Goal: Task Accomplishment & Management: Manage account settings

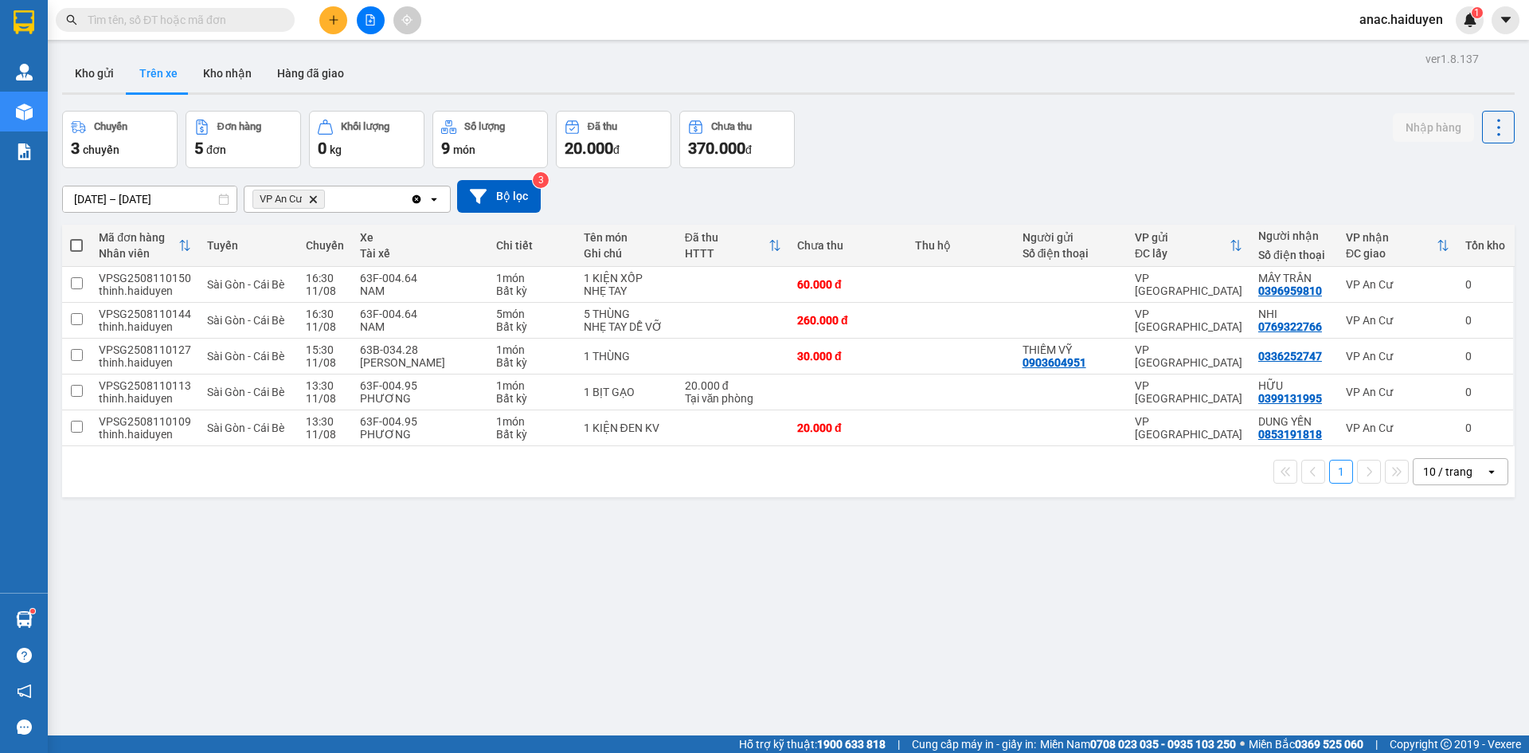
drag, startPoint x: 534, startPoint y: 668, endPoint x: 249, endPoint y: 194, distance: 553.0
click at [532, 665] on div "ver 1.8.137 Kho gửi Trên xe Kho nhận Hàng đã giao Chuyến 3 chuyến Đơn hàng 5 đơ…" at bounding box center [788, 424] width 1465 height 753
click at [233, 68] on button "Kho nhận" at bounding box center [227, 73] width 74 height 38
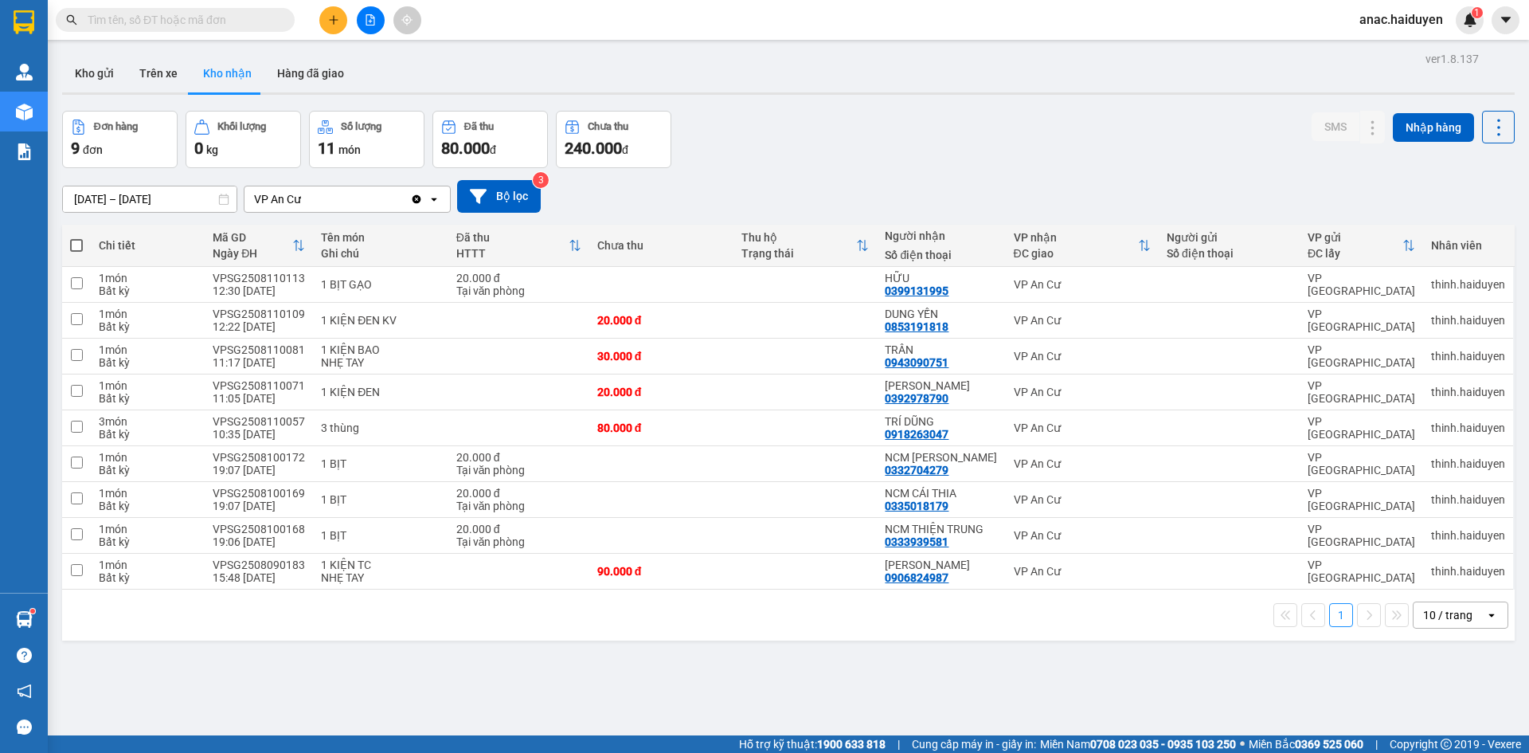
click at [671, 694] on div "ver 1.8.137 Kho gửi Trên xe Kho nhận Hàng đã giao Đơn hàng 9 đơn Khối lượng 0 k…" at bounding box center [788, 424] width 1465 height 753
click at [842, 661] on div "ver 1.8.137 Kho gửi Trên xe Kho nhận Hàng đã giao Đơn hàng 9 đơn Khối lượng 0 k…" at bounding box center [788, 424] width 1465 height 753
click at [150, 79] on button "Trên xe" at bounding box center [159, 73] width 64 height 38
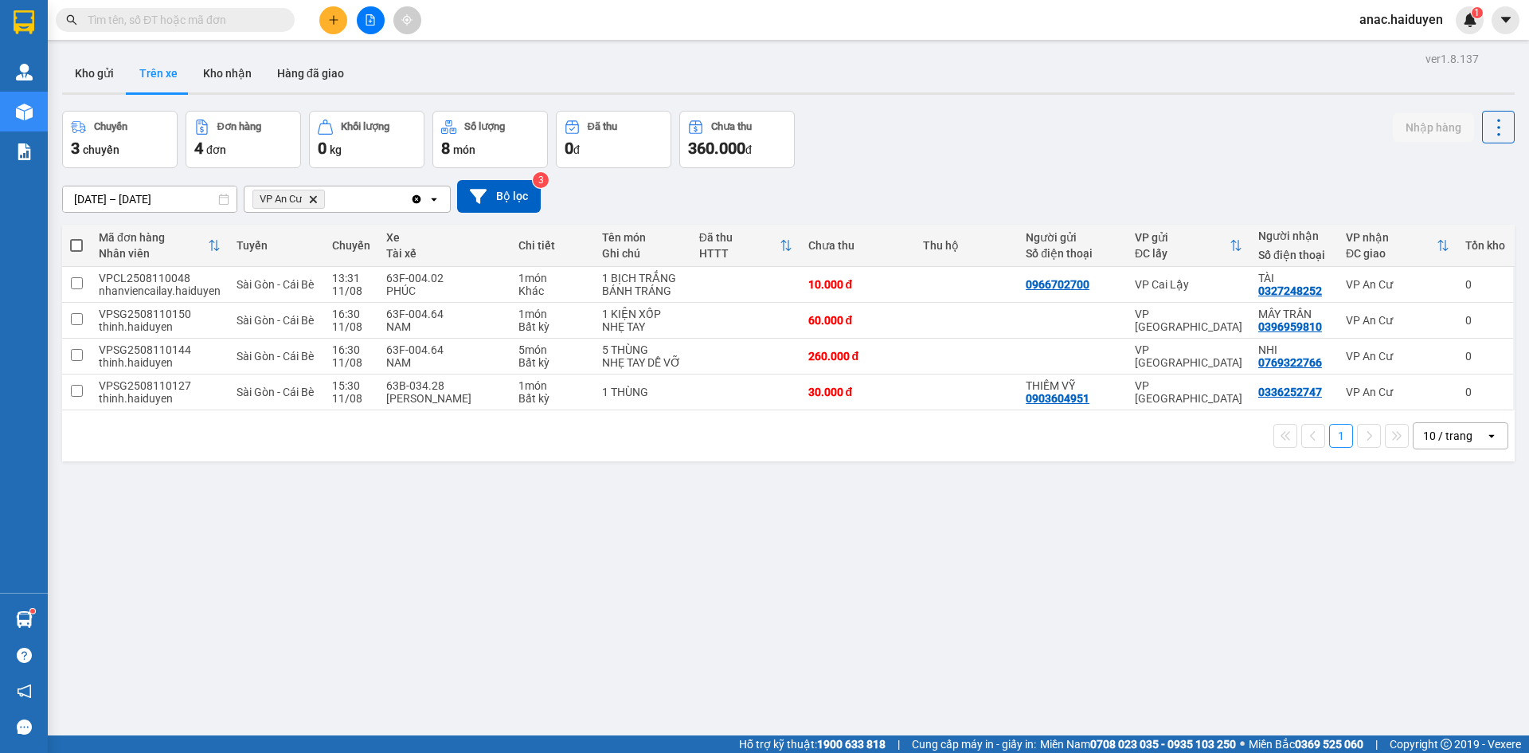
click at [498, 643] on div "ver 1.8.137 Kho gửi Trên xe Kho nhận Hàng đã giao Chuyến 3 chuyến Đơn hàng 4 đơ…" at bounding box center [788, 424] width 1465 height 753
click at [121, 79] on button "Kho gửi" at bounding box center [94, 73] width 65 height 38
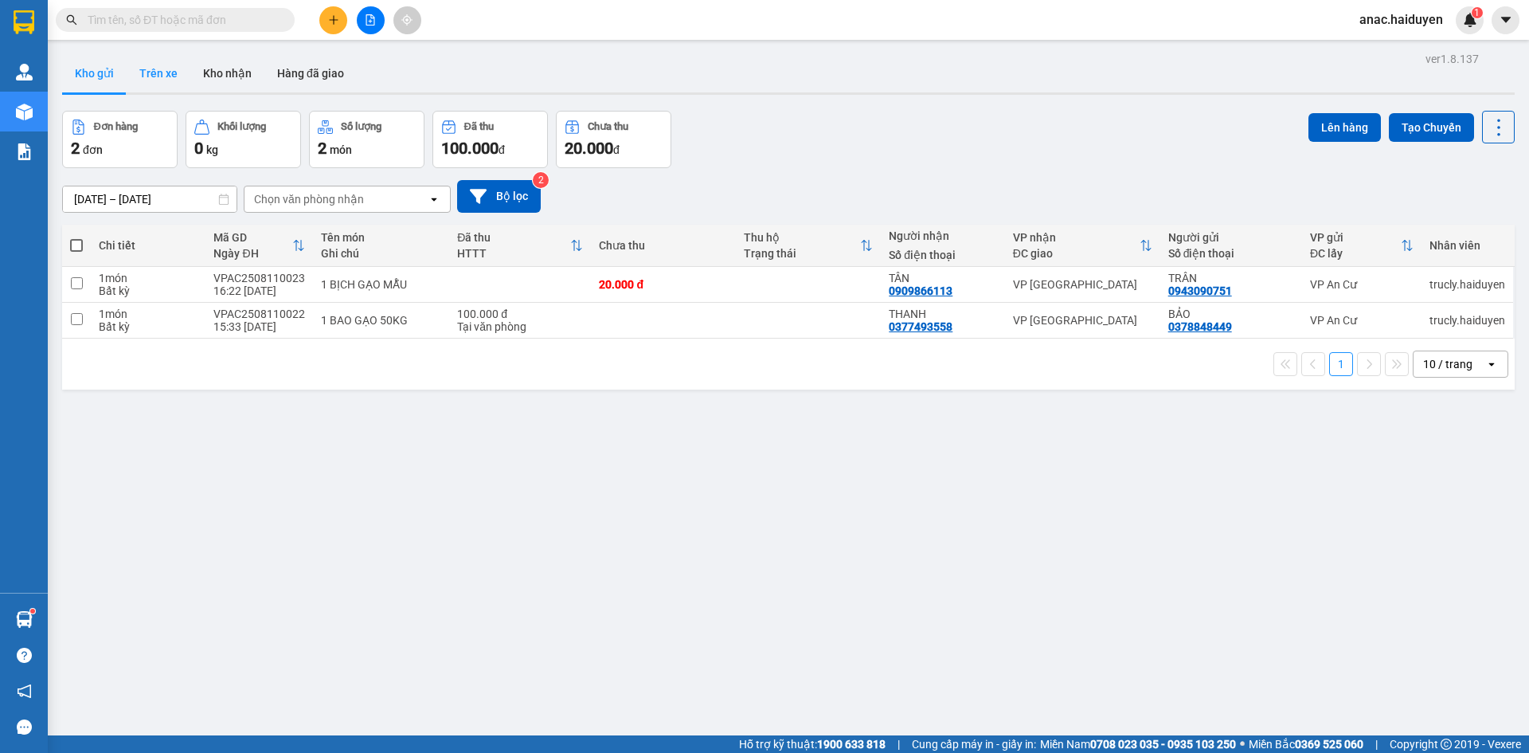
click at [165, 78] on button "Trên xe" at bounding box center [159, 73] width 64 height 38
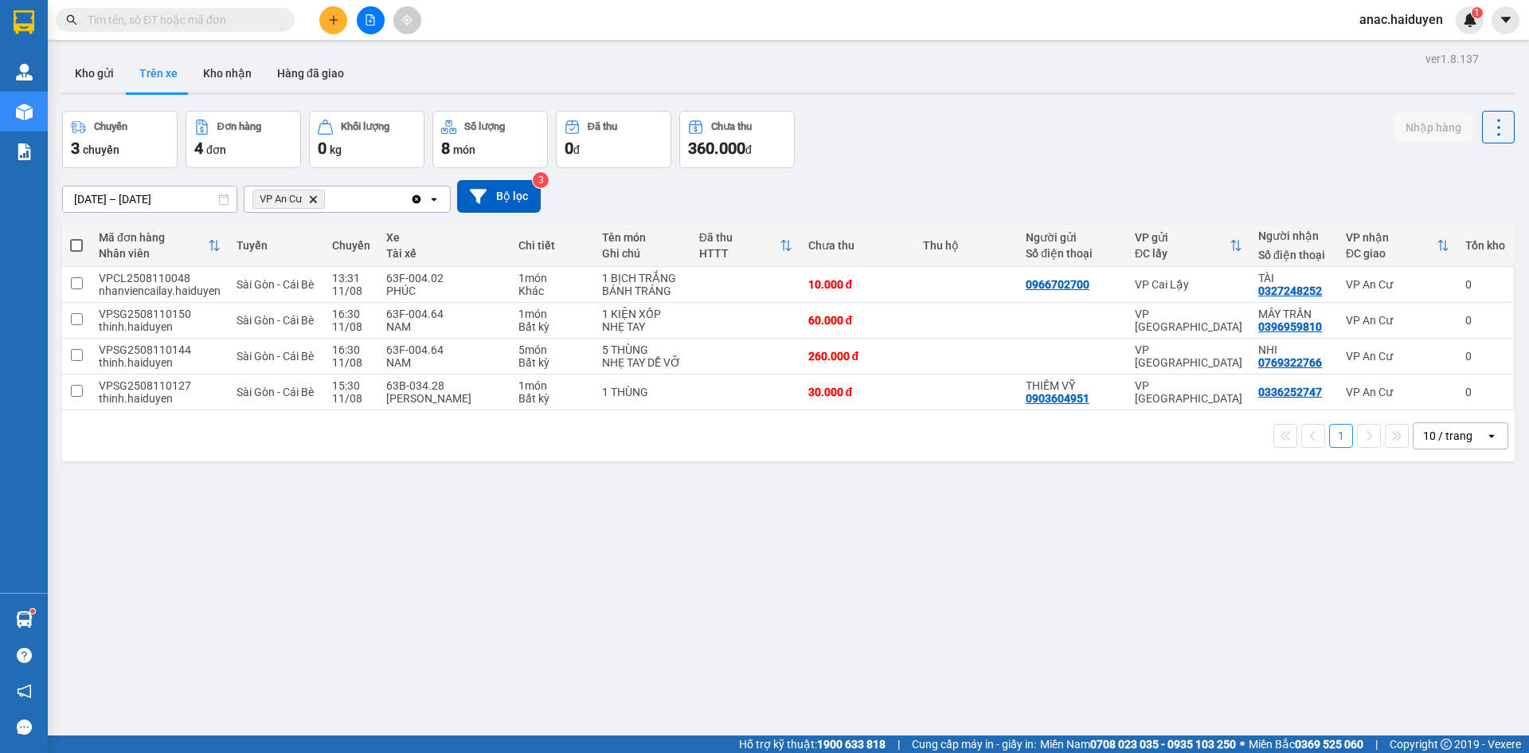
click at [823, 686] on div "ver 1.8.137 Kho gửi Trên xe Kho nhận Hàng đã giao Chuyến 3 chuyến Đơn hàng 4 đơ…" at bounding box center [788, 424] width 1465 height 753
click at [163, 72] on button "Trên xe" at bounding box center [159, 73] width 64 height 38
click at [233, 72] on button "Kho nhận" at bounding box center [227, 73] width 74 height 38
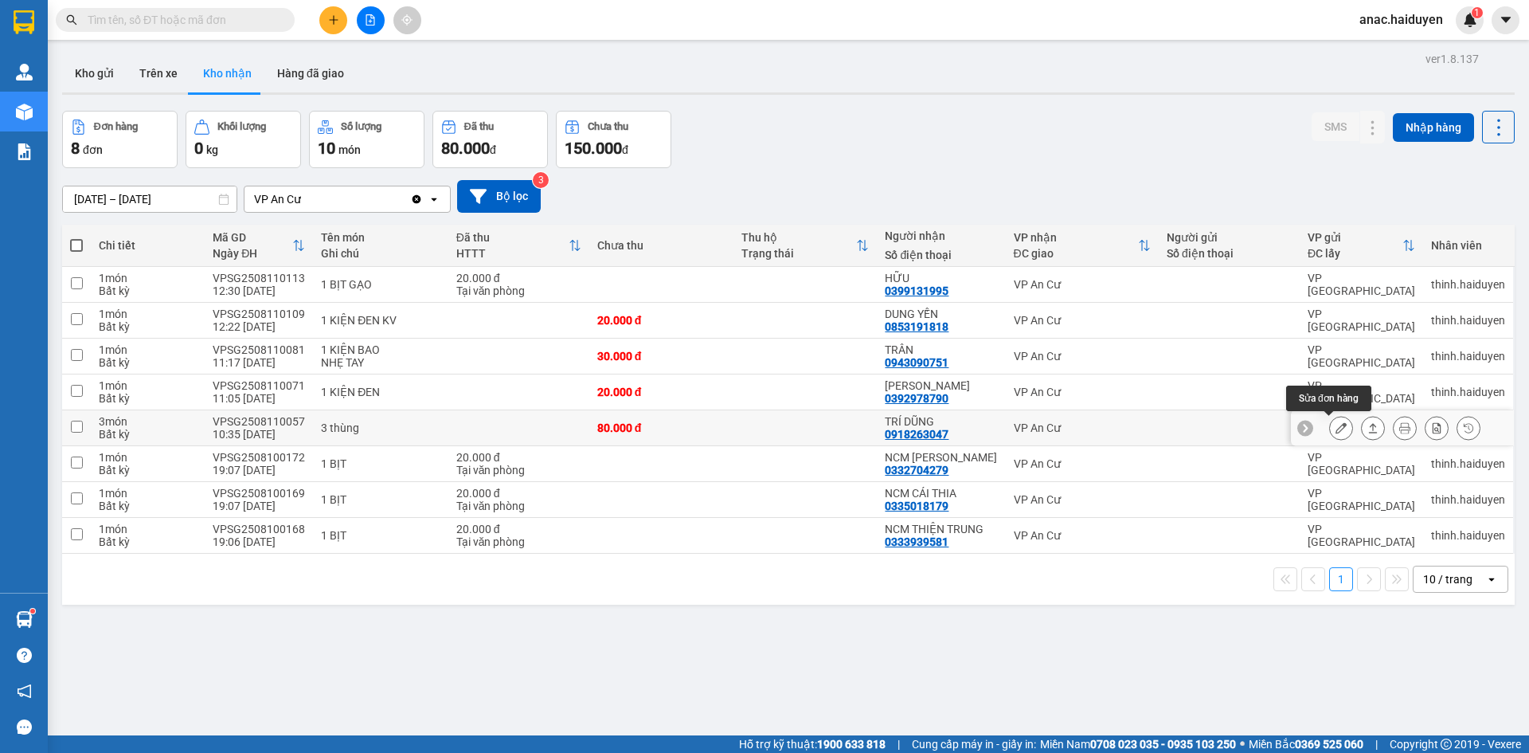
click at [1335, 428] on icon at bounding box center [1340, 427] width 11 height 11
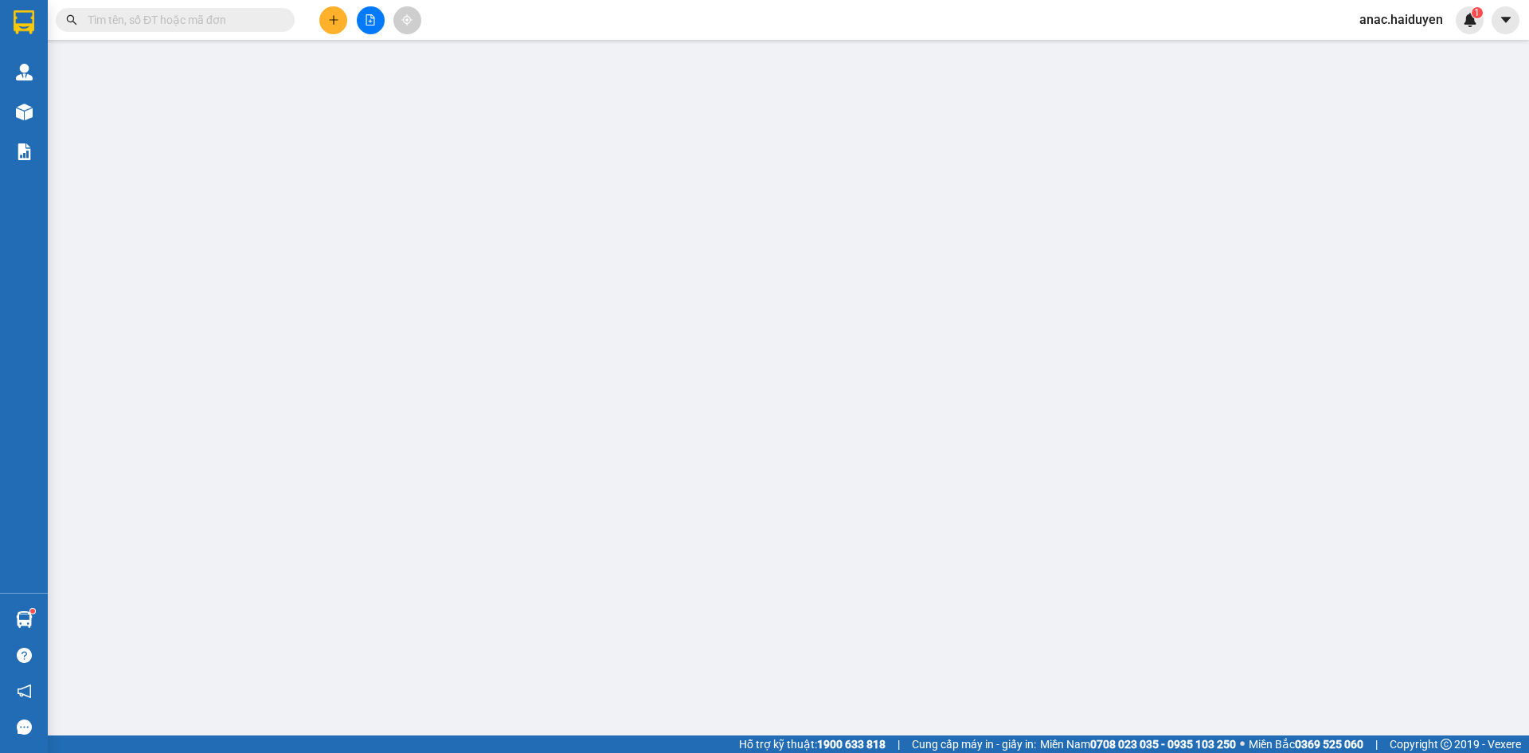
type input "0918263047"
type input "TRÍ DŨNG"
type input "80.000"
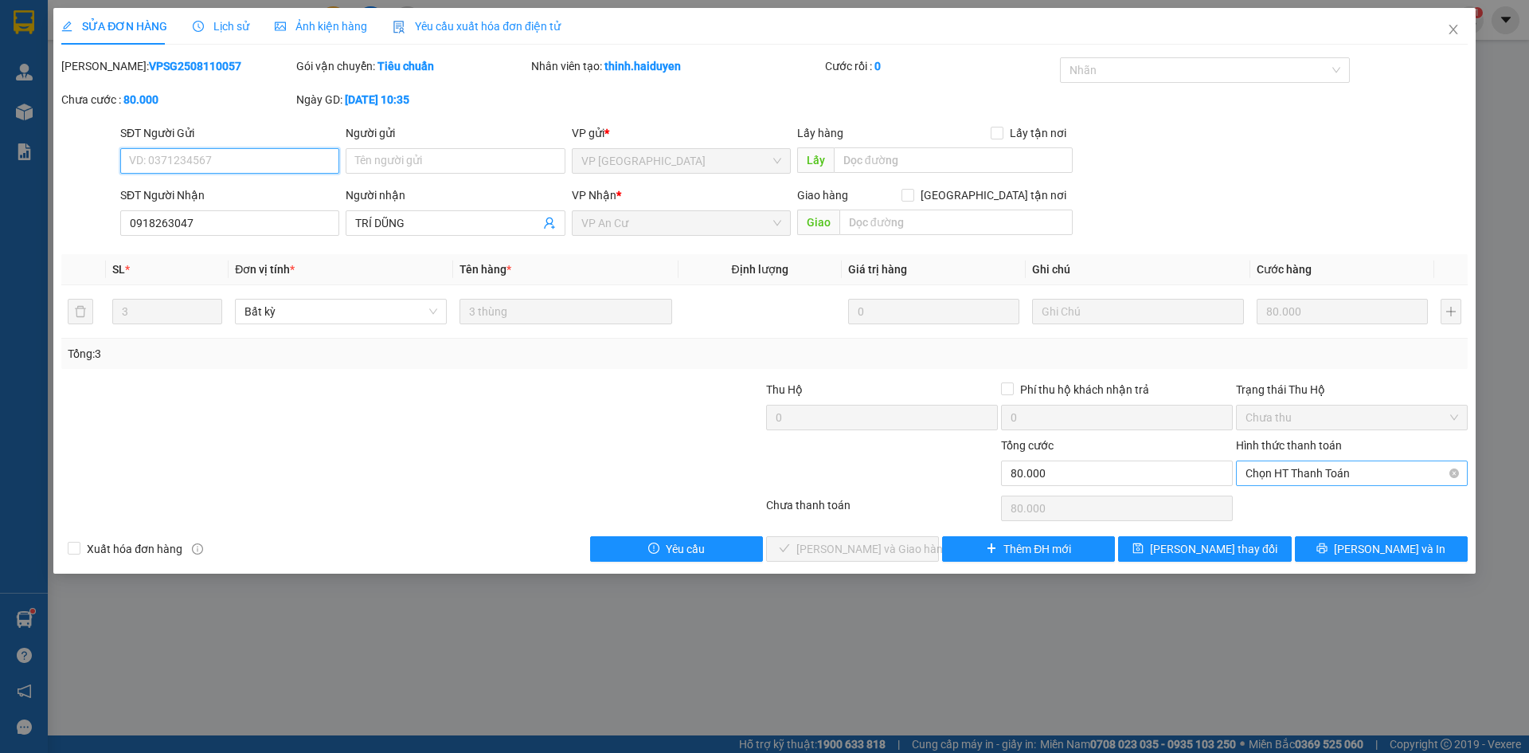
click at [1332, 477] on span "Chọn HT Thanh Toán" at bounding box center [1352, 473] width 213 height 24
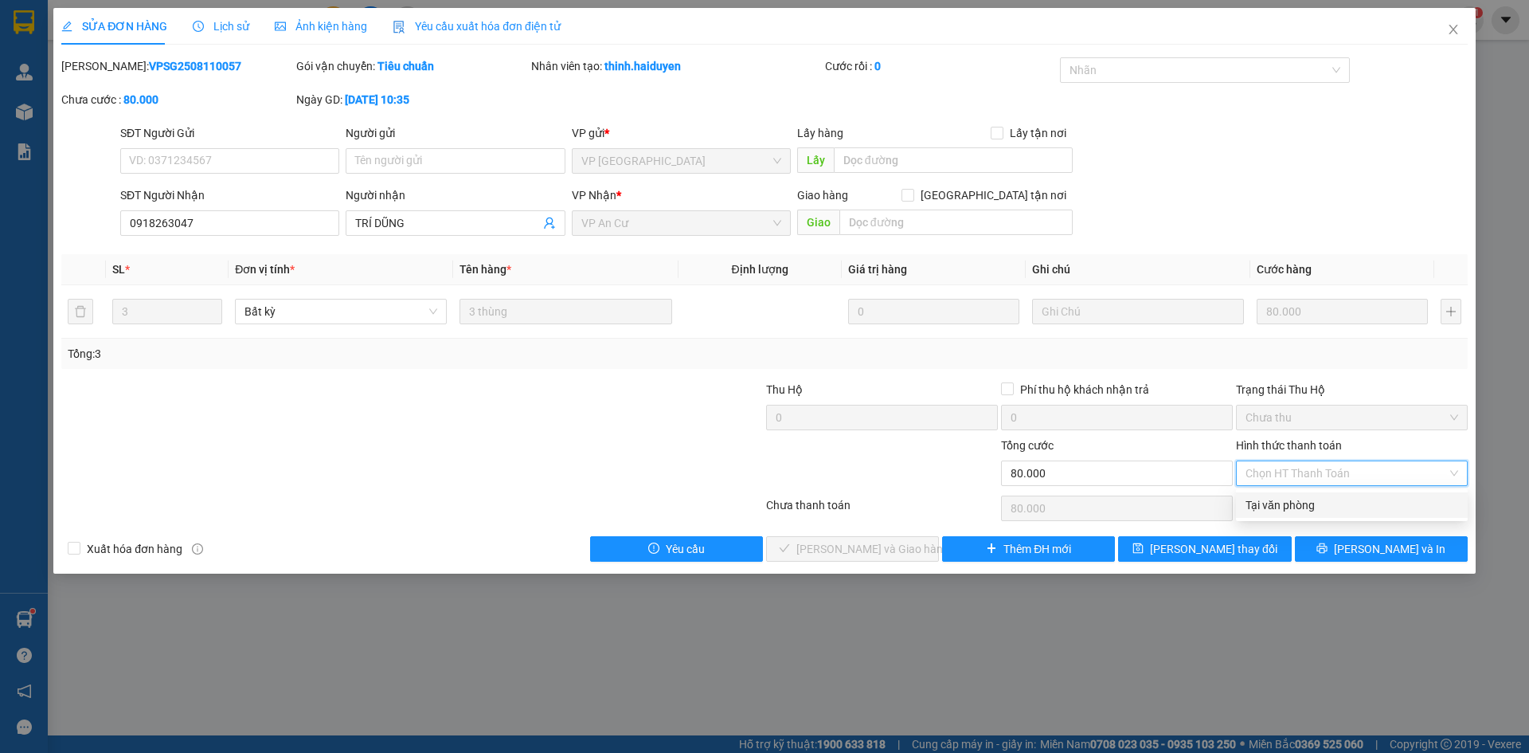
click at [1299, 504] on div "Tại văn phòng" at bounding box center [1352, 505] width 213 height 18
type input "0"
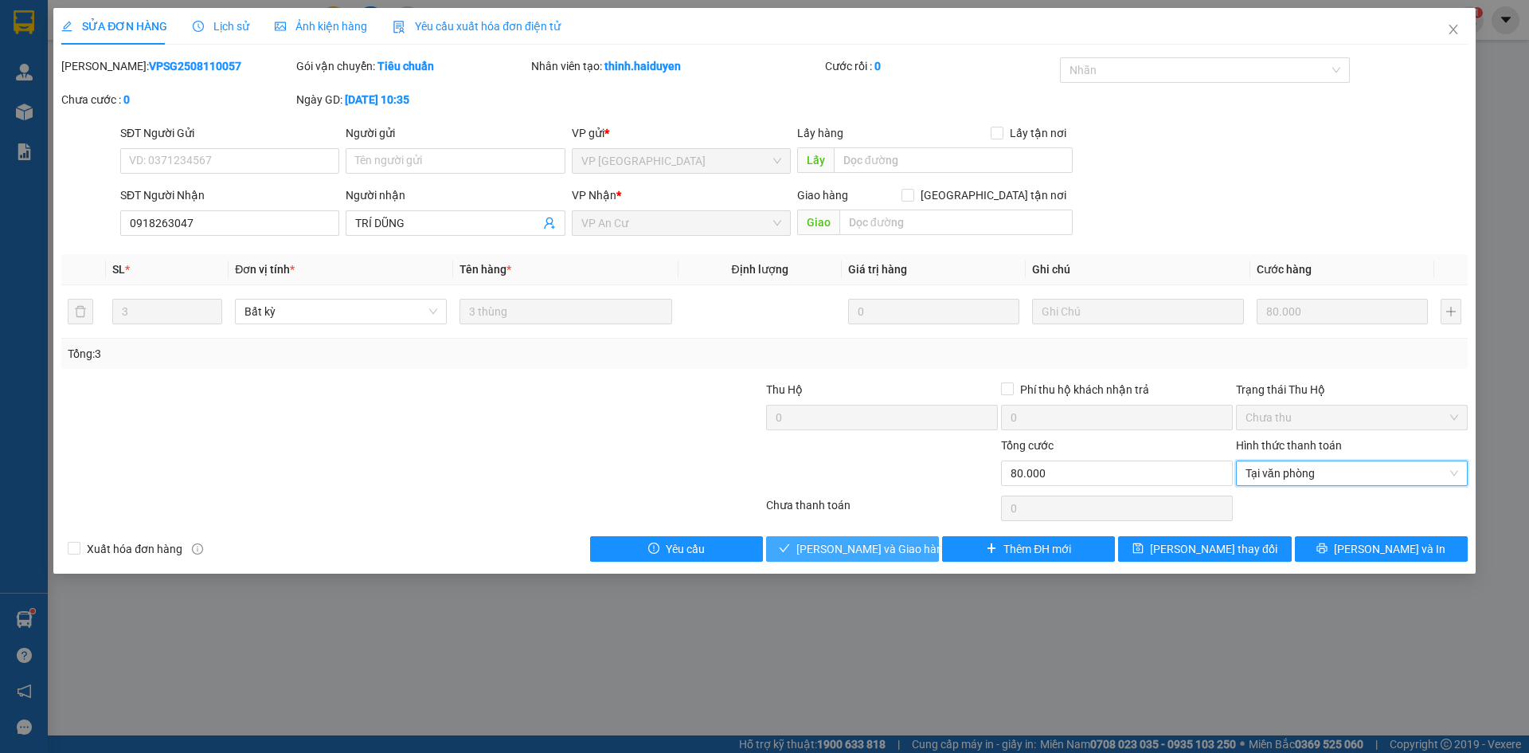
click at [867, 544] on span "[PERSON_NAME] và Giao hàng" at bounding box center [872, 549] width 153 height 18
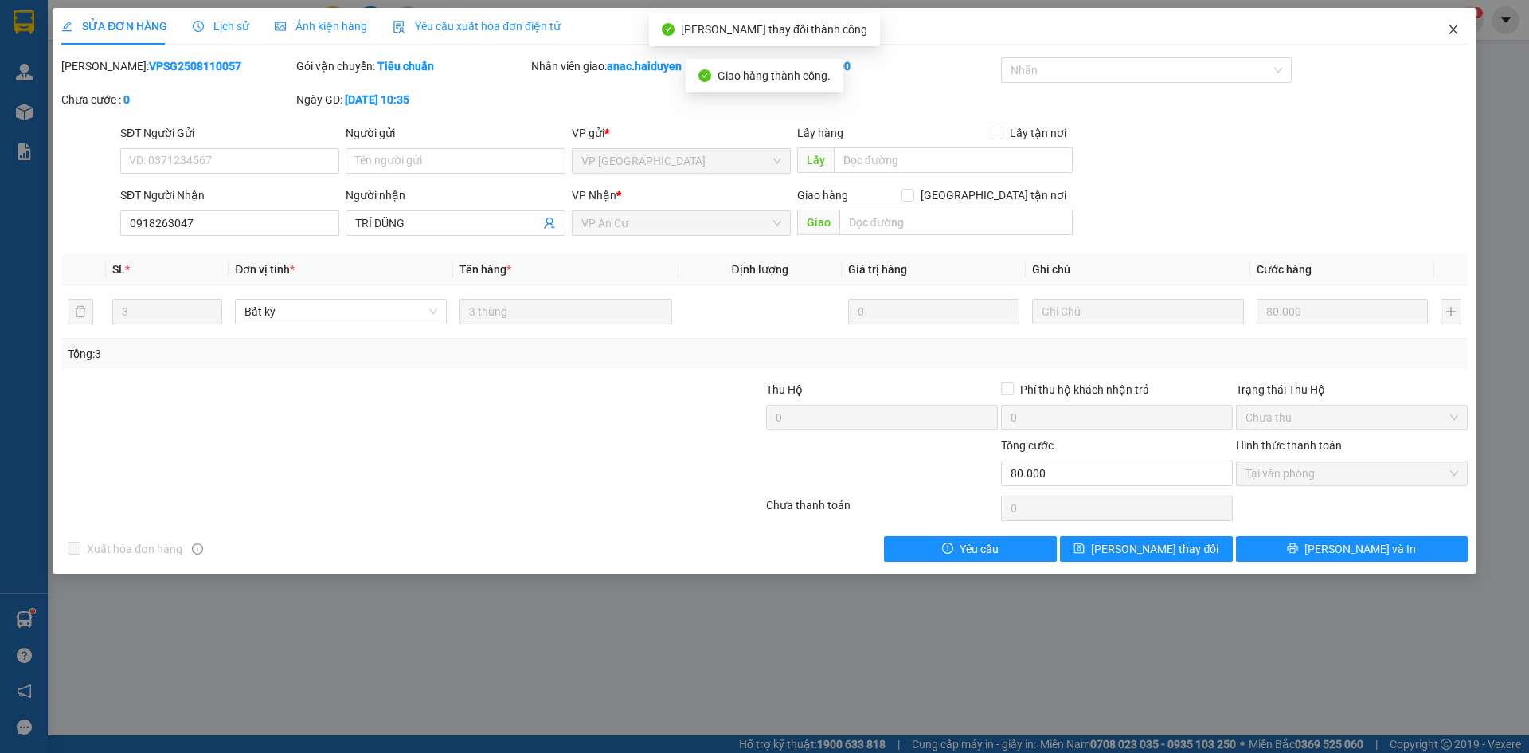
click at [1449, 32] on icon "close" at bounding box center [1453, 29] width 13 height 13
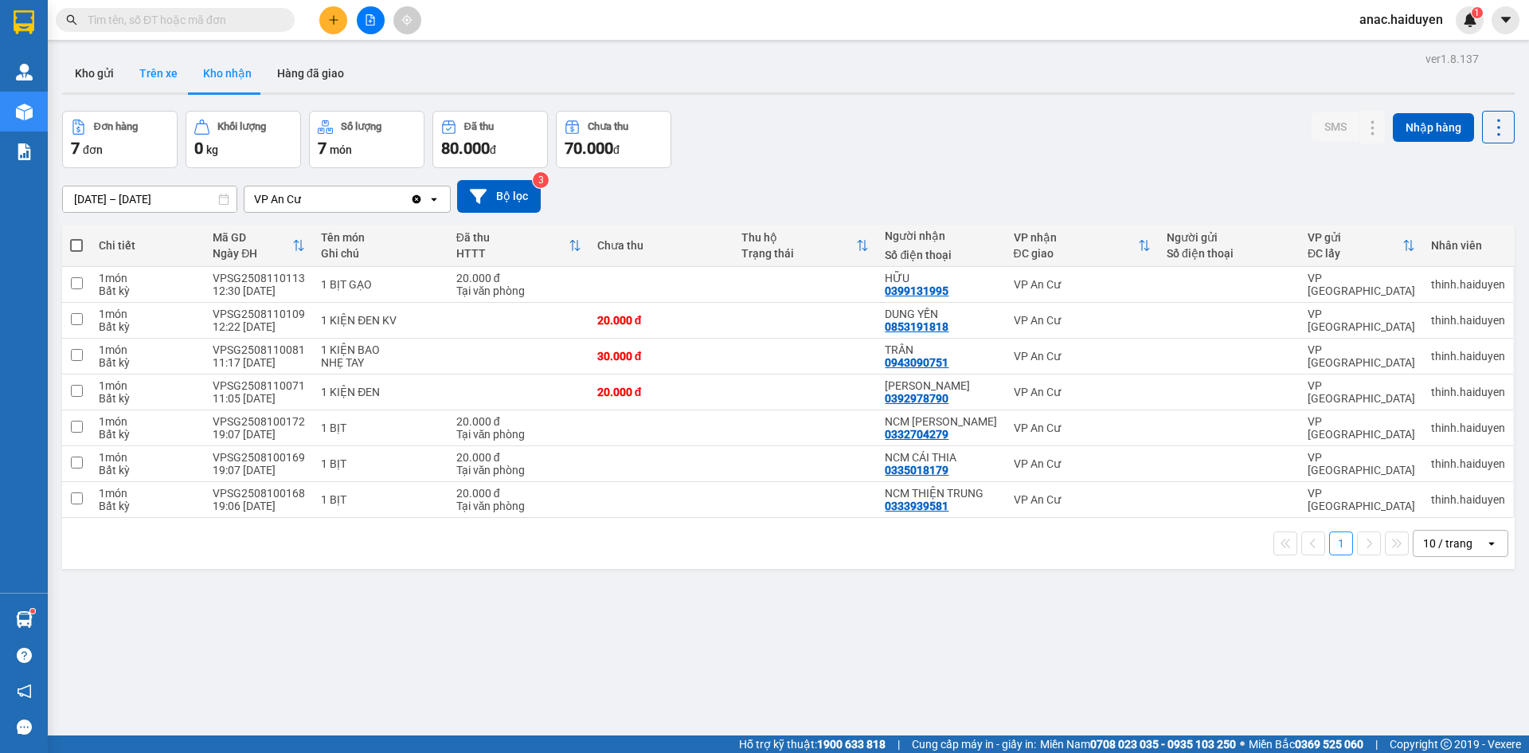
click at [159, 73] on button "Trên xe" at bounding box center [159, 73] width 64 height 38
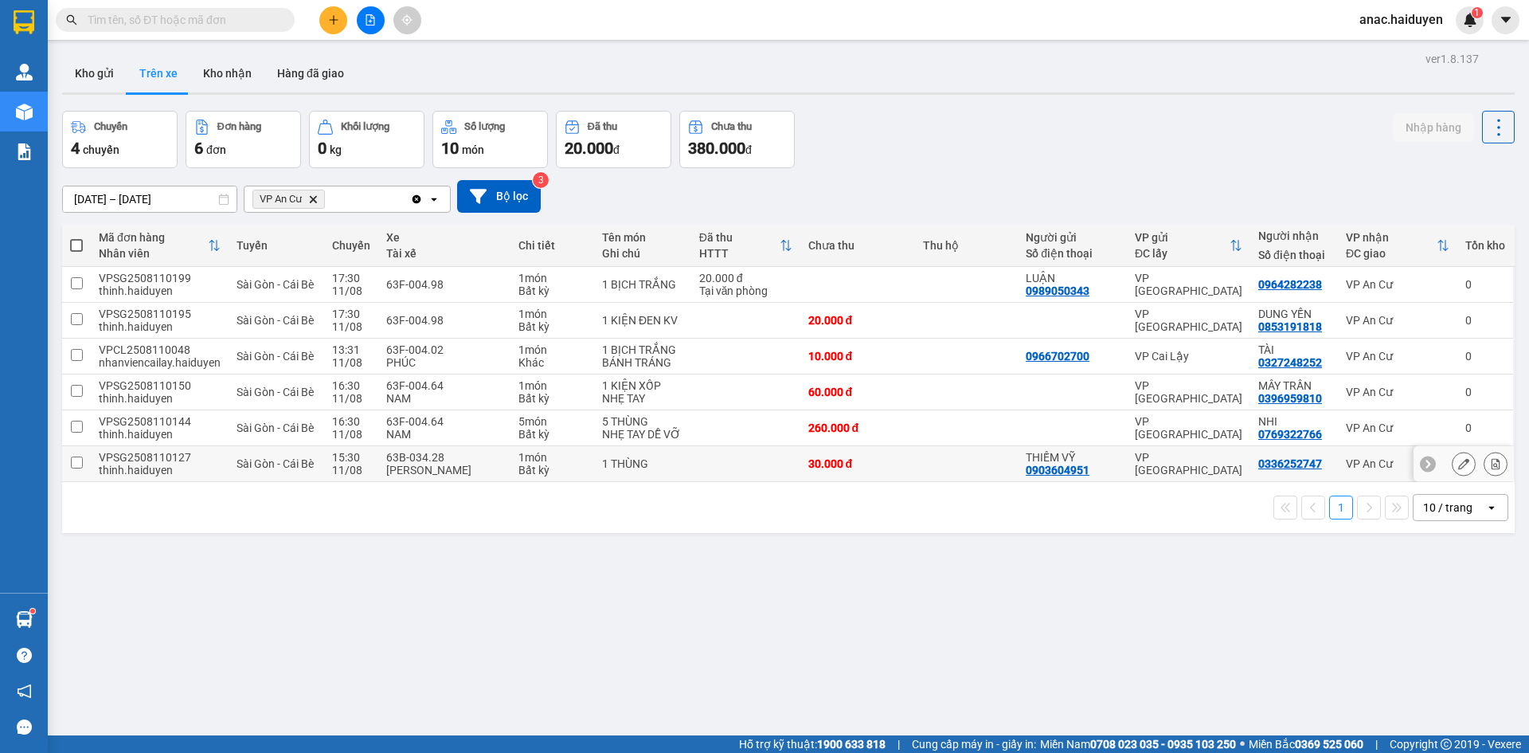
click at [78, 463] on input "checkbox" at bounding box center [77, 462] width 12 height 12
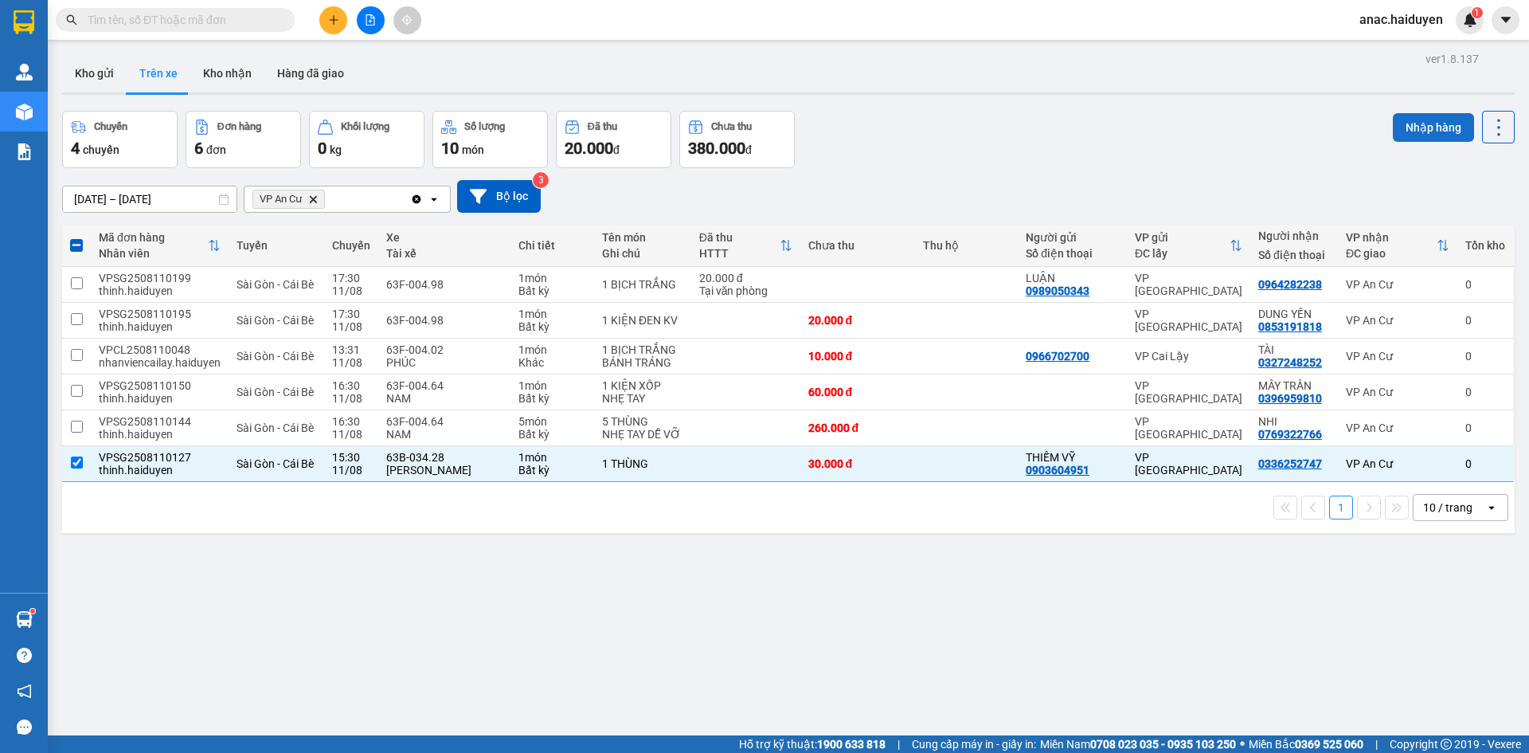
click at [1414, 127] on button "Nhập hàng" at bounding box center [1433, 127] width 81 height 29
checkbox input "false"
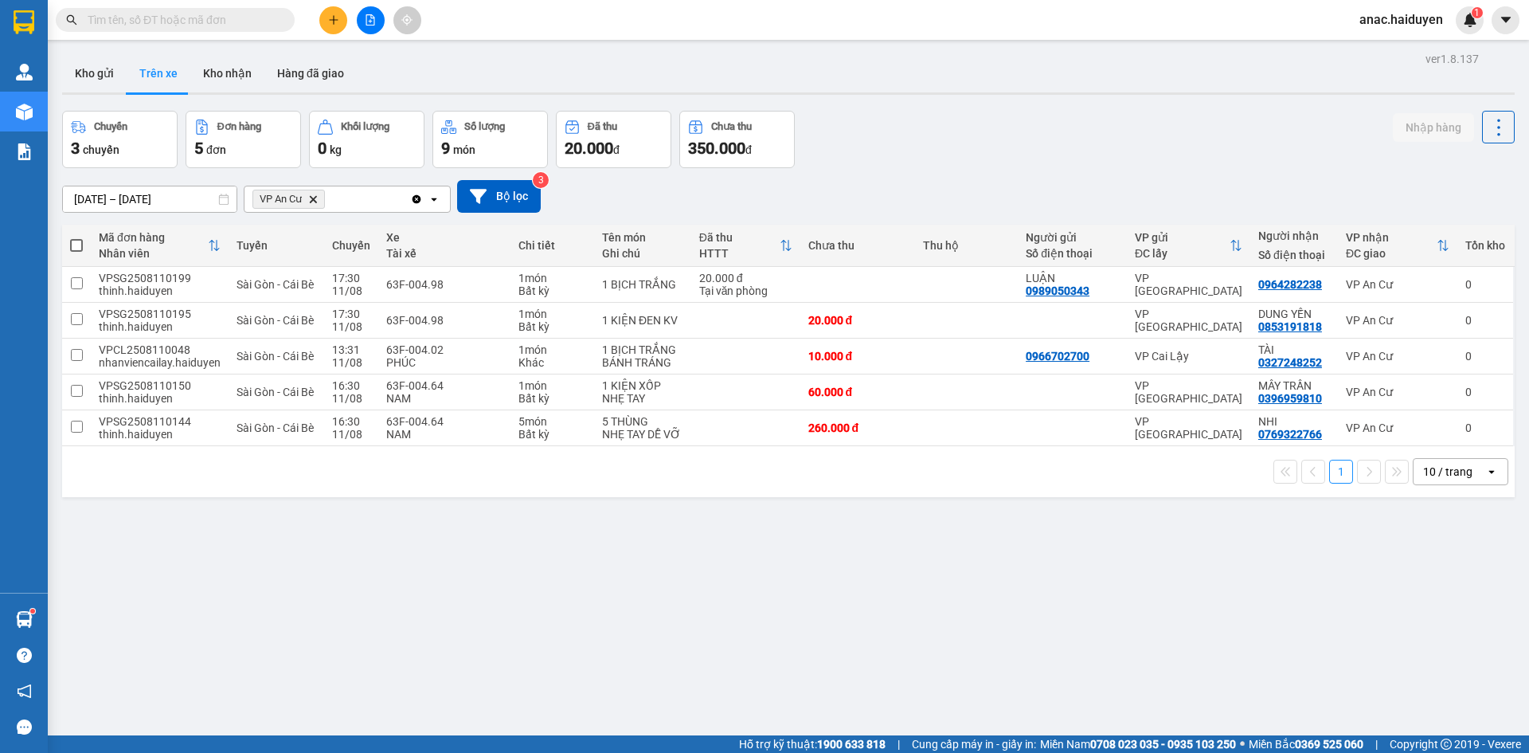
click at [261, 18] on input "text" at bounding box center [182, 20] width 188 height 18
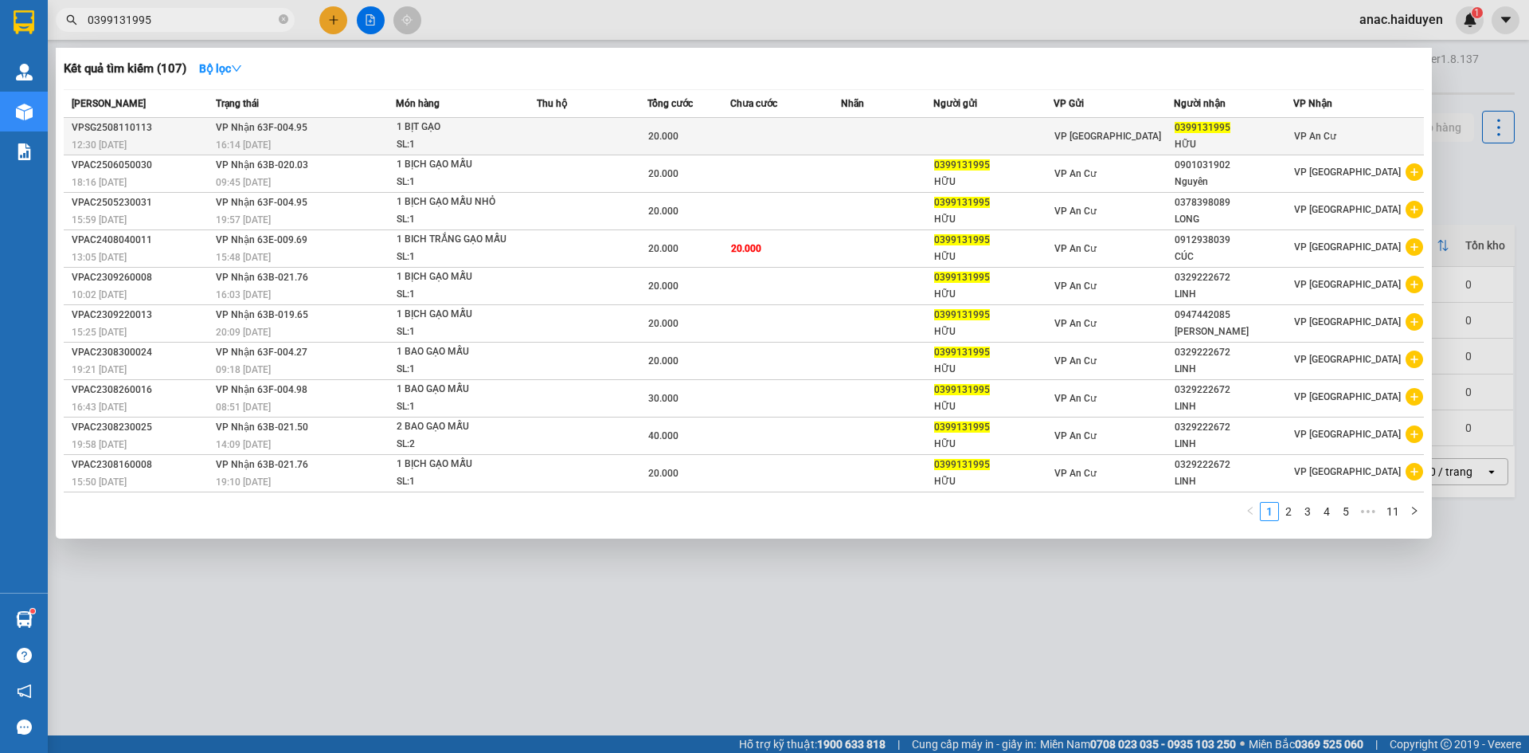
type input "0399131995"
click at [714, 143] on div "20.000" at bounding box center [688, 136] width 81 height 18
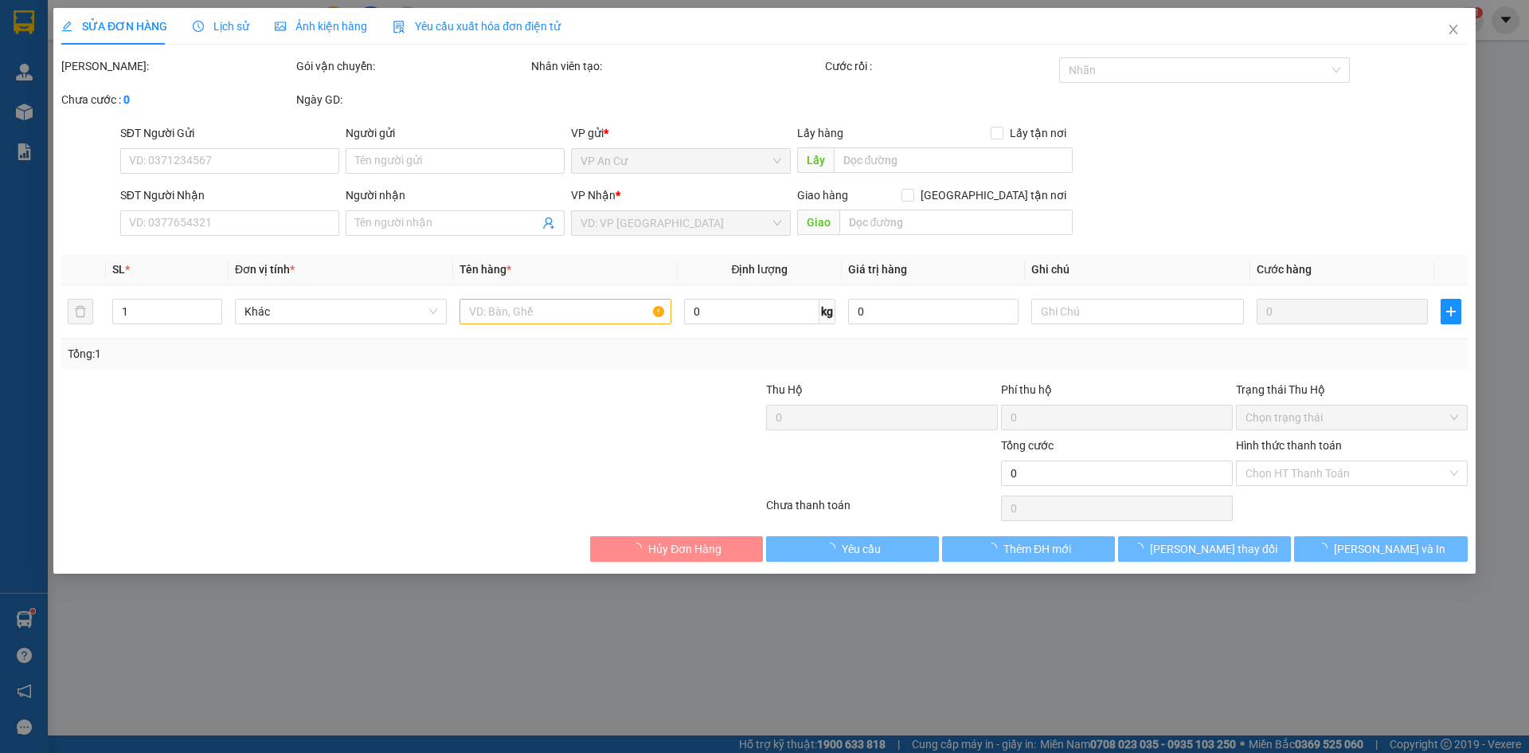
type input "0399131995"
type input "HỮU"
type input "20.000"
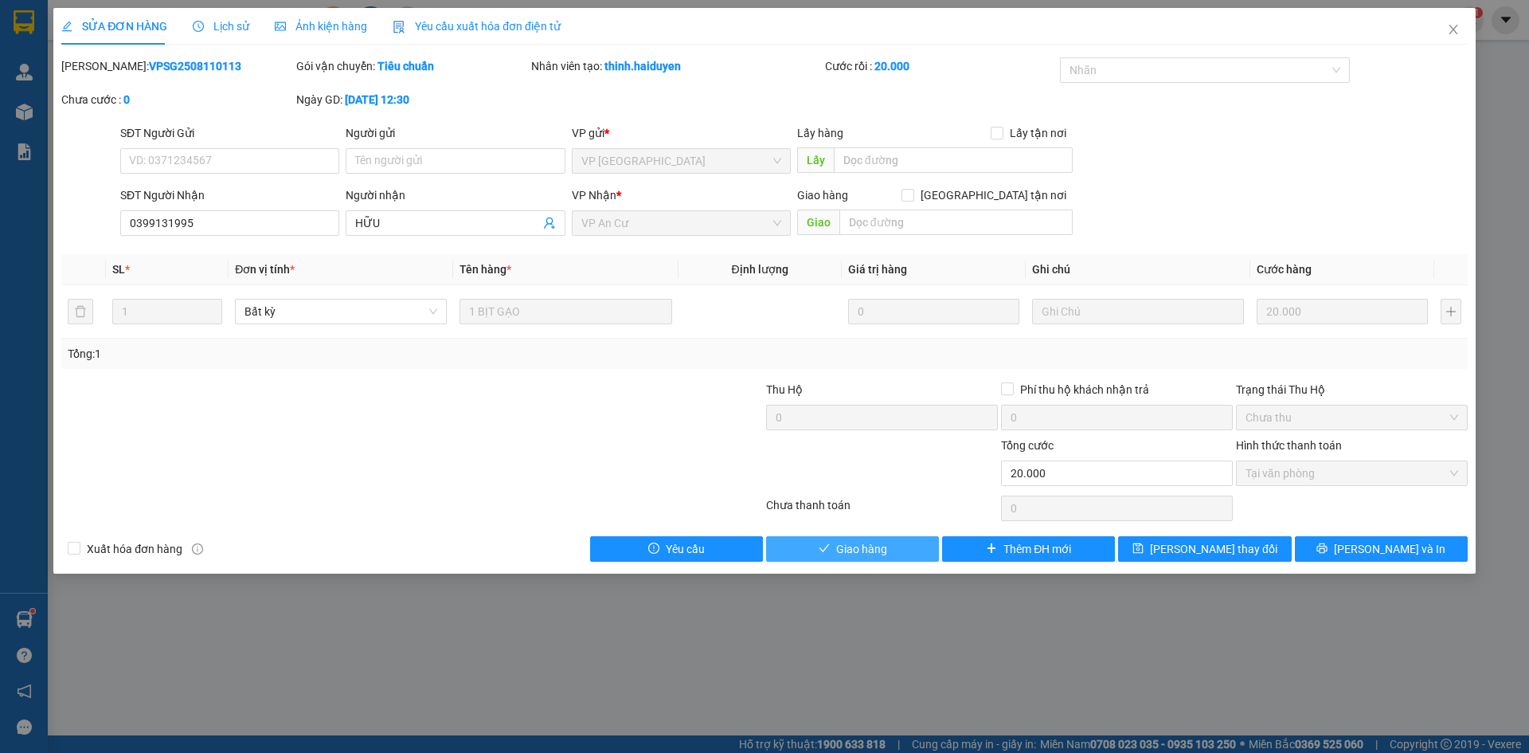
click at [874, 553] on span "Giao hàng" at bounding box center [861, 549] width 51 height 18
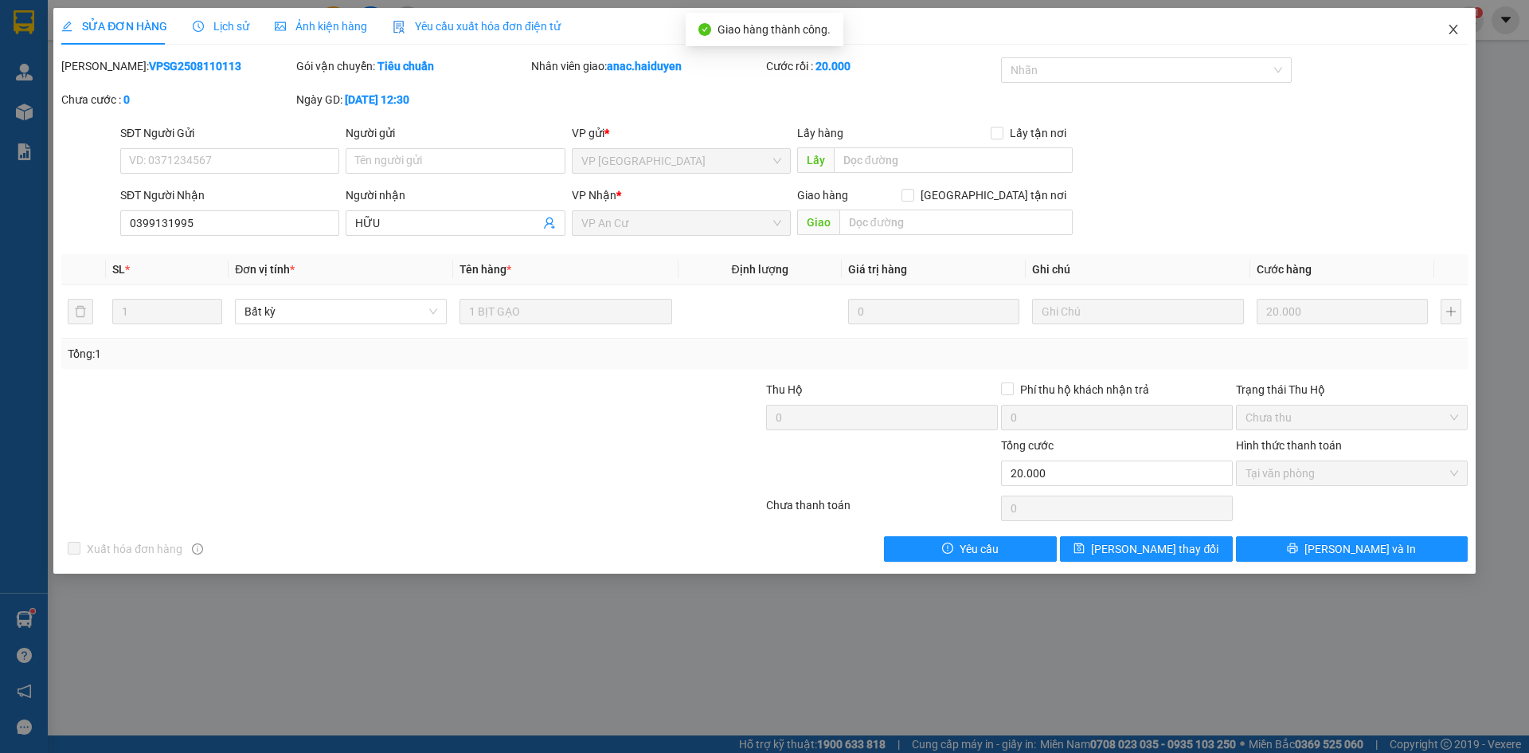
click at [1453, 33] on icon "close" at bounding box center [1453, 29] width 13 height 13
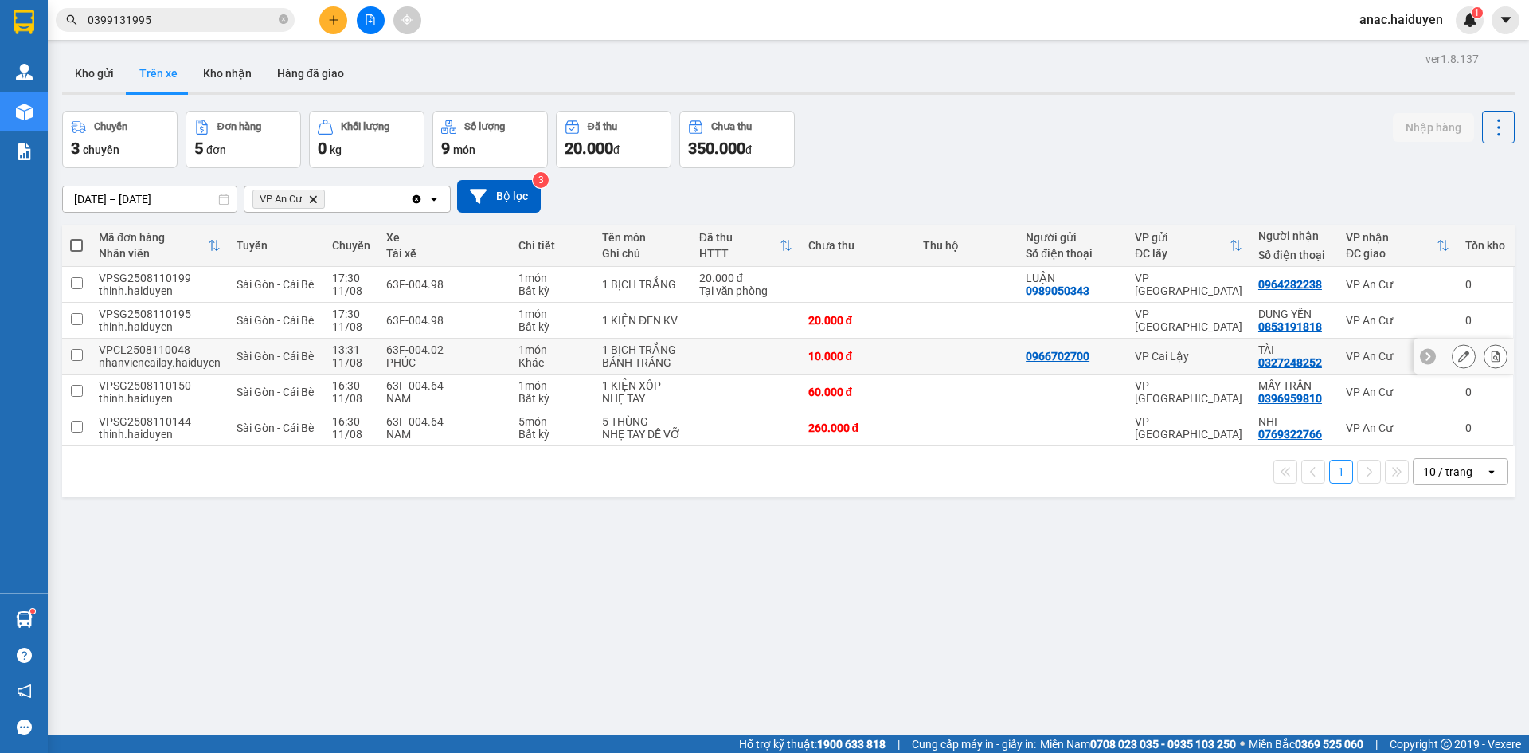
click at [72, 356] on input "checkbox" at bounding box center [77, 355] width 12 height 12
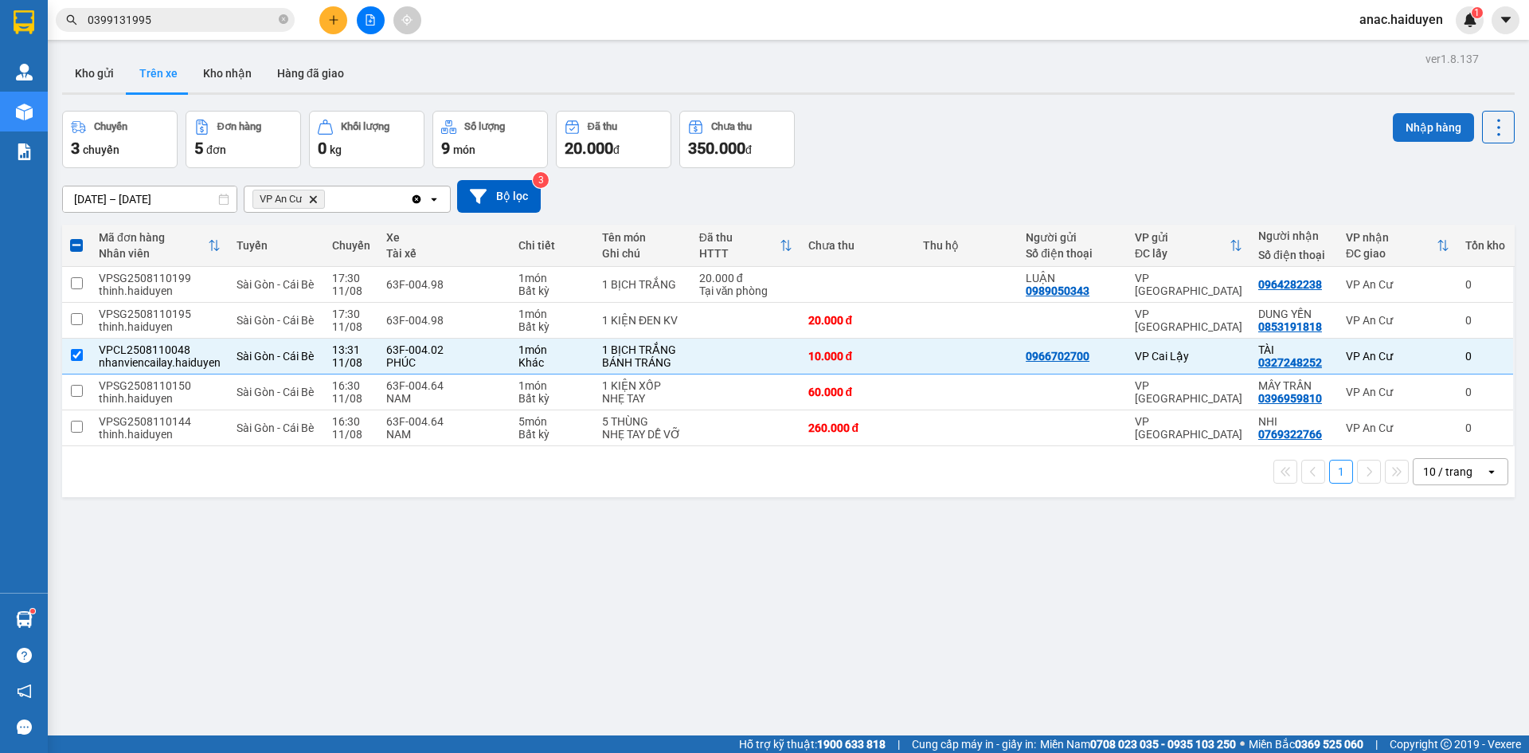
click at [1419, 119] on button "Nhập hàng" at bounding box center [1433, 127] width 81 height 29
checkbox input "false"
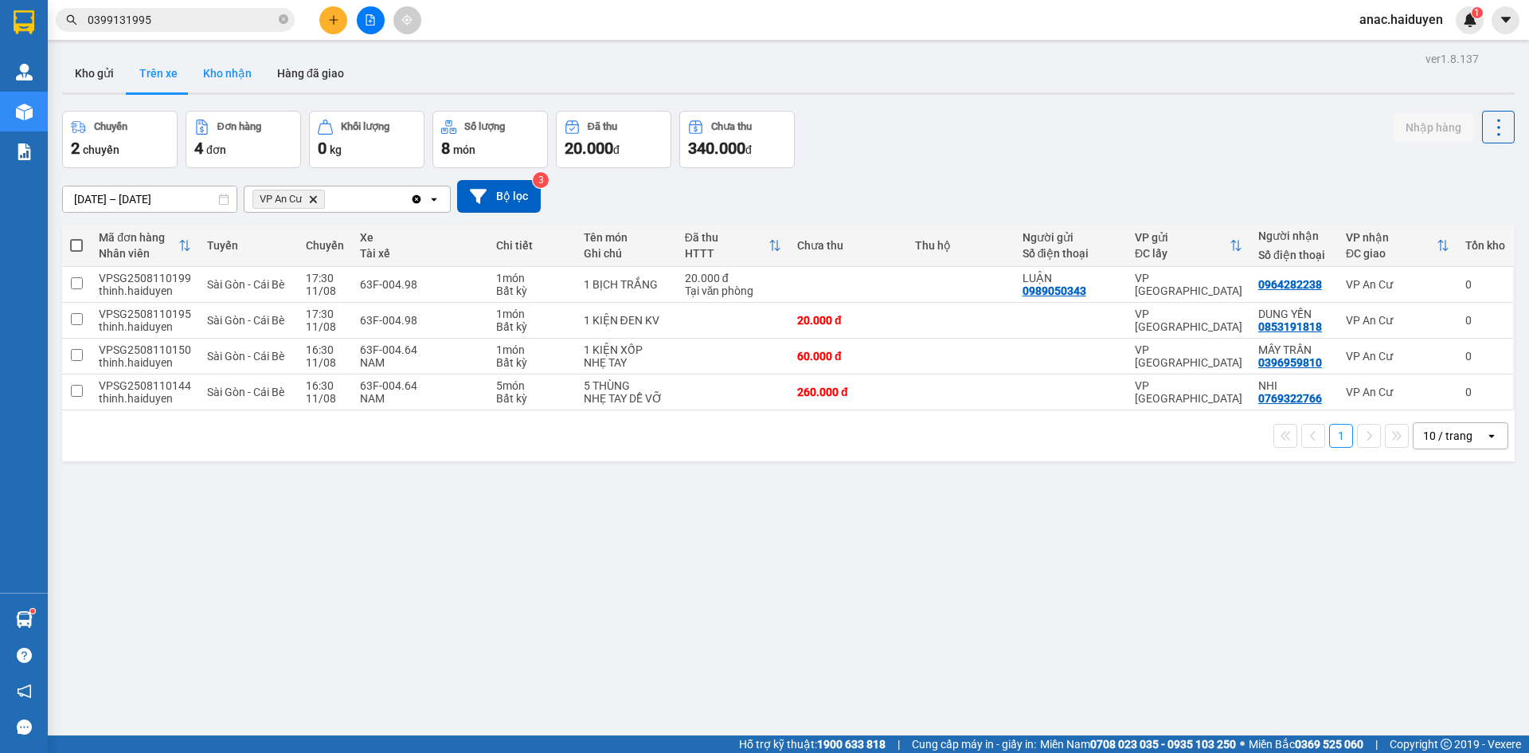
click at [238, 73] on button "Kho nhận" at bounding box center [227, 73] width 74 height 38
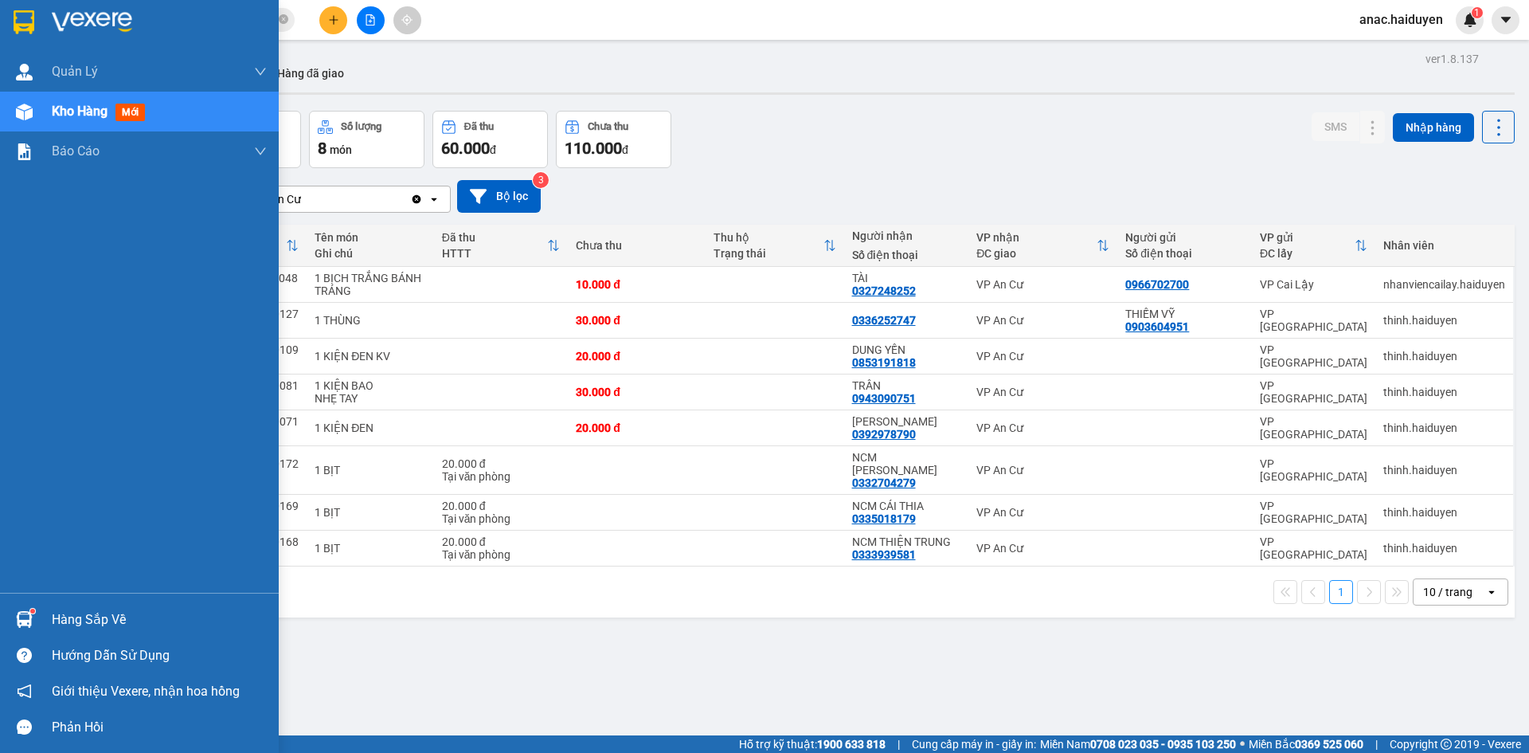
drag, startPoint x: 32, startPoint y: 214, endPoint x: 846, endPoint y: 639, distance: 918.3
click at [846, 639] on div "ver 1.8.137 Kho gửi Trên xe Kho nhận Hàng đã giao Đơn hàng 8 đơn Khối lượng 0 k…" at bounding box center [788, 424] width 1465 height 753
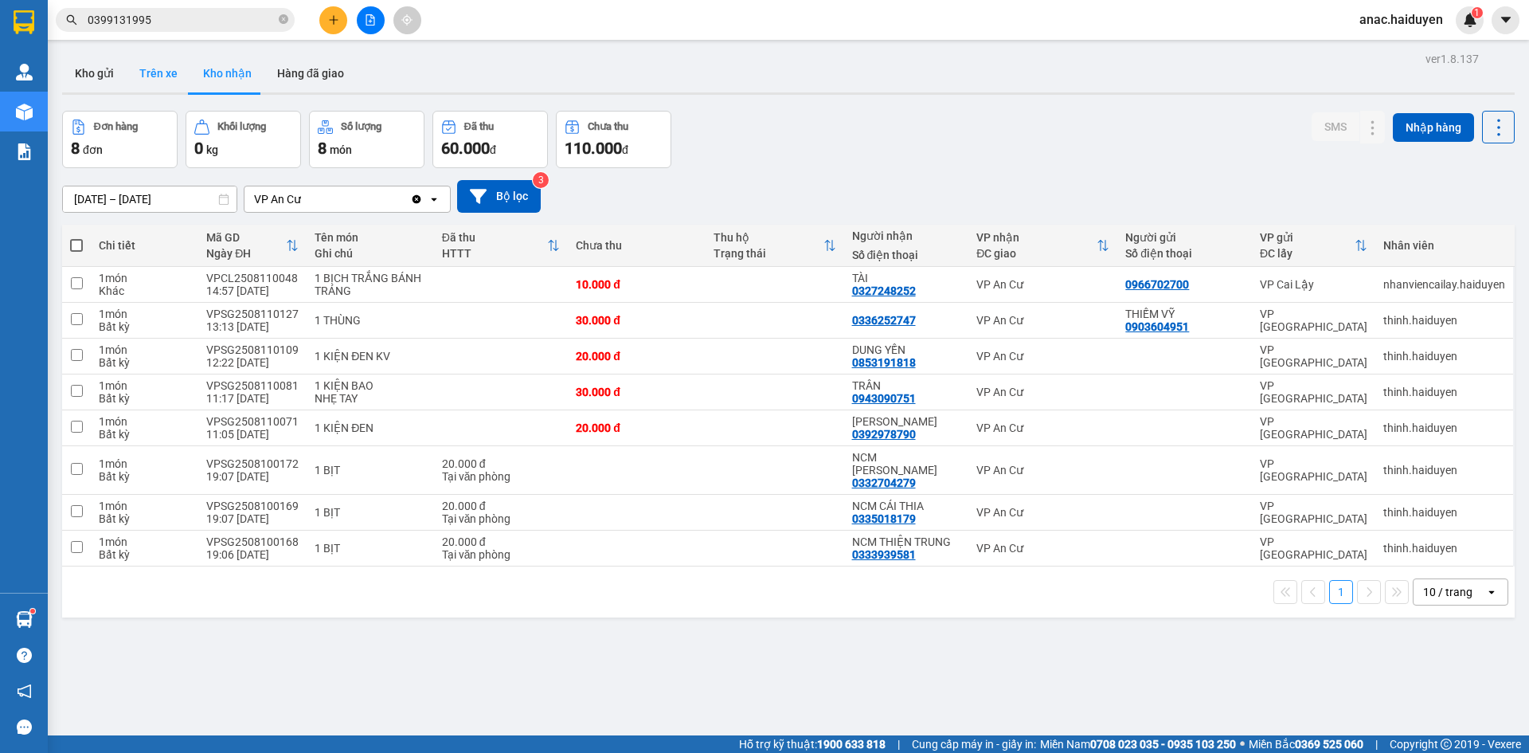
click at [155, 68] on button "Trên xe" at bounding box center [159, 73] width 64 height 38
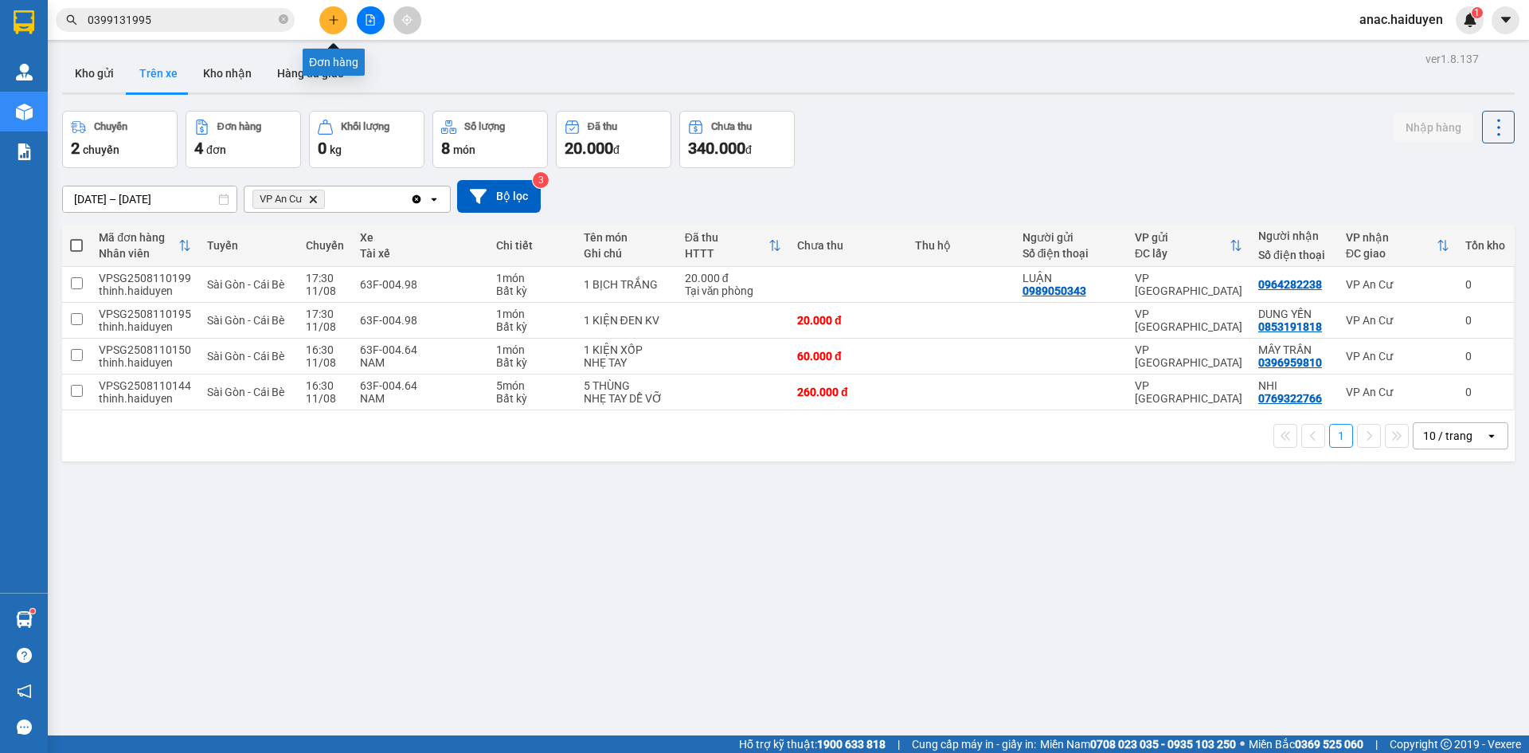
click at [335, 22] on icon "plus" at bounding box center [333, 19] width 11 height 11
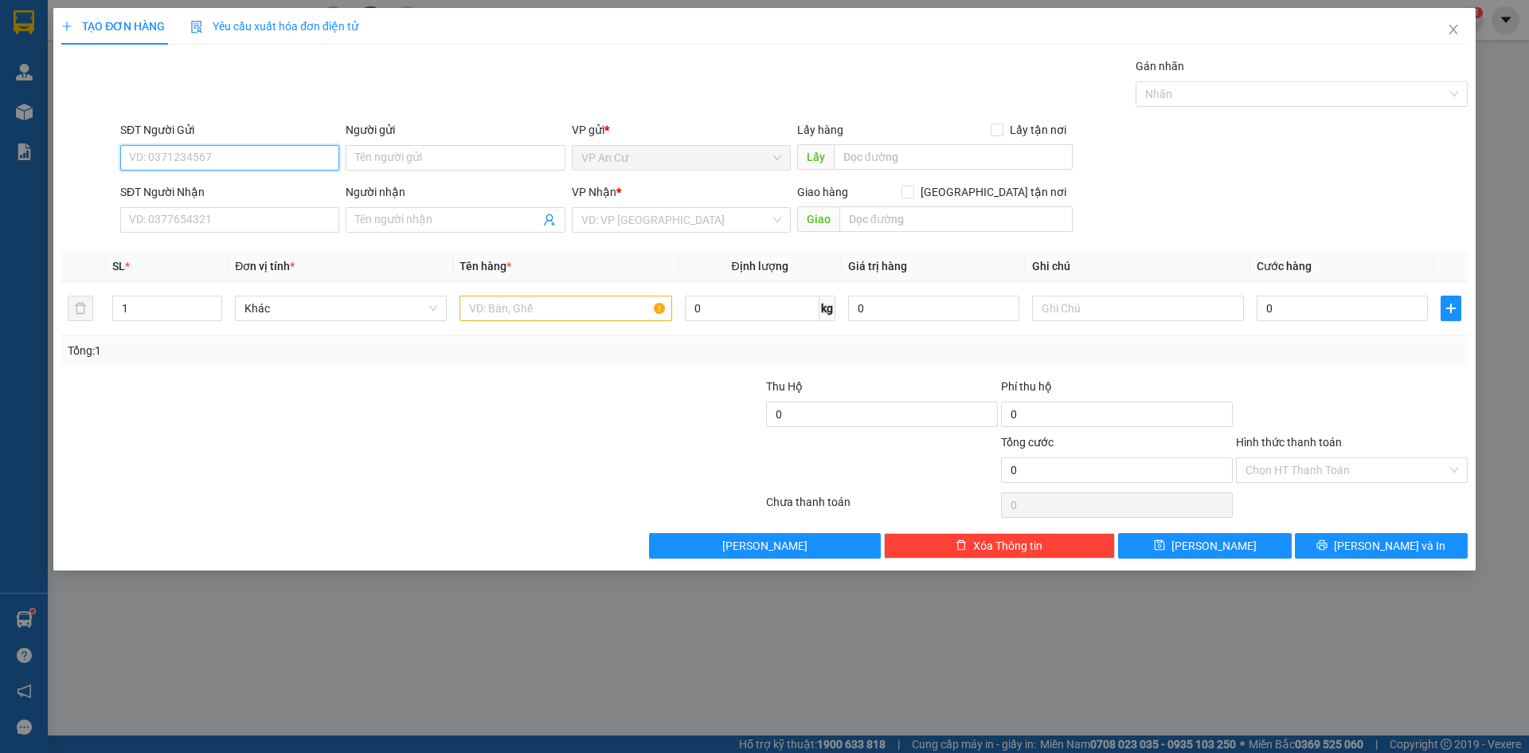
click at [267, 154] on input "SĐT Người Gửi" at bounding box center [229, 157] width 219 height 25
click at [222, 196] on div "0333939581 - NCM [PERSON_NAME]" at bounding box center [230, 190] width 200 height 18
type input "0333939581"
type input "NCM THIỆN TRUNG"
type input "0937040848"
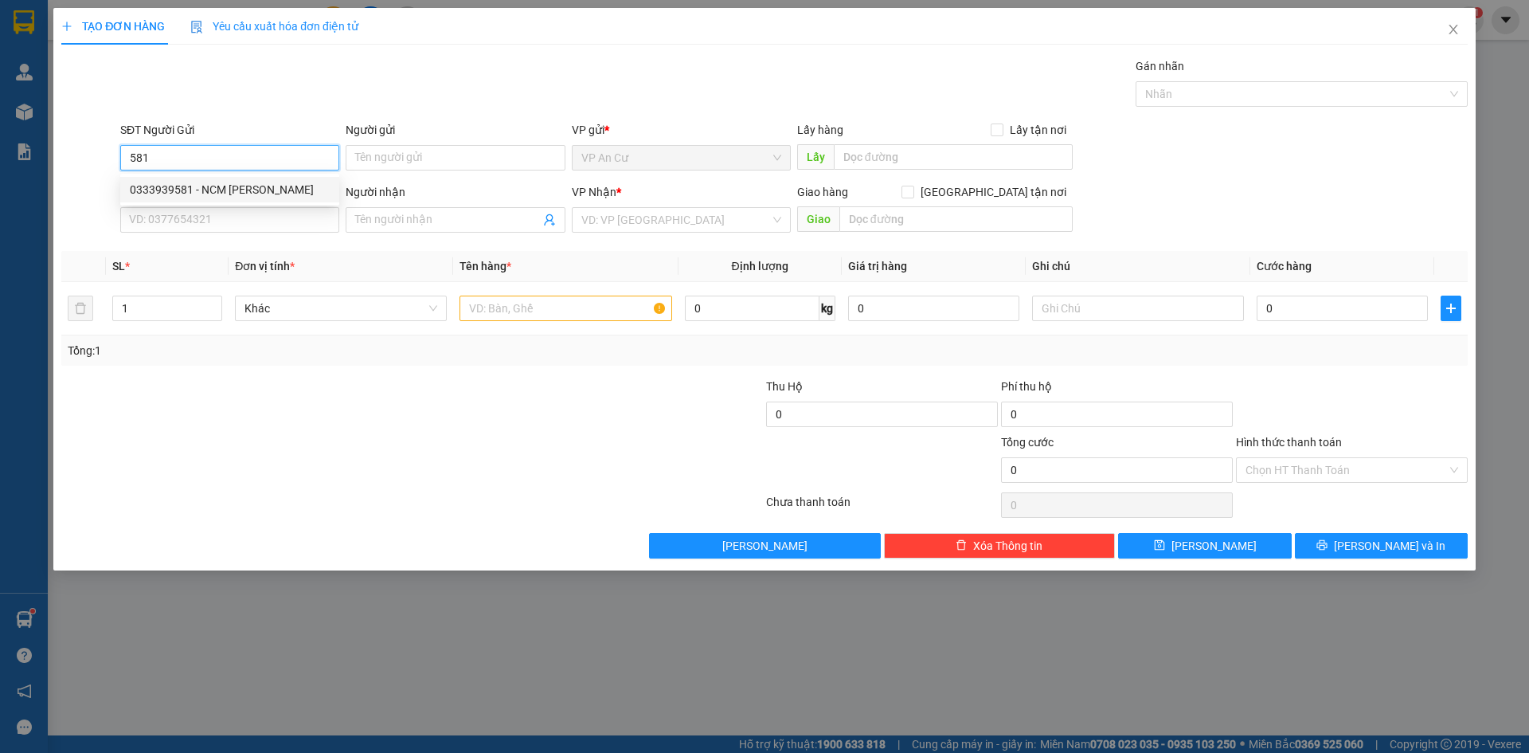
type input "LABO [GEOGRAPHIC_DATA]"
type input "20.000"
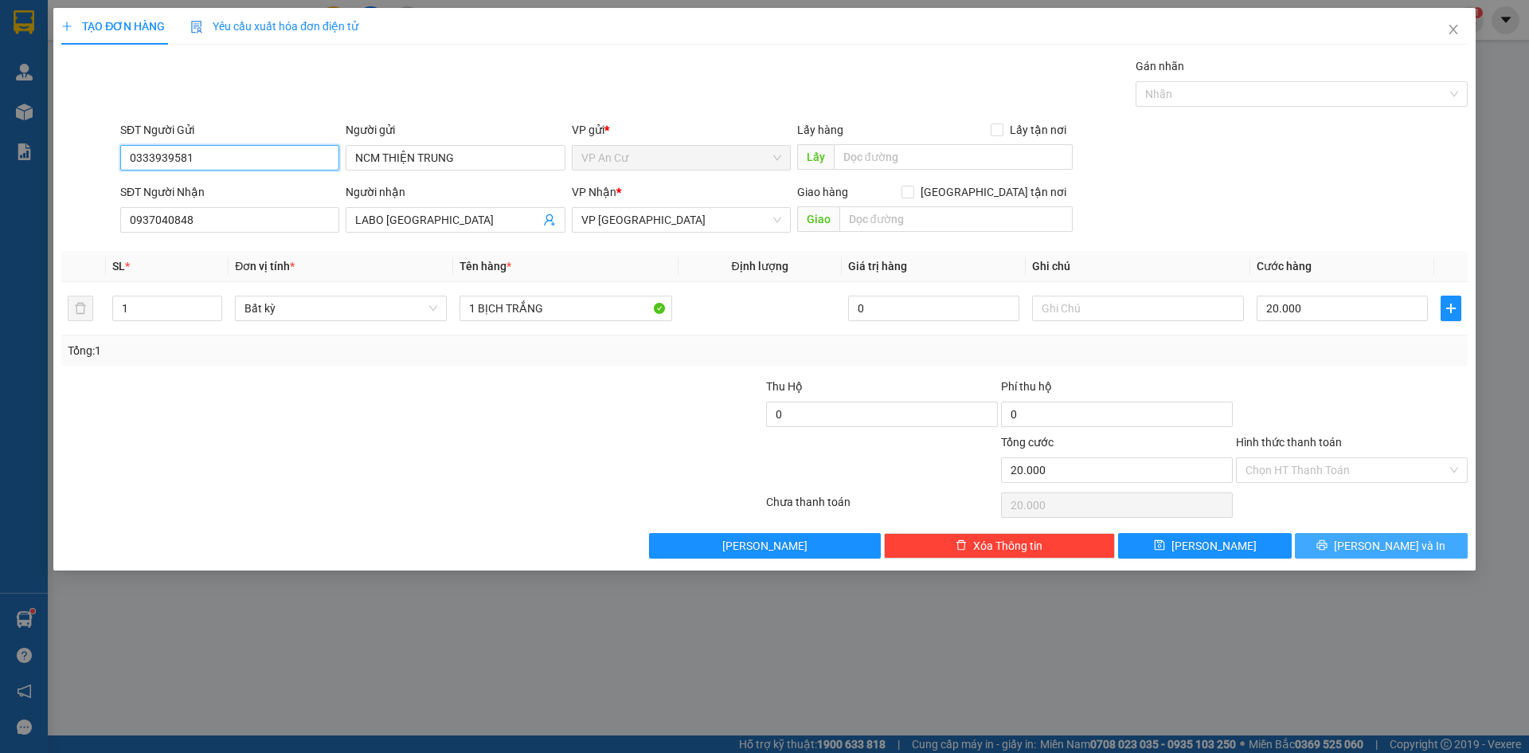
type input "0333939581"
click at [1396, 540] on span "[PERSON_NAME] và In" at bounding box center [1389, 546] width 111 height 18
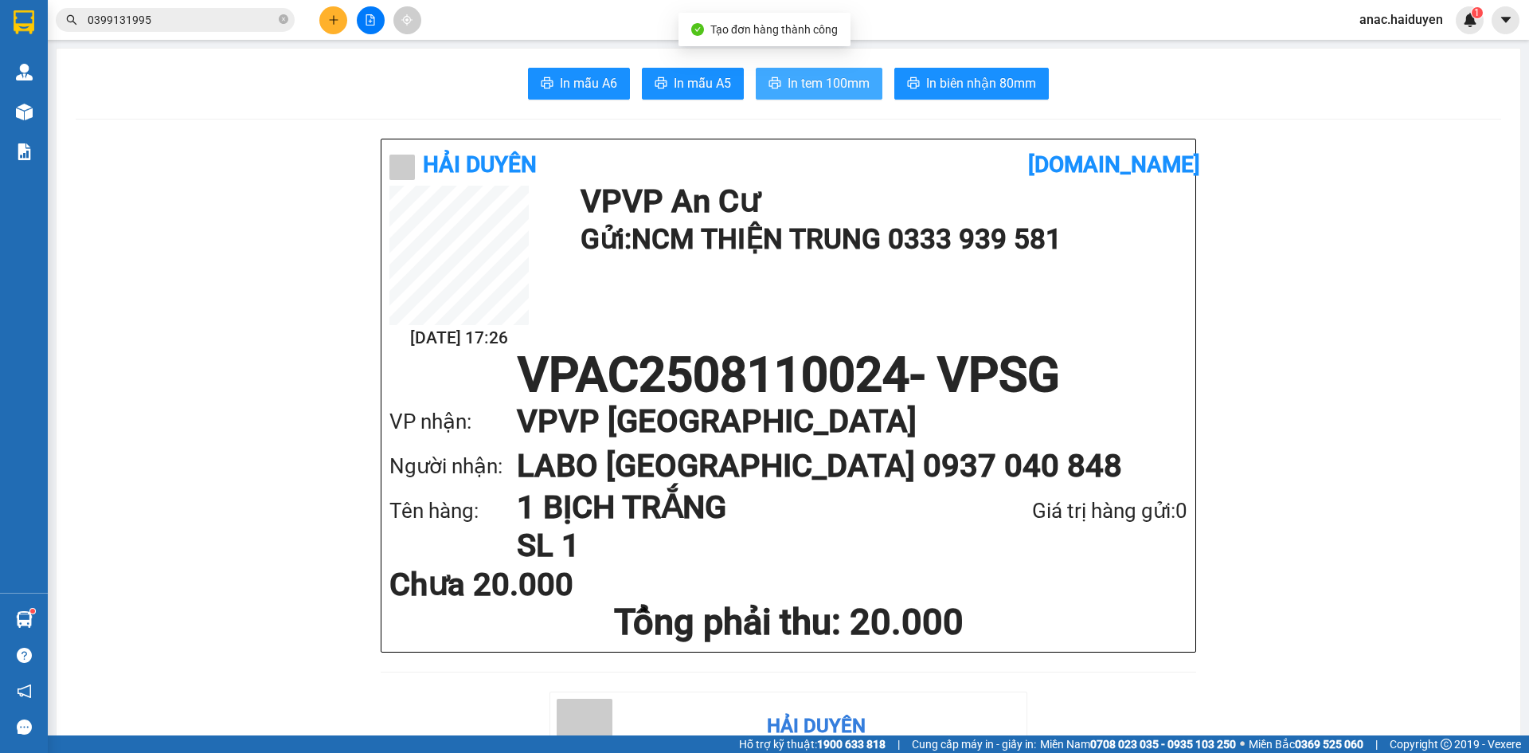
click at [843, 80] on span "In tem 100mm" at bounding box center [829, 83] width 82 height 20
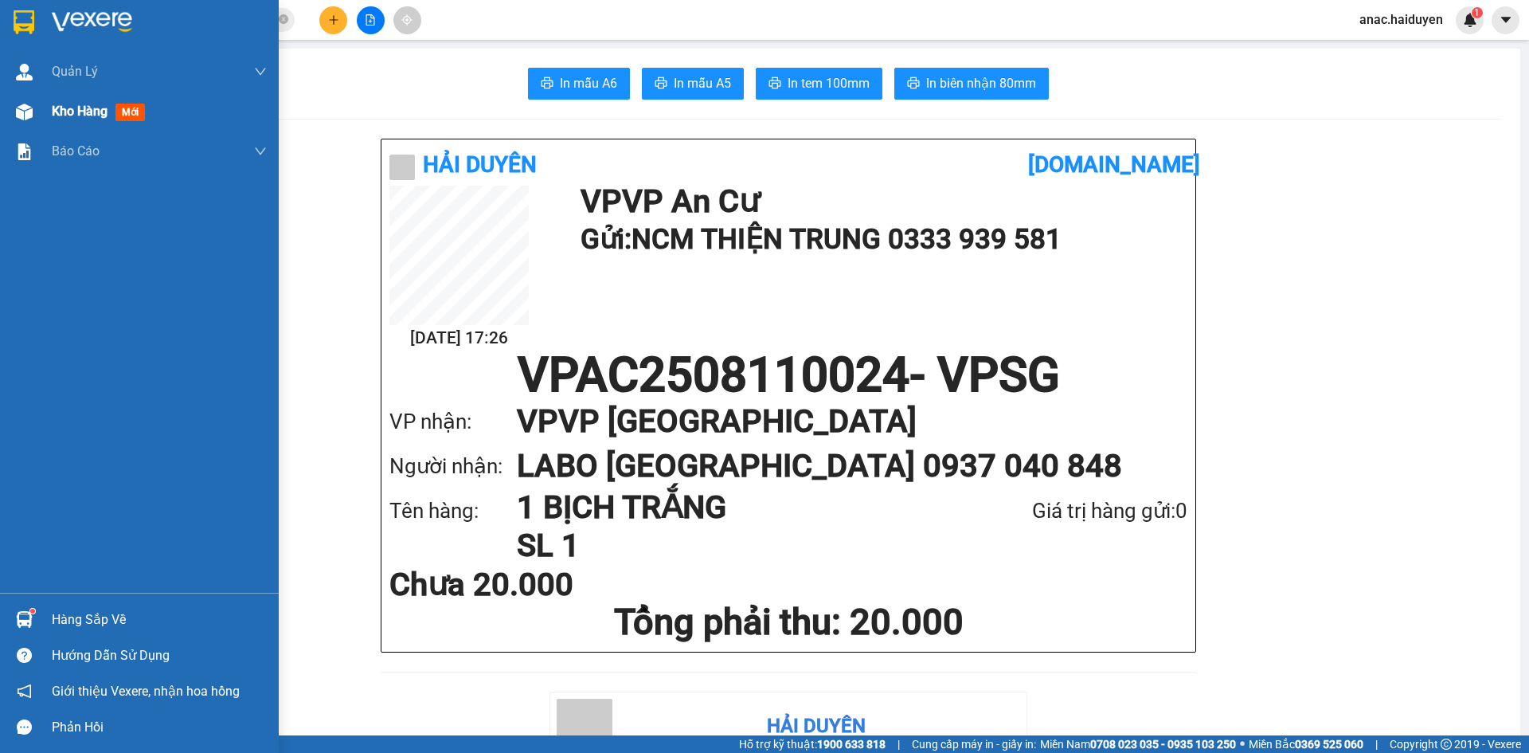
drag, startPoint x: 76, startPoint y: 118, endPoint x: 104, endPoint y: 119, distance: 28.7
click at [76, 117] on span "Kho hàng" at bounding box center [80, 111] width 56 height 15
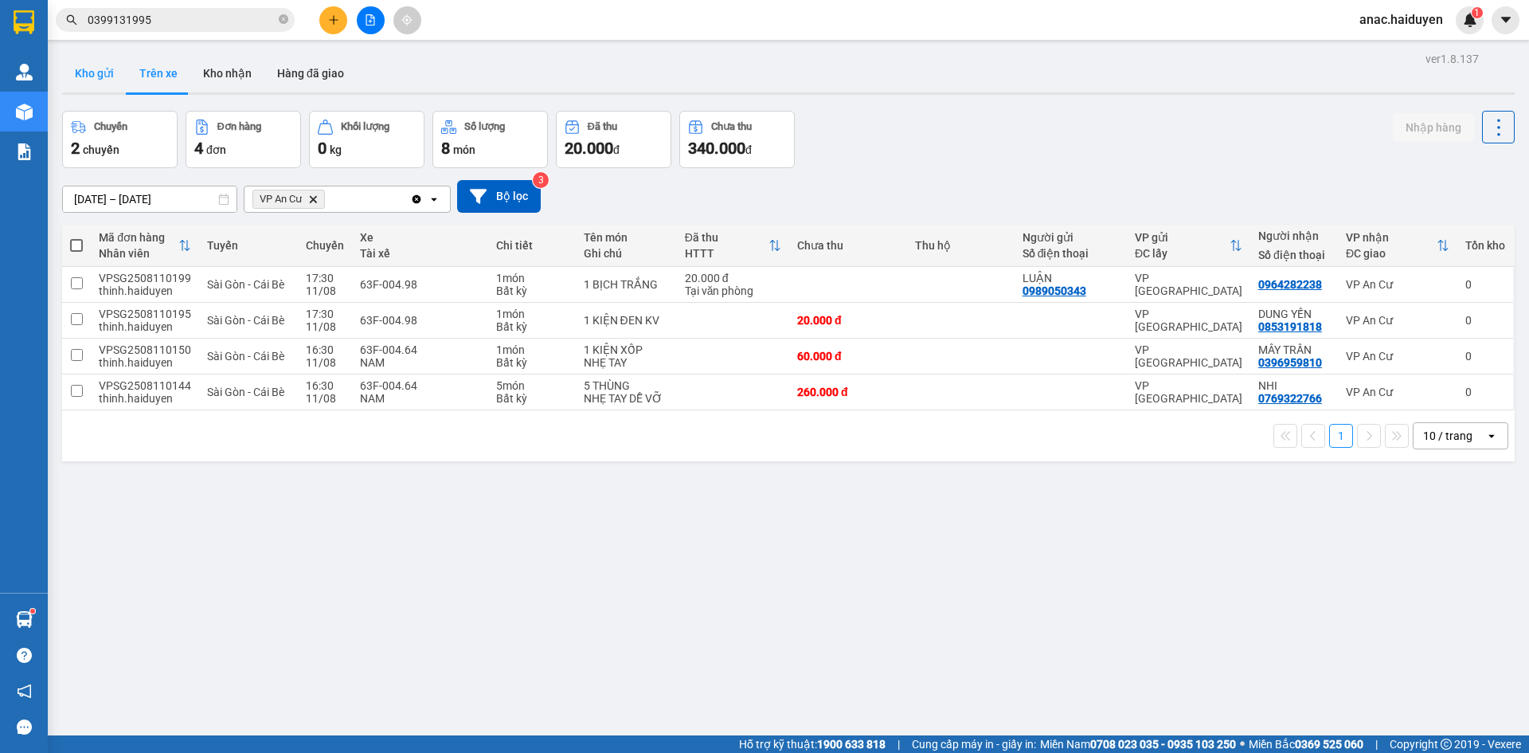
click at [96, 68] on button "Kho gửi" at bounding box center [94, 73] width 65 height 38
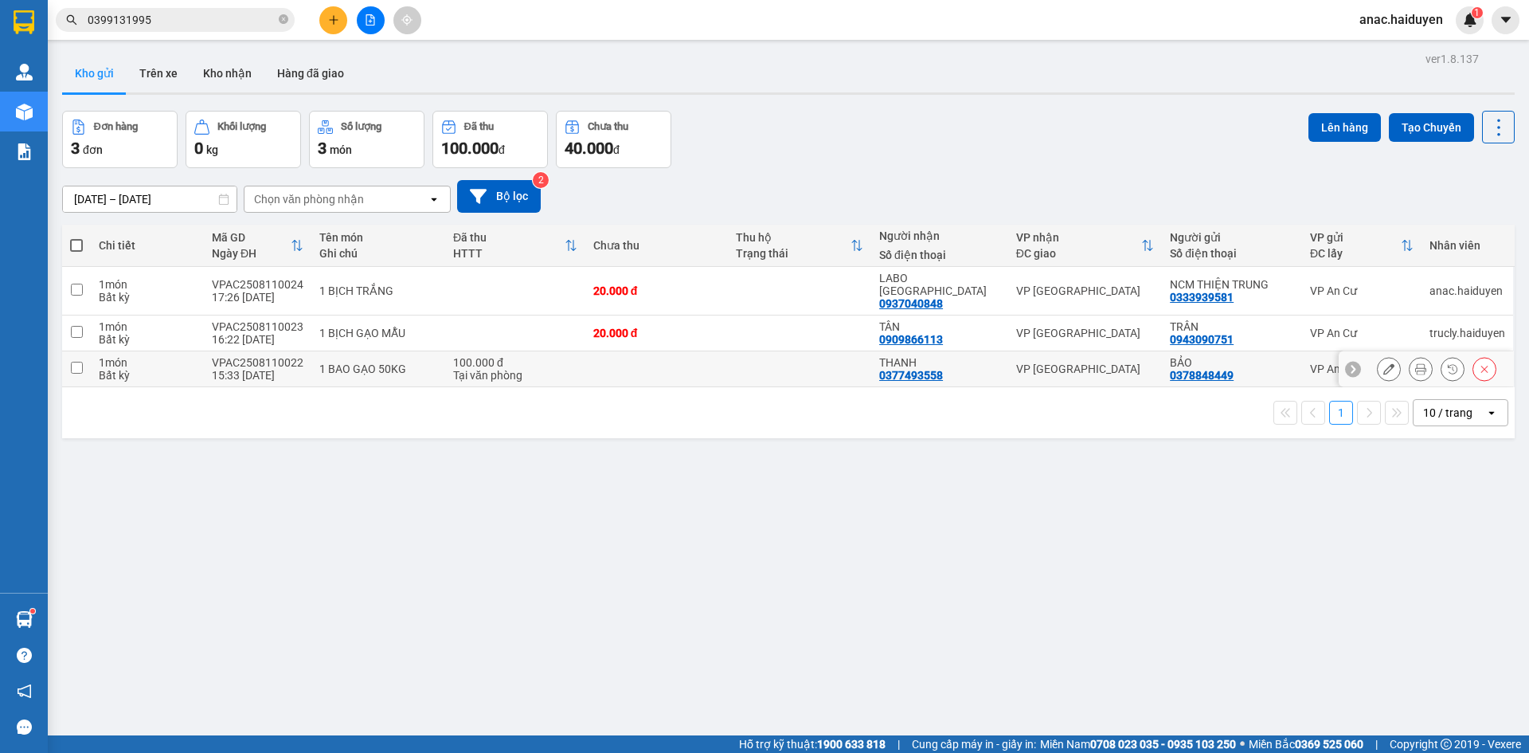
click at [72, 362] on input "checkbox" at bounding box center [77, 368] width 12 height 12
checkbox input "true"
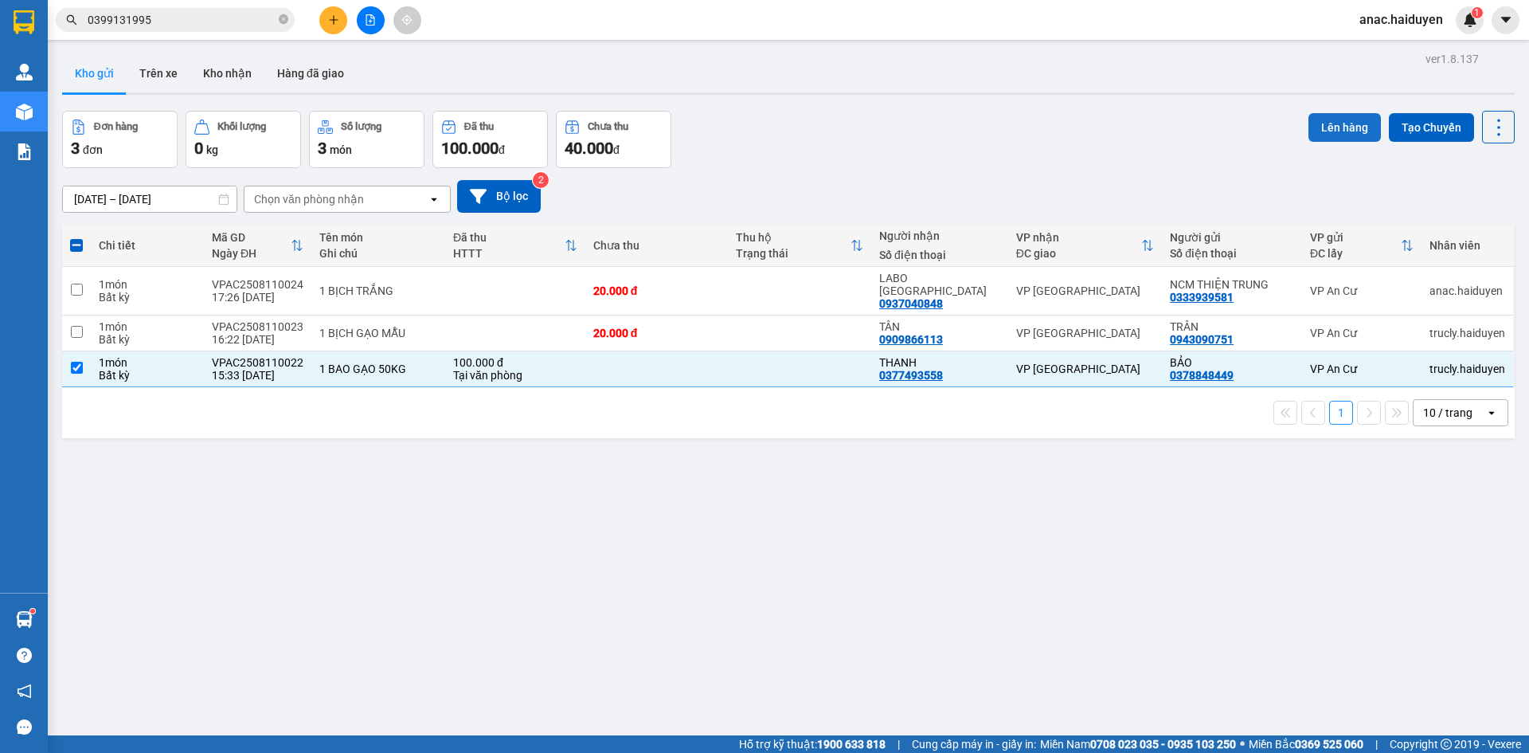
click at [1343, 123] on button "Lên hàng" at bounding box center [1344, 127] width 72 height 29
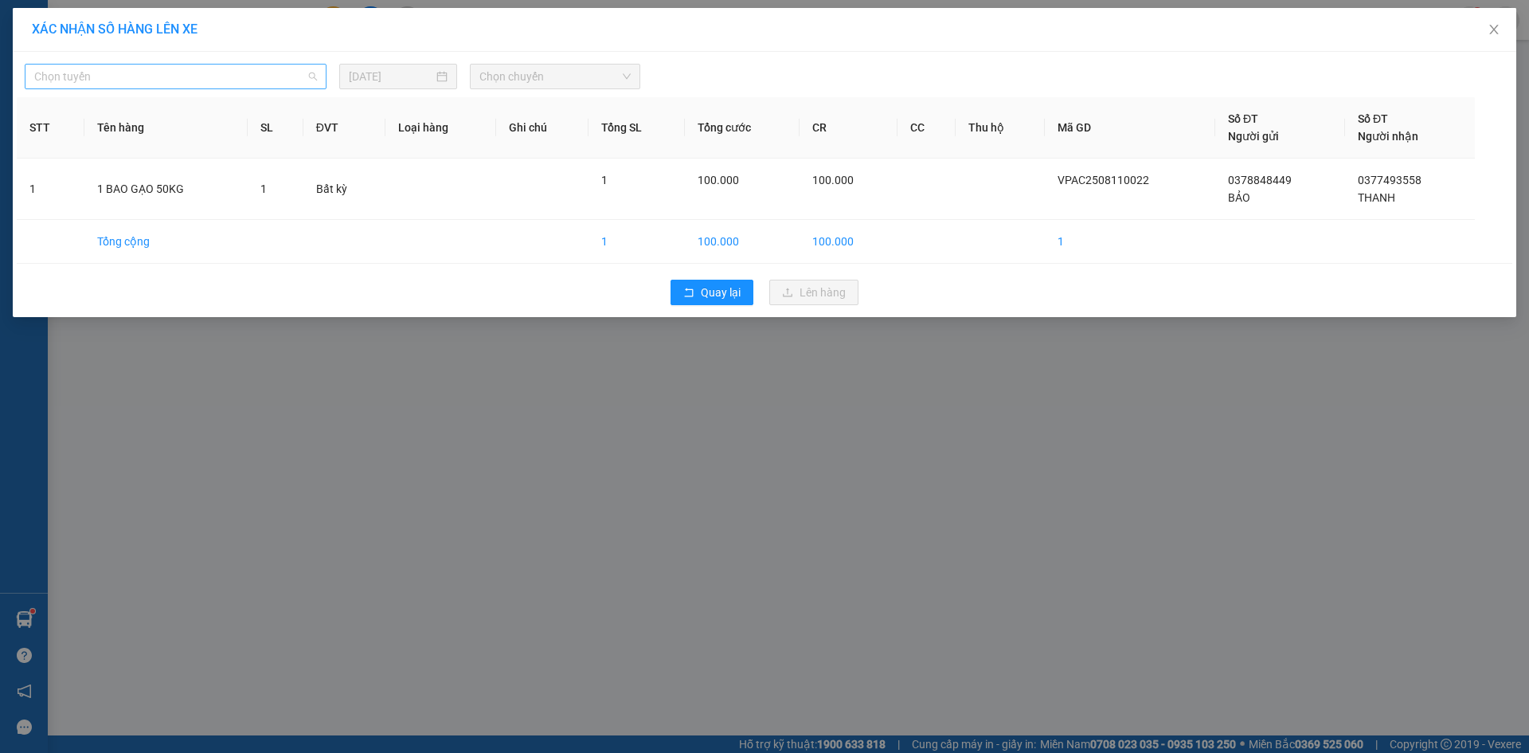
click at [265, 74] on span "Chọn tuyến" at bounding box center [175, 77] width 283 height 24
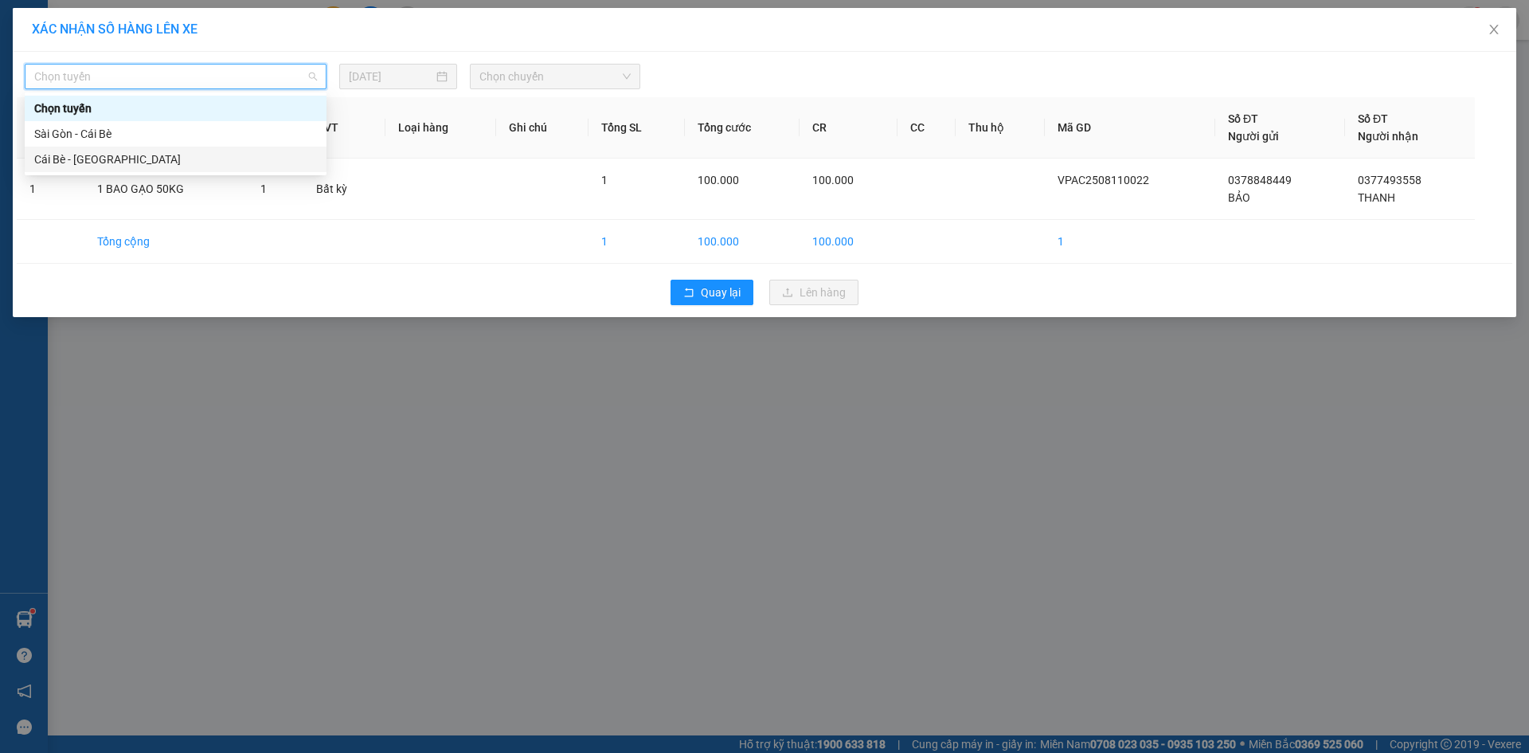
click at [82, 158] on div "Cái Bè - [GEOGRAPHIC_DATA]" at bounding box center [175, 160] width 283 height 18
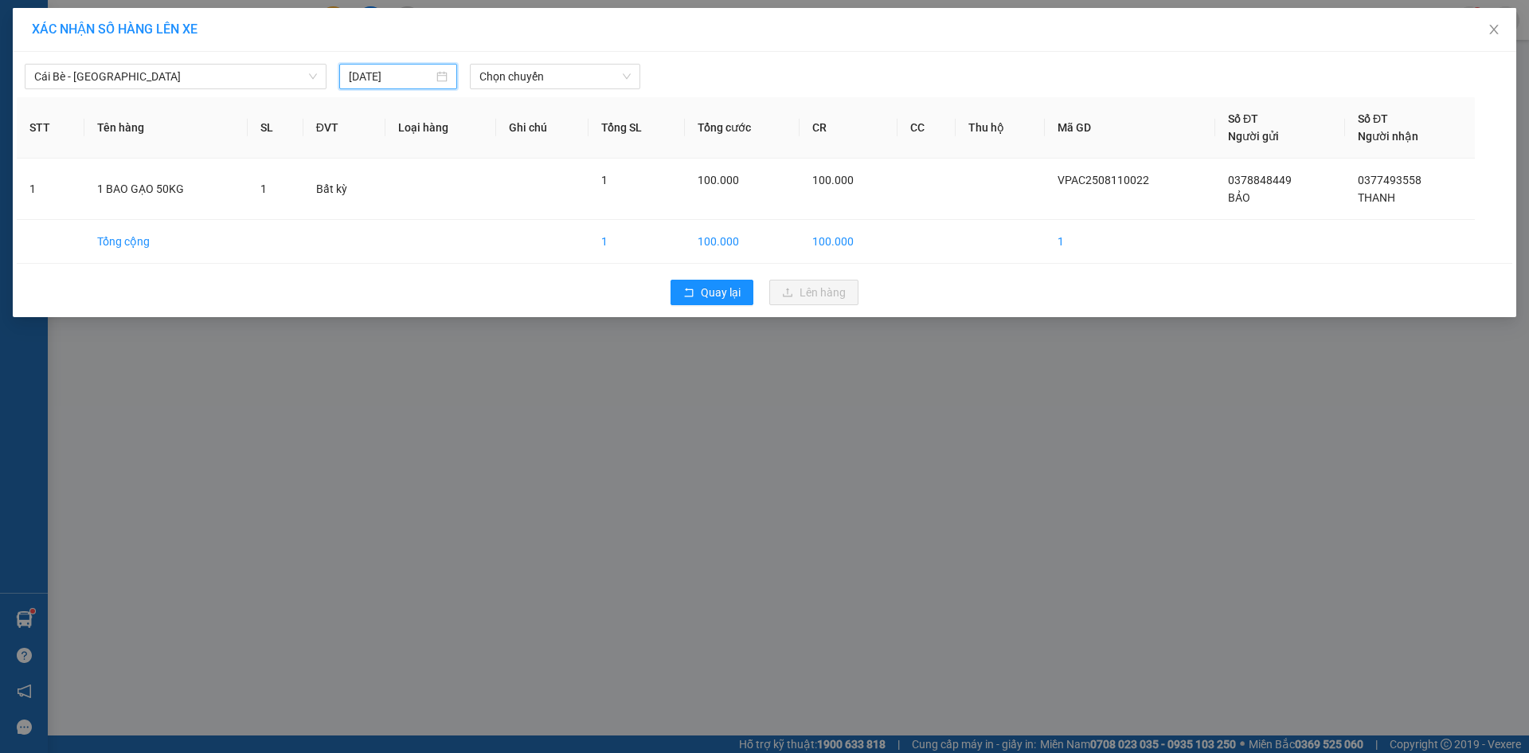
click at [431, 75] on input "[DATE]" at bounding box center [391, 77] width 84 height 18
type input "[DATE]"
drag, startPoint x: 394, startPoint y: 216, endPoint x: 504, endPoint y: 149, distance: 128.7
click at [395, 216] on div "11" at bounding box center [391, 216] width 19 height 19
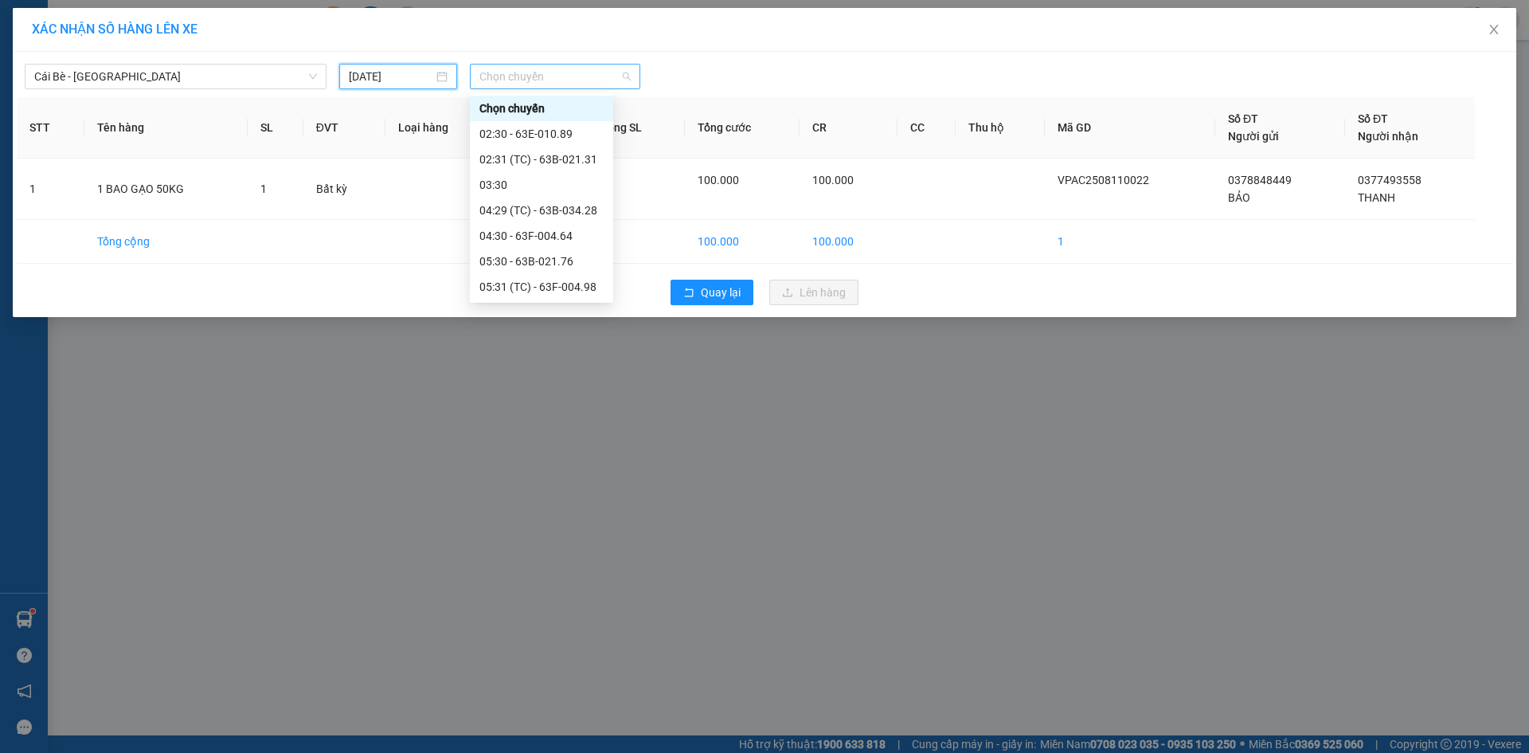
click at [557, 80] on span "Chọn chuyến" at bounding box center [554, 77] width 151 height 24
click at [558, 264] on div "16:30 - 63F-004.95" at bounding box center [541, 261] width 124 height 18
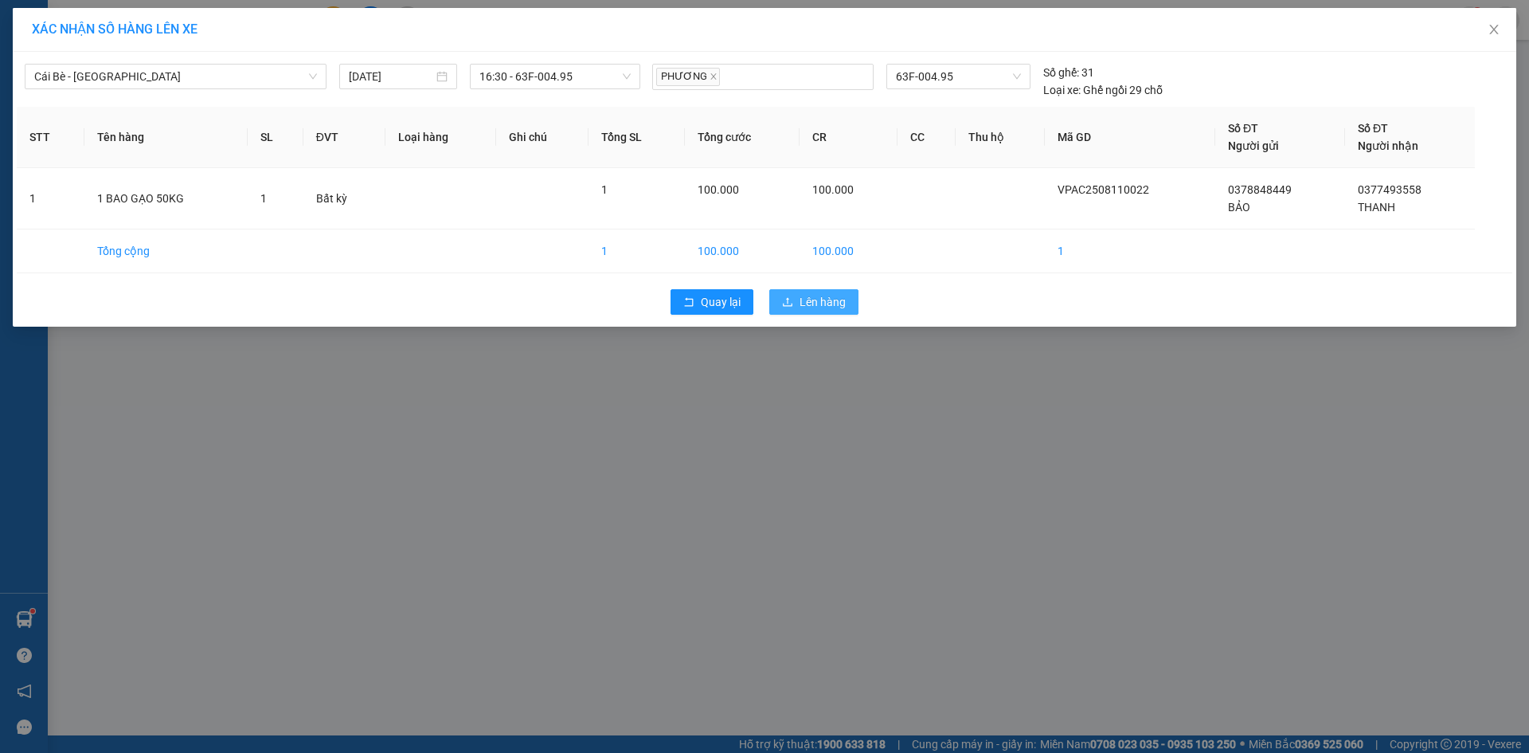
drag, startPoint x: 833, startPoint y: 301, endPoint x: 858, endPoint y: 318, distance: 29.8
click at [834, 301] on span "Lên hàng" at bounding box center [823, 302] width 46 height 18
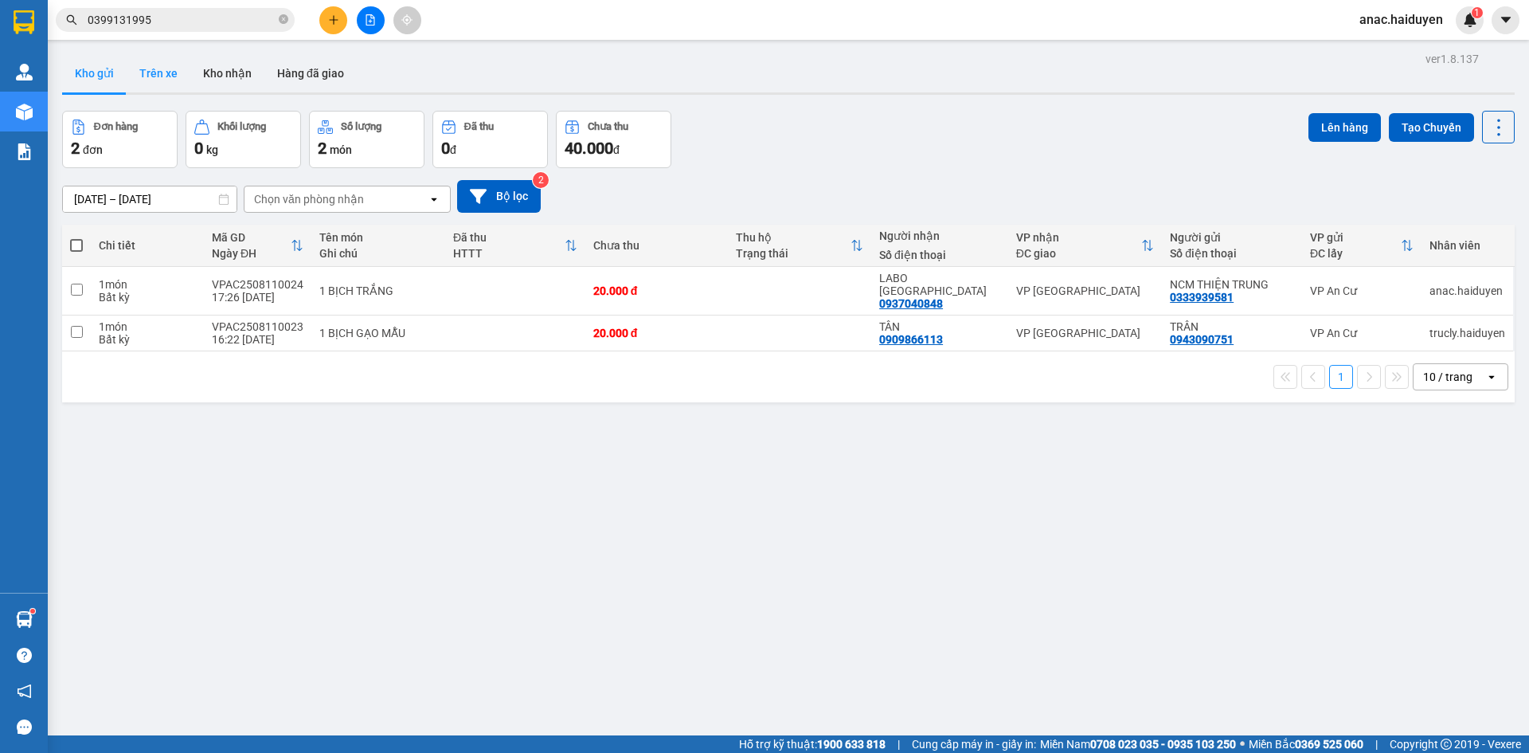
click at [162, 68] on button "Trên xe" at bounding box center [159, 73] width 64 height 38
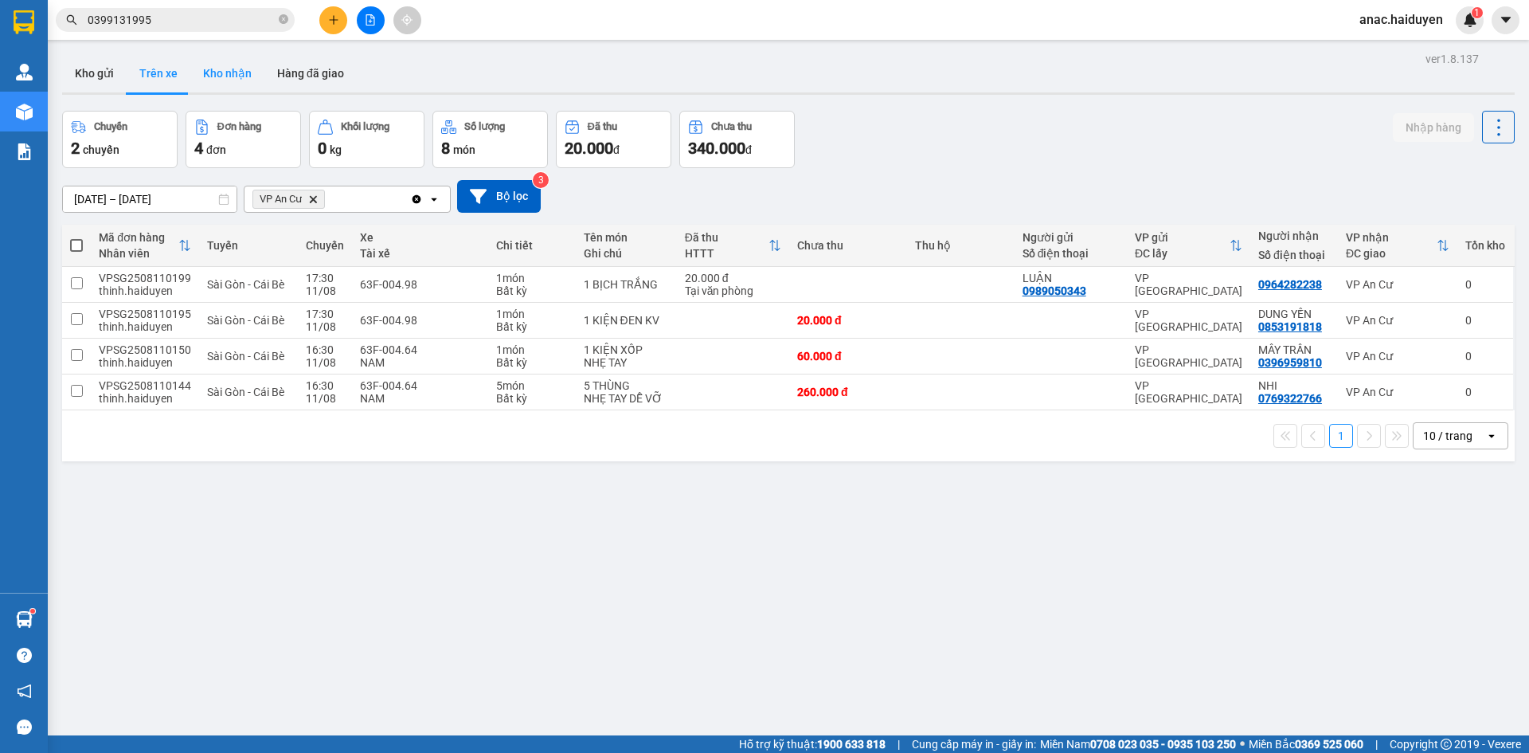
click at [240, 76] on button "Kho nhận" at bounding box center [227, 73] width 74 height 38
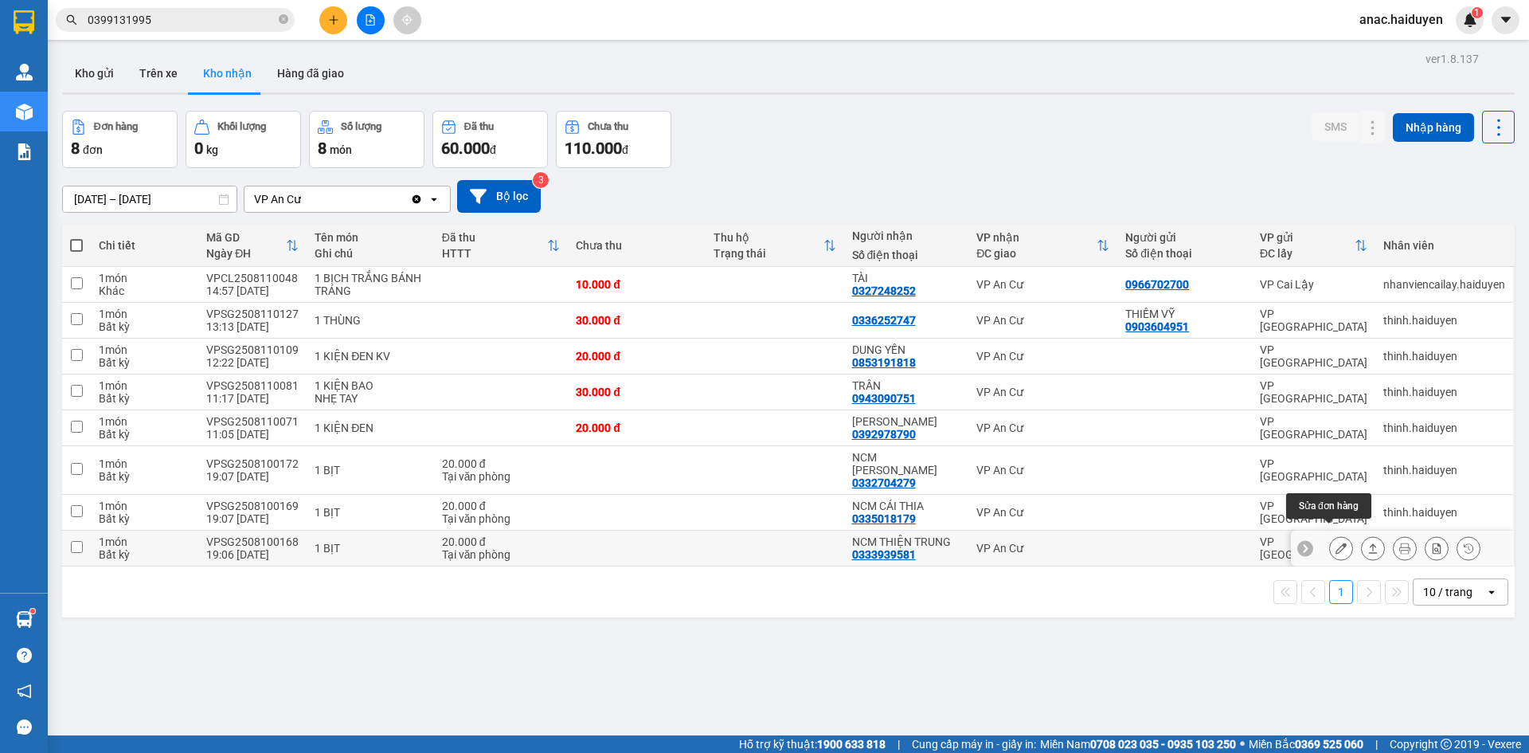
click at [1335, 542] on icon at bounding box center [1340, 547] width 11 height 11
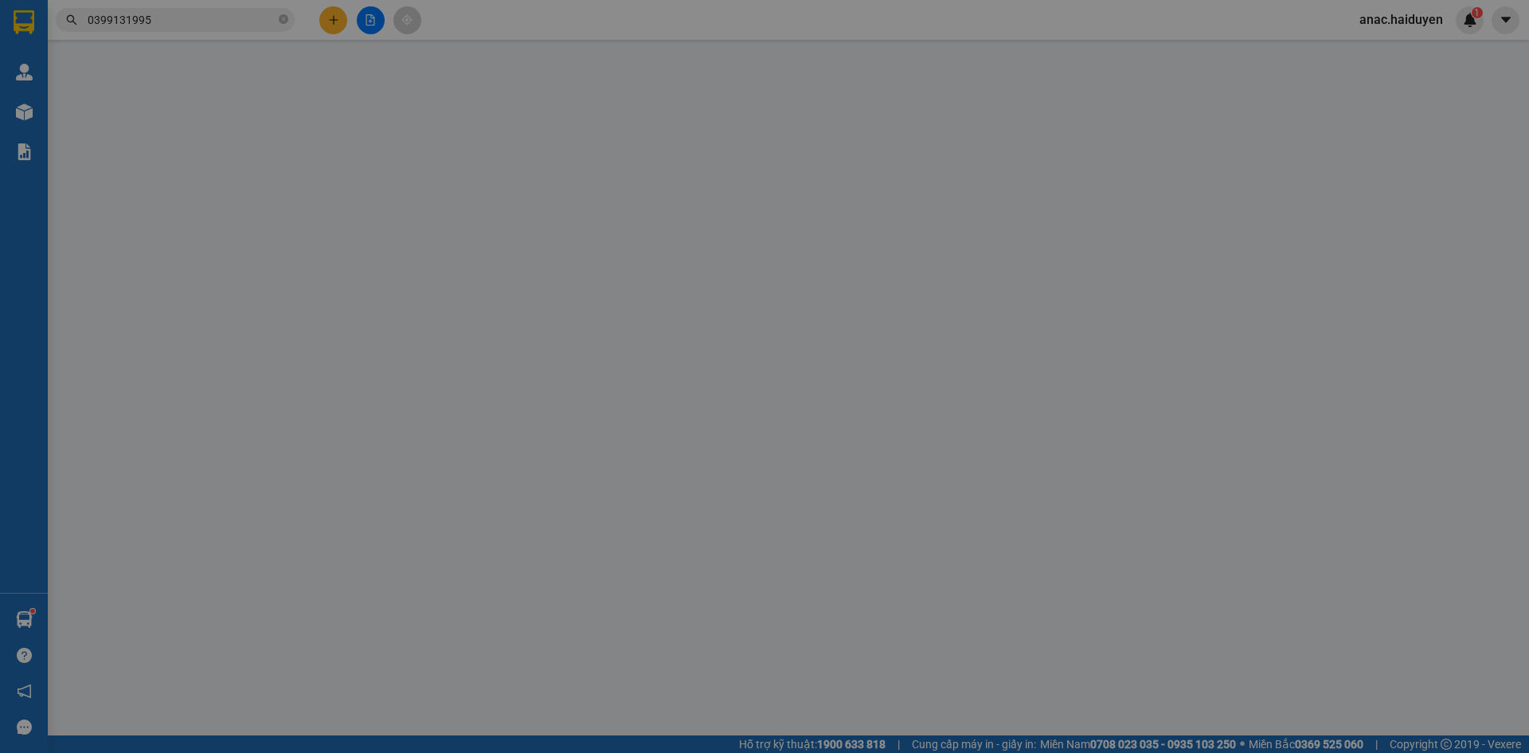
type input "0333939581"
type input "NCM THIỆN TRUNG"
type input "20.000"
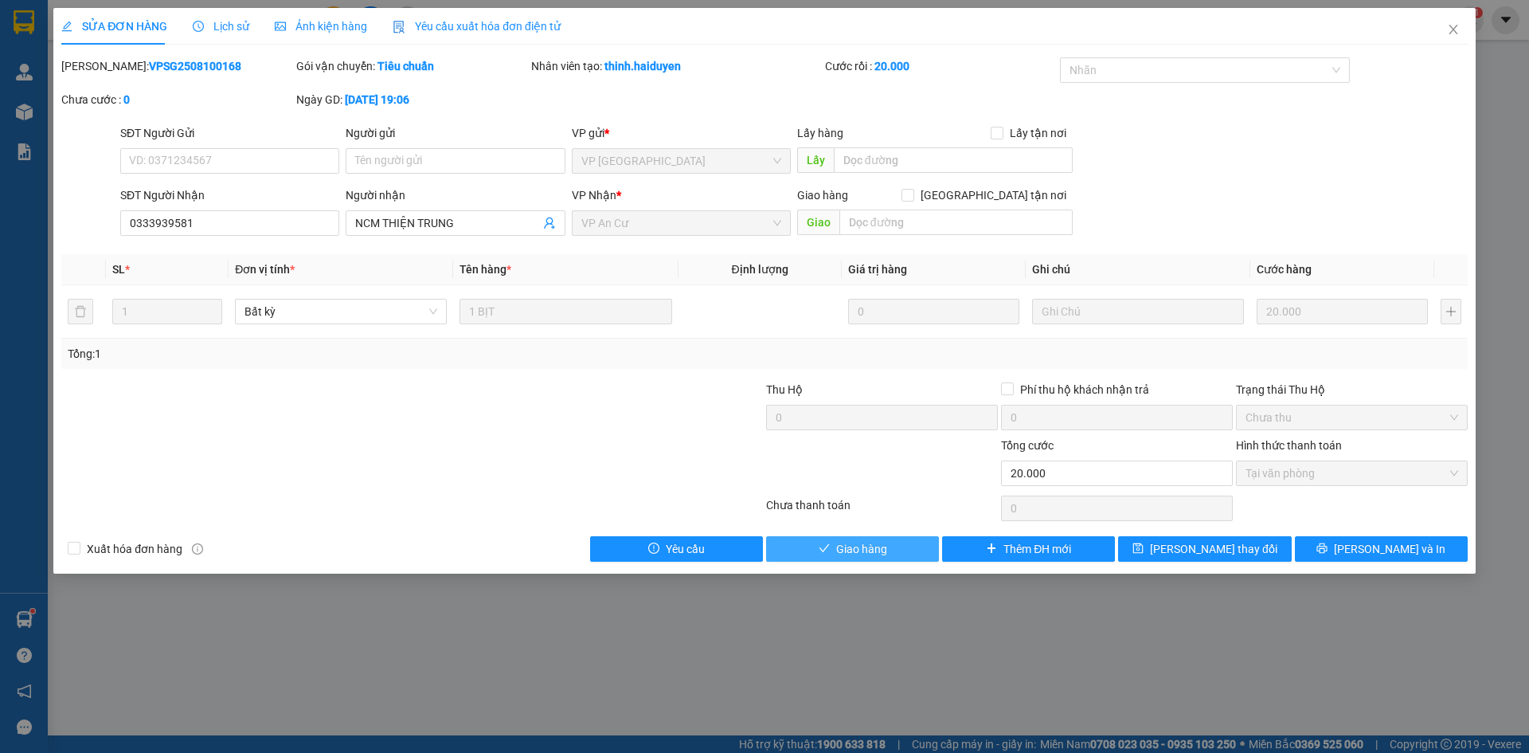
click at [878, 548] on span "Giao hàng" at bounding box center [861, 549] width 51 height 18
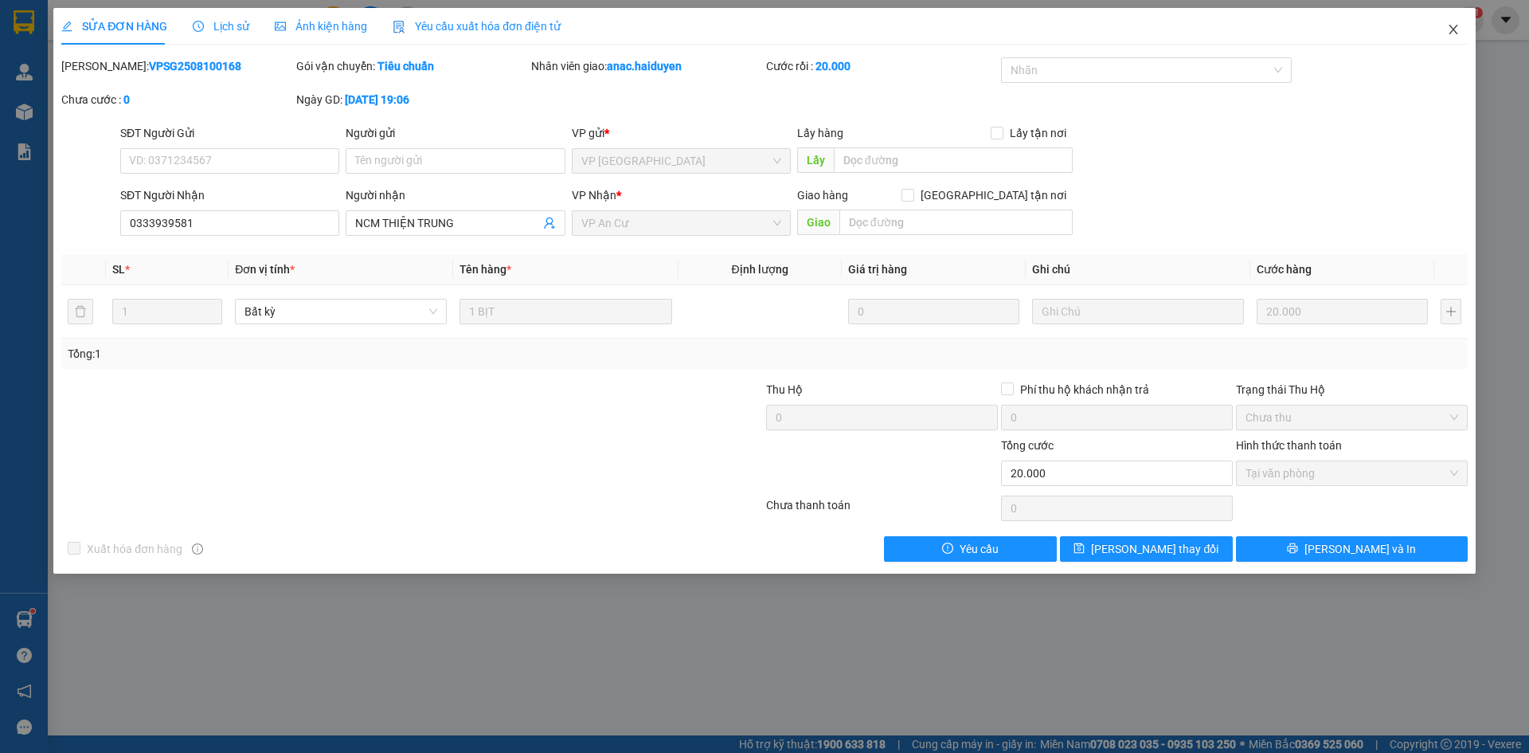
click at [1449, 36] on icon "close" at bounding box center [1453, 29] width 13 height 13
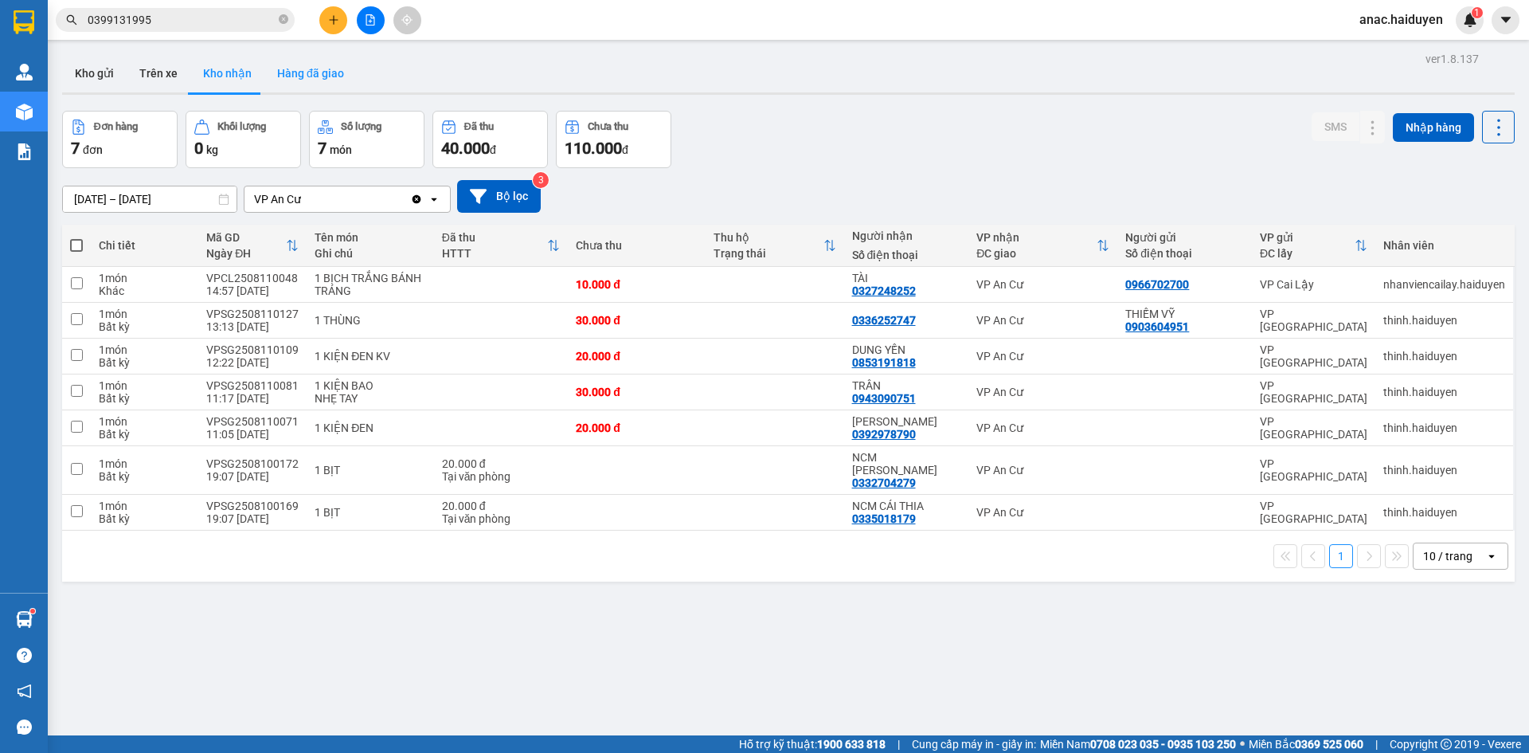
click at [320, 80] on button "Hàng đã giao" at bounding box center [310, 73] width 92 height 38
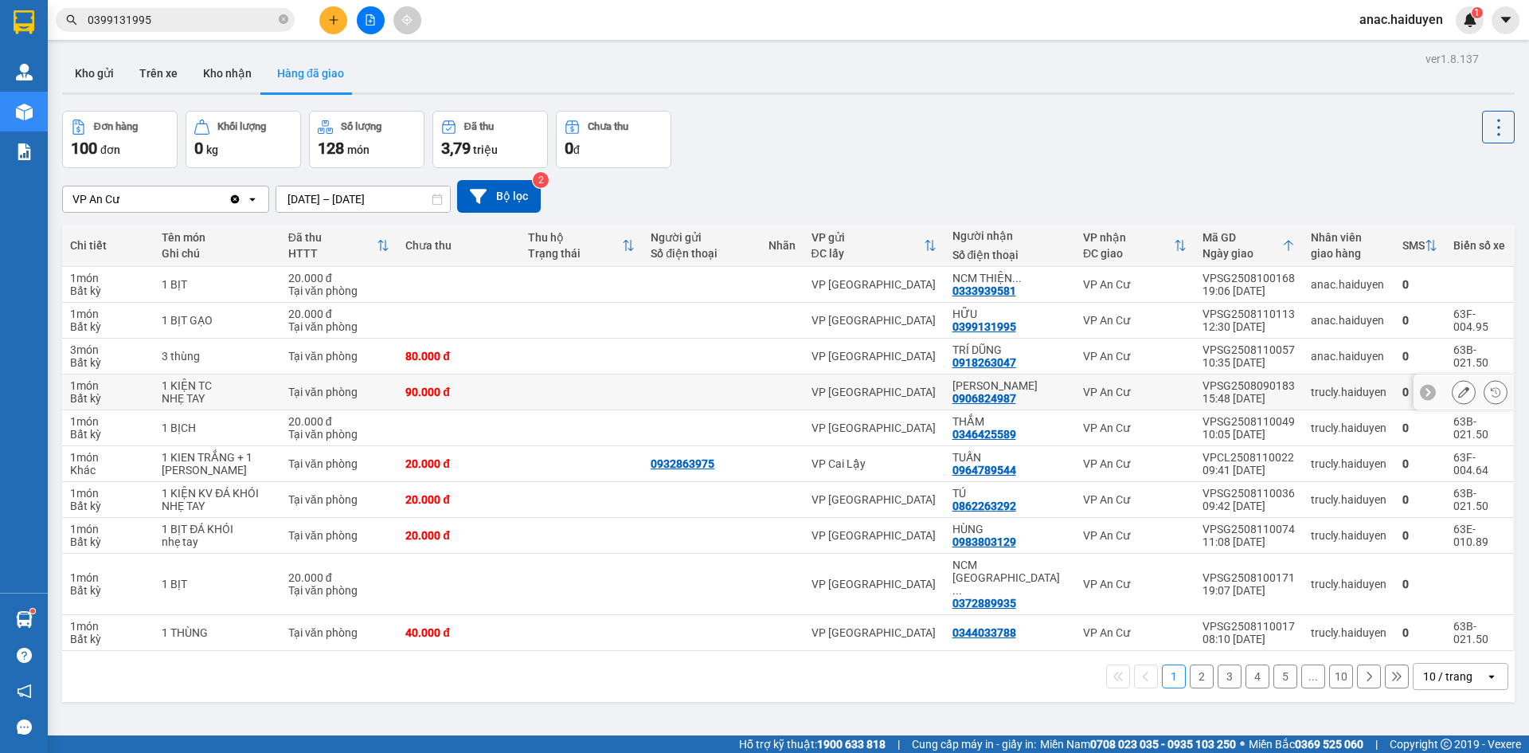
click at [1458, 393] on icon at bounding box center [1463, 391] width 11 height 11
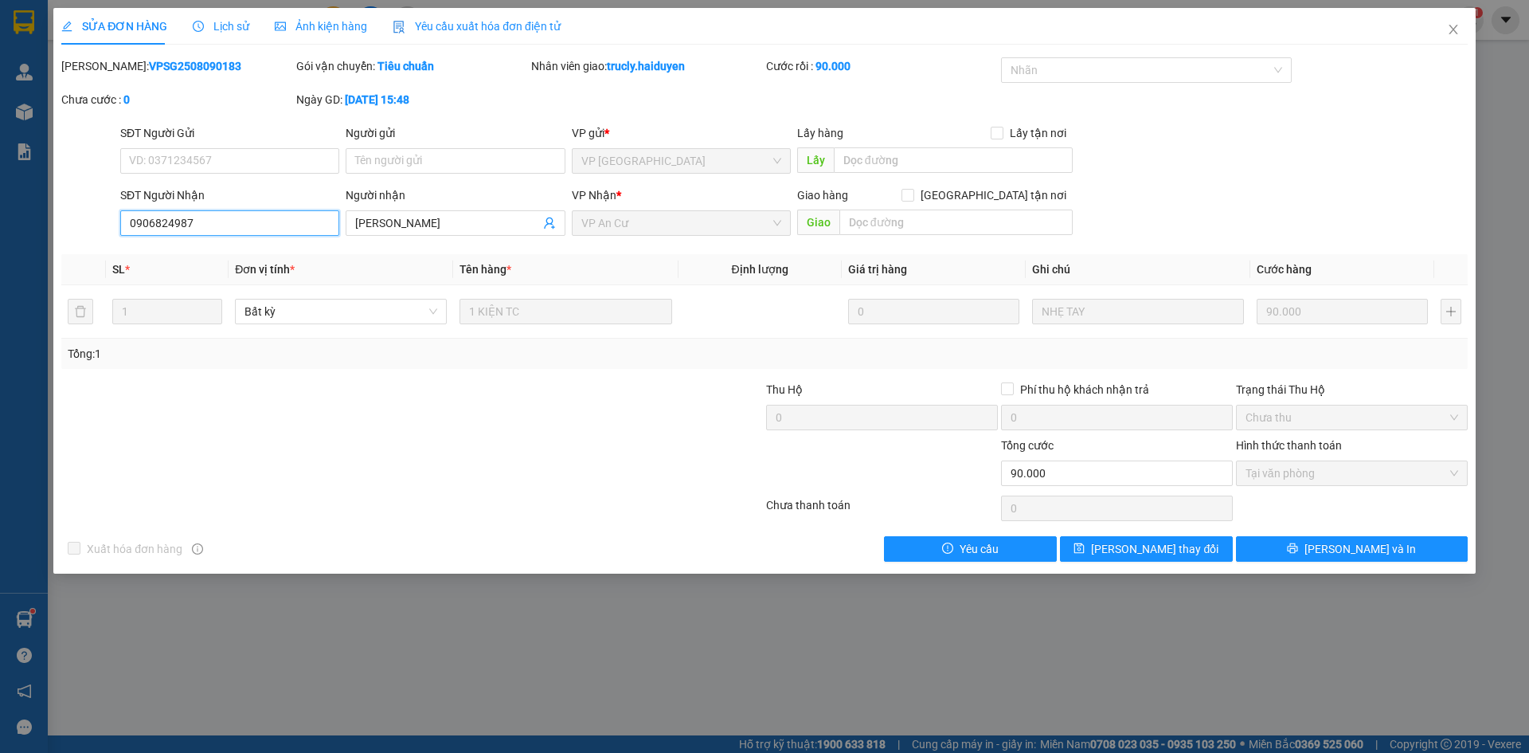
drag, startPoint x: 207, startPoint y: 217, endPoint x: 102, endPoint y: 236, distance: 106.7
click at [102, 236] on div "SĐT Người Nhận 0906824987 0906824987 Người nhận HƯNG THỊNH VP Nhận * VP An Cư G…" at bounding box center [765, 214] width 1410 height 56
click at [1457, 34] on icon "close" at bounding box center [1453, 30] width 9 height 10
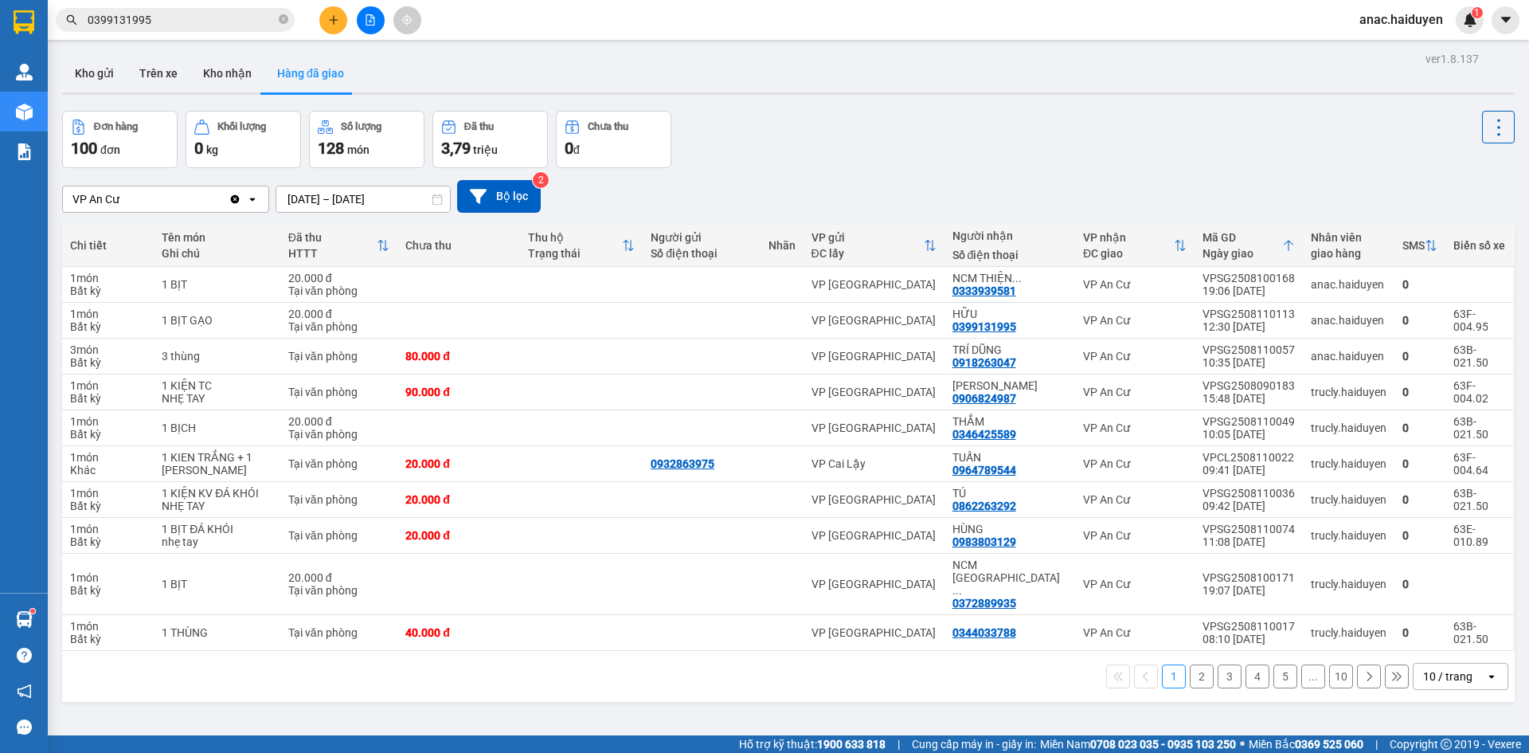
click at [334, 24] on icon "plus" at bounding box center [333, 19] width 1 height 9
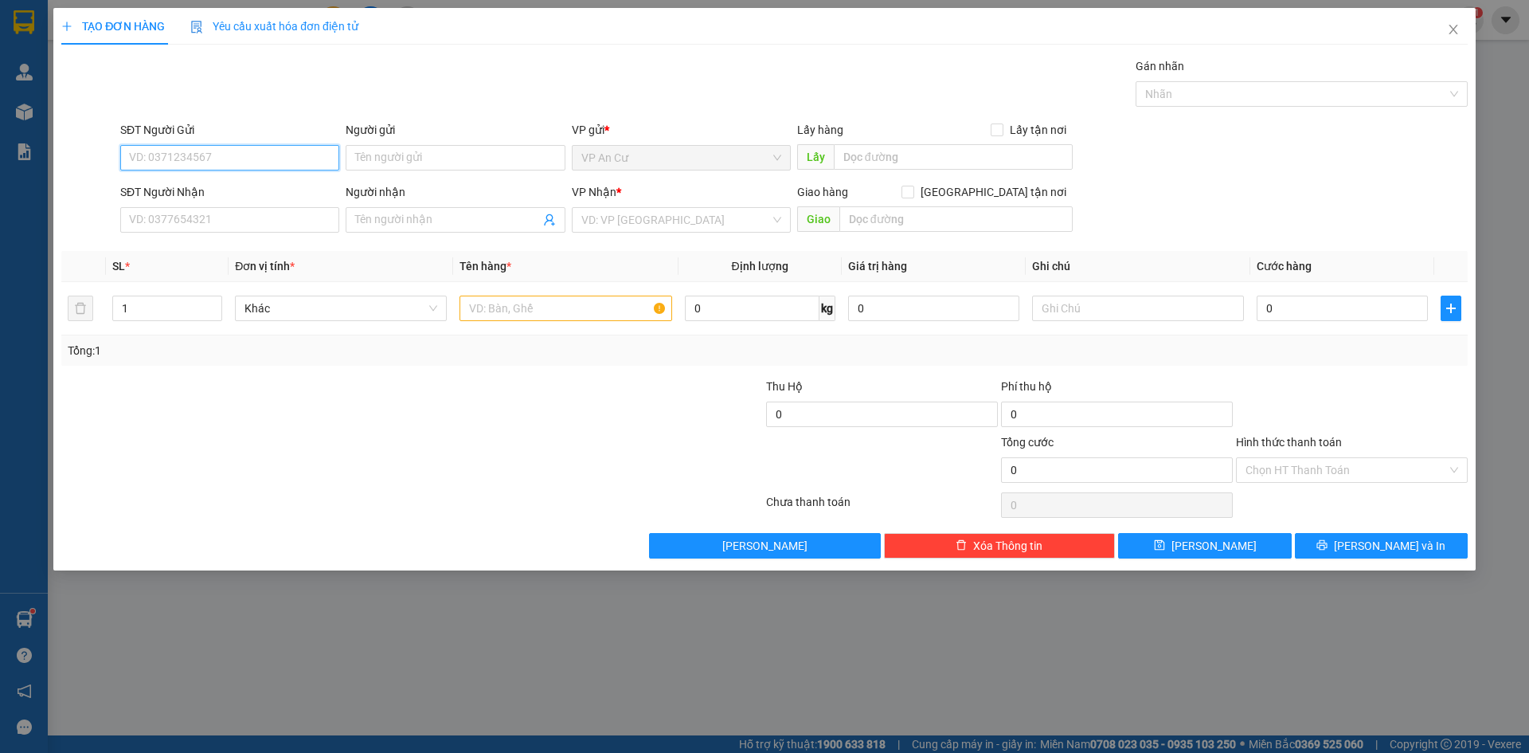
click at [231, 152] on input "SĐT Người Gửi" at bounding box center [229, 157] width 219 height 25
paste input "0906824987"
type input "0906824987"
click at [225, 192] on div "0906824987 - [GEOGRAPHIC_DATA]" at bounding box center [230, 190] width 200 height 18
type input "[PERSON_NAME]"
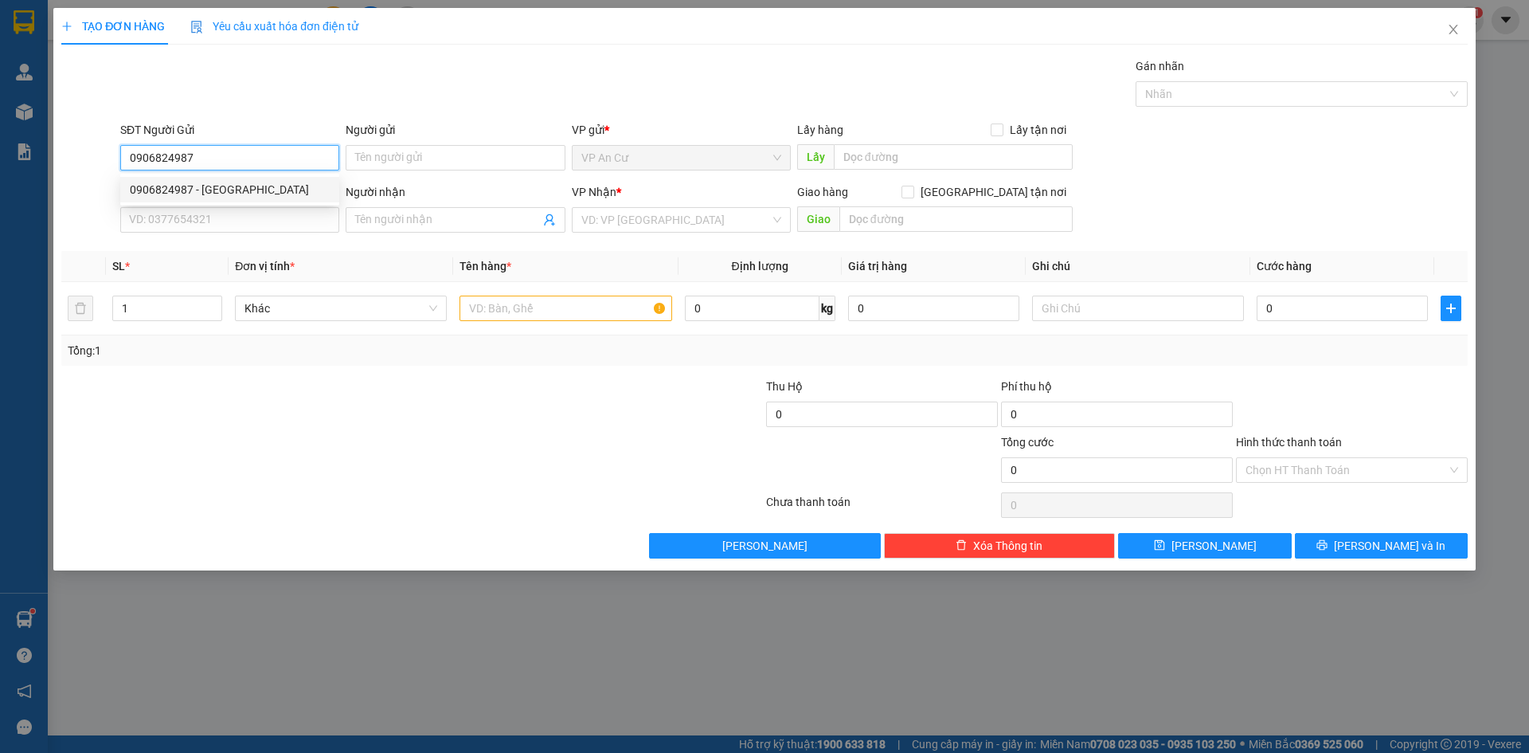
type input "0932520087"
type input "DŨNG"
type input "160.000"
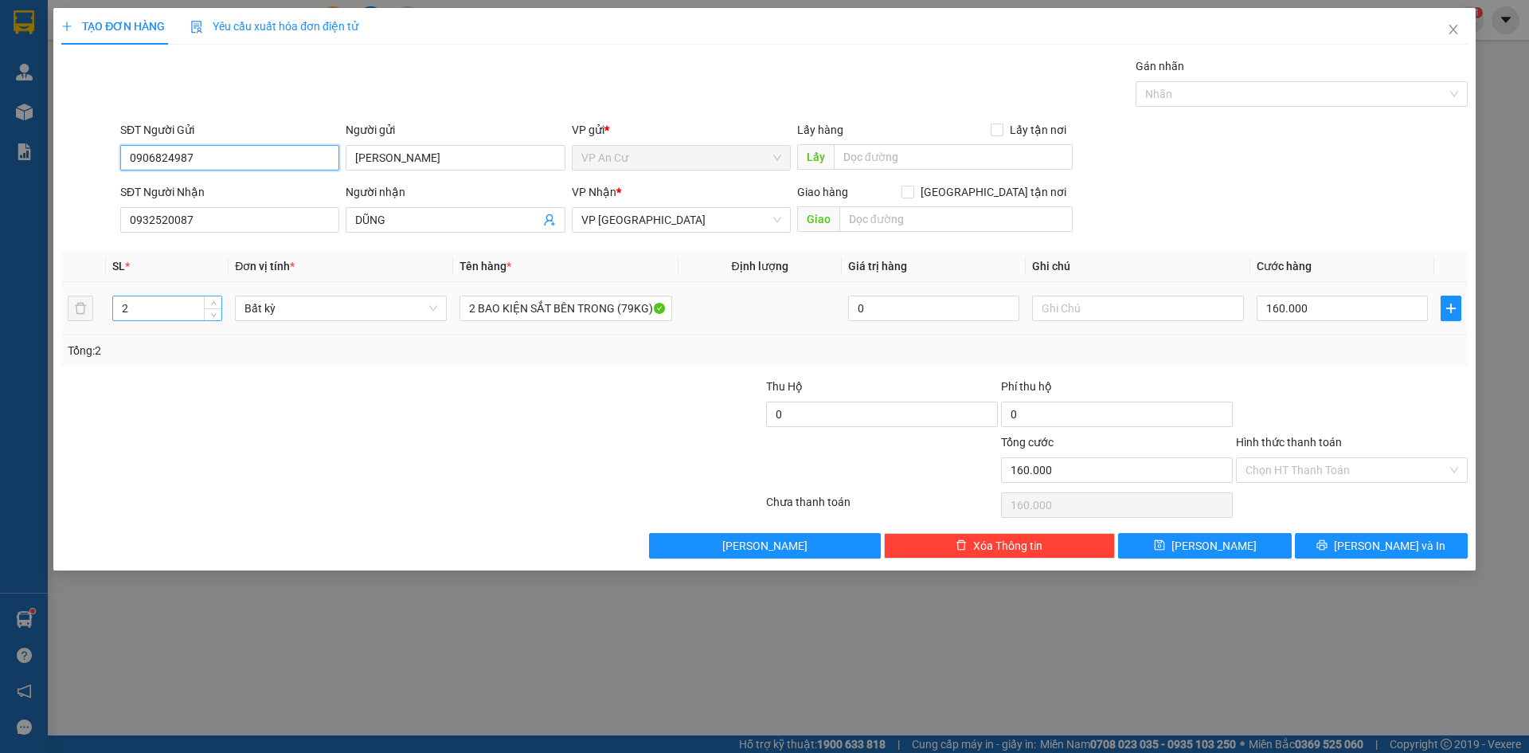
type input "0906824987"
drag, startPoint x: 139, startPoint y: 305, endPoint x: 111, endPoint y: 307, distance: 27.2
click at [111, 307] on td "2" at bounding box center [167, 308] width 123 height 53
click at [549, 221] on icon "user-add" at bounding box center [549, 220] width 10 height 12
type input "0"
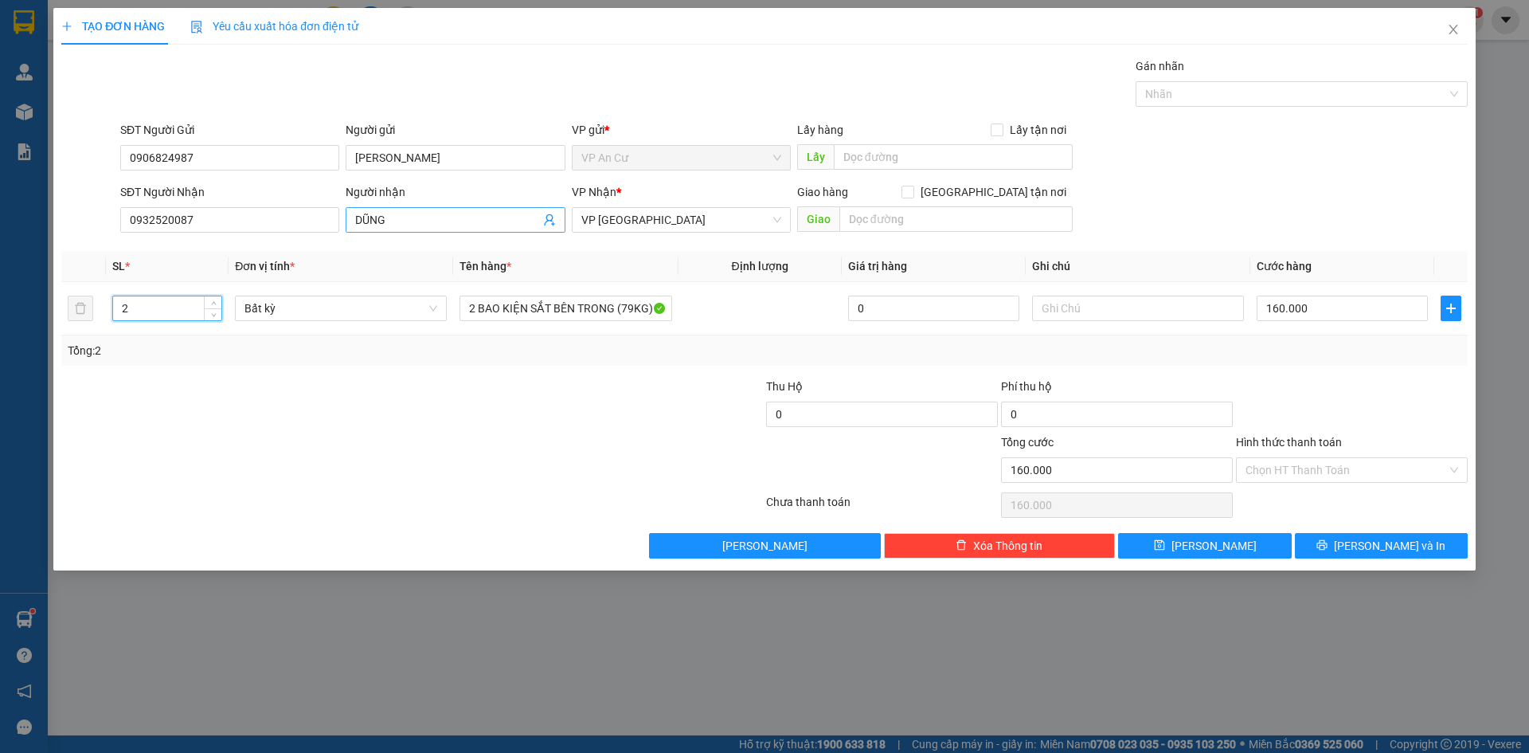
type input "0"
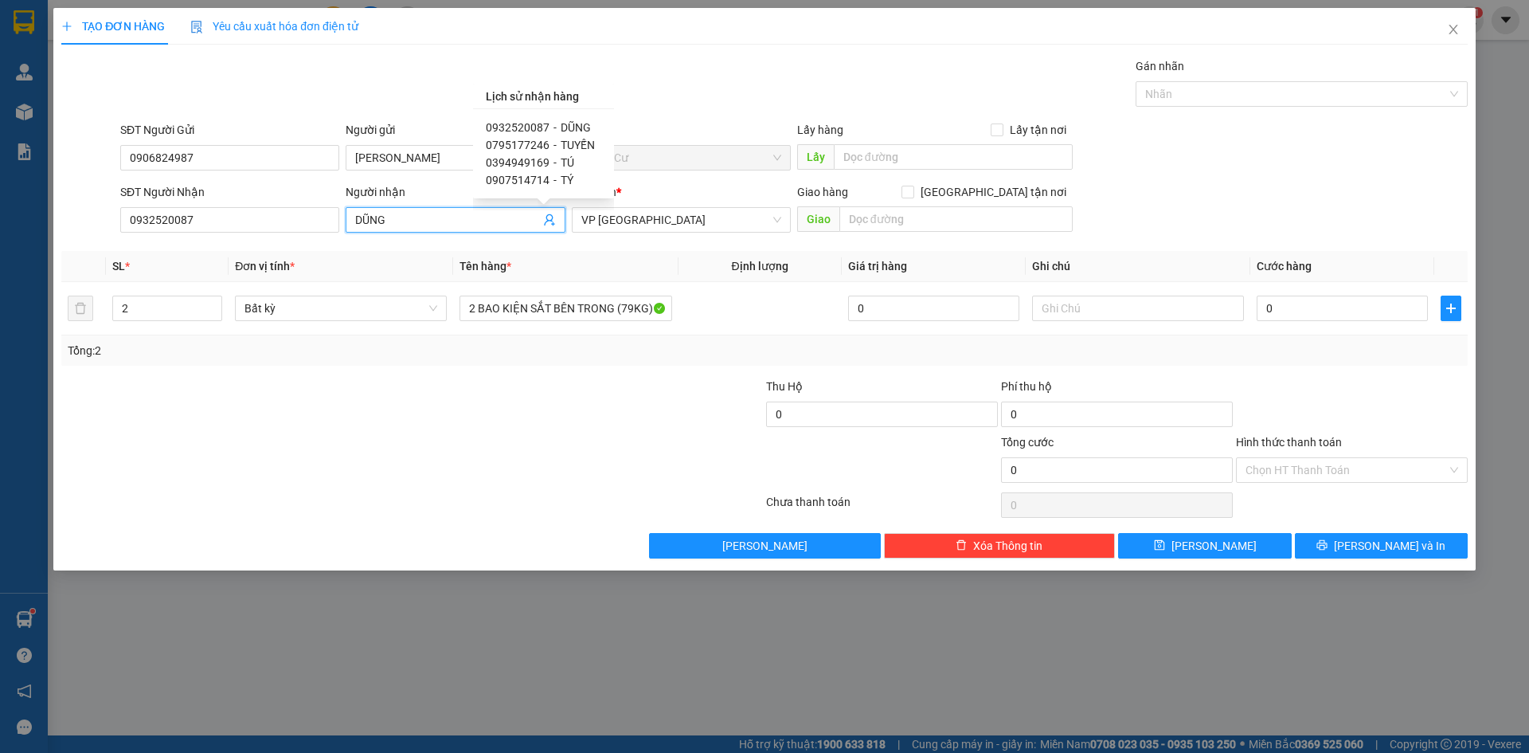
click at [534, 146] on span "0795177246" at bounding box center [518, 145] width 64 height 13
type input "0795177246"
type input "TUYẾN"
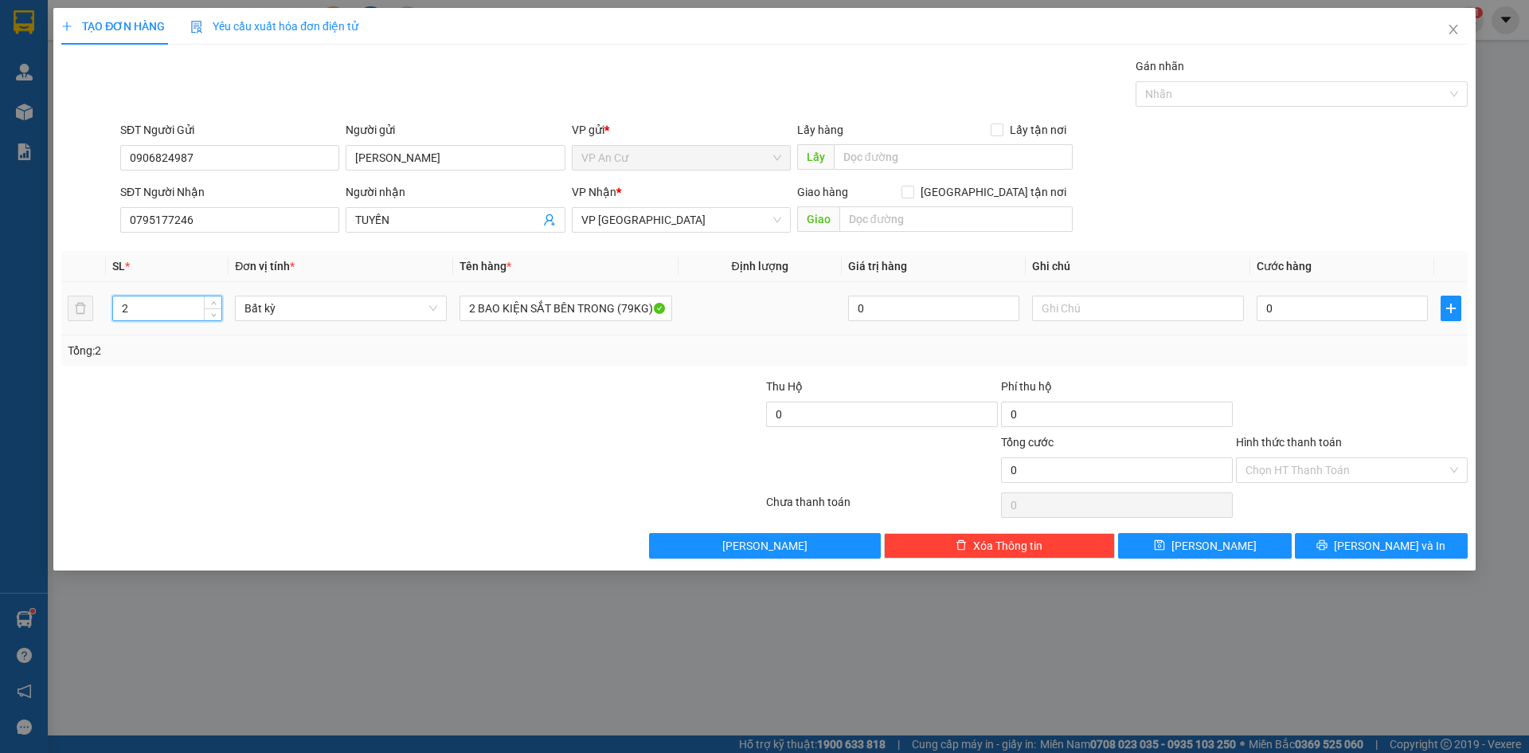
drag, startPoint x: 134, startPoint y: 312, endPoint x: 102, endPoint y: 322, distance: 33.3
click at [102, 322] on tr "2 Bất kỳ 2 BAO KIỆN SẮT BÊN TRONG (79KG) 0 0" at bounding box center [764, 308] width 1406 height 53
type input "1"
click at [127, 304] on input "number" at bounding box center [167, 308] width 108 height 24
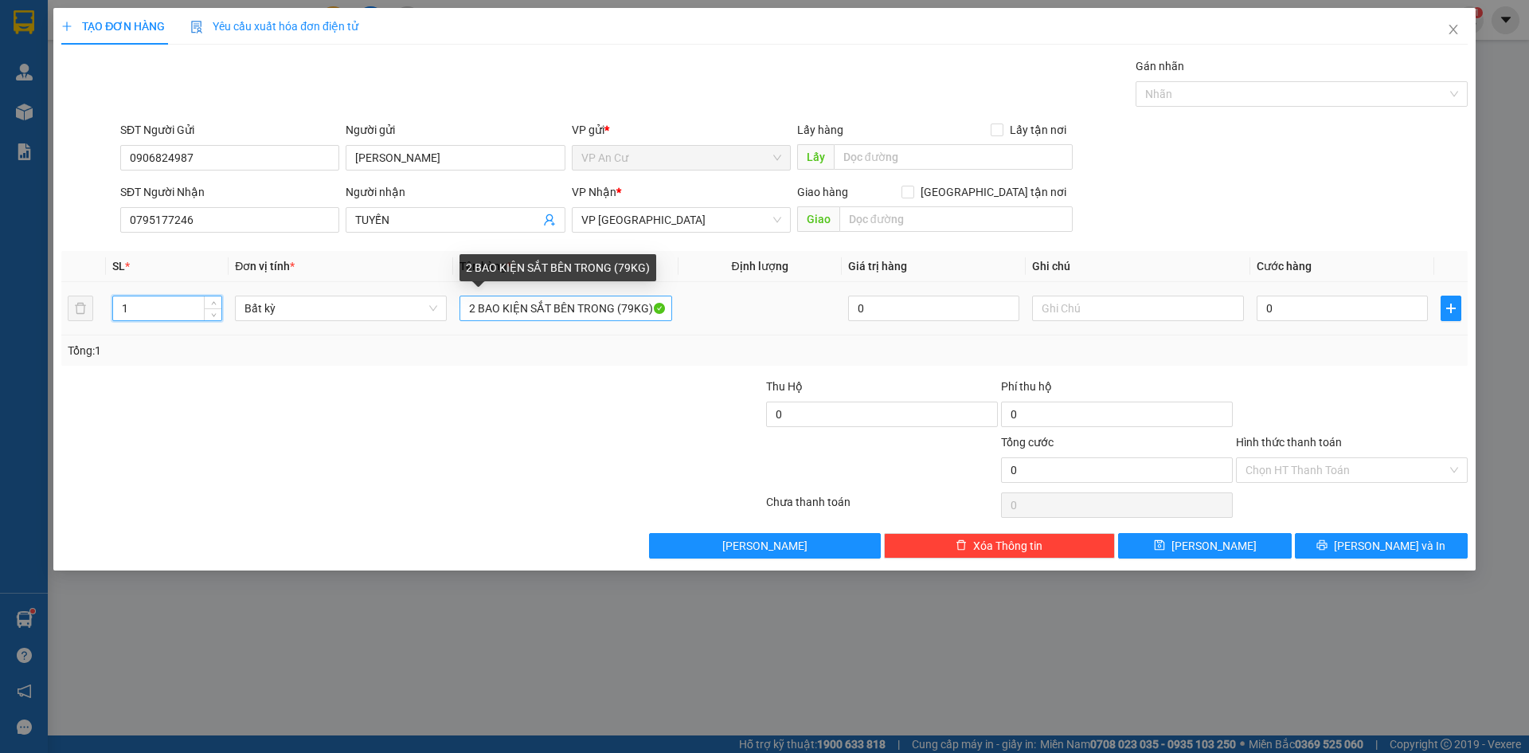
type input "1"
drag, startPoint x: 466, startPoint y: 306, endPoint x: 736, endPoint y: 332, distance: 271.2
click at [736, 332] on tr "1 Bất kỳ 2 BAO KIỆN SẮT BÊN TRONG (79KG) 0 0" at bounding box center [764, 308] width 1406 height 53
drag, startPoint x: 595, startPoint y: 307, endPoint x: 557, endPoint y: 310, distance: 37.6
click at [557, 310] on input "1 KIỆN MOD SẮT 45KG" at bounding box center [565, 307] width 212 height 25
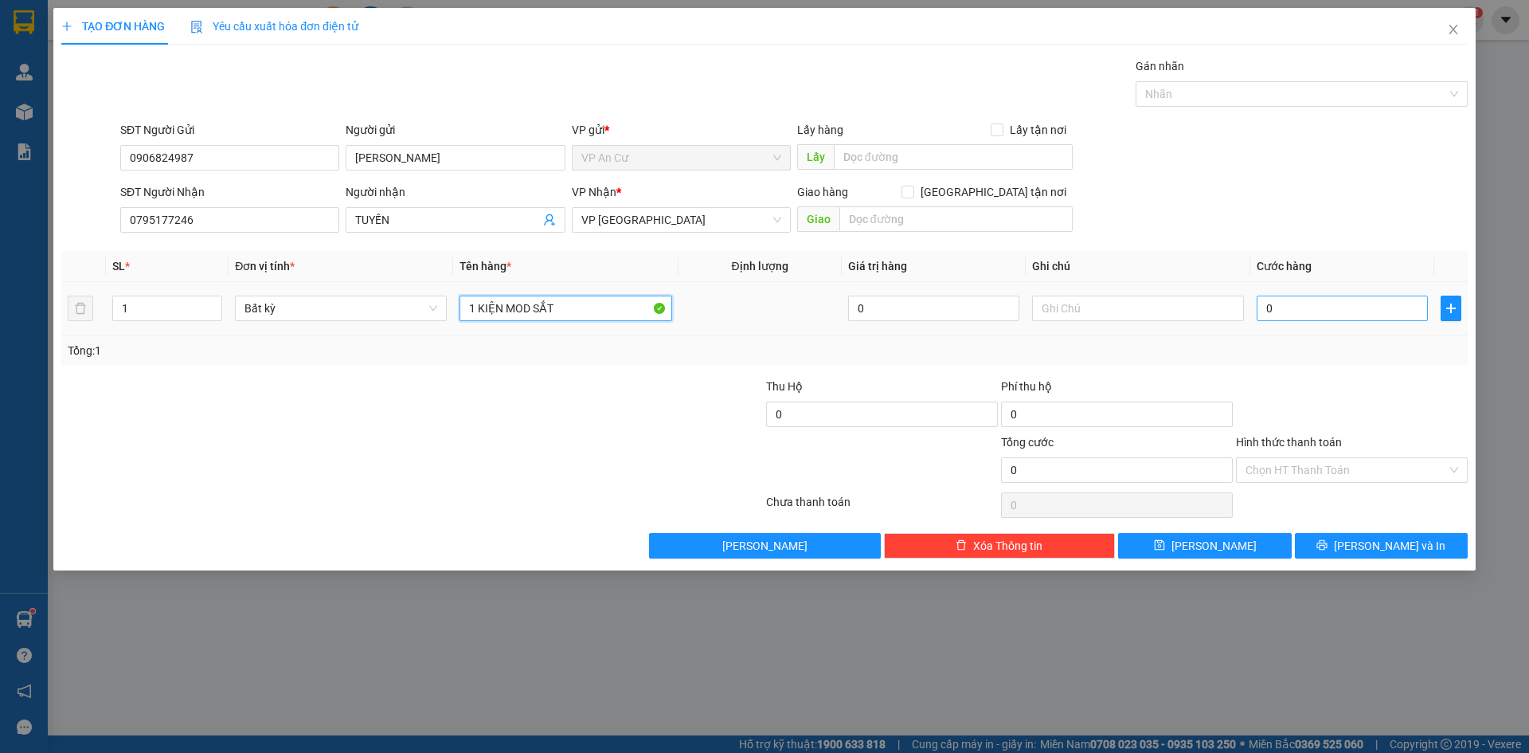
type input "1 KIỆN MOD SẮT"
click at [1324, 313] on input "0" at bounding box center [1342, 307] width 171 height 25
type input "9"
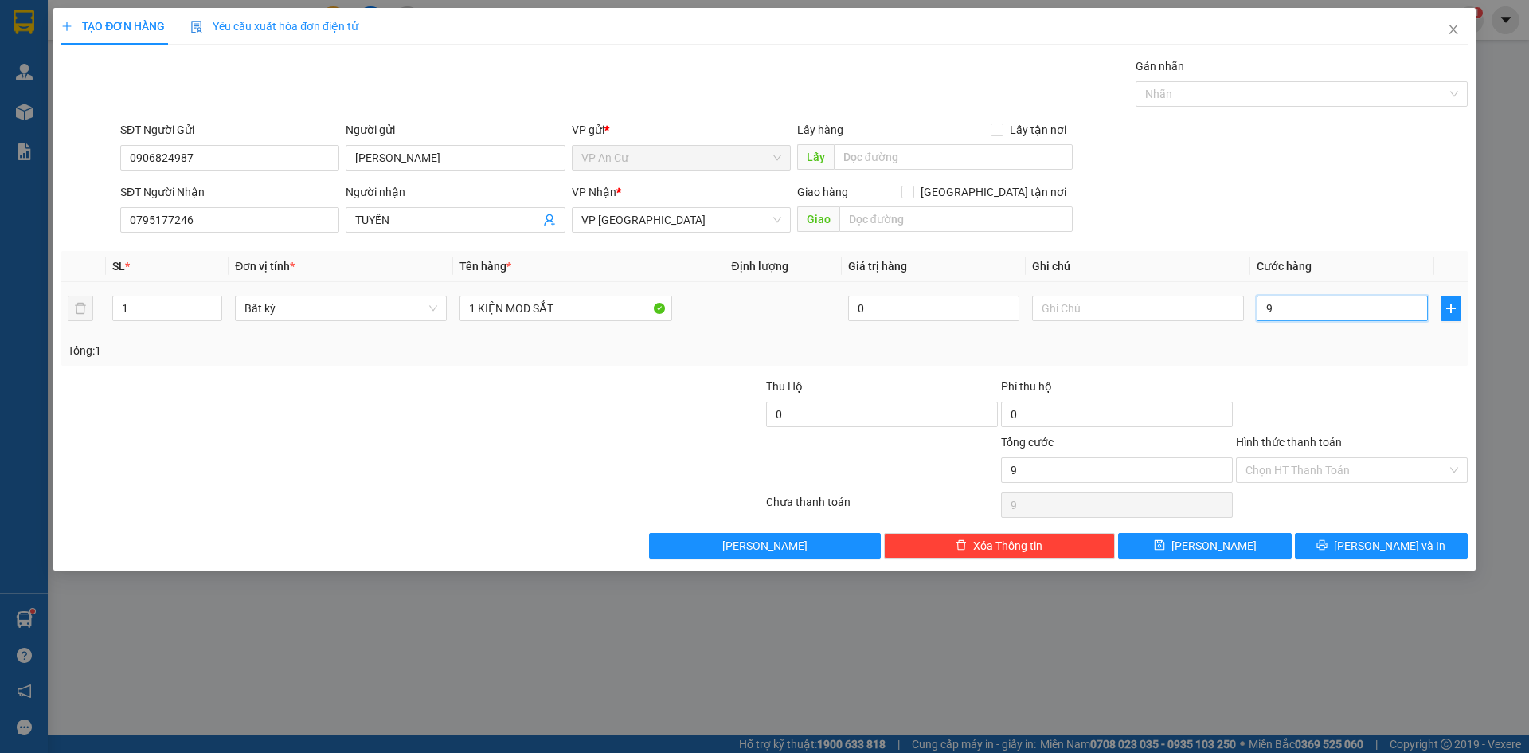
type input "90"
type input "900"
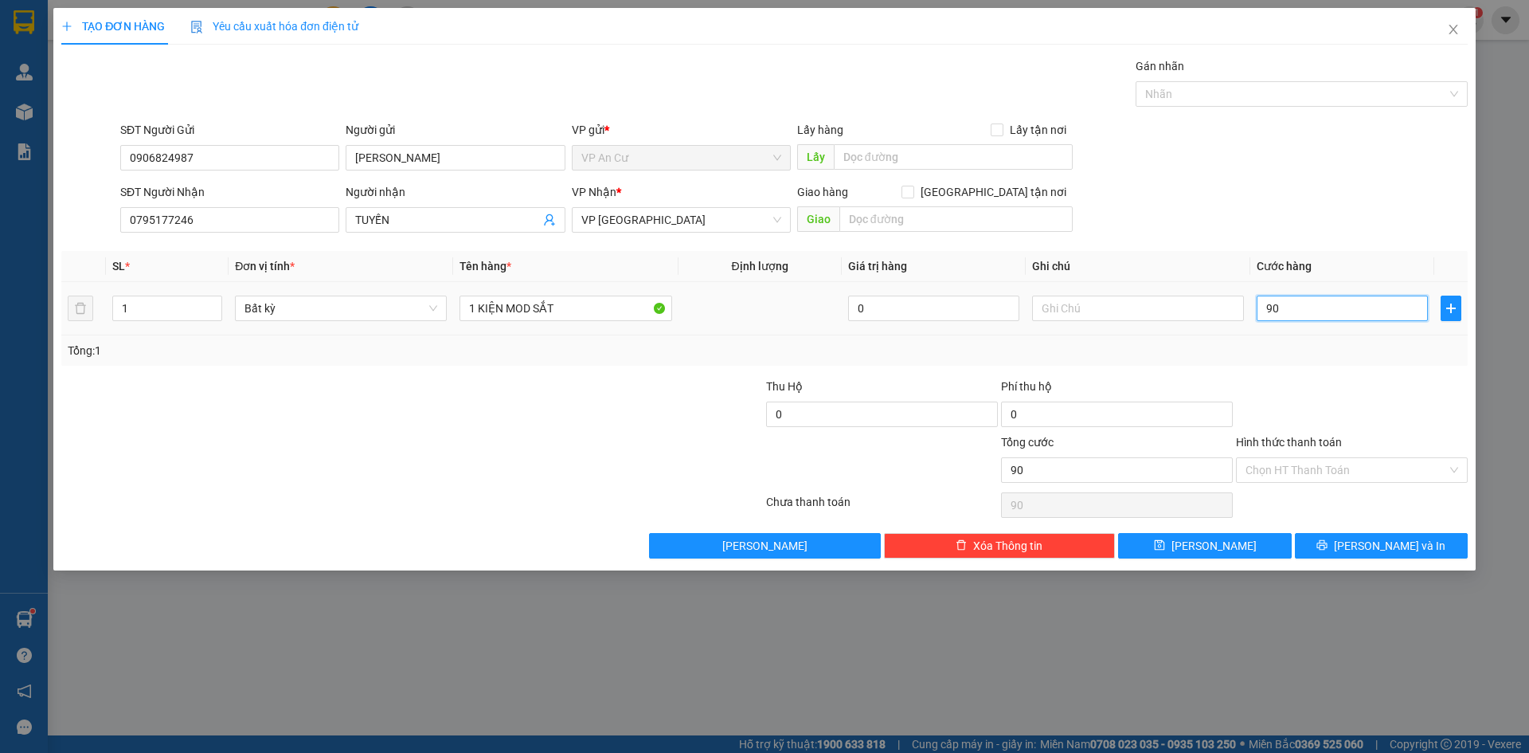
type input "900"
type input "9.000"
type input "90.000"
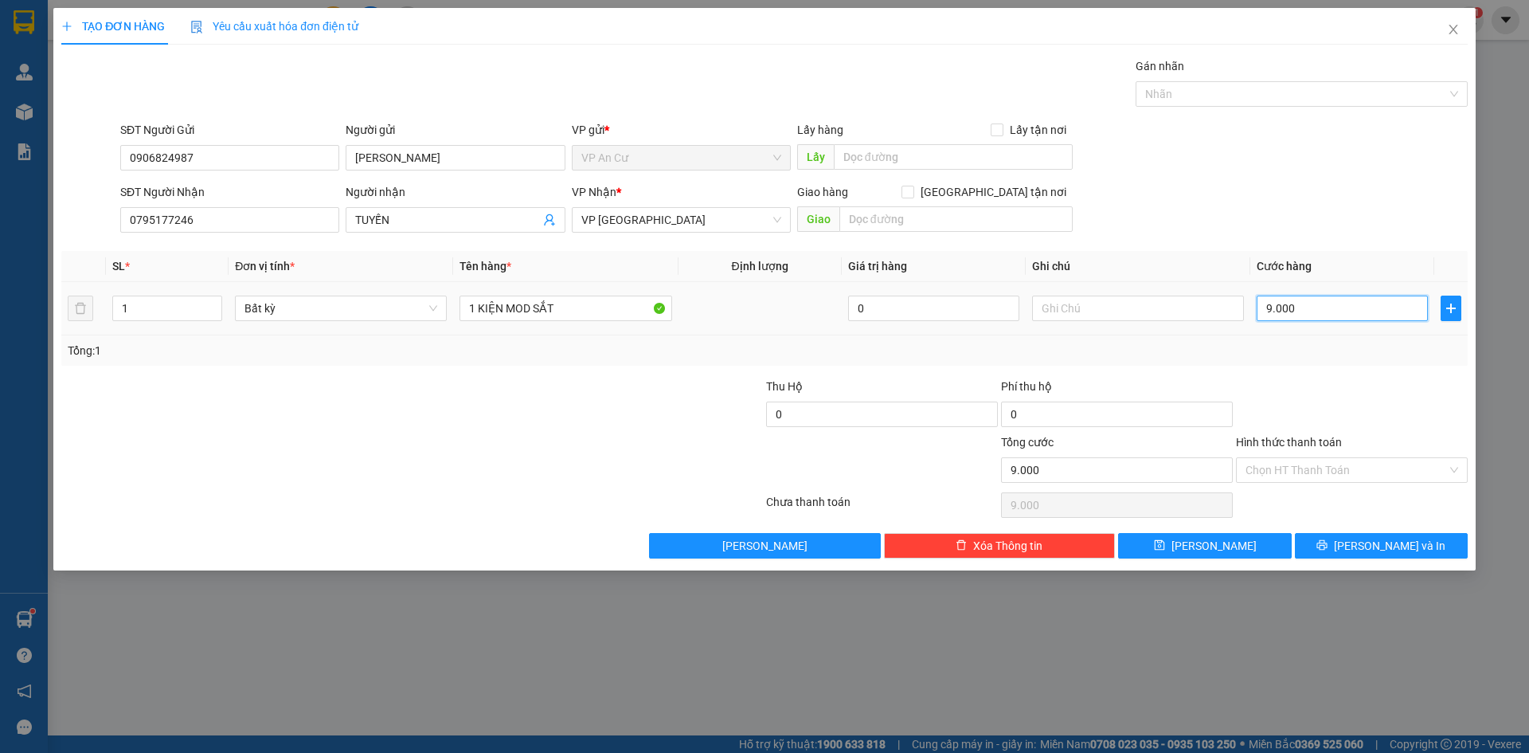
type input "90.000"
drag, startPoint x: 555, startPoint y: 308, endPoint x: 535, endPoint y: 308, distance: 19.9
click at [535, 308] on input "1 KIỆN MOD SẮT" at bounding box center [565, 307] width 212 height 25
type input "1 KIỆN MOD"
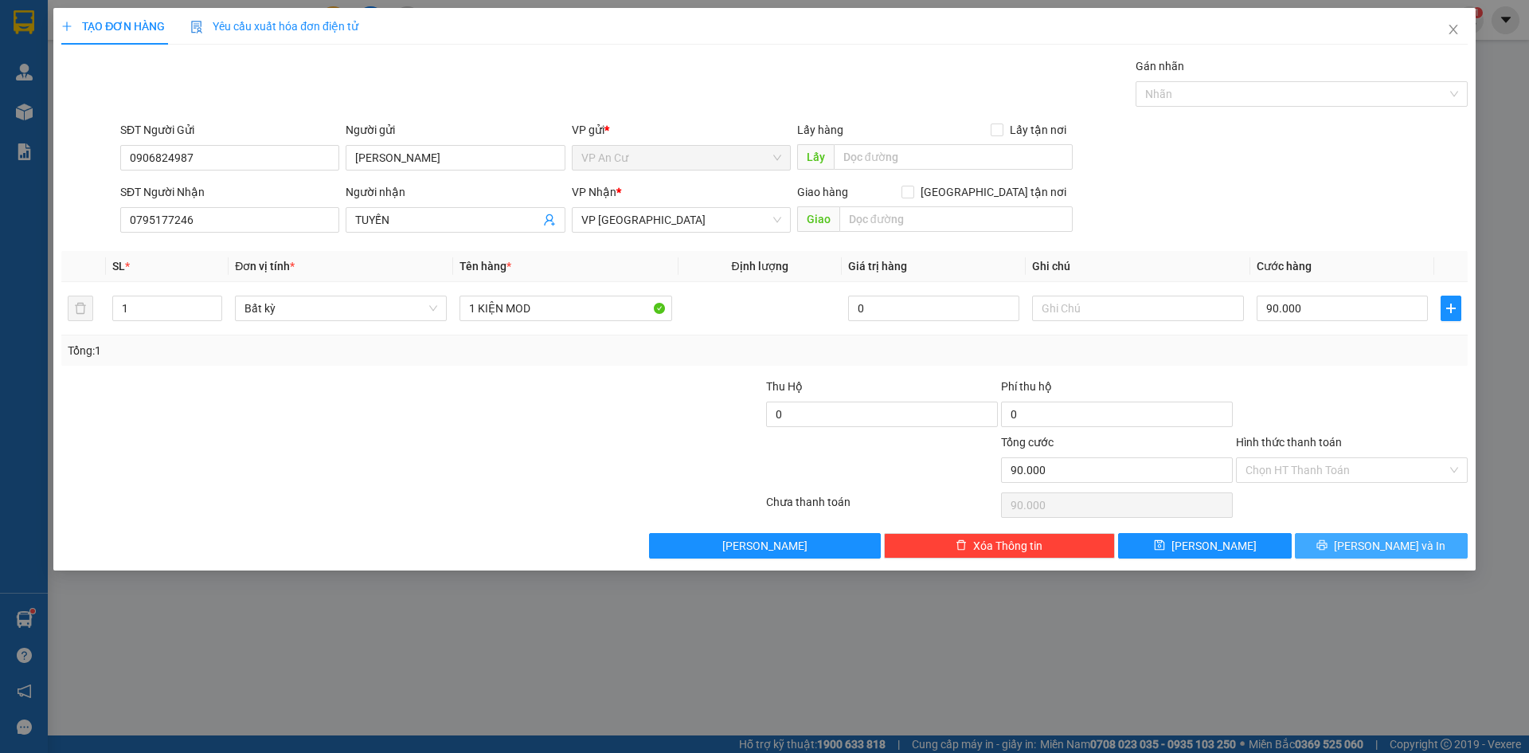
click at [1404, 546] on span "[PERSON_NAME] và In" at bounding box center [1389, 546] width 111 height 18
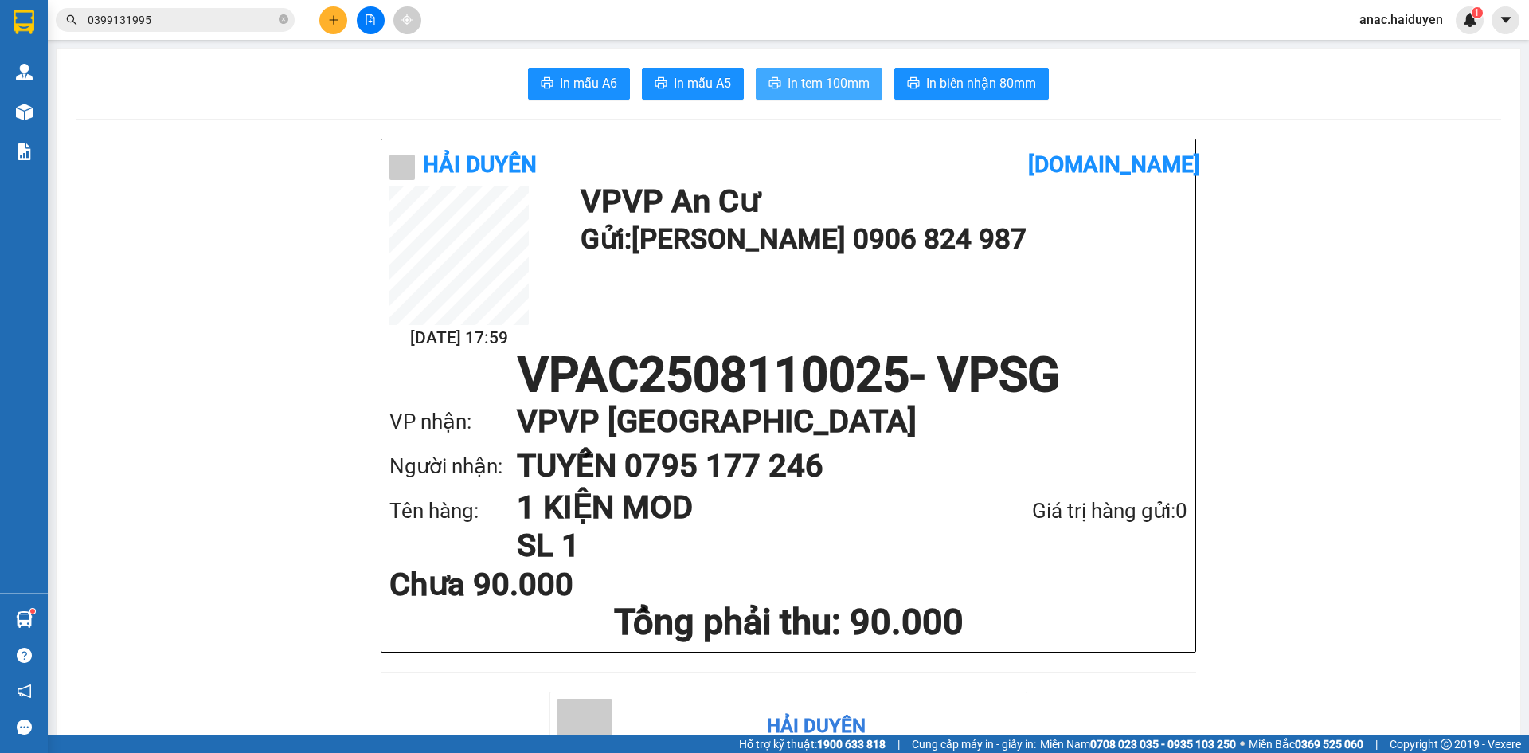
click at [815, 90] on span "In tem 100mm" at bounding box center [829, 83] width 82 height 20
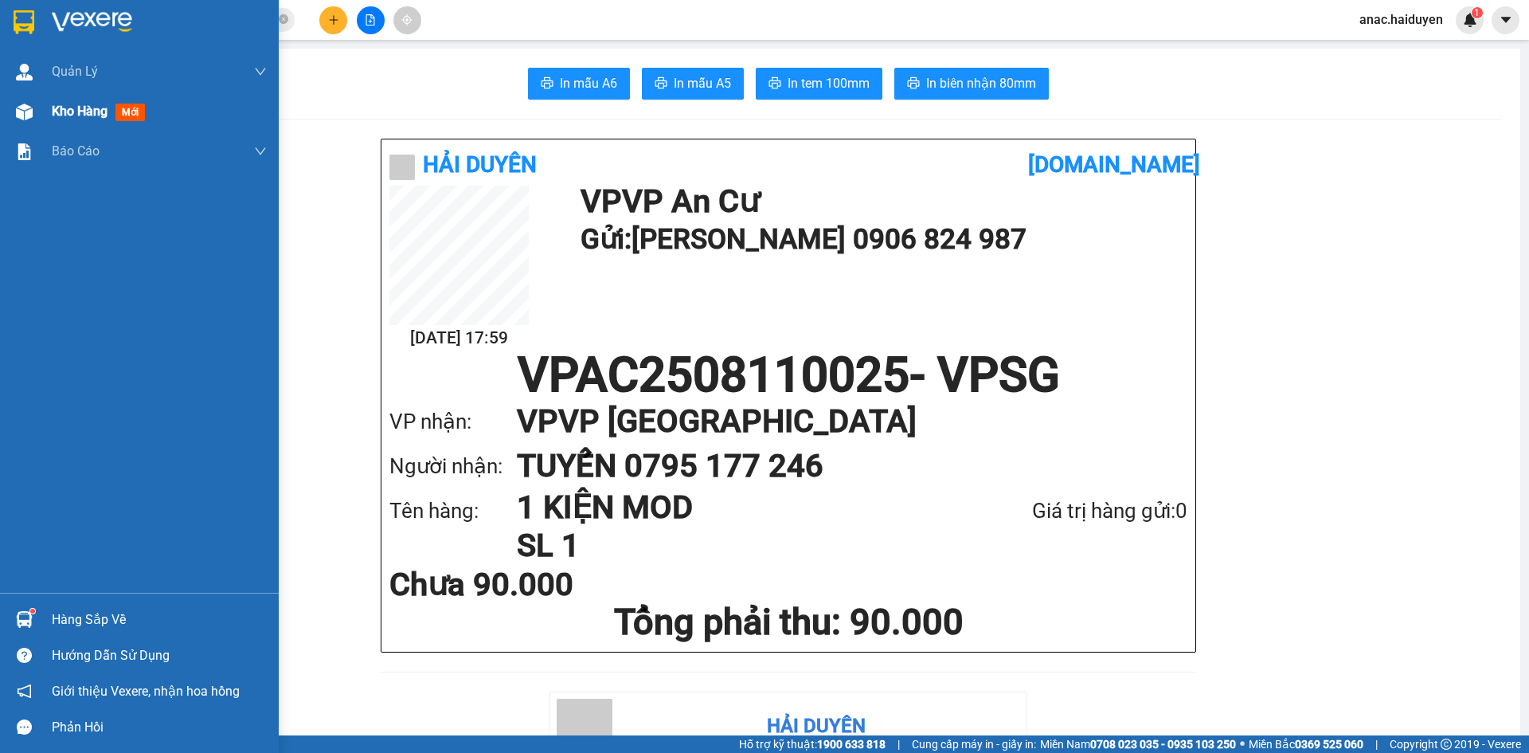
click at [77, 118] on span "Kho hàng" at bounding box center [80, 111] width 56 height 15
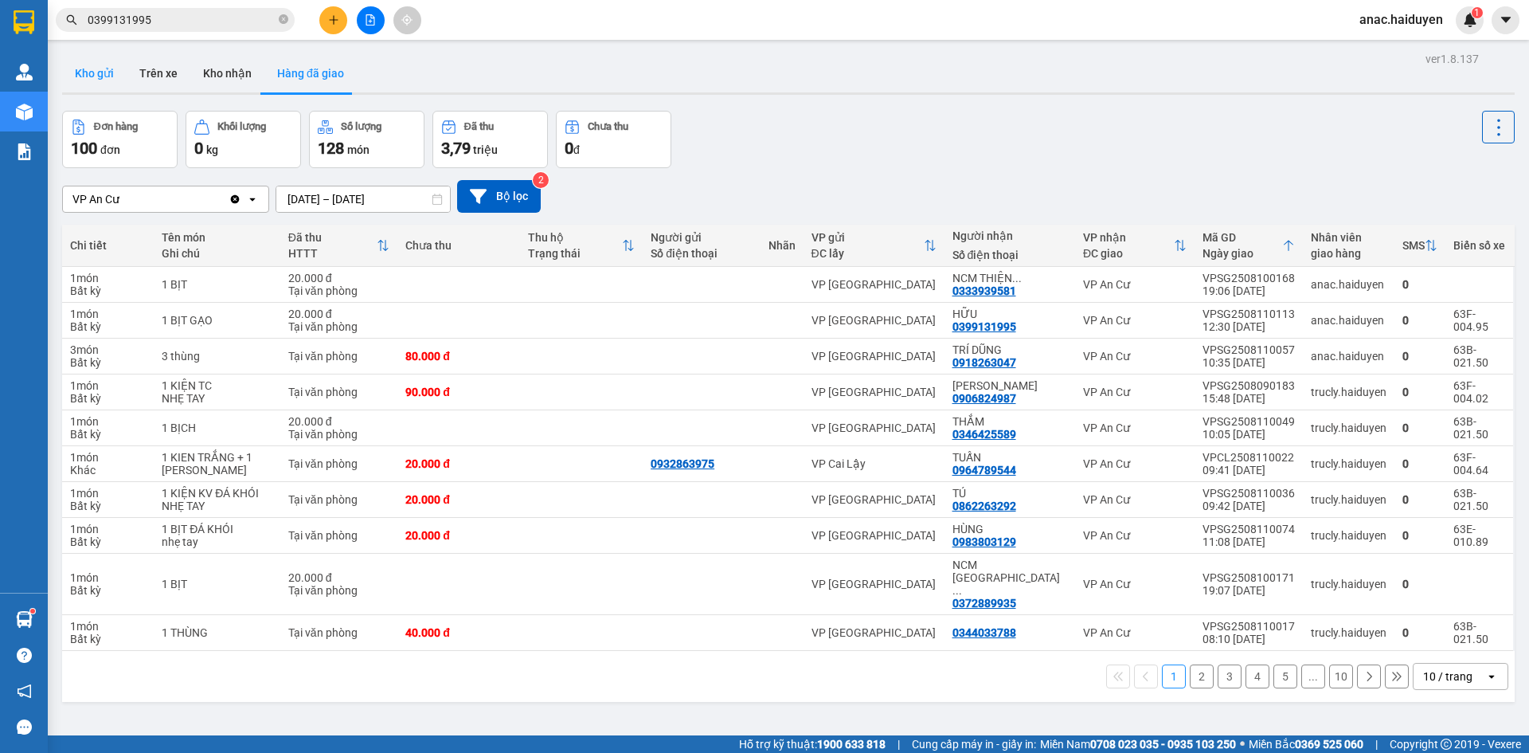
click at [96, 71] on button "Kho gửi" at bounding box center [94, 73] width 65 height 38
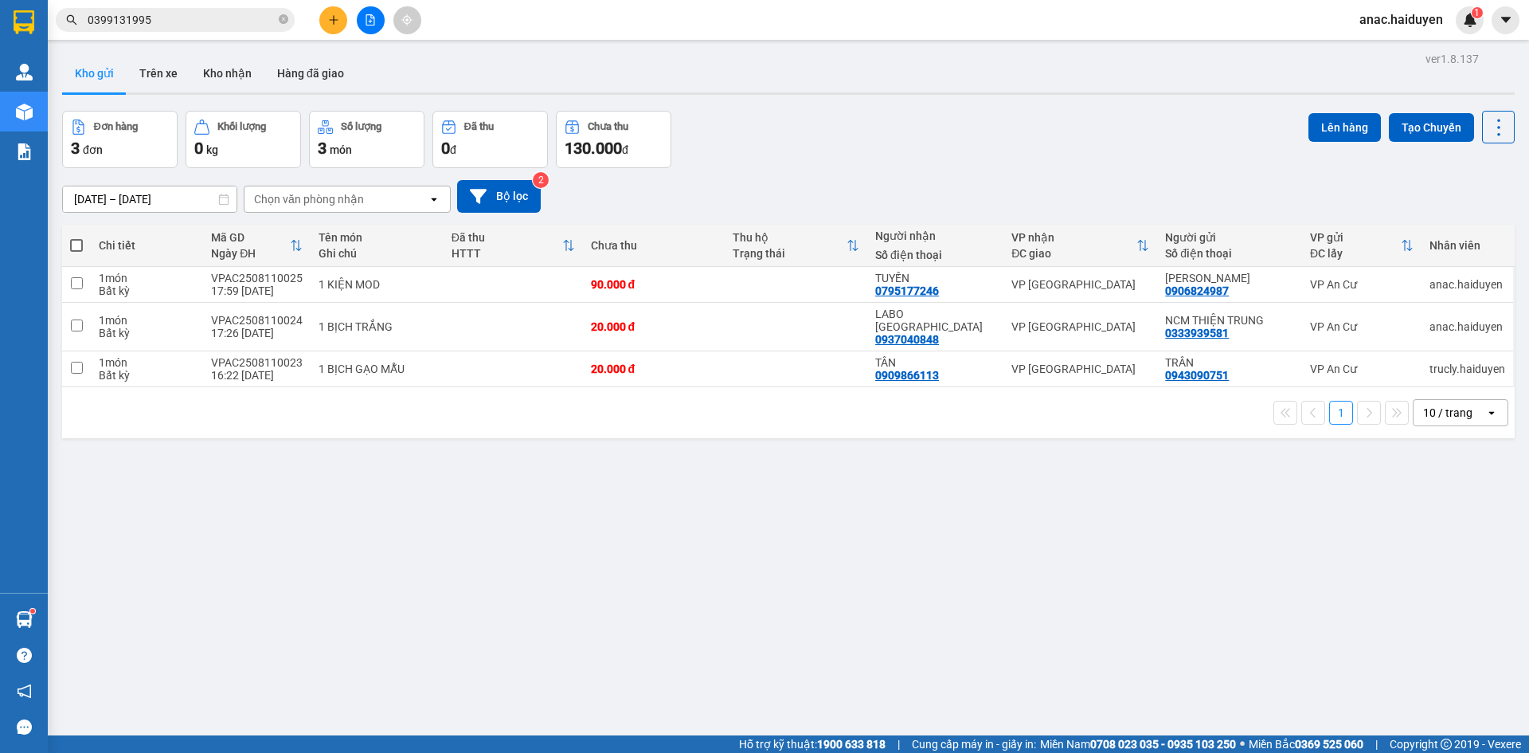
click at [76, 69] on button "Kho gửi" at bounding box center [94, 73] width 65 height 38
click at [166, 71] on button "Trên xe" at bounding box center [159, 73] width 64 height 38
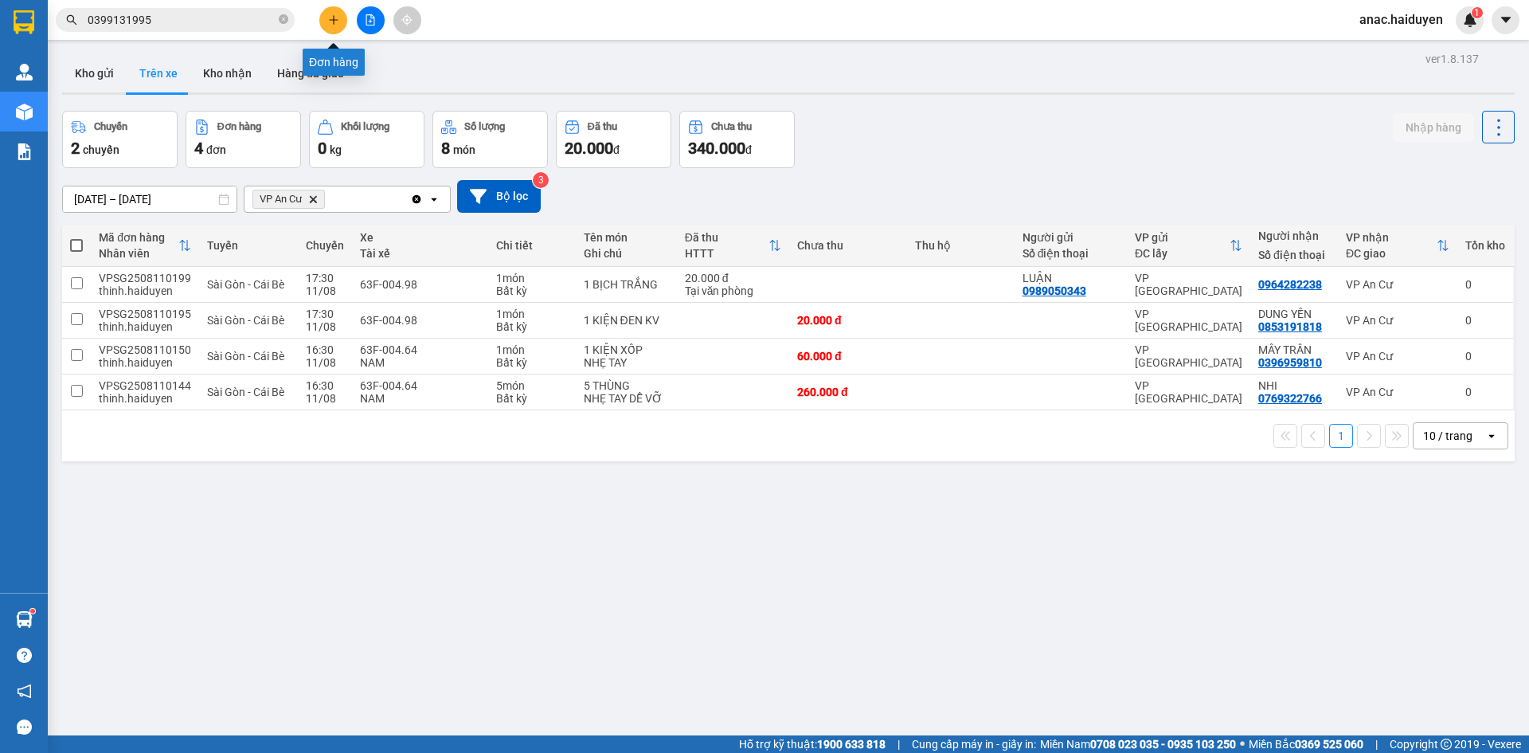
click at [342, 19] on button at bounding box center [333, 20] width 28 height 28
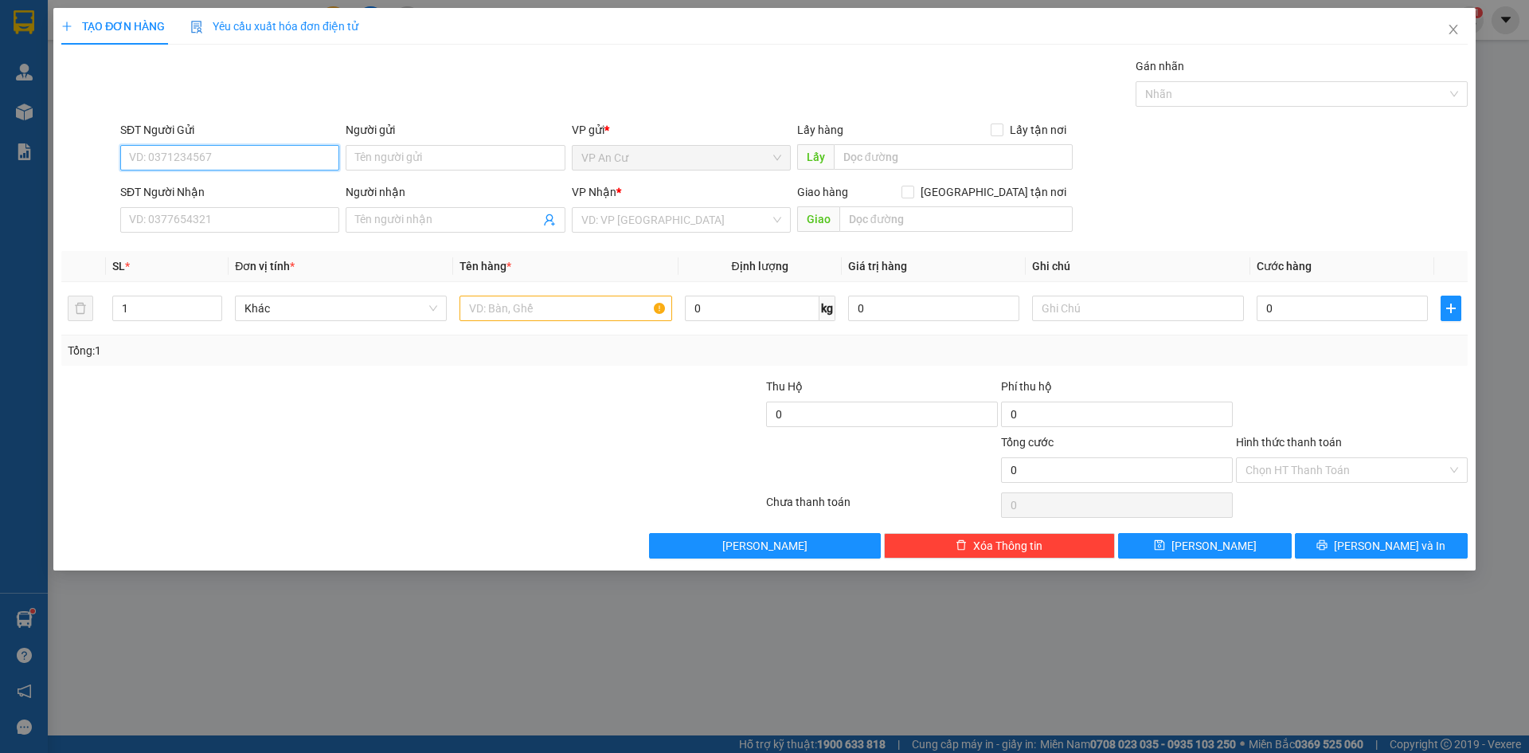
click at [221, 151] on input "SĐT Người Gửi" at bounding box center [229, 157] width 219 height 25
click at [204, 188] on div "0976770917 - [PERSON_NAME]" at bounding box center [230, 190] width 200 height 18
type input "0976770917"
type input "LAI"
type input "0798389994"
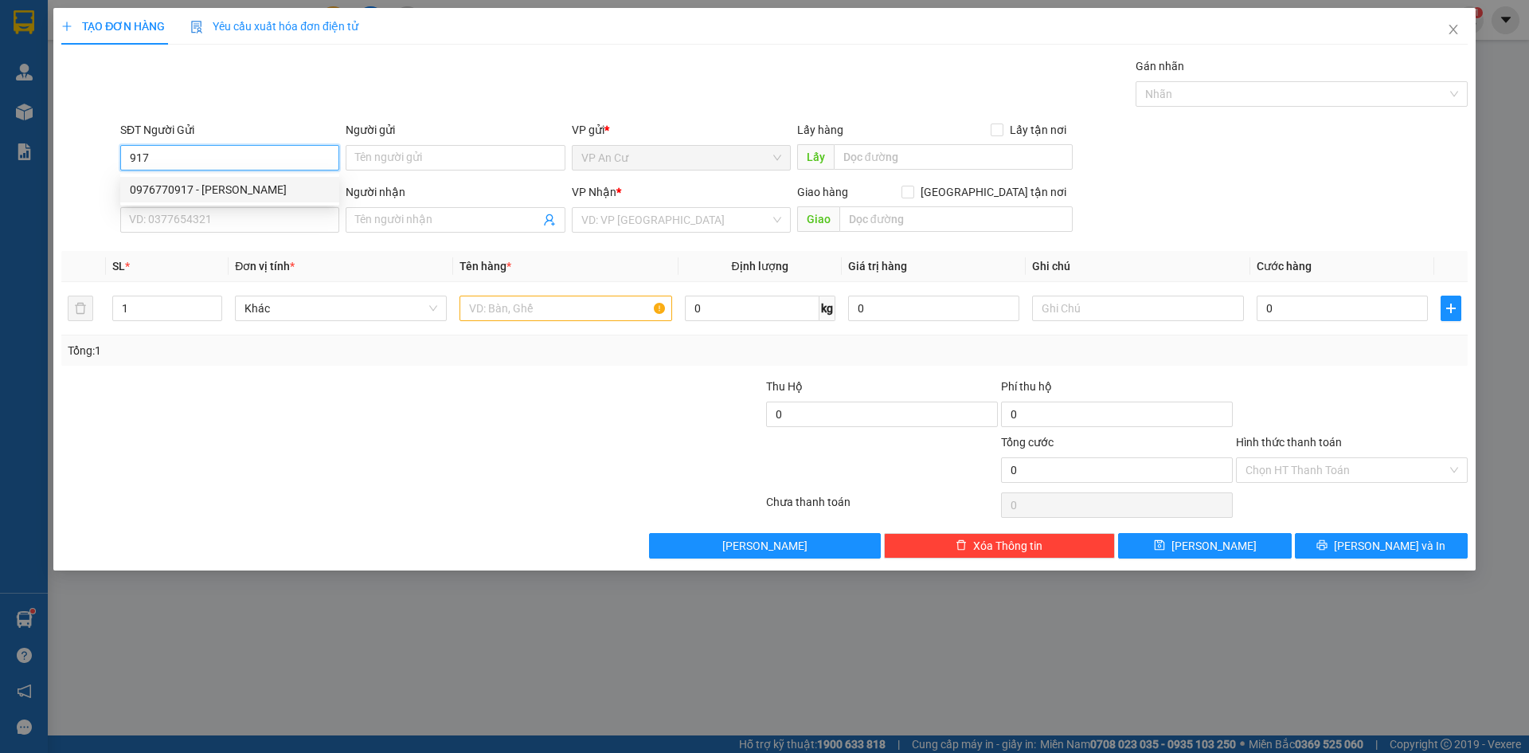
type input "KHẢI HOÀN"
type input "30.000"
type input "0976770917"
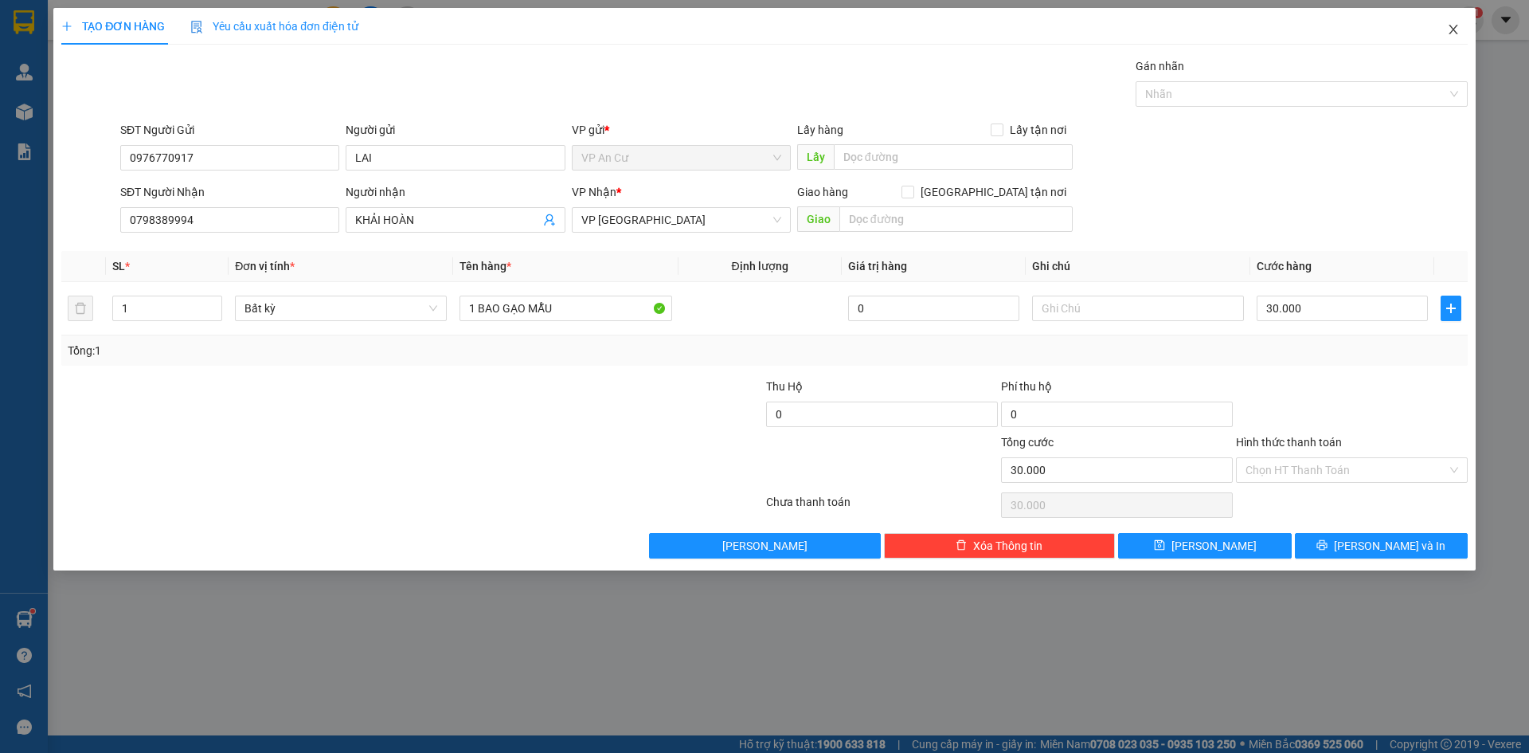
click at [1453, 25] on icon "close" at bounding box center [1453, 29] width 13 height 13
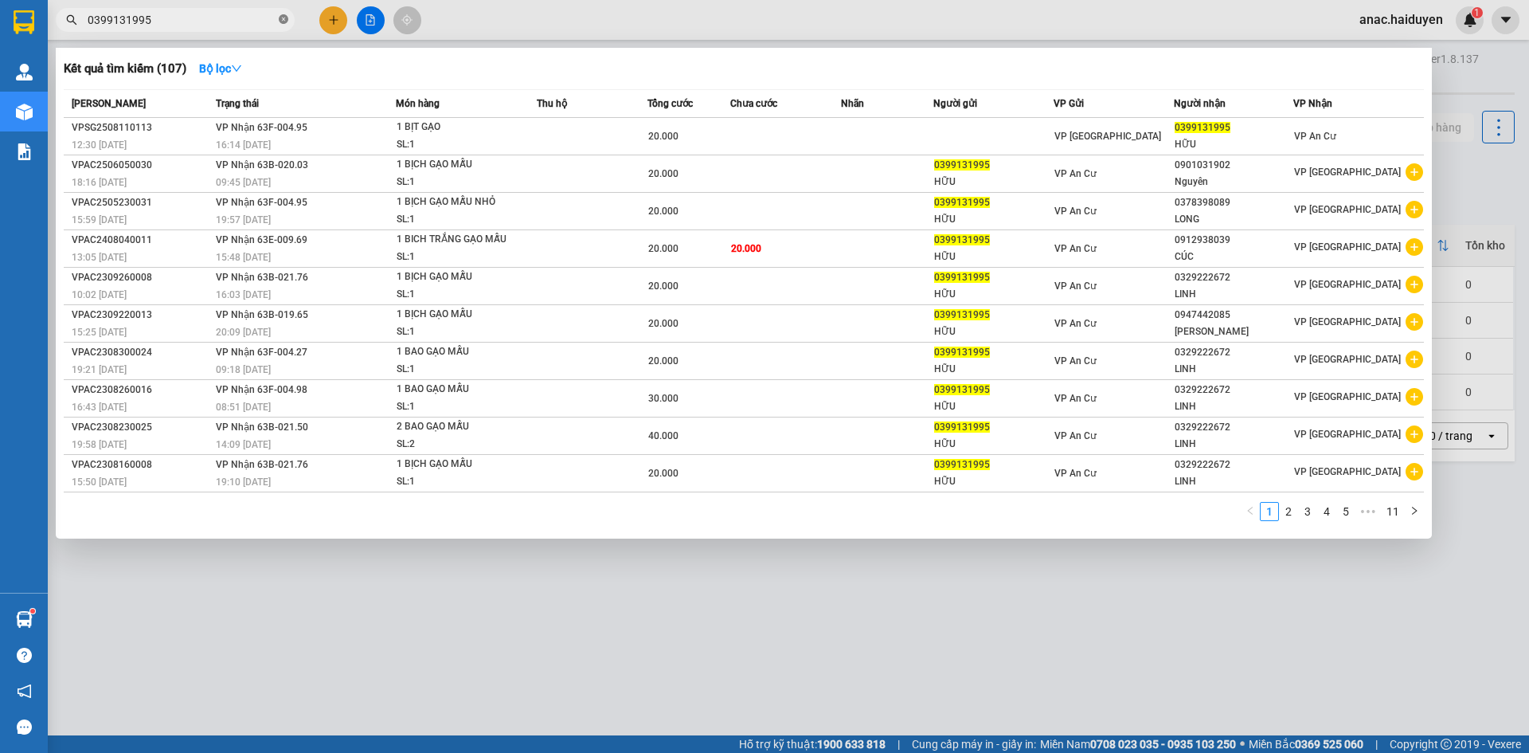
click at [284, 22] on icon "close-circle" at bounding box center [284, 19] width 10 height 10
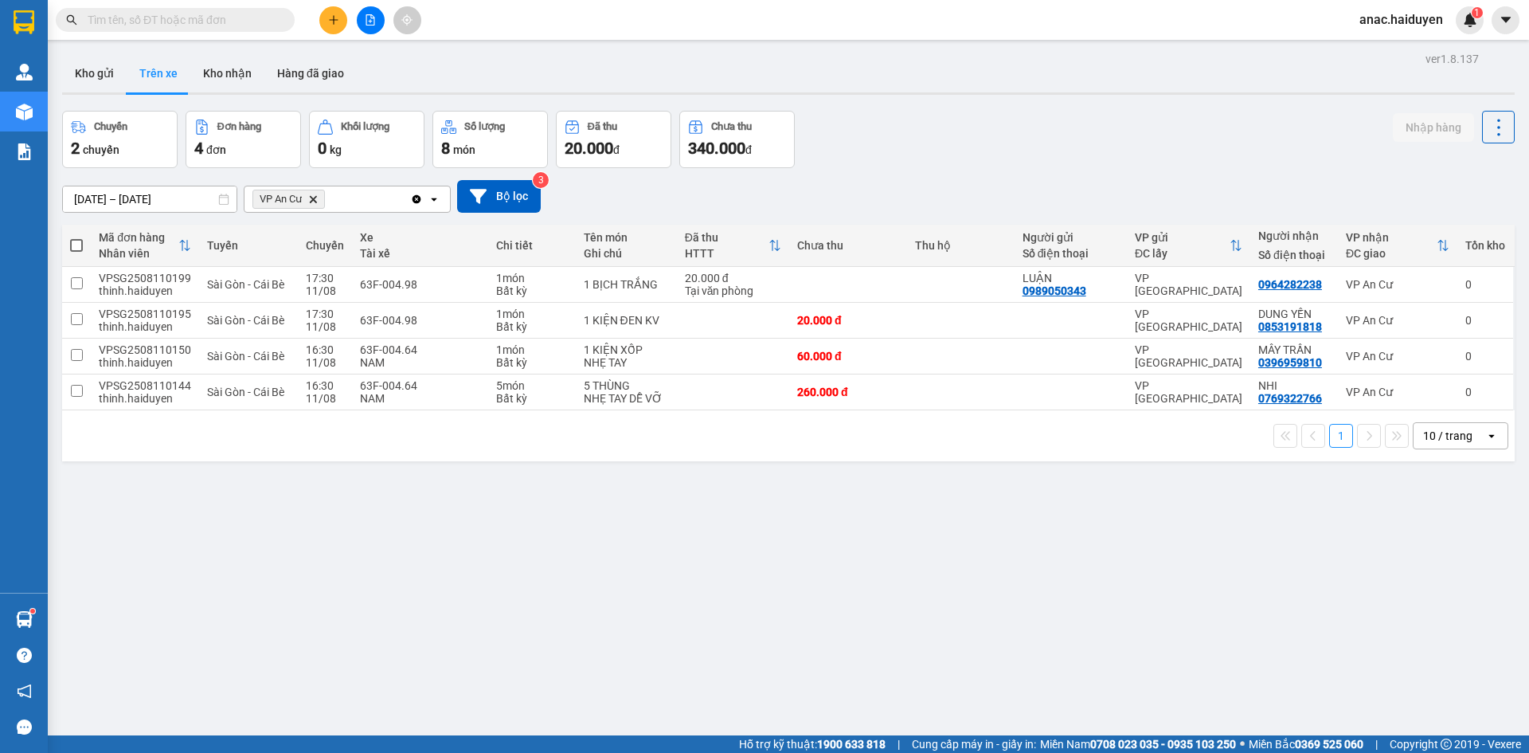
click at [179, 18] on input "text" at bounding box center [182, 20] width 188 height 18
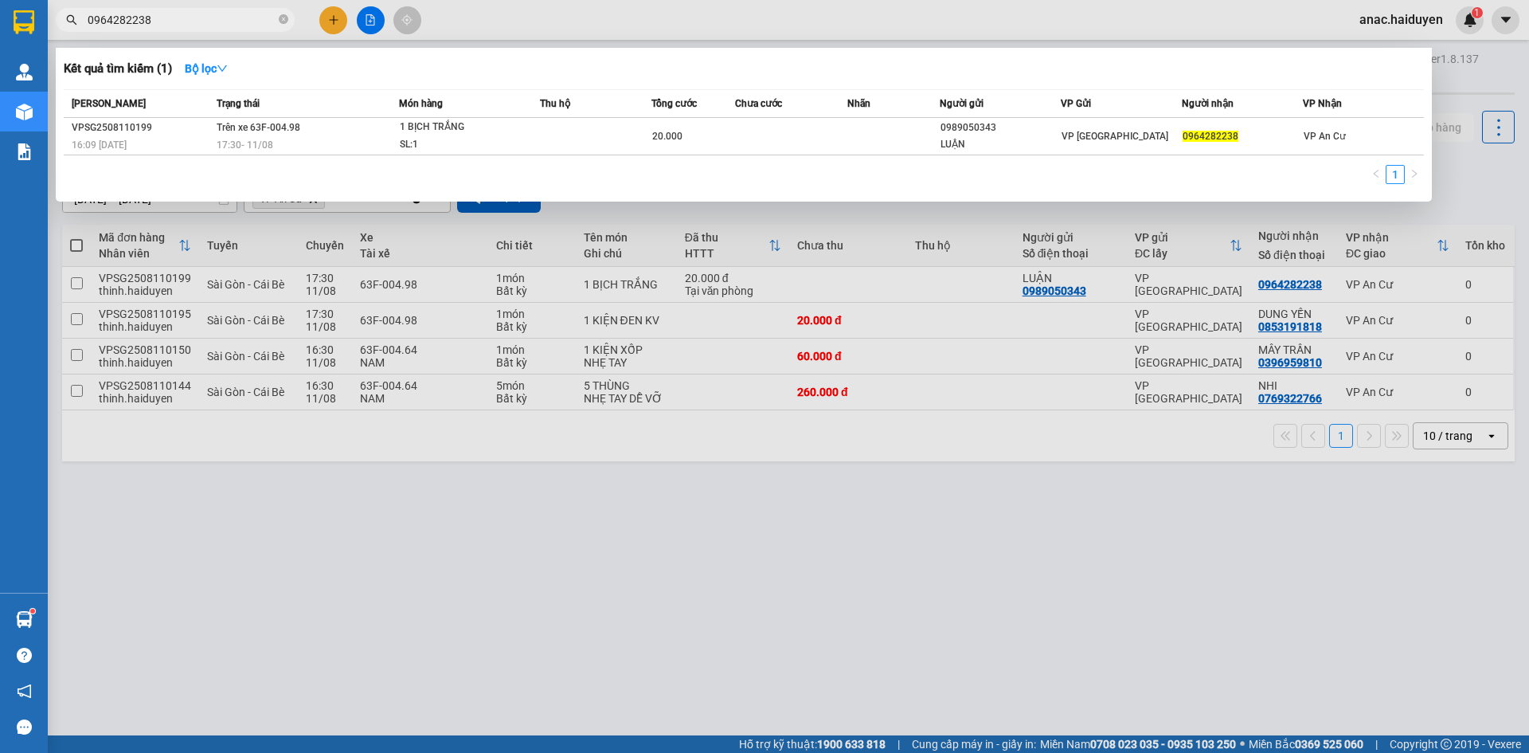
type input "0964282238"
click at [947, 537] on div at bounding box center [764, 376] width 1529 height 753
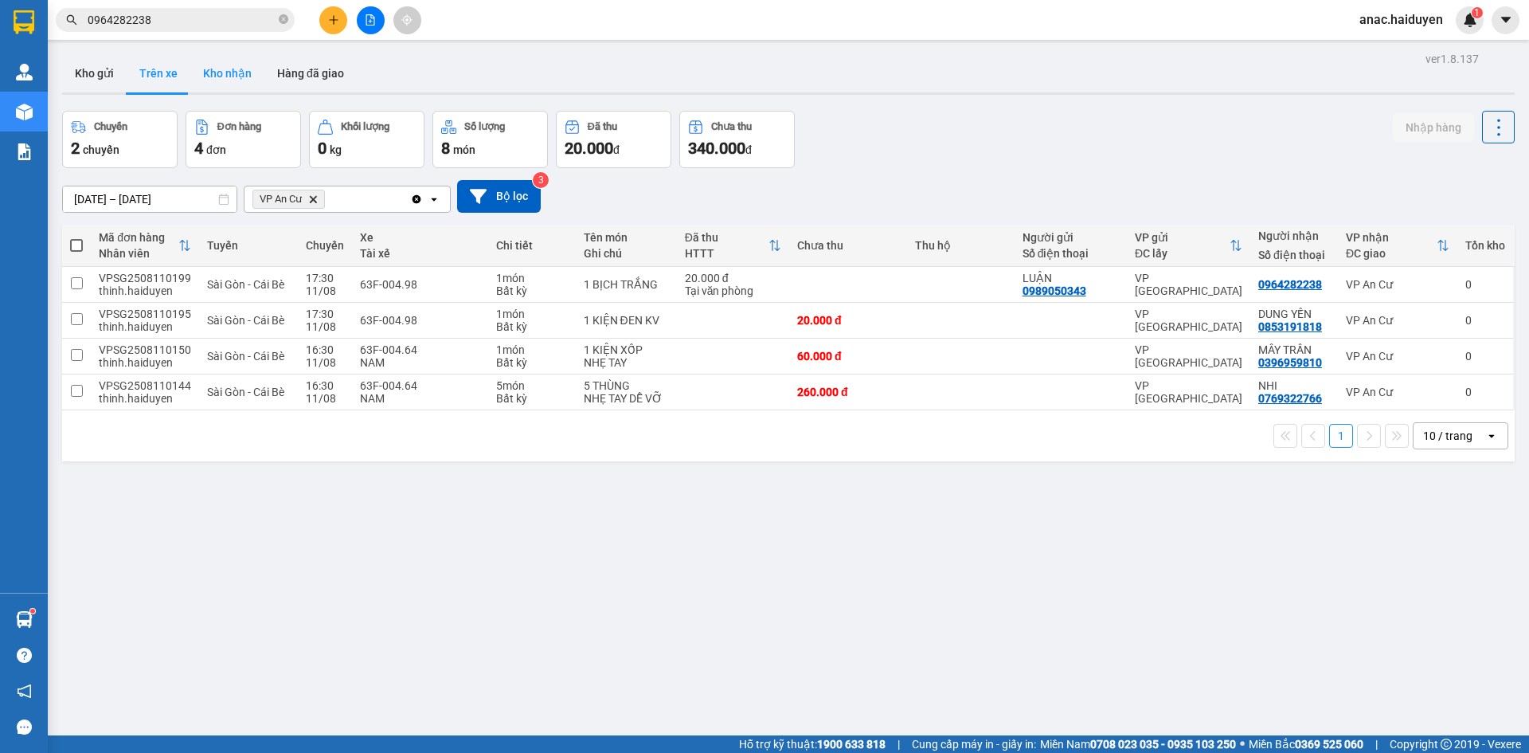
click at [229, 76] on button "Kho nhận" at bounding box center [227, 73] width 74 height 38
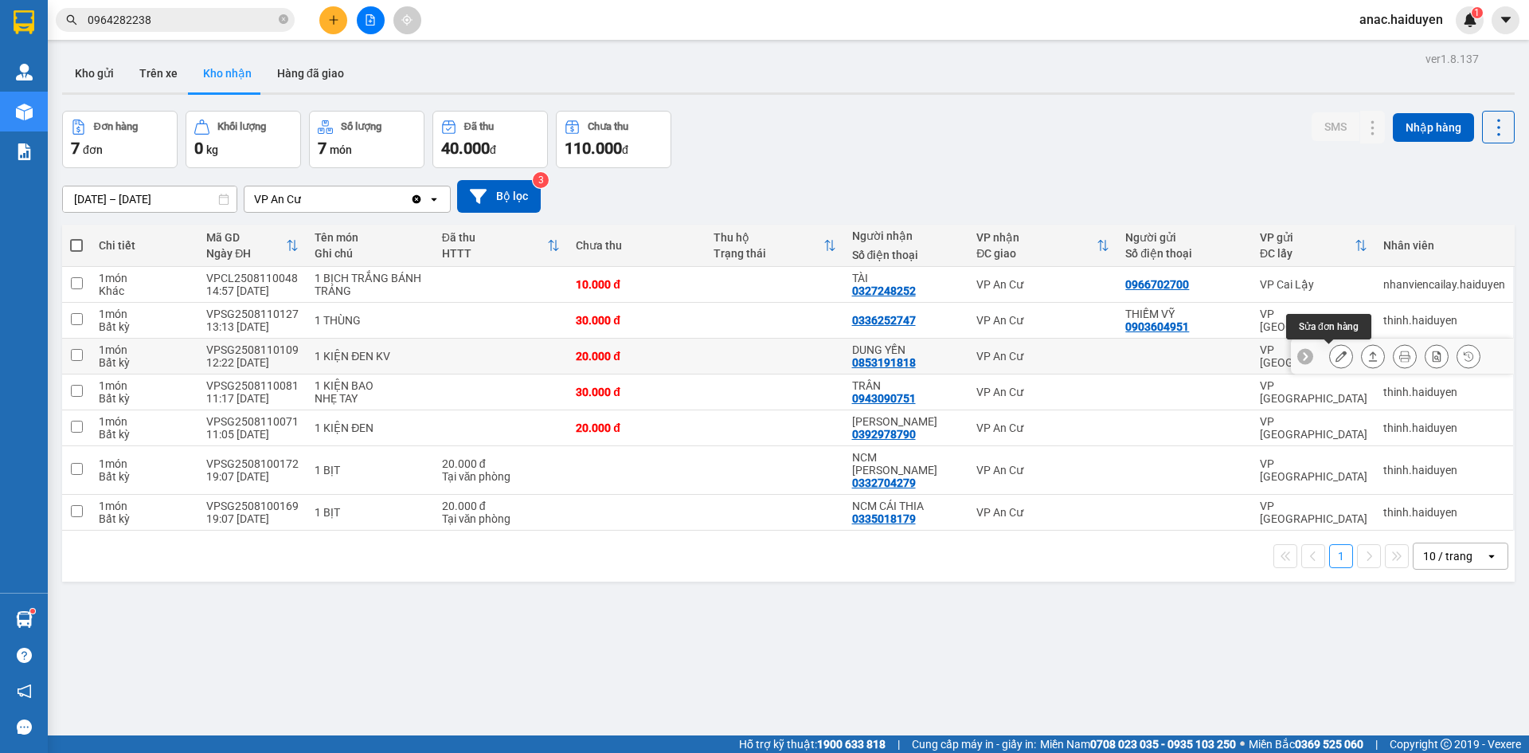
click at [1335, 354] on icon at bounding box center [1340, 355] width 11 height 11
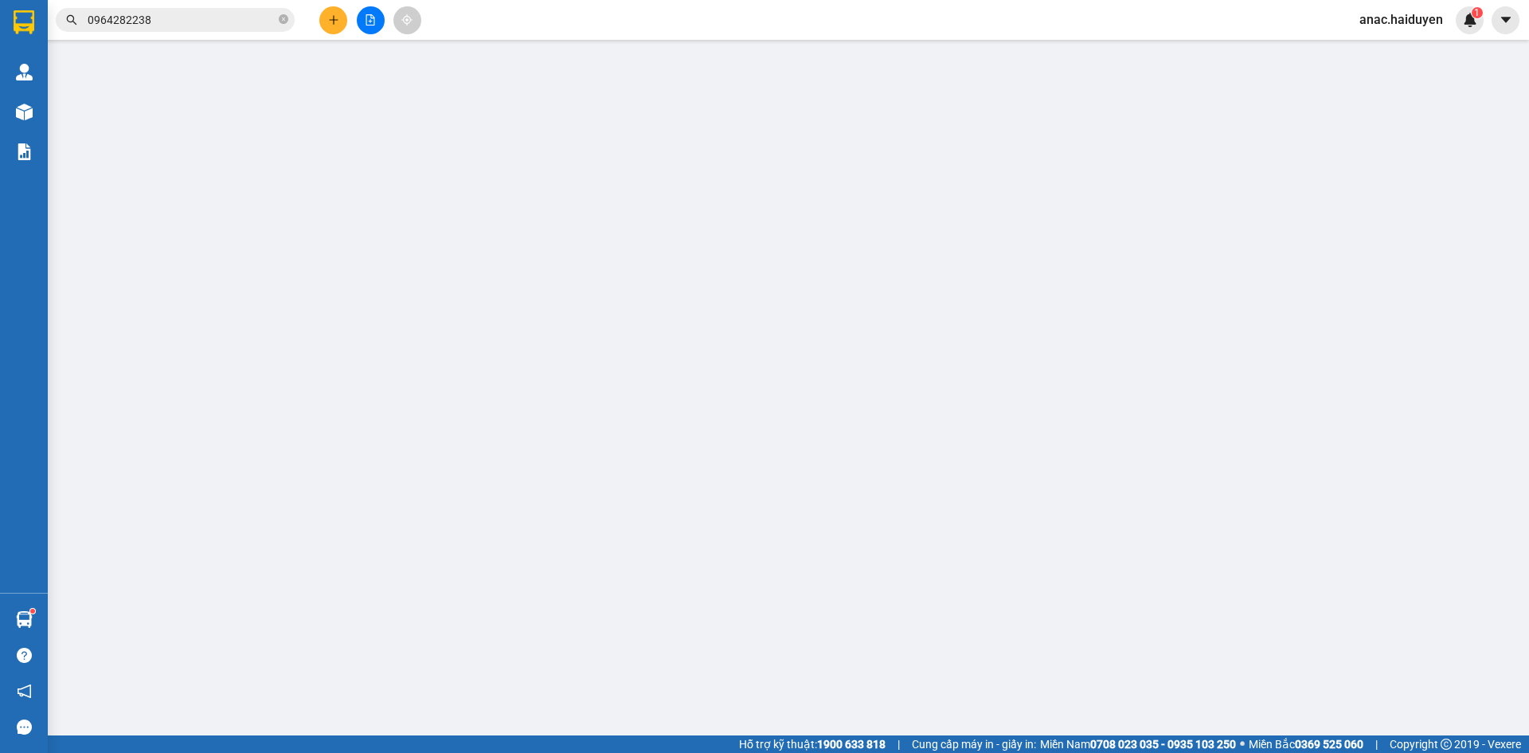
type input "0853191818"
type input "DUNG YẾN"
type input "20.000"
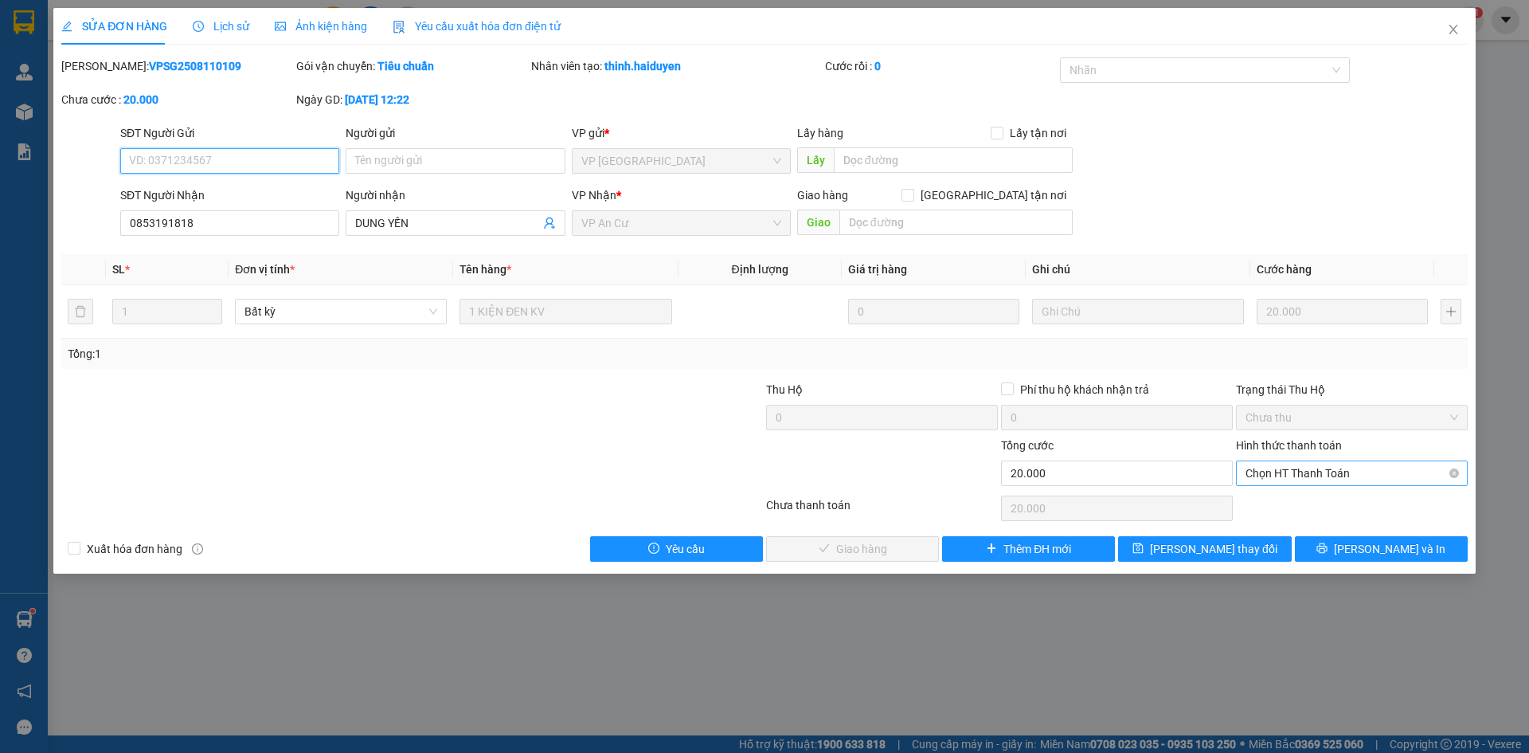
click at [1270, 475] on span "Chọn HT Thanh Toán" at bounding box center [1352, 473] width 213 height 24
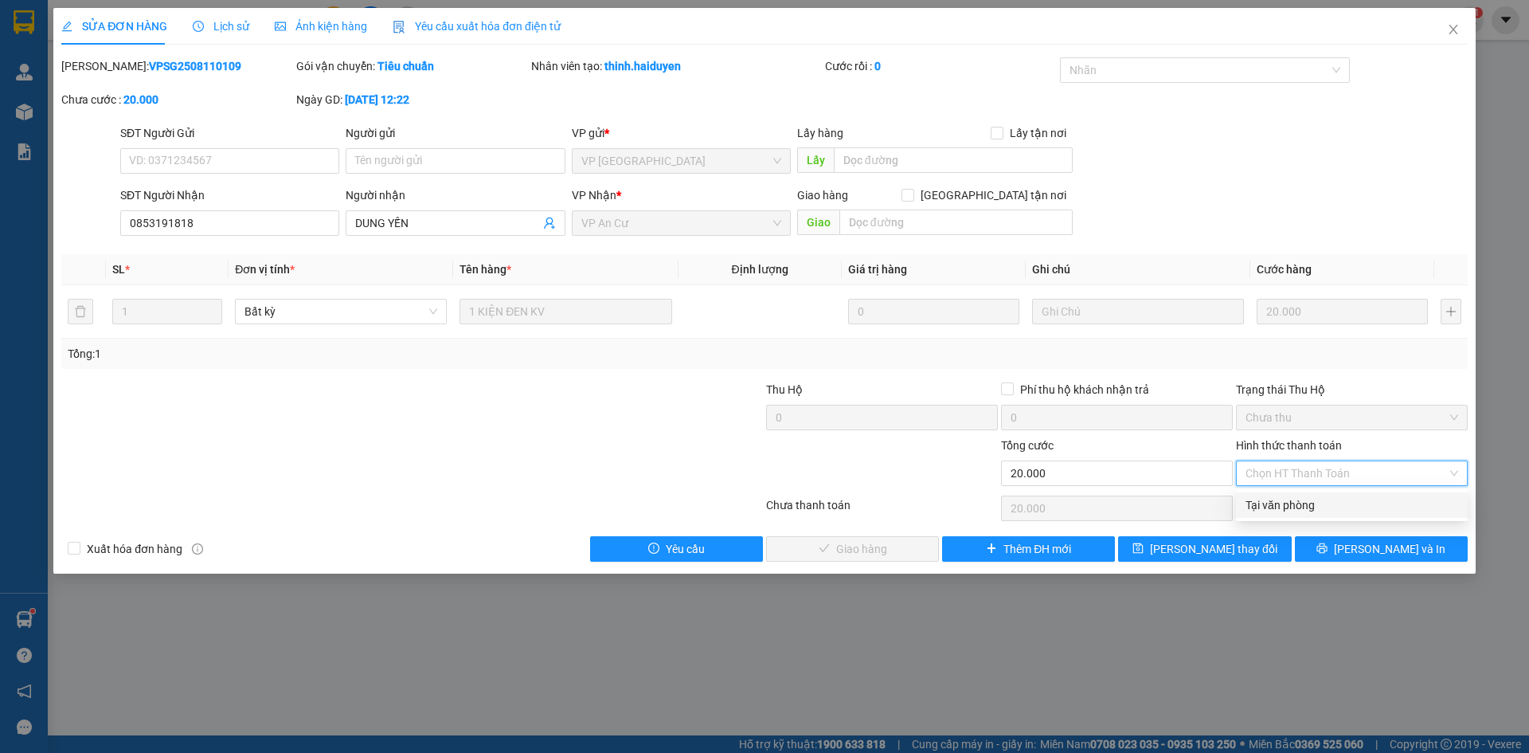
click at [1240, 510] on div "Tại văn phòng" at bounding box center [1352, 504] width 232 height 25
type input "0"
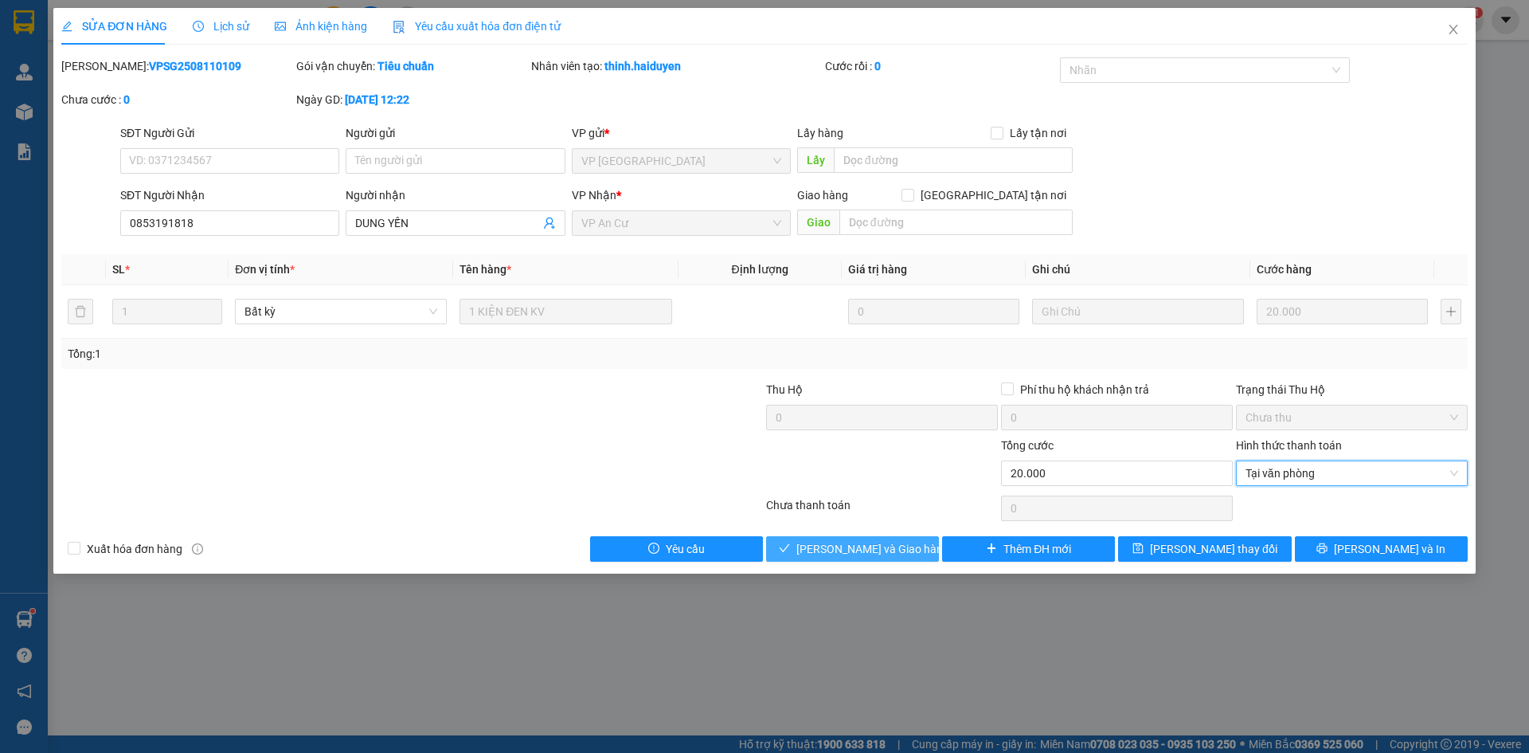
click at [885, 556] on span "[PERSON_NAME] và Giao hàng" at bounding box center [872, 549] width 153 height 18
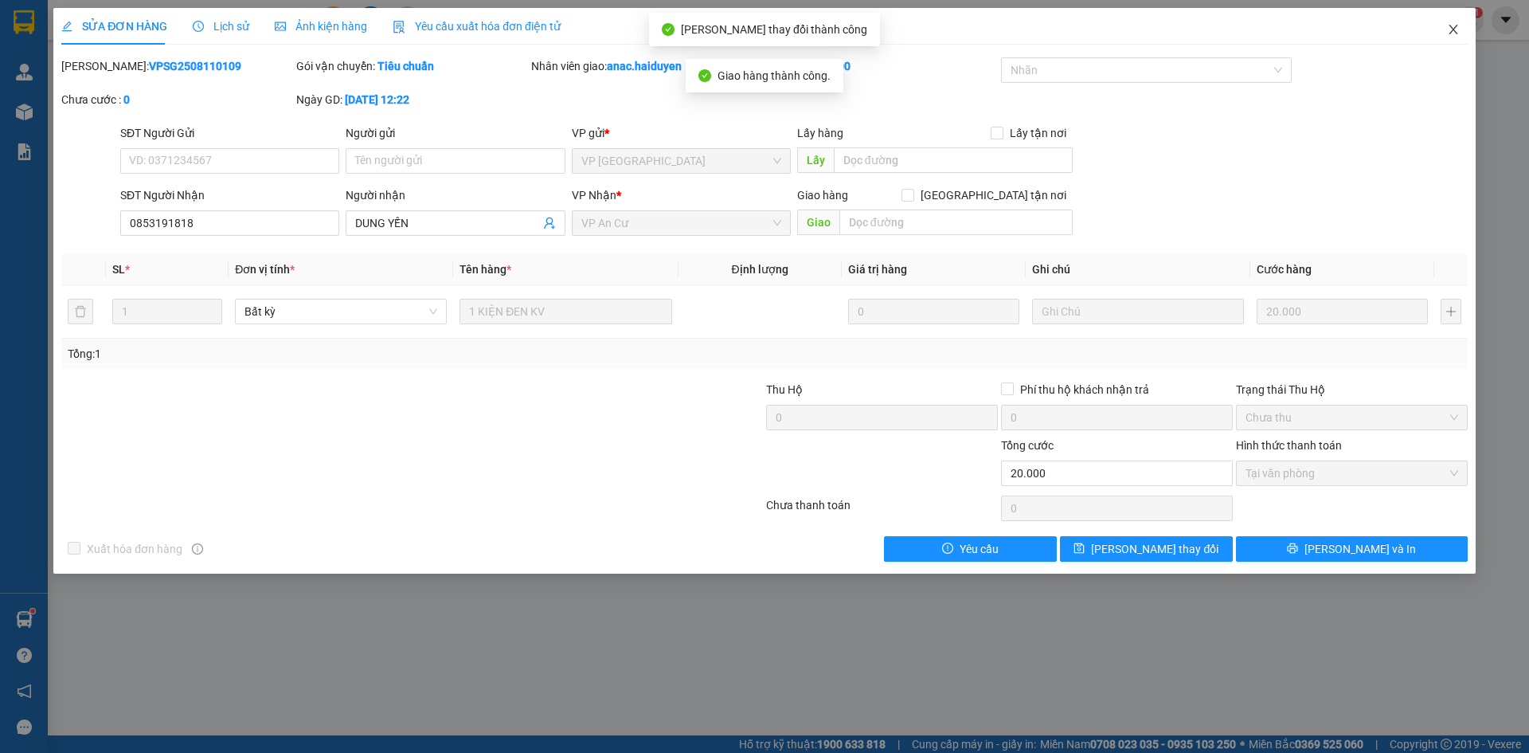
click at [1448, 35] on icon "close" at bounding box center [1453, 29] width 13 height 13
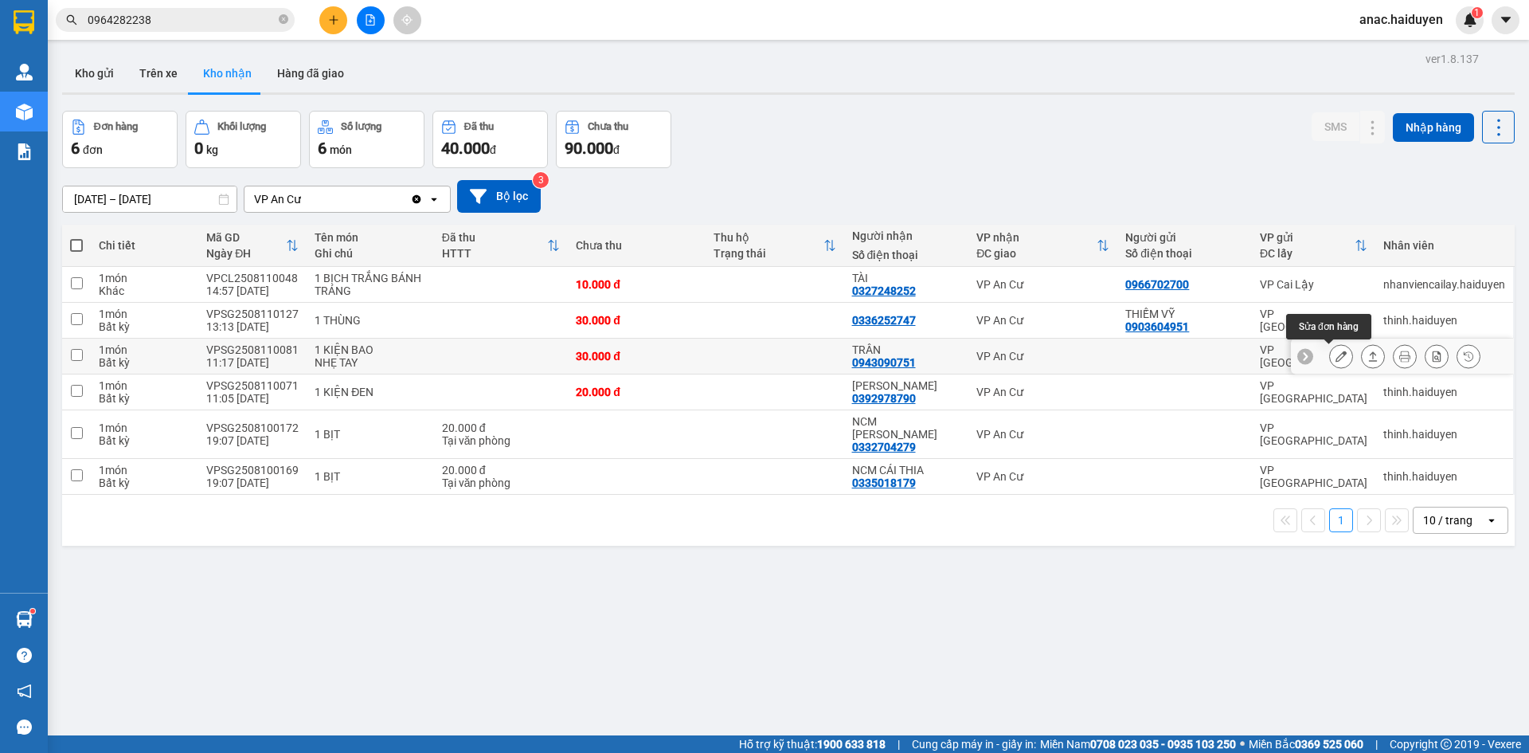
click at [1335, 356] on icon at bounding box center [1340, 355] width 11 height 11
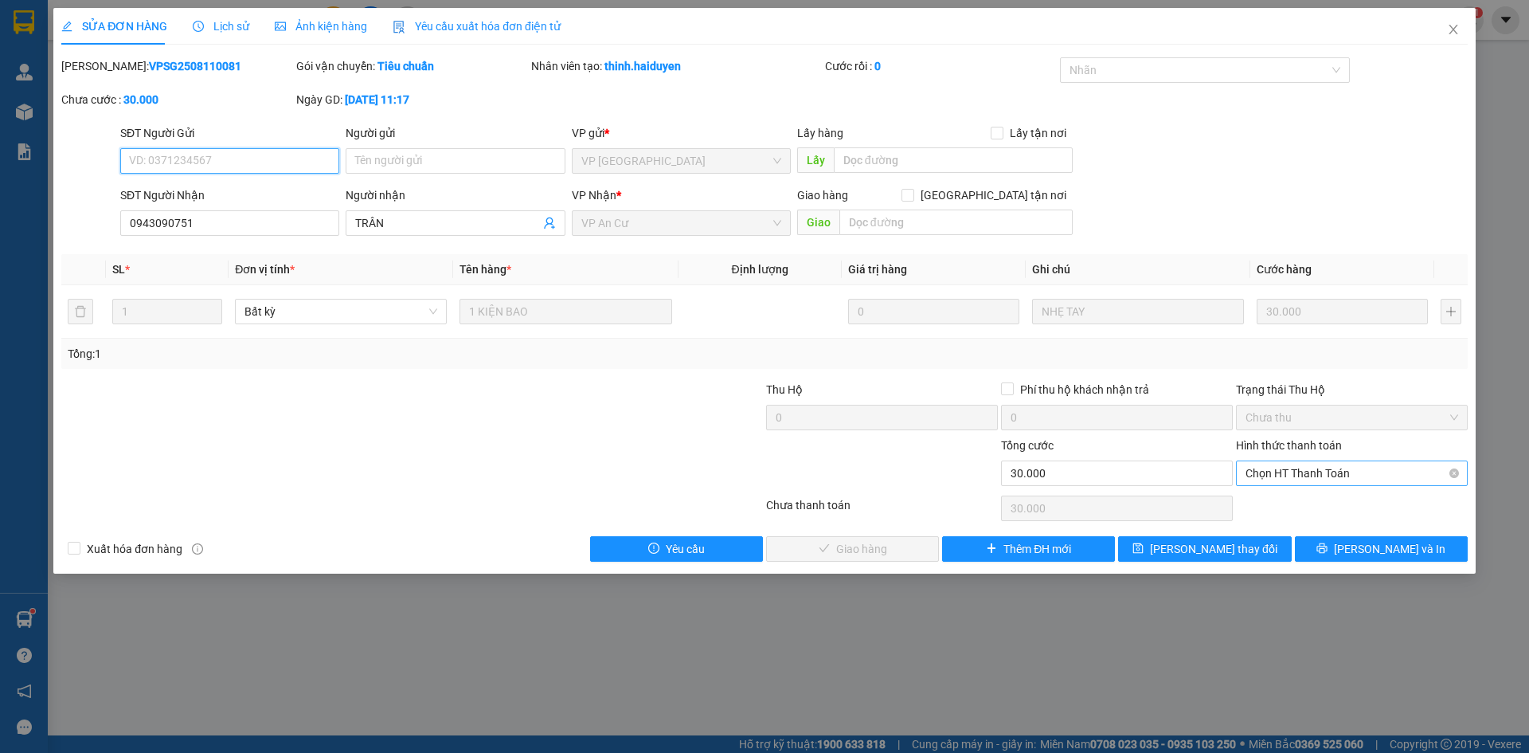
click at [1292, 467] on span "Chọn HT Thanh Toán" at bounding box center [1352, 473] width 213 height 24
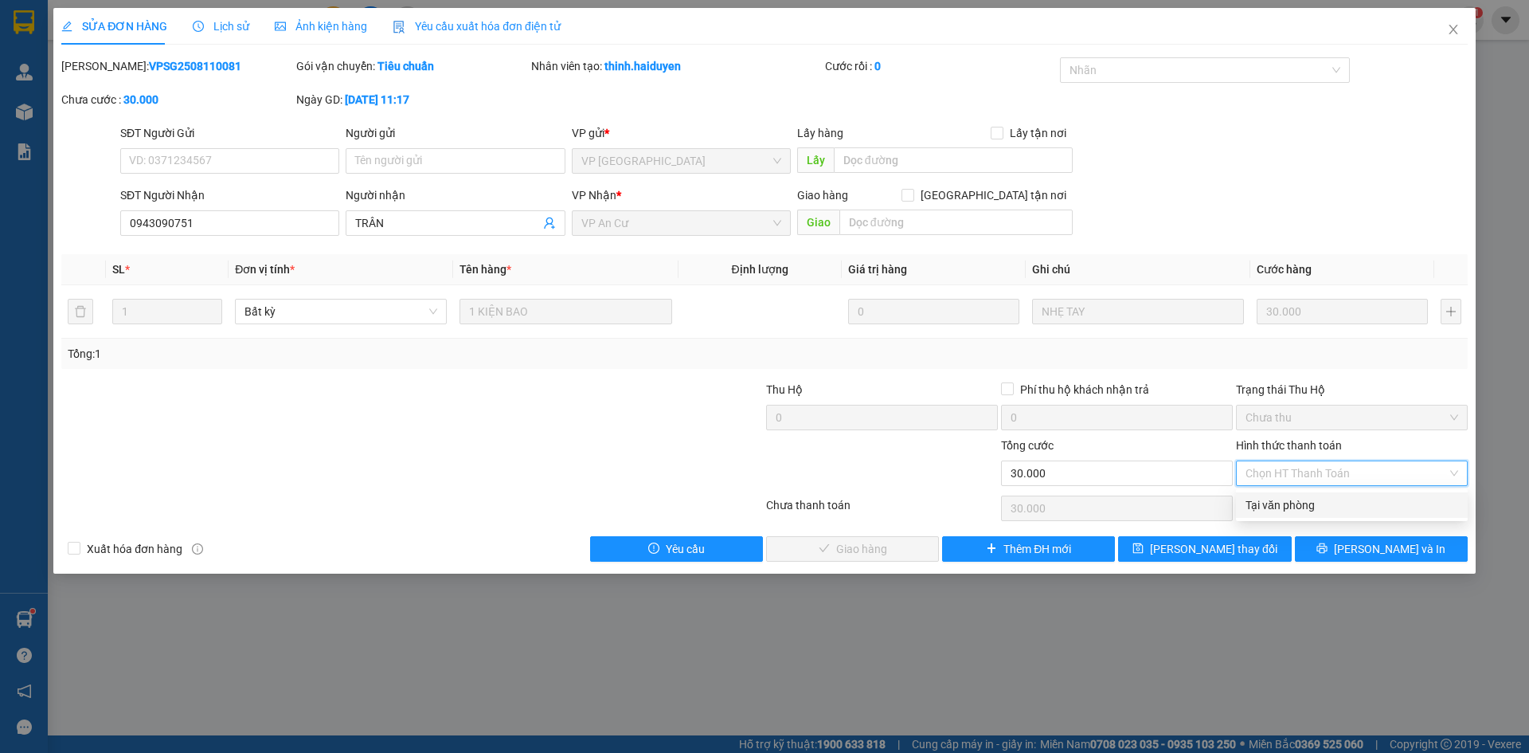
click at [1281, 502] on div "Tại văn phòng" at bounding box center [1352, 505] width 213 height 18
type input "0"
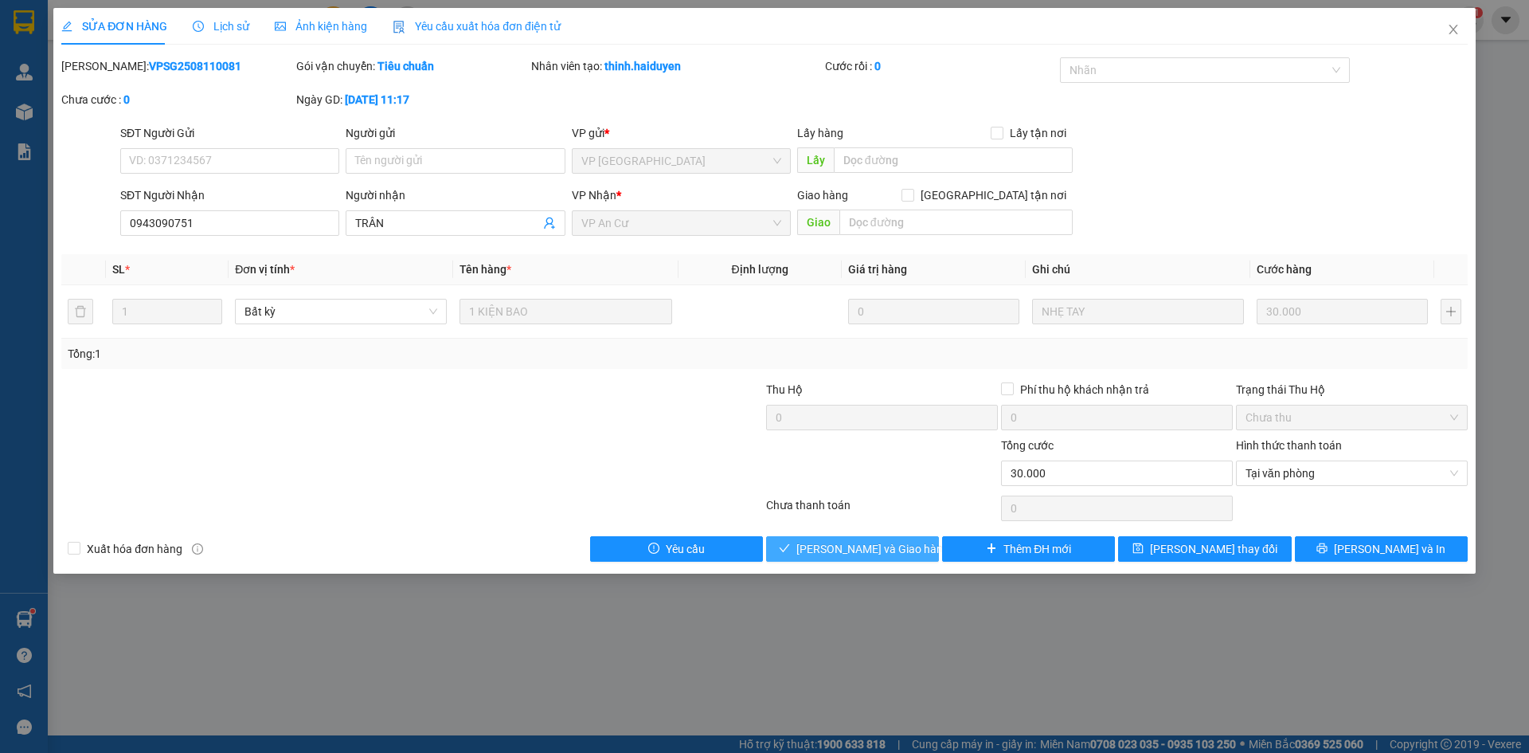
click at [895, 545] on span "[PERSON_NAME] và Giao hàng" at bounding box center [872, 549] width 153 height 18
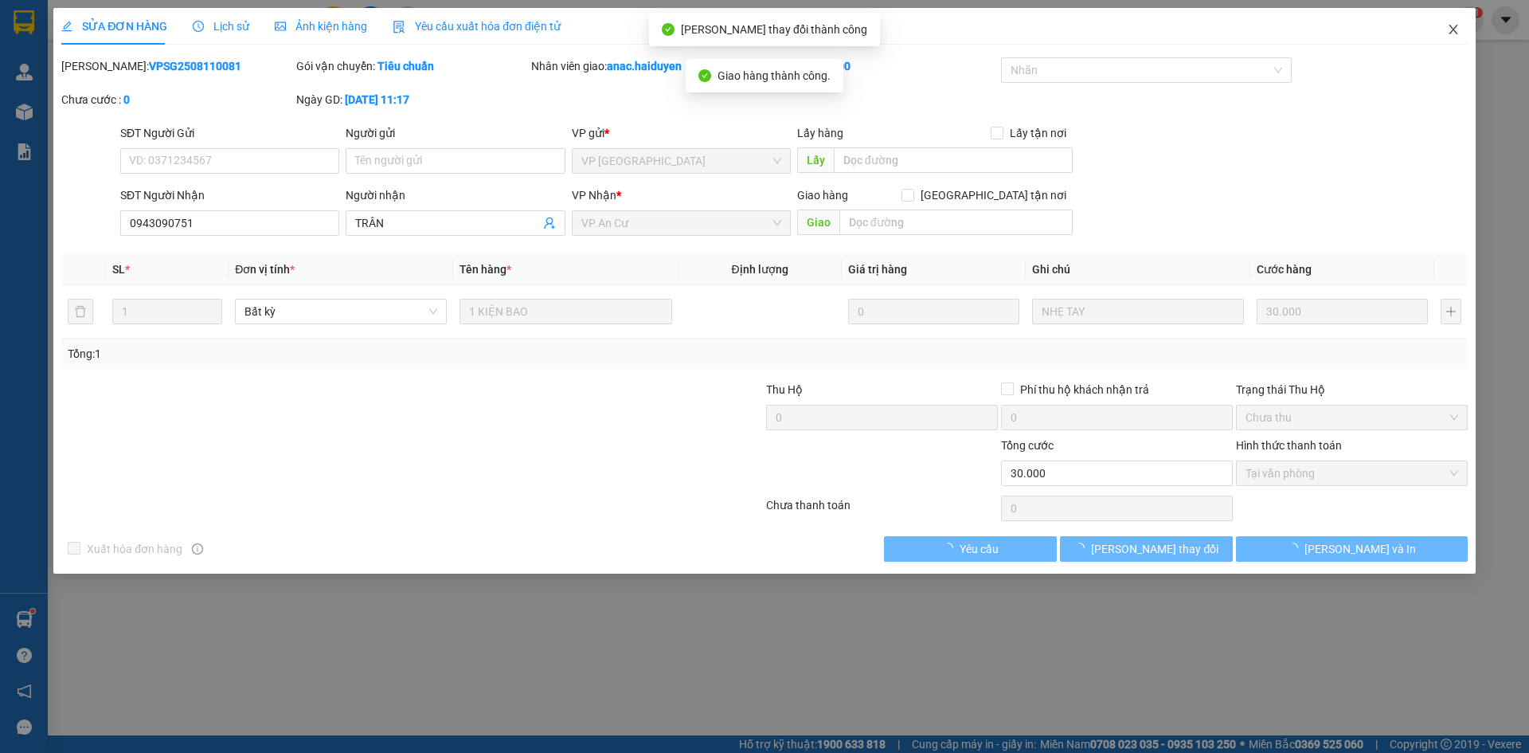
click at [1451, 30] on icon "close" at bounding box center [1453, 29] width 13 height 13
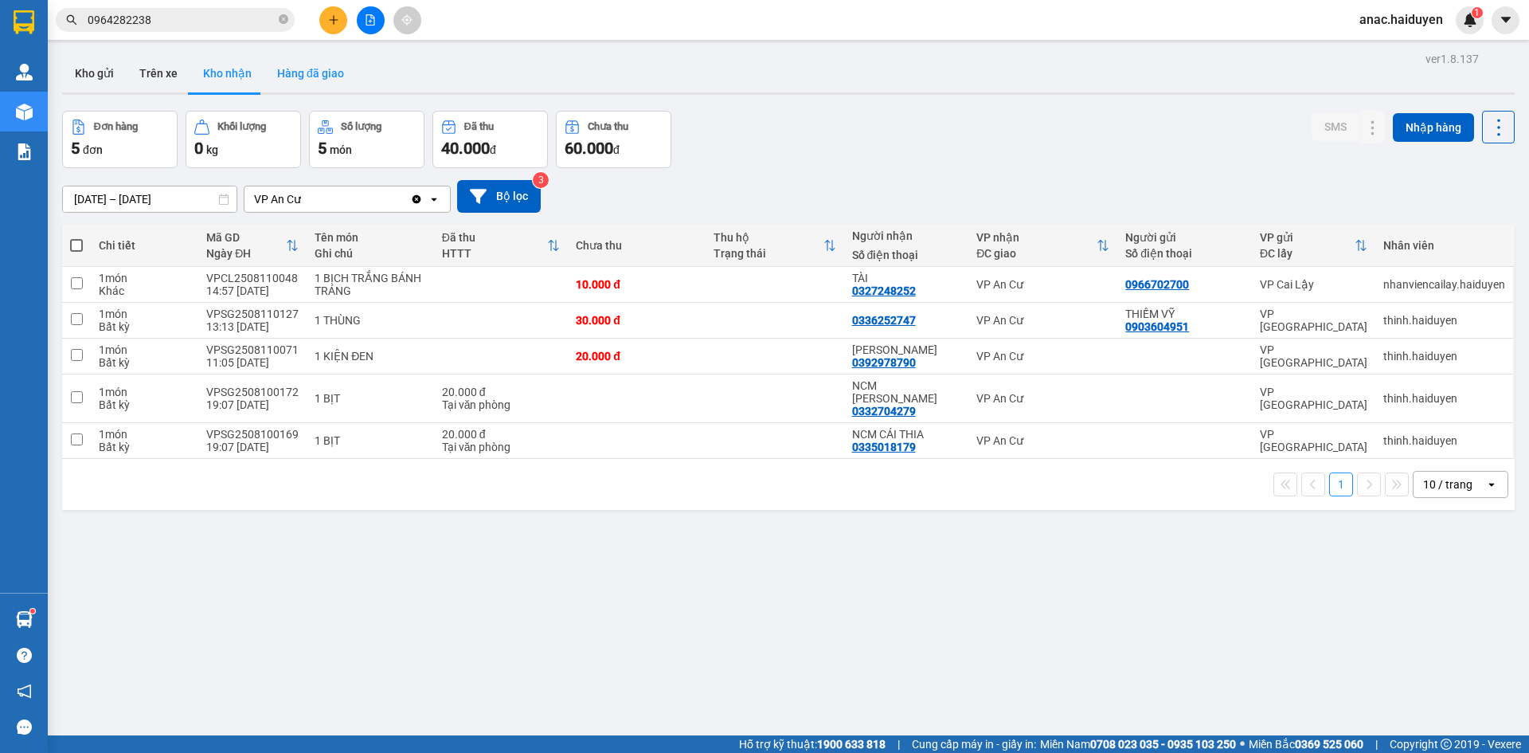
click at [300, 72] on button "Hàng đã giao" at bounding box center [310, 73] width 92 height 38
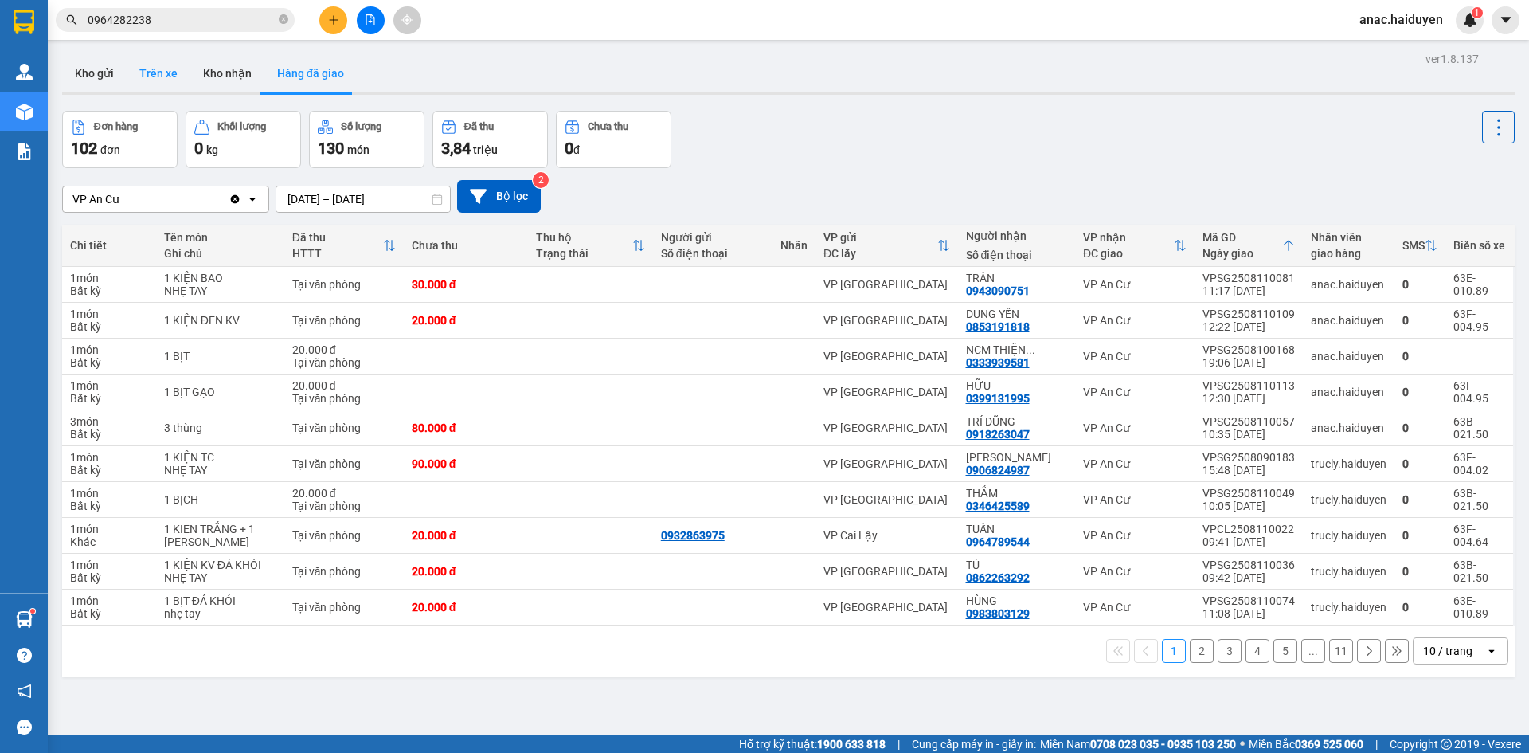
click at [154, 79] on button "Trên xe" at bounding box center [159, 73] width 64 height 38
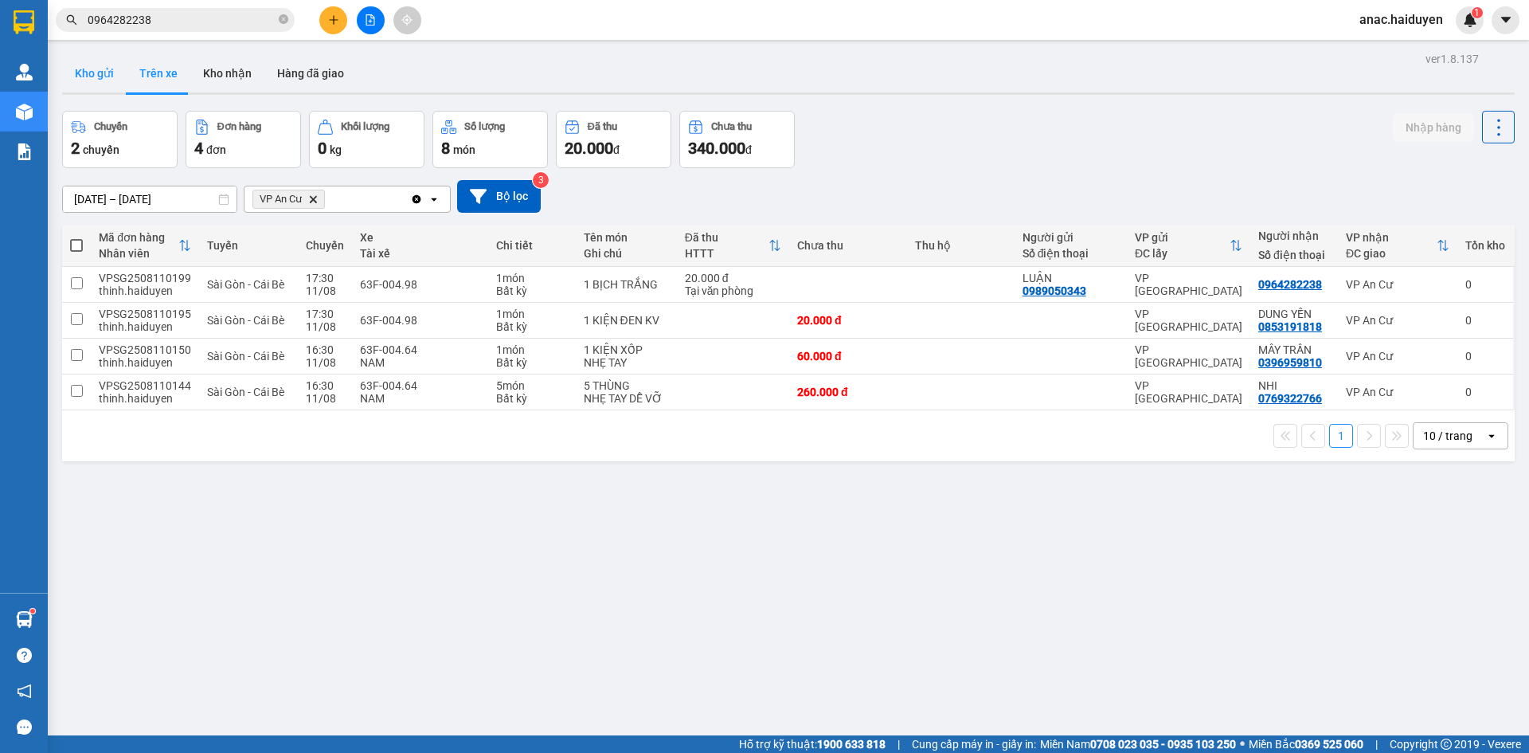
click at [101, 75] on button "Kho gửi" at bounding box center [94, 73] width 65 height 38
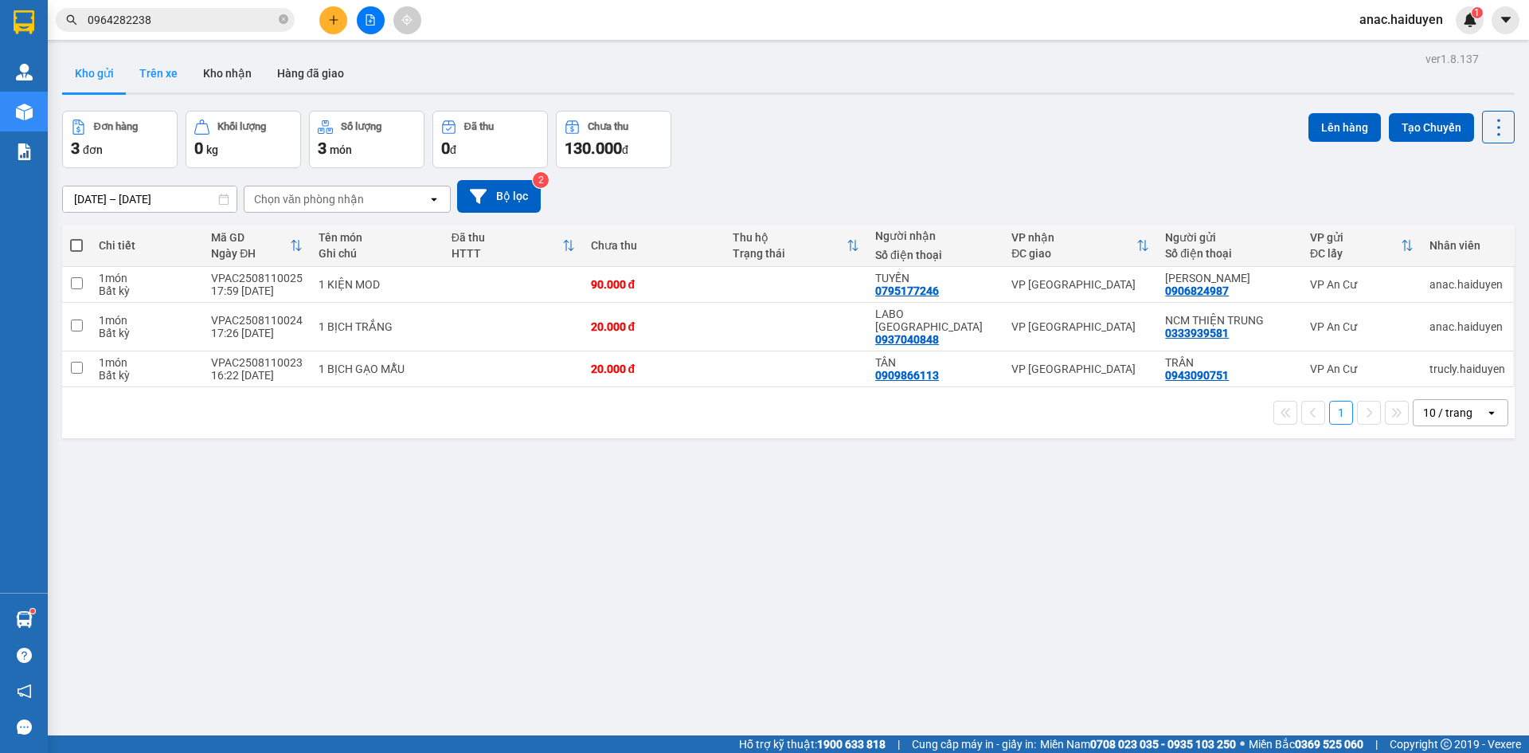
click at [159, 80] on button "Trên xe" at bounding box center [159, 73] width 64 height 38
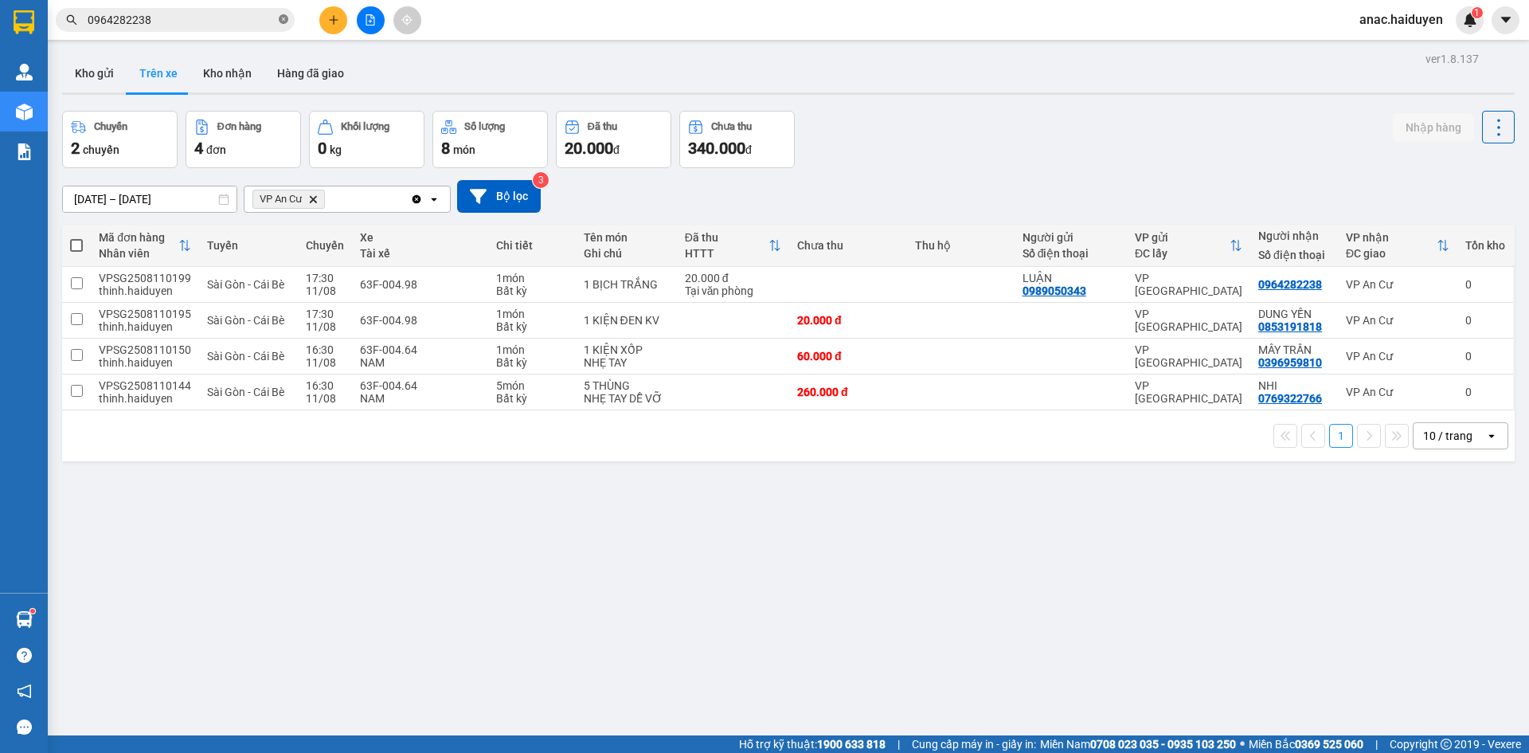
click at [280, 22] on icon "close-circle" at bounding box center [284, 19] width 10 height 10
click at [152, 22] on input "text" at bounding box center [182, 20] width 188 height 18
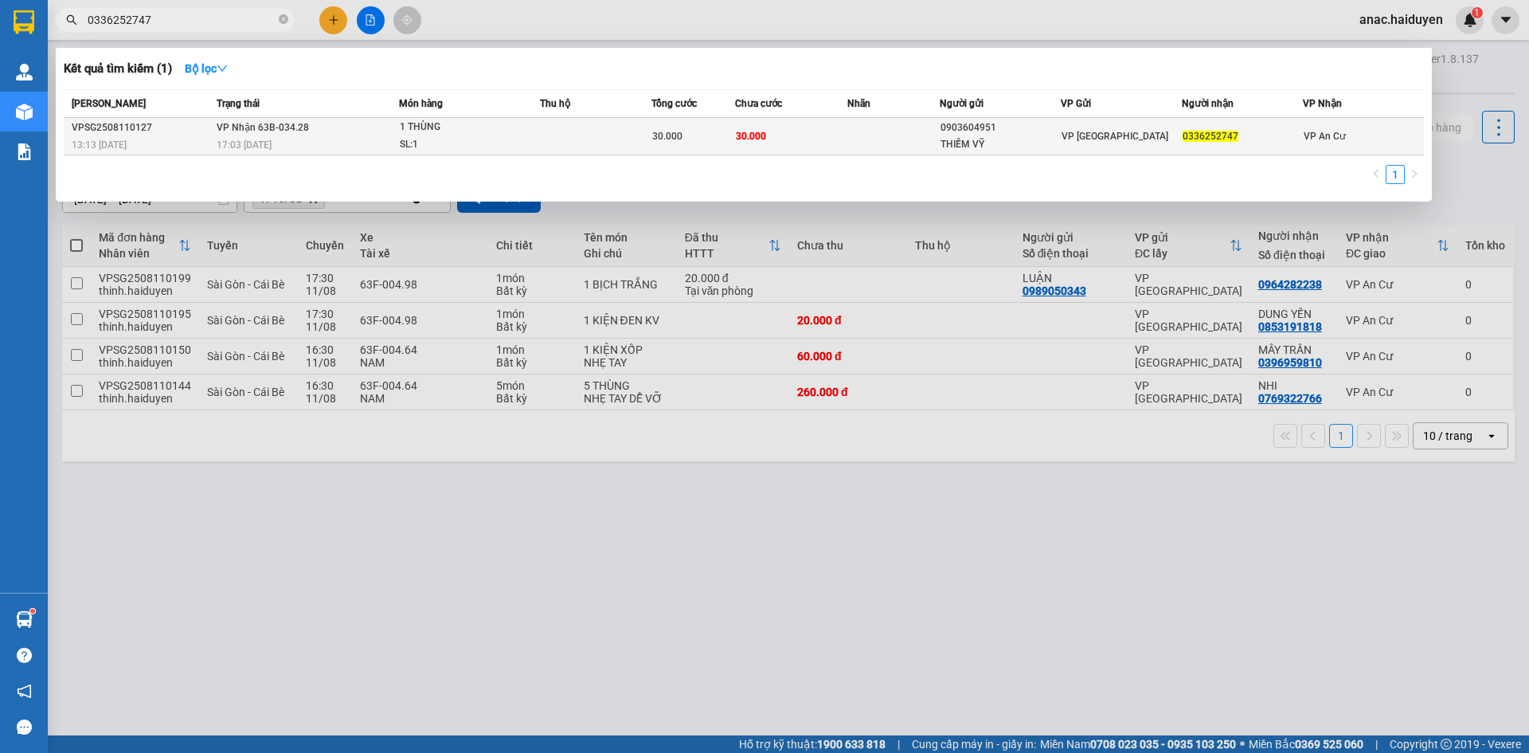
type input "0336252747"
click at [882, 139] on td at bounding box center [893, 136] width 93 height 37
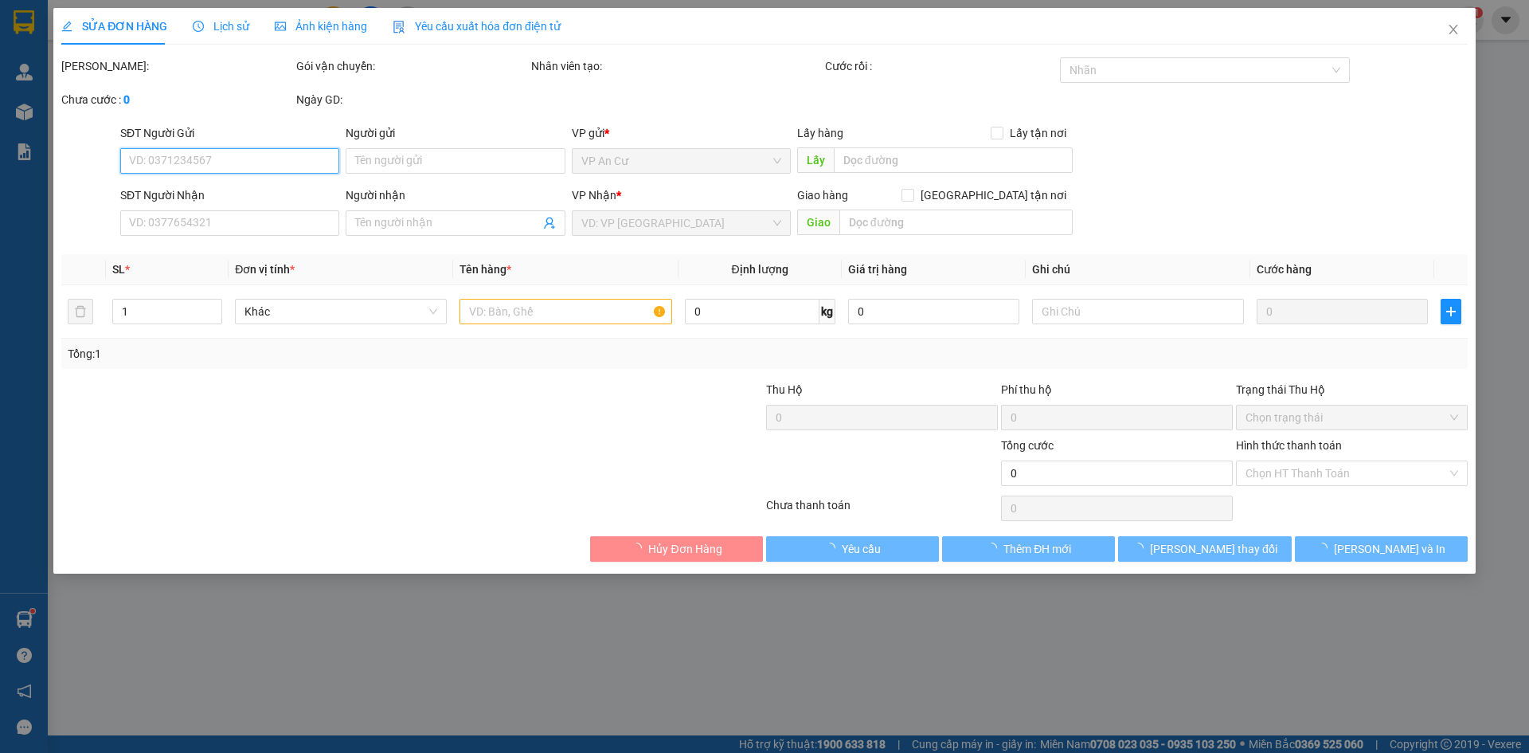
type input "0903604951"
type input "THIẾM VỸ"
type input "0336252747"
type input "30.000"
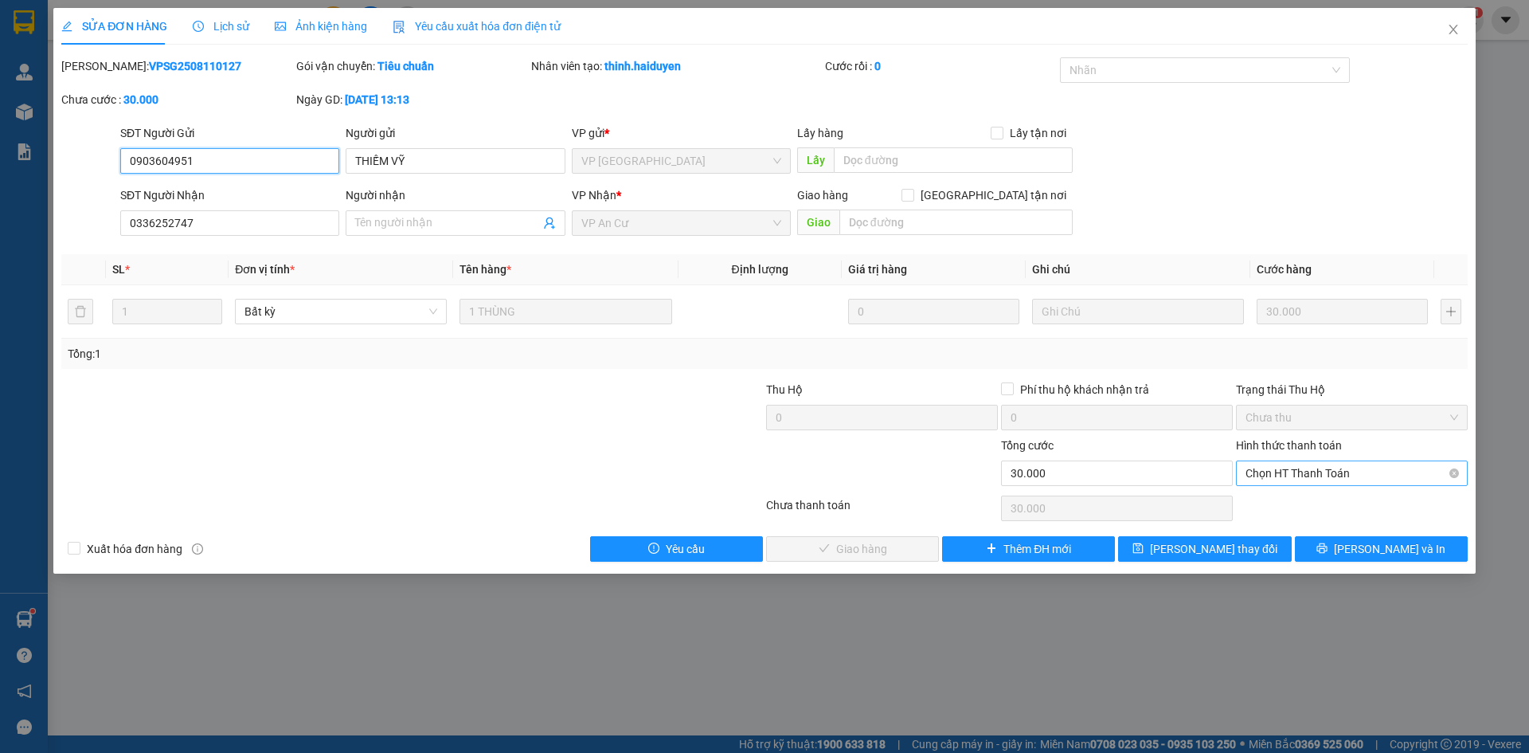
click at [1344, 472] on span "Chọn HT Thanh Toán" at bounding box center [1352, 473] width 213 height 24
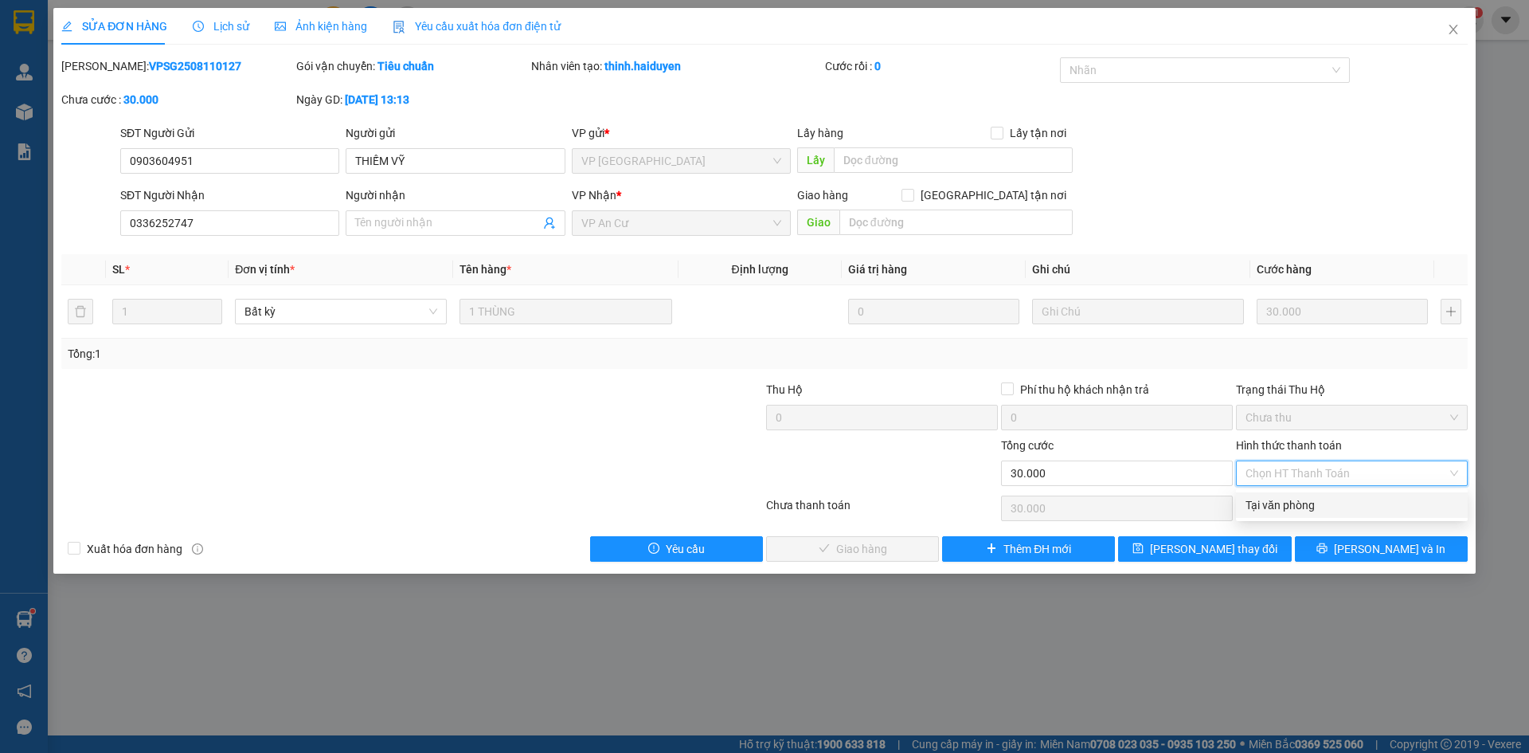
click at [1285, 506] on div "Tại văn phòng" at bounding box center [1352, 505] width 213 height 18
type input "0"
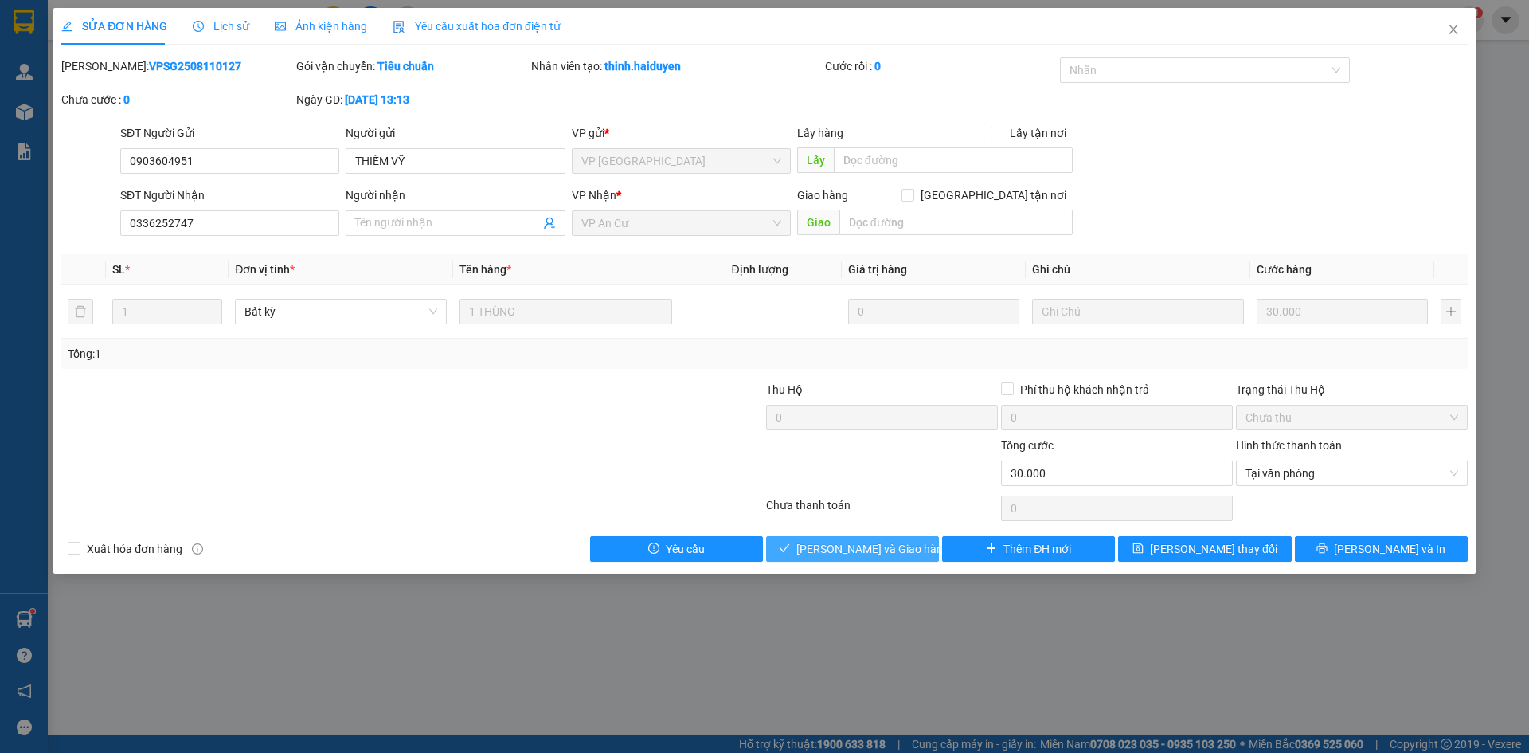
click at [859, 547] on span "[PERSON_NAME] và Giao hàng" at bounding box center [872, 549] width 153 height 18
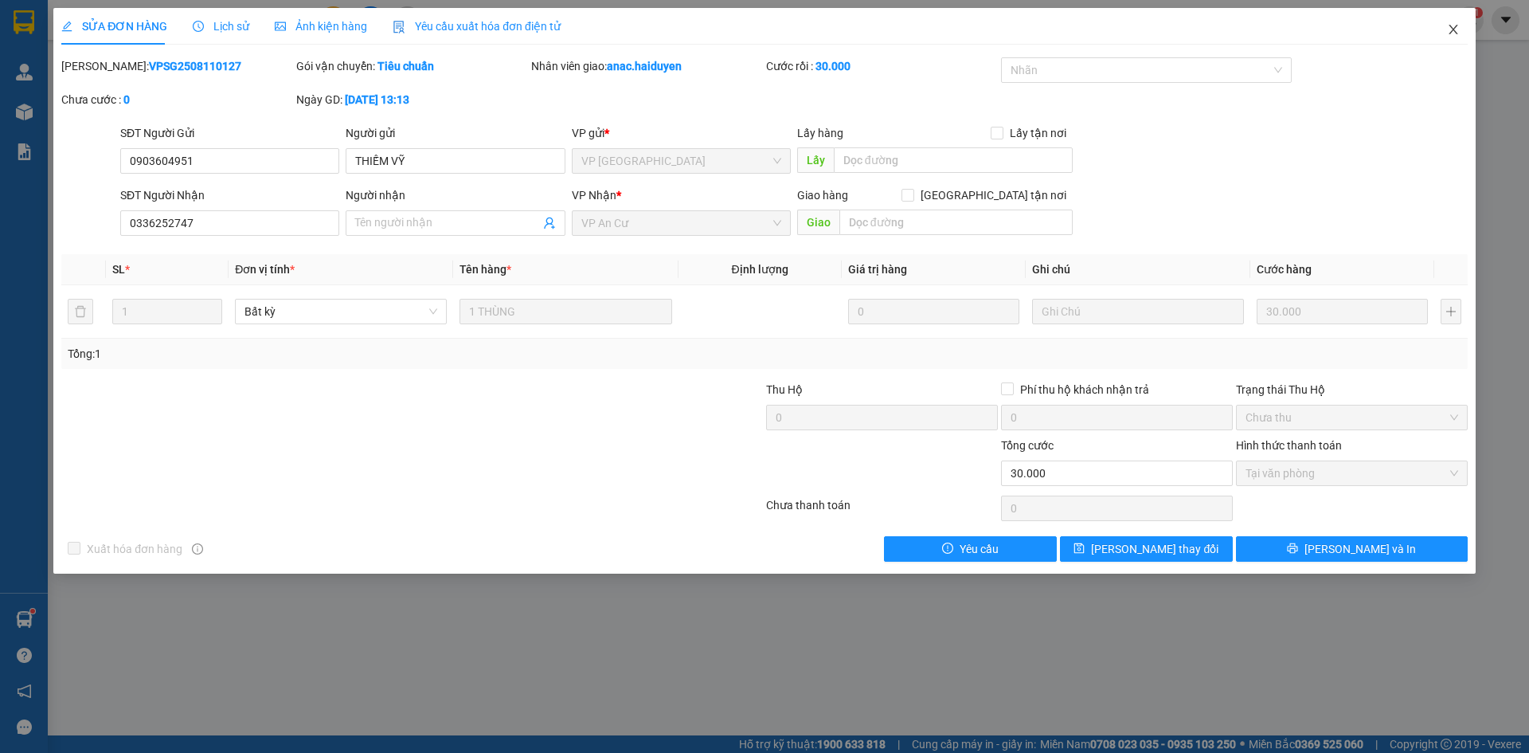
click at [1453, 27] on icon "close" at bounding box center [1453, 29] width 13 height 13
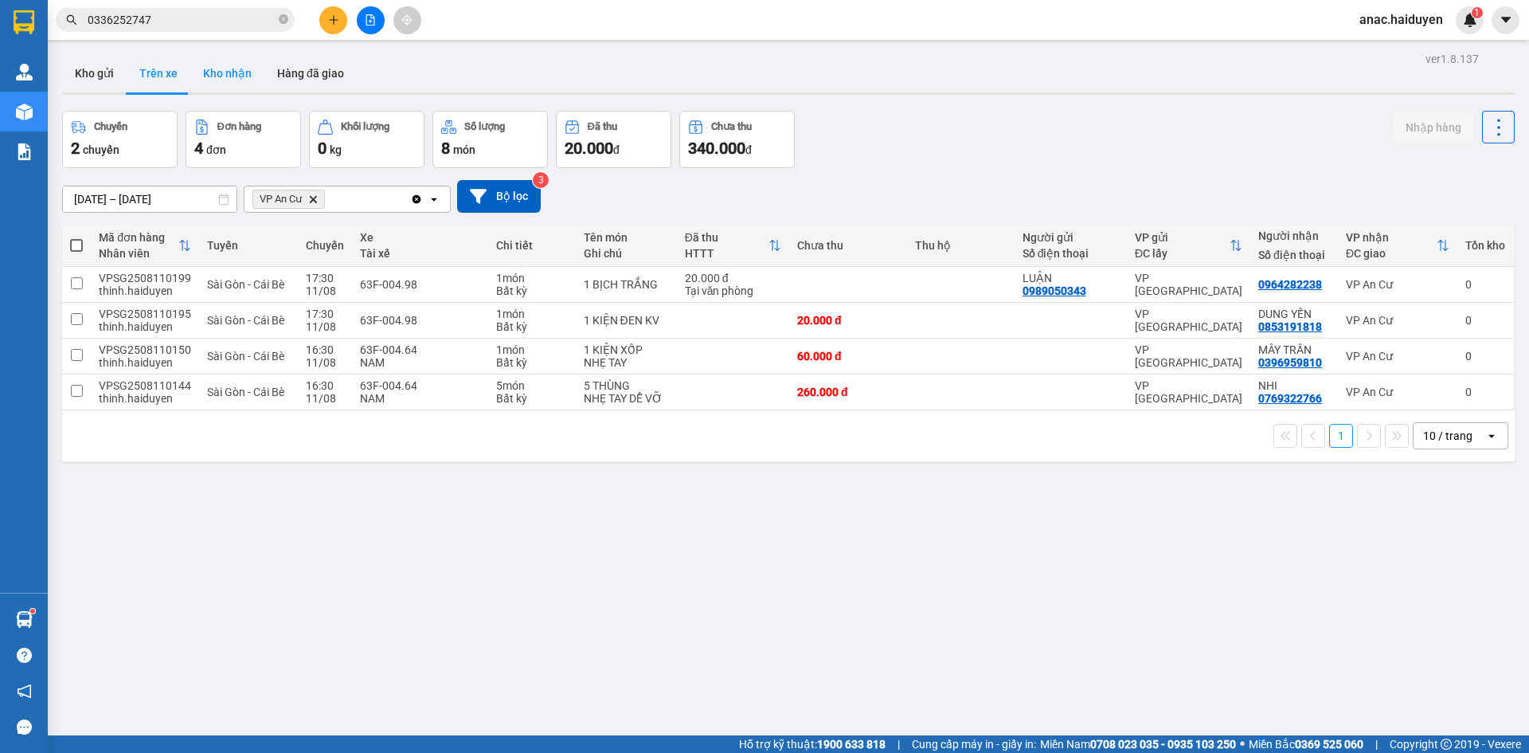
click at [225, 74] on button "Kho nhận" at bounding box center [227, 73] width 74 height 38
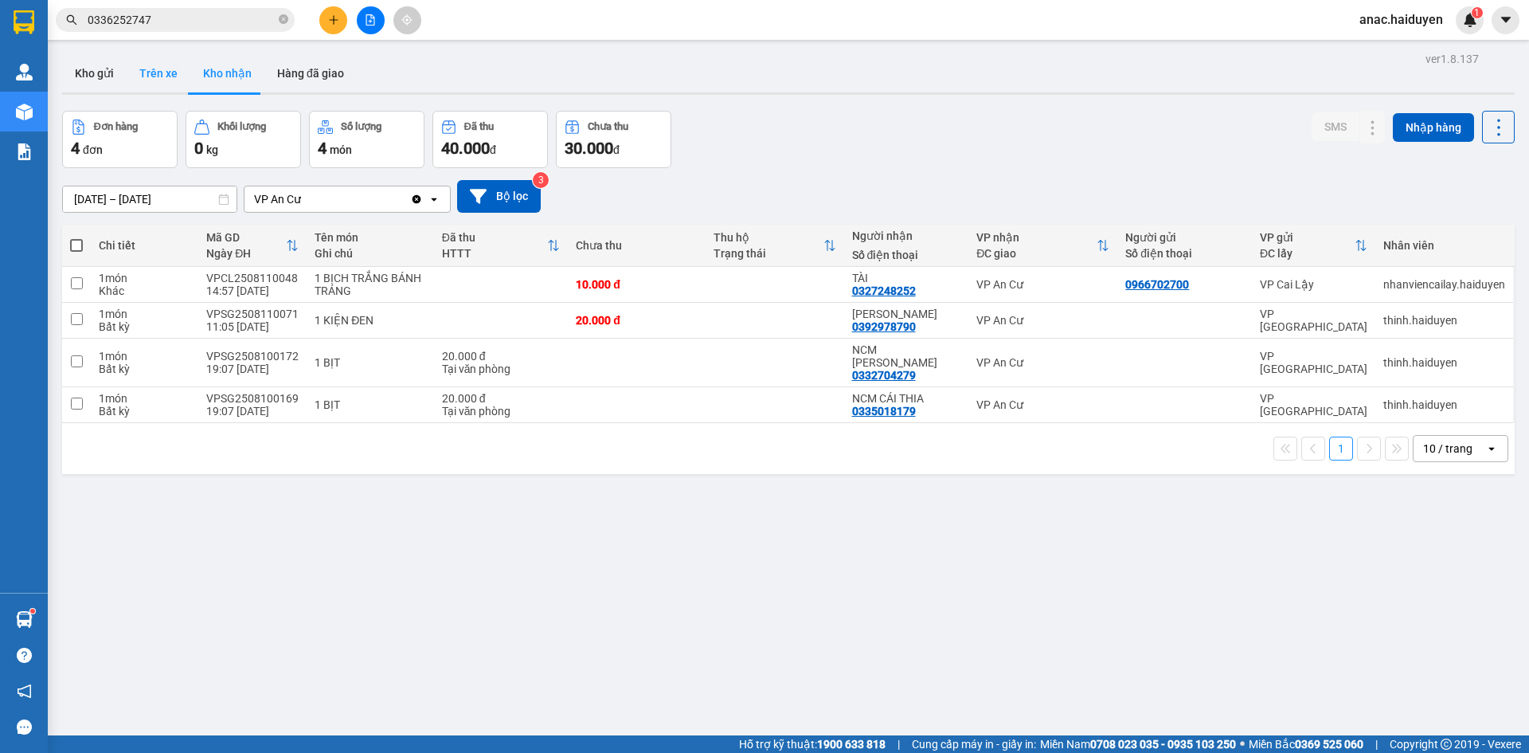
click at [154, 65] on button "Trên xe" at bounding box center [159, 73] width 64 height 38
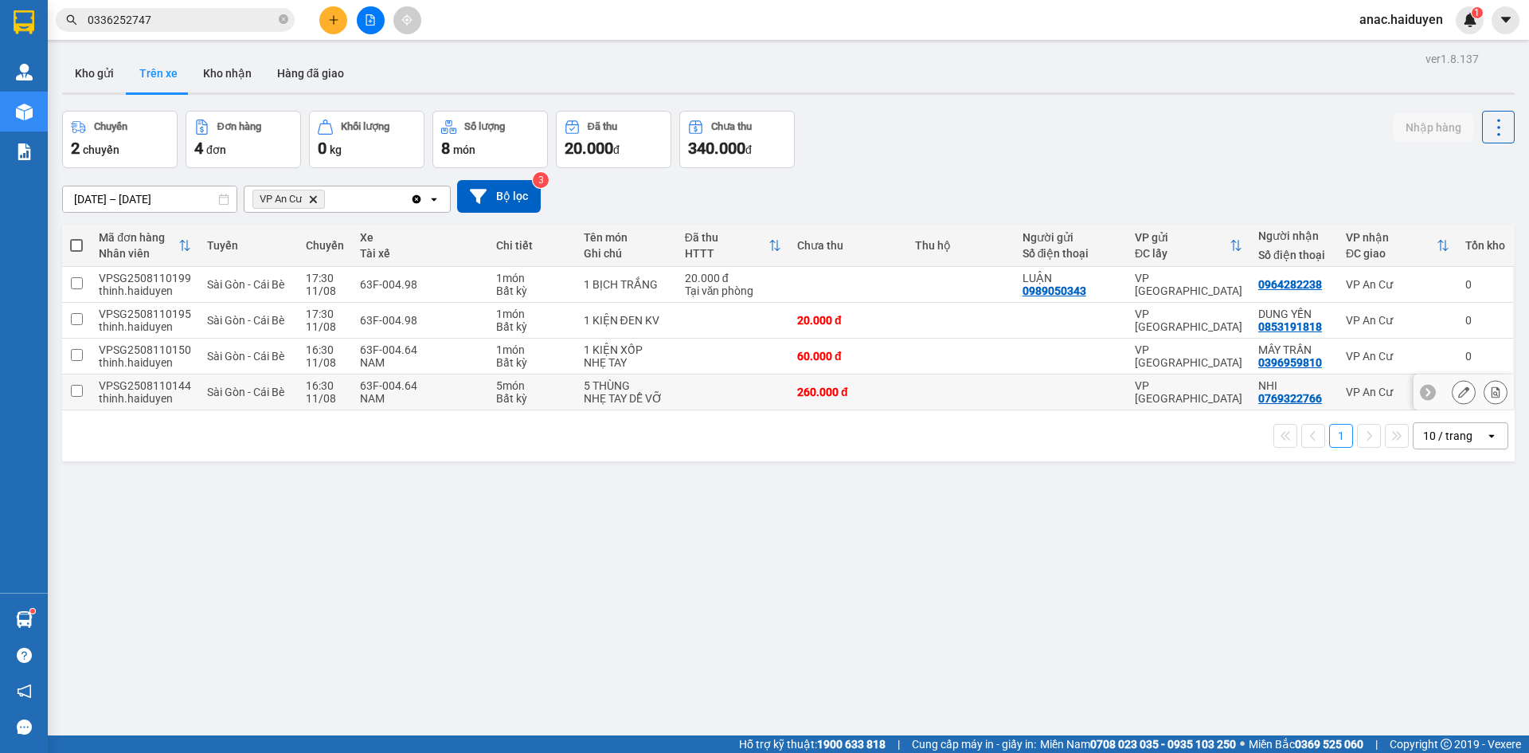
click at [80, 392] on input "checkbox" at bounding box center [77, 391] width 12 height 12
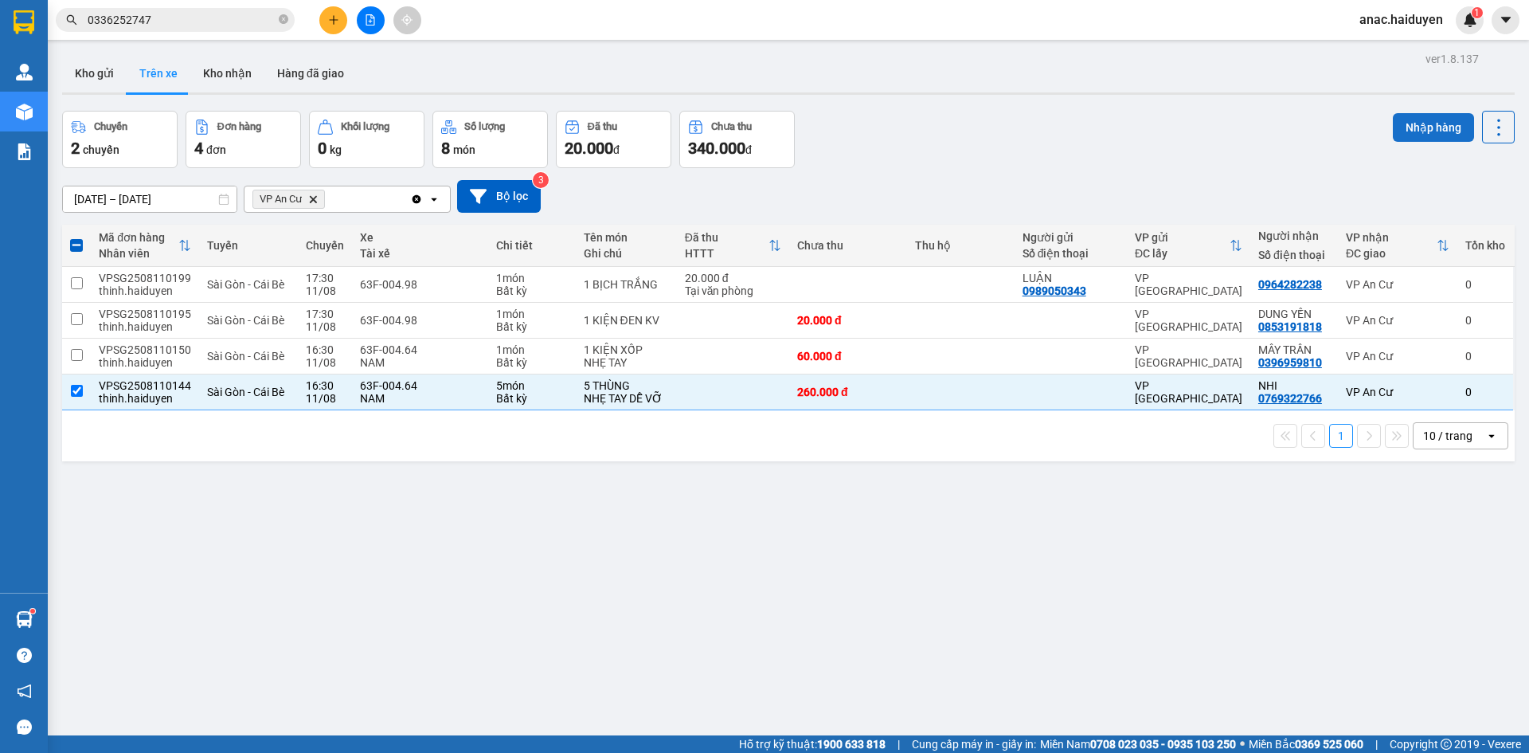
click at [1424, 127] on button "Nhập hàng" at bounding box center [1433, 127] width 81 height 29
checkbox input "false"
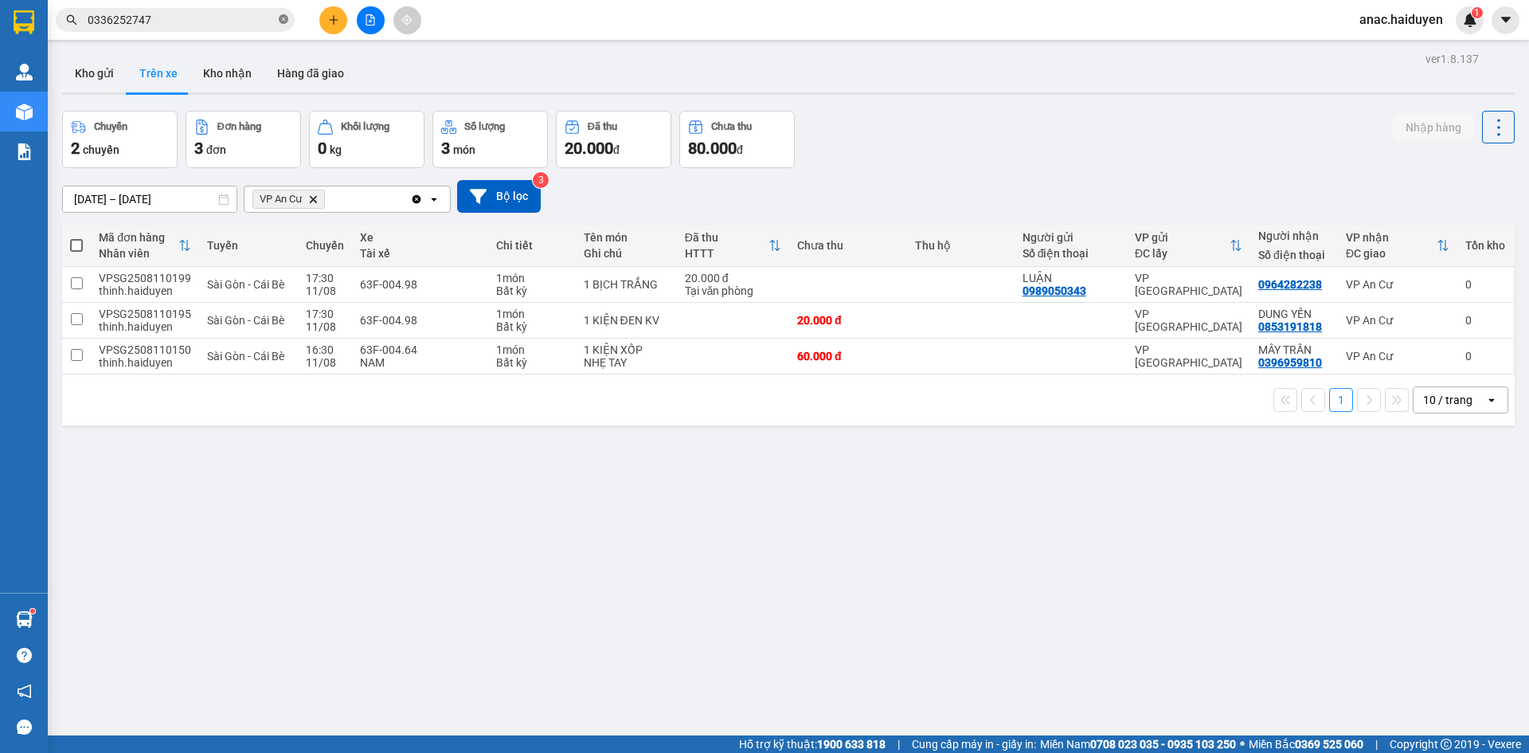
click at [283, 19] on icon "close-circle" at bounding box center [284, 19] width 10 height 10
click at [148, 13] on input "text" at bounding box center [182, 20] width 188 height 18
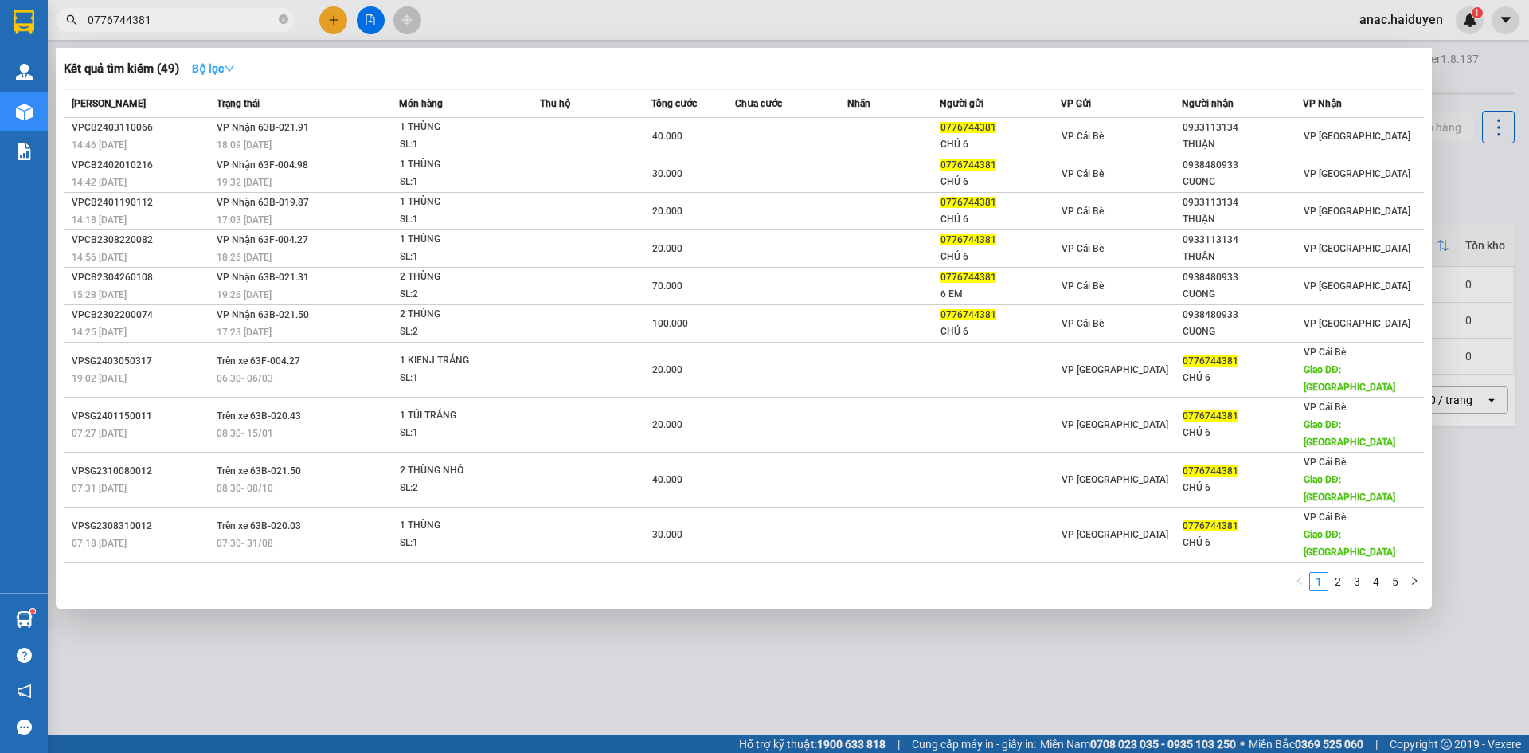
type input "0776744381"
click at [211, 69] on strong "Bộ lọc" at bounding box center [213, 68] width 43 height 13
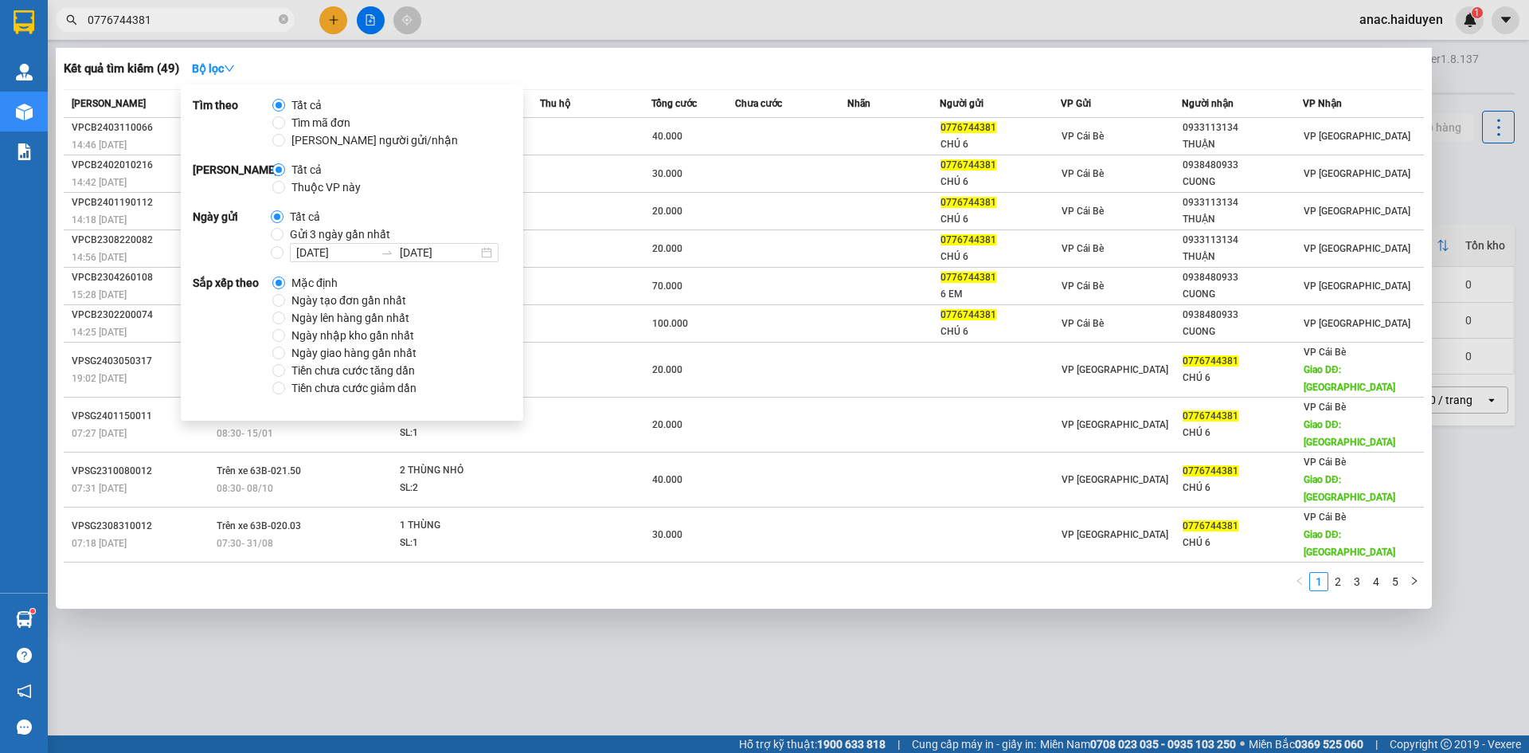
click at [315, 236] on span "Gửi 3 ngày gần nhất" at bounding box center [340, 234] width 113 height 18
click at [284, 236] on input "Gửi 3 ngày gần nhất" at bounding box center [277, 234] width 13 height 13
radio input "true"
radio input "false"
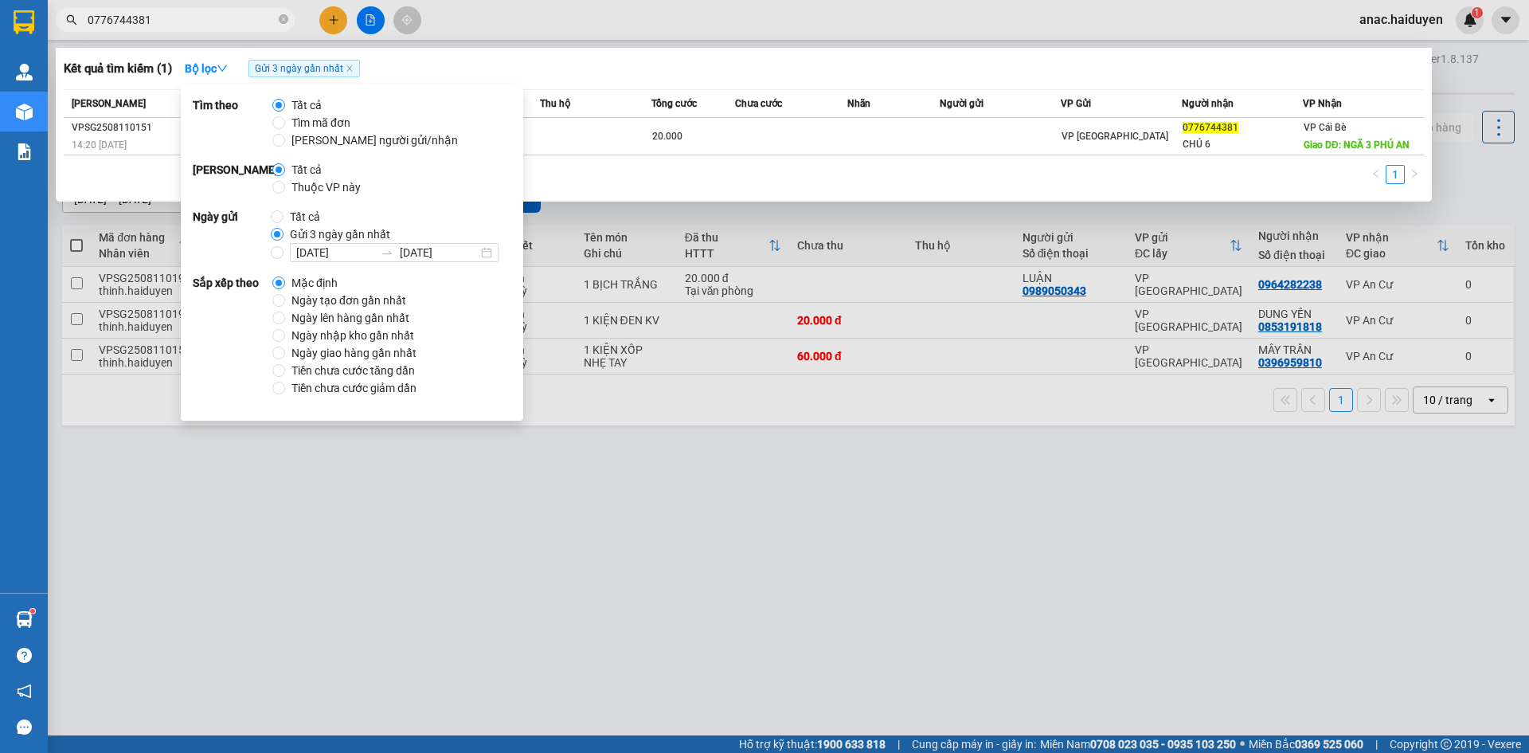
click at [585, 65] on div "Kết quả tìm kiếm ( 1 ) Bộ lọc Gửi 3 ngày gần nhất" at bounding box center [744, 68] width 1360 height 25
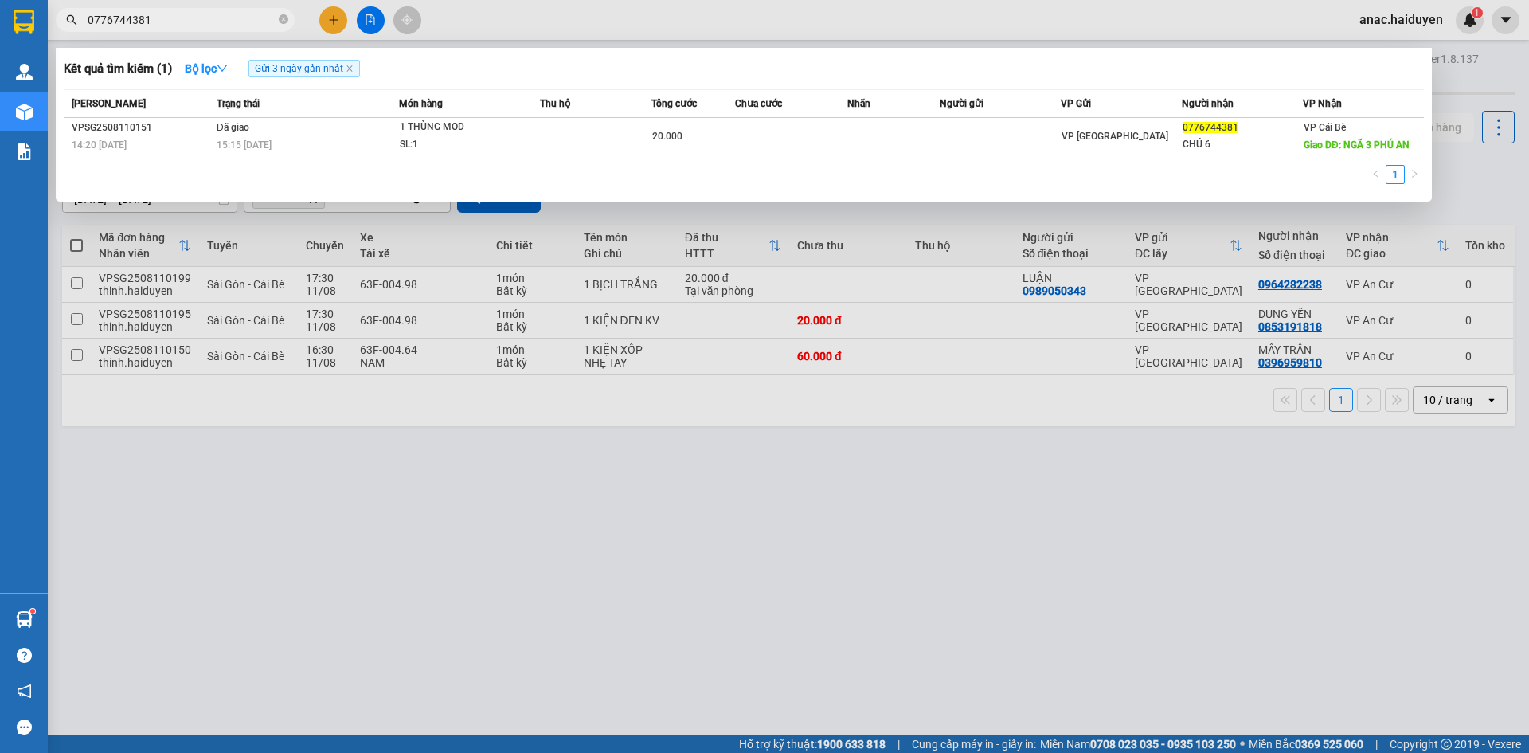
click at [1101, 495] on div at bounding box center [764, 376] width 1529 height 753
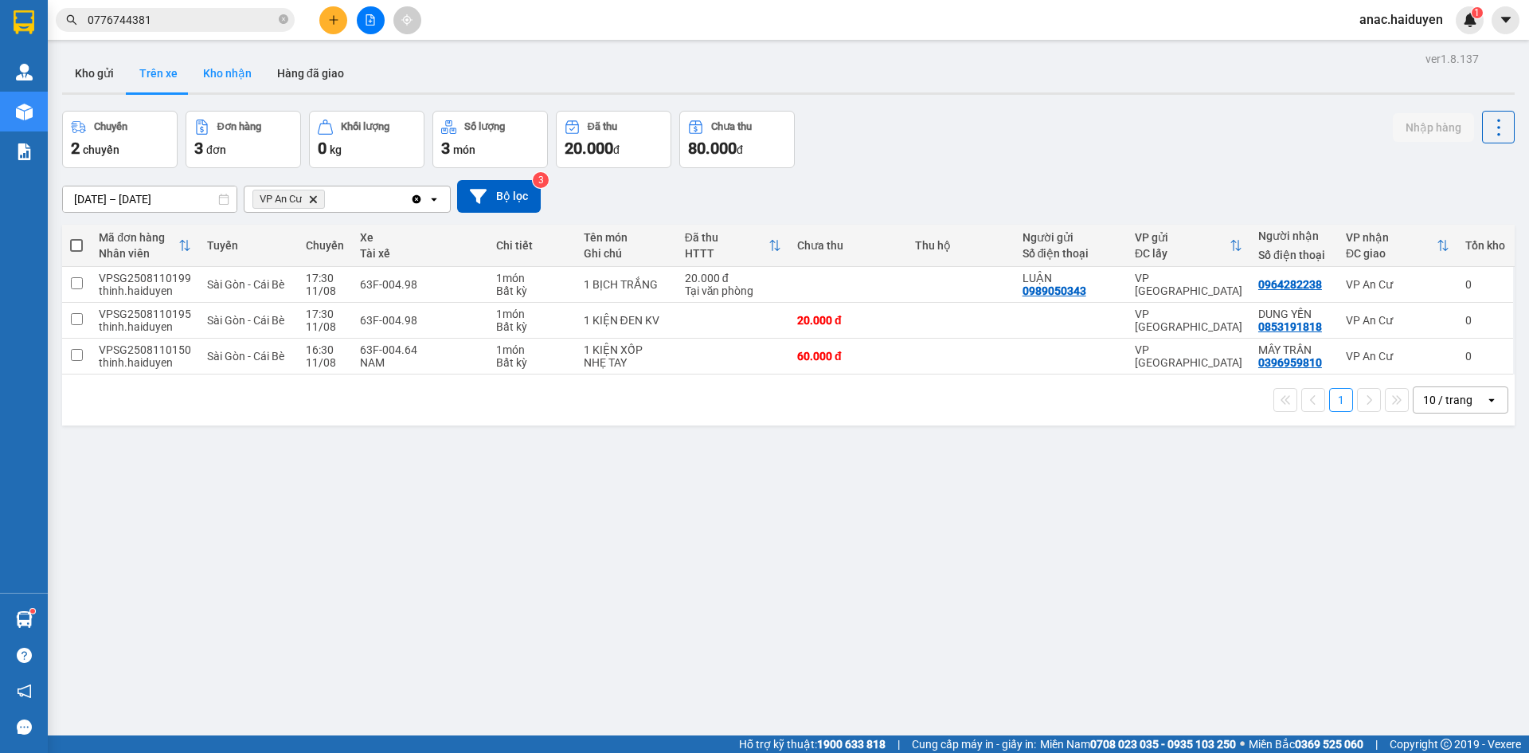
click at [209, 70] on button "Kho nhận" at bounding box center [227, 73] width 74 height 38
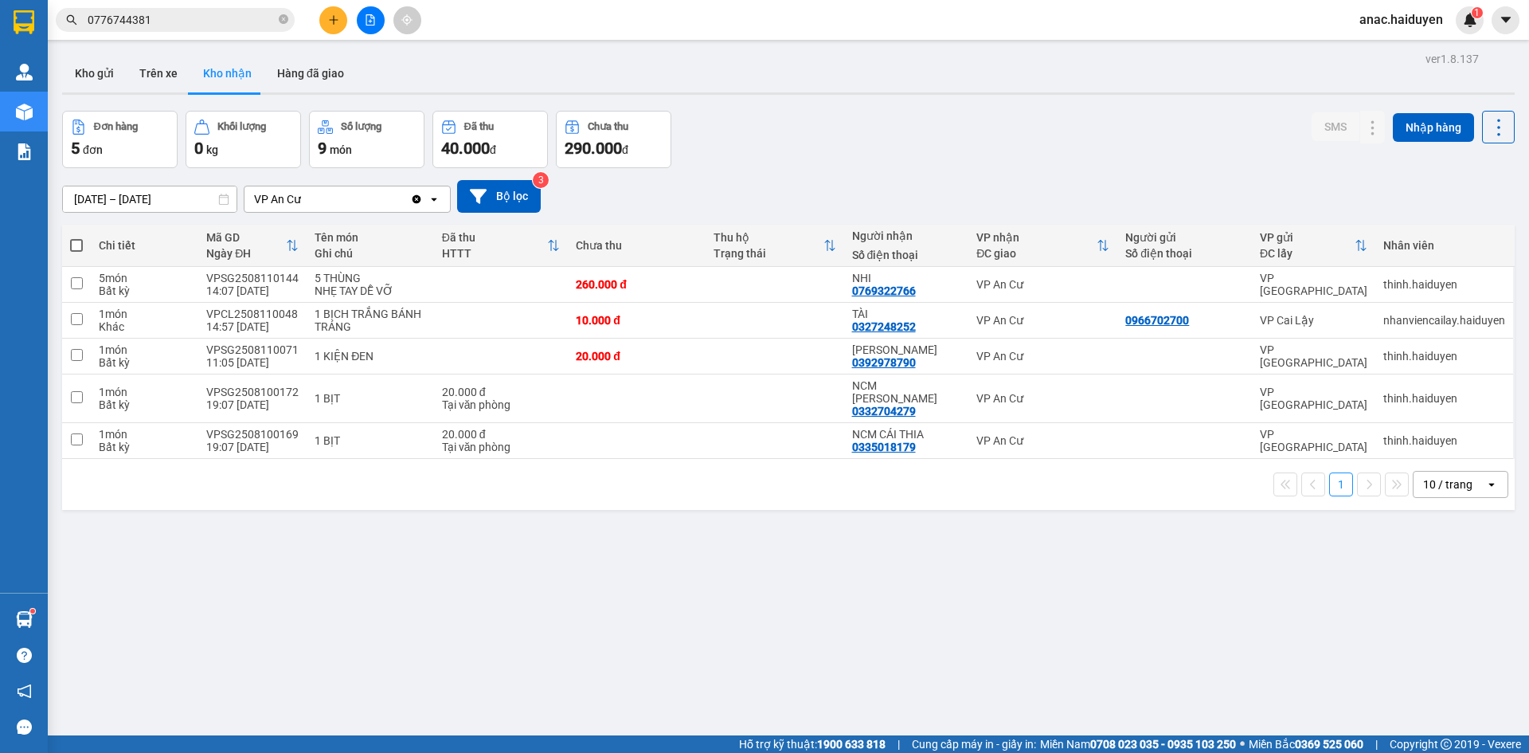
click at [493, 612] on div "ver 1.8.137 Kho gửi Trên xe Kho nhận Hàng đã giao Đơn hàng 5 đơn Khối lượng 0 k…" at bounding box center [788, 424] width 1465 height 753
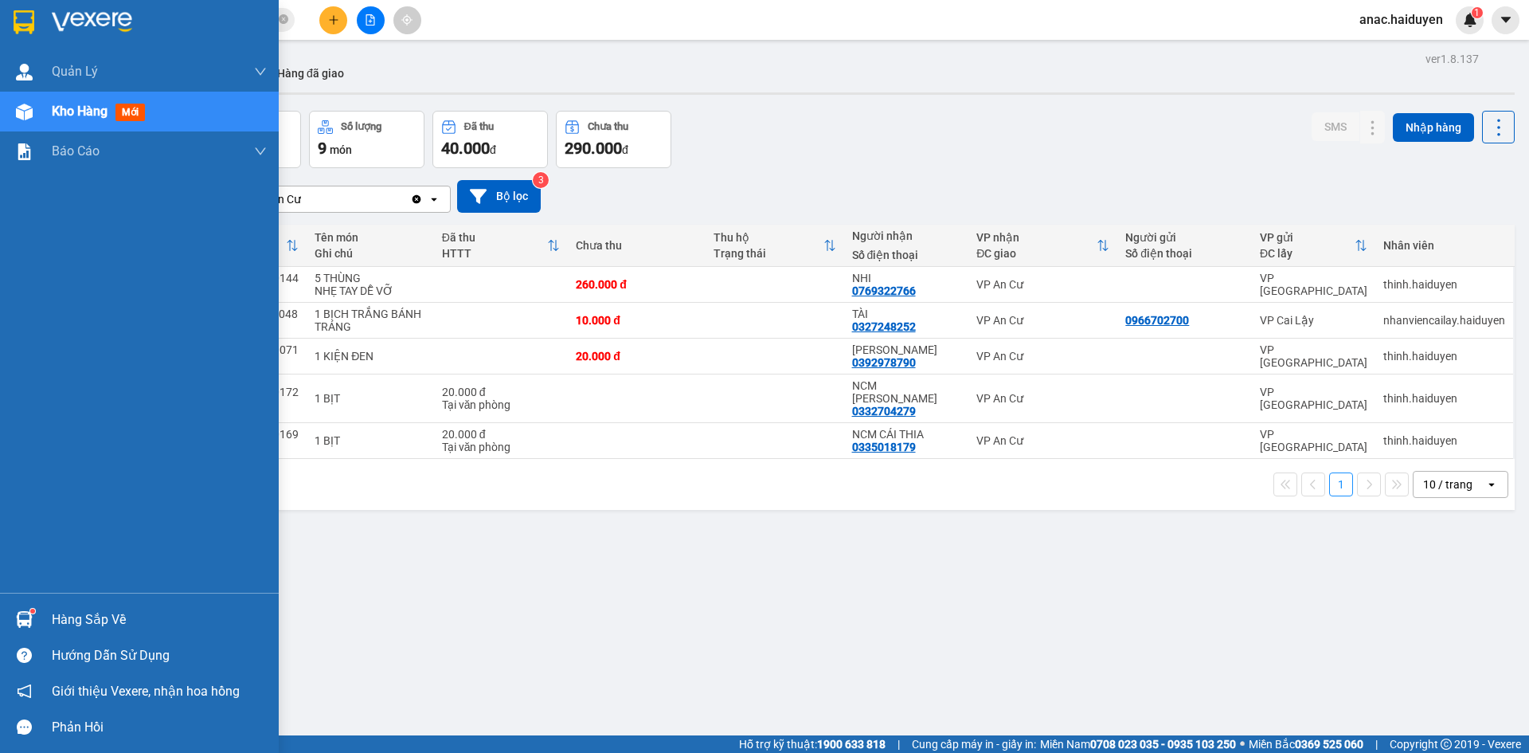
click at [65, 111] on span "Kho hàng" at bounding box center [80, 111] width 56 height 15
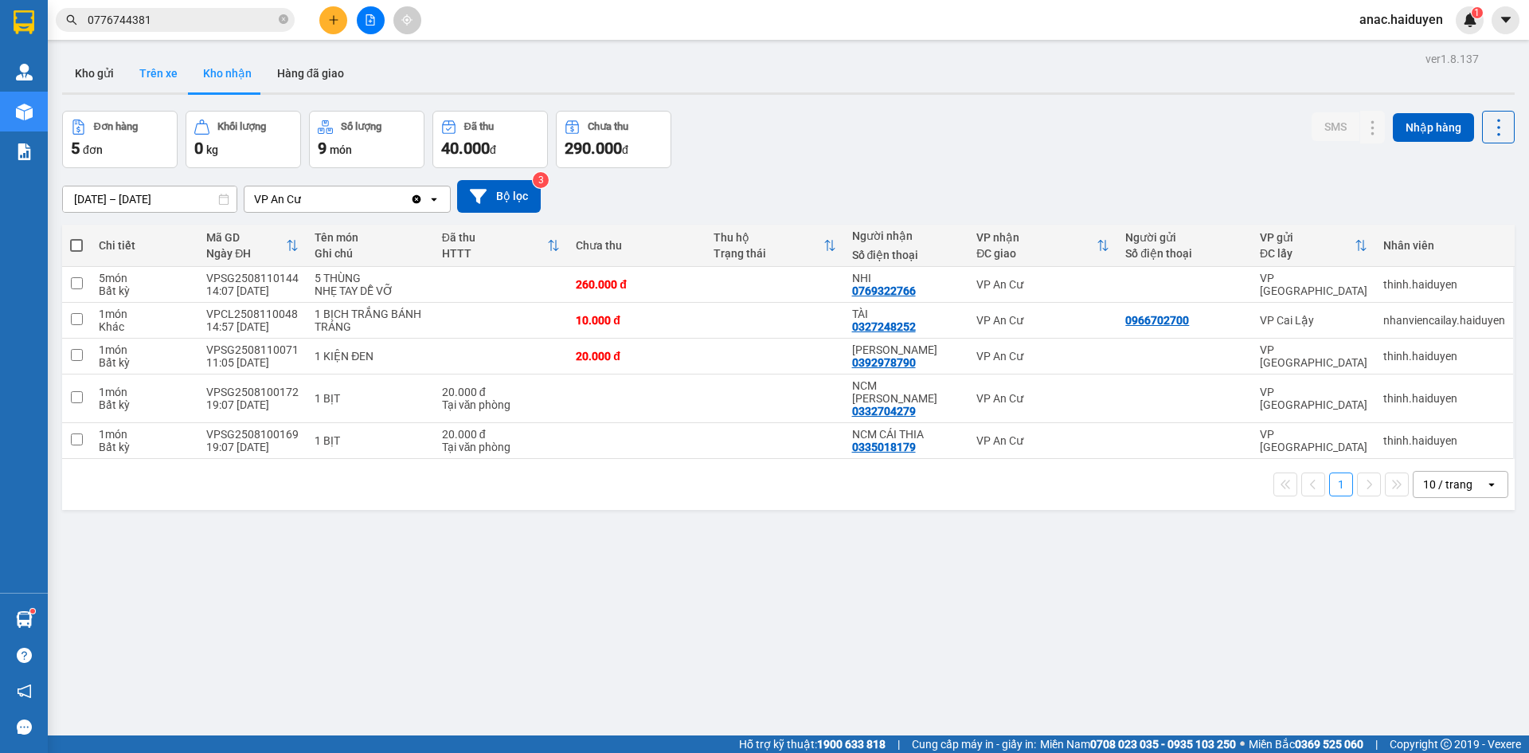
click at [151, 72] on button "Trên xe" at bounding box center [159, 73] width 64 height 38
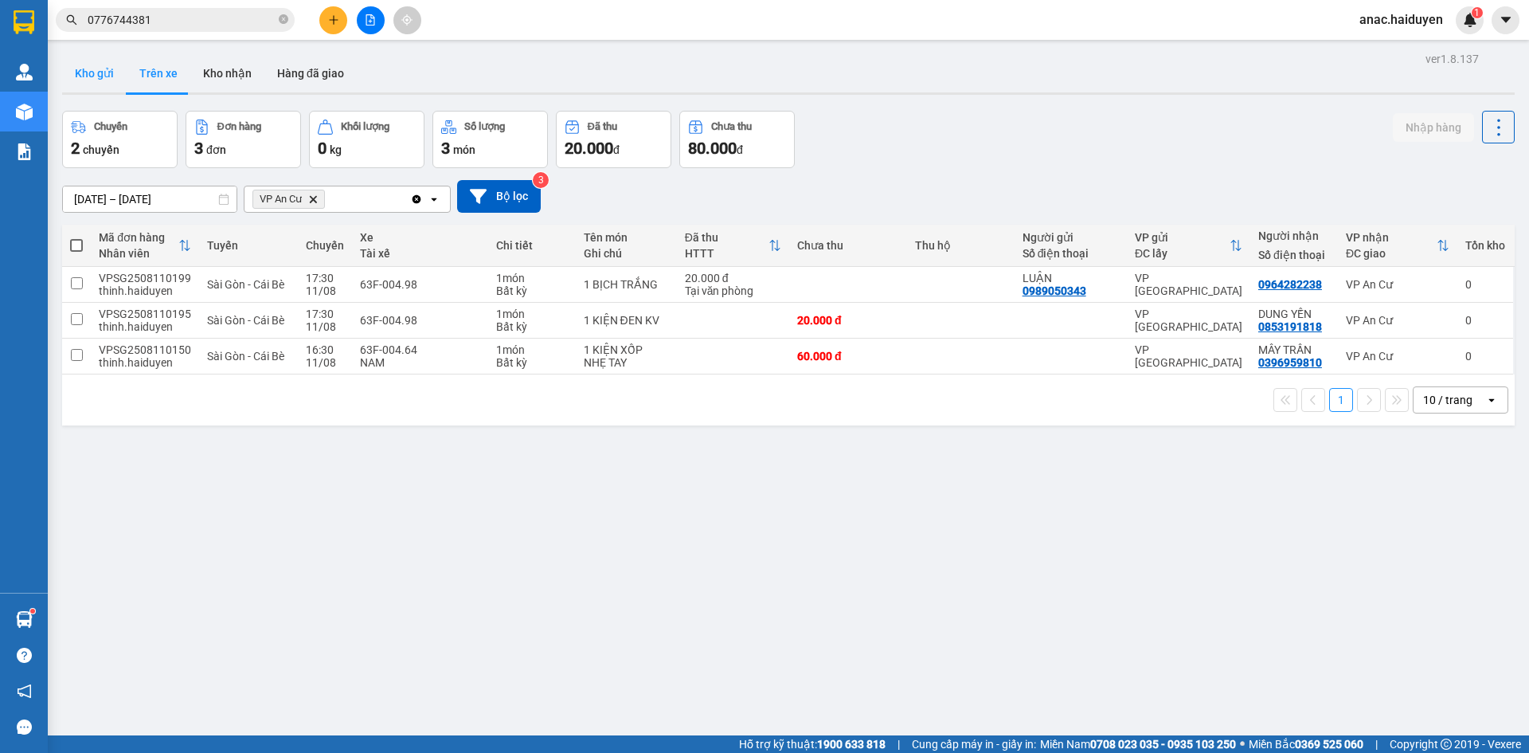
click at [108, 70] on button "Kho gửi" at bounding box center [94, 73] width 65 height 38
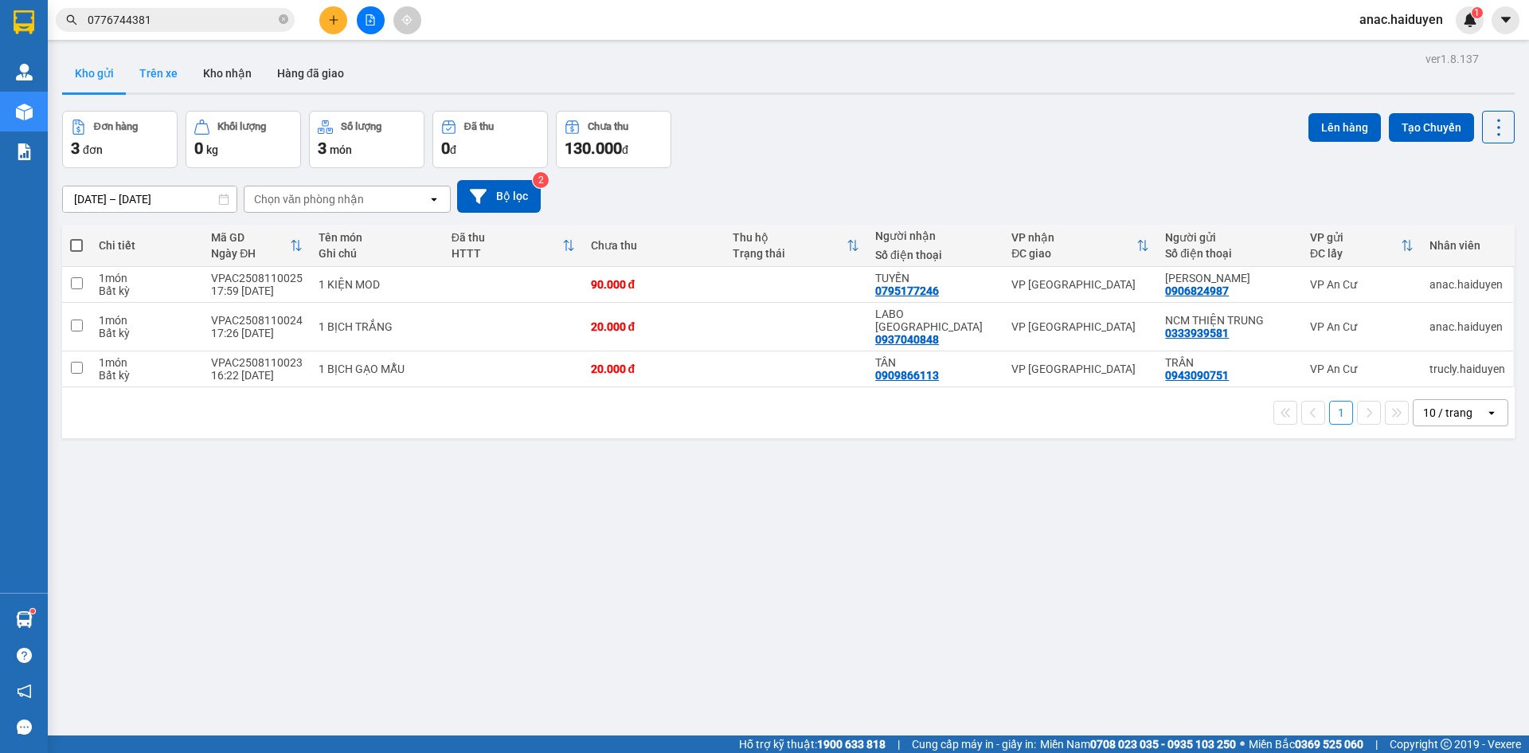
click at [166, 72] on button "Trên xe" at bounding box center [159, 73] width 64 height 38
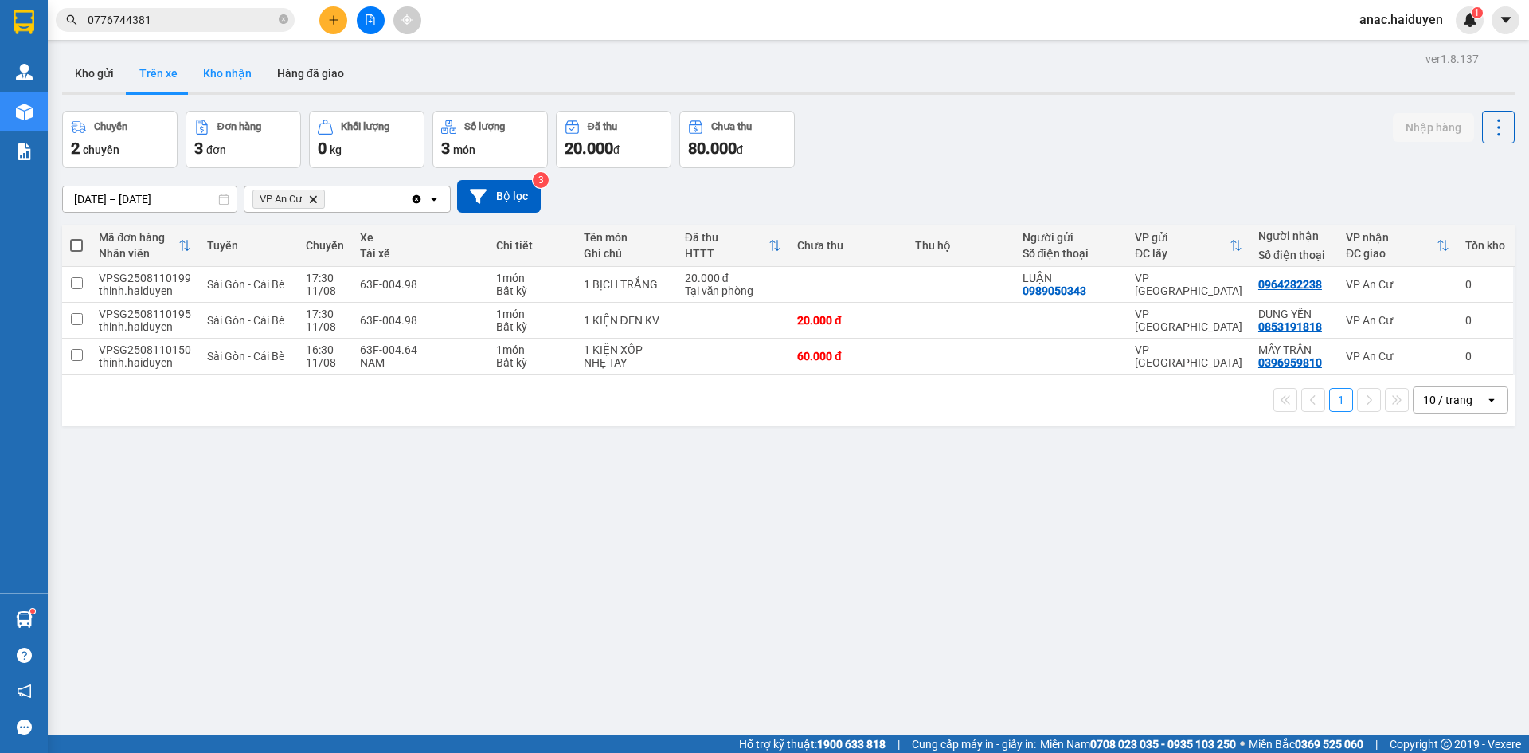
click at [236, 70] on button "Kho nhận" at bounding box center [227, 73] width 74 height 38
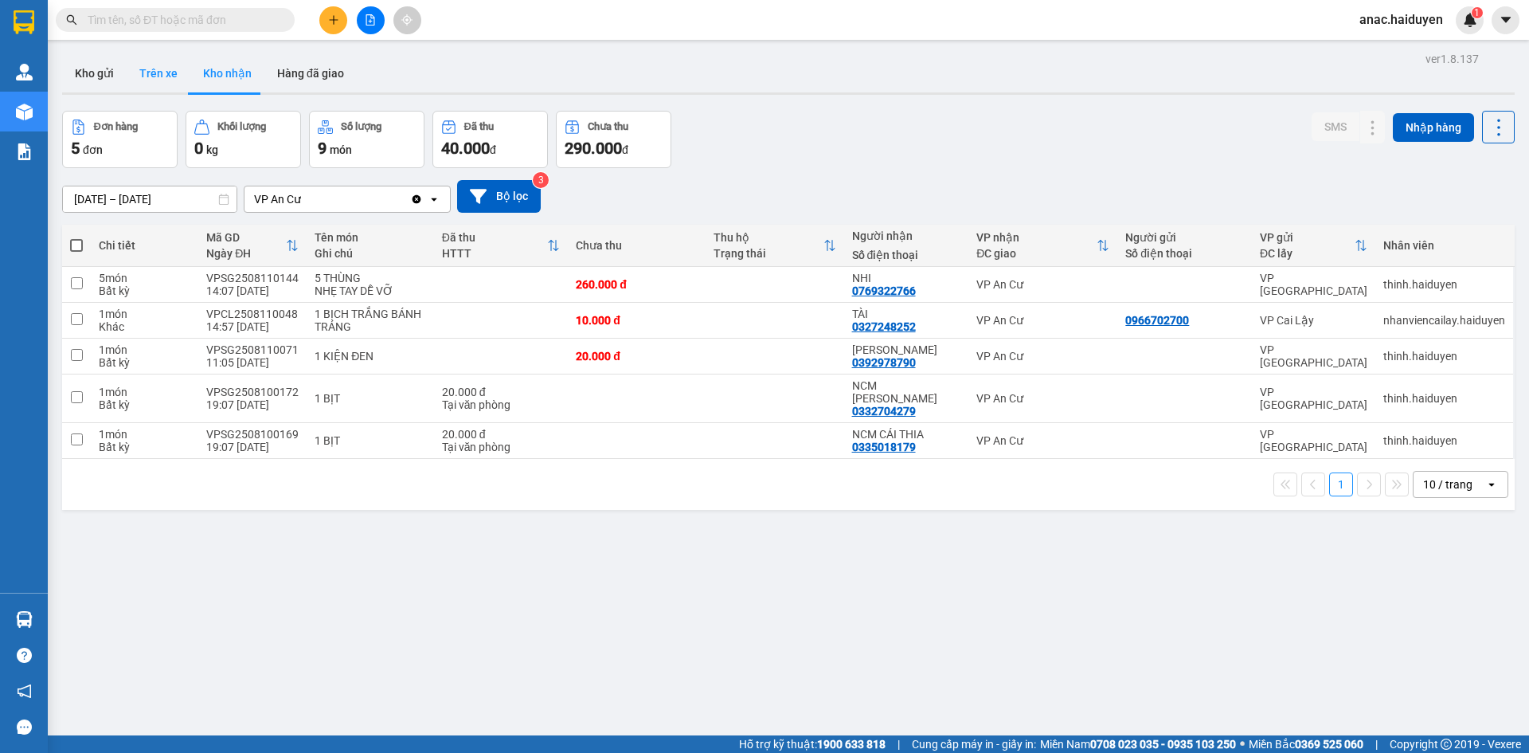
click at [160, 74] on button "Trên xe" at bounding box center [159, 73] width 64 height 38
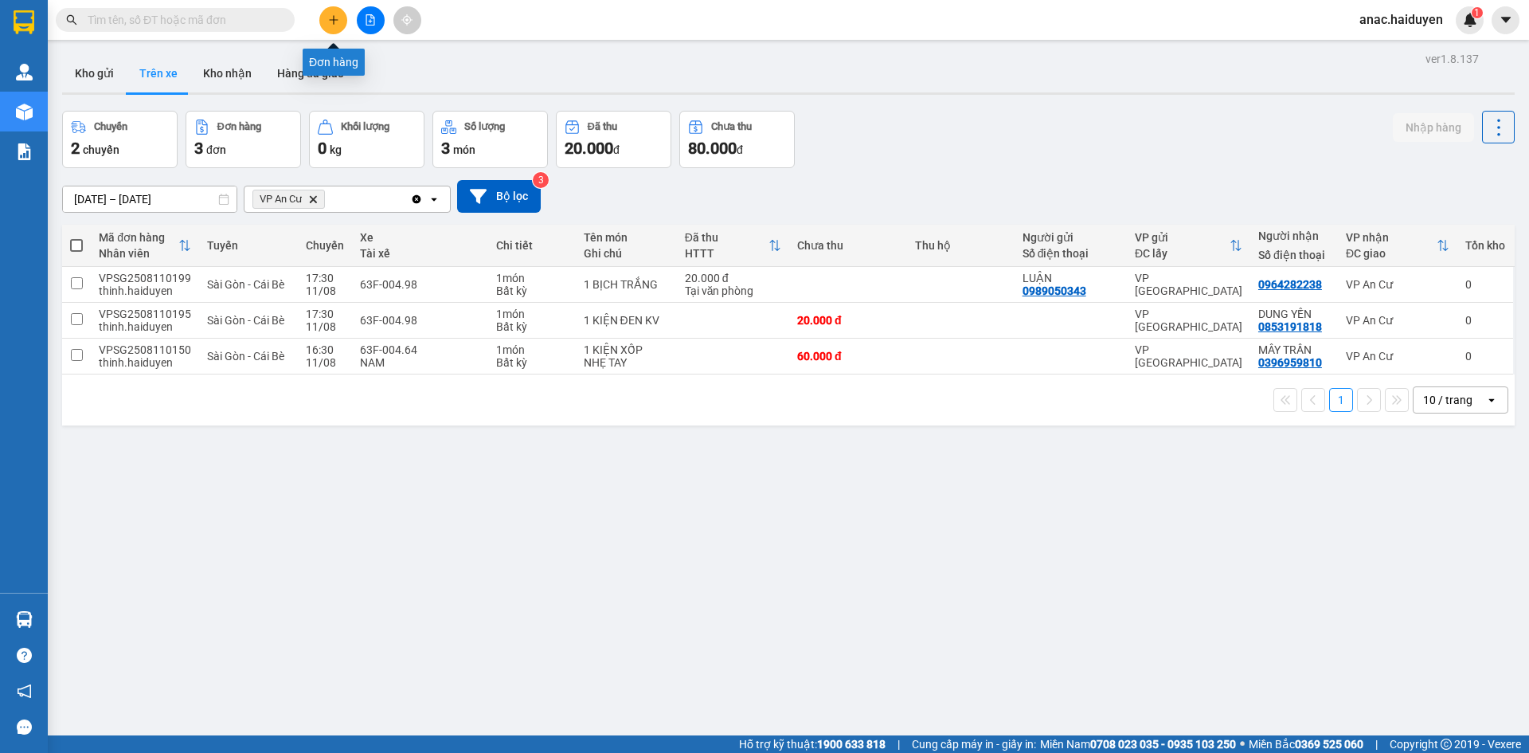
click at [335, 18] on icon "plus" at bounding box center [333, 19] width 11 height 11
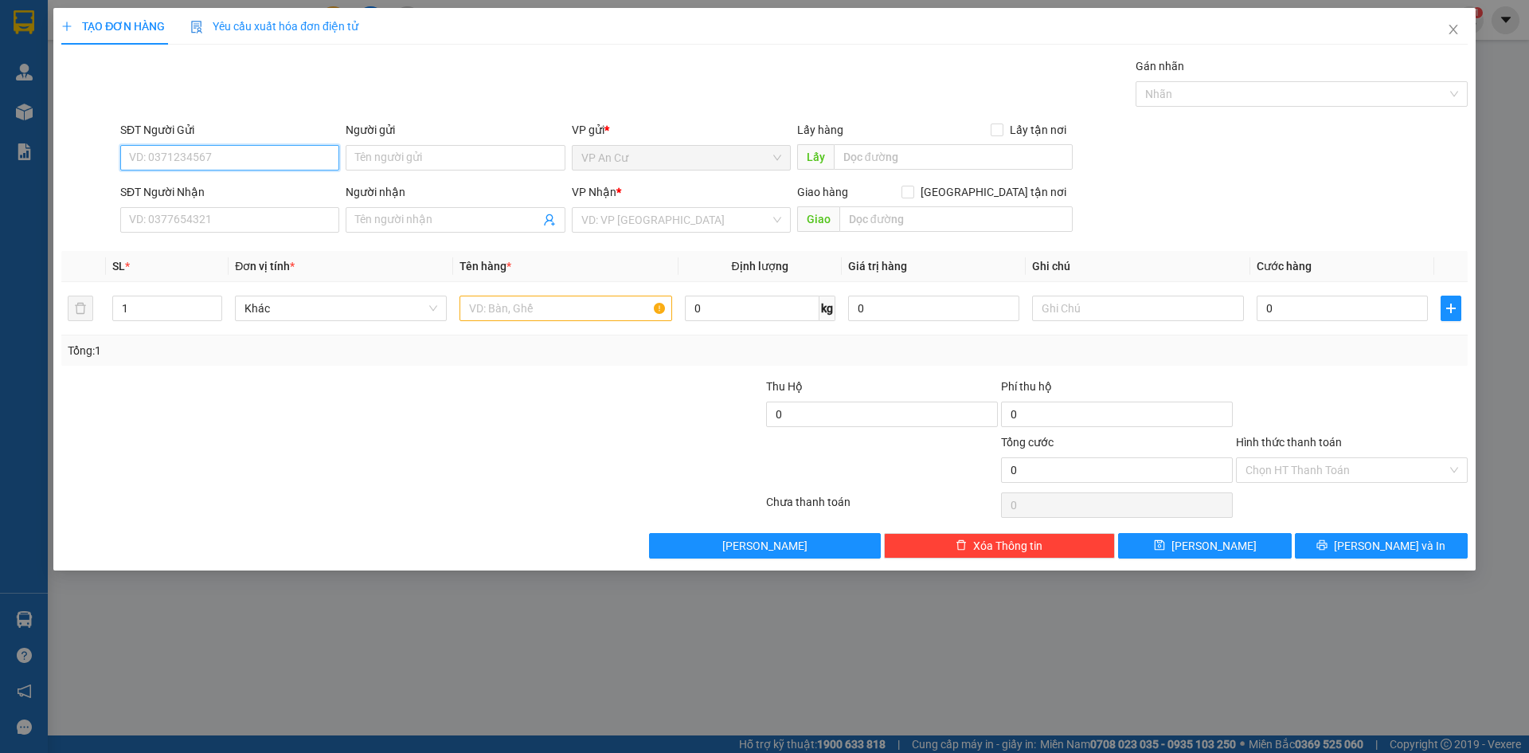
click at [250, 154] on input "SĐT Người Gửi" at bounding box center [229, 157] width 219 height 25
click at [206, 193] on div "0907297930 - PHÁT" at bounding box center [230, 190] width 200 height 18
type input "0907297930"
type input "PHÁT"
type input "02866802586"
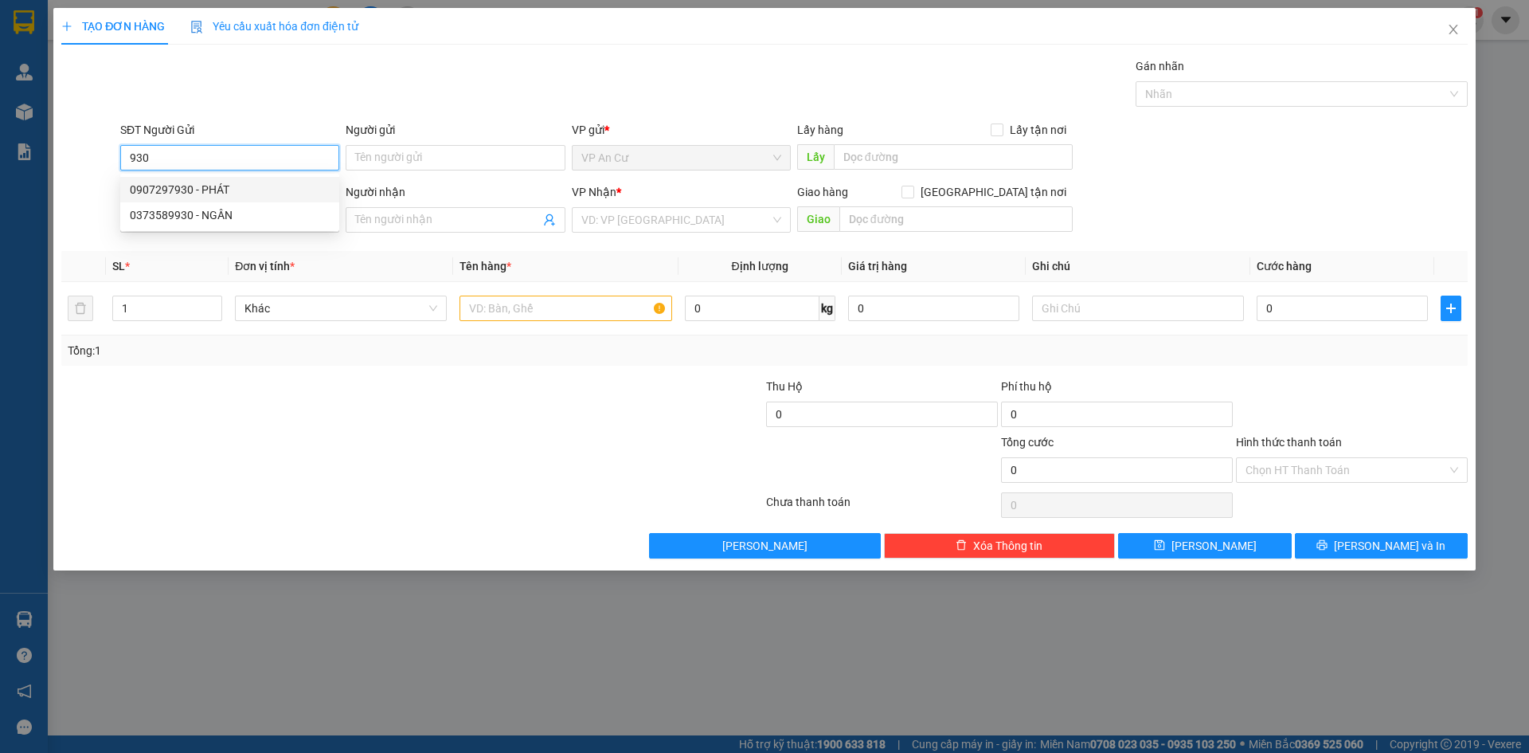
type input "NIỀM TIN"
type input "20.000"
type input "0907297930"
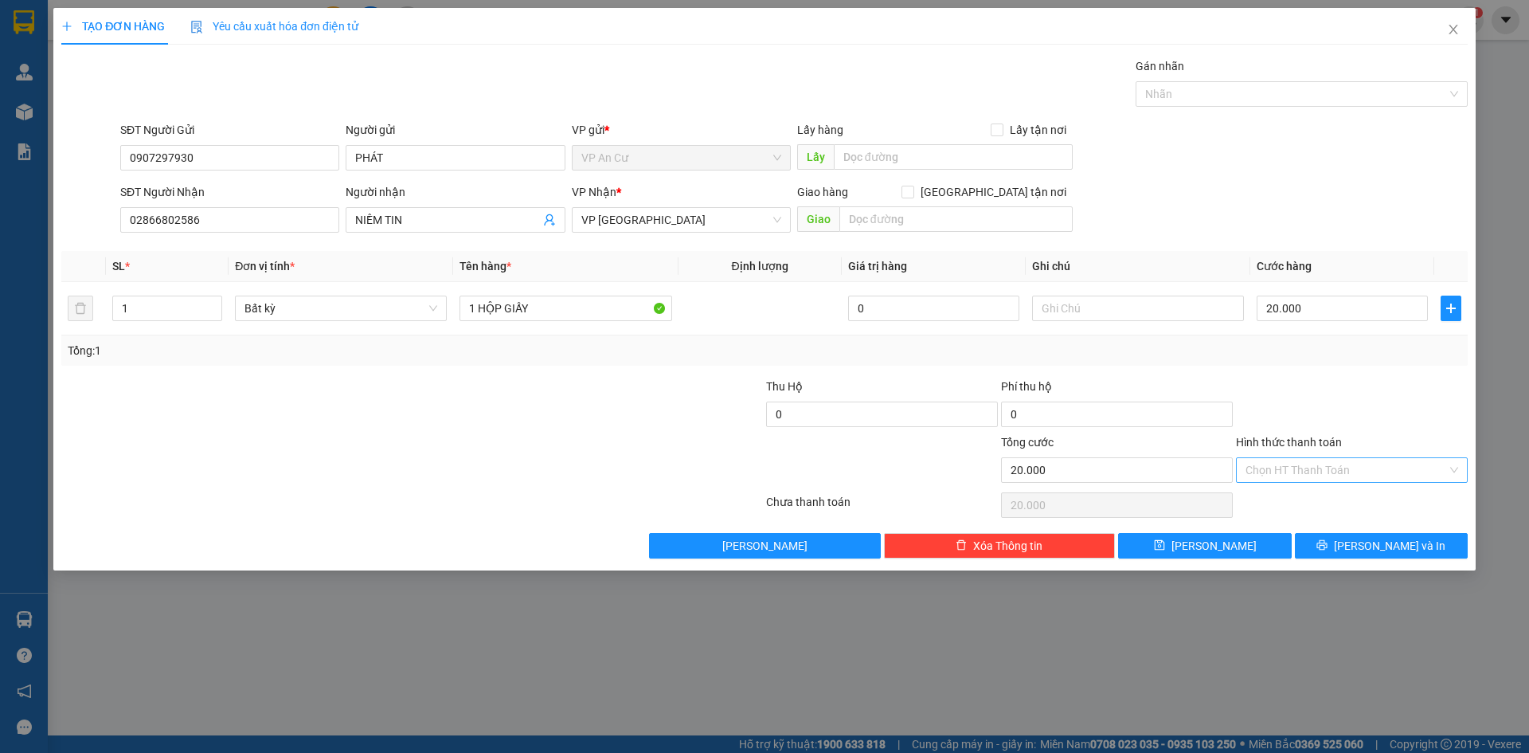
click at [1334, 467] on input "Hình thức thanh toán" at bounding box center [1346, 470] width 201 height 24
click at [1255, 503] on div "Tại văn phòng" at bounding box center [1352, 502] width 213 height 18
type input "0"
click at [1371, 539] on span "[PERSON_NAME] và In" at bounding box center [1389, 546] width 111 height 18
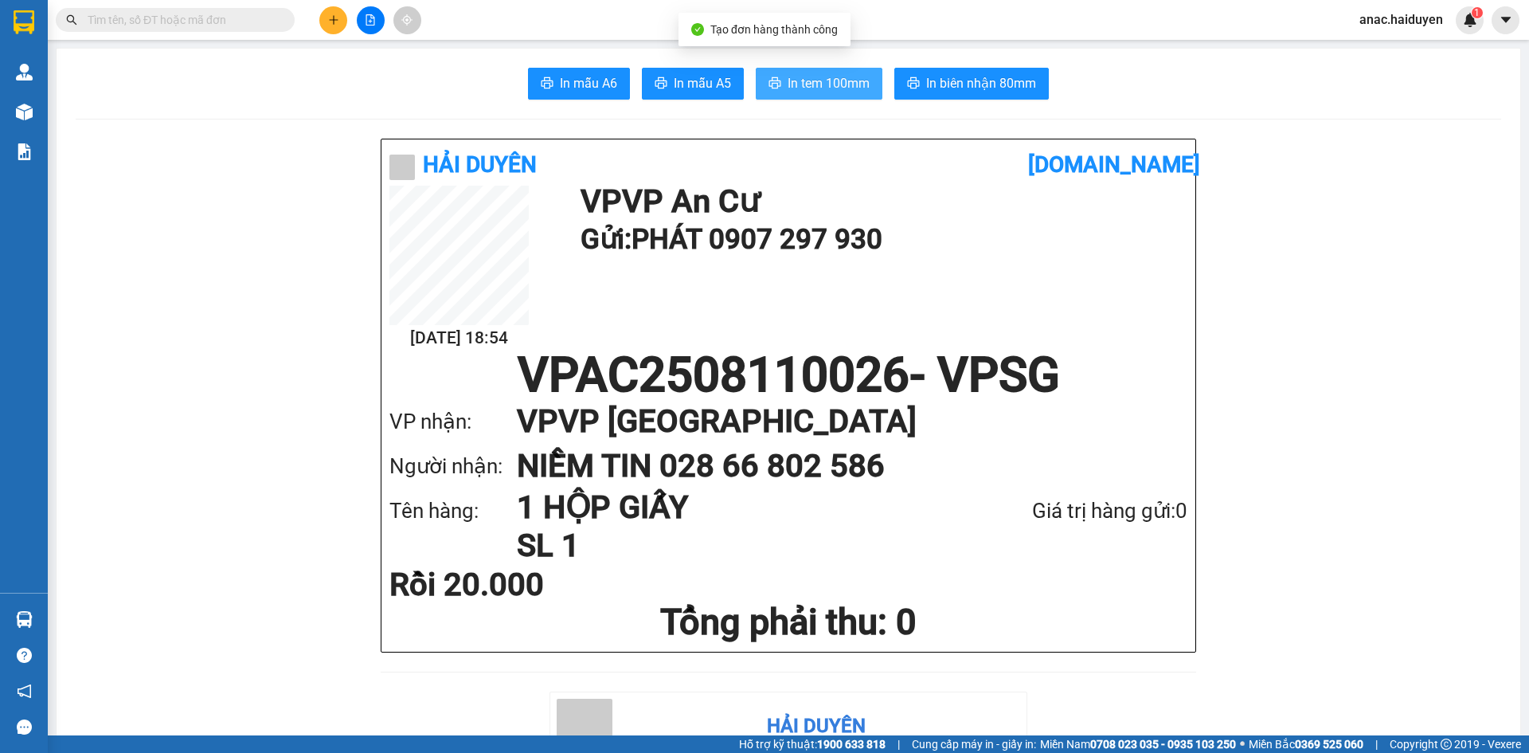
click at [807, 83] on span "In tem 100mm" at bounding box center [829, 83] width 82 height 20
click at [324, 18] on button at bounding box center [333, 20] width 28 height 28
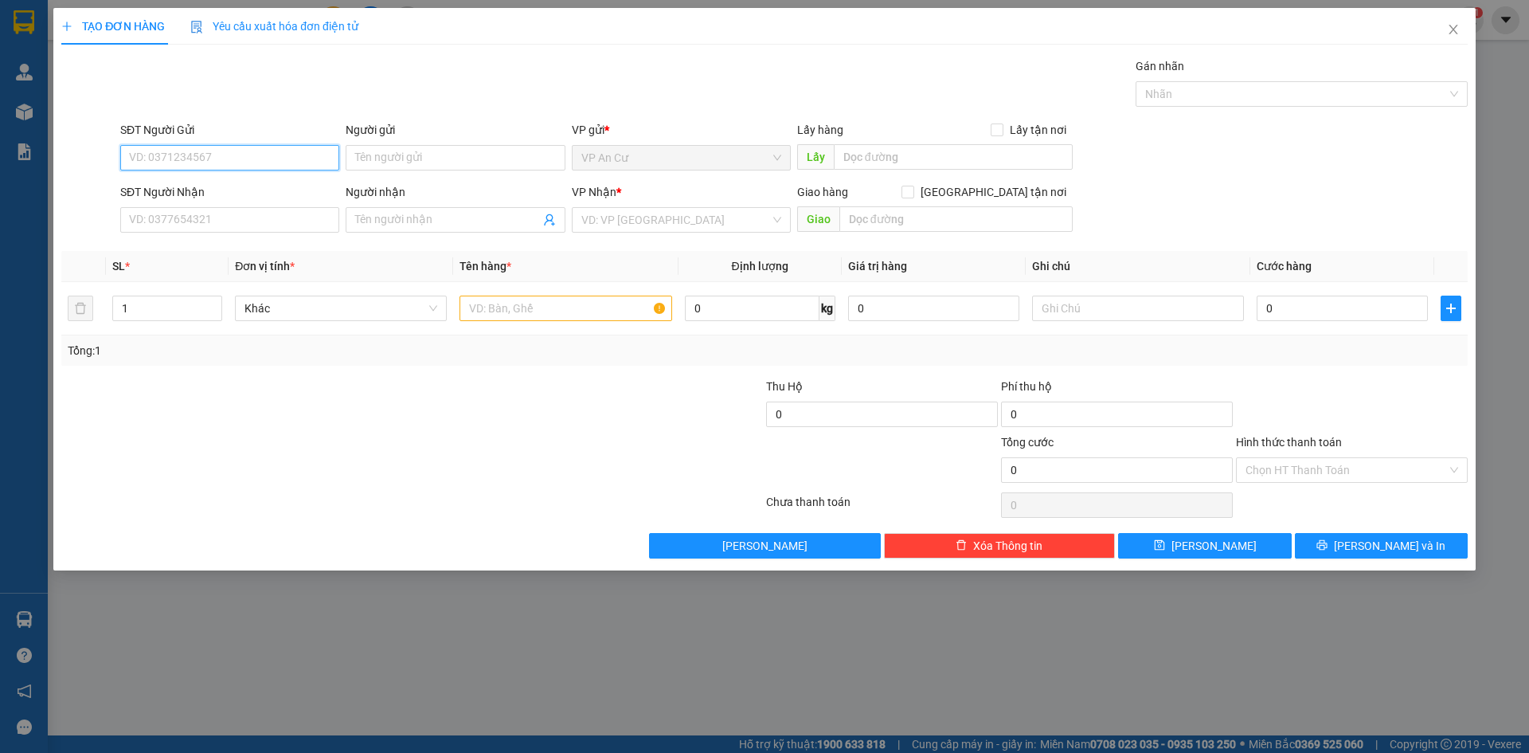
click at [248, 154] on input "SĐT Người Gửi" at bounding box center [229, 157] width 219 height 25
click at [174, 191] on div "0907297930 - PHÁT" at bounding box center [230, 190] width 200 height 18
type input "0907297930"
type input "PHÁT"
type input "02866802586"
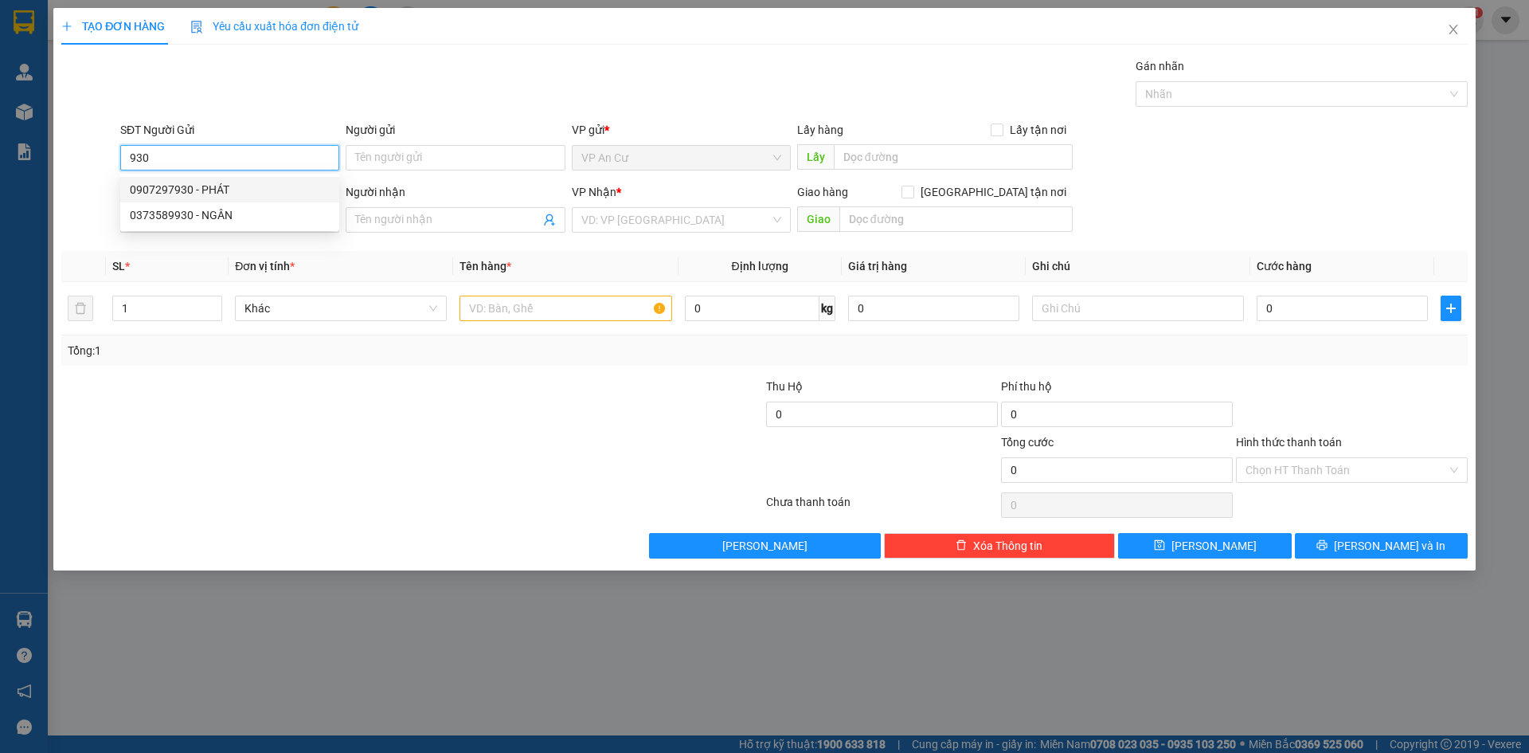
type input "NIỀM TIN"
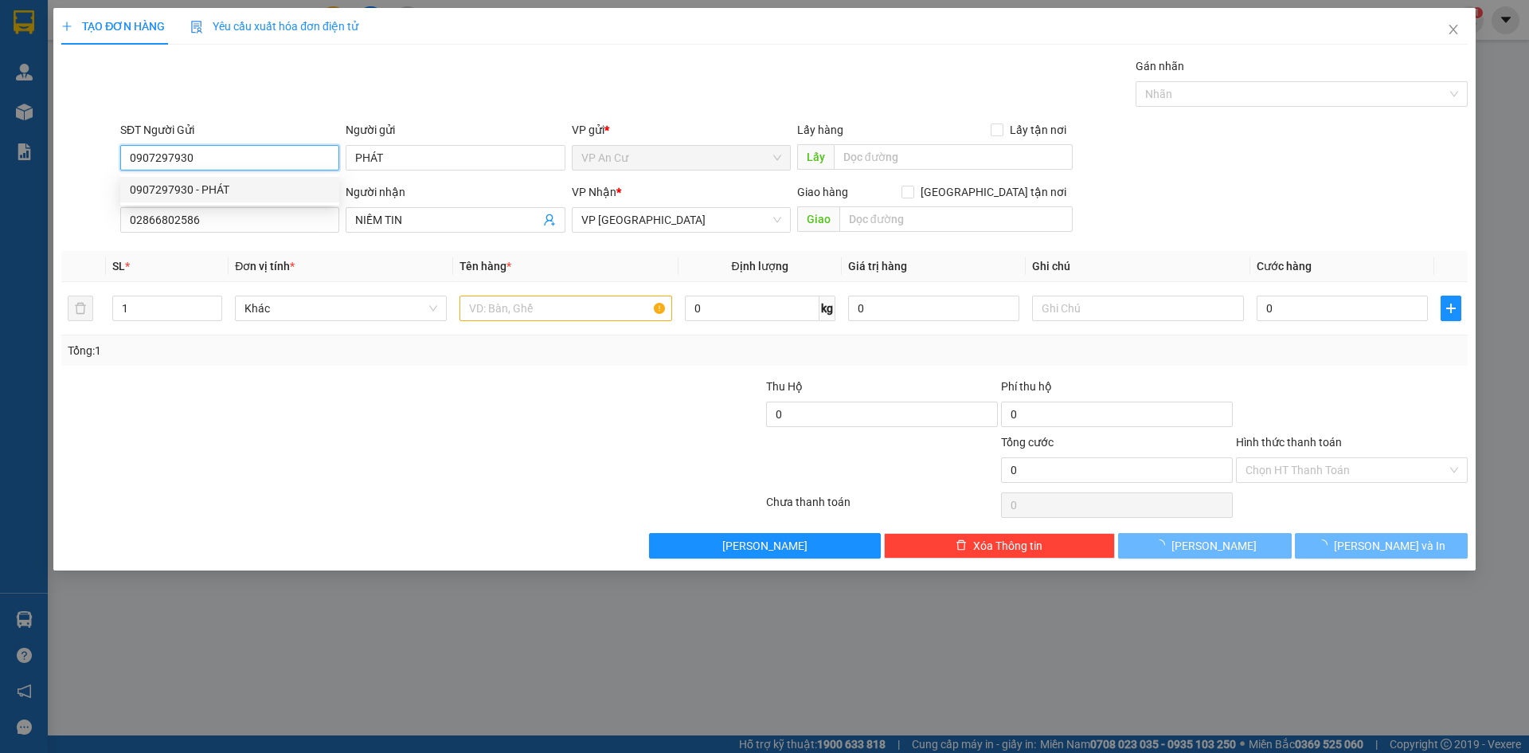
type input "20.000"
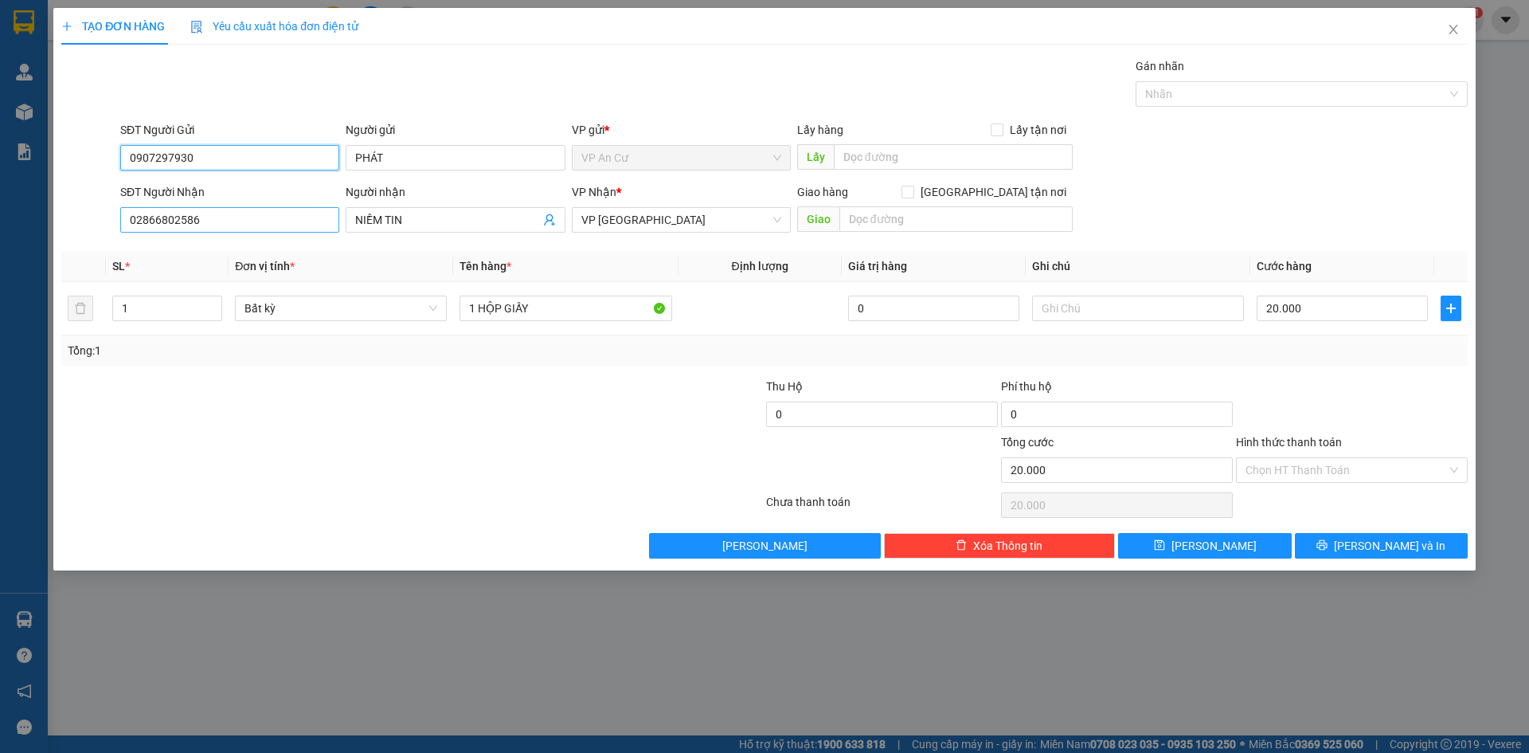
type input "0907297930"
drag, startPoint x: 220, startPoint y: 226, endPoint x: 0, endPoint y: 227, distance: 219.8
click at [0, 235] on div "TẠO ĐƠN HÀNG Yêu cầu xuất hóa đơn điện tử Transit Pickup Surcharge Ids Transit …" at bounding box center [764, 376] width 1529 height 753
click at [228, 248] on div "0908615875 - LABO GIANG" at bounding box center [230, 252] width 200 height 18
type input "0908615875"
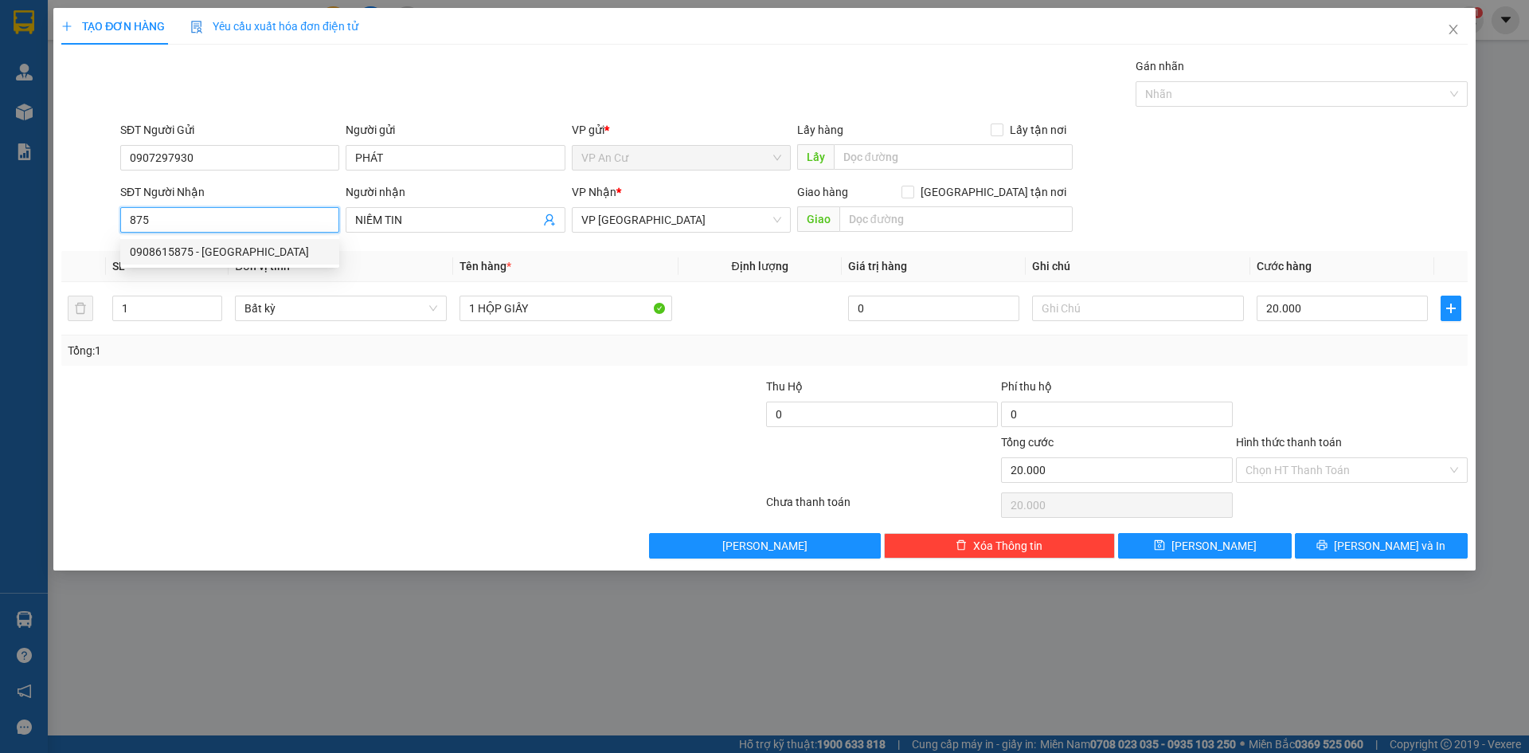
type input "LABO GIANG"
type input "0908615875"
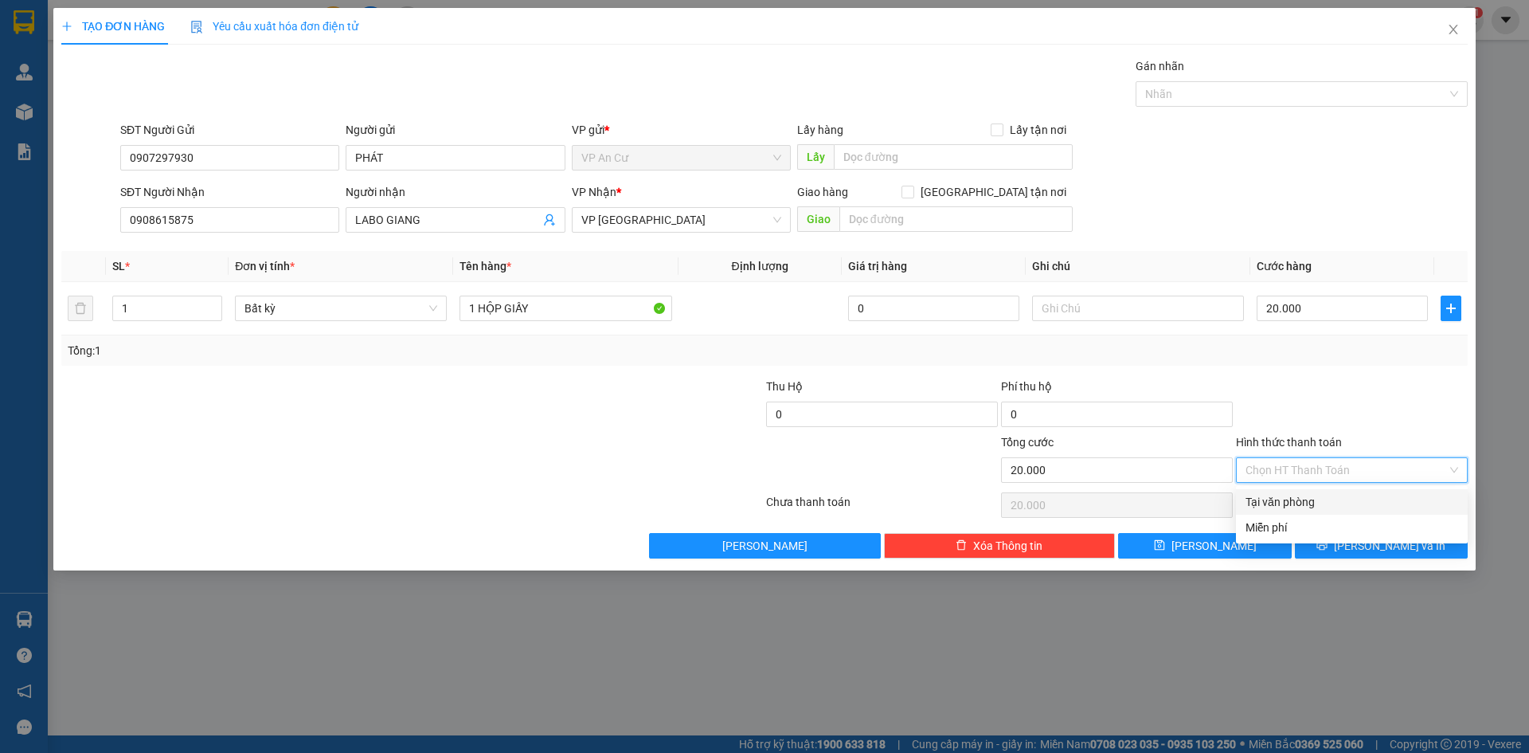
click at [1332, 468] on input "Hình thức thanh toán" at bounding box center [1346, 470] width 201 height 24
click at [1298, 500] on div "Tại văn phòng" at bounding box center [1352, 502] width 213 height 18
type input "0"
click at [1382, 545] on span "[PERSON_NAME] và In" at bounding box center [1389, 546] width 111 height 18
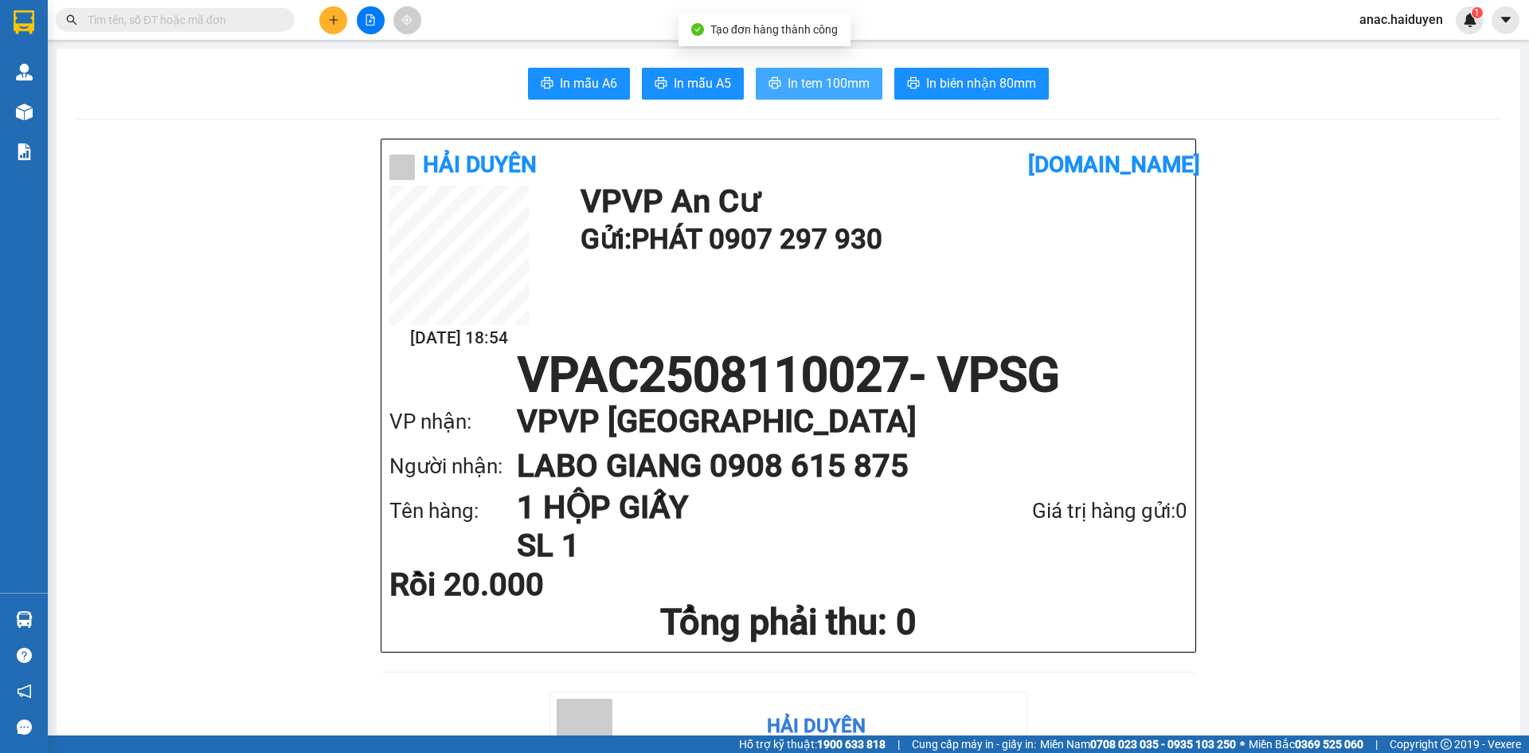
click at [819, 84] on span "In tem 100mm" at bounding box center [829, 83] width 82 height 20
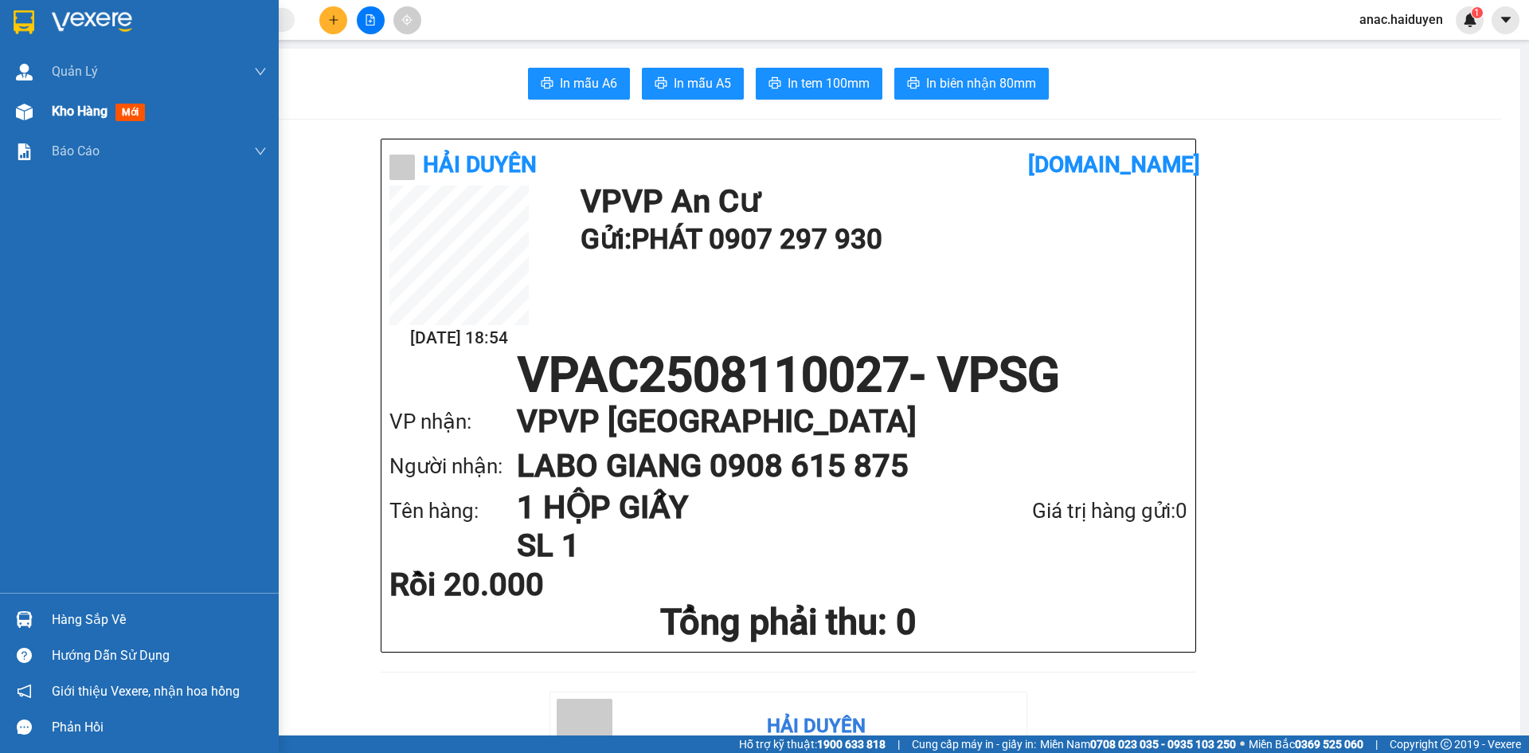
click at [71, 111] on span "Kho hàng" at bounding box center [80, 111] width 56 height 15
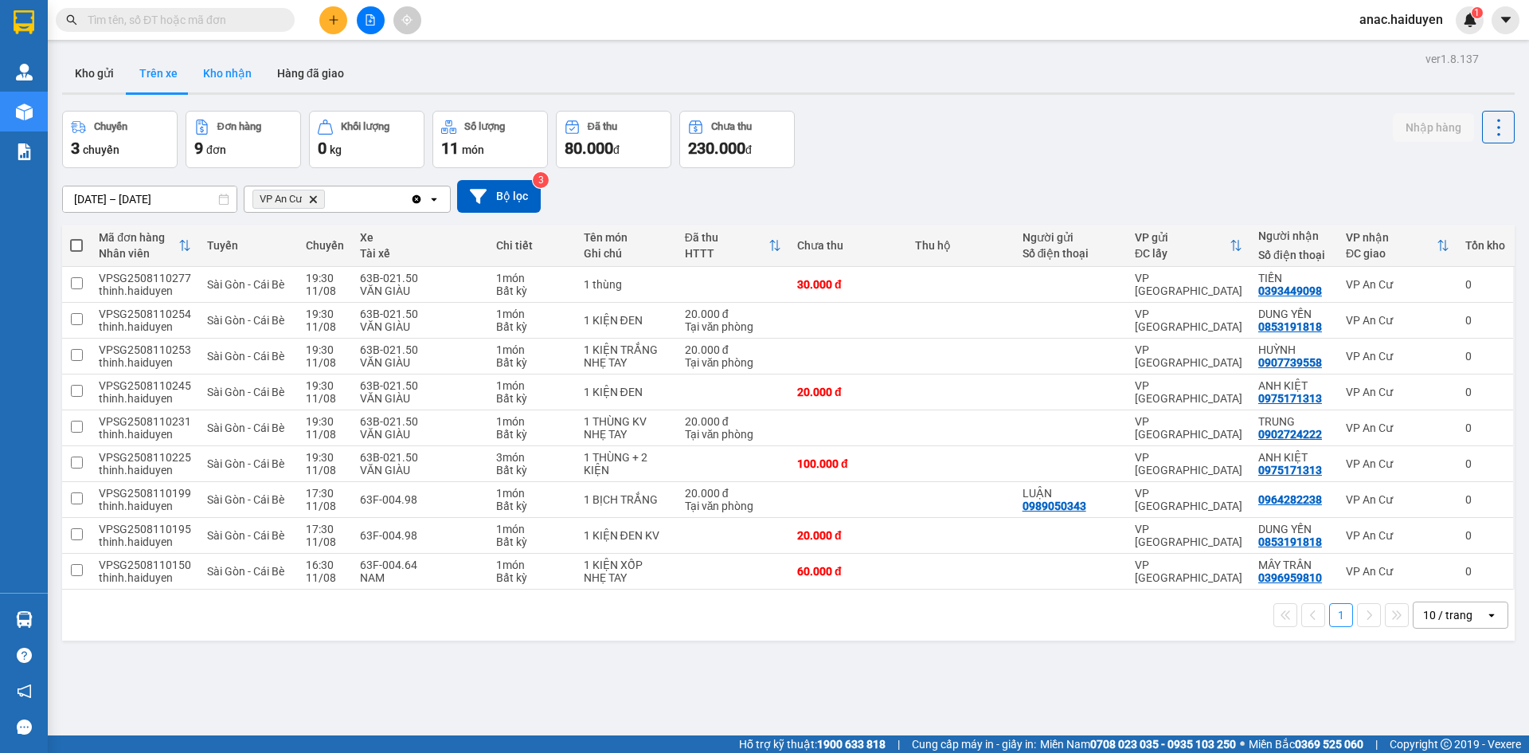
click at [221, 74] on button "Kho nhận" at bounding box center [227, 73] width 74 height 38
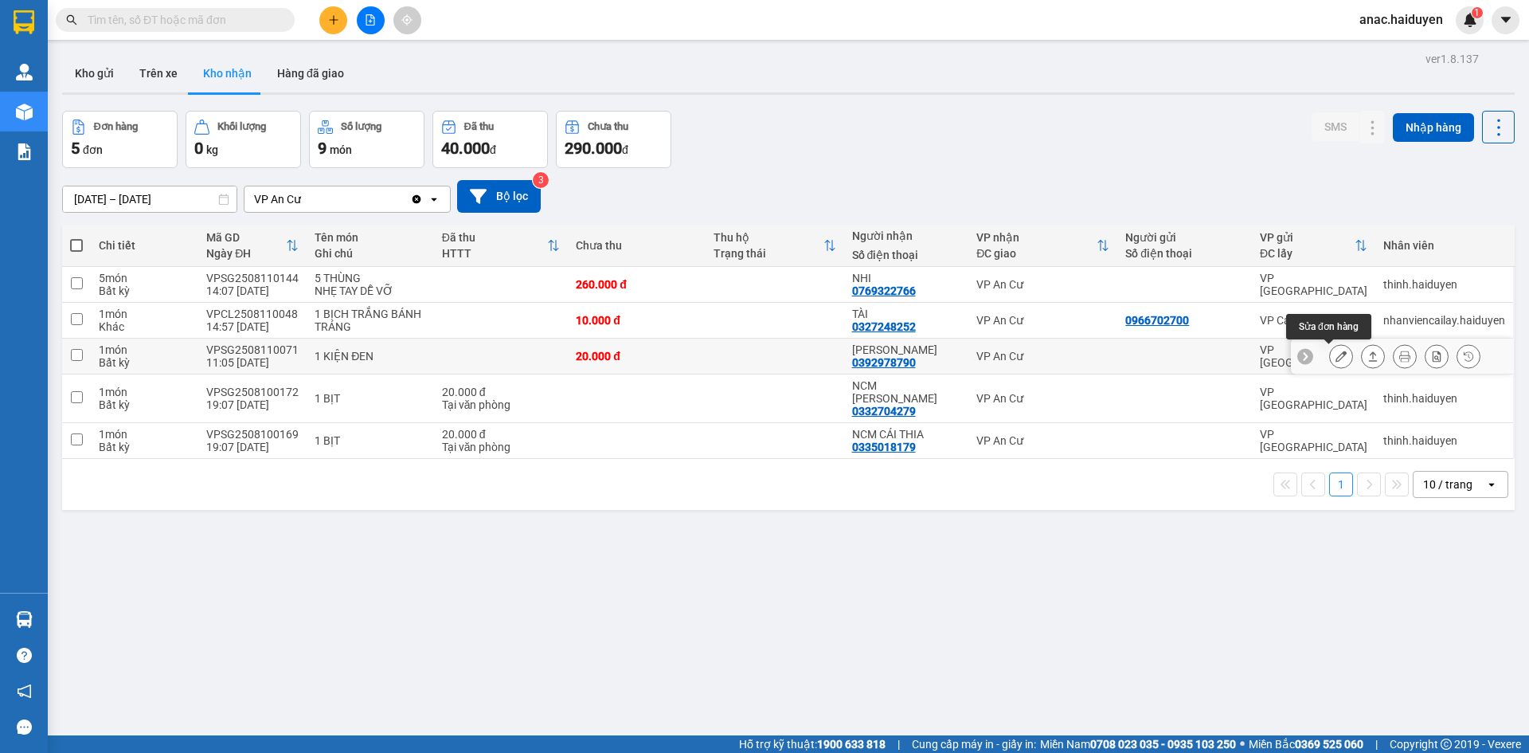
click at [1330, 347] on button at bounding box center [1341, 356] width 22 height 28
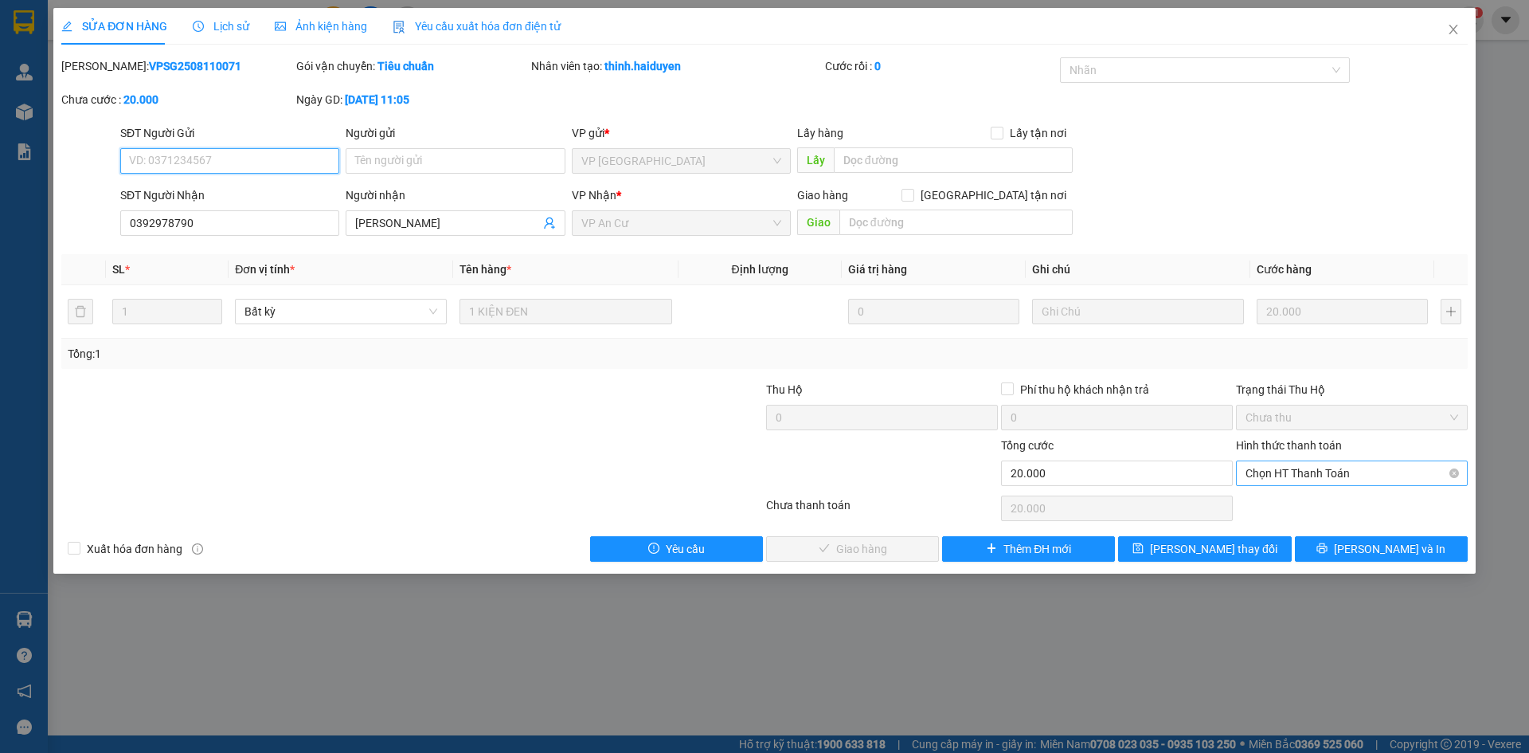
click at [1332, 478] on span "Chọn HT Thanh Toán" at bounding box center [1352, 473] width 213 height 24
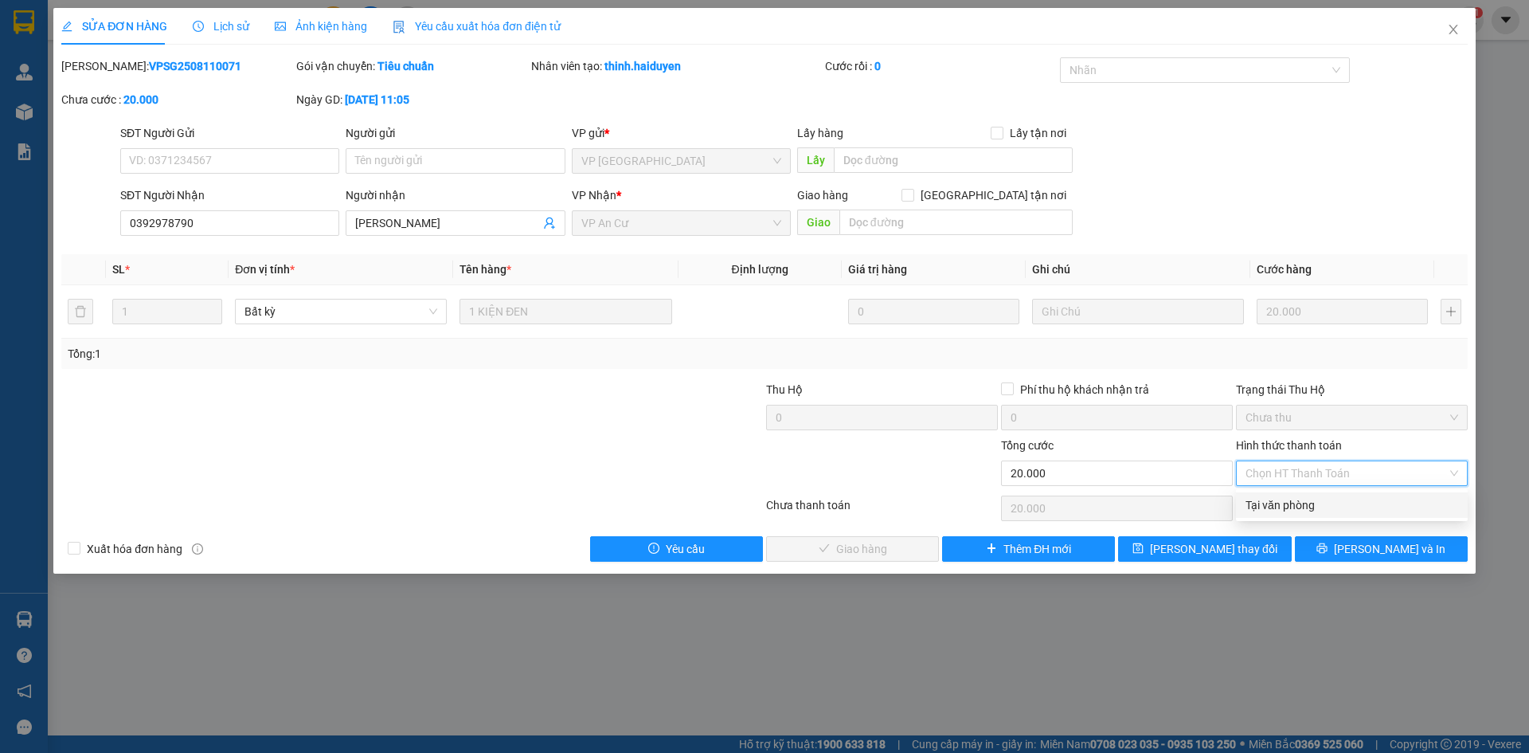
click at [1311, 511] on div "Tại văn phòng" at bounding box center [1352, 505] width 213 height 18
type input "0"
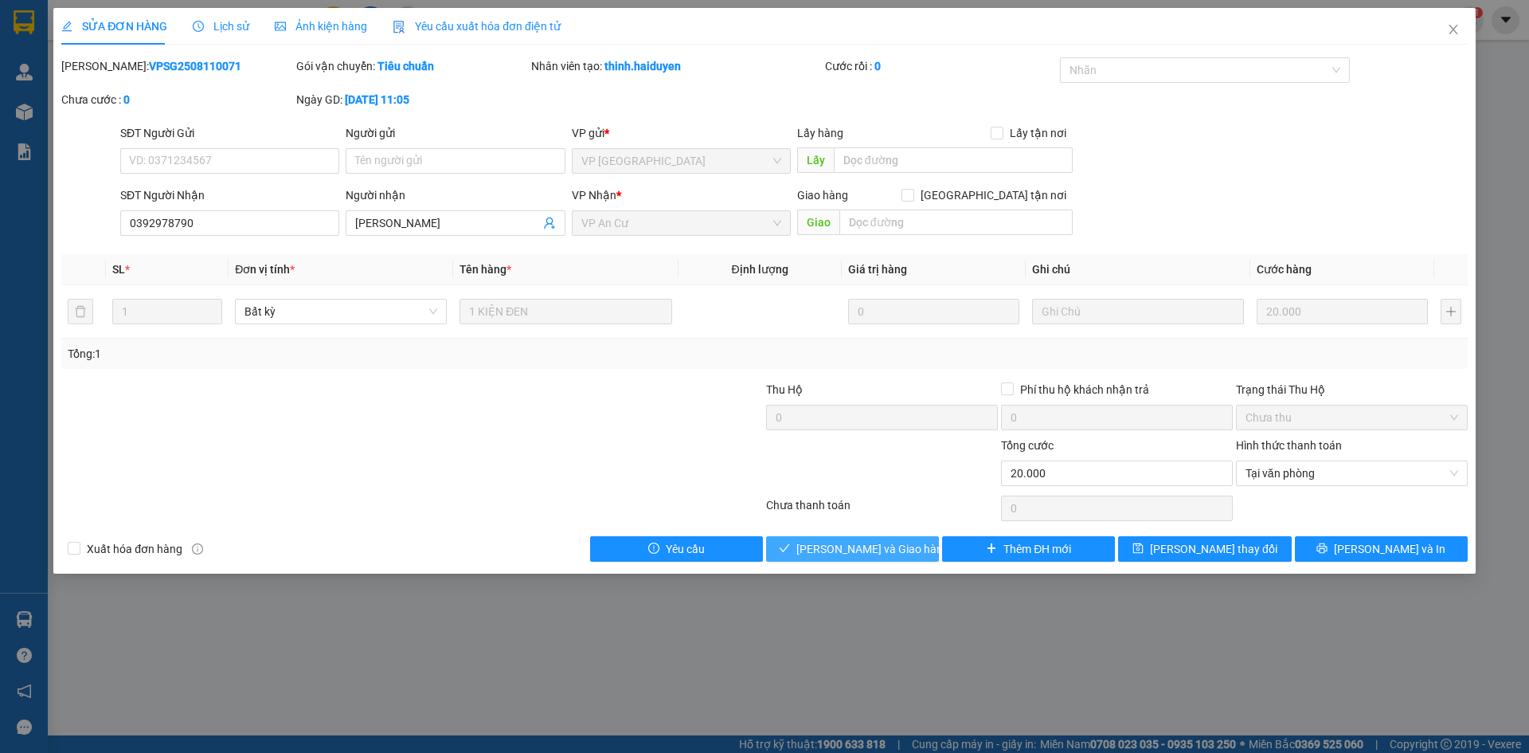
click at [872, 546] on span "[PERSON_NAME] và Giao hàng" at bounding box center [872, 549] width 153 height 18
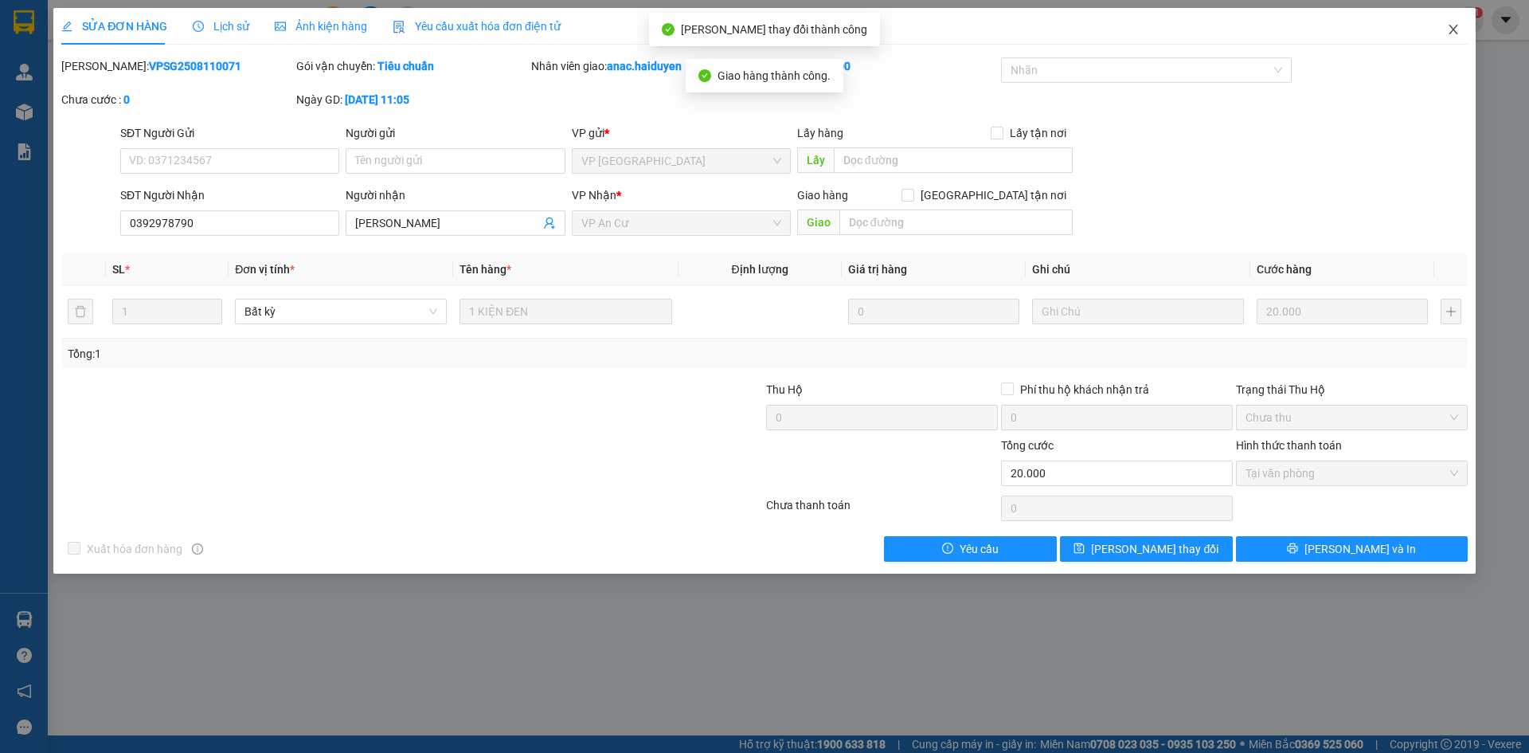
click at [1457, 32] on icon "close" at bounding box center [1453, 29] width 13 height 13
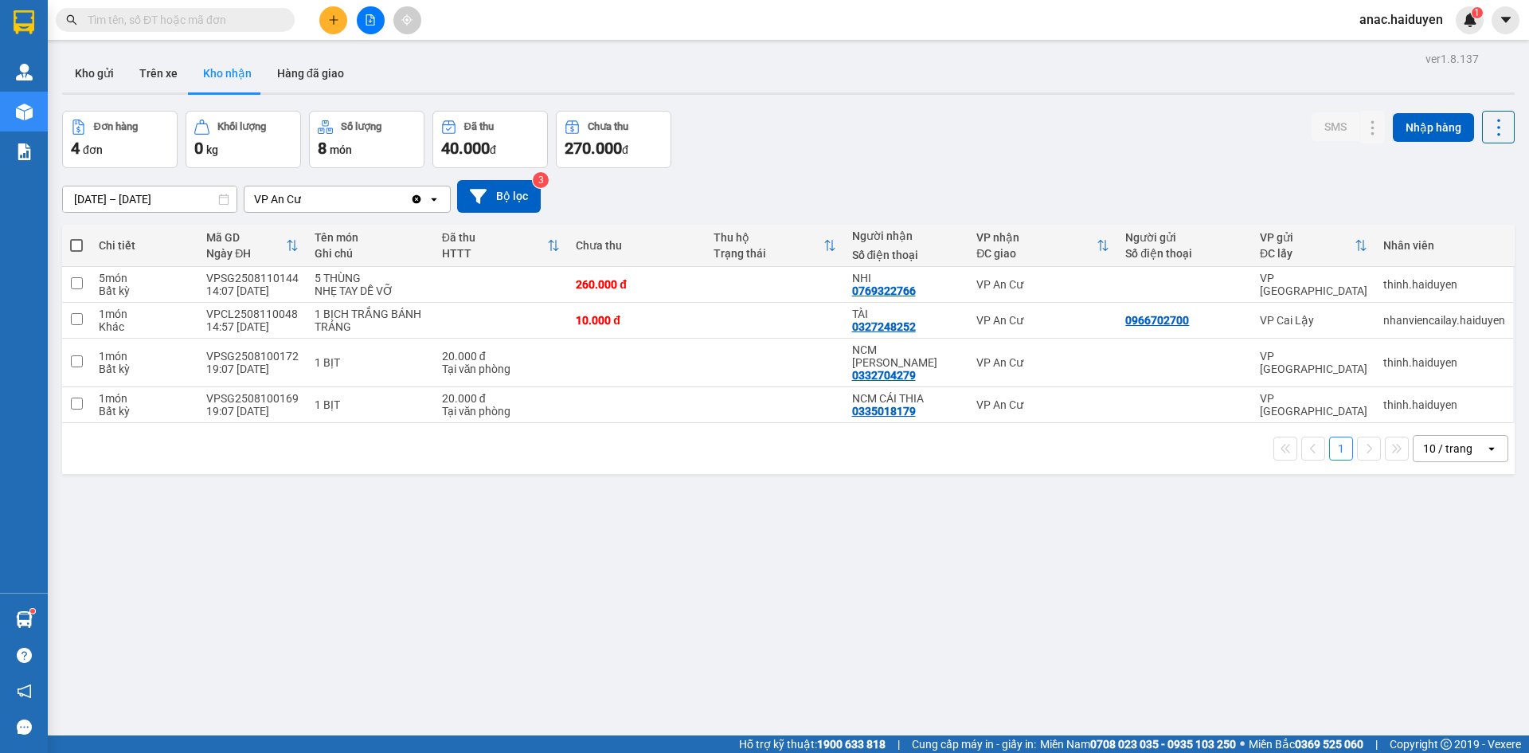
click at [839, 666] on div "ver 1.8.137 Kho gửi Trên xe Kho nhận Hàng đã giao Đơn hàng 4 đơn Khối lượng 0 k…" at bounding box center [788, 424] width 1465 height 753
click at [162, 75] on button "Trên xe" at bounding box center [159, 73] width 64 height 38
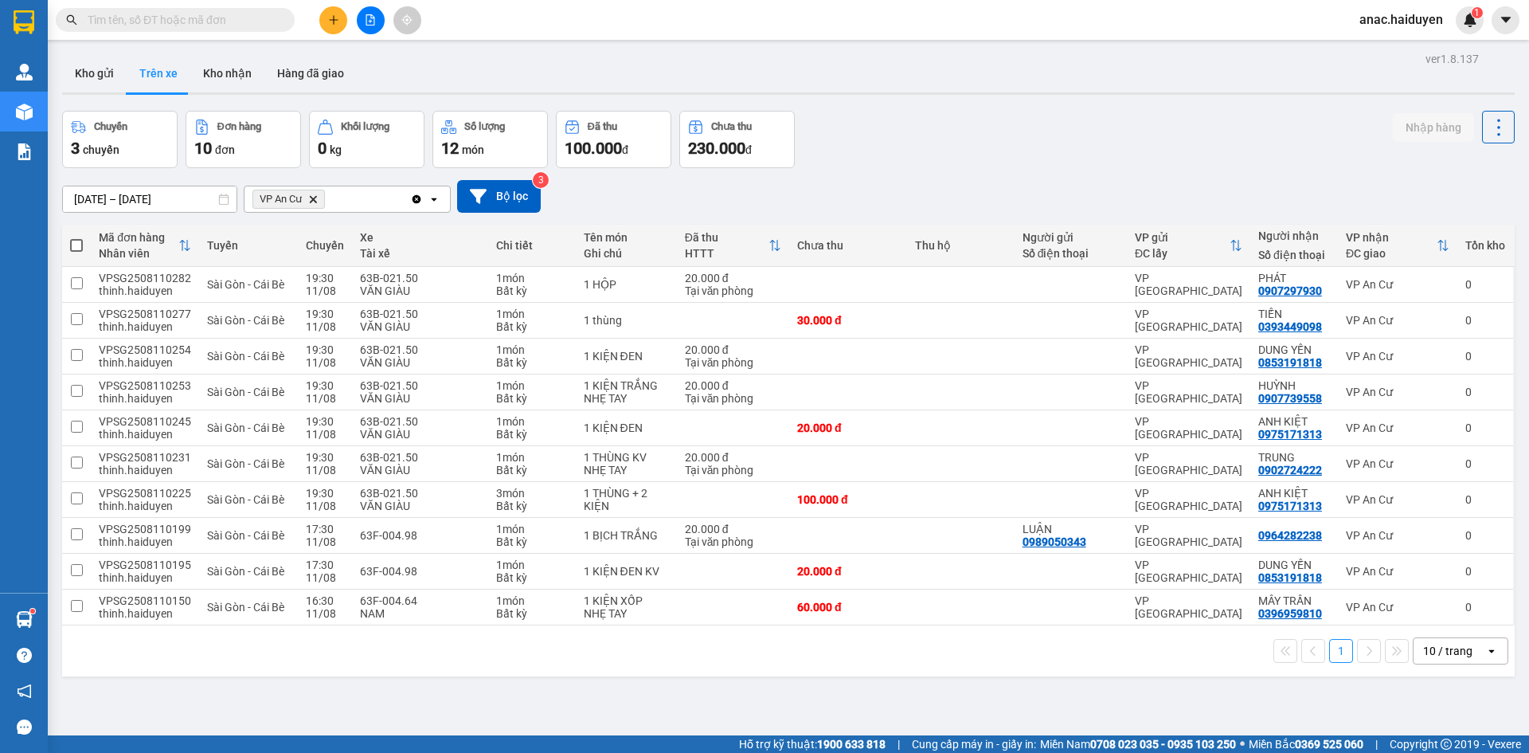
click at [400, 663] on div "1 10 / trang open" at bounding box center [788, 650] width 1440 height 27
click at [229, 71] on button "Kho nhận" at bounding box center [227, 73] width 74 height 38
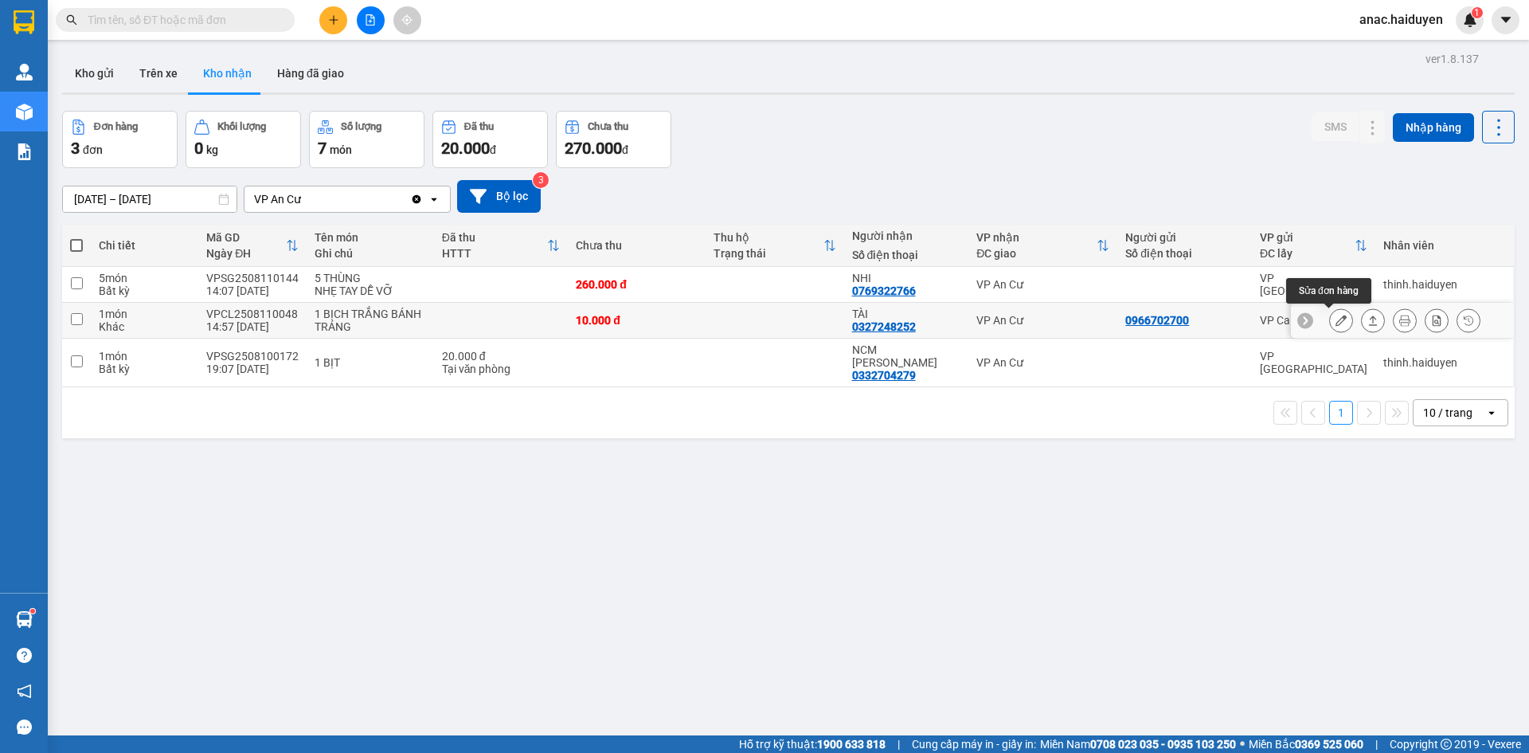
click at [1335, 317] on icon at bounding box center [1340, 320] width 11 height 11
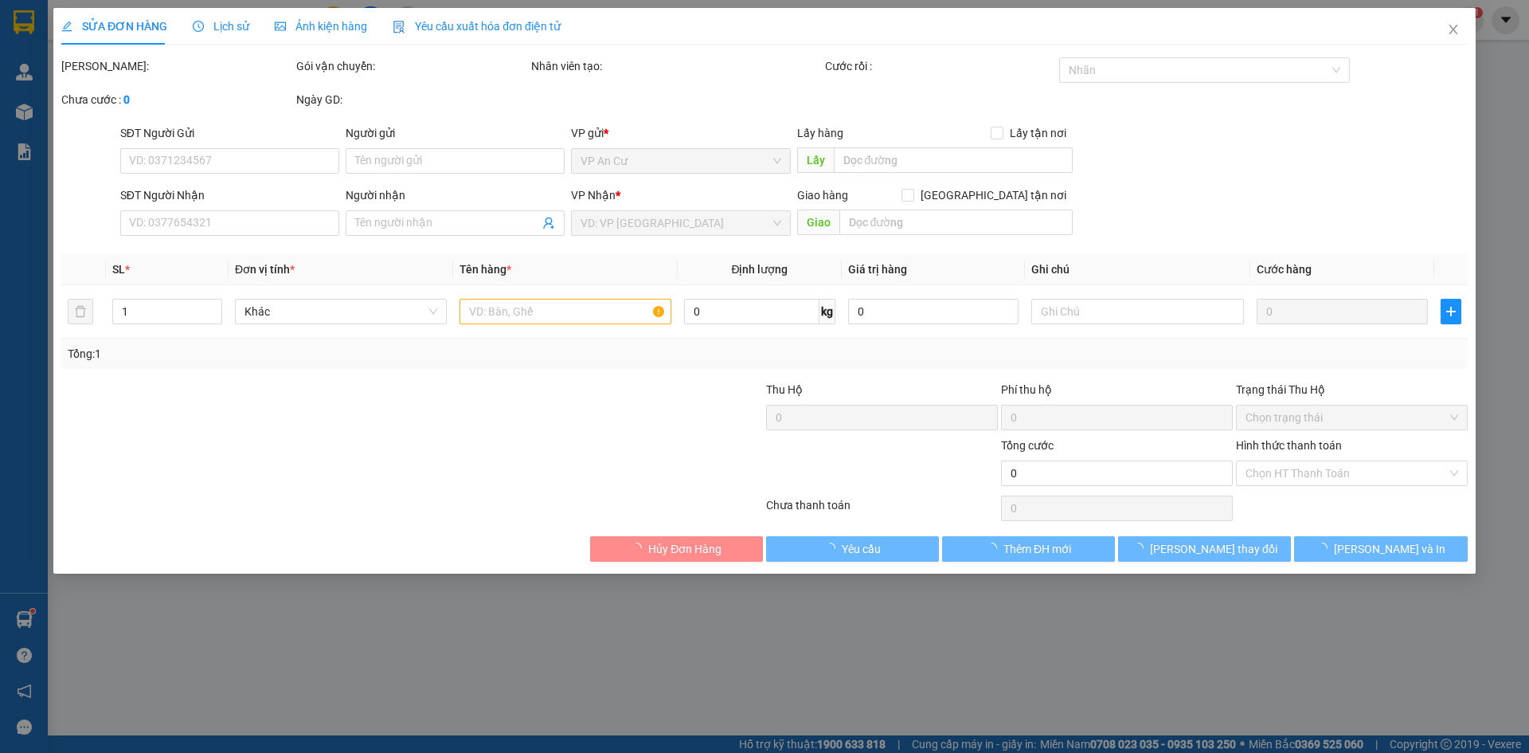
type input "0966702700"
type input "0327248252"
type input "TÀI"
type input "10.000"
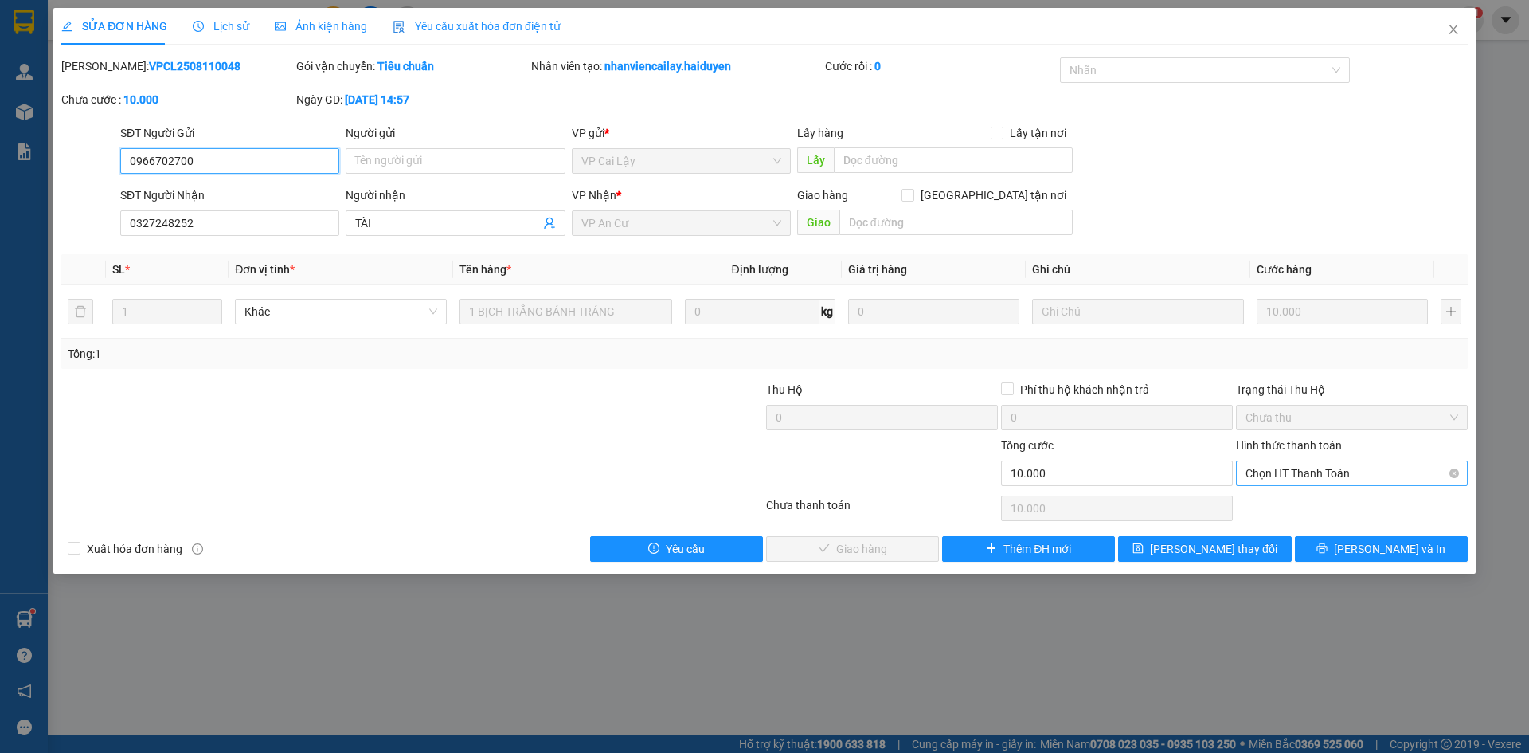
click at [1353, 468] on span "Chọn HT Thanh Toán" at bounding box center [1352, 473] width 213 height 24
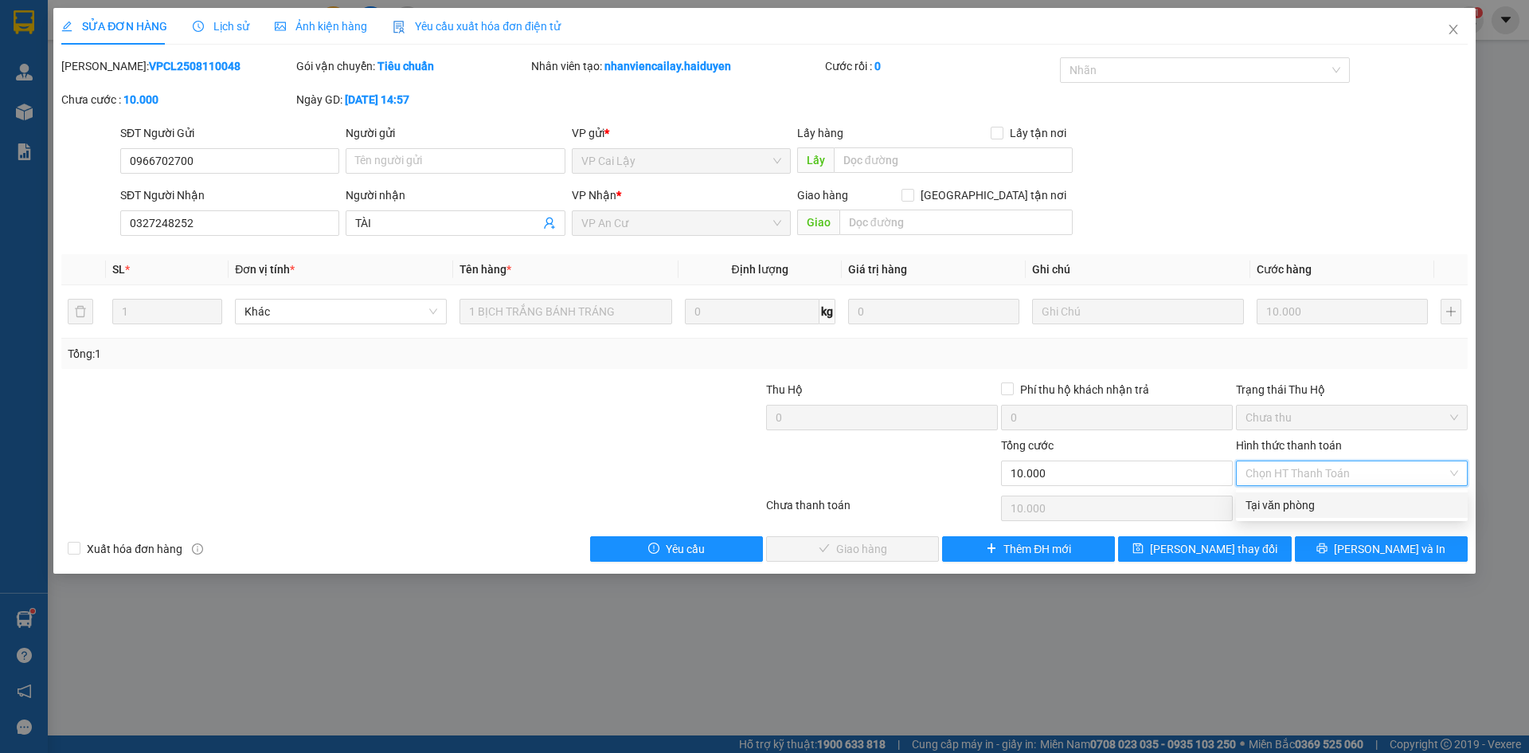
click at [1294, 503] on div "Tại văn phòng" at bounding box center [1352, 505] width 213 height 18
type input "0"
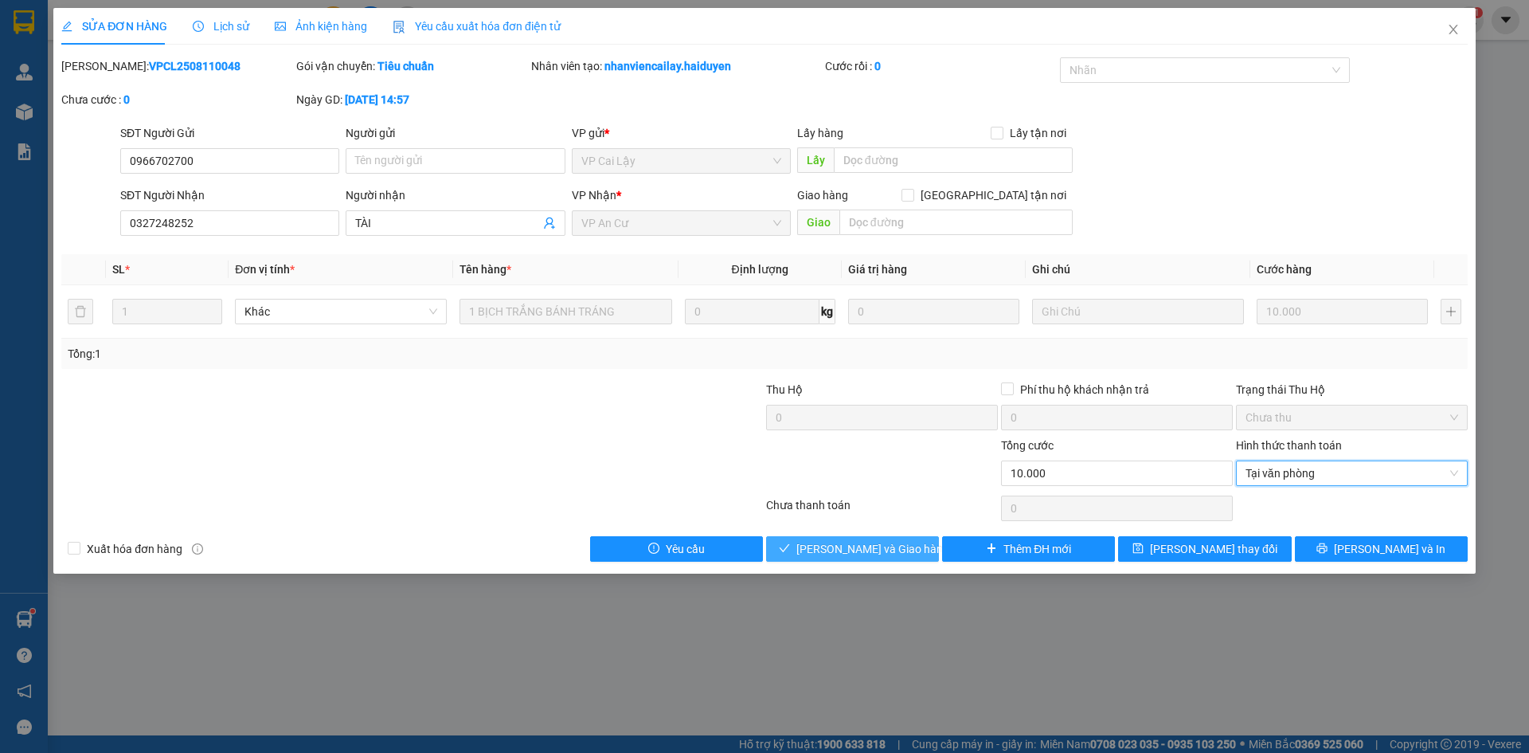
click at [884, 541] on span "[PERSON_NAME] và Giao hàng" at bounding box center [872, 549] width 153 height 18
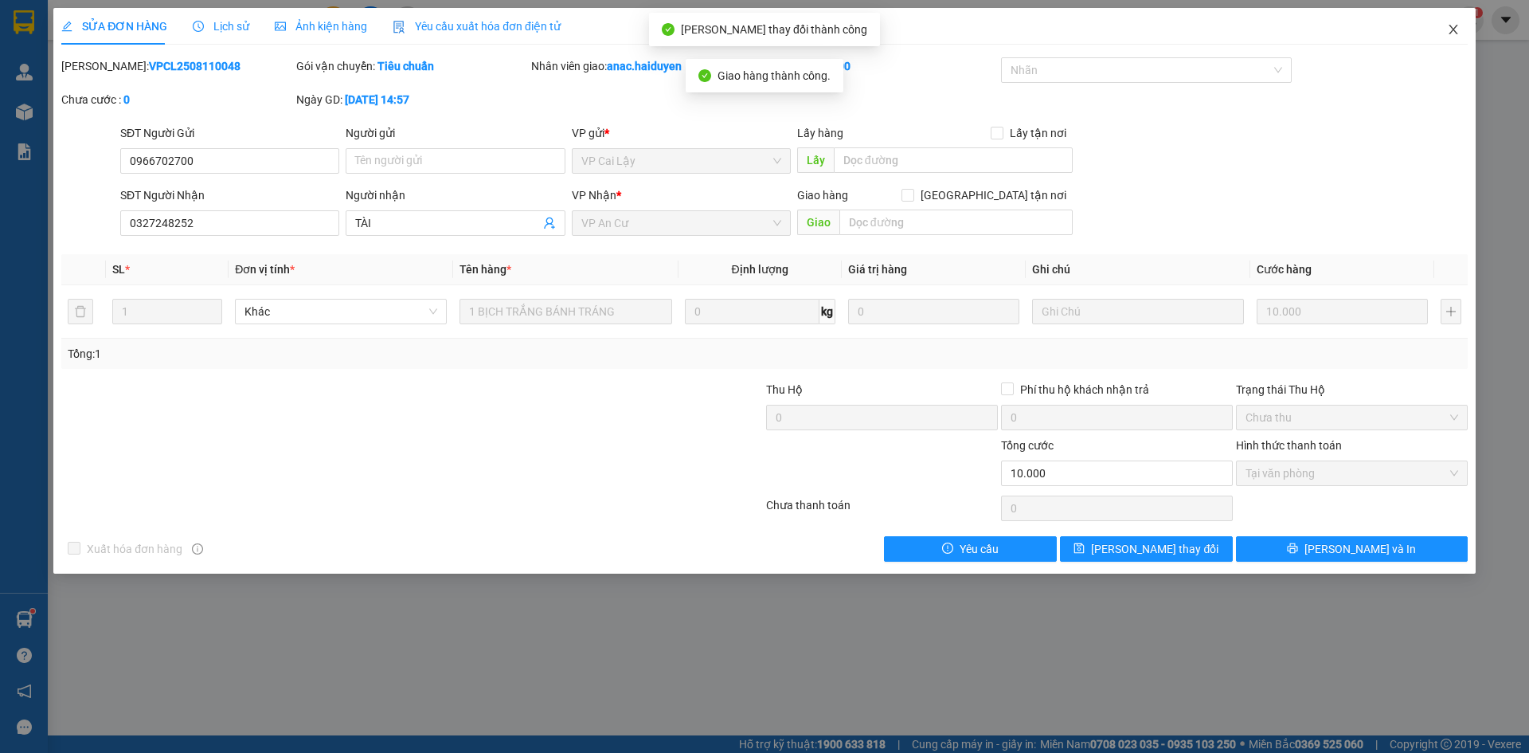
click at [1456, 33] on icon "close" at bounding box center [1453, 30] width 9 height 10
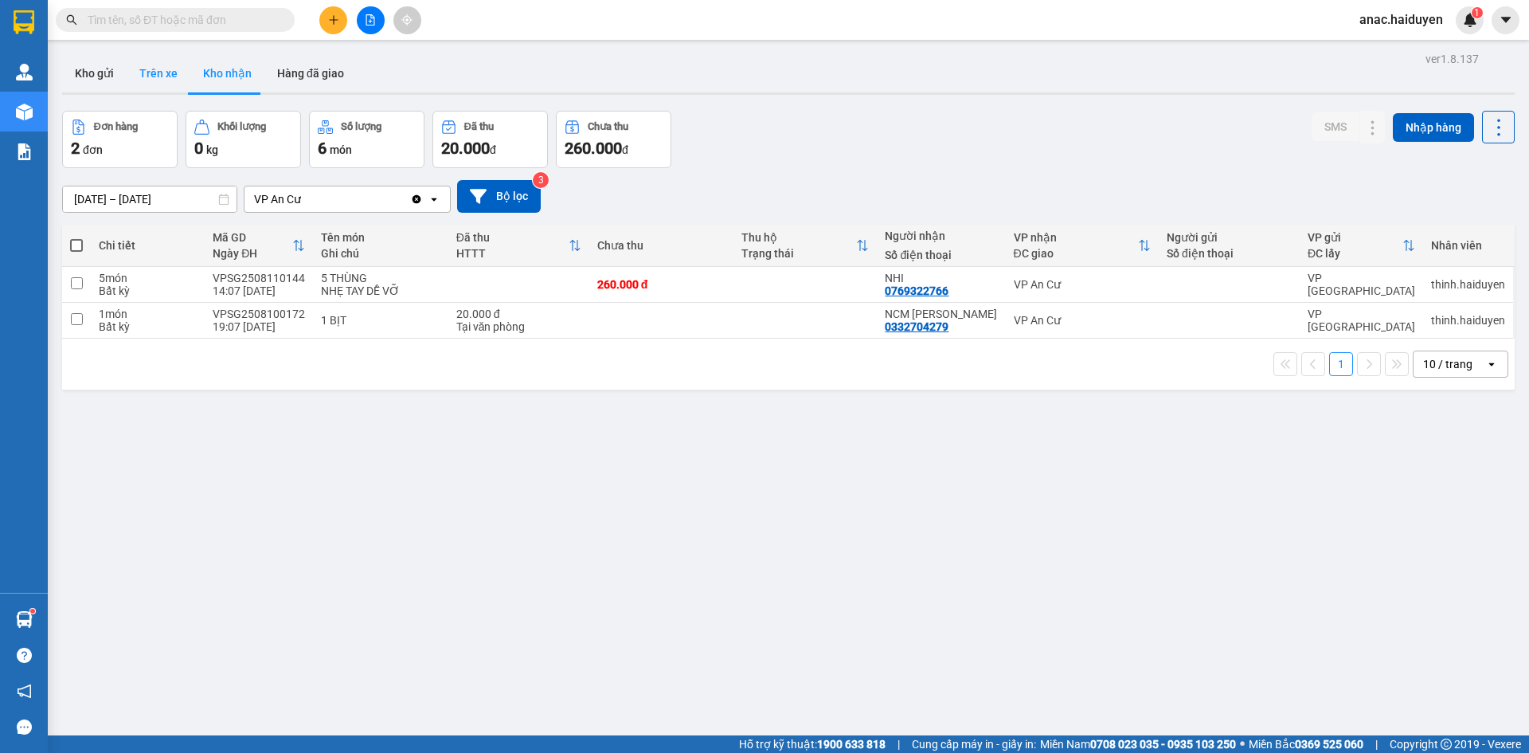
click at [158, 68] on button "Trên xe" at bounding box center [159, 73] width 64 height 38
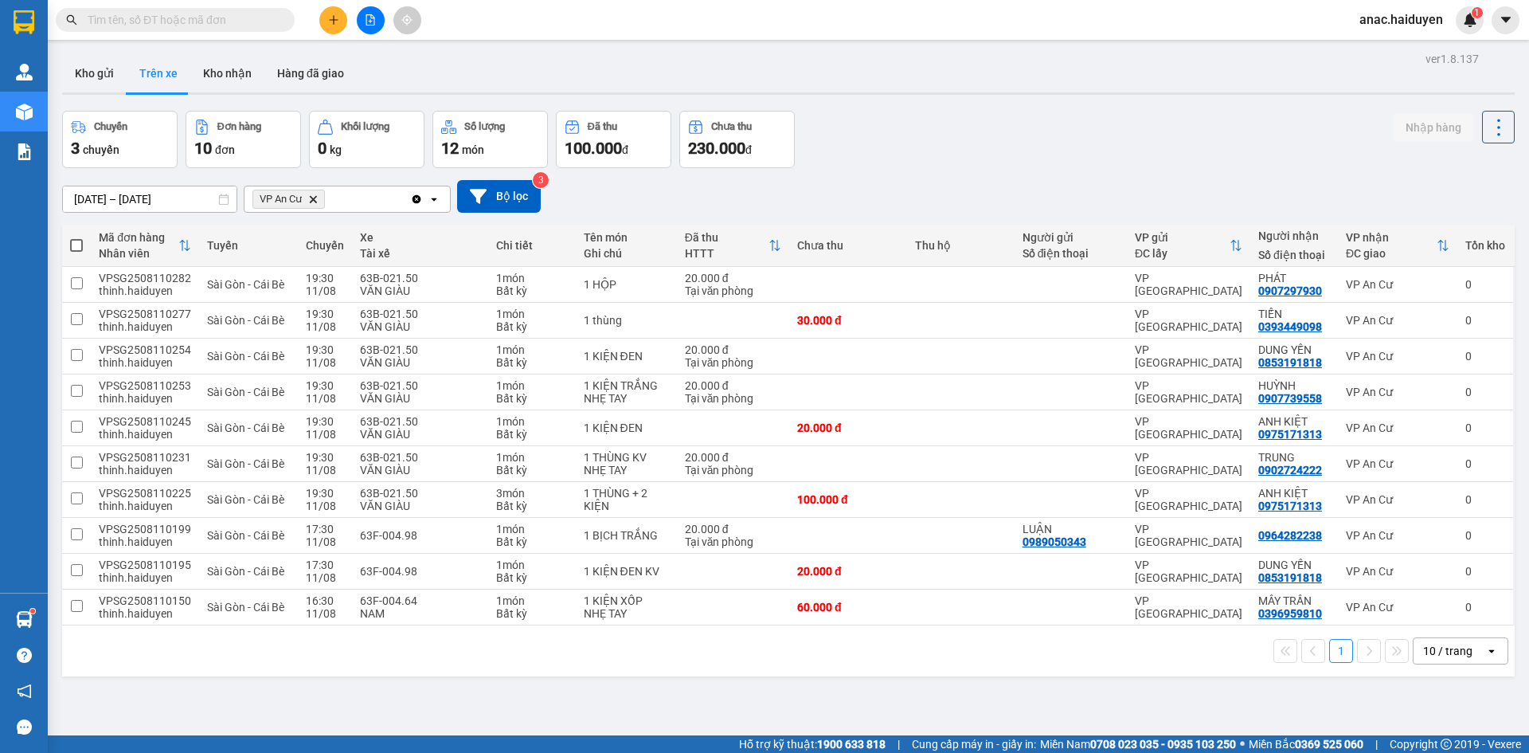
click at [648, 654] on div "1 10 / trang open" at bounding box center [788, 650] width 1440 height 27
click at [487, 687] on div "ver 1.8.137 Kho gửi Trên xe Kho nhận Hàng đã giao Chuyến 3 chuyến Đơn hàng 10 đ…" at bounding box center [788, 424] width 1465 height 753
click at [585, 690] on div "ver 1.8.137 Kho gửi Trên xe Kho nhận Hàng đã giao Chuyến 3 chuyến Đơn hàng 10 đ…" at bounding box center [788, 424] width 1465 height 753
click at [1458, 607] on icon at bounding box center [1463, 606] width 11 height 11
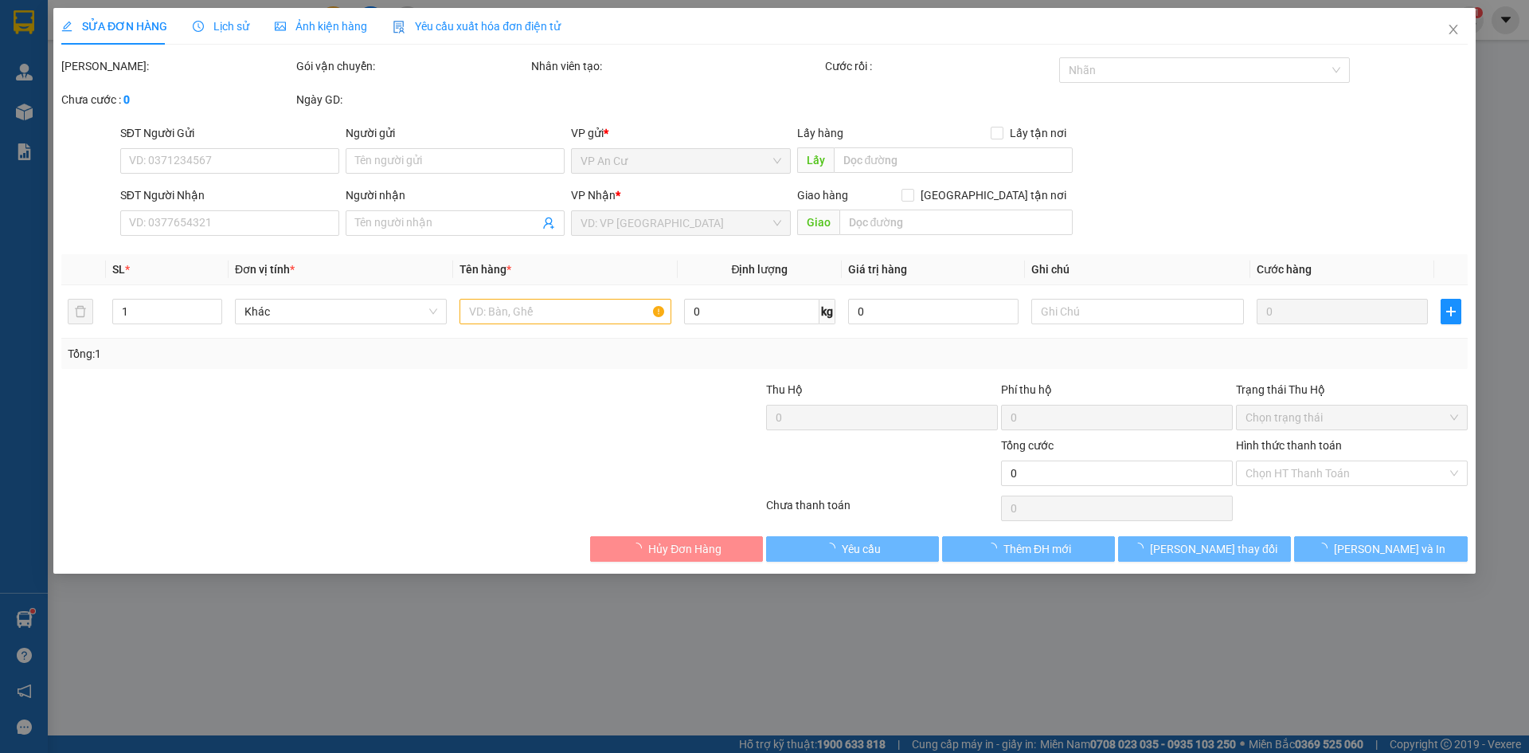
type input "0396959810"
type input "MÂY TRẦN"
type input "60.000"
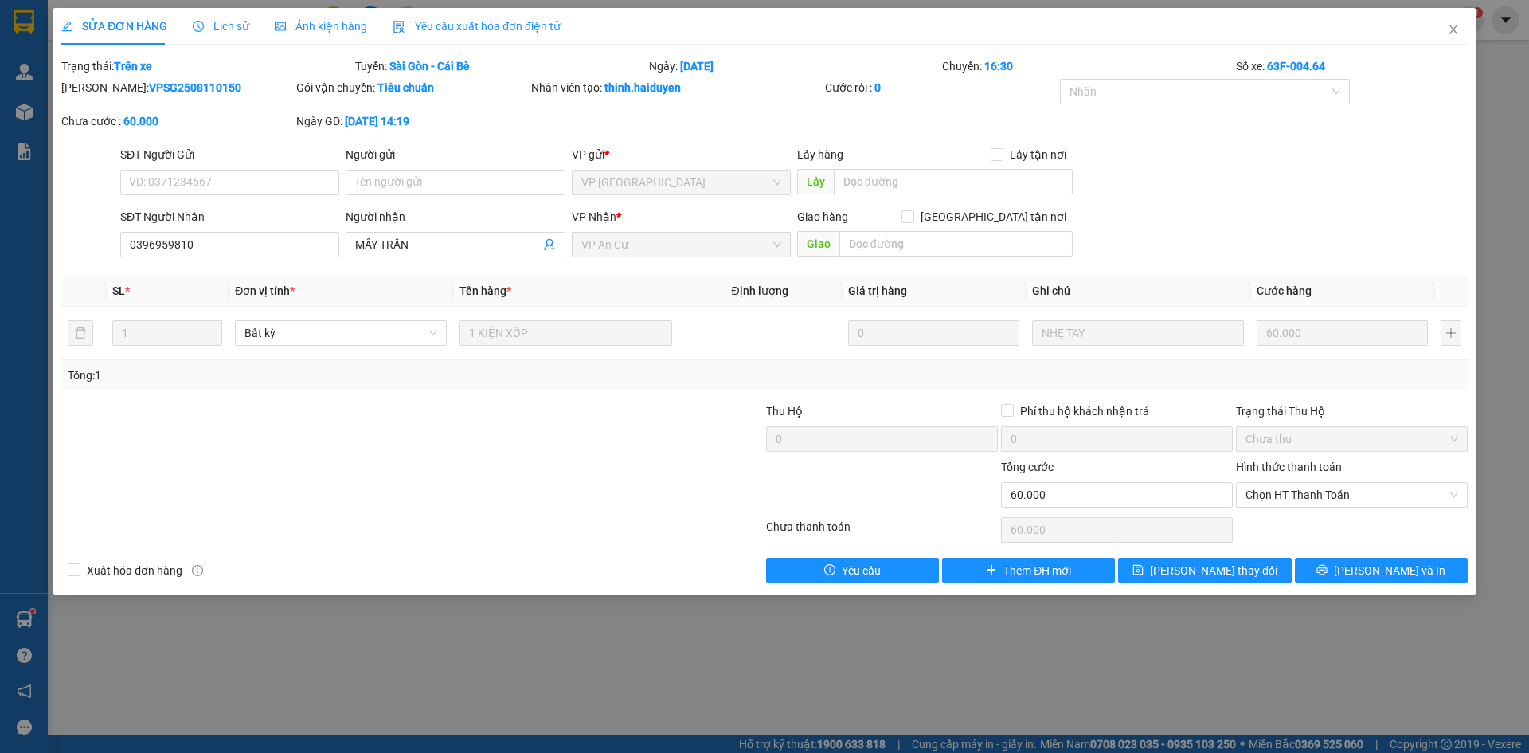
click at [229, 22] on span "Lịch sử" at bounding box center [221, 26] width 57 height 13
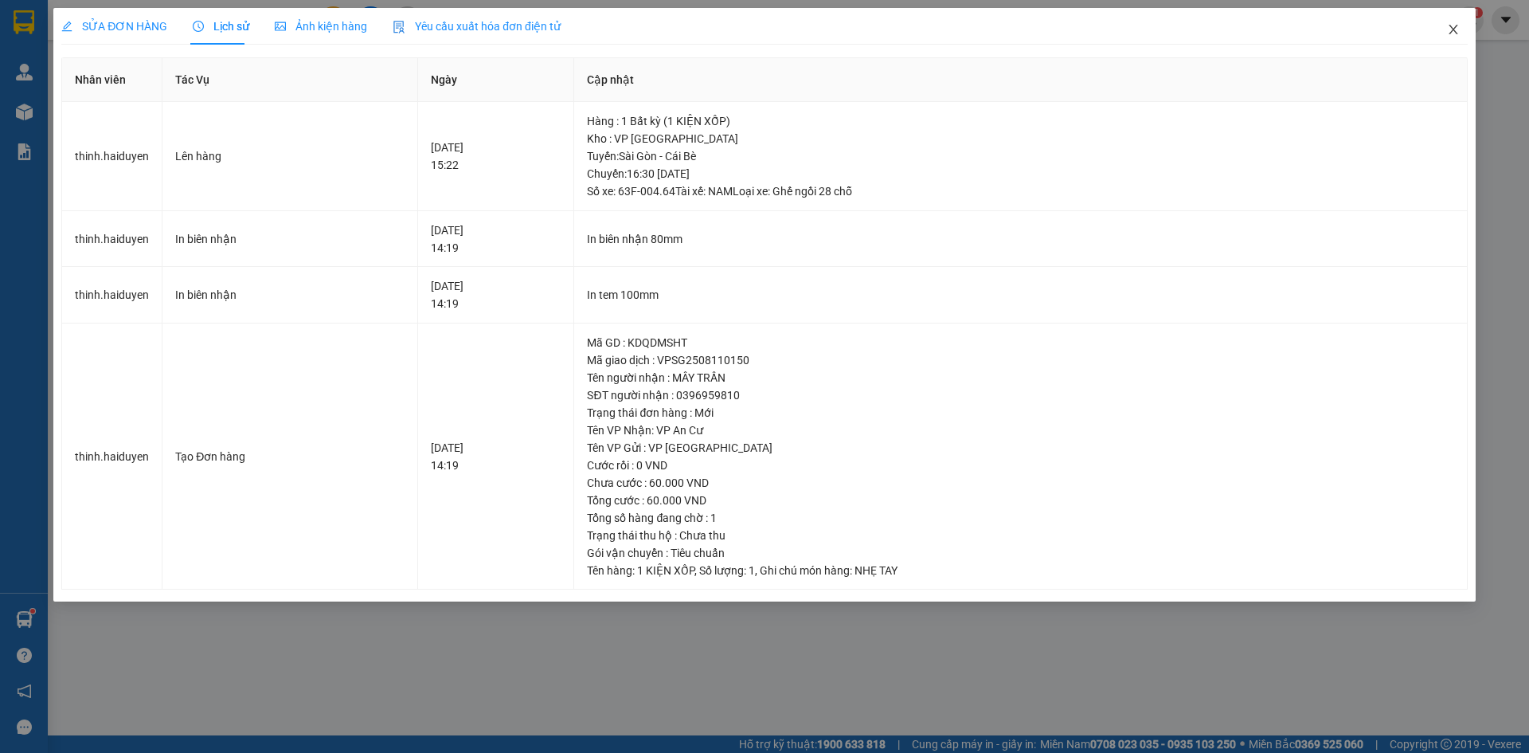
click at [1453, 32] on icon "close" at bounding box center [1453, 30] width 9 height 10
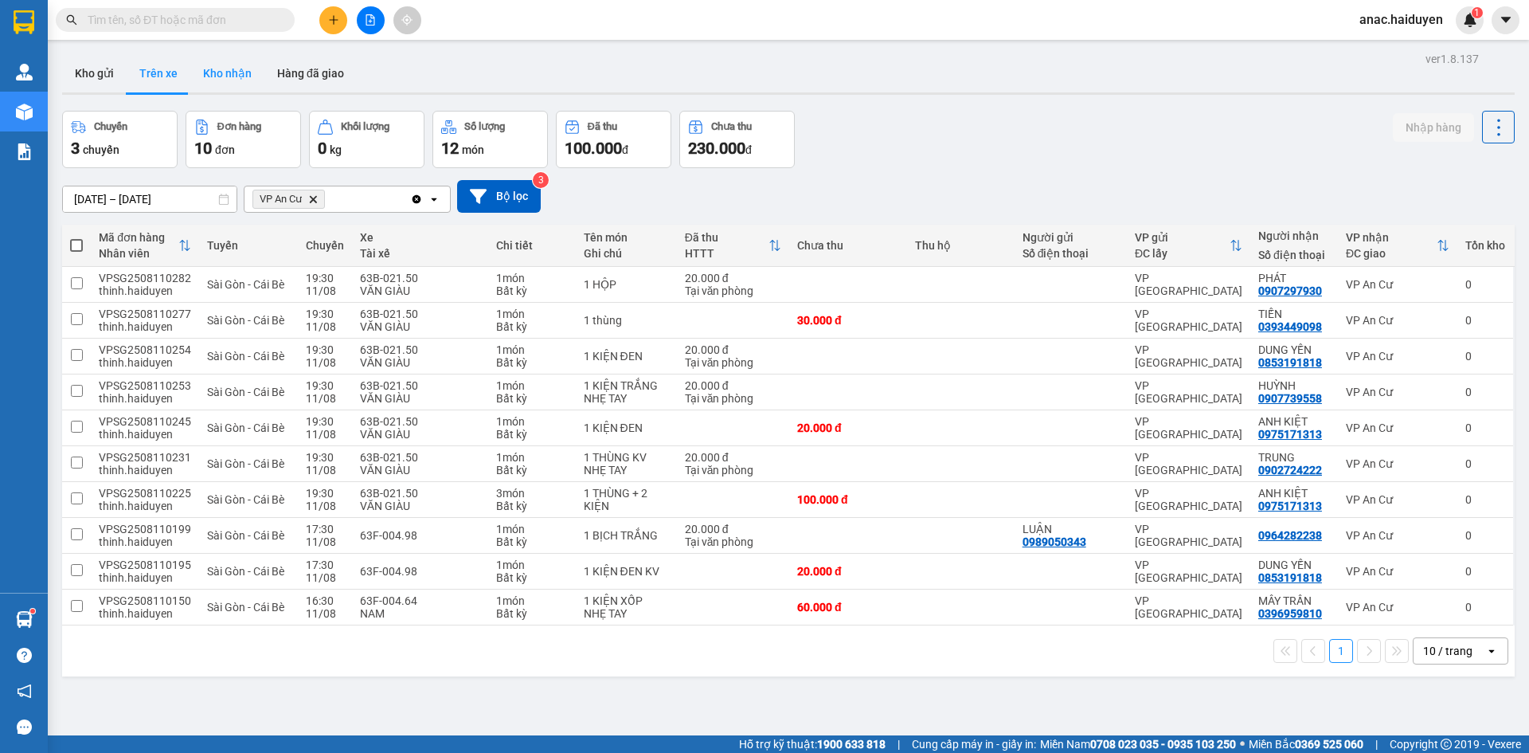
click at [228, 73] on button "Kho nhận" at bounding box center [227, 73] width 74 height 38
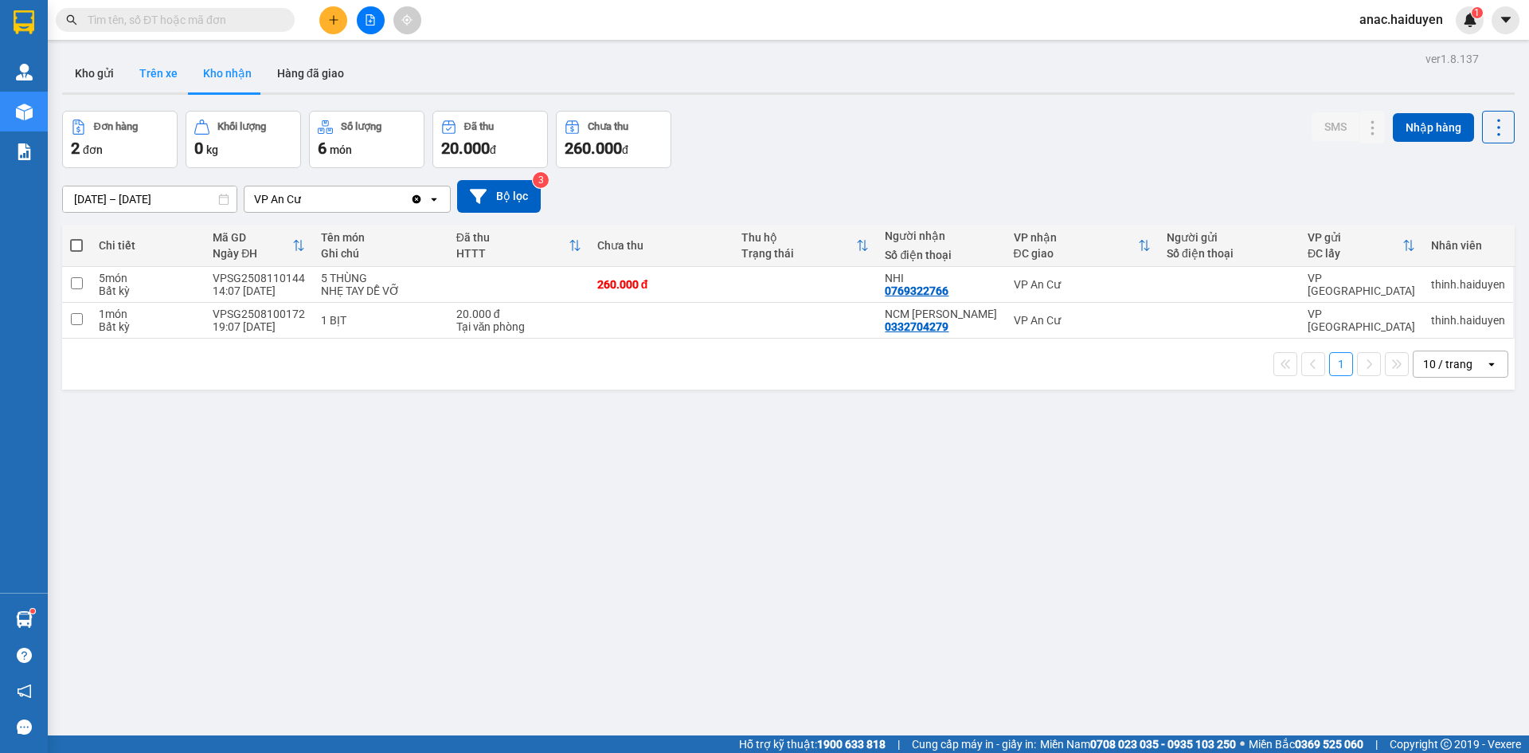
click at [161, 77] on button "Trên xe" at bounding box center [159, 73] width 64 height 38
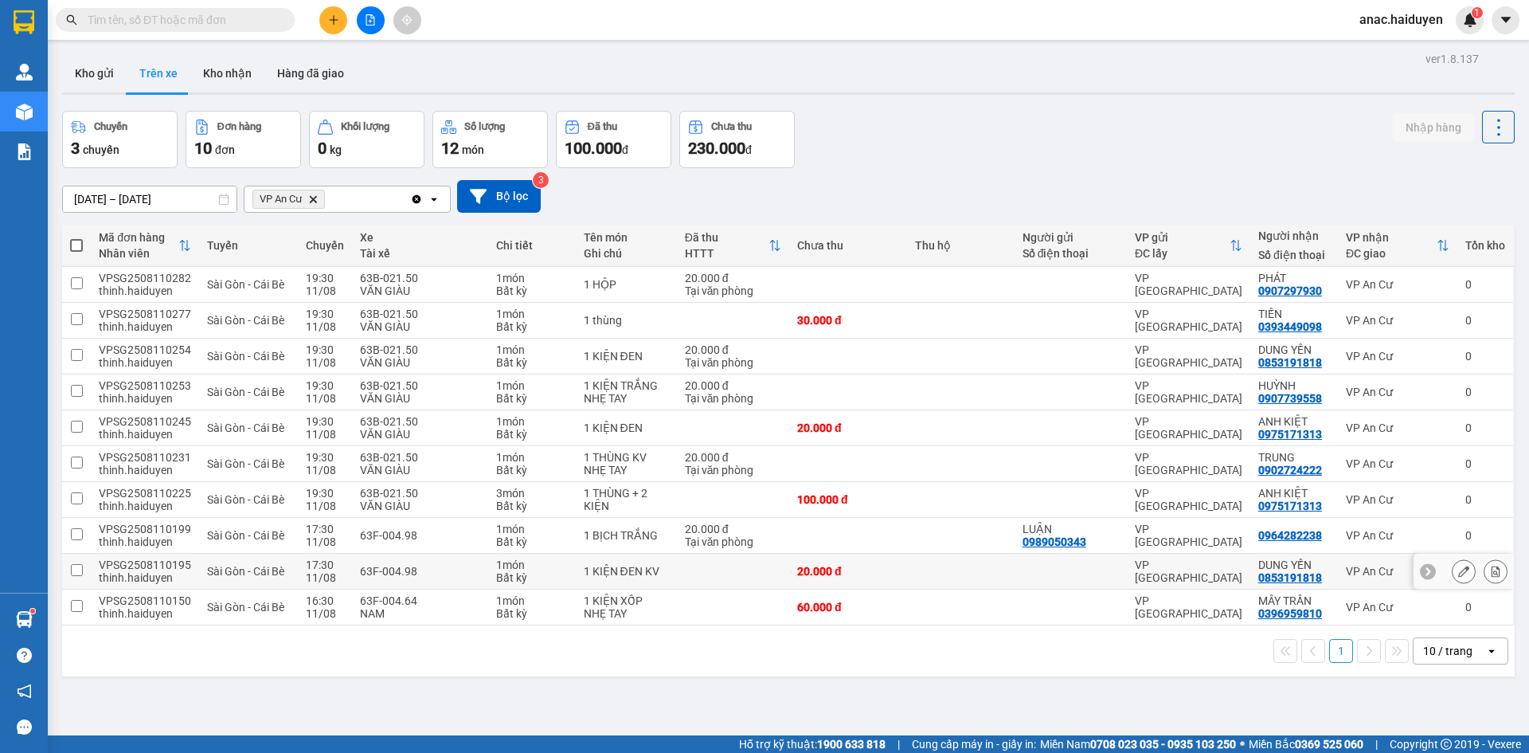
click at [80, 569] on input "checkbox" at bounding box center [77, 570] width 12 height 12
checkbox input "true"
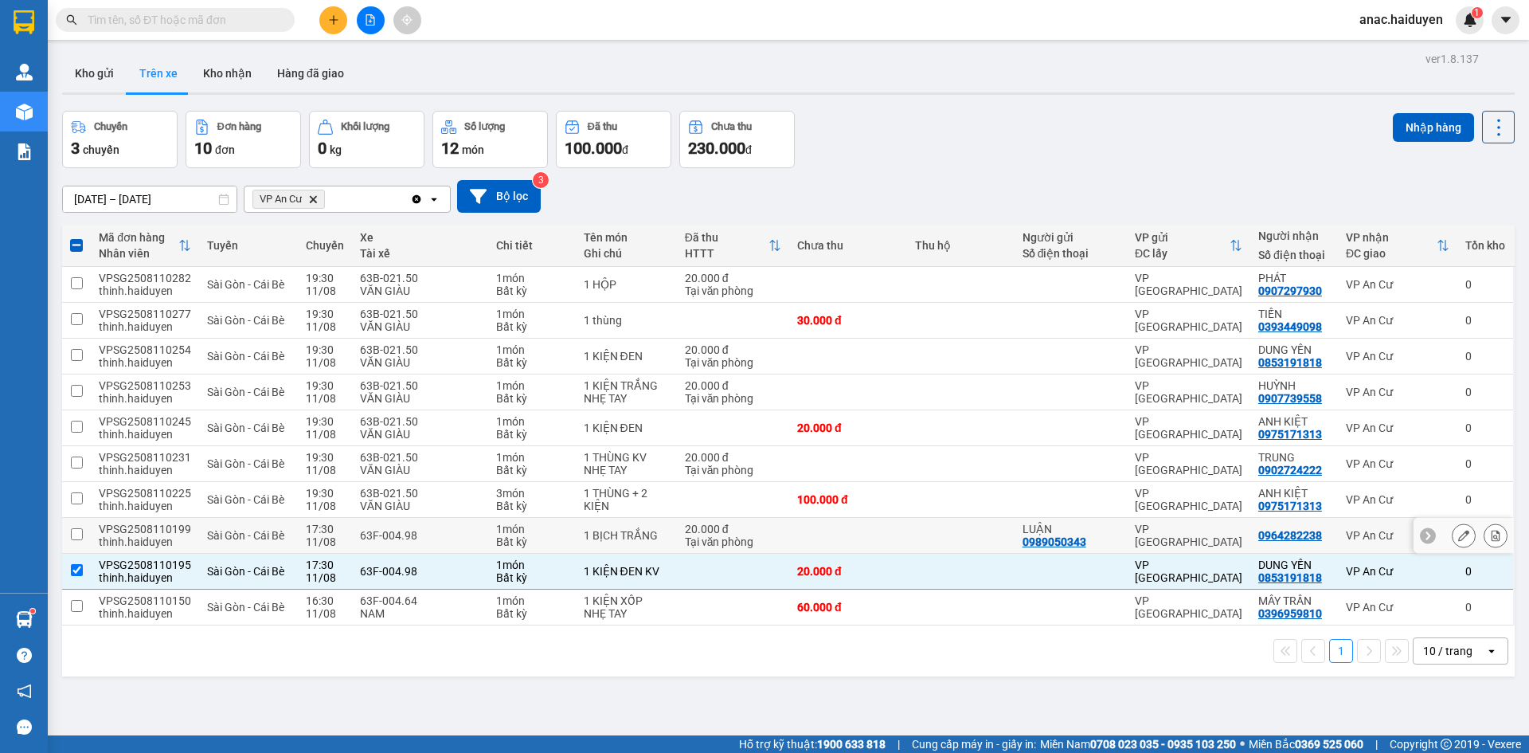
click at [79, 535] on input "checkbox" at bounding box center [77, 534] width 12 height 12
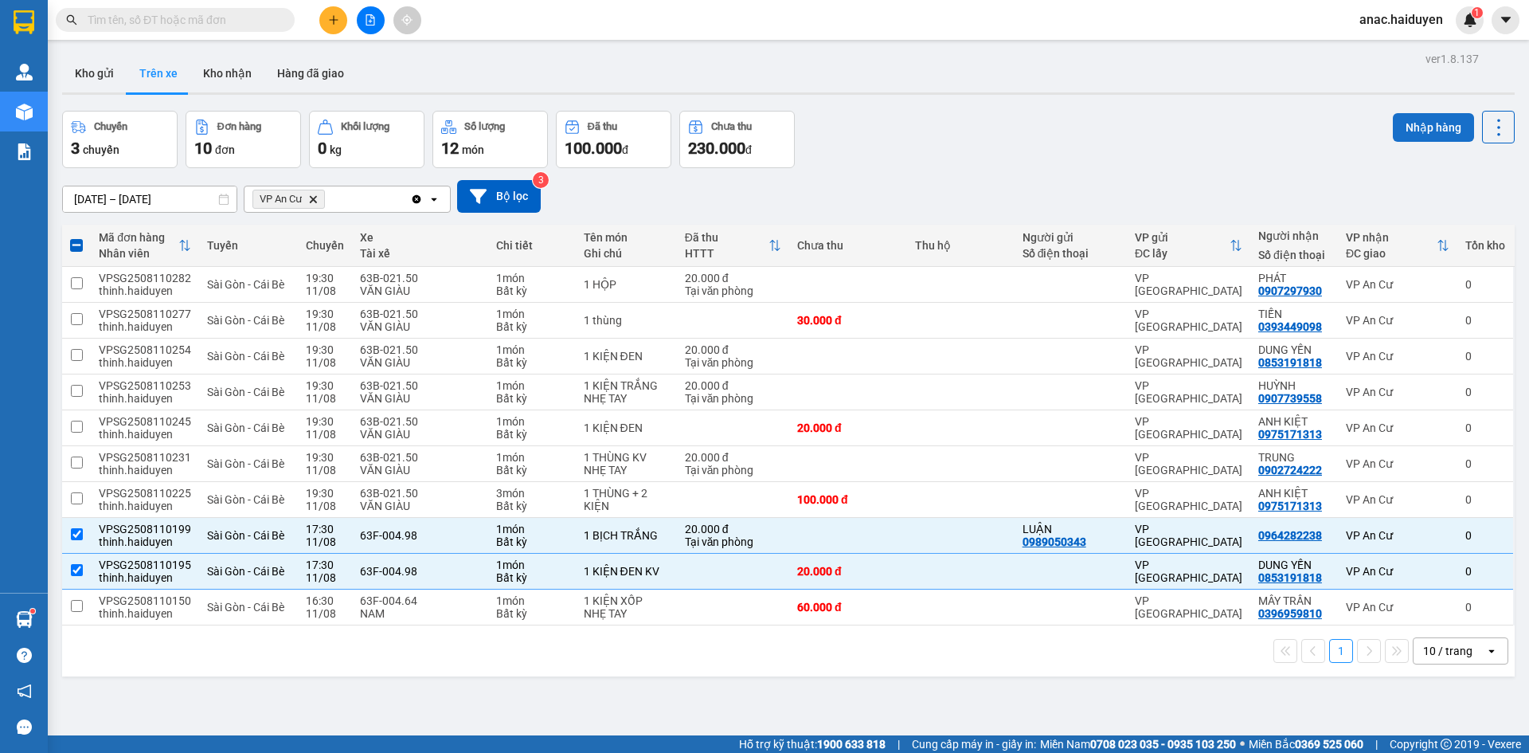
click at [1419, 127] on button "Nhập hàng" at bounding box center [1433, 127] width 81 height 29
checkbox input "false"
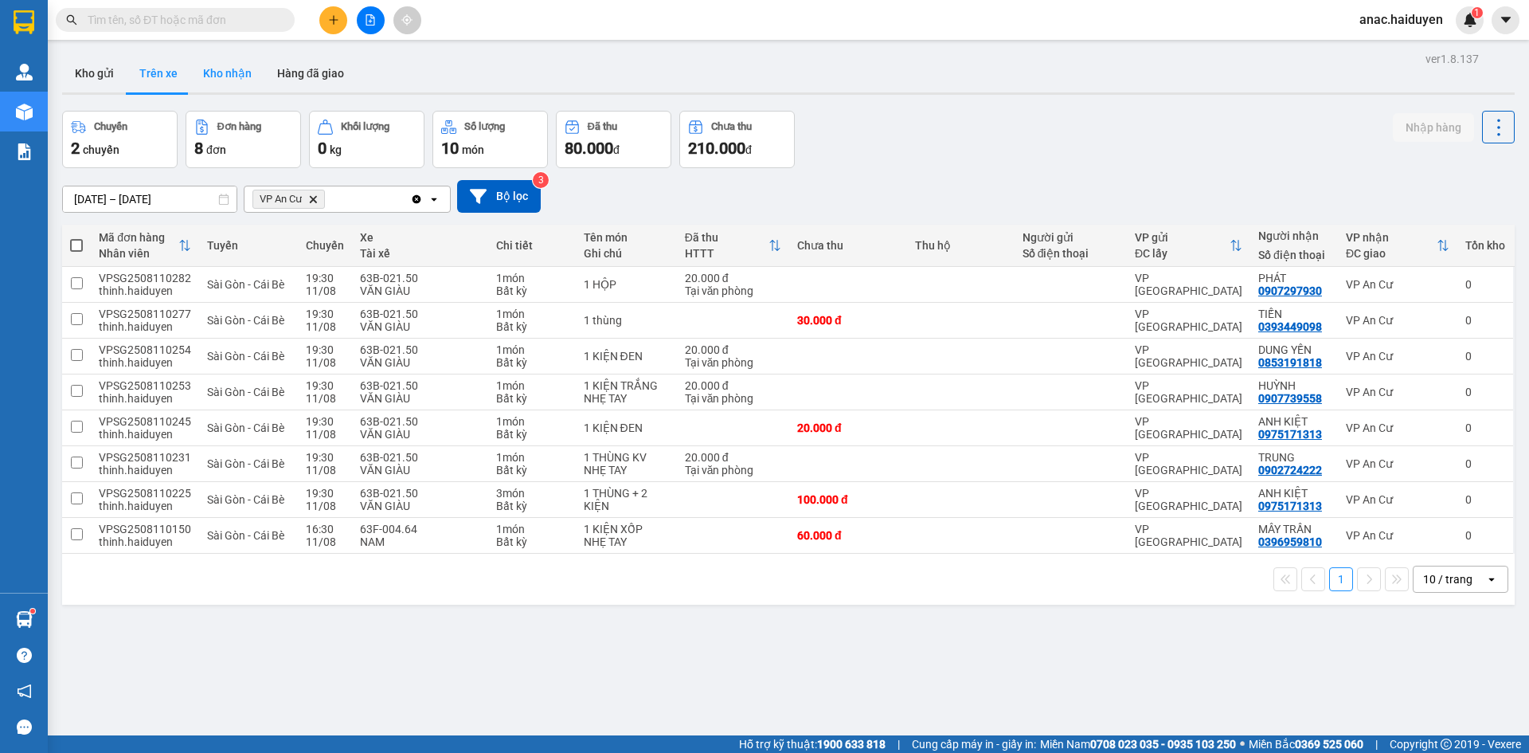
drag, startPoint x: 1459, startPoint y: 143, endPoint x: 221, endPoint y: 68, distance: 1239.8
click at [221, 68] on button "Kho nhận" at bounding box center [227, 73] width 74 height 38
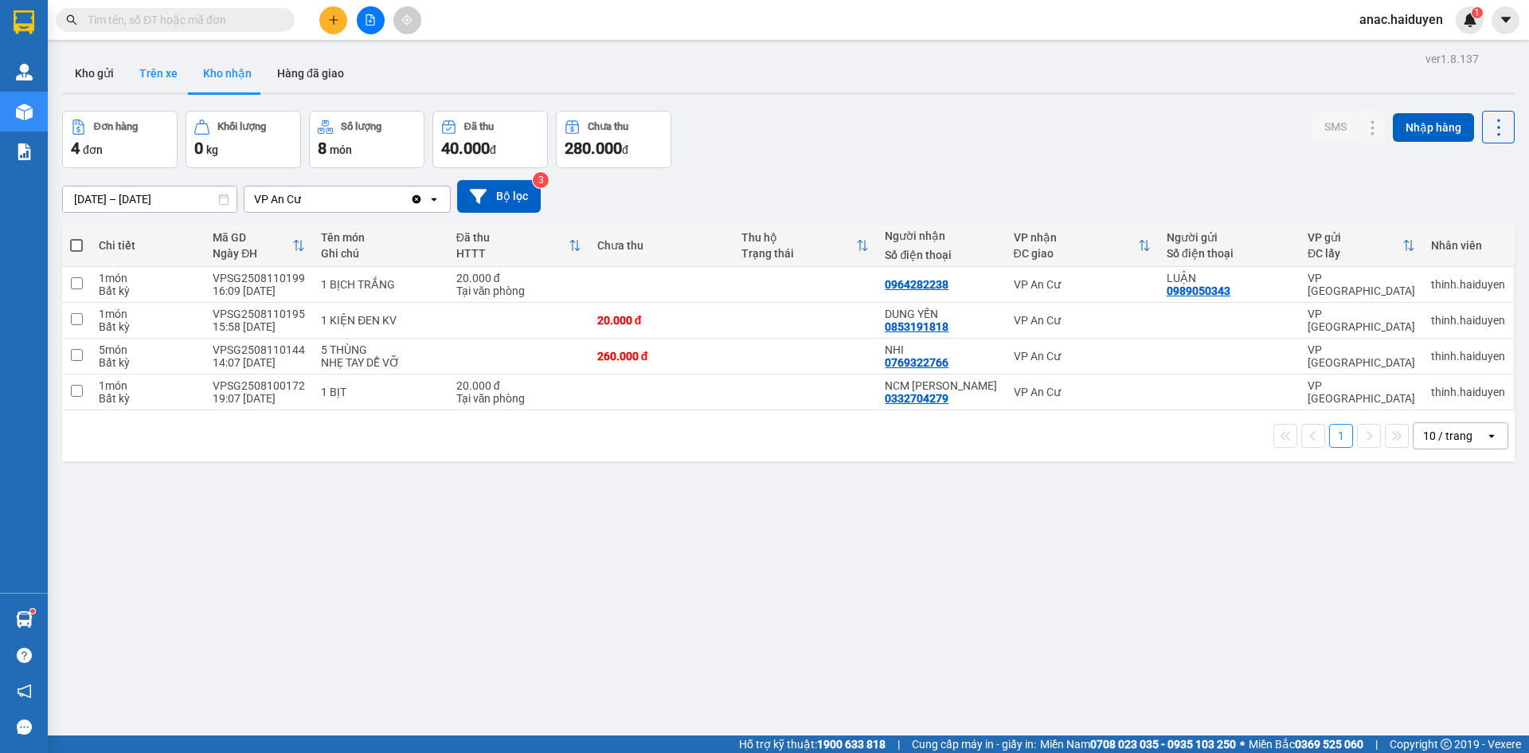
click at [164, 69] on button "Trên xe" at bounding box center [159, 73] width 64 height 38
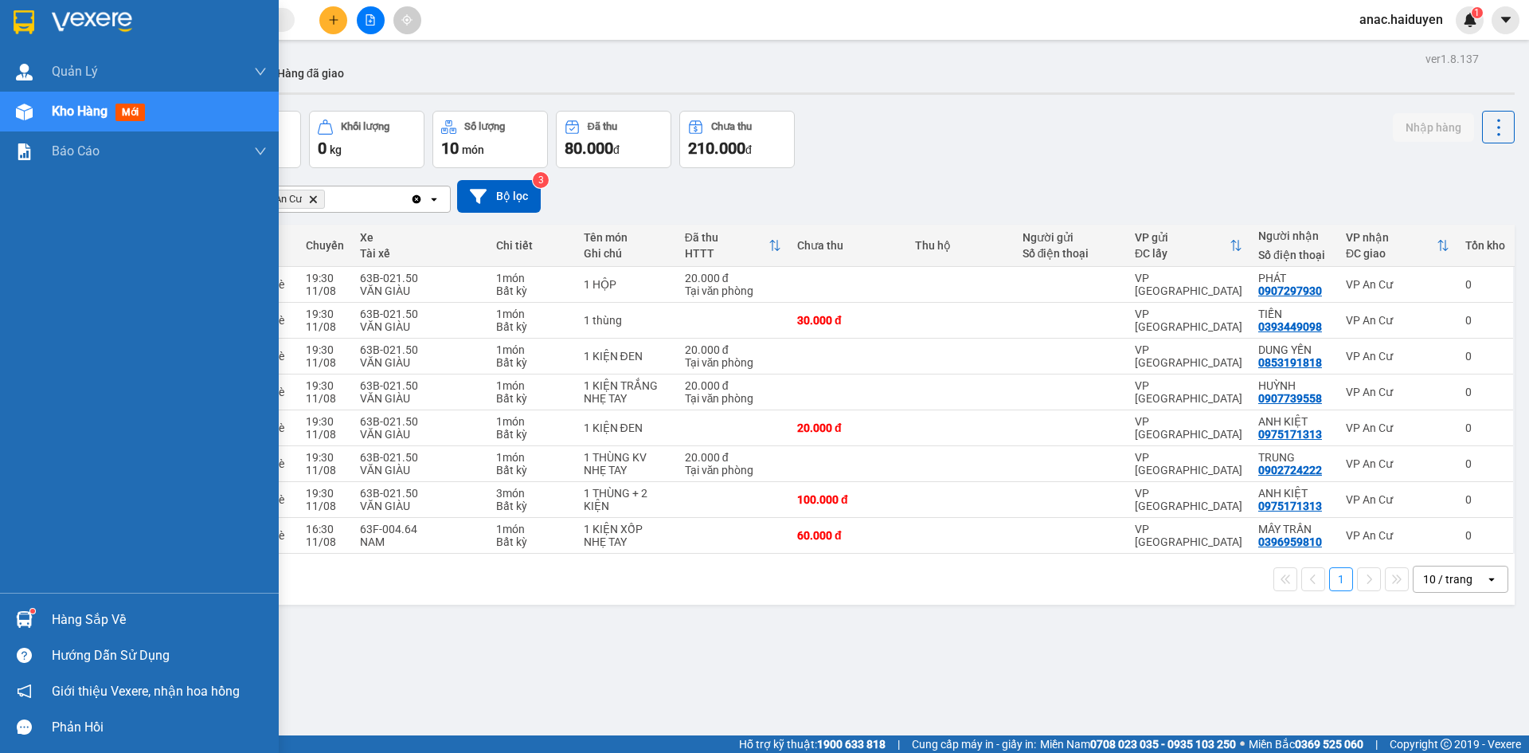
click at [60, 104] on span "Kho hàng" at bounding box center [80, 111] width 56 height 15
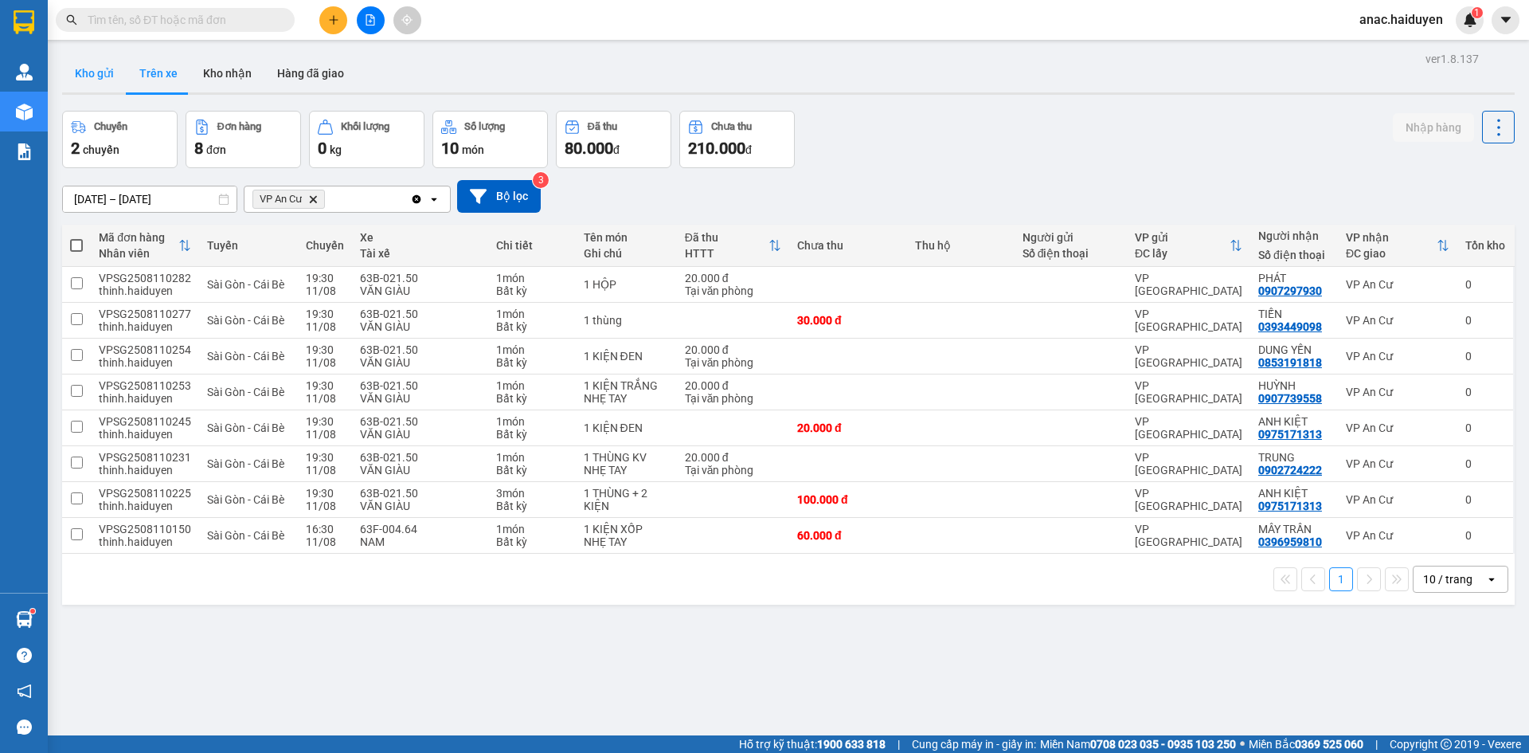
click at [107, 81] on button "Kho gửi" at bounding box center [94, 73] width 65 height 38
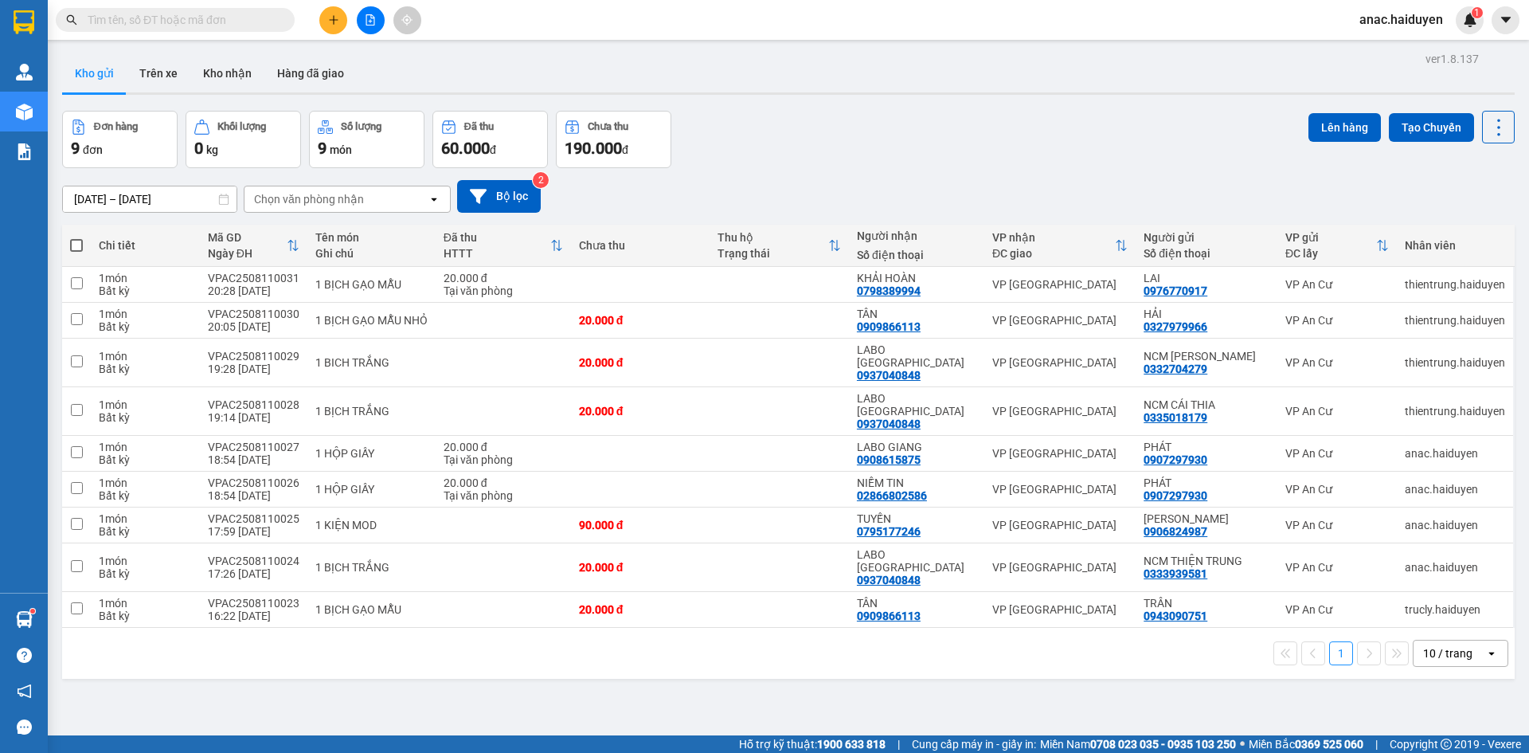
click at [98, 85] on button "Kho gửi" at bounding box center [94, 73] width 65 height 38
click at [567, 636] on div "1 10 / trang open" at bounding box center [788, 653] width 1453 height 51
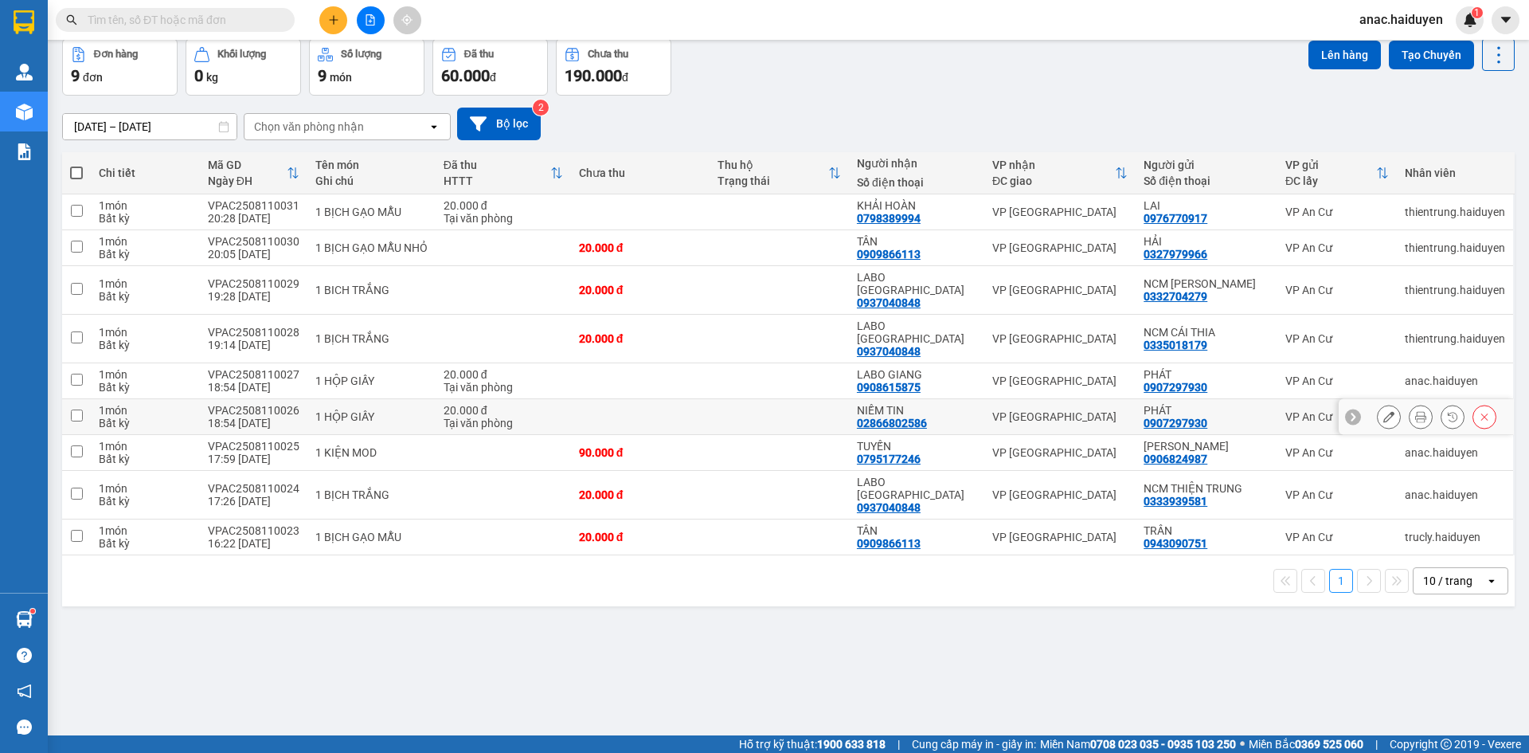
scroll to position [73, 0]
click at [460, 616] on div "ver 1.8.137 Kho gửi Trên xe Kho nhận Hàng đã giao Đơn hàng 9 đơn Khối lượng 0 k…" at bounding box center [788, 351] width 1465 height 753
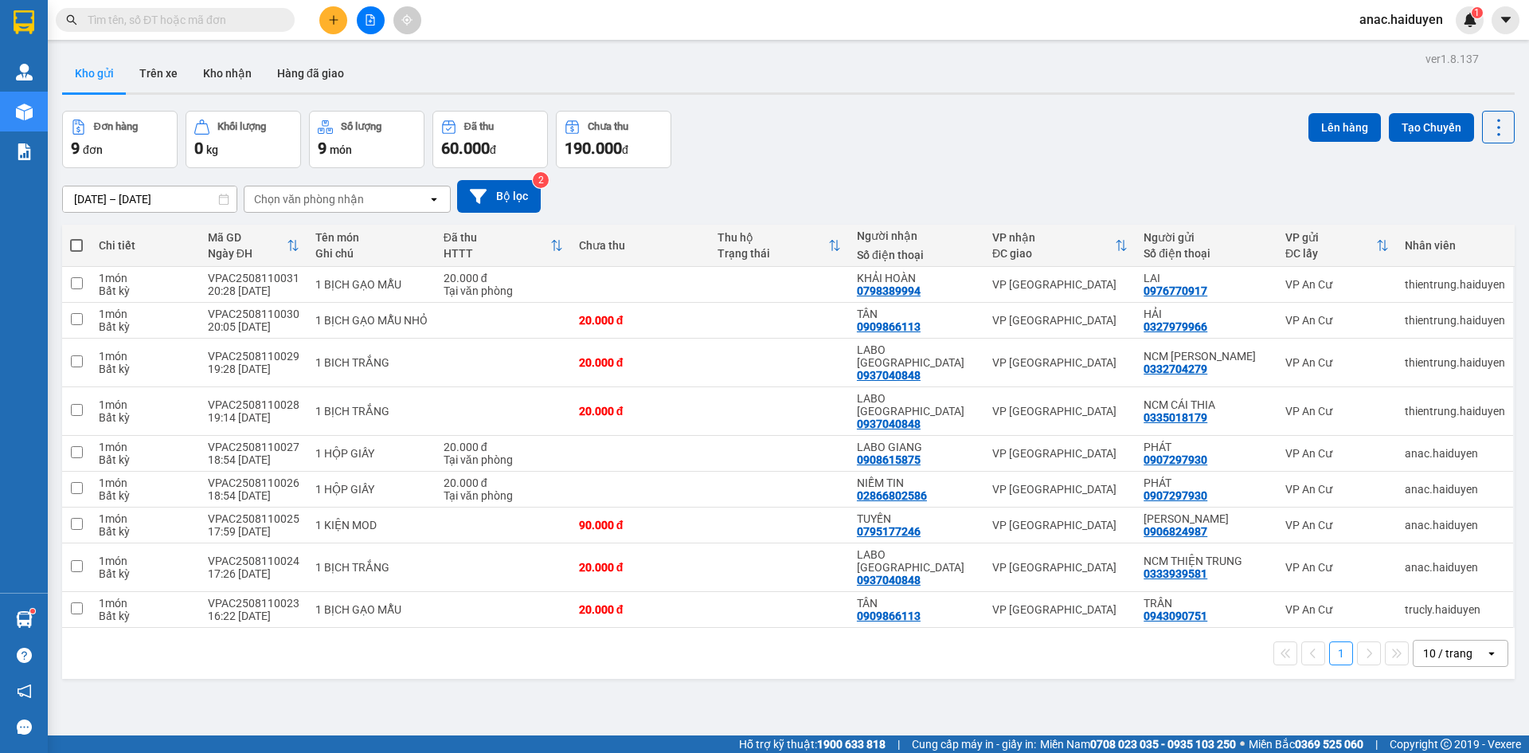
click at [1401, 11] on span "anac.haiduyen" at bounding box center [1401, 20] width 109 height 20
click at [1387, 52] on span "Đăng xuất" at bounding box center [1409, 50] width 73 height 18
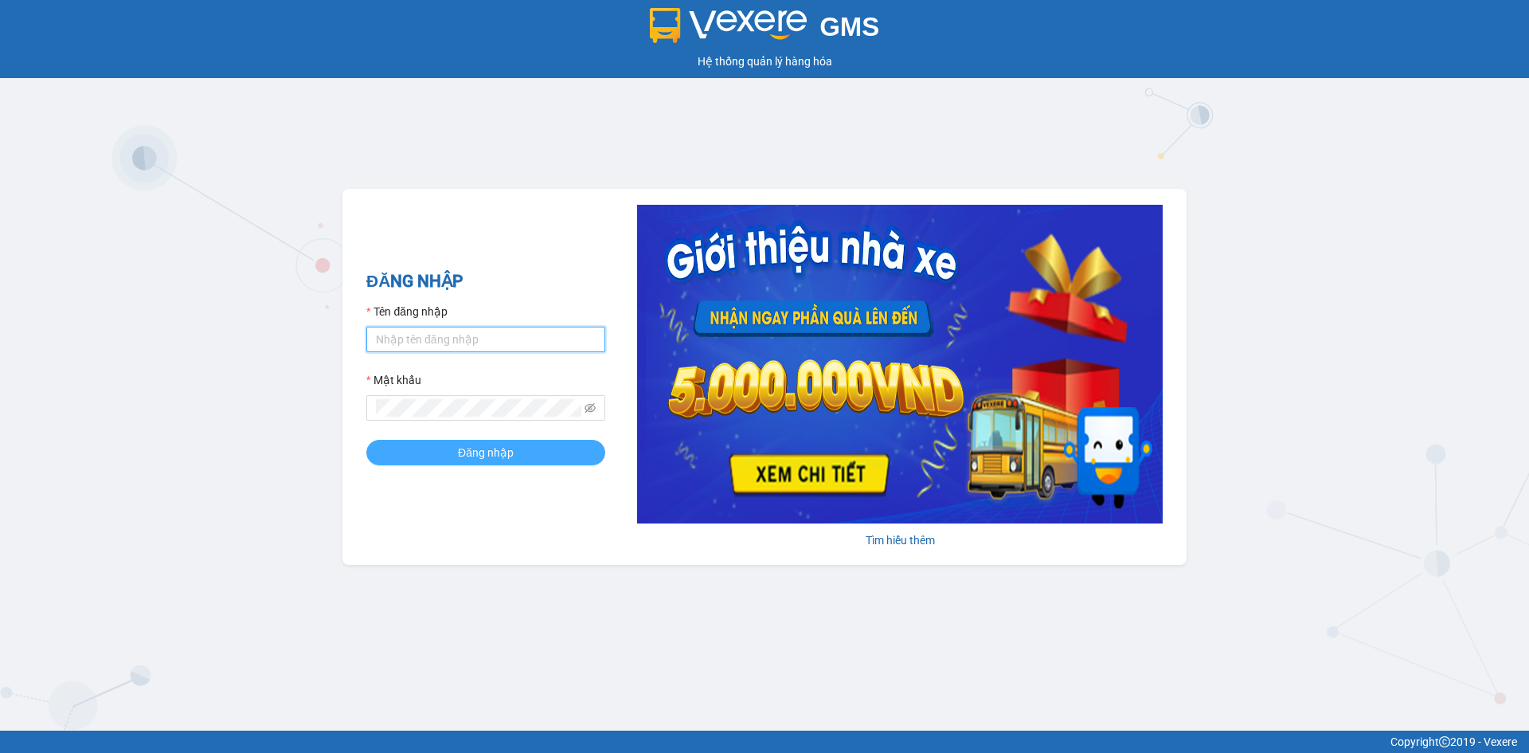
type input "thientrung.haiduyen"
click at [522, 451] on button "Đăng nhập" at bounding box center [485, 452] width 239 height 25
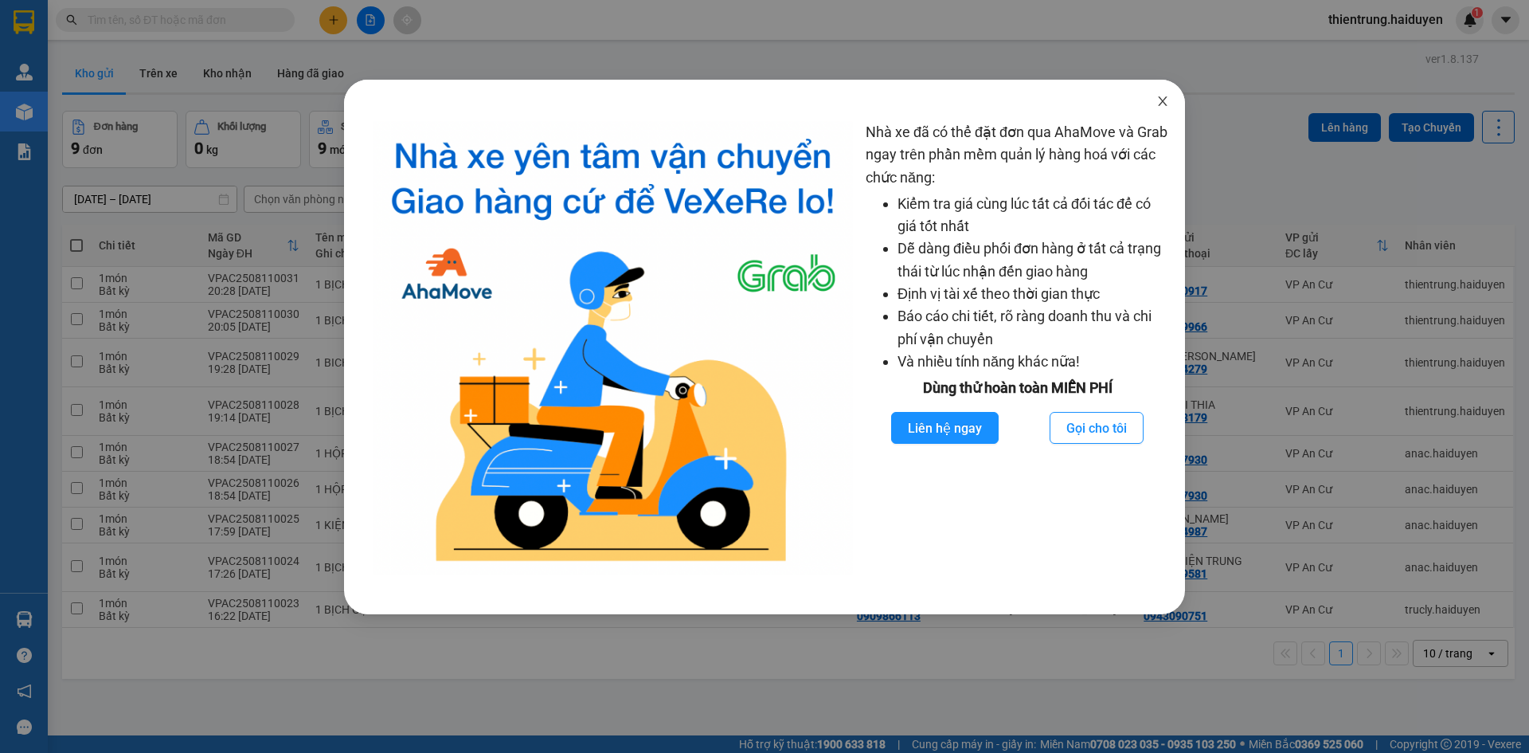
drag, startPoint x: 1163, startPoint y: 99, endPoint x: 1152, endPoint y: 63, distance: 37.5
click at [1164, 99] on icon "close" at bounding box center [1162, 101] width 13 height 13
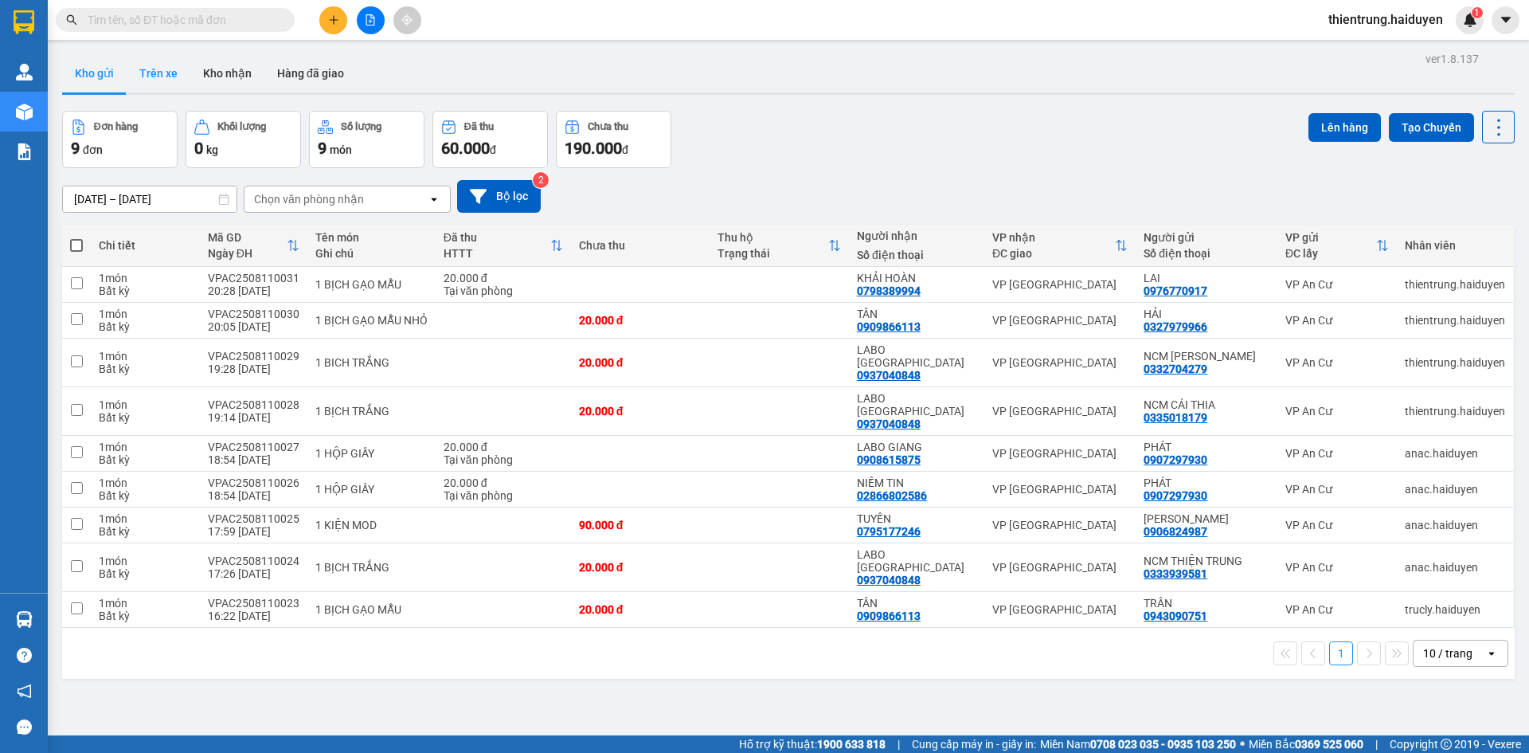
click at [157, 87] on button "Trên xe" at bounding box center [159, 73] width 64 height 38
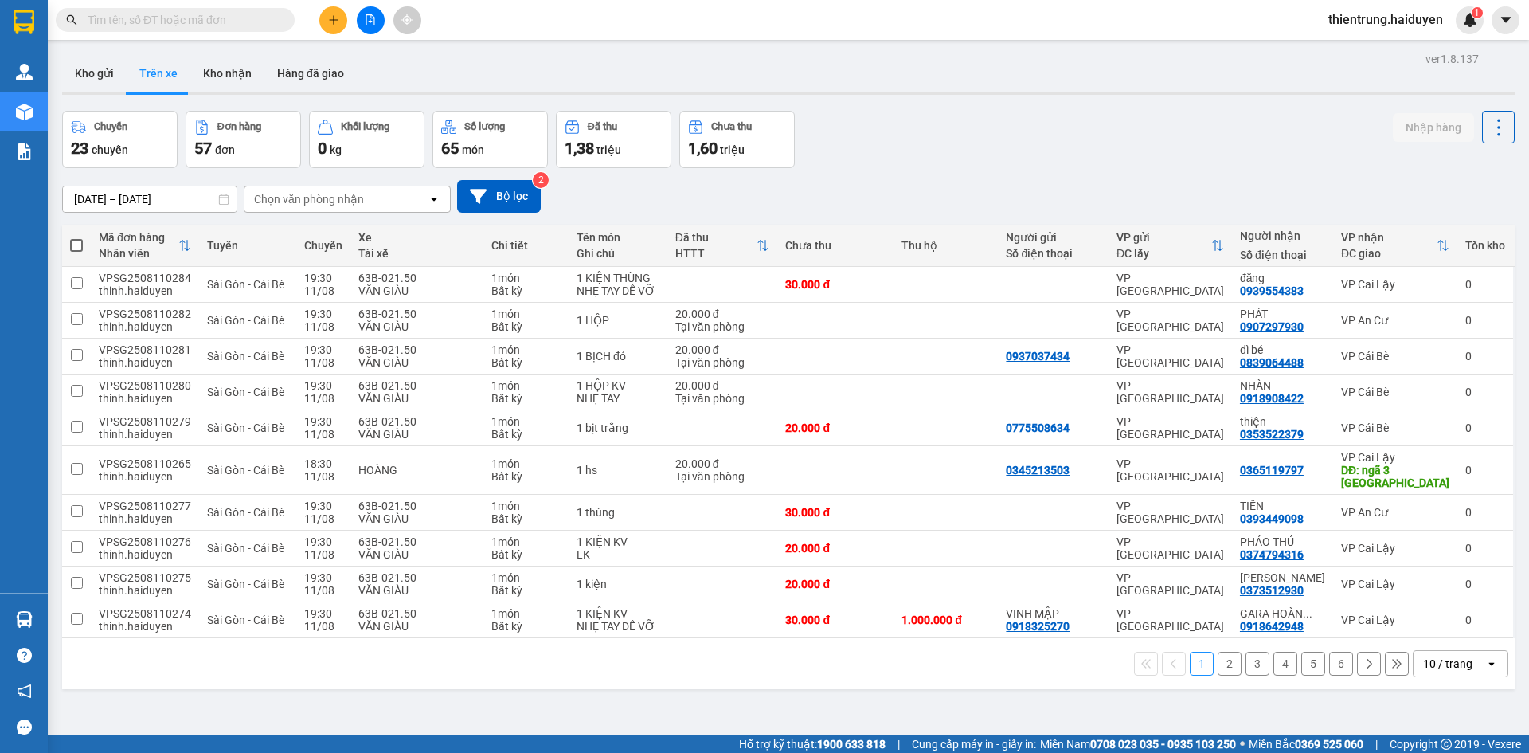
click at [398, 206] on div "Chọn văn phòng nhận" at bounding box center [335, 198] width 183 height 25
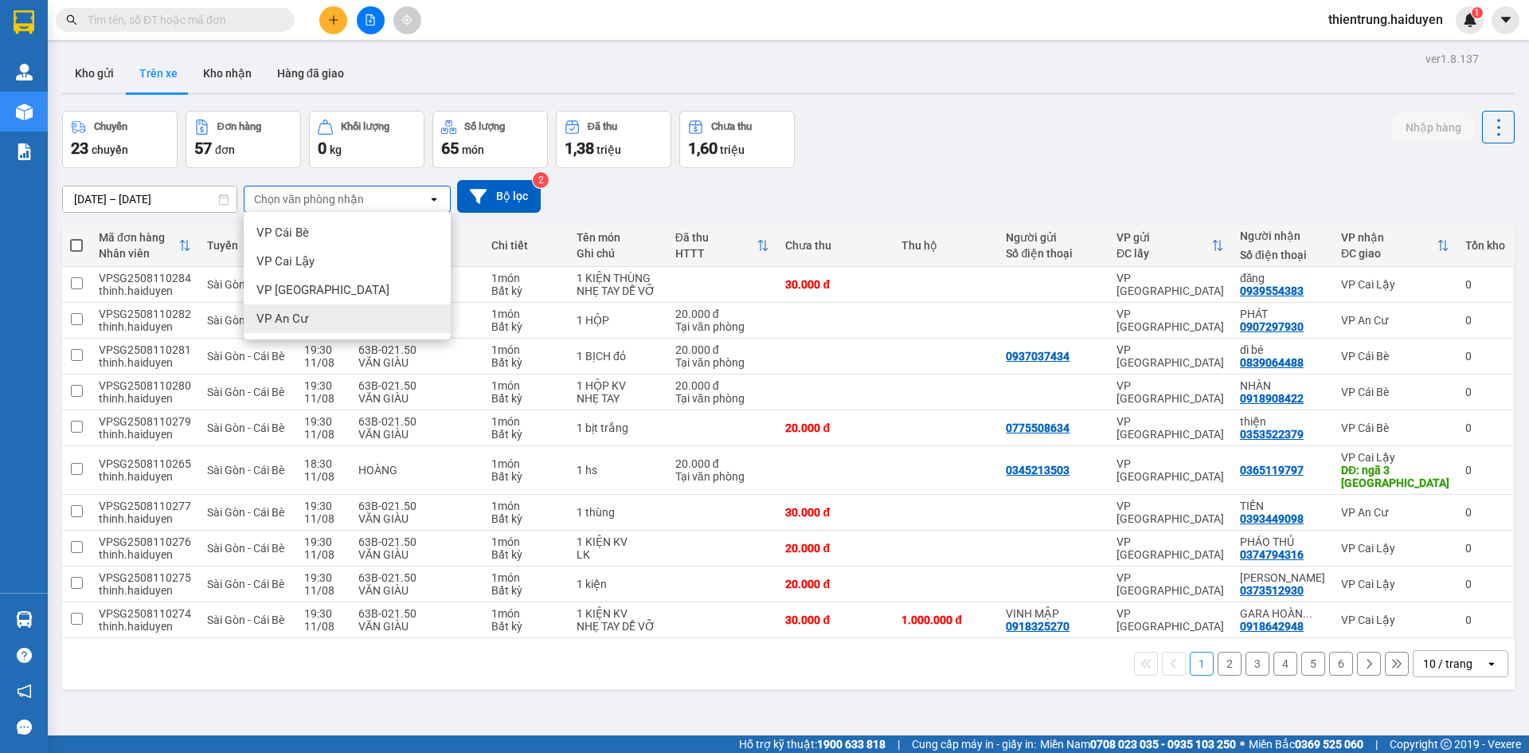
click at [306, 316] on span "VP An Cư" at bounding box center [282, 319] width 52 height 16
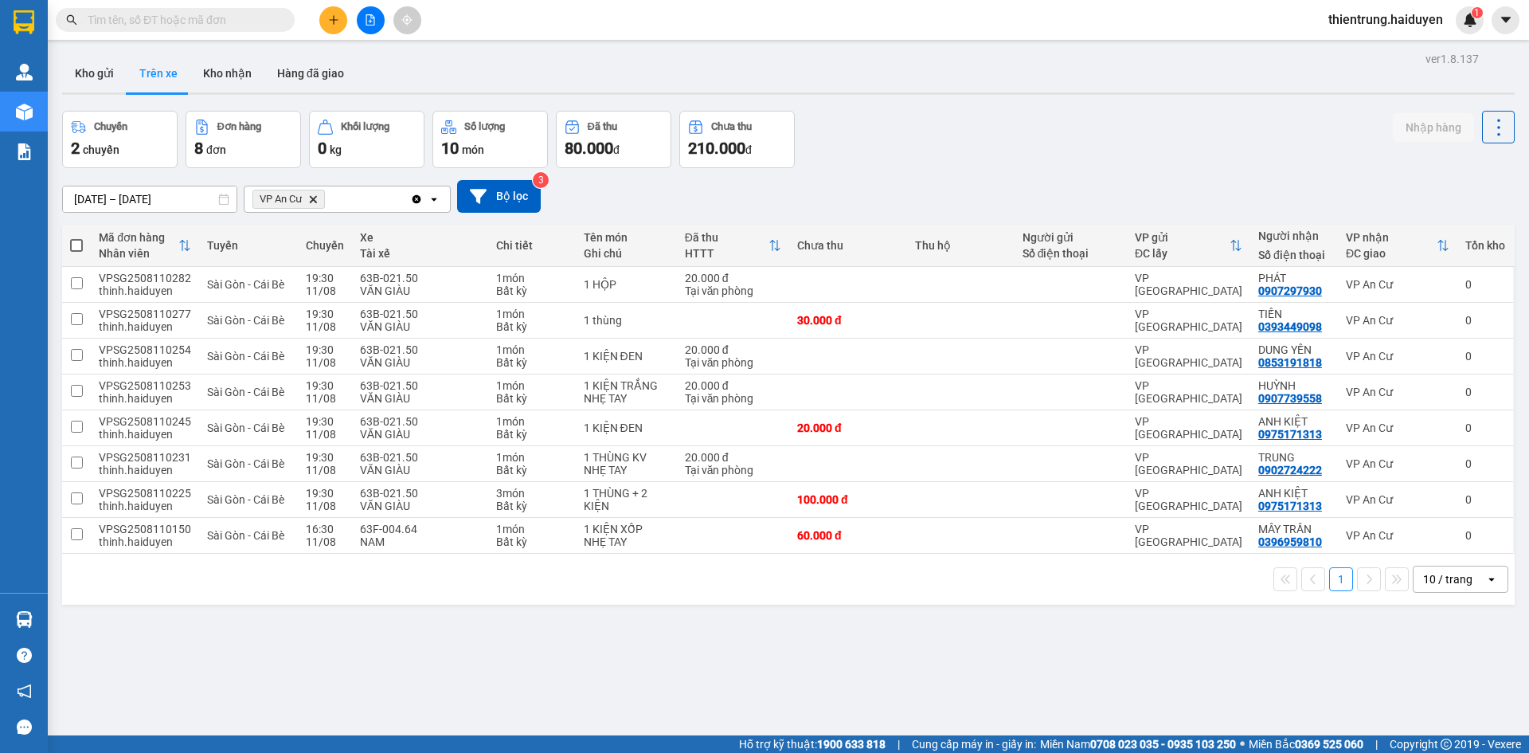
click at [127, 87] on button "Trên xe" at bounding box center [159, 73] width 64 height 38
click at [108, 80] on button "Kho gửi" at bounding box center [94, 73] width 65 height 38
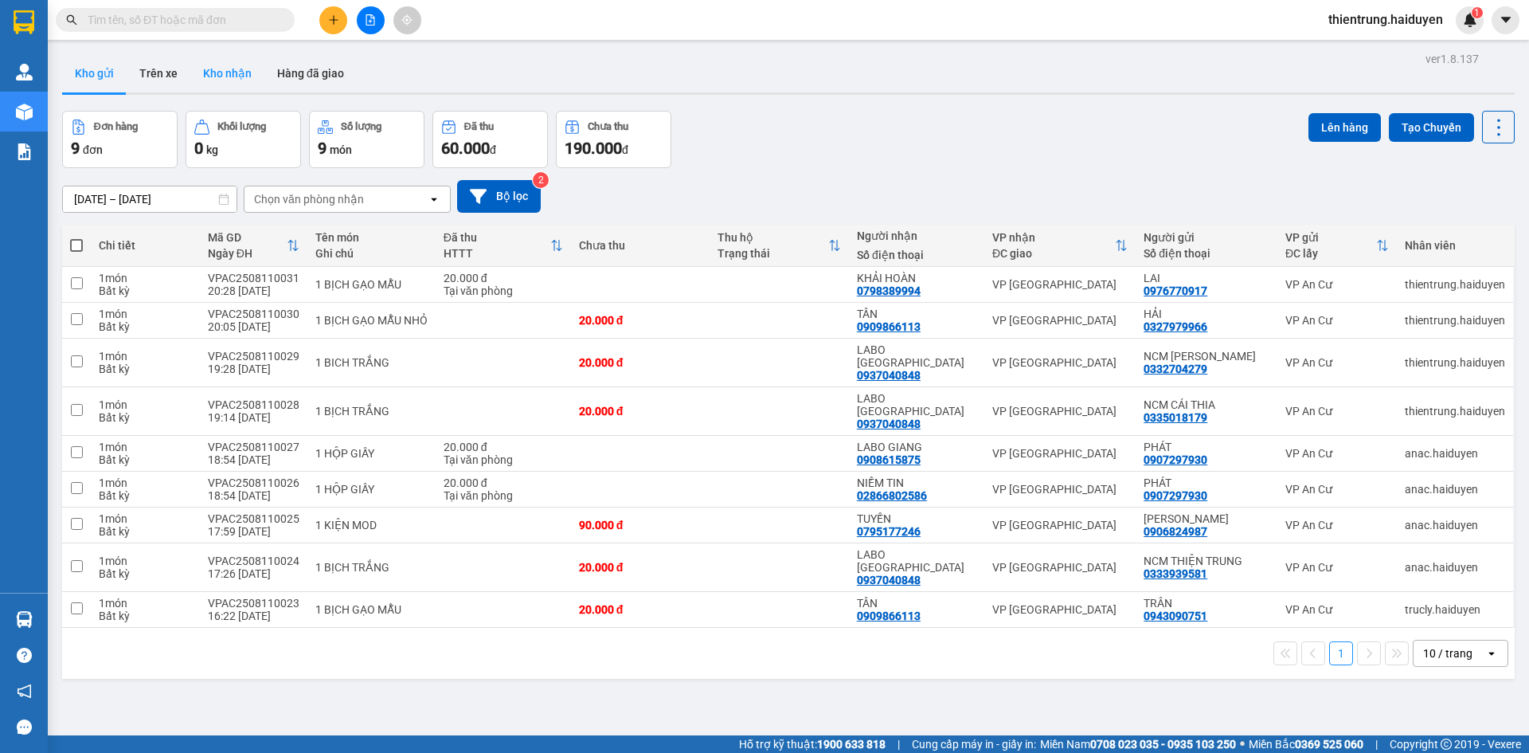
drag, startPoint x: 257, startPoint y: 83, endPoint x: 964, endPoint y: 103, distance: 706.7
click at [258, 83] on button "Kho nhận" at bounding box center [227, 73] width 74 height 38
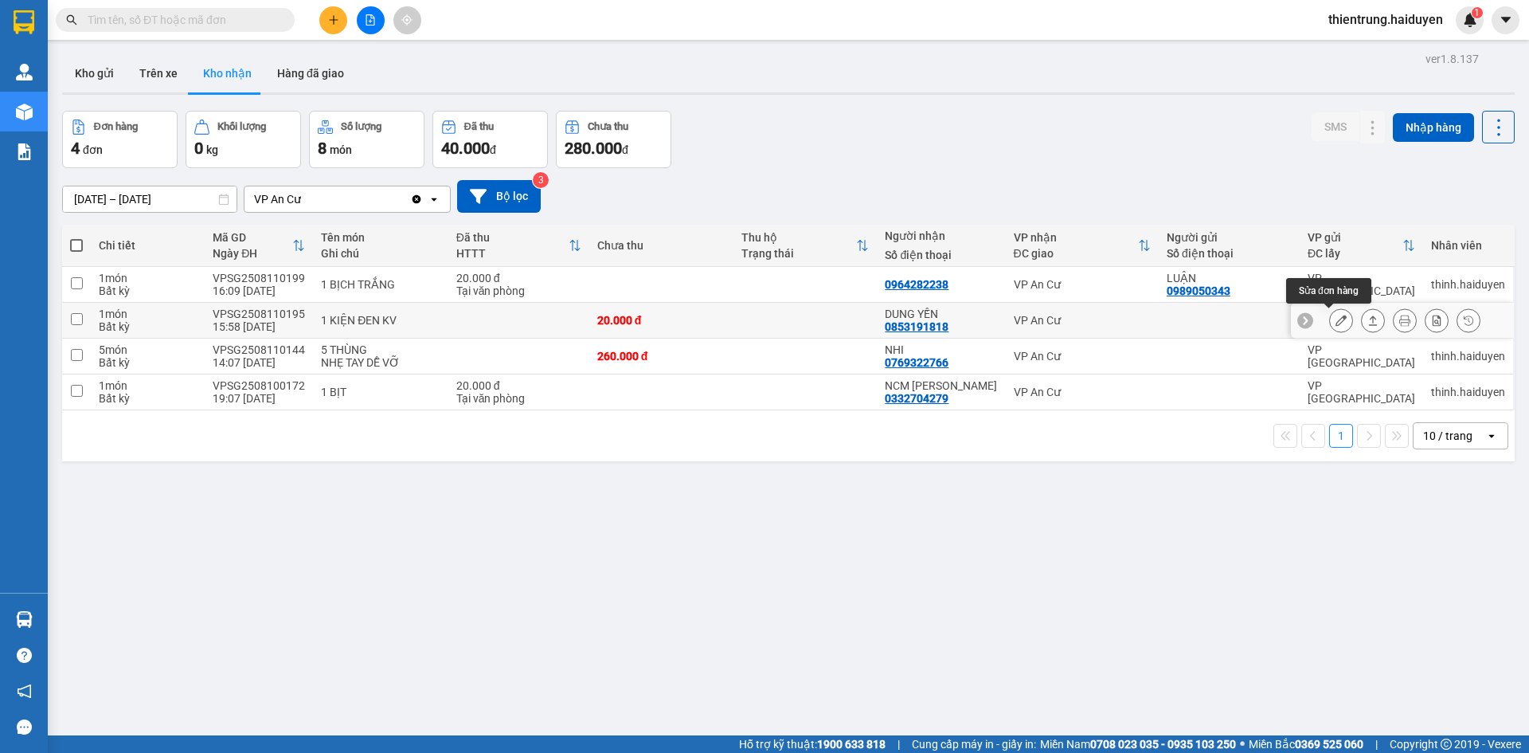
click at [1335, 320] on icon at bounding box center [1340, 320] width 11 height 11
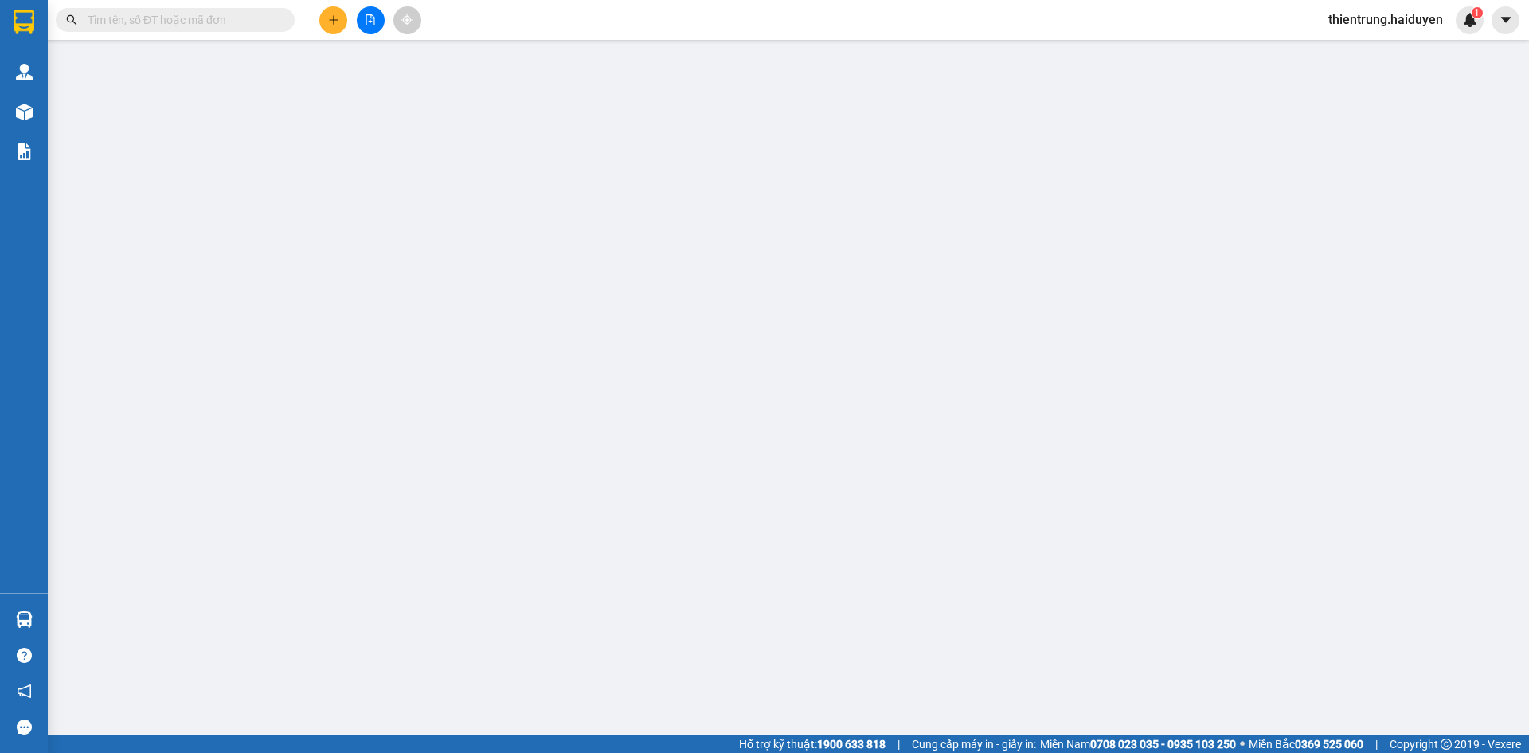
type input "0853191818"
type input "DUNG YẾN"
type input "20.000"
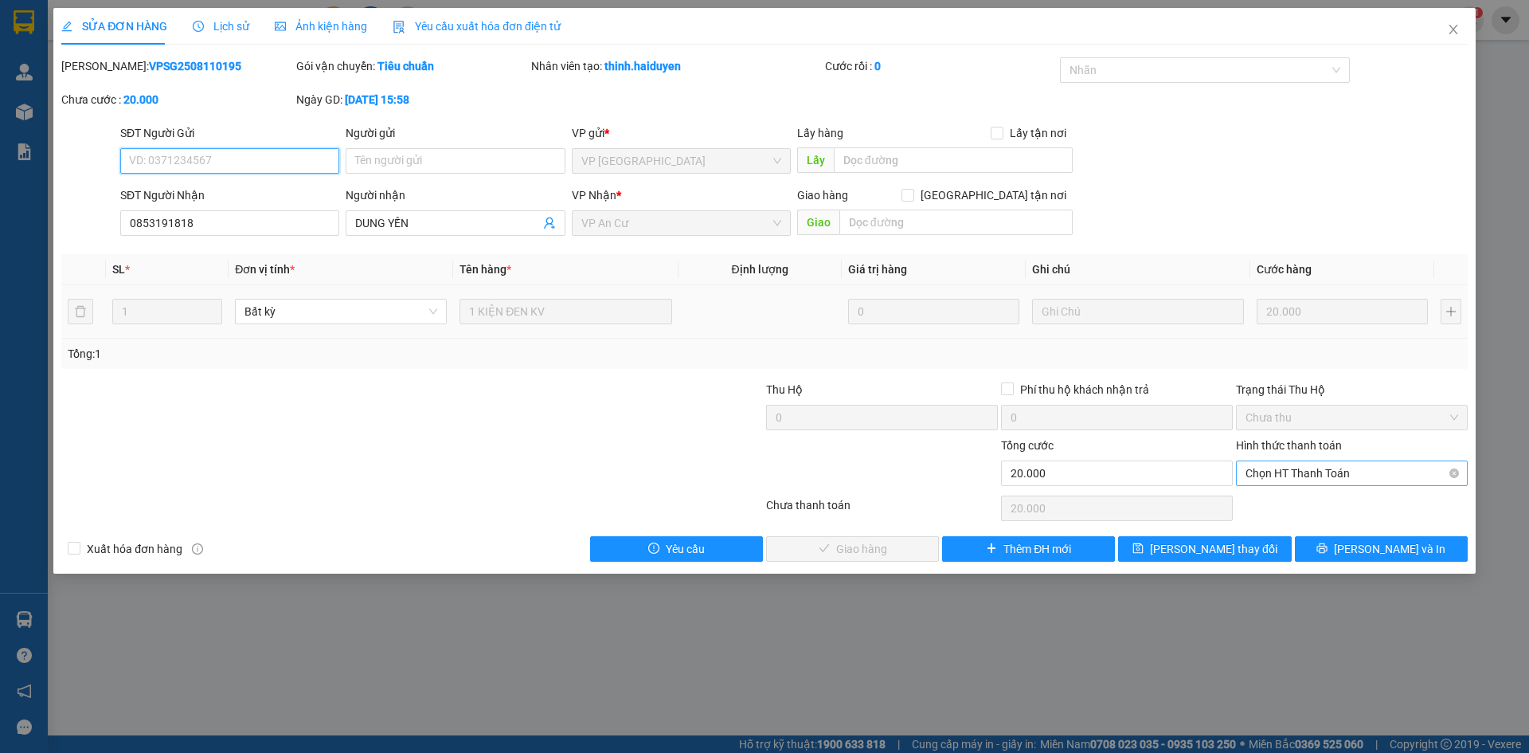
click at [1271, 483] on span "Chọn HT Thanh Toán" at bounding box center [1352, 473] width 213 height 24
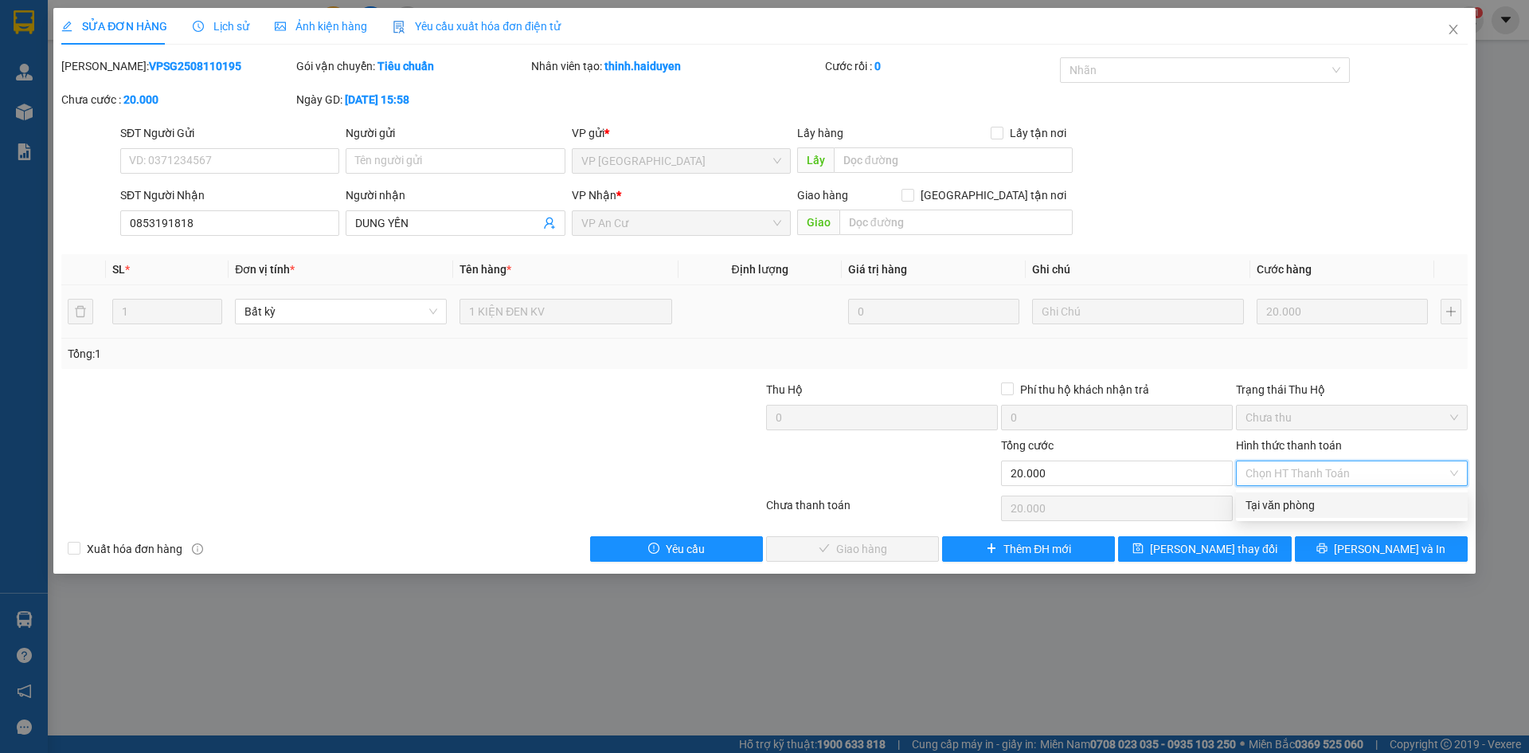
click at [1263, 510] on div "Tại văn phòng" at bounding box center [1352, 505] width 213 height 18
type input "0"
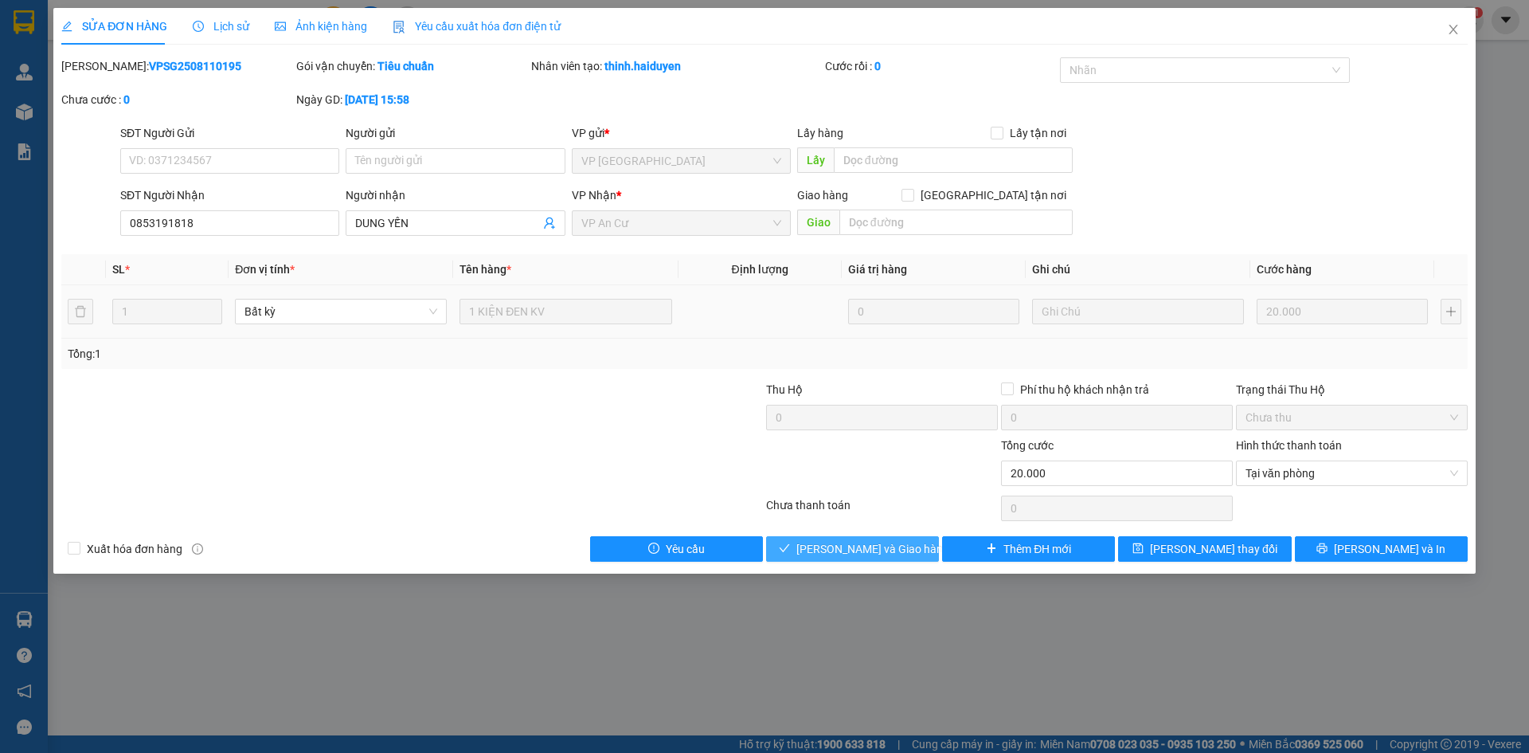
click at [825, 545] on span "[PERSON_NAME] và Giao hàng" at bounding box center [872, 549] width 153 height 18
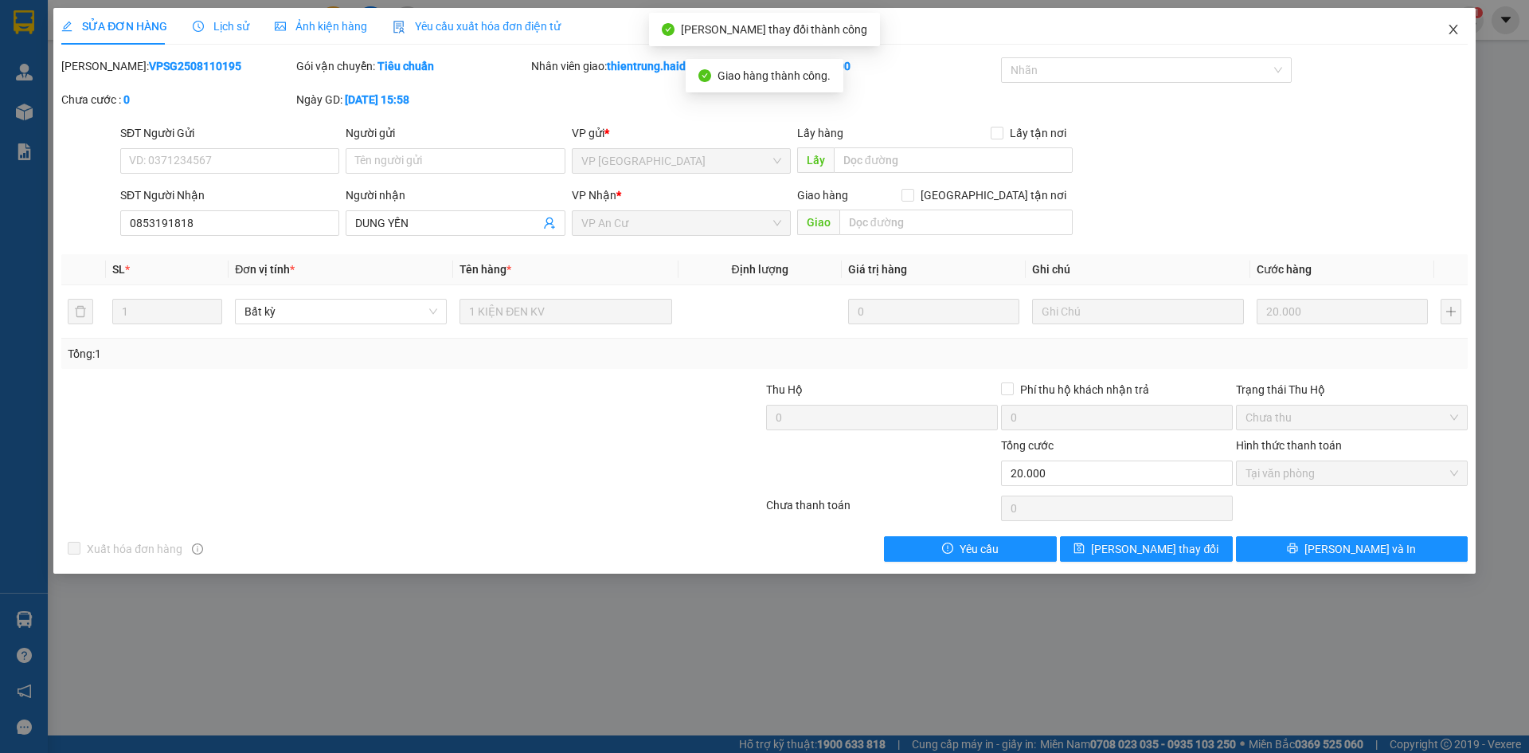
click at [1456, 27] on icon "close" at bounding box center [1453, 30] width 9 height 10
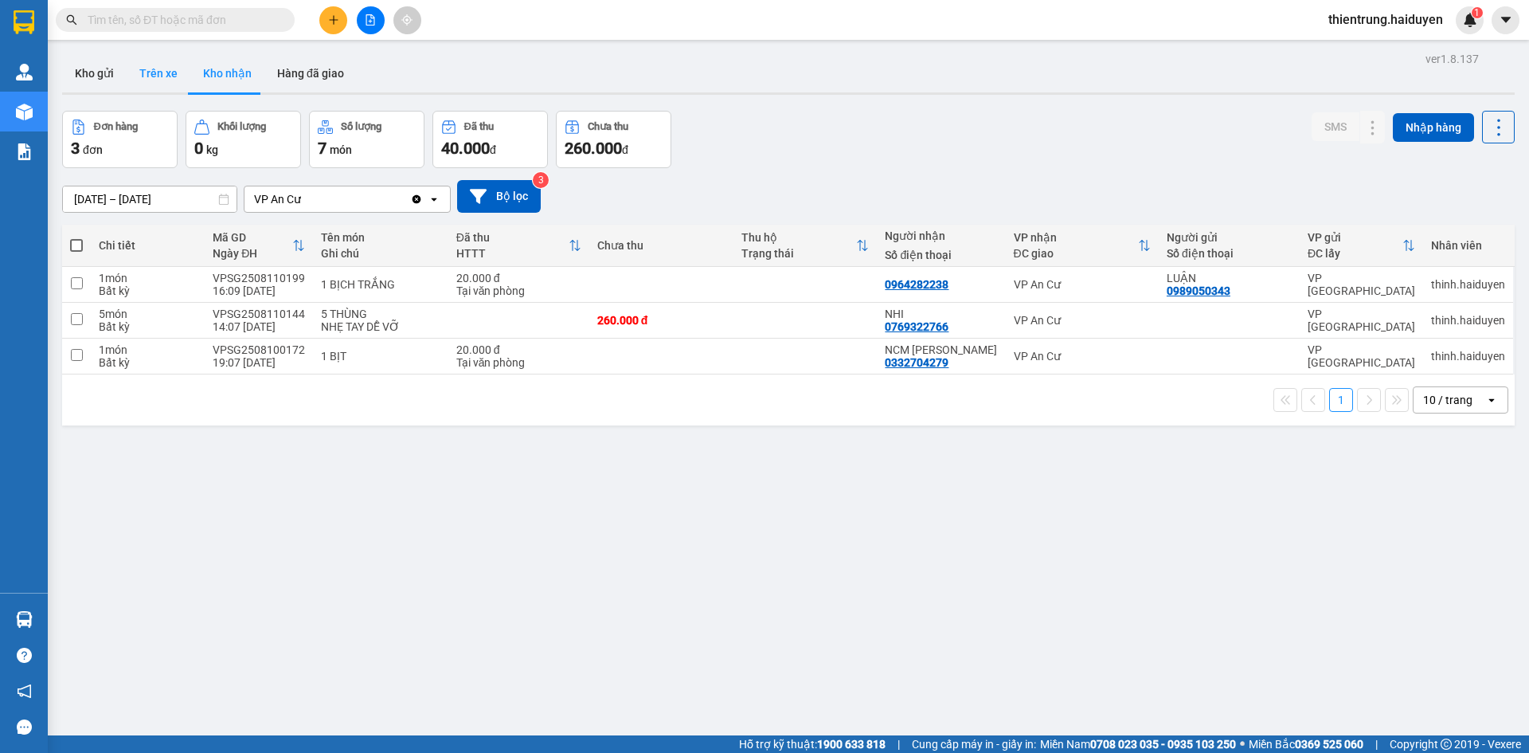
click at [165, 73] on button "Trên xe" at bounding box center [159, 73] width 64 height 38
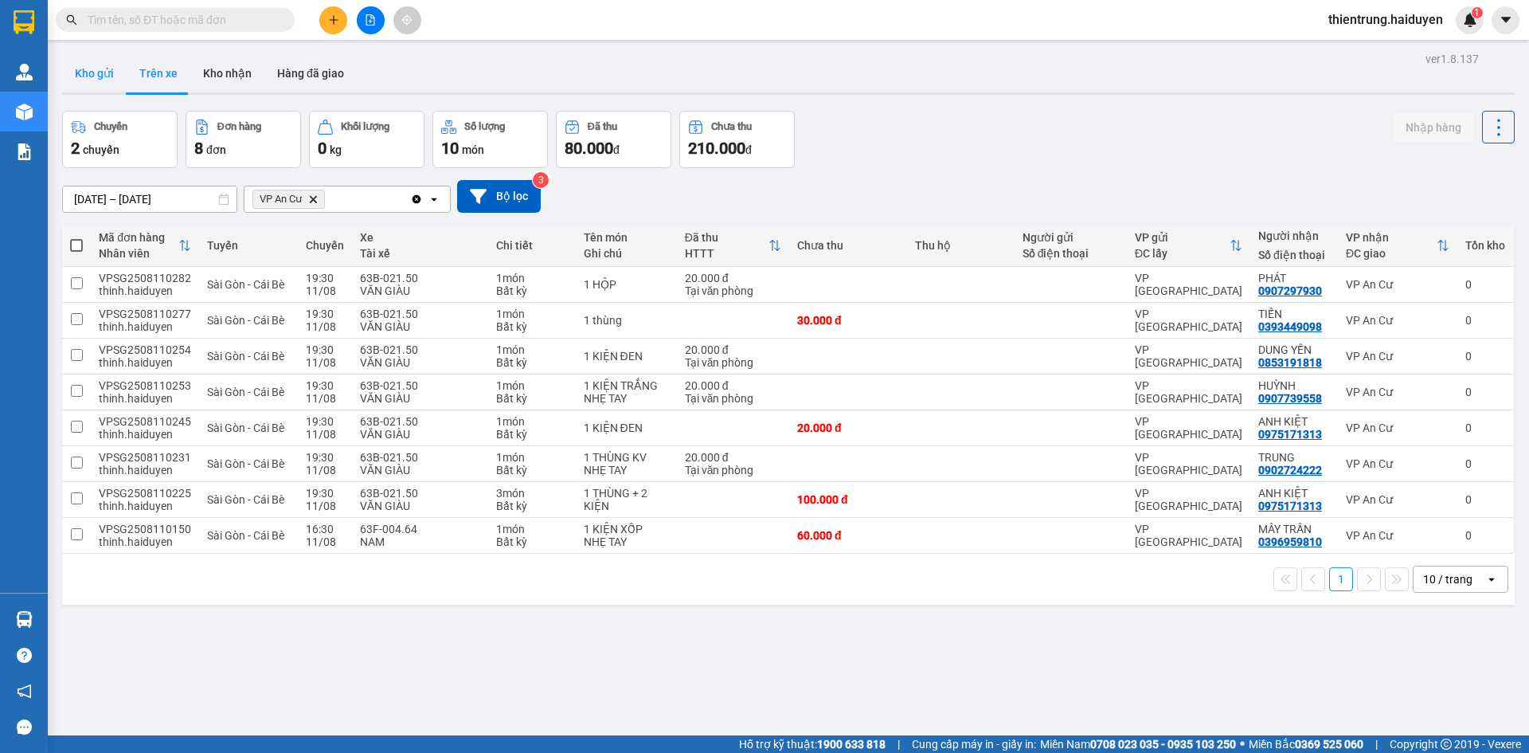
click at [91, 61] on button "Kho gửi" at bounding box center [94, 73] width 65 height 38
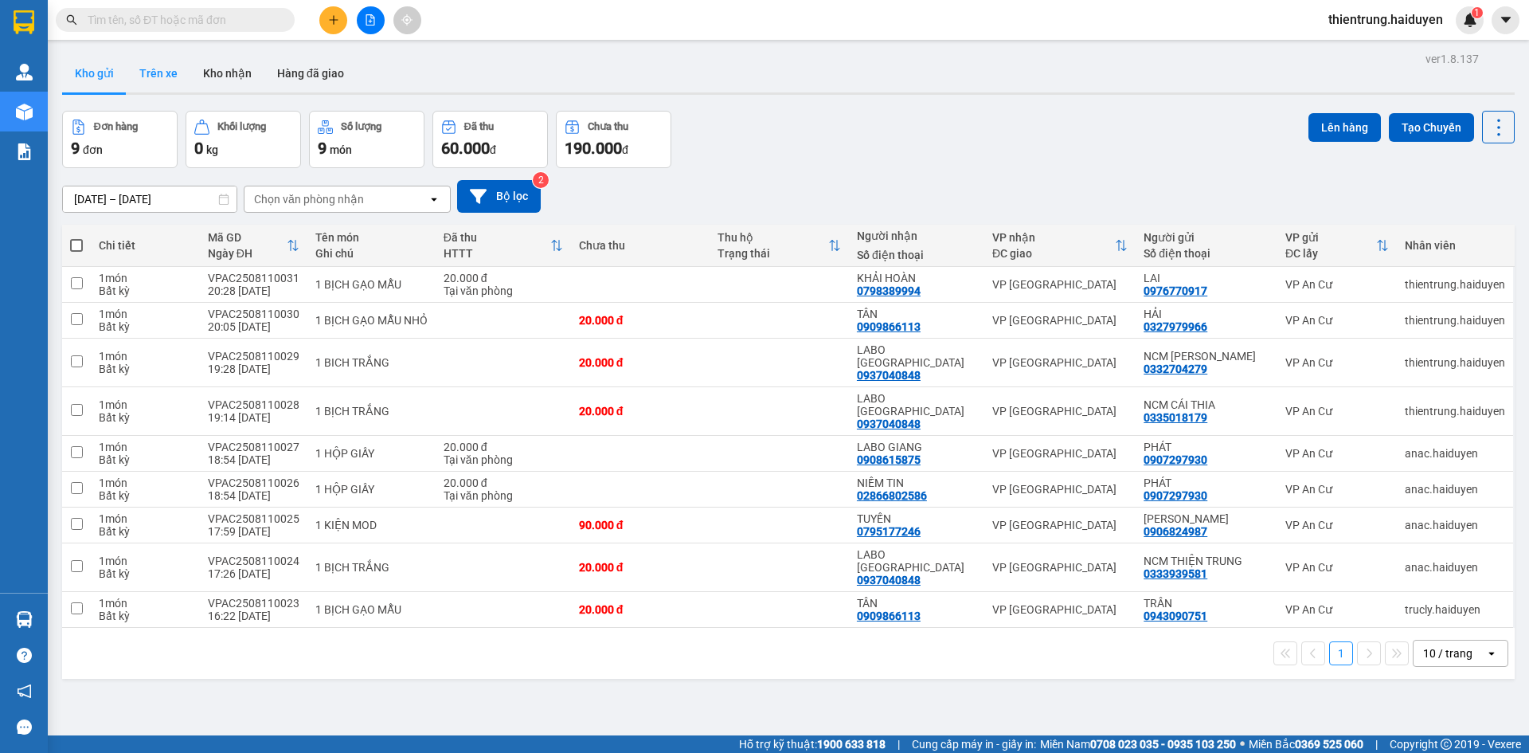
click at [150, 69] on button "Trên xe" at bounding box center [159, 73] width 64 height 38
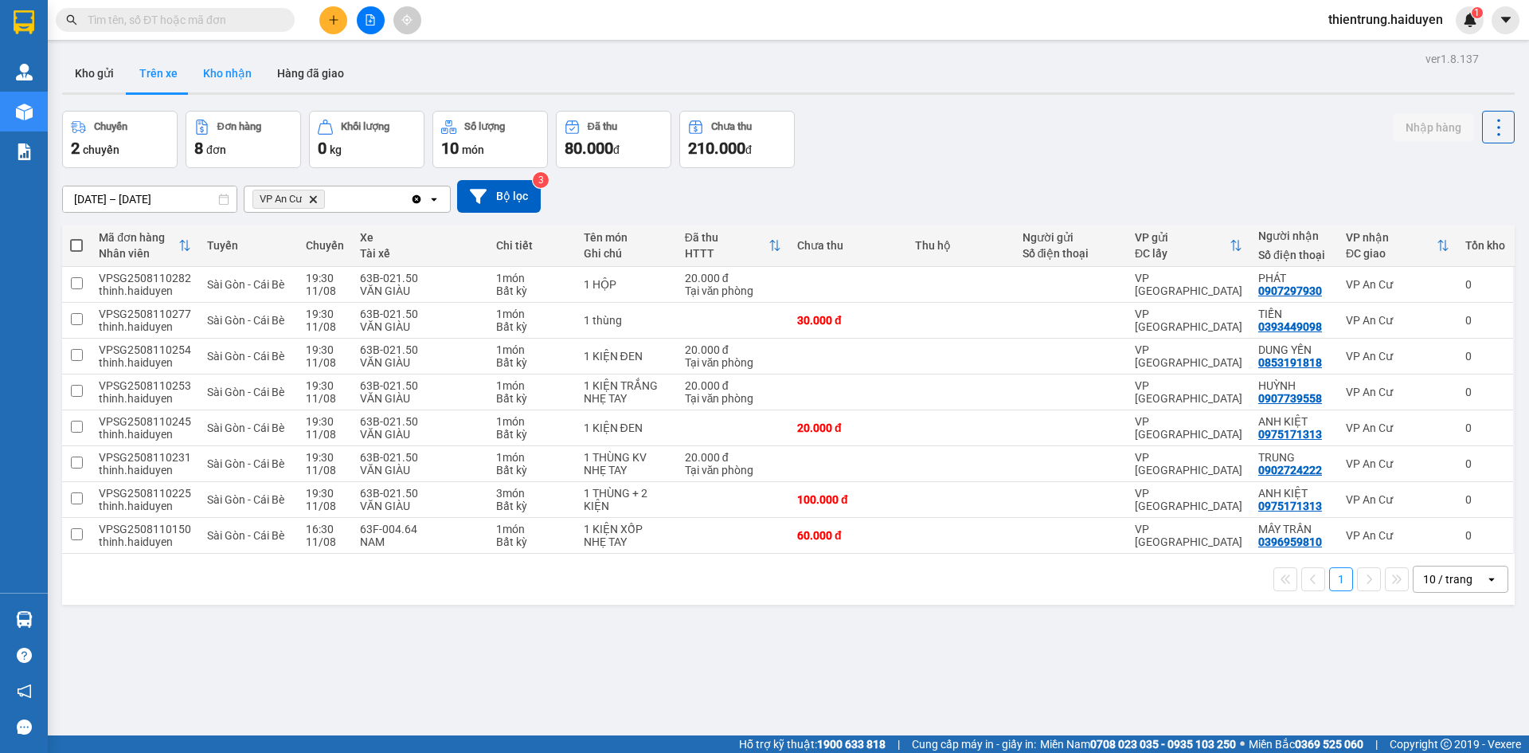
click at [238, 74] on button "Kho nhận" at bounding box center [227, 73] width 74 height 38
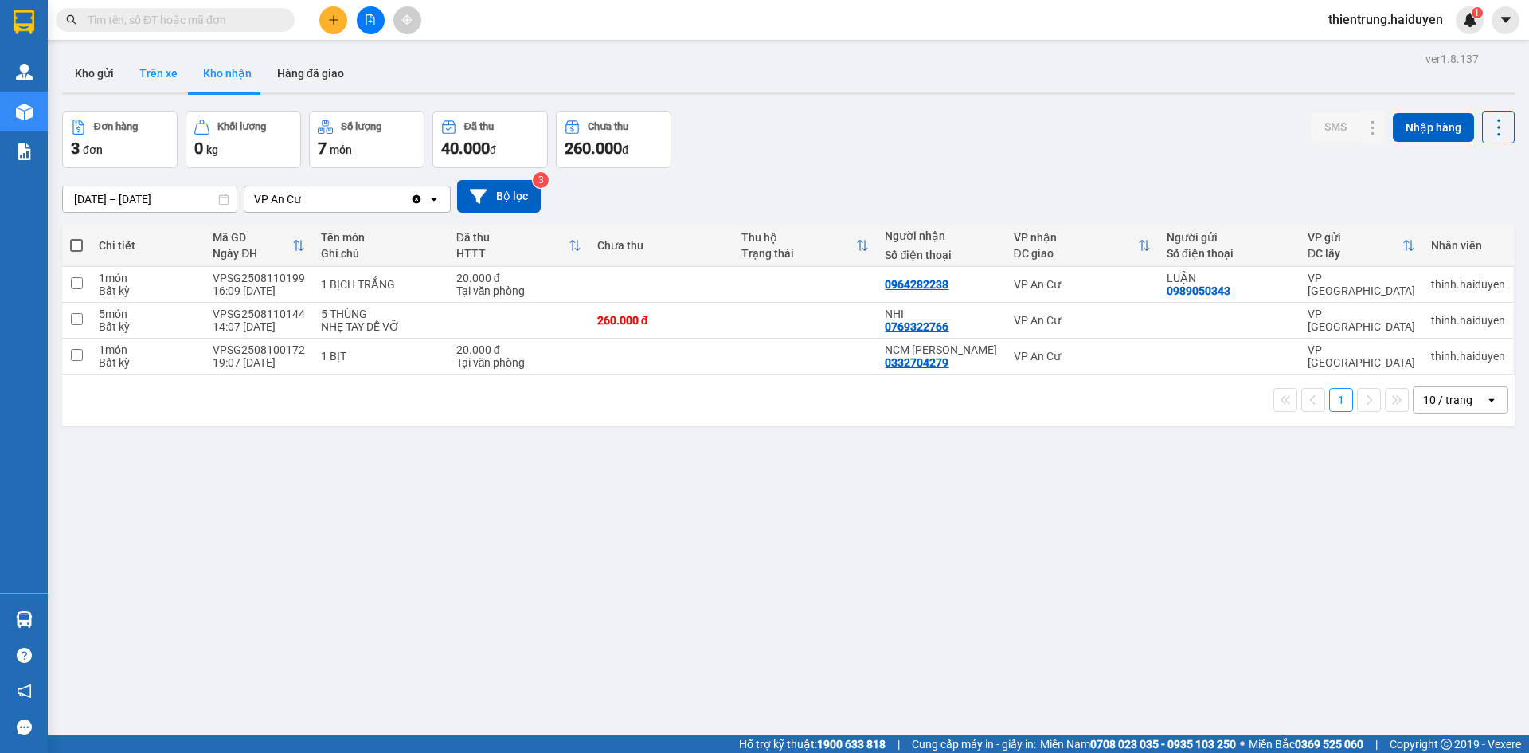
click at [155, 70] on button "Trên xe" at bounding box center [159, 73] width 64 height 38
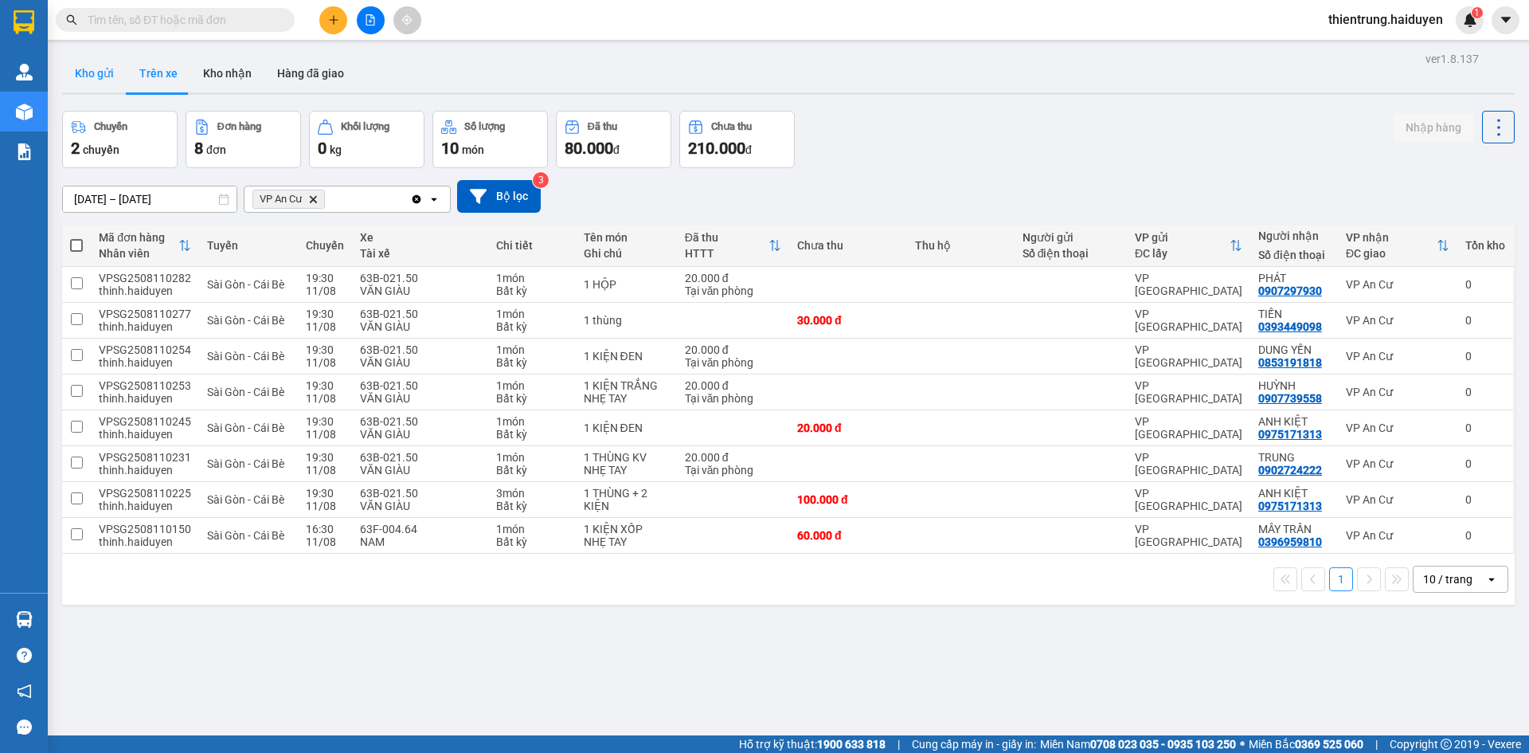
click at [115, 78] on button "Kho gửi" at bounding box center [94, 73] width 65 height 38
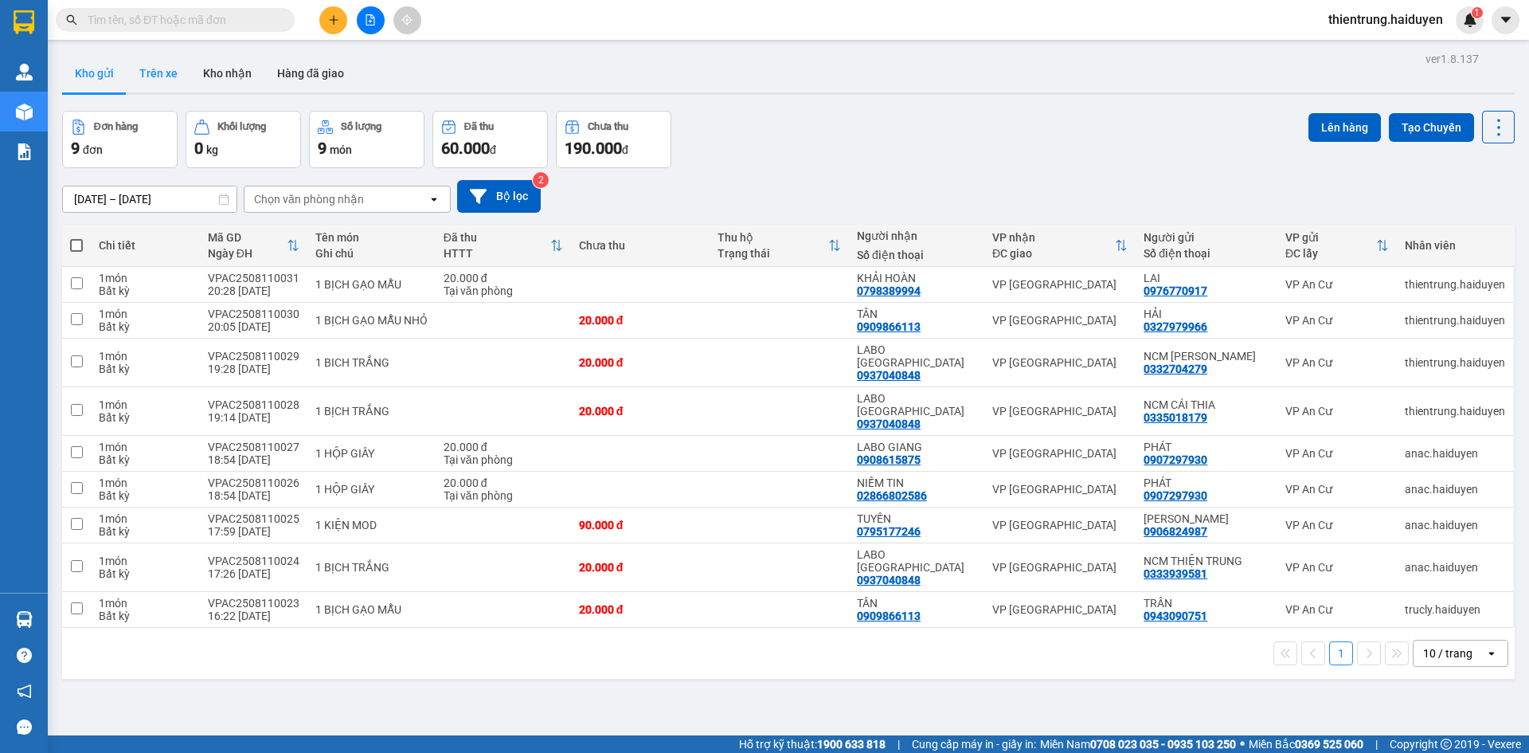
click at [165, 66] on button "Trên xe" at bounding box center [159, 73] width 64 height 38
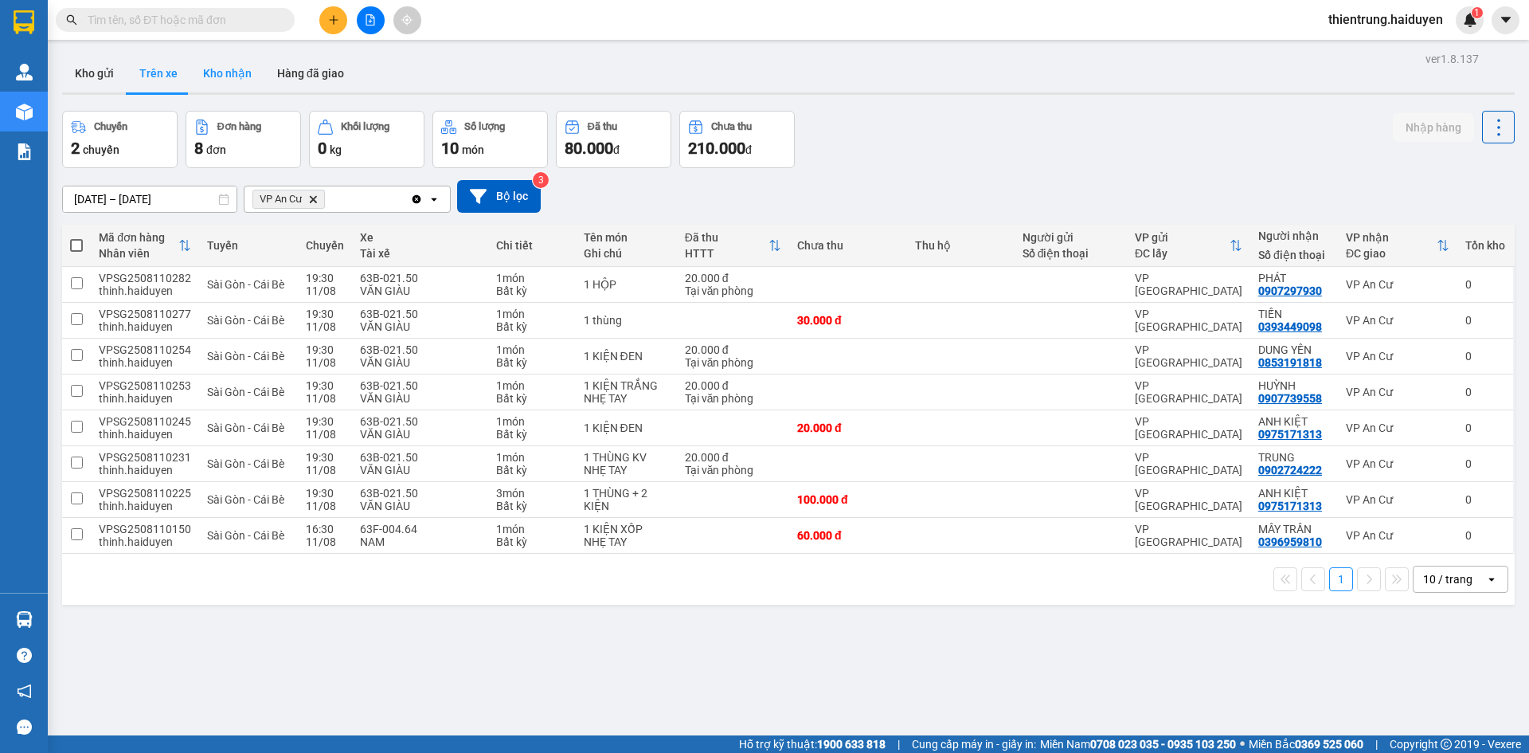
click at [225, 67] on button "Kho nhận" at bounding box center [227, 73] width 74 height 38
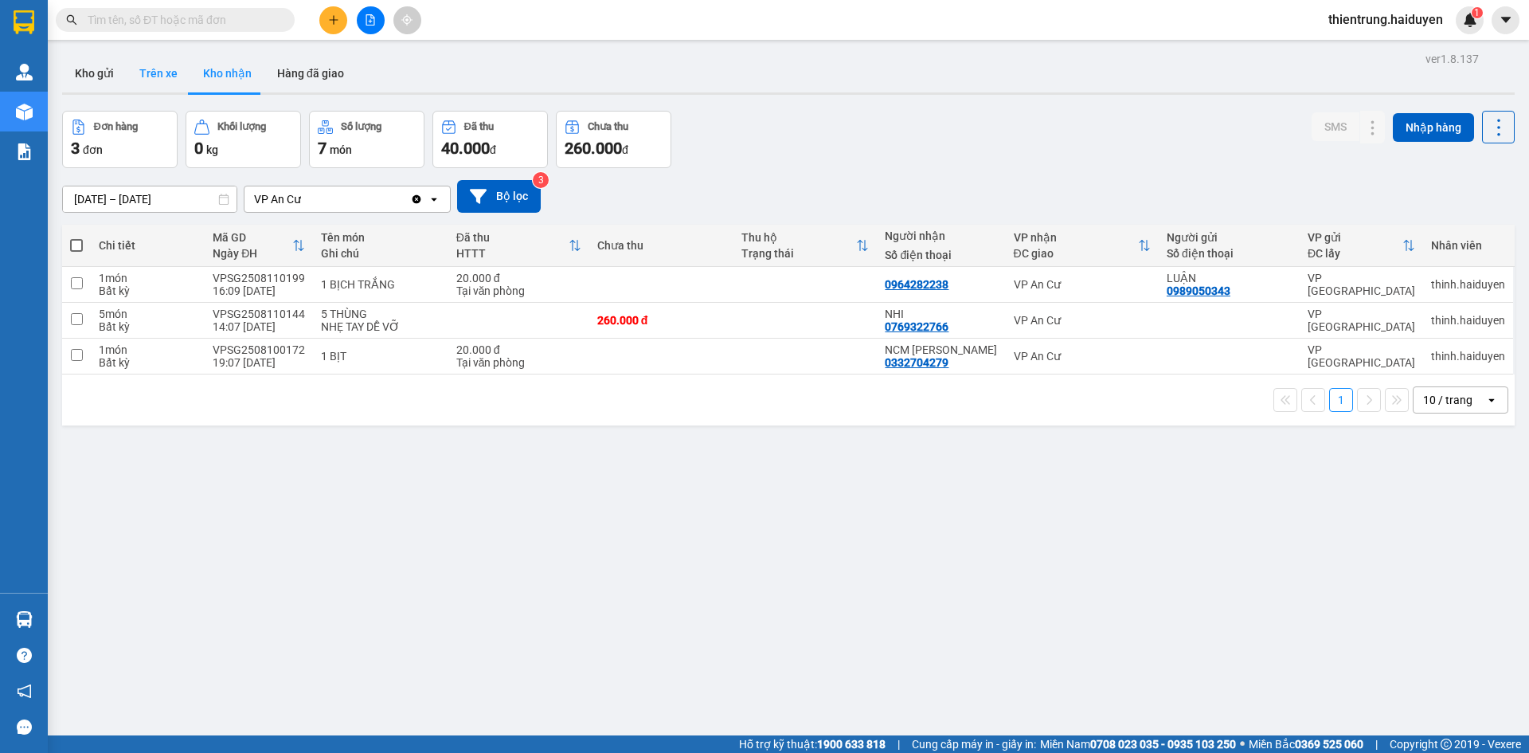
click at [156, 81] on button "Trên xe" at bounding box center [159, 73] width 64 height 38
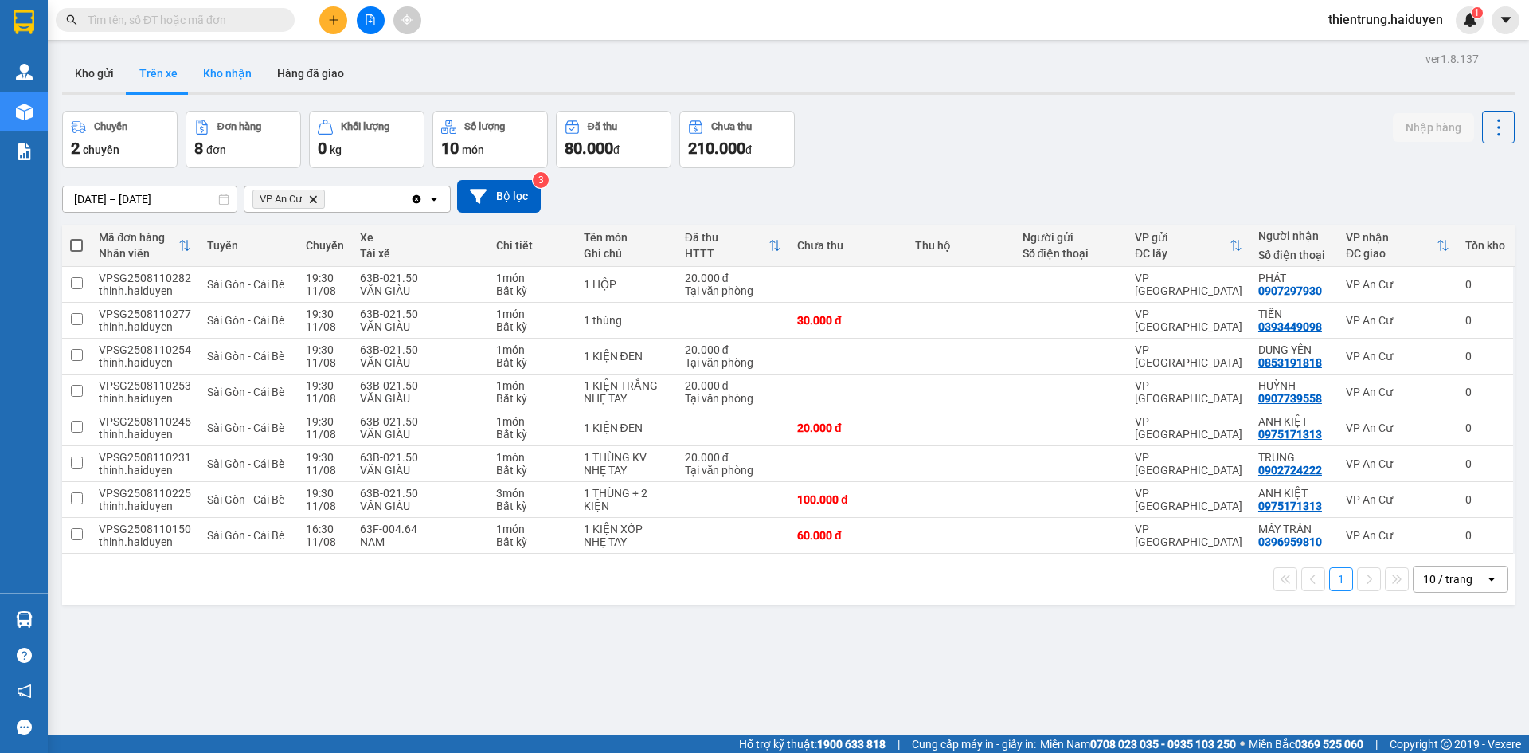
click at [211, 67] on button "Kho nhận" at bounding box center [227, 73] width 74 height 38
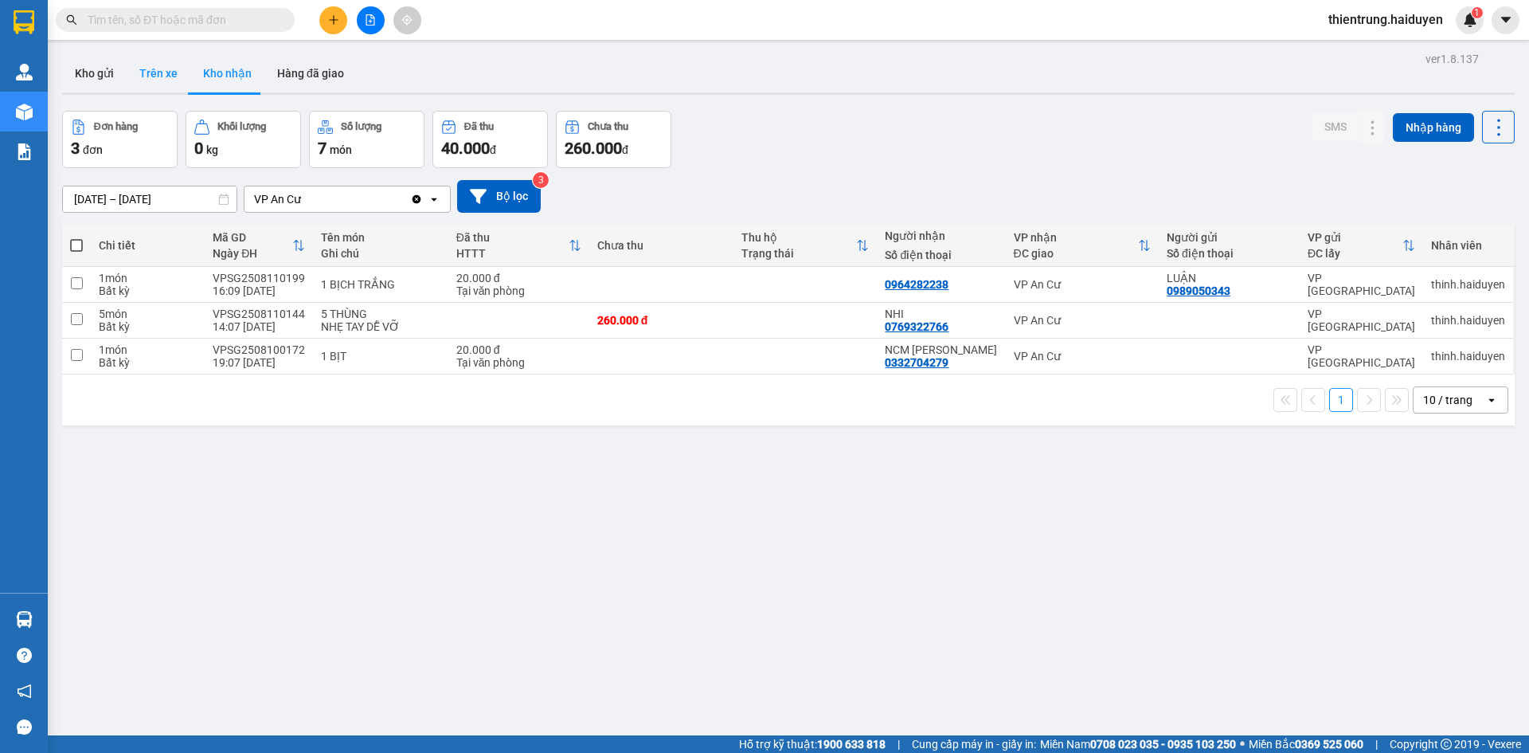
click at [159, 80] on button "Trên xe" at bounding box center [159, 73] width 64 height 38
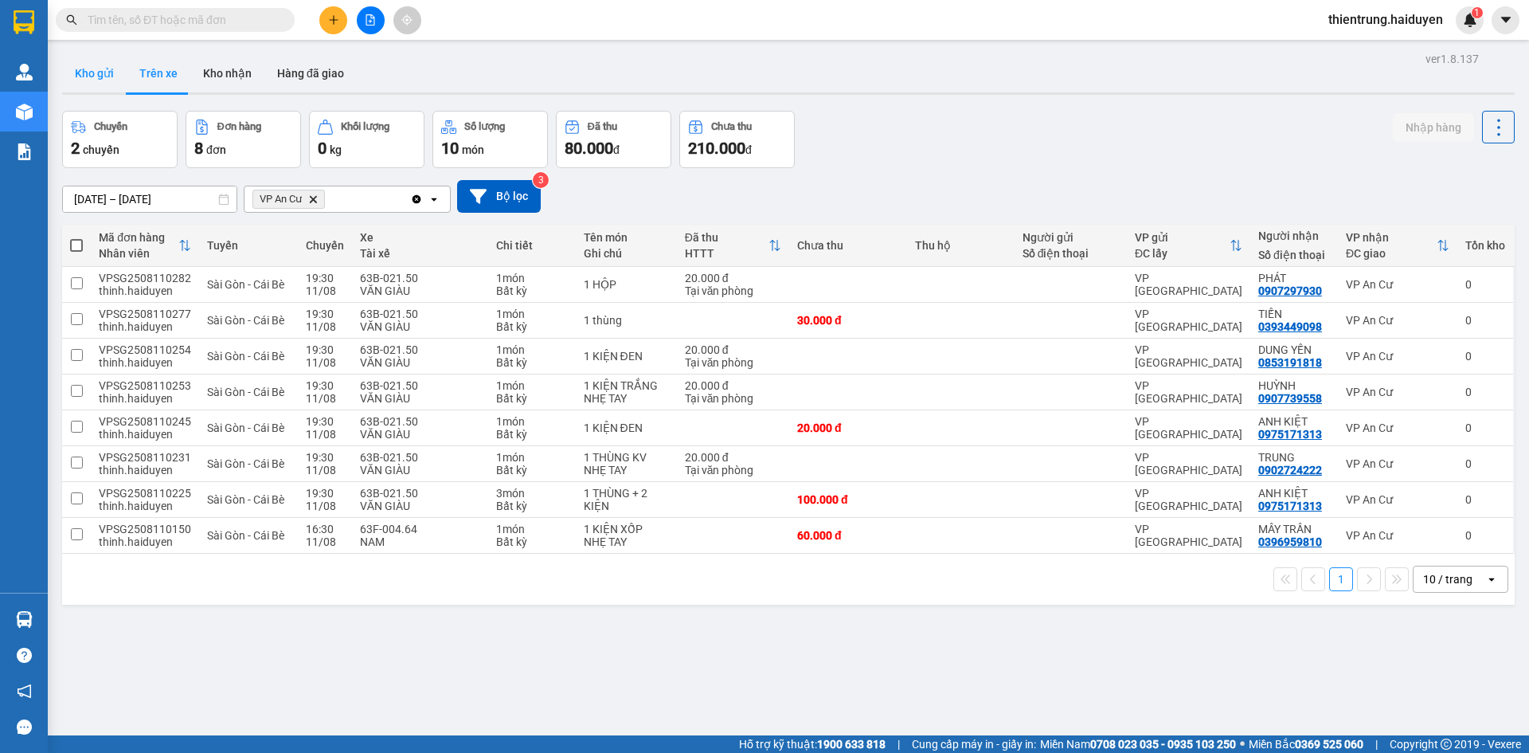
click at [85, 65] on button "Kho gửi" at bounding box center [94, 73] width 65 height 38
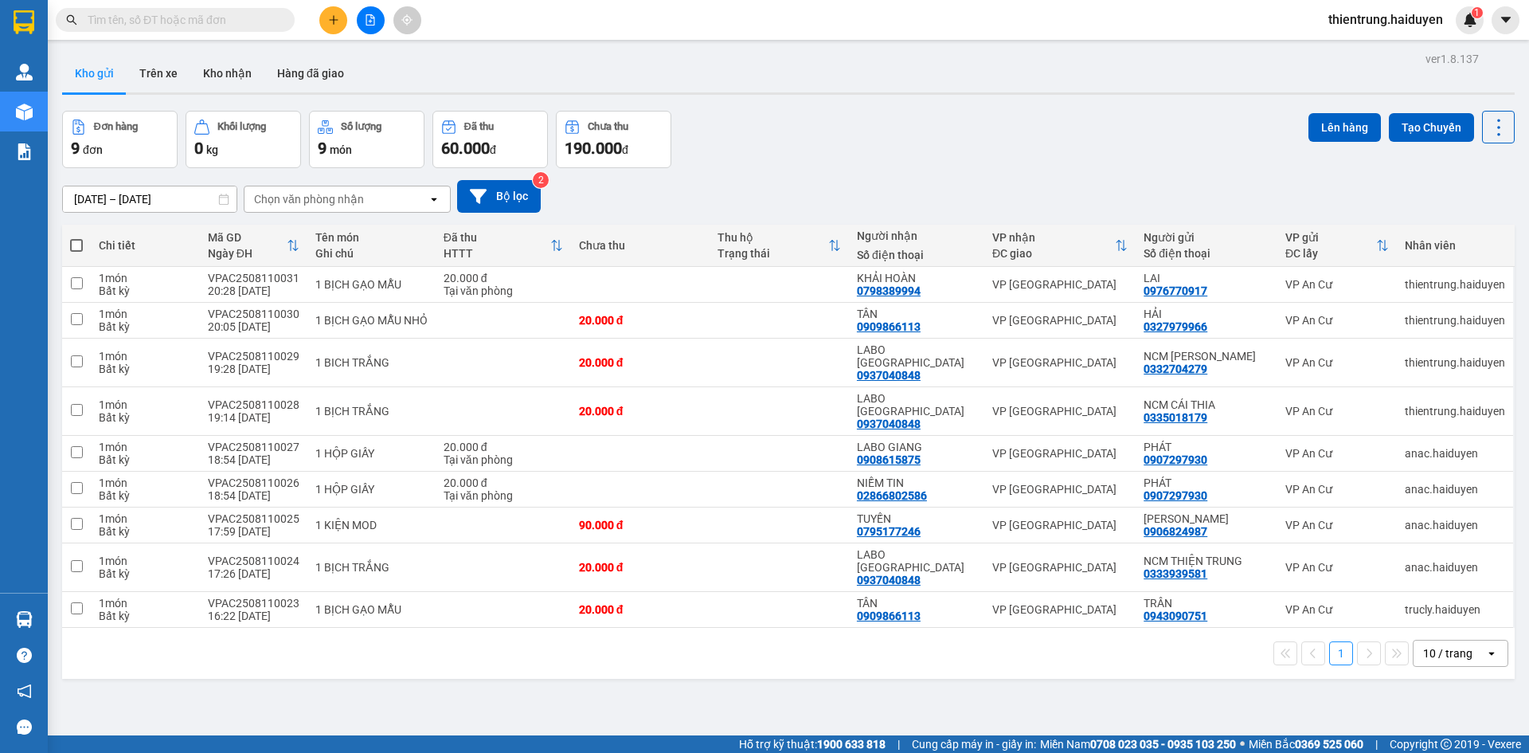
click at [113, 70] on button "Kho gửi" at bounding box center [94, 73] width 65 height 38
click at [137, 75] on button "Trên xe" at bounding box center [159, 73] width 64 height 38
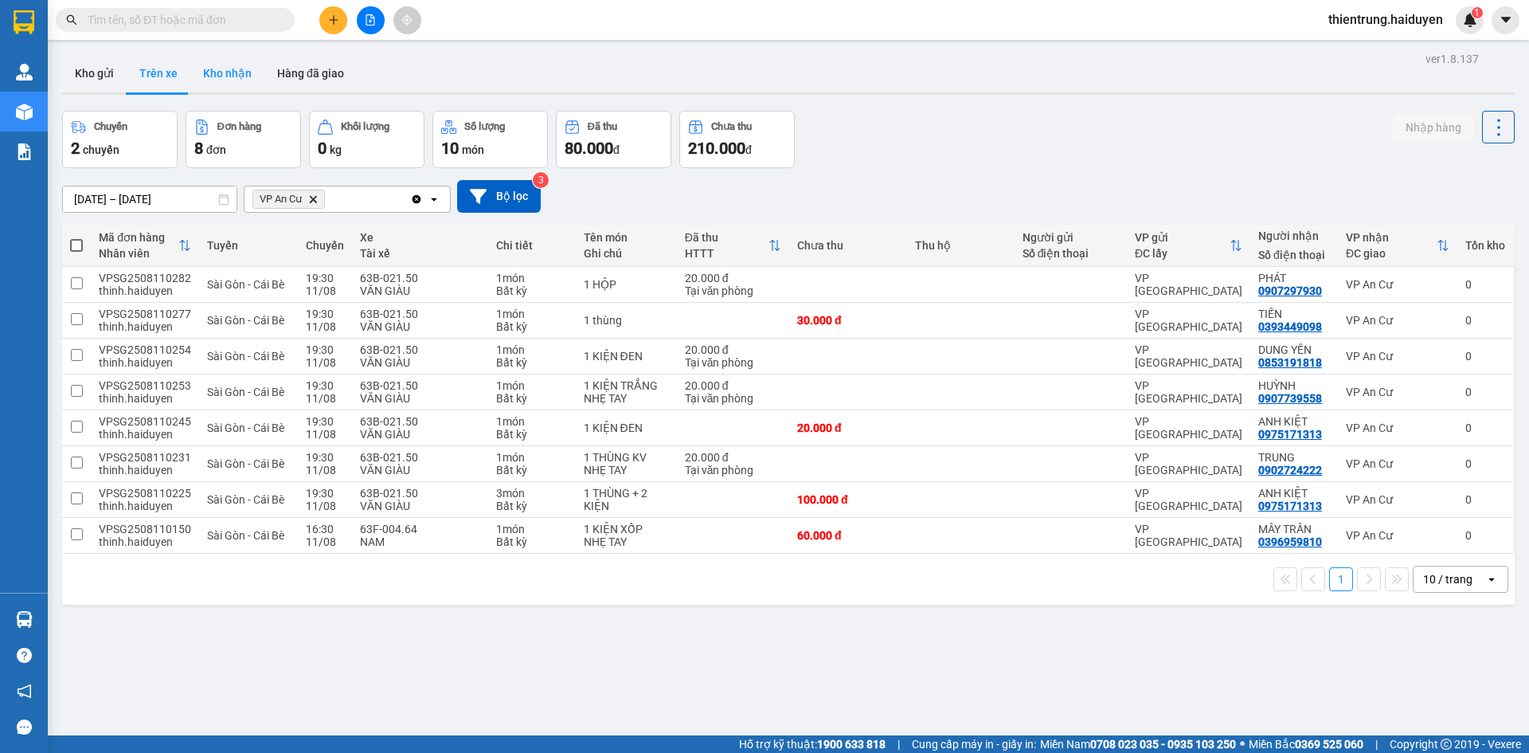
click at [224, 76] on button "Kho nhận" at bounding box center [227, 73] width 74 height 38
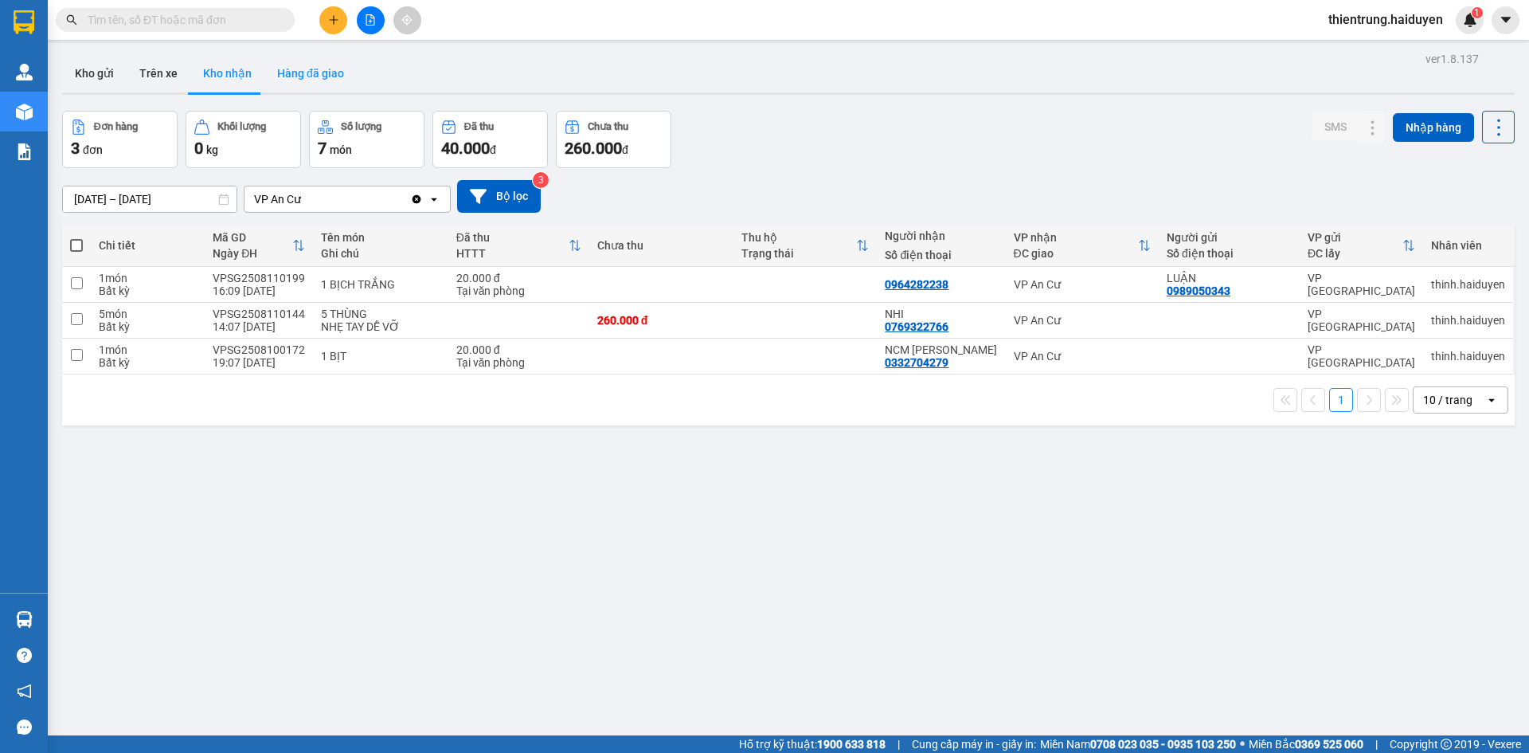
click at [287, 80] on button "Hàng đã giao" at bounding box center [310, 73] width 92 height 38
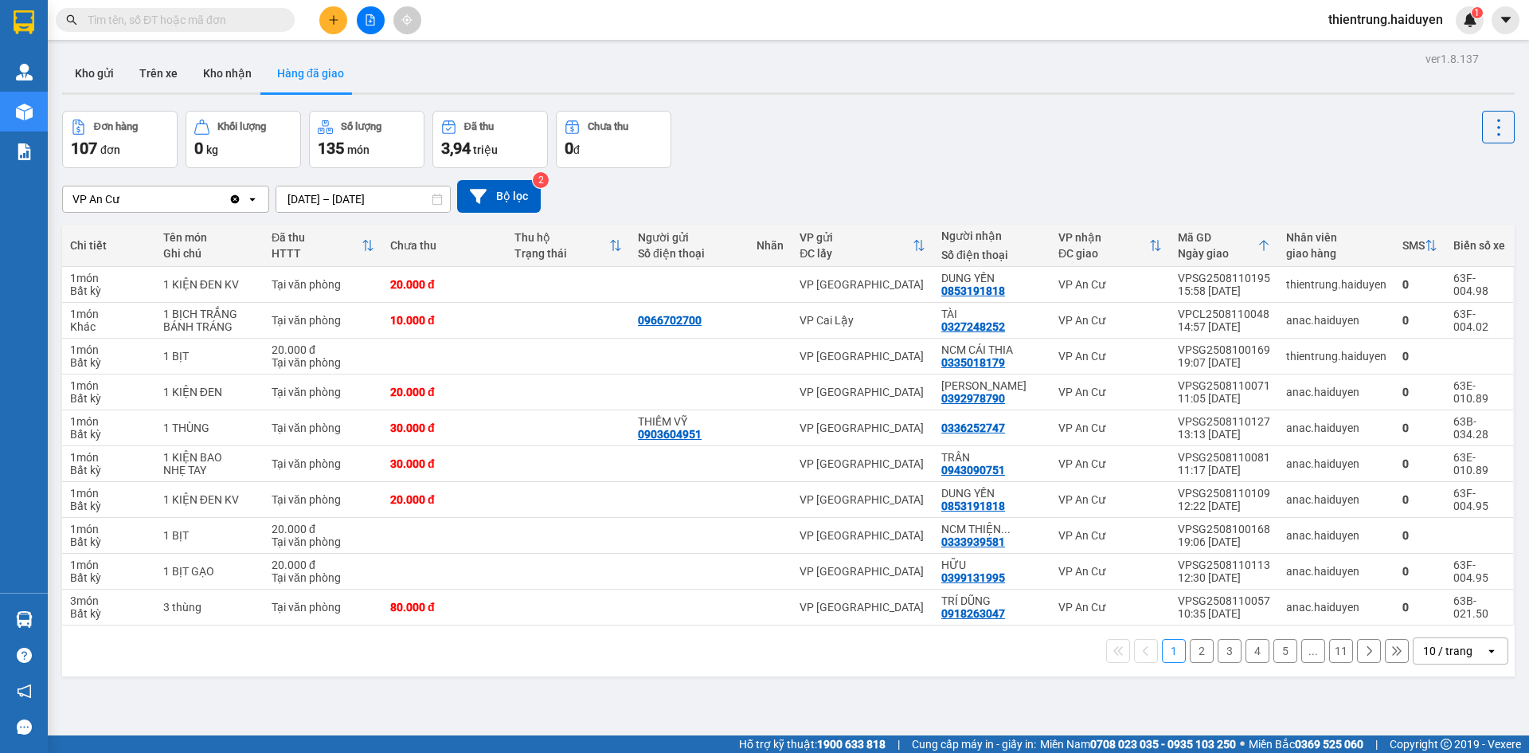
click at [1190, 656] on button "2" at bounding box center [1202, 651] width 24 height 24
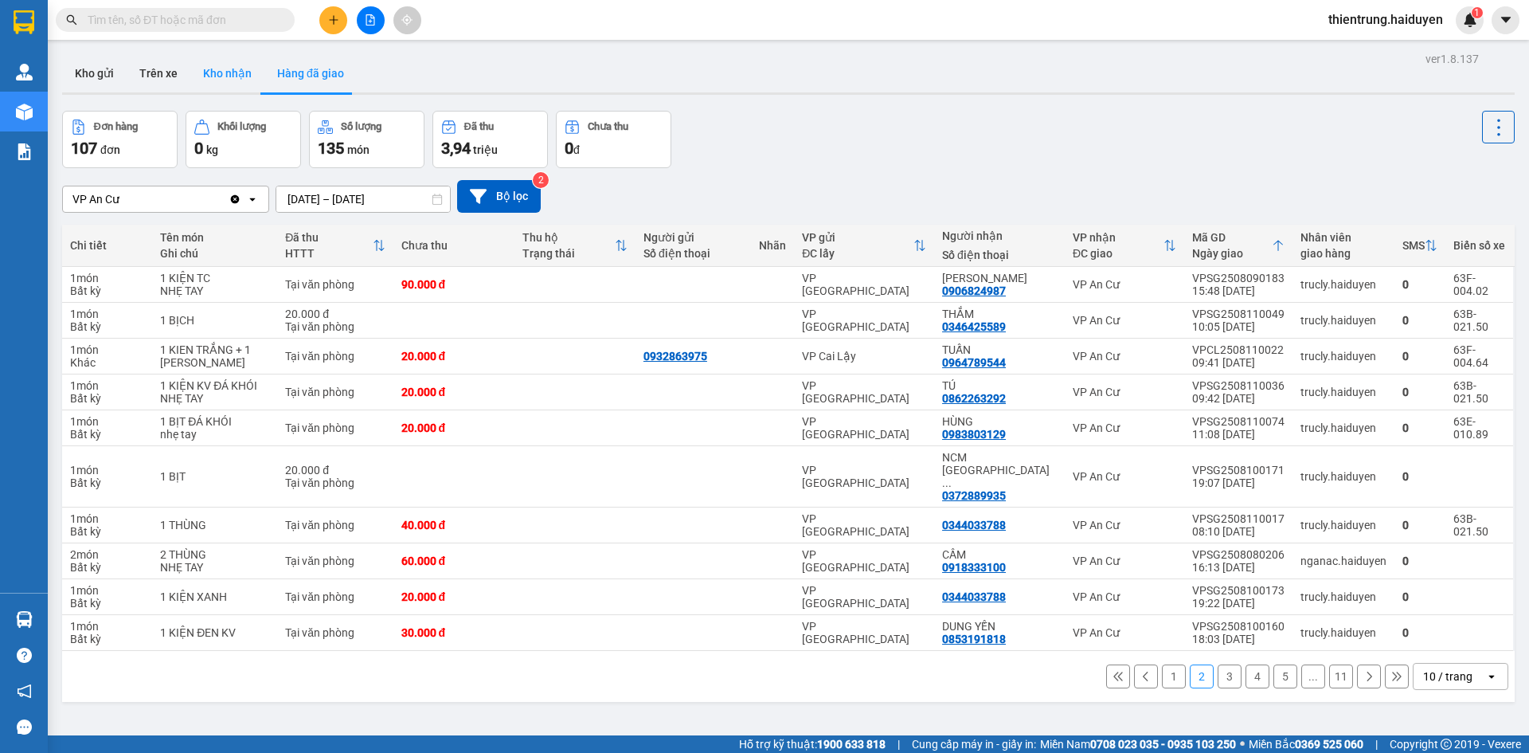
click at [233, 80] on button "Kho nhận" at bounding box center [227, 73] width 74 height 38
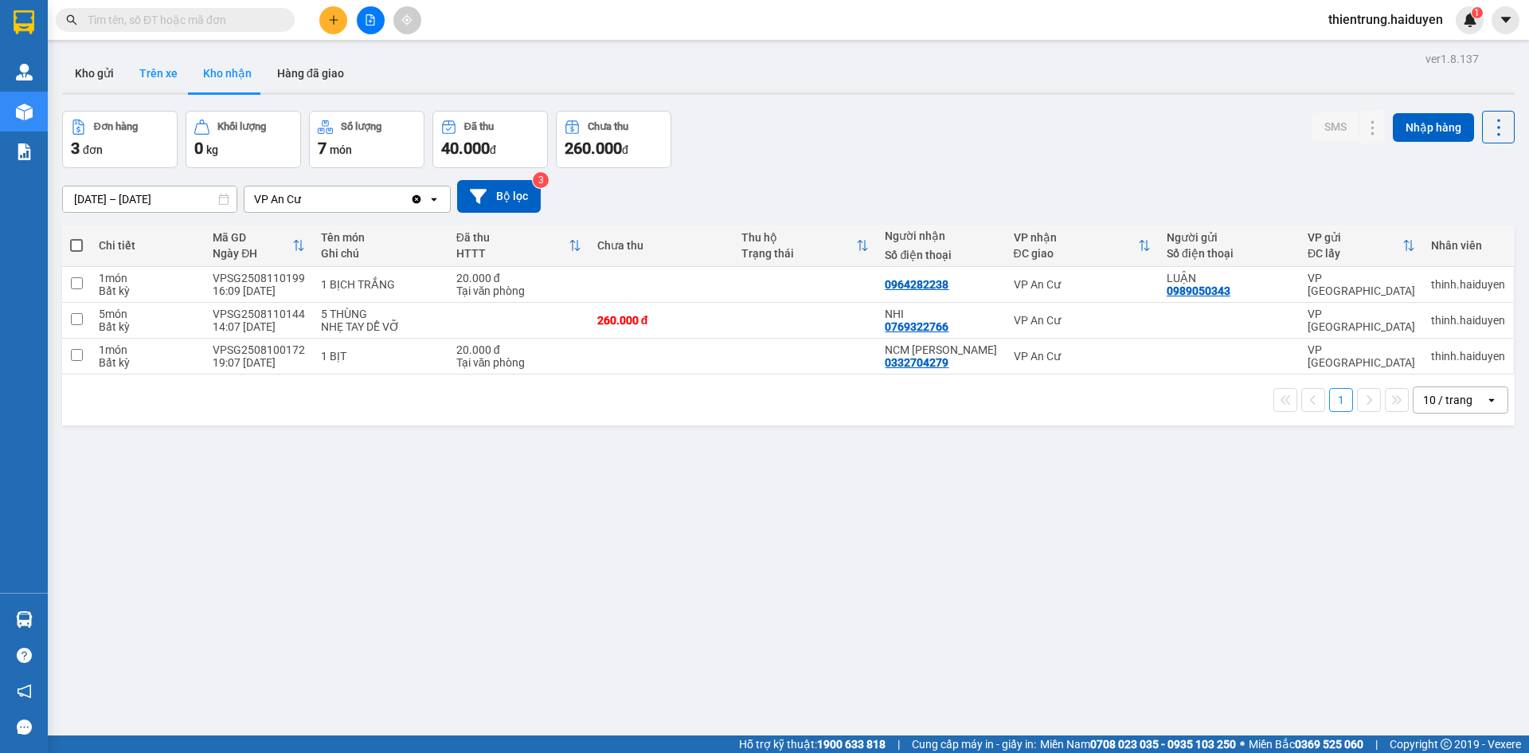
click at [147, 82] on button "Trên xe" at bounding box center [159, 73] width 64 height 38
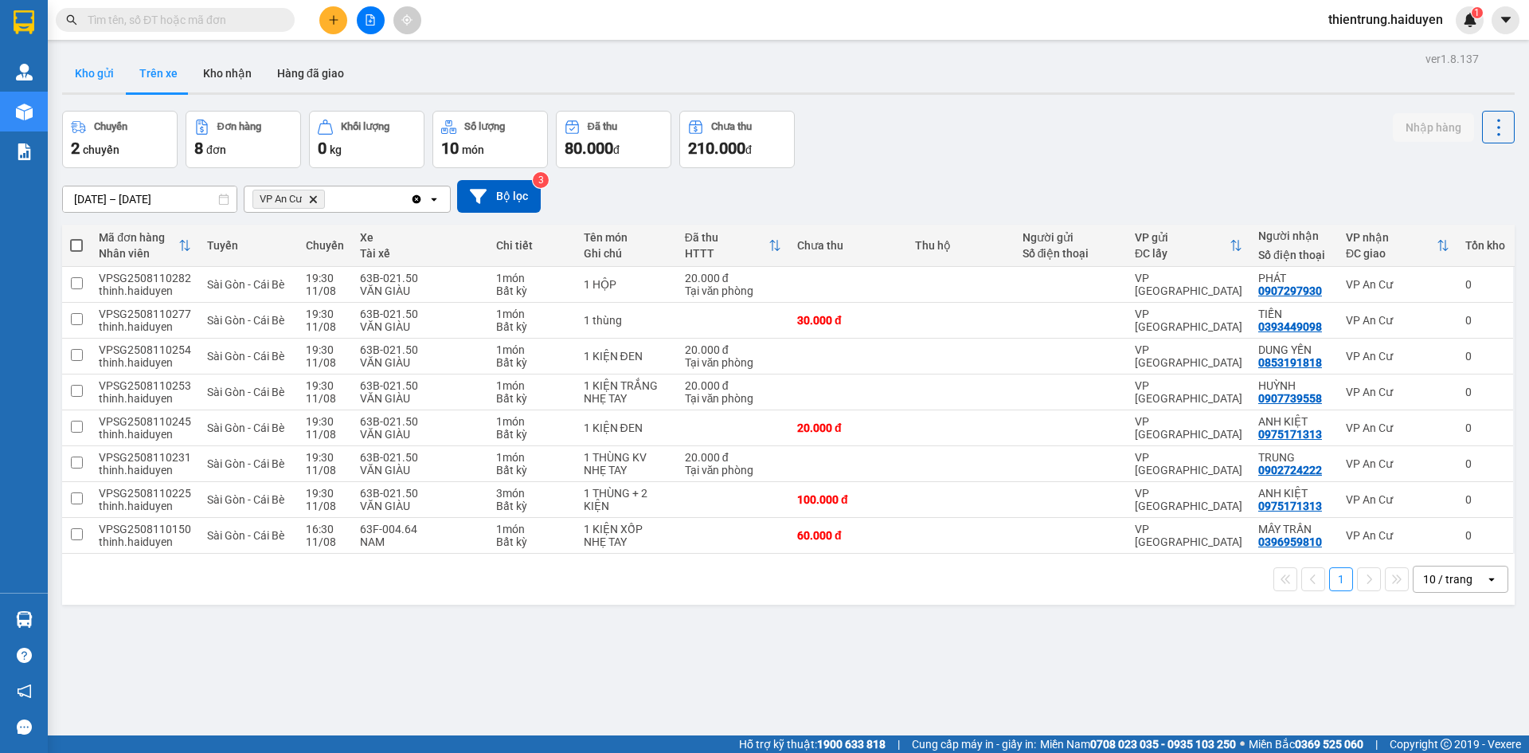
click at [104, 70] on button "Kho gửi" at bounding box center [94, 73] width 65 height 38
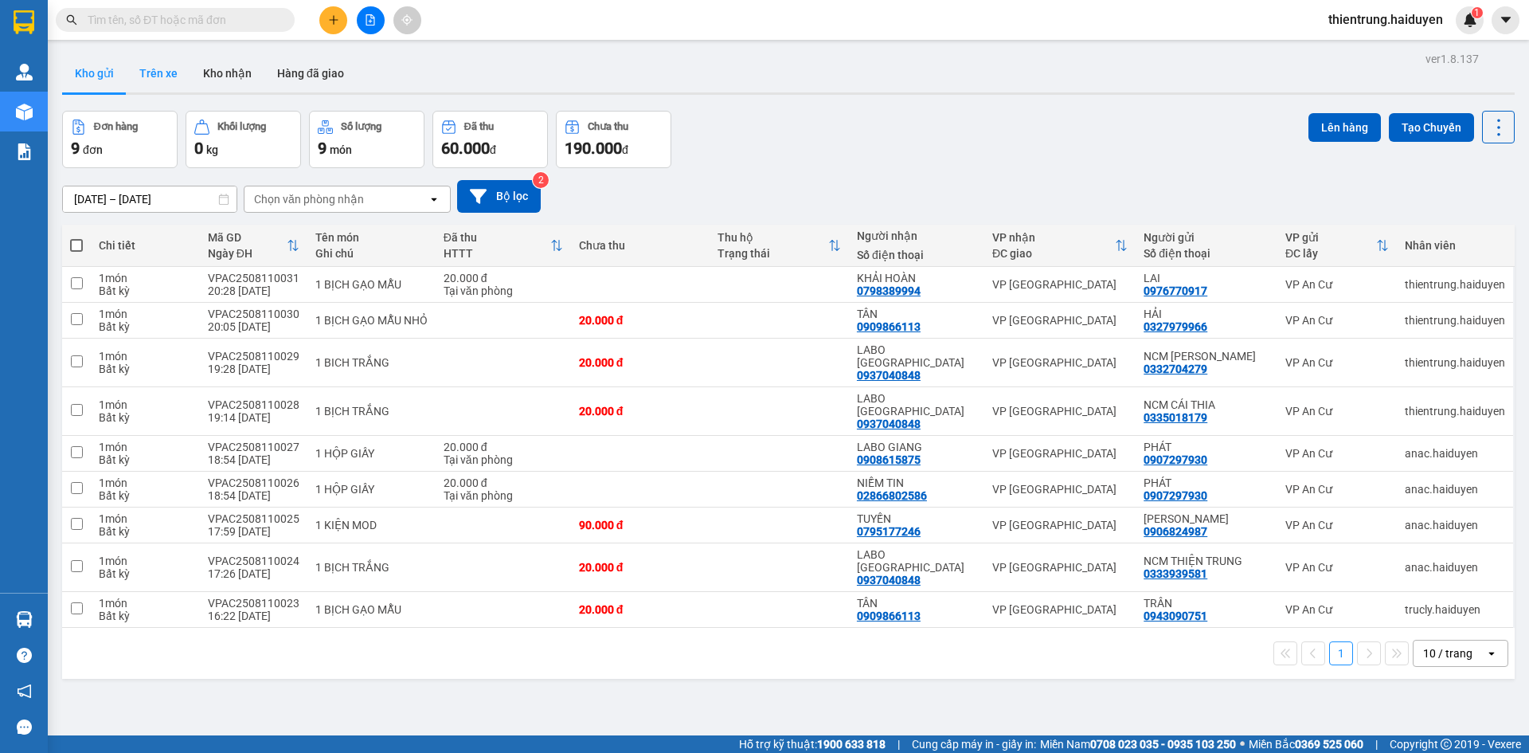
click at [166, 69] on button "Trên xe" at bounding box center [159, 73] width 64 height 38
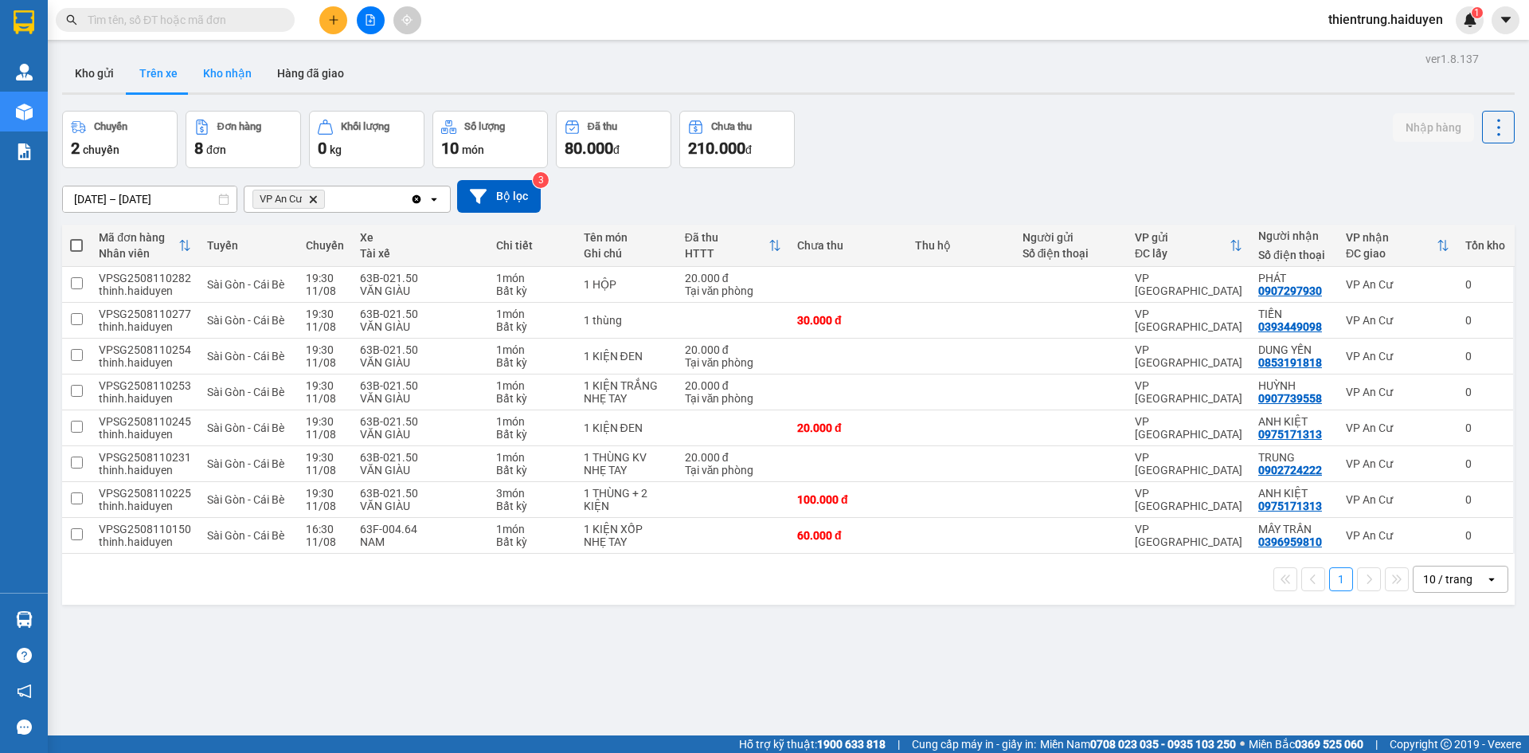
click at [216, 76] on button "Kho nhận" at bounding box center [227, 73] width 74 height 38
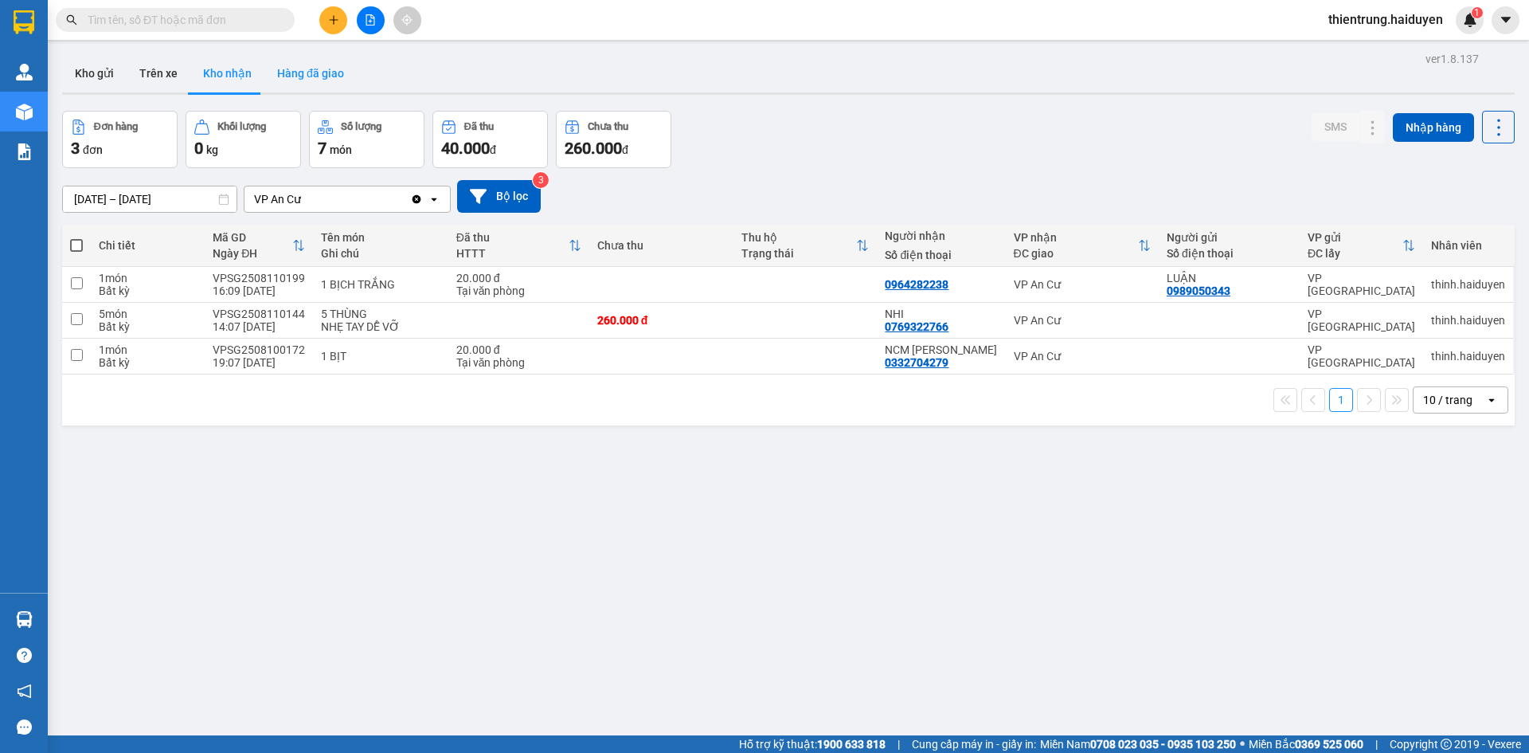
click at [300, 78] on button "Hàng đã giao" at bounding box center [310, 73] width 92 height 38
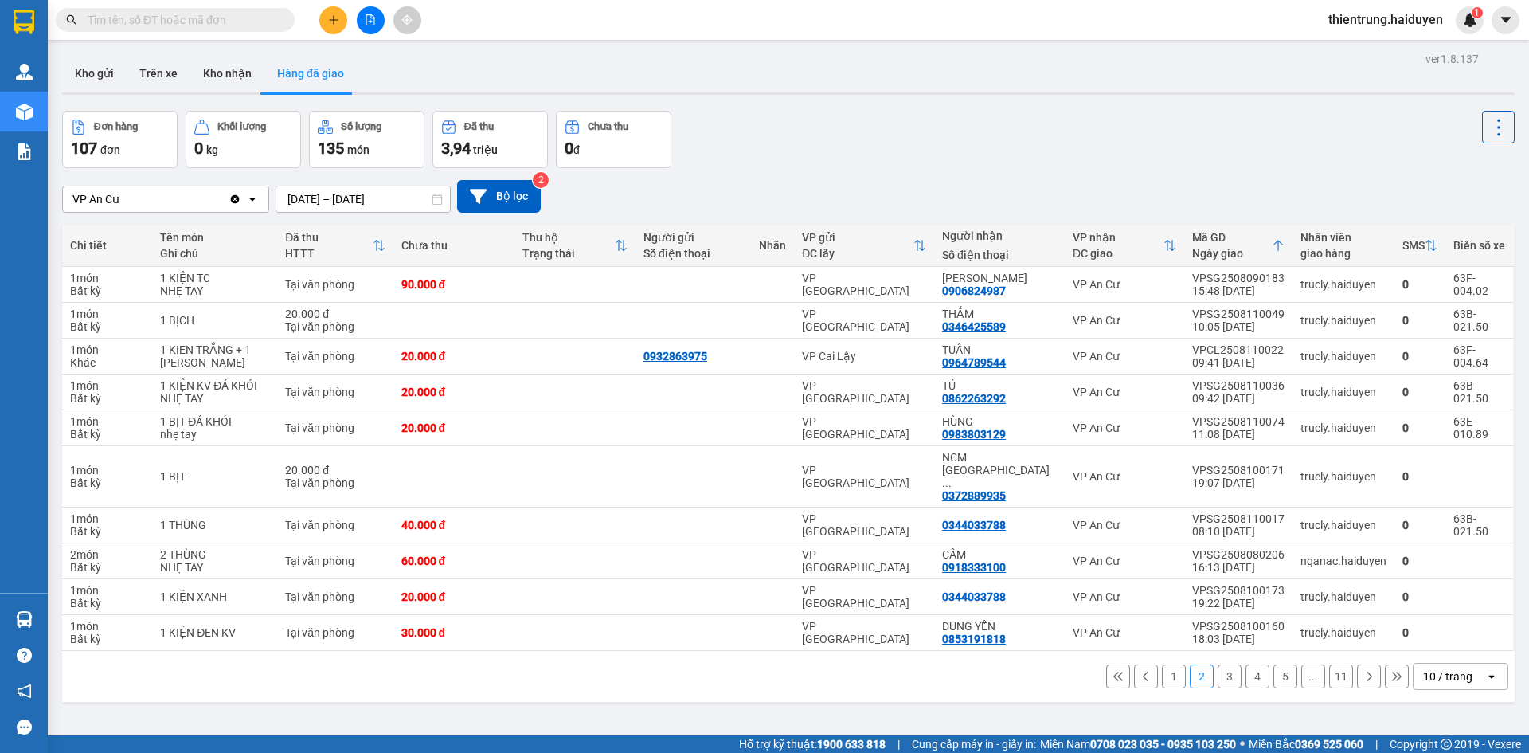
click at [1169, 664] on button "1" at bounding box center [1174, 676] width 24 height 24
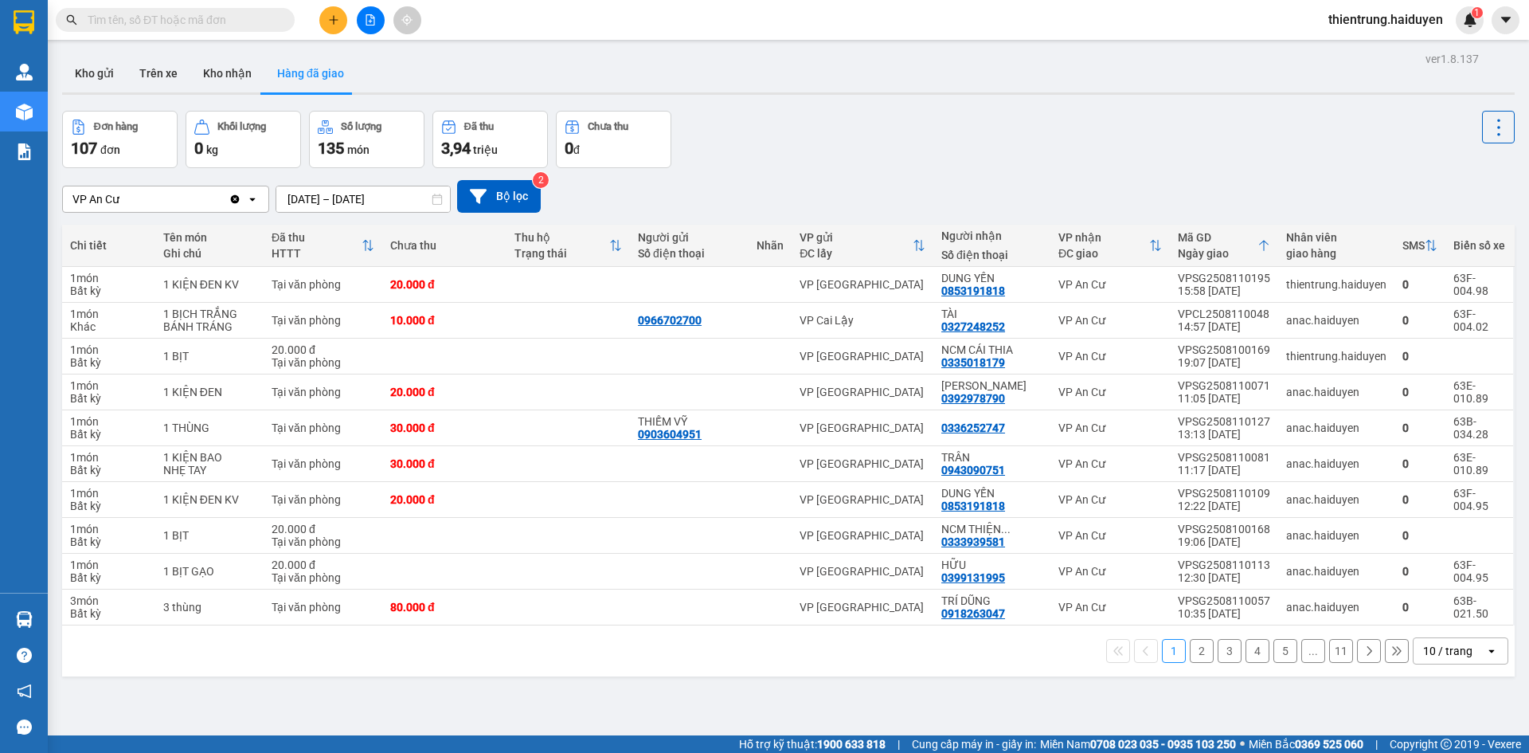
click at [777, 680] on div "ver 1.8.137 Kho gửi Trên xe Kho nhận Hàng đã giao Đơn hàng 107 đơn Khối lượng 0…" at bounding box center [788, 424] width 1465 height 753
click at [211, 73] on button "Kho nhận" at bounding box center [227, 73] width 74 height 38
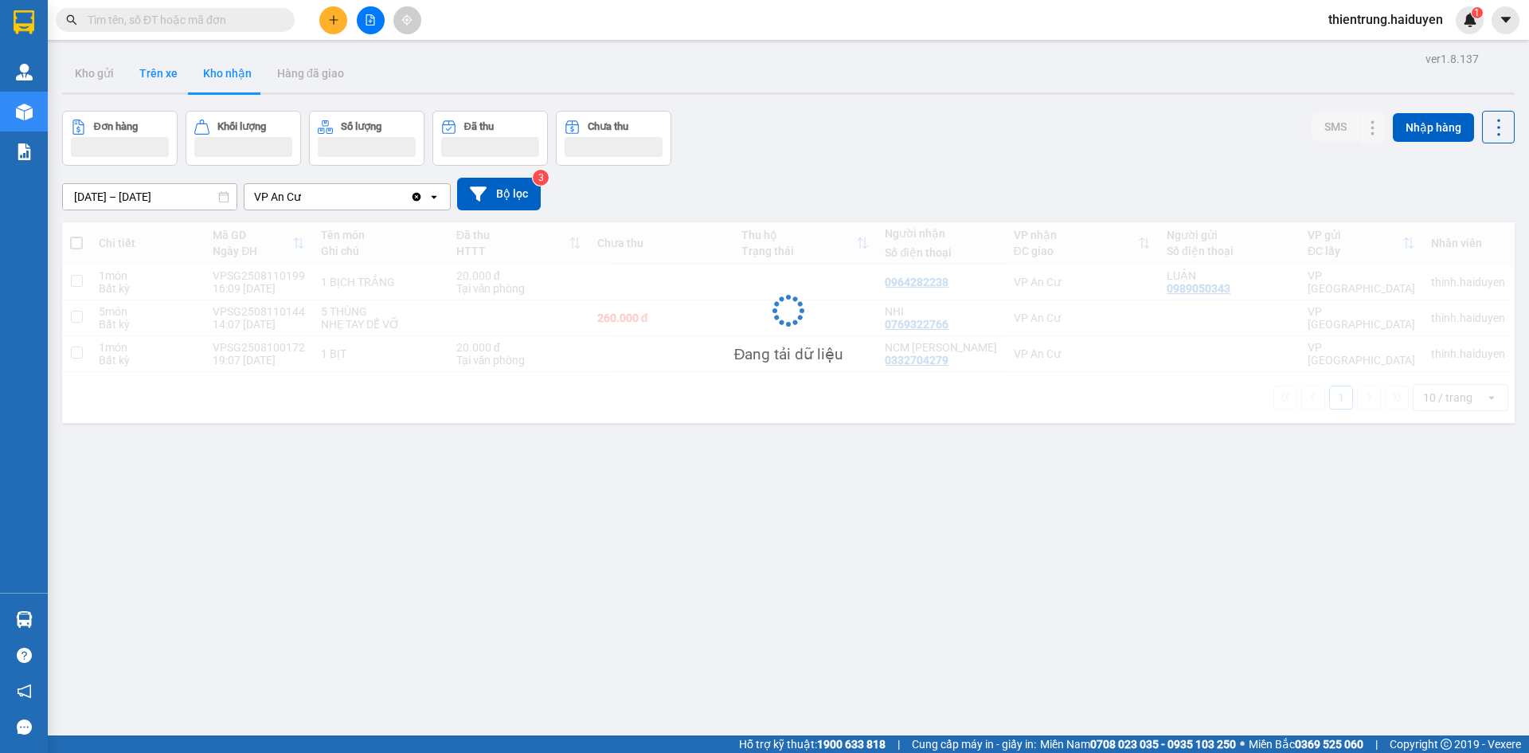
click at [167, 65] on button "Trên xe" at bounding box center [159, 73] width 64 height 38
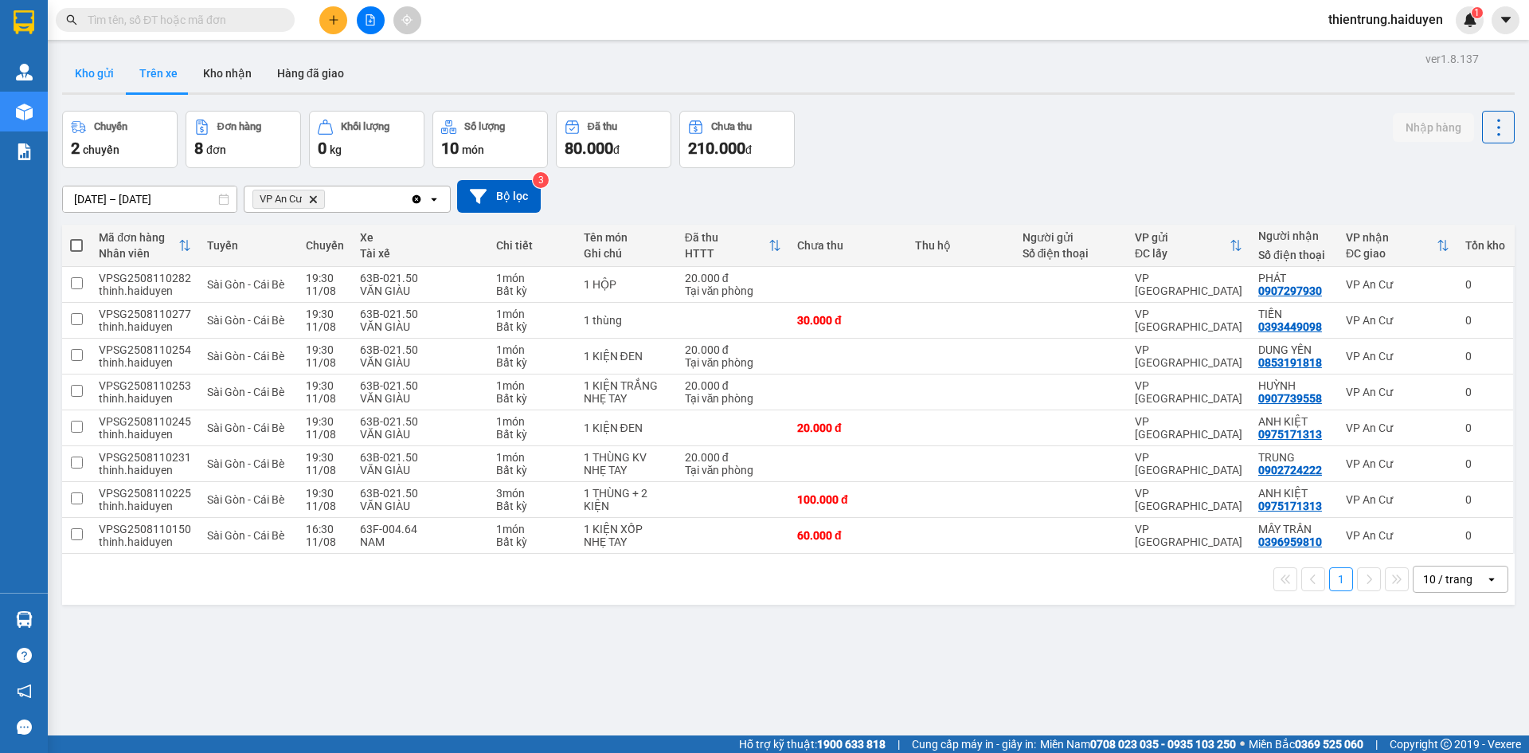
click at [93, 77] on button "Kho gửi" at bounding box center [94, 73] width 65 height 38
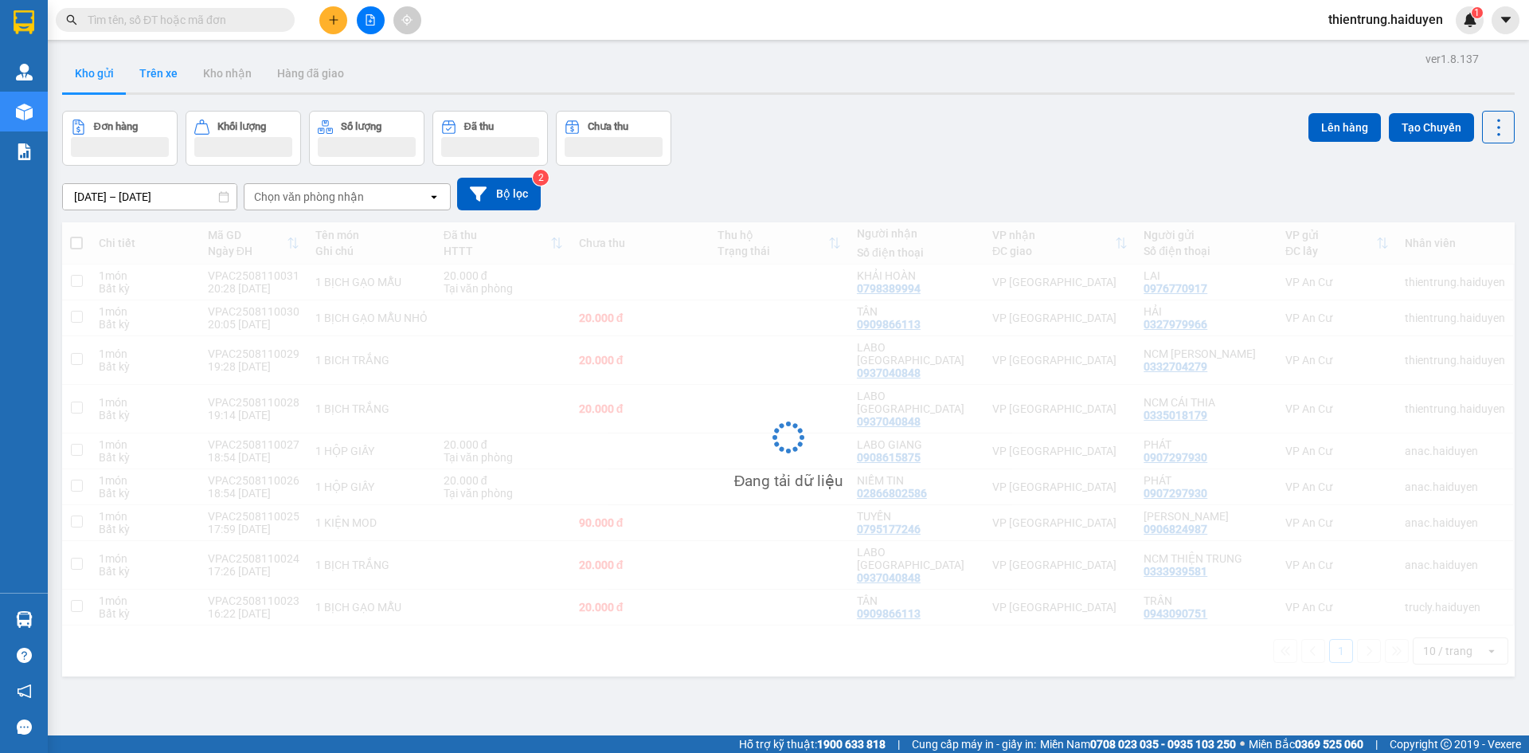
click at [157, 84] on button "Trên xe" at bounding box center [159, 73] width 64 height 38
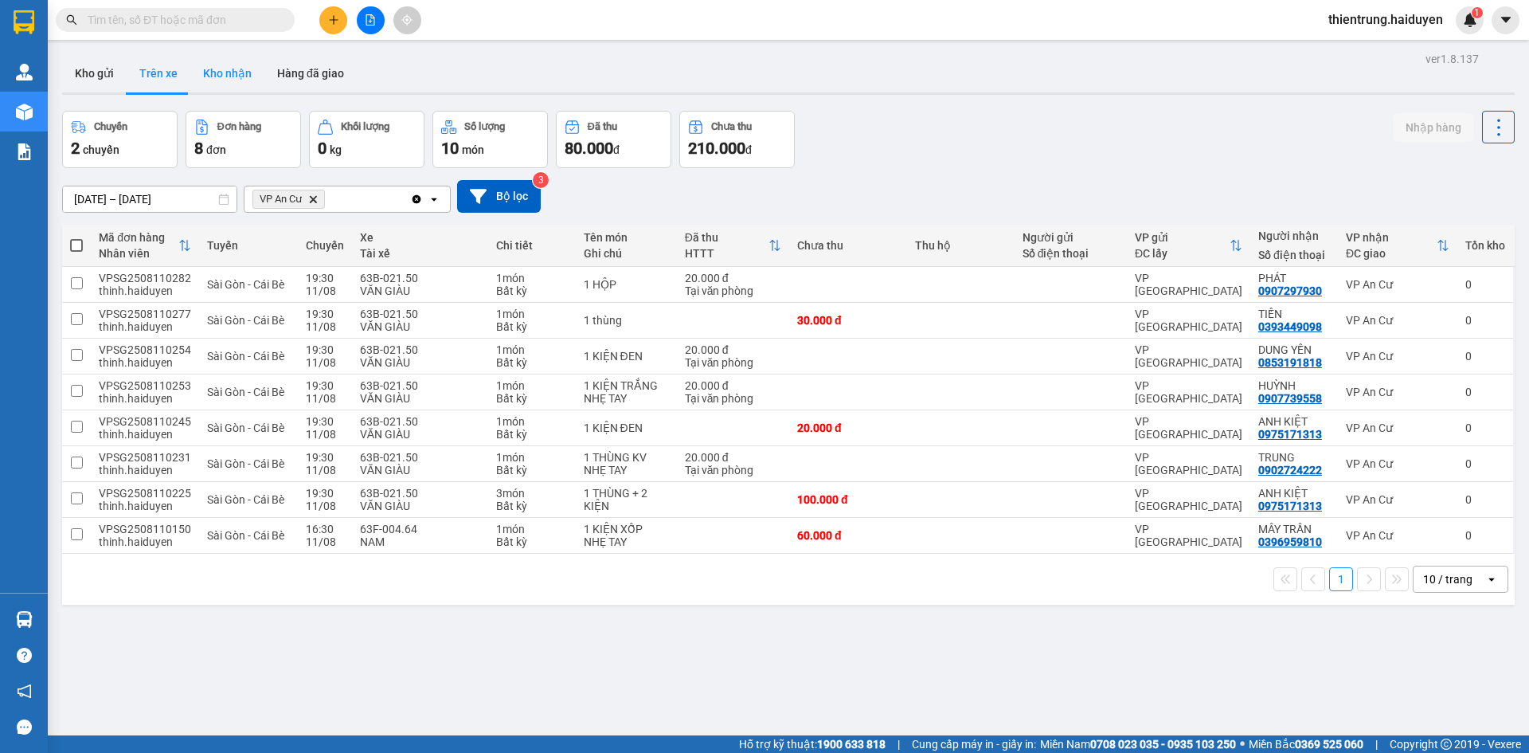
click at [211, 80] on button "Kho nhận" at bounding box center [227, 73] width 74 height 38
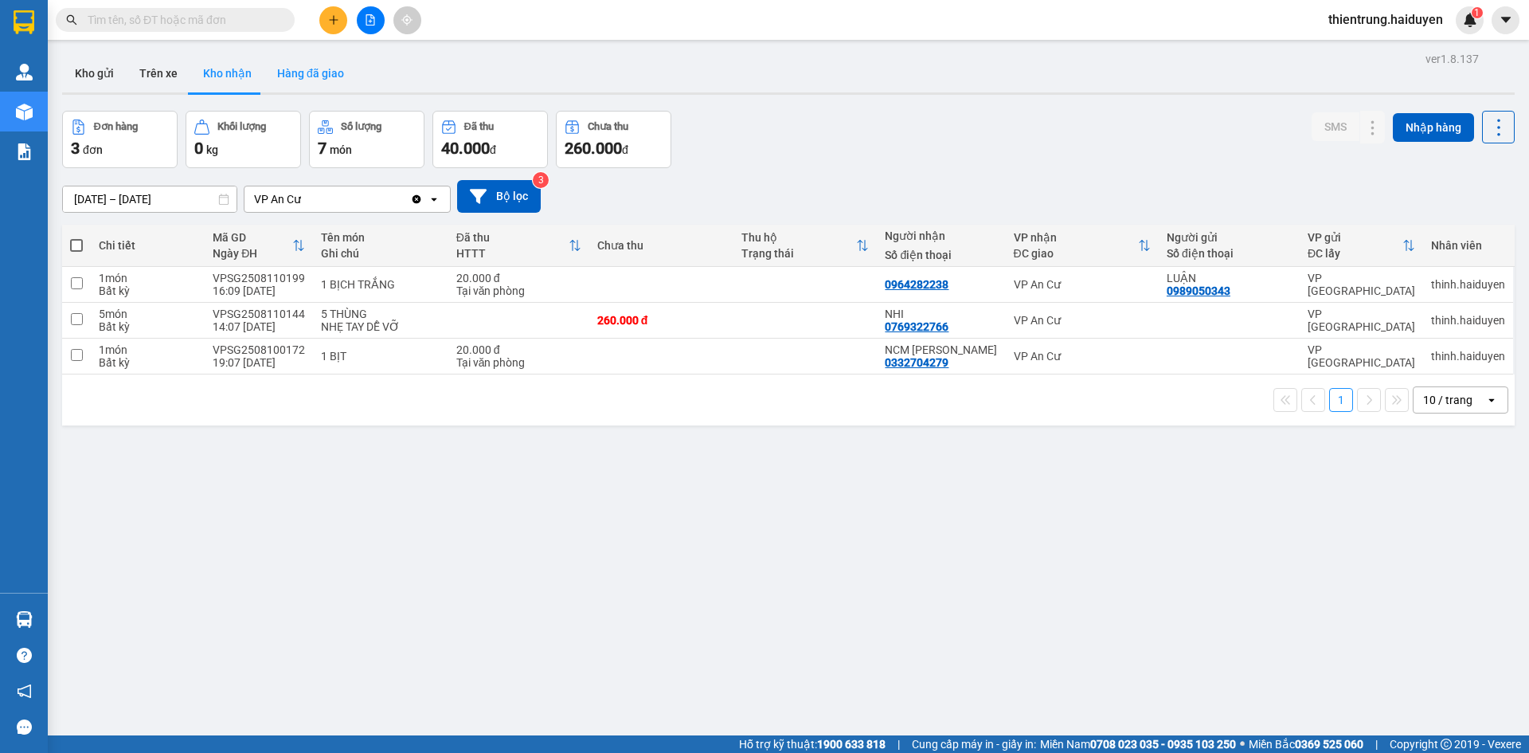
click at [313, 76] on button "Hàng đã giao" at bounding box center [310, 73] width 92 height 38
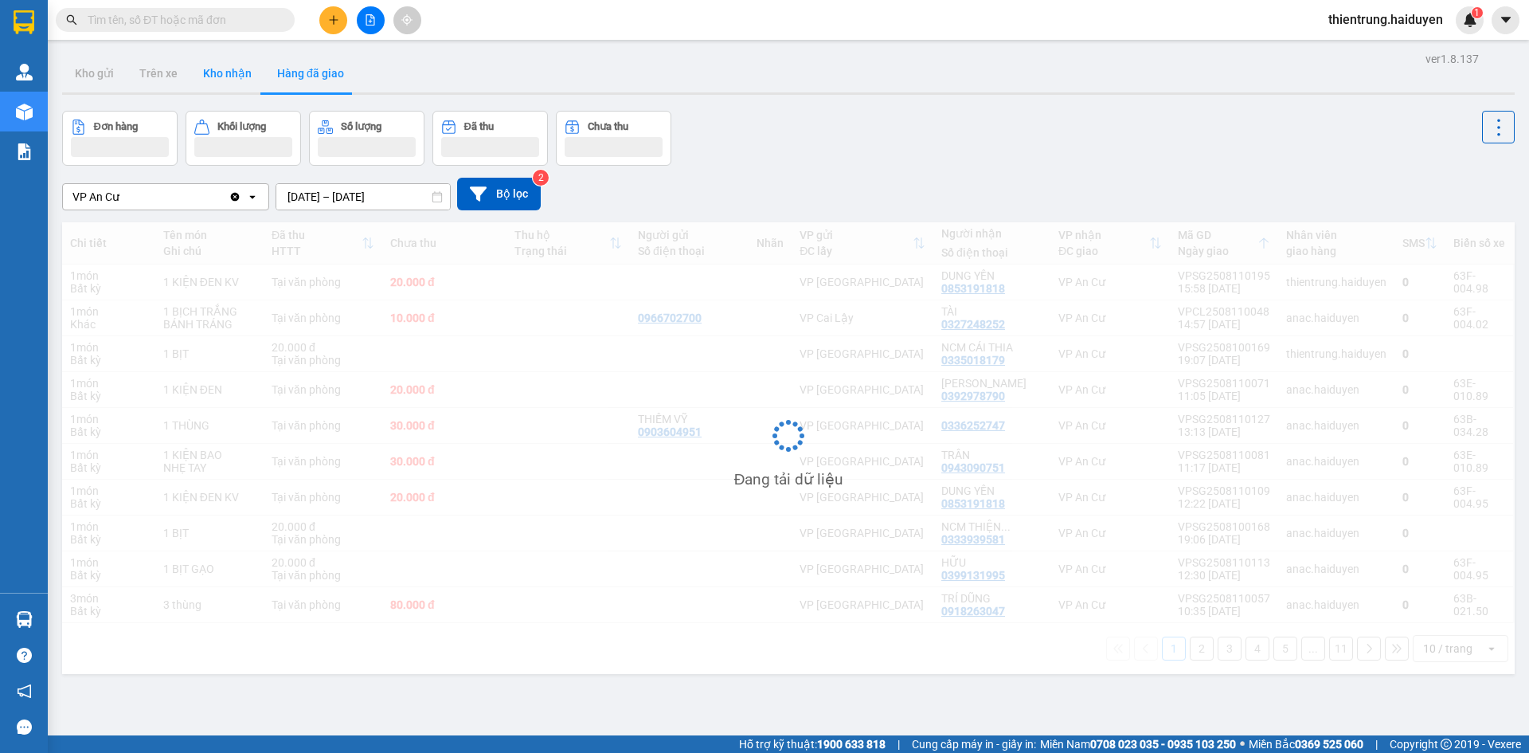
click at [247, 64] on button "Kho nhận" at bounding box center [227, 73] width 74 height 38
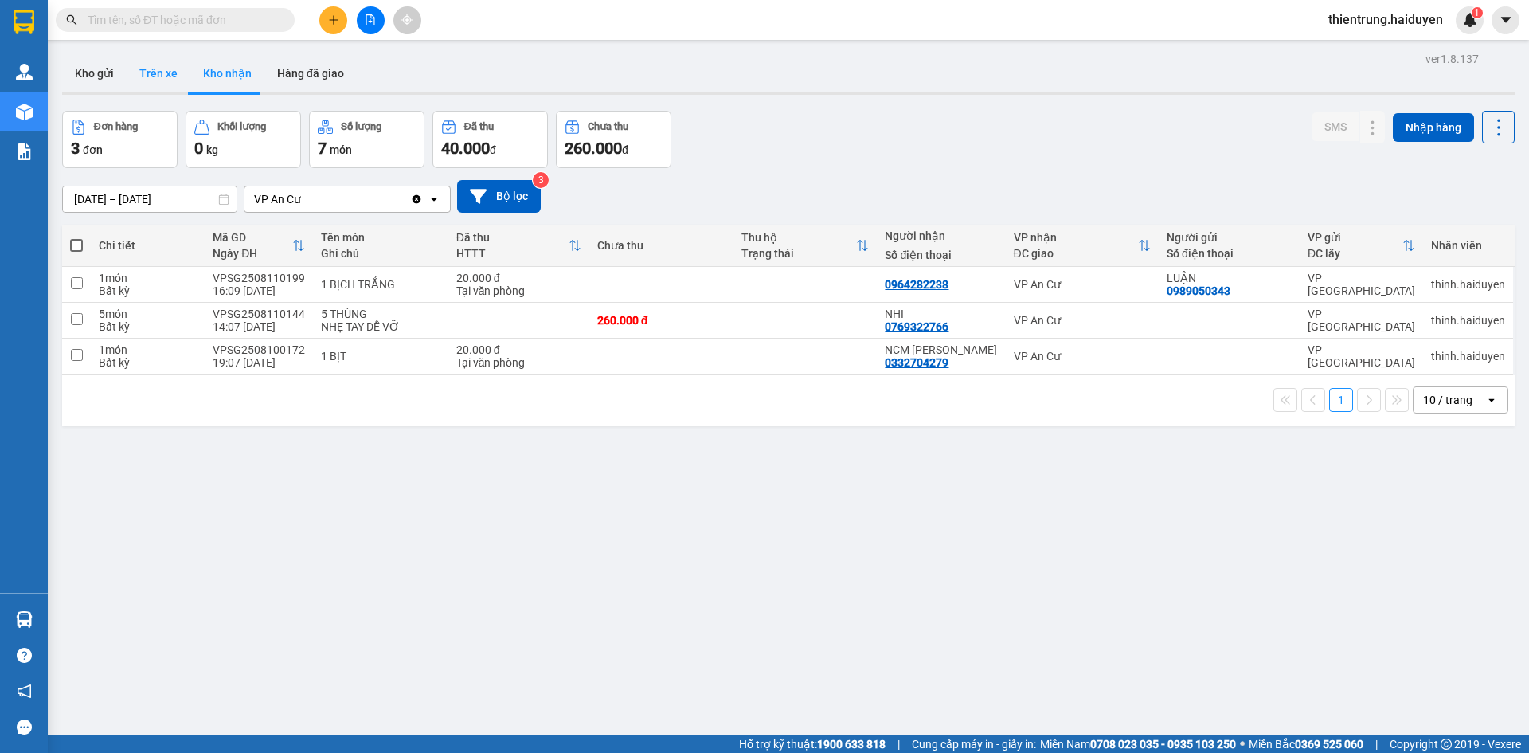
click at [147, 68] on button "Trên xe" at bounding box center [159, 73] width 64 height 38
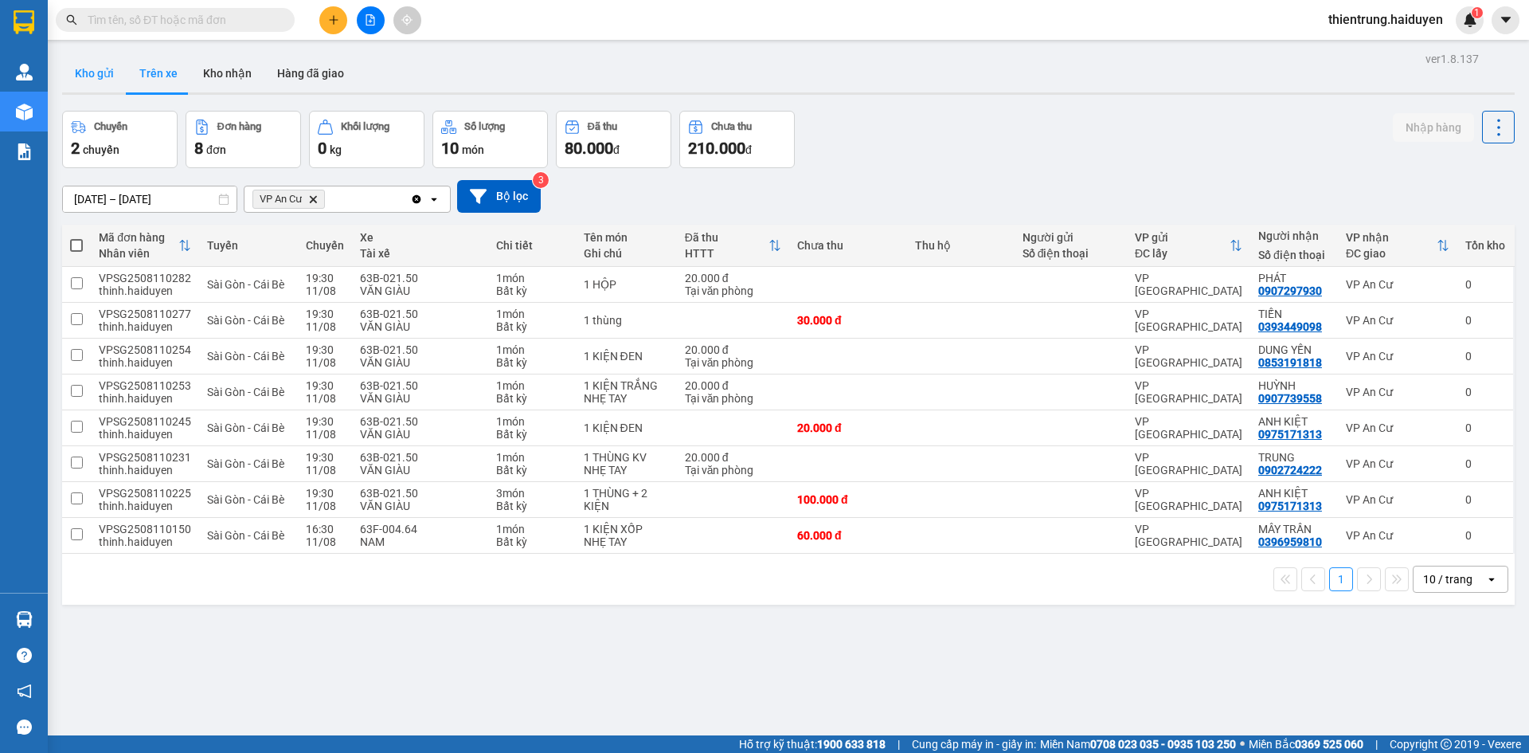
click at [92, 77] on button "Kho gửi" at bounding box center [94, 73] width 65 height 38
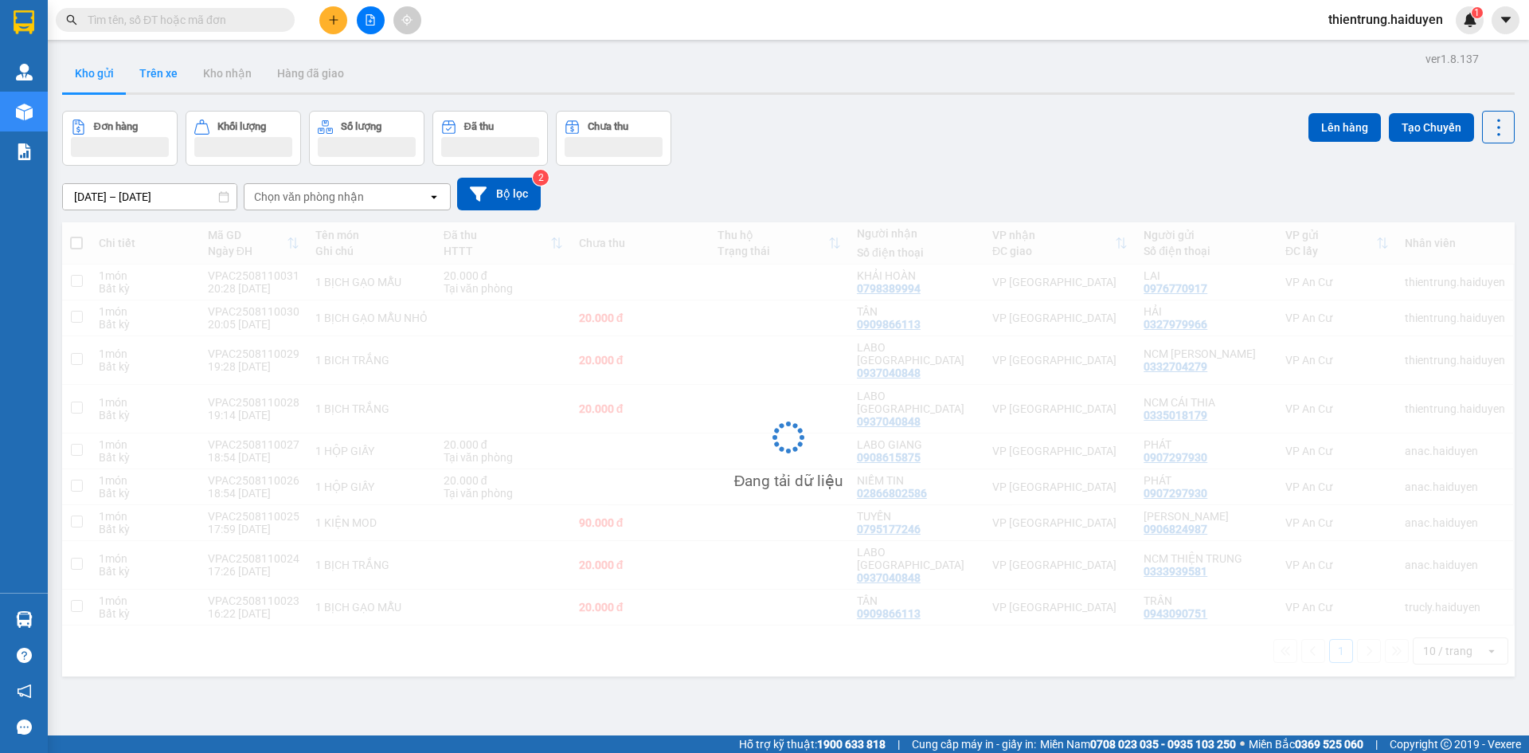
click at [162, 80] on button "Trên xe" at bounding box center [159, 73] width 64 height 38
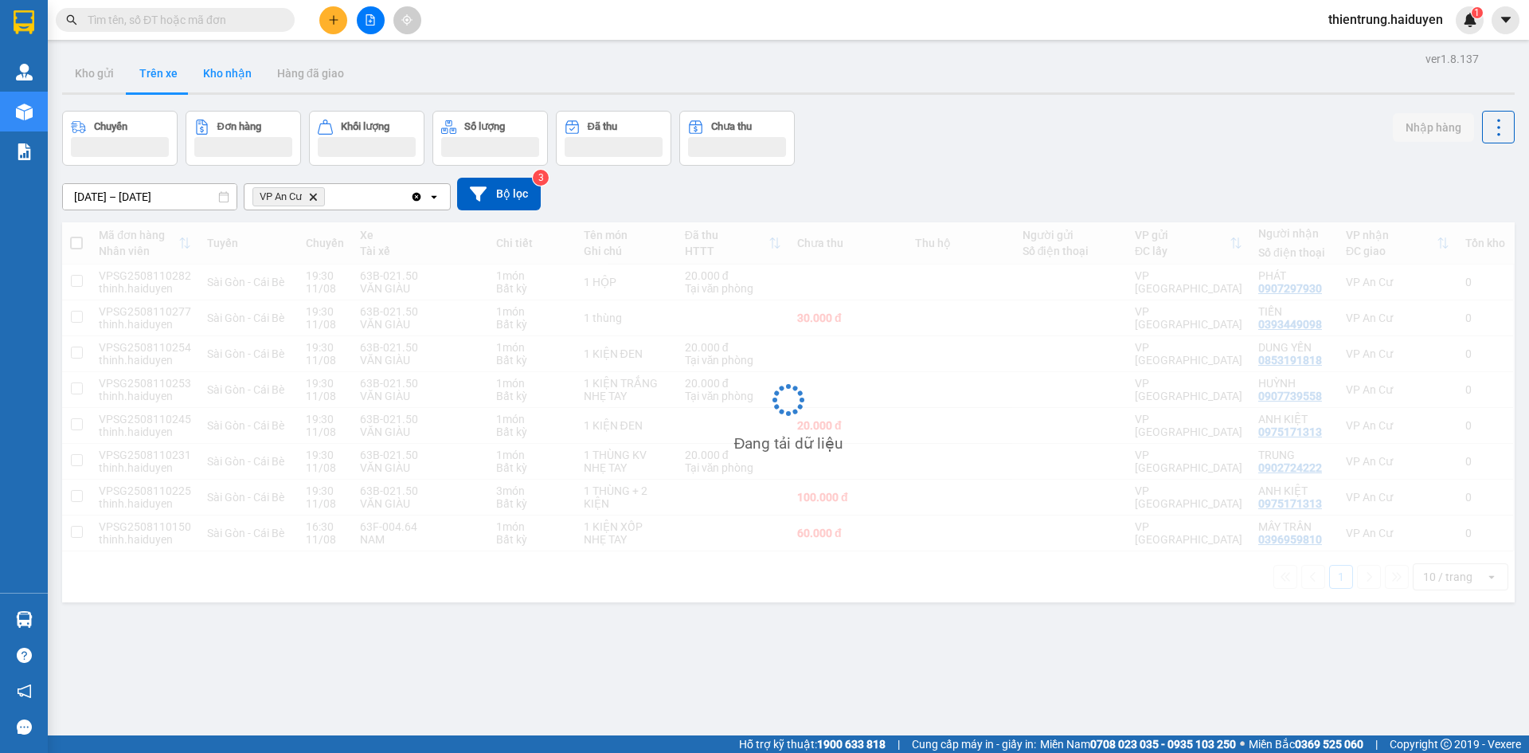
click at [215, 82] on button "Kho nhận" at bounding box center [227, 73] width 74 height 38
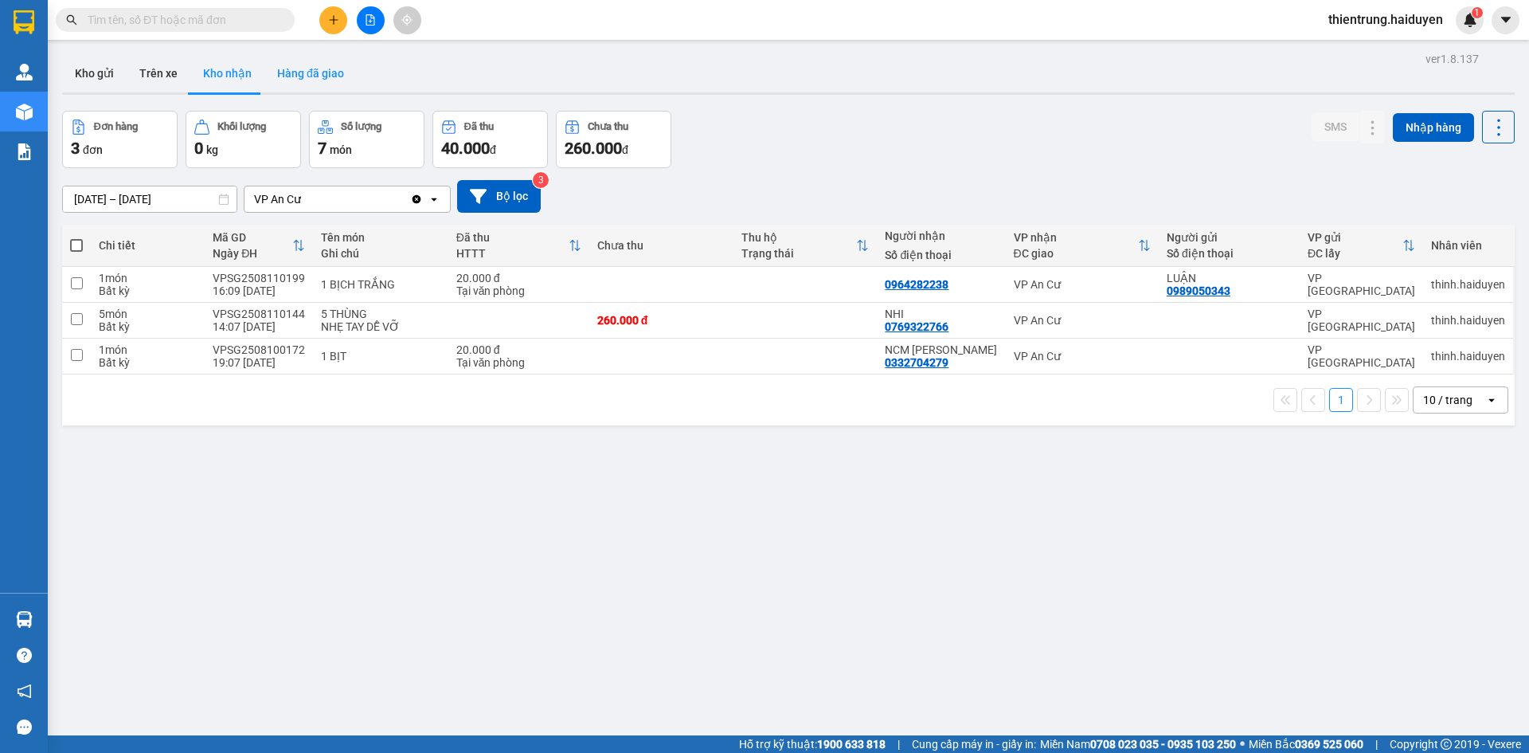
click at [331, 74] on button "Hàng đã giao" at bounding box center [310, 73] width 92 height 38
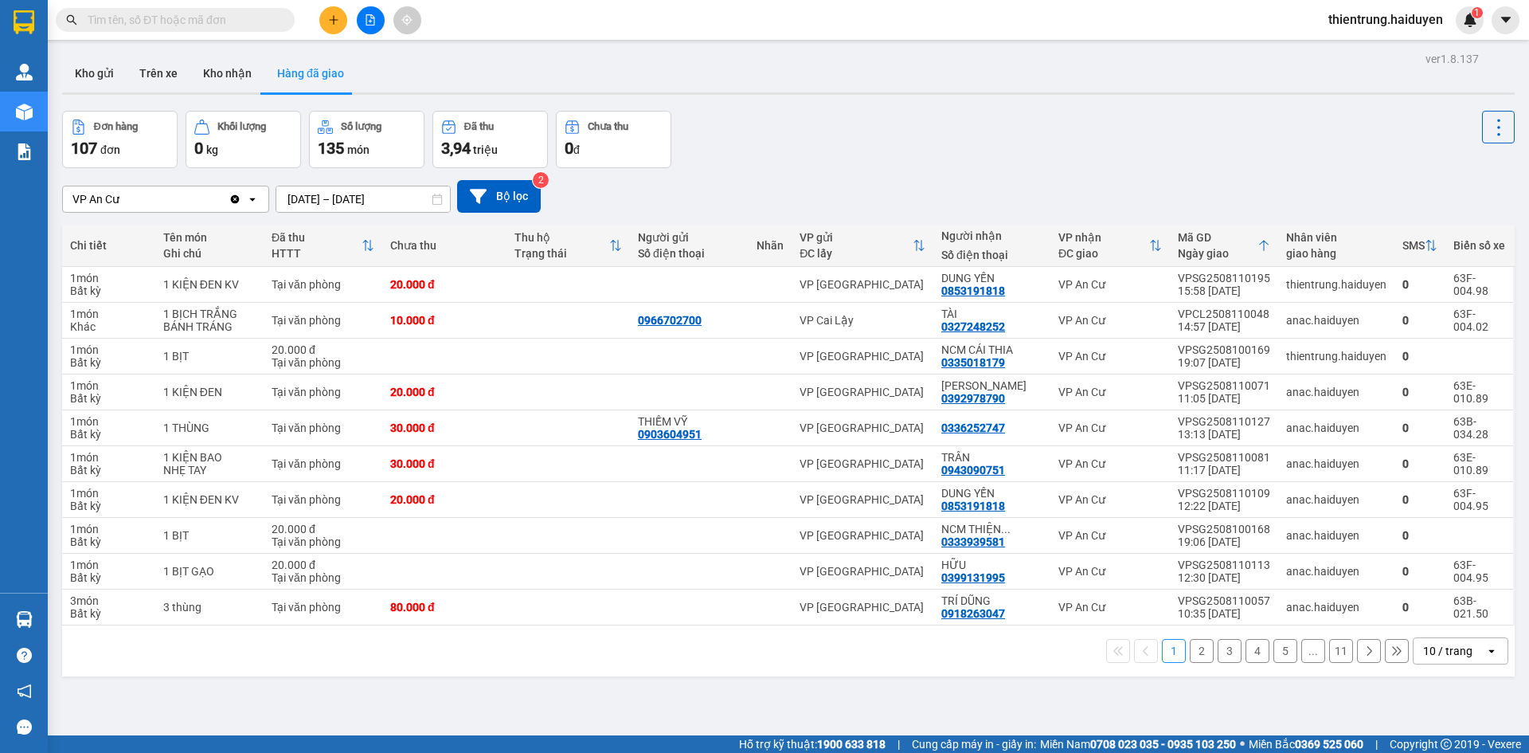
click at [1190, 659] on button "2" at bounding box center [1202, 651] width 24 height 24
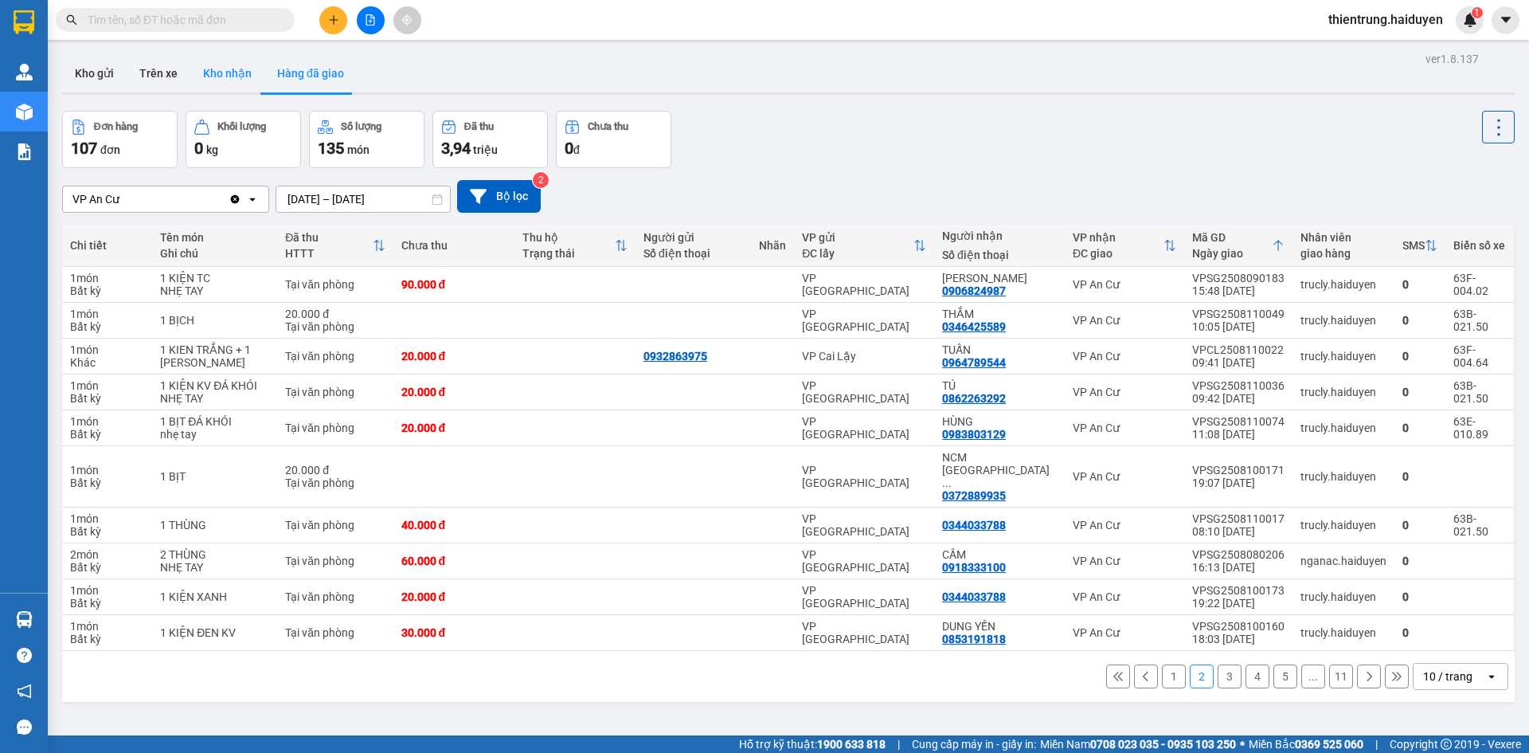
click at [210, 85] on button "Kho nhận" at bounding box center [227, 73] width 74 height 38
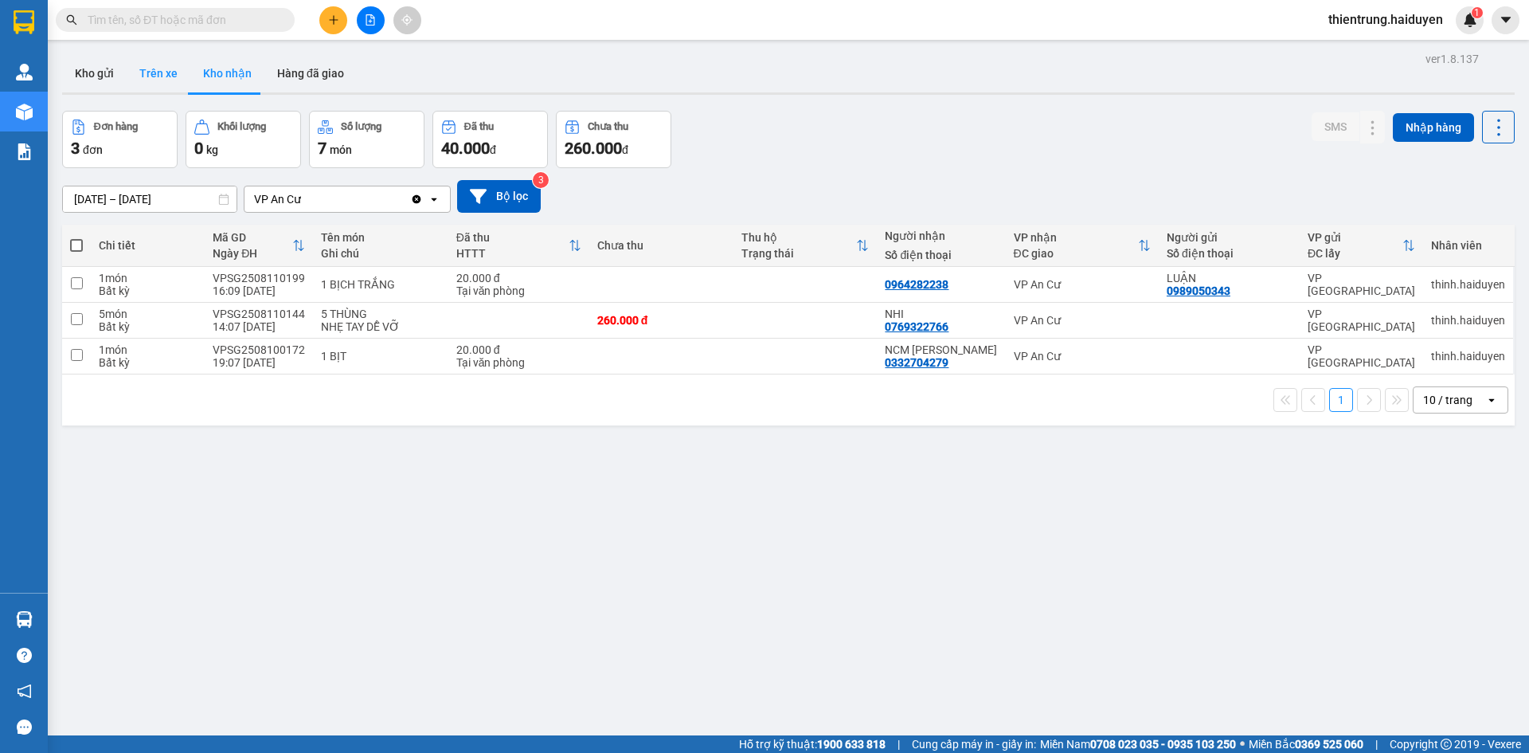
click at [165, 86] on button "Trên xe" at bounding box center [159, 73] width 64 height 38
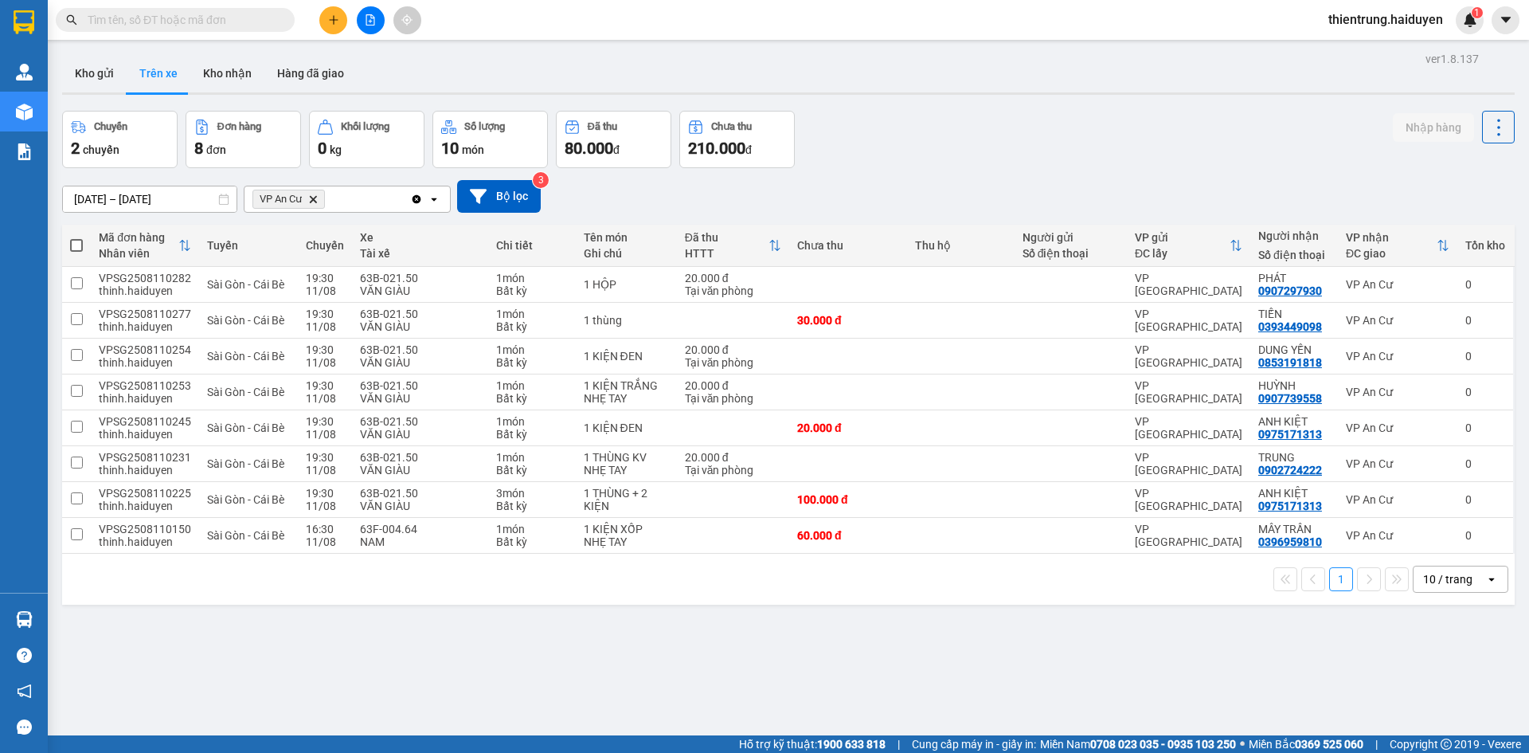
drag, startPoint x: 561, startPoint y: 663, endPoint x: 324, endPoint y: 244, distance: 481.0
click at [559, 660] on div "ver 1.8.137 Kho gửi Trên xe Kho nhận Hàng đã giao Chuyến 2 chuyến Đơn hàng 8 đơ…" at bounding box center [788, 424] width 1465 height 753
click at [229, 79] on button "Kho nhận" at bounding box center [227, 73] width 74 height 38
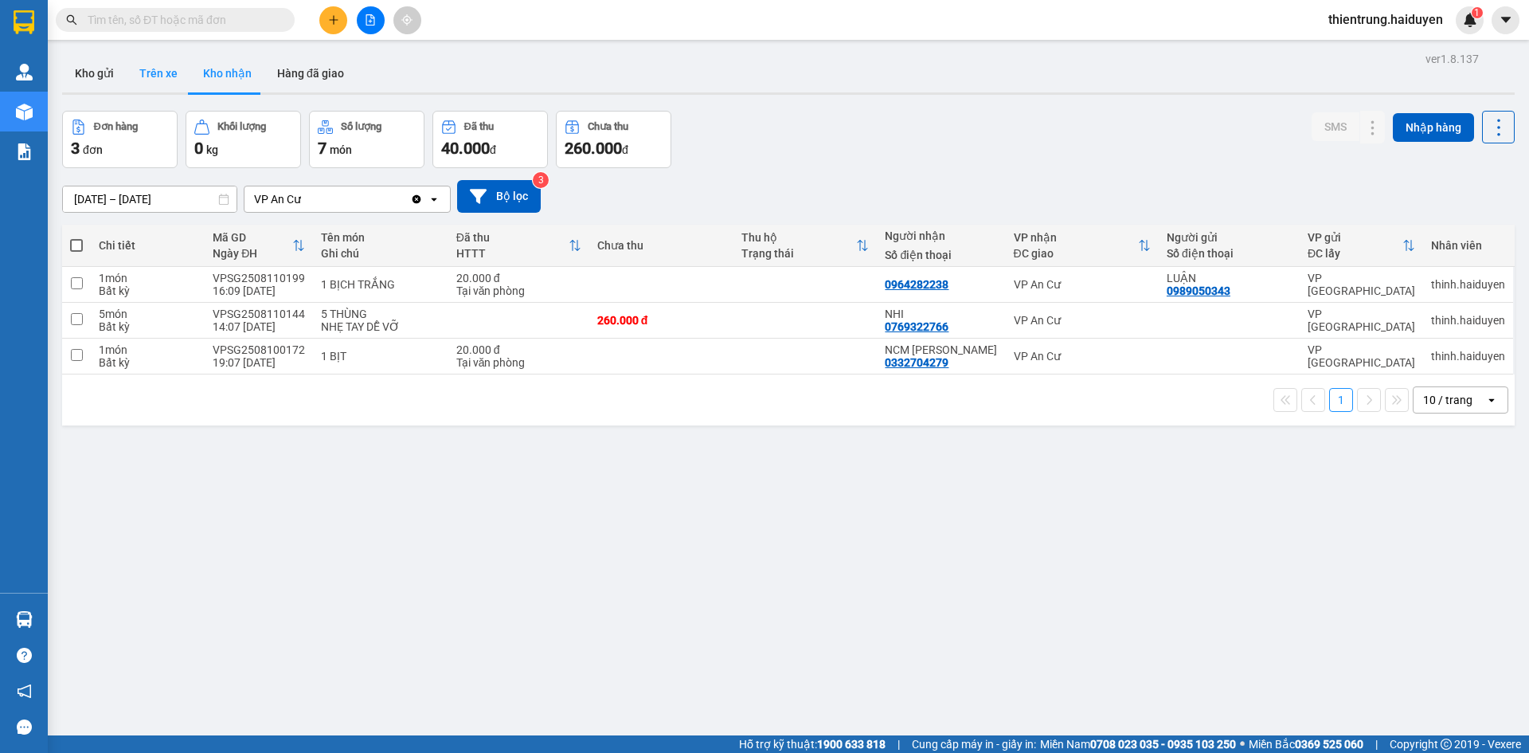
click at [148, 76] on button "Trên xe" at bounding box center [159, 73] width 64 height 38
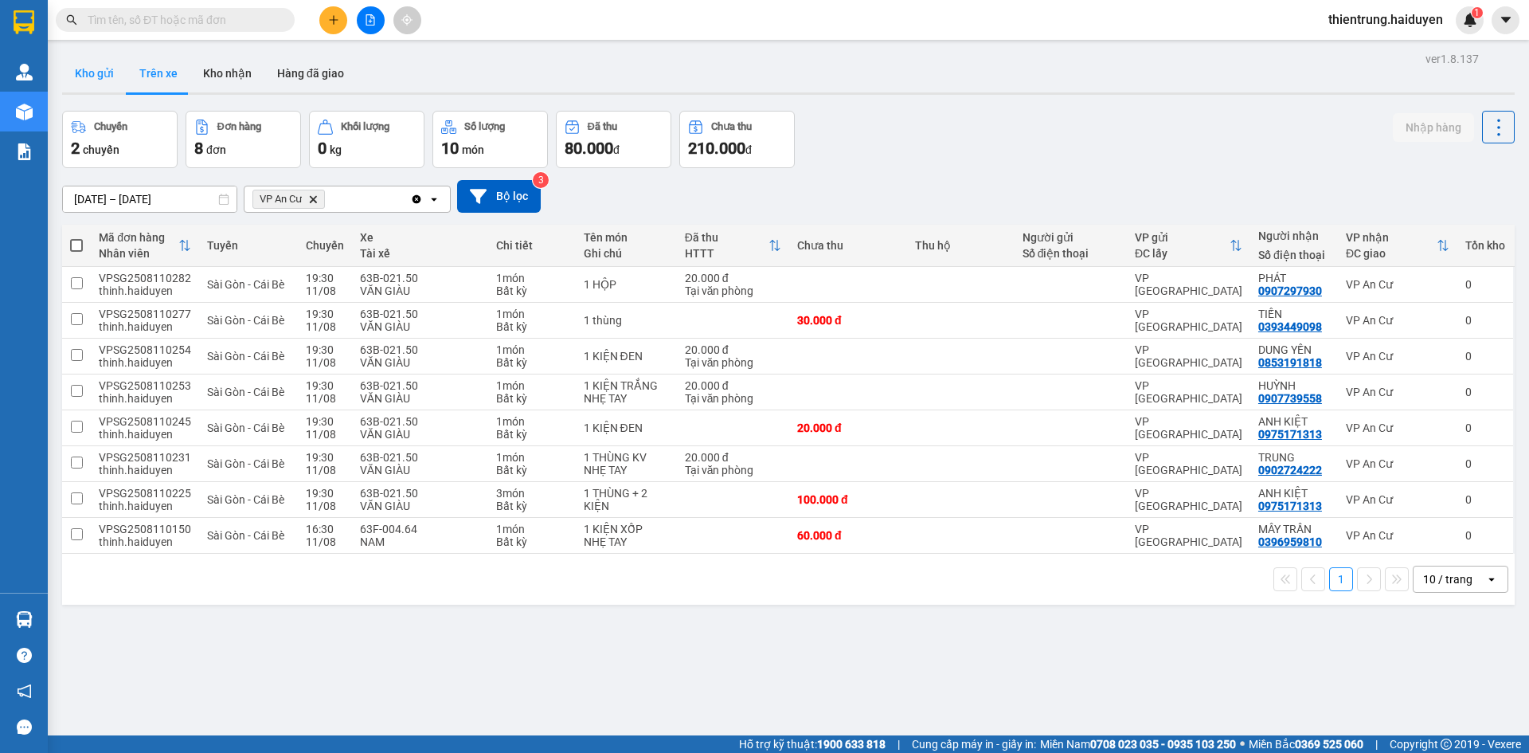
click at [89, 67] on button "Kho gửi" at bounding box center [94, 73] width 65 height 38
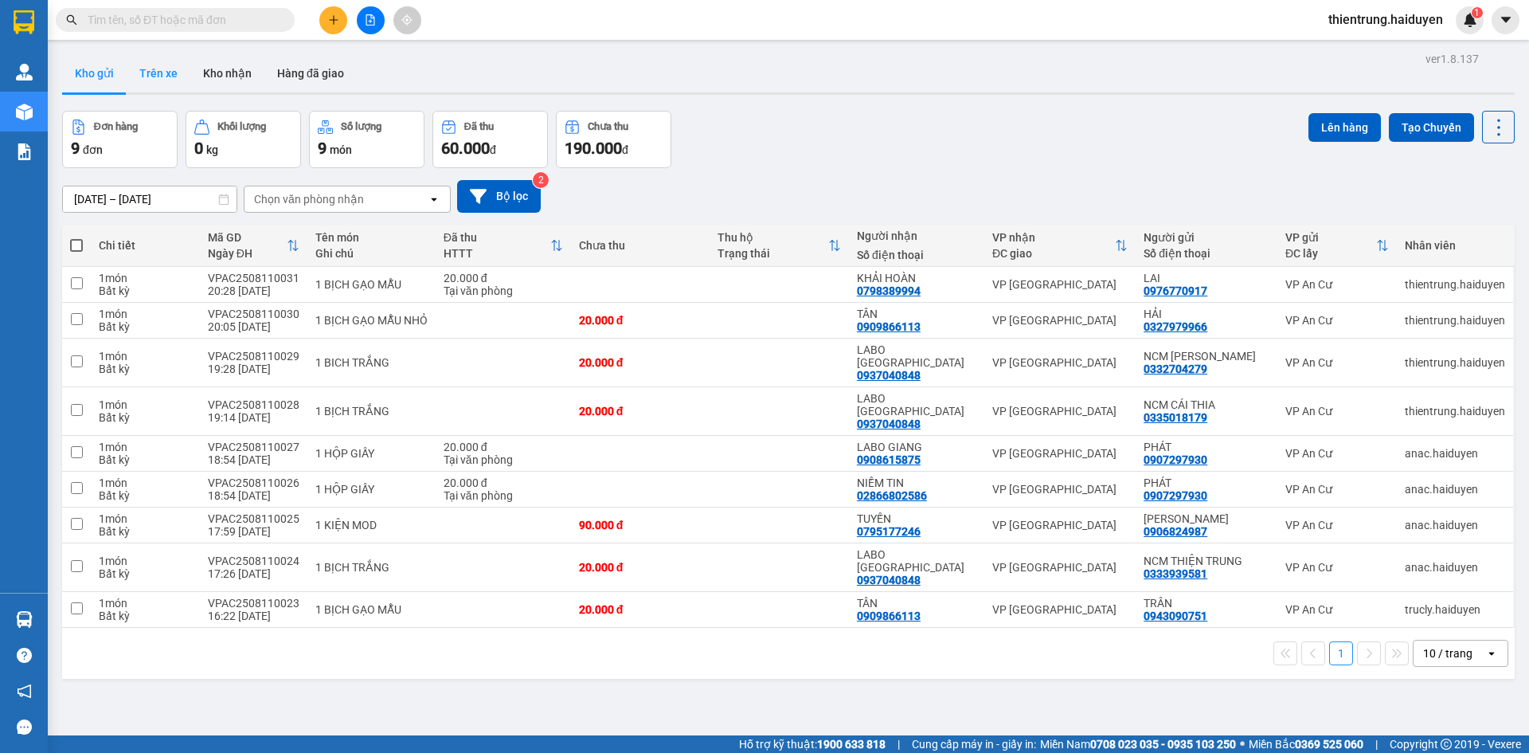
click at [156, 76] on button "Trên xe" at bounding box center [159, 73] width 64 height 38
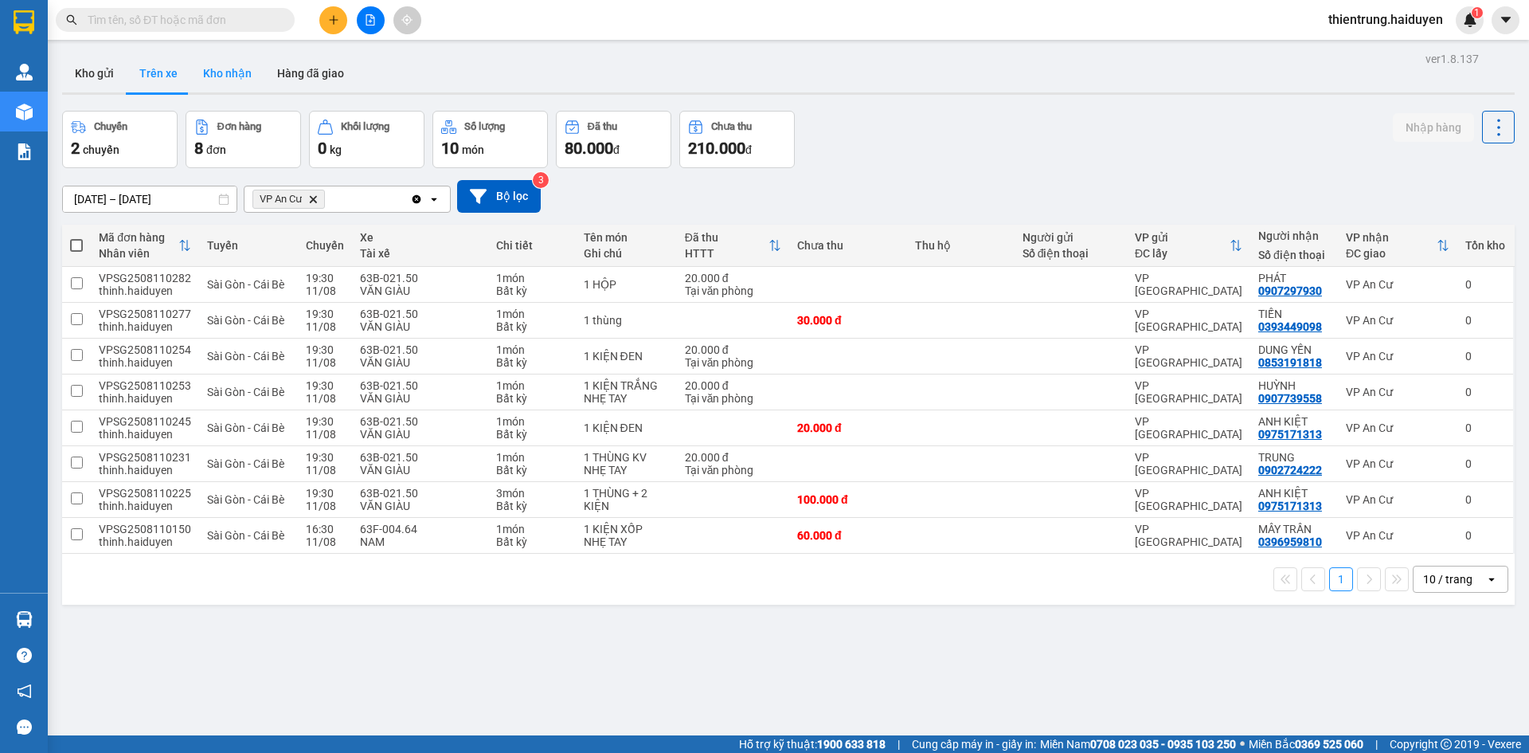
click at [221, 91] on button "Kho nhận" at bounding box center [227, 73] width 74 height 38
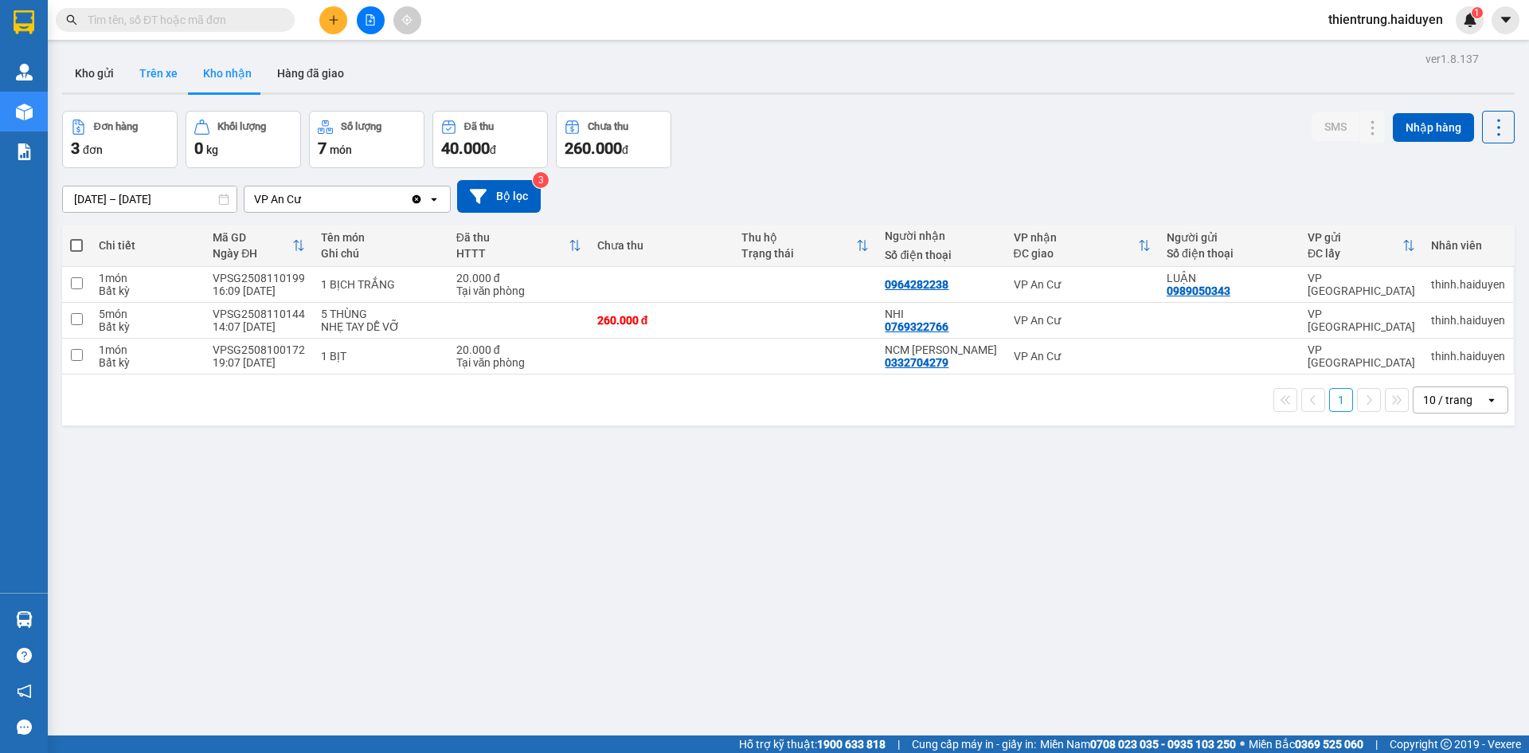
click at [178, 79] on button "Trên xe" at bounding box center [159, 73] width 64 height 38
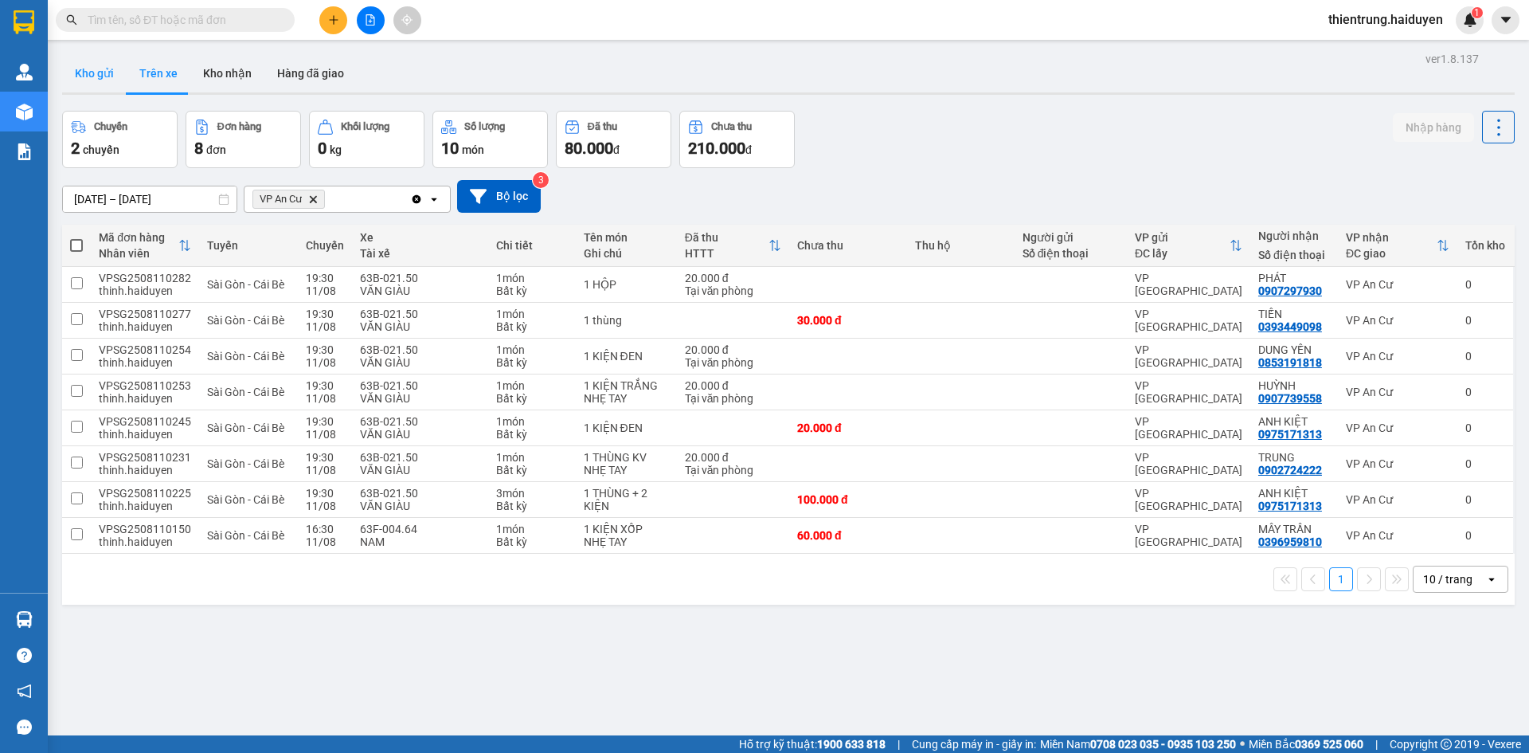
click at [70, 84] on button "Kho gửi" at bounding box center [94, 73] width 65 height 38
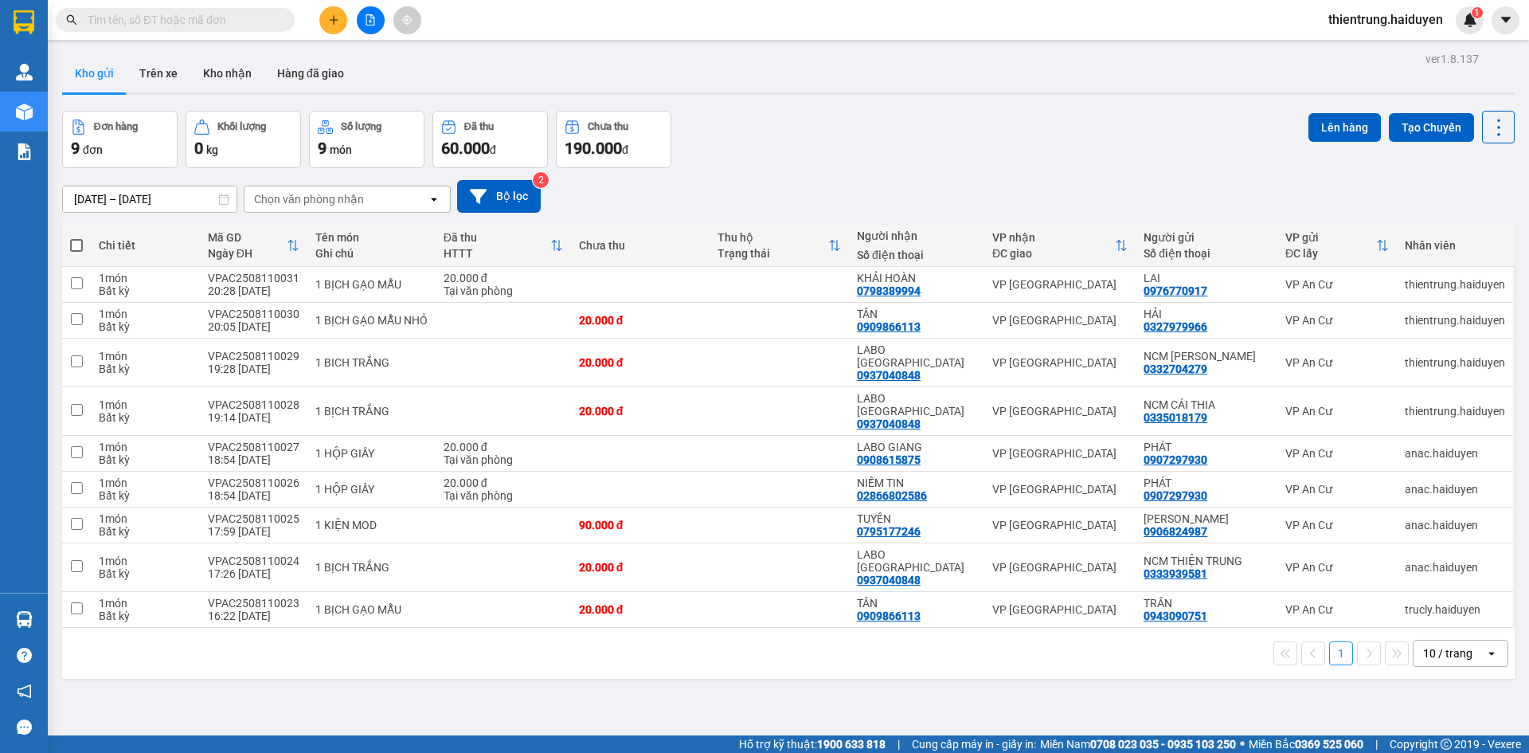
click at [1221, 12] on div "Kết quả tìm kiếm ( 0 ) Bộ lọc No Data thientrung.haiduyen 1" at bounding box center [764, 20] width 1529 height 40
click at [161, 73] on button "Trên xe" at bounding box center [159, 73] width 64 height 38
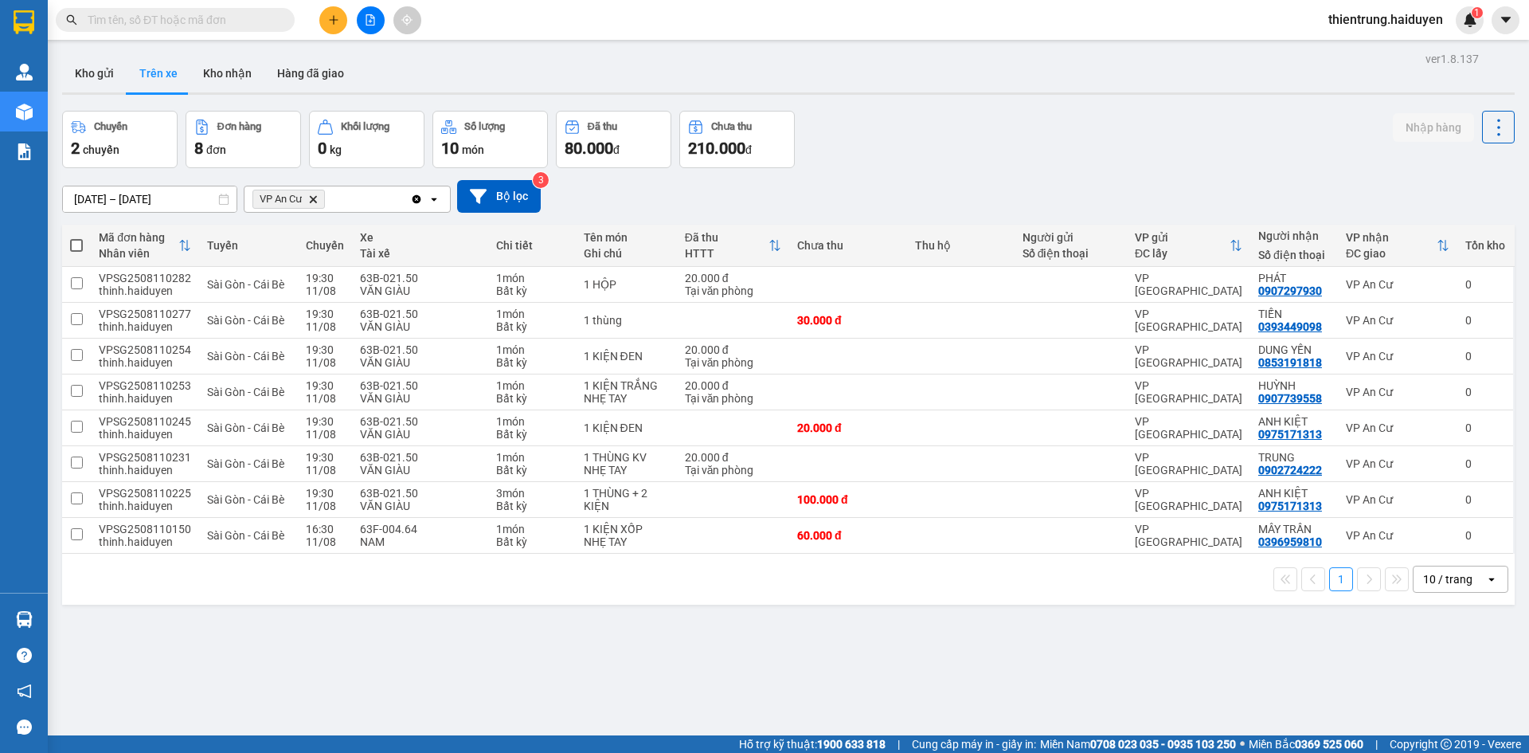
click at [1227, 680] on div "ver 1.8.137 Kho gửi Trên xe Kho nhận Hàng đã giao Chuyến 2 chuyến Đơn hàng 8 đơ…" at bounding box center [788, 424] width 1465 height 753
click at [1046, 682] on div "ver 1.8.137 Kho gửi Trên xe Kho nhận Hàng đã giao Chuyến 2 chuyến Đơn hàng 8 đơ…" at bounding box center [788, 424] width 1465 height 753
click at [655, 628] on div "ver 1.8.137 Kho gửi Trên xe Kho nhận Hàng đã giao Chuyến 2 chuyến Đơn hàng 8 đơ…" at bounding box center [788, 424] width 1465 height 753
click at [229, 71] on button "Kho nhận" at bounding box center [227, 73] width 74 height 38
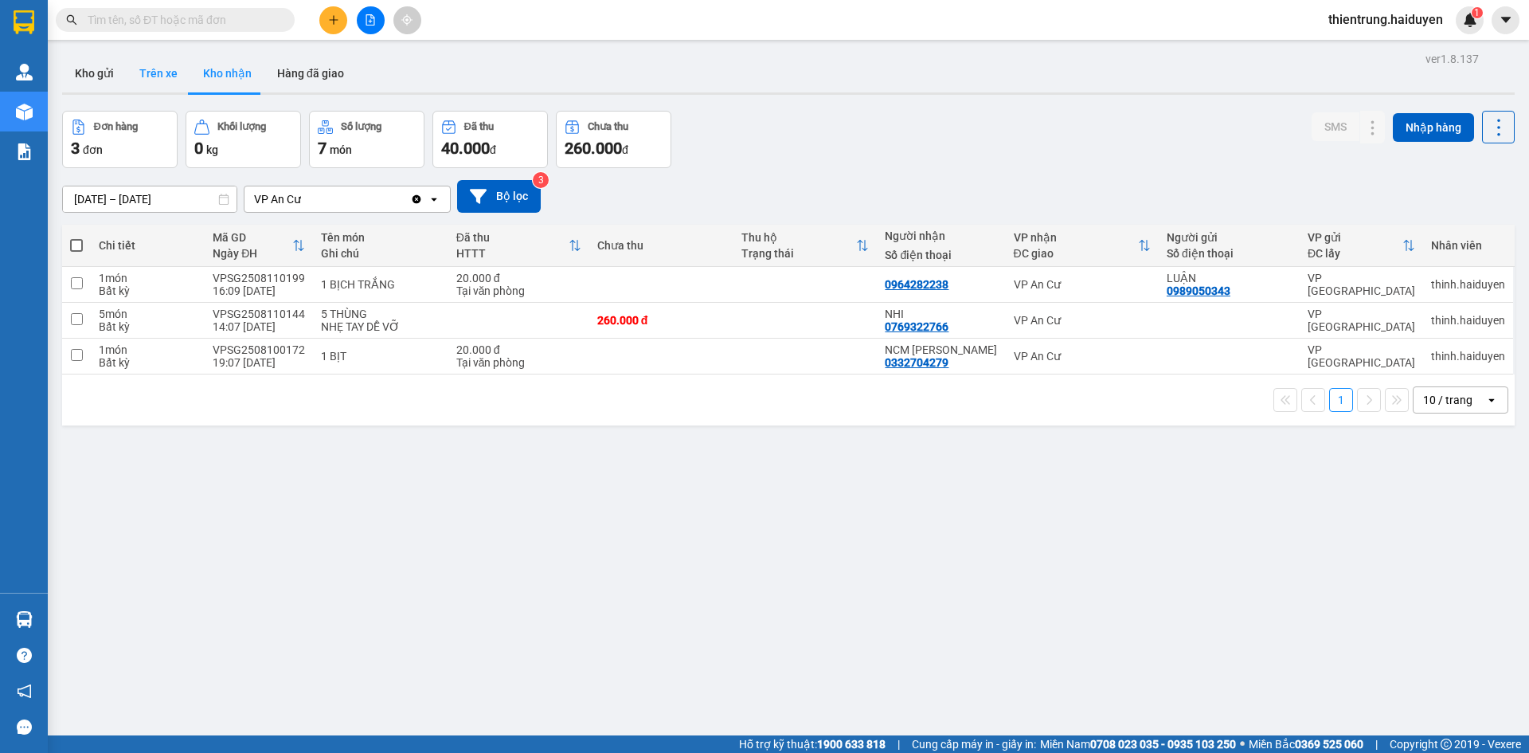
click at [150, 69] on button "Trên xe" at bounding box center [159, 73] width 64 height 38
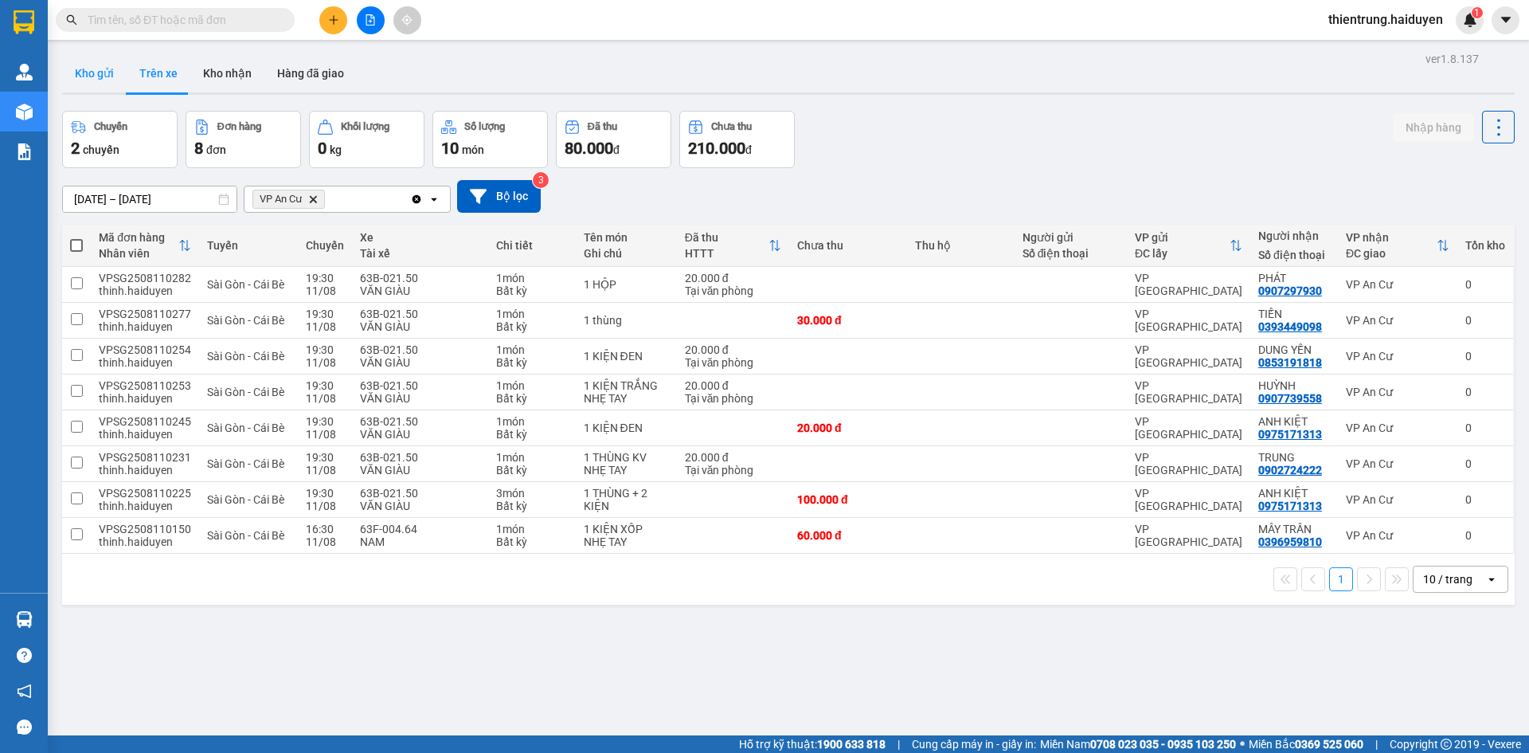
click at [96, 76] on button "Kho gửi" at bounding box center [94, 73] width 65 height 38
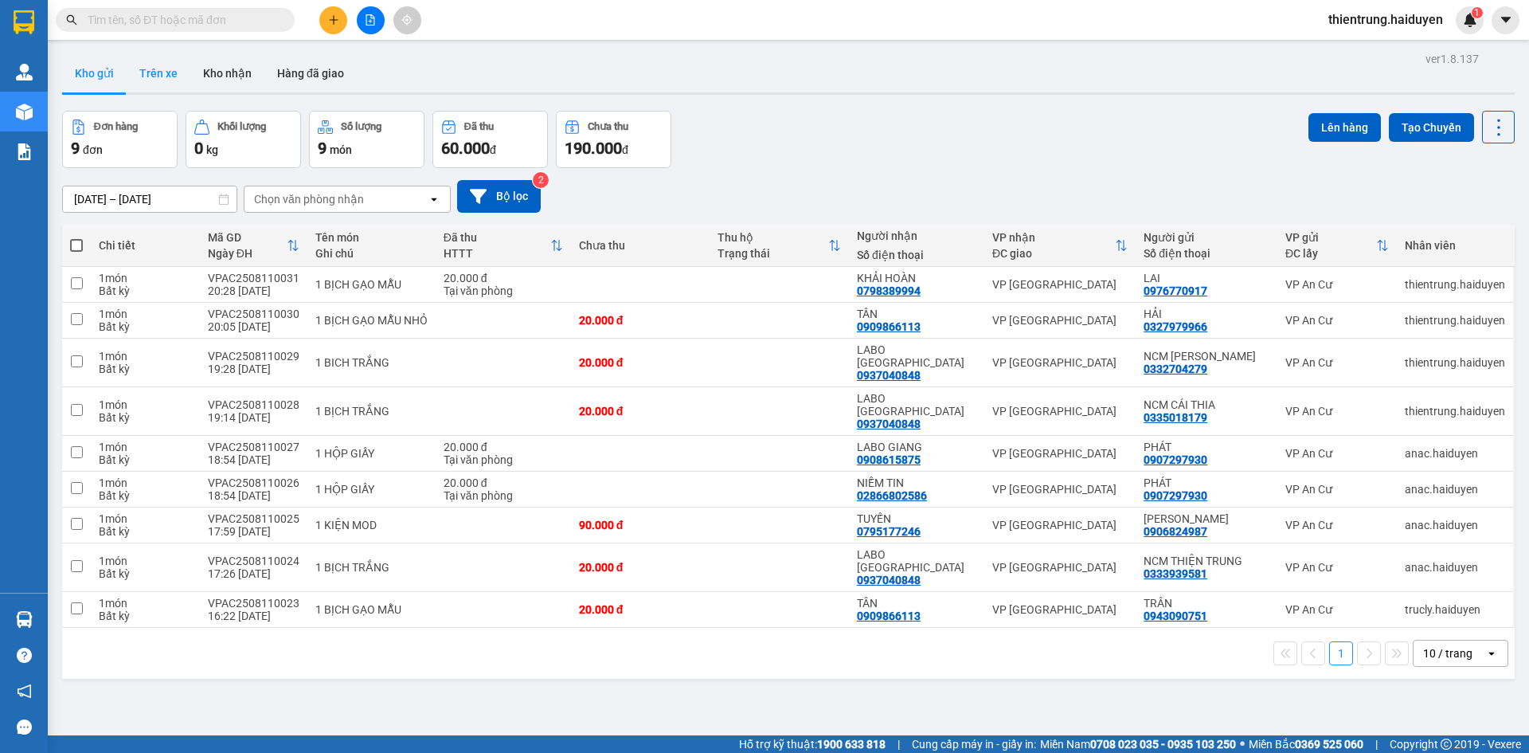
click at [146, 76] on button "Trên xe" at bounding box center [159, 73] width 64 height 38
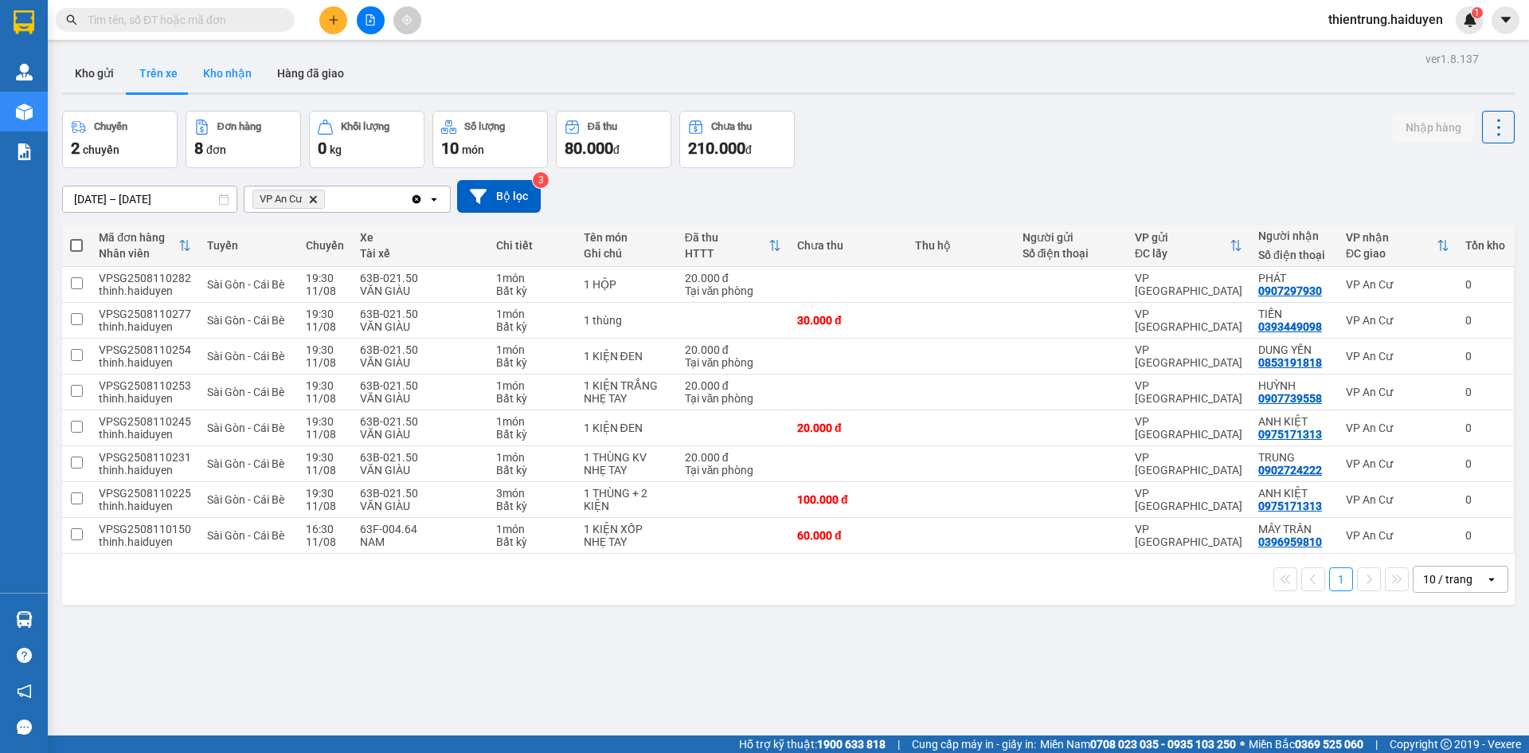
click at [207, 75] on button "Kho nhận" at bounding box center [227, 73] width 74 height 38
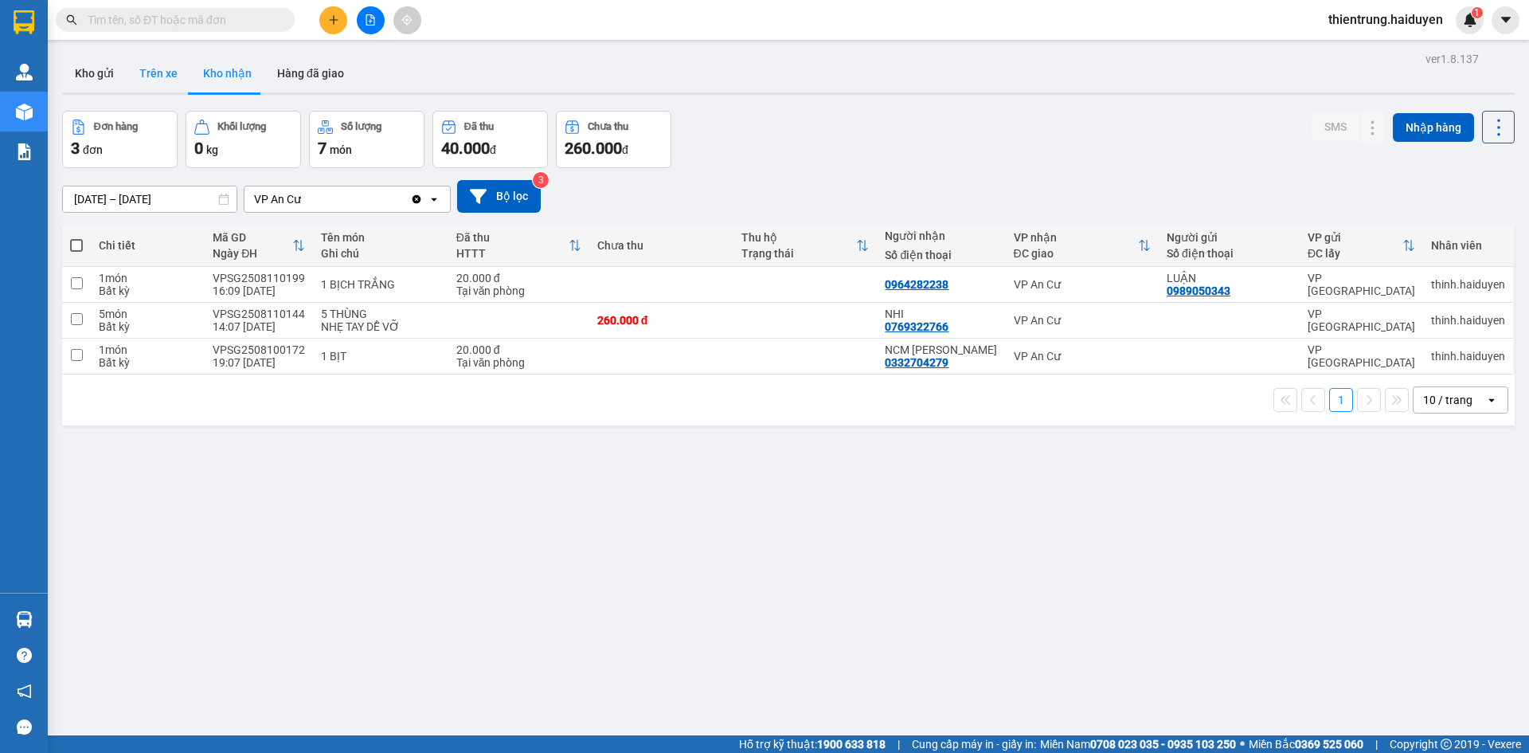
click at [154, 72] on button "Trên xe" at bounding box center [159, 73] width 64 height 38
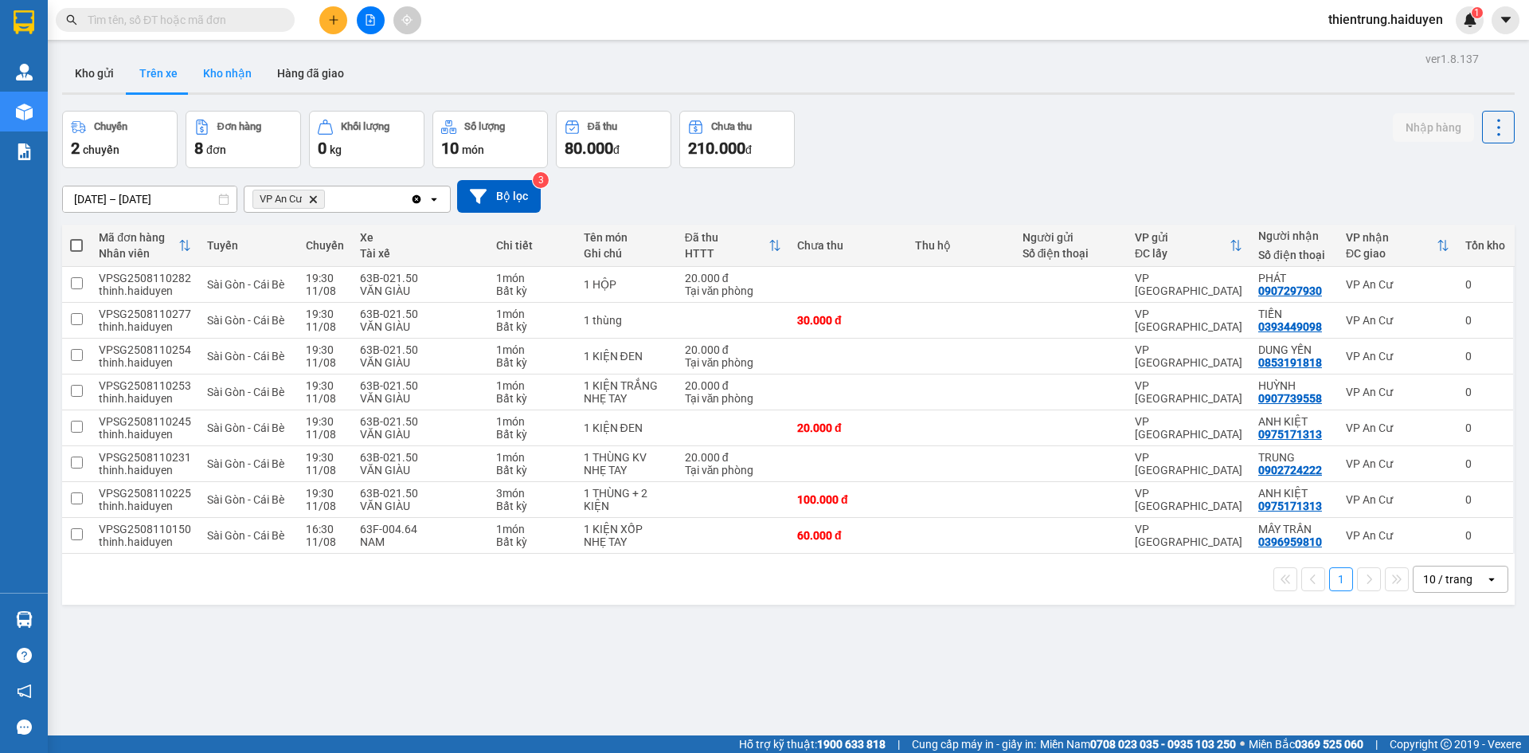
click at [215, 78] on button "Kho nhận" at bounding box center [227, 73] width 74 height 38
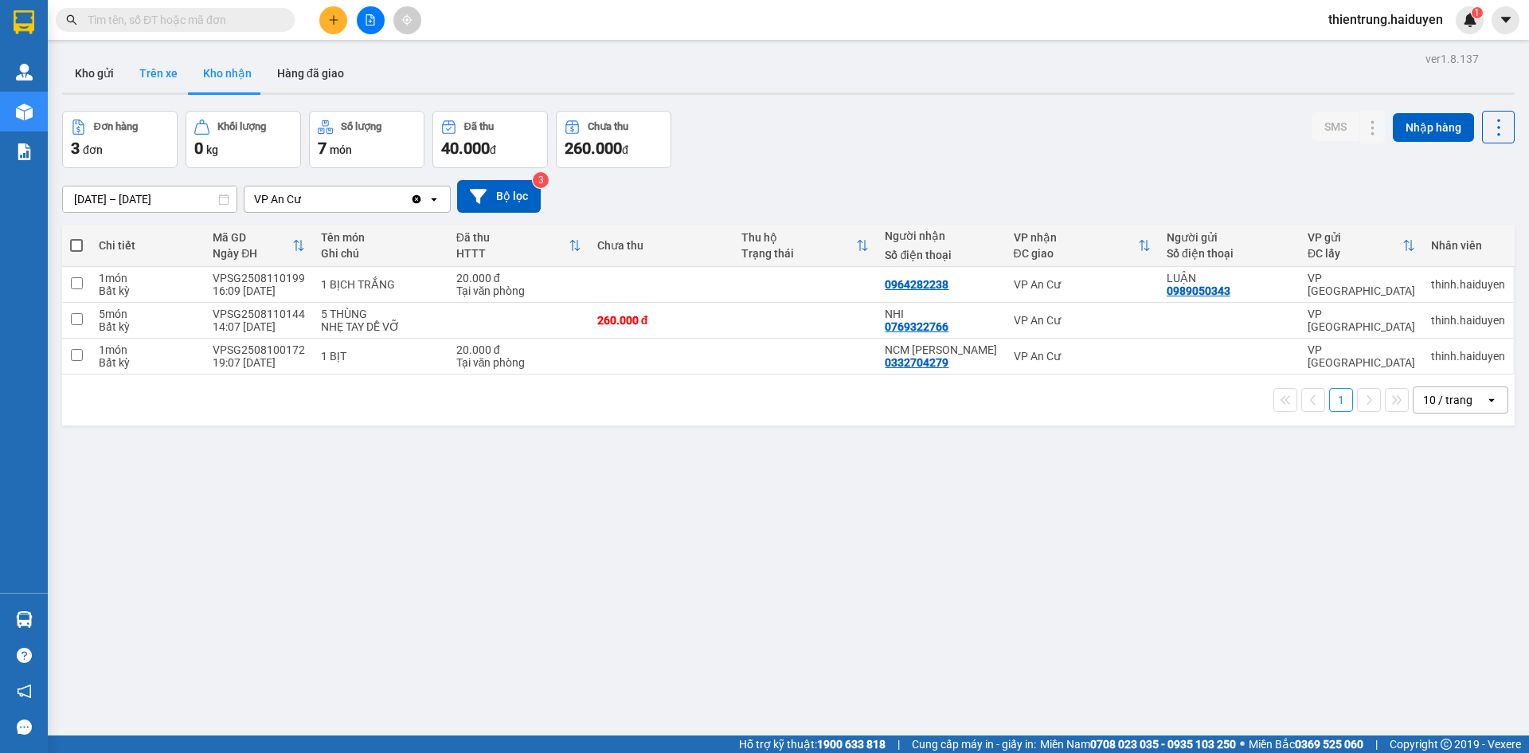
click at [163, 61] on button "Trên xe" at bounding box center [159, 73] width 64 height 38
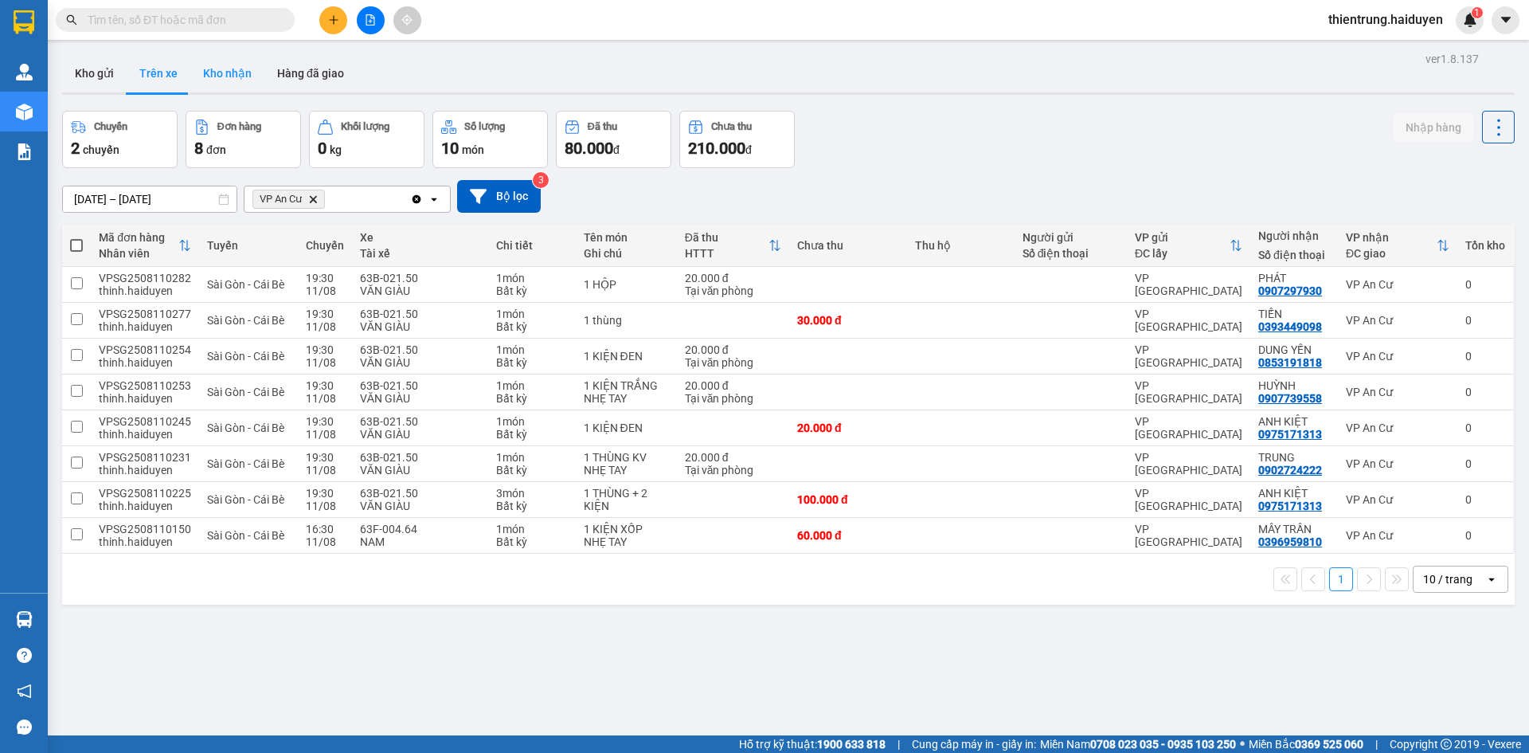
click at [197, 66] on button "Kho nhận" at bounding box center [227, 73] width 74 height 38
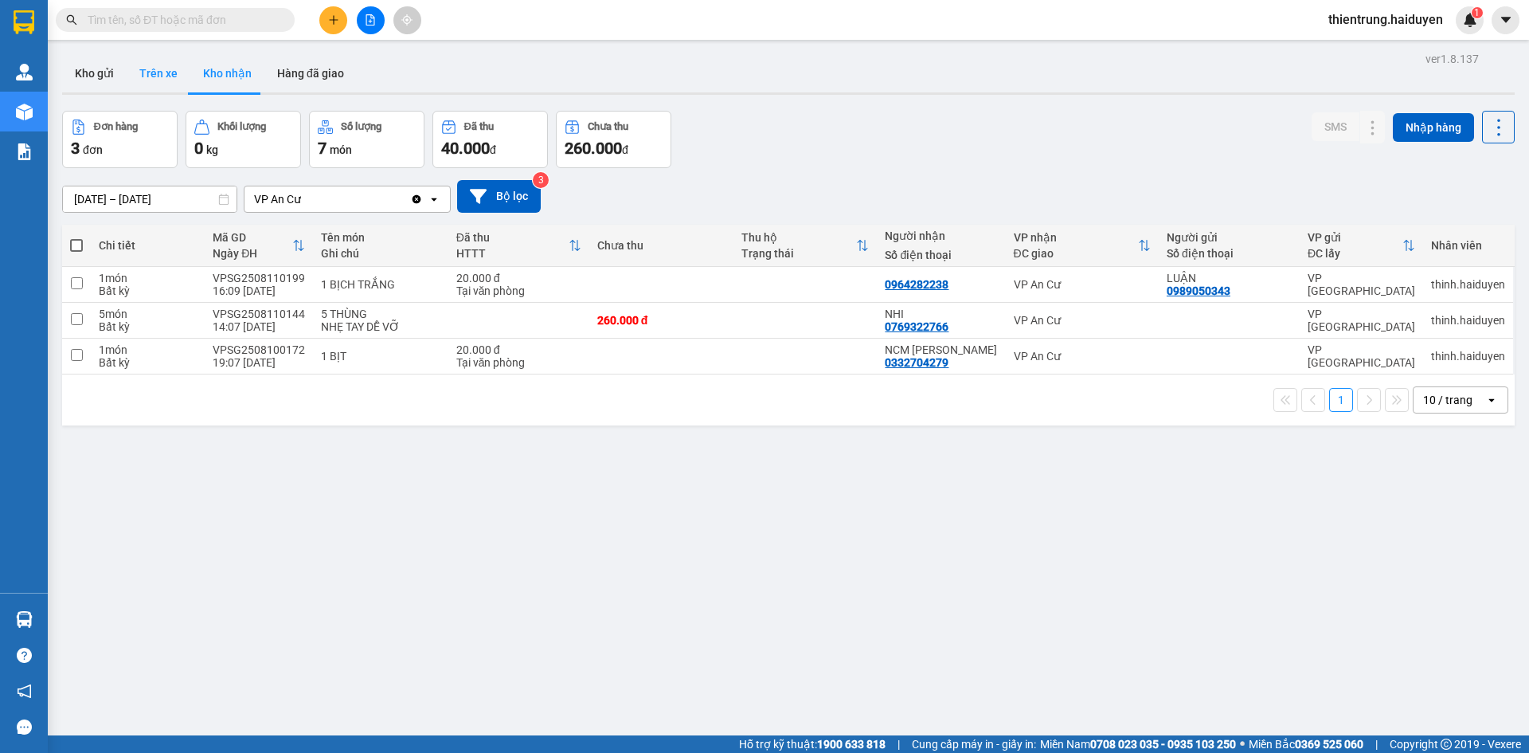
click at [153, 71] on button "Trên xe" at bounding box center [159, 73] width 64 height 38
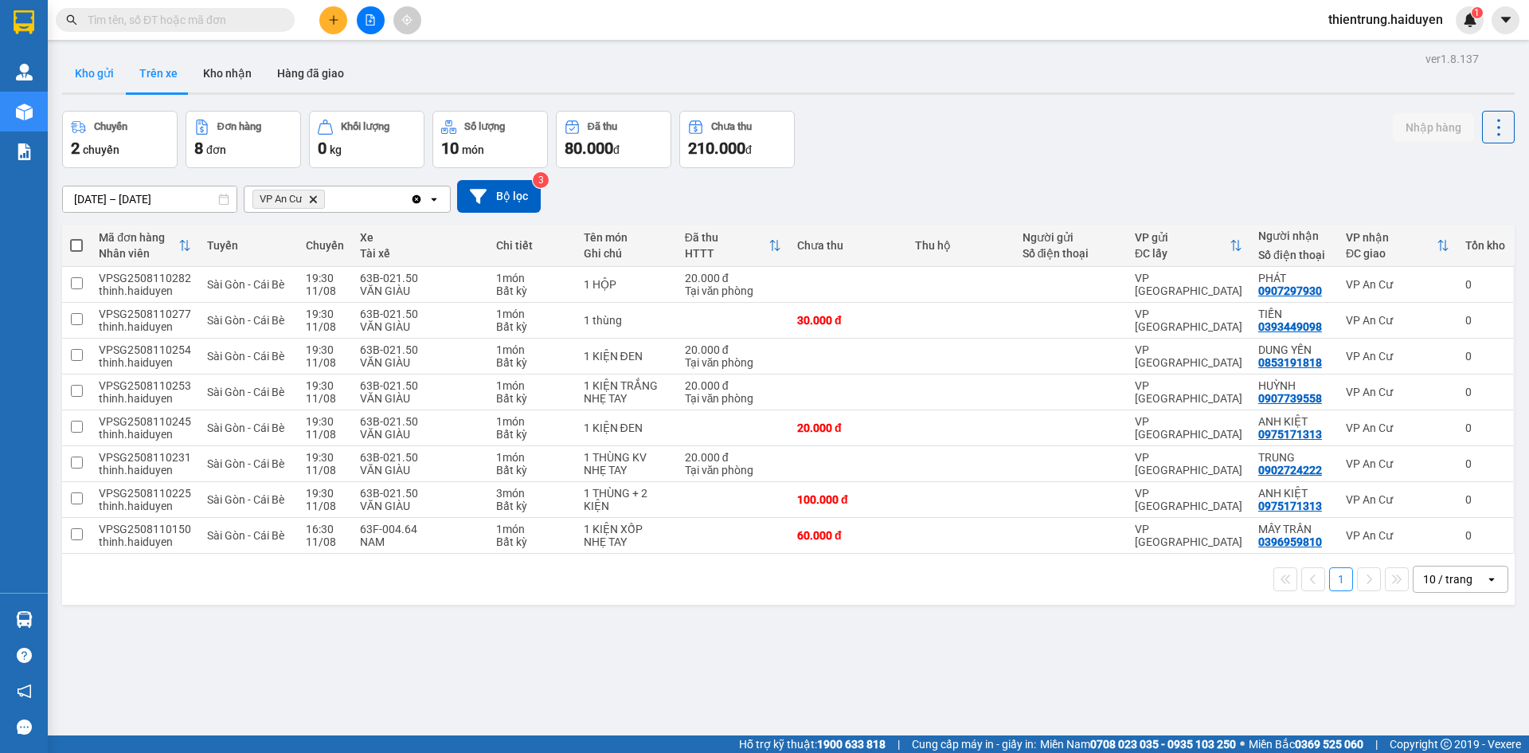
click at [100, 71] on button "Kho gửi" at bounding box center [94, 73] width 65 height 38
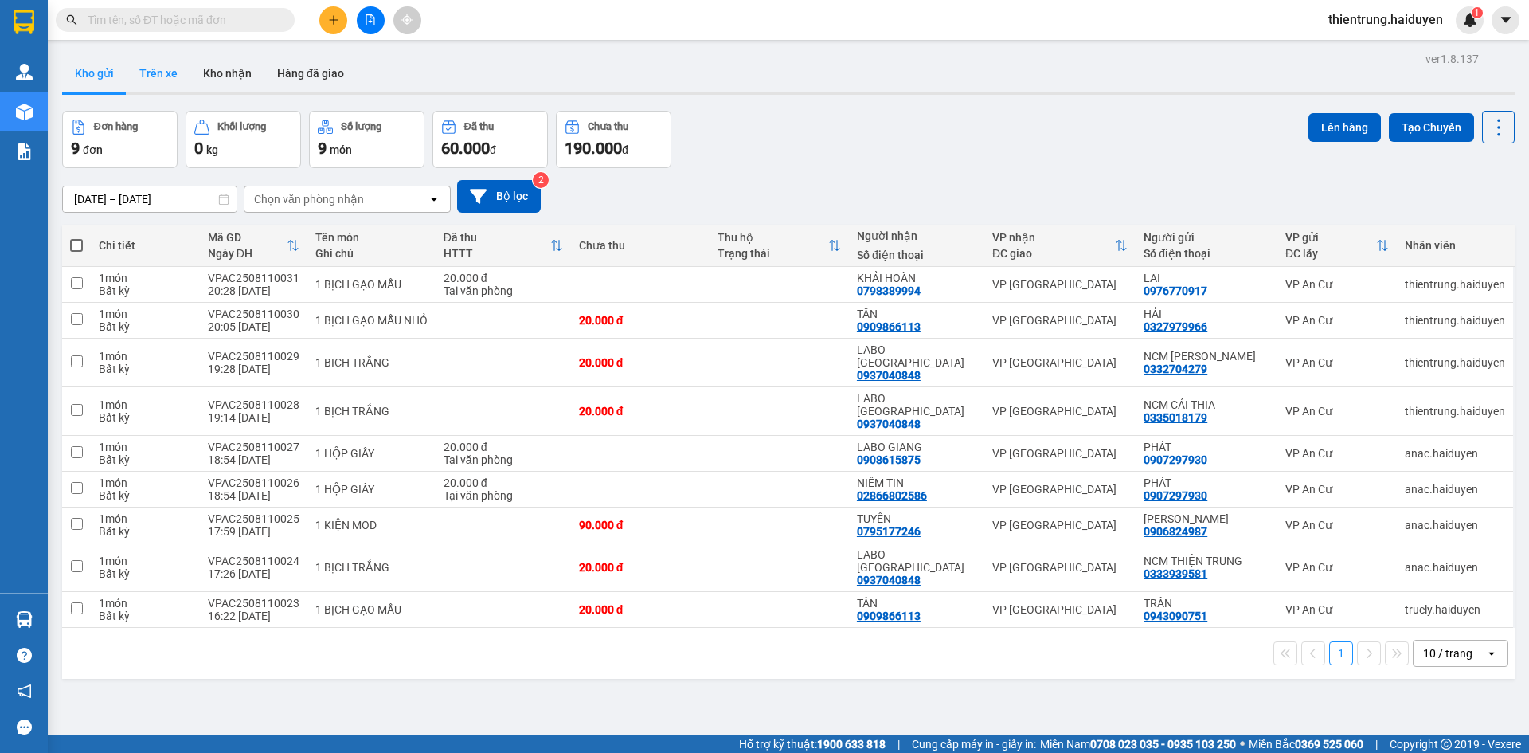
click at [174, 64] on button "Trên xe" at bounding box center [159, 73] width 64 height 38
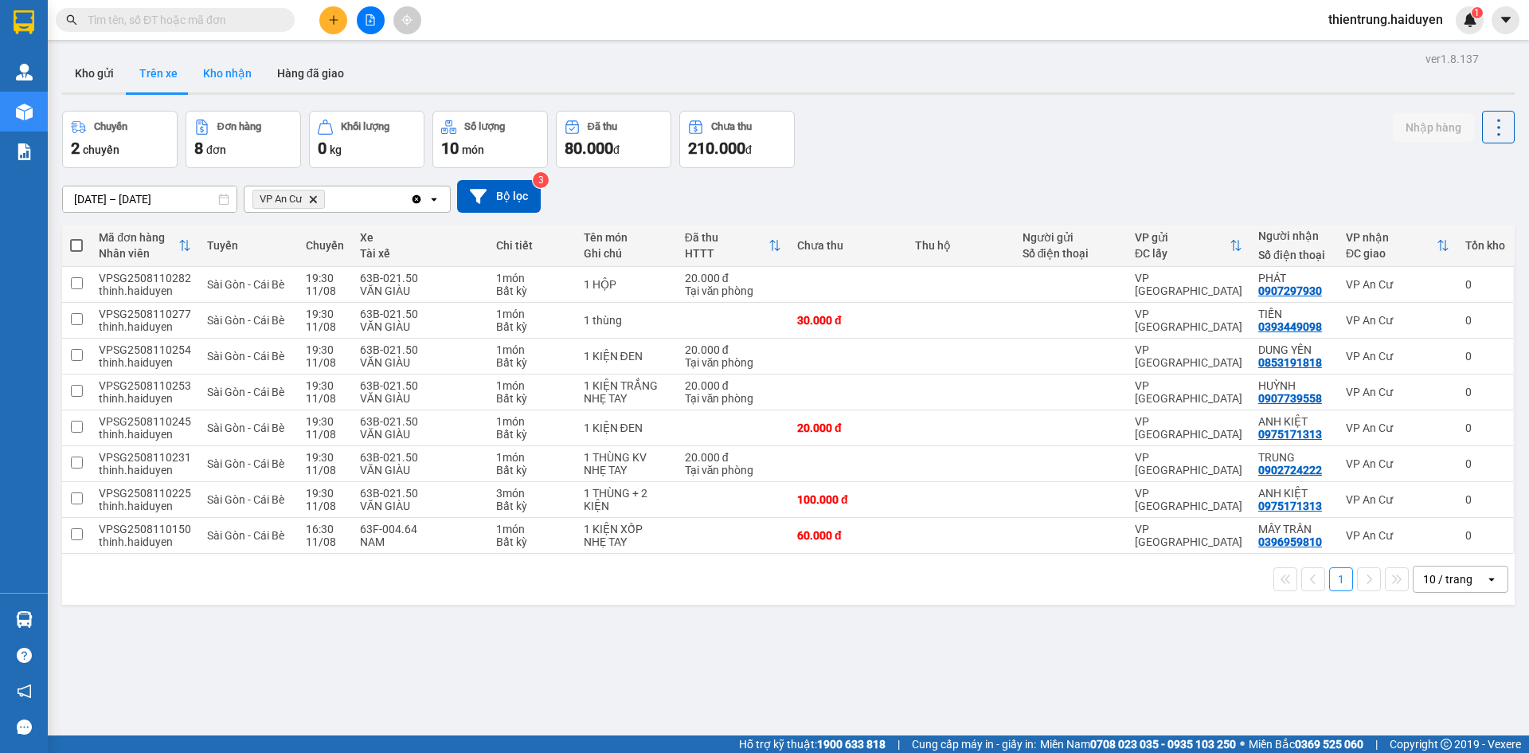
click at [220, 72] on button "Kho nhận" at bounding box center [227, 73] width 74 height 38
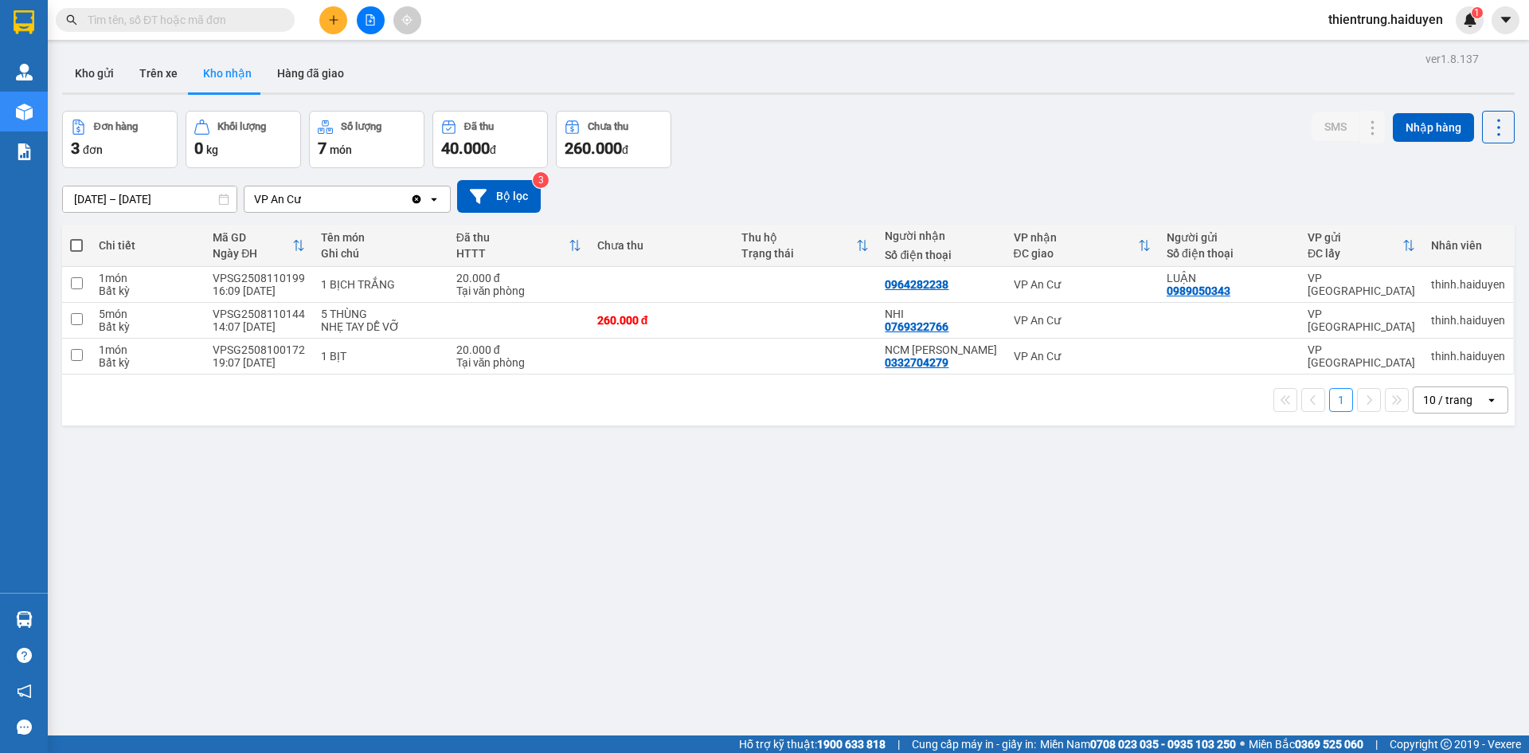
click at [466, 583] on div "ver 1.8.137 Kho gửi Trên xe Kho nhận Hàng đã giao Đơn hàng 3 đơn Khối lượng 0 k…" at bounding box center [788, 424] width 1465 height 753
click at [164, 65] on button "Trên xe" at bounding box center [159, 73] width 64 height 38
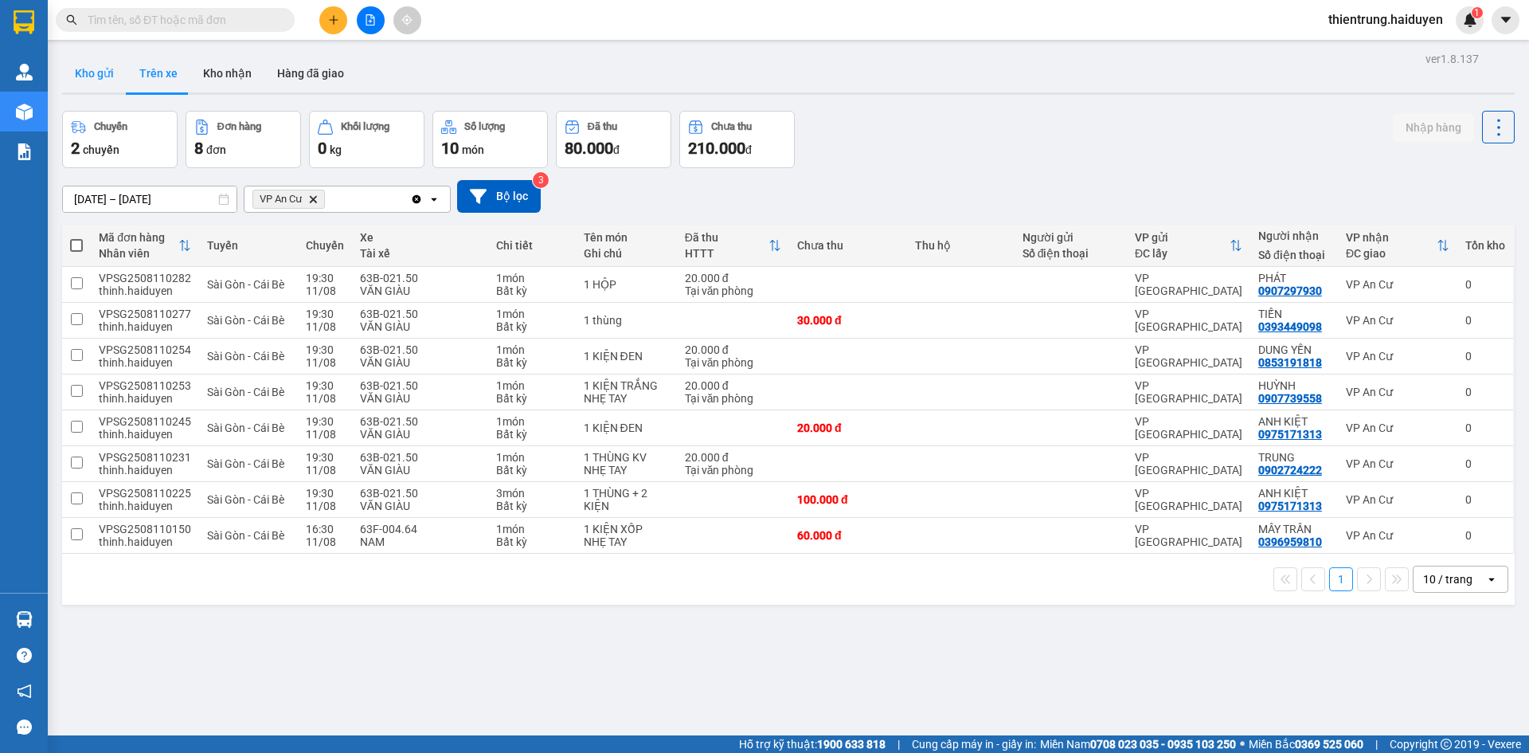
click at [82, 84] on button "Kho gửi" at bounding box center [94, 73] width 65 height 38
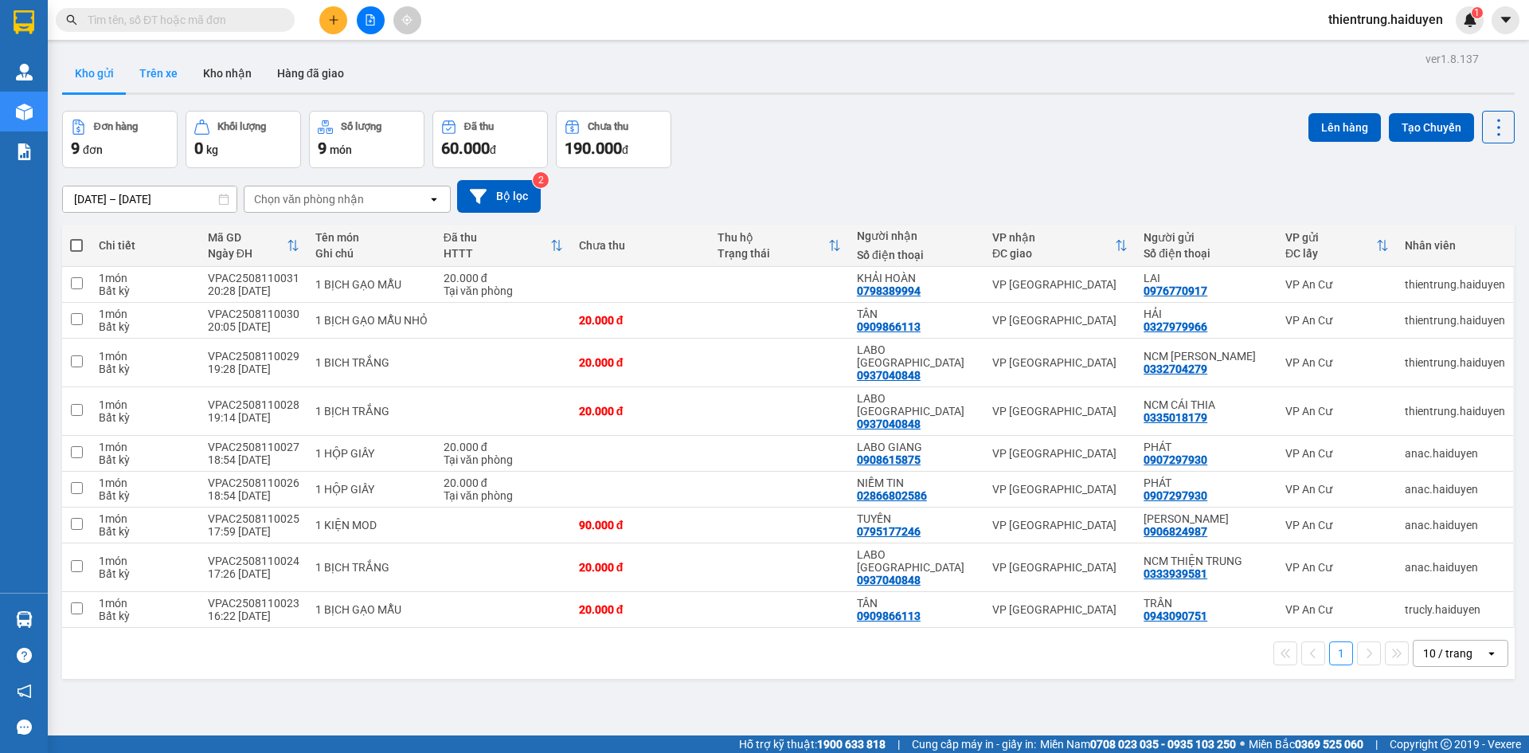
click at [151, 80] on button "Trên xe" at bounding box center [159, 73] width 64 height 38
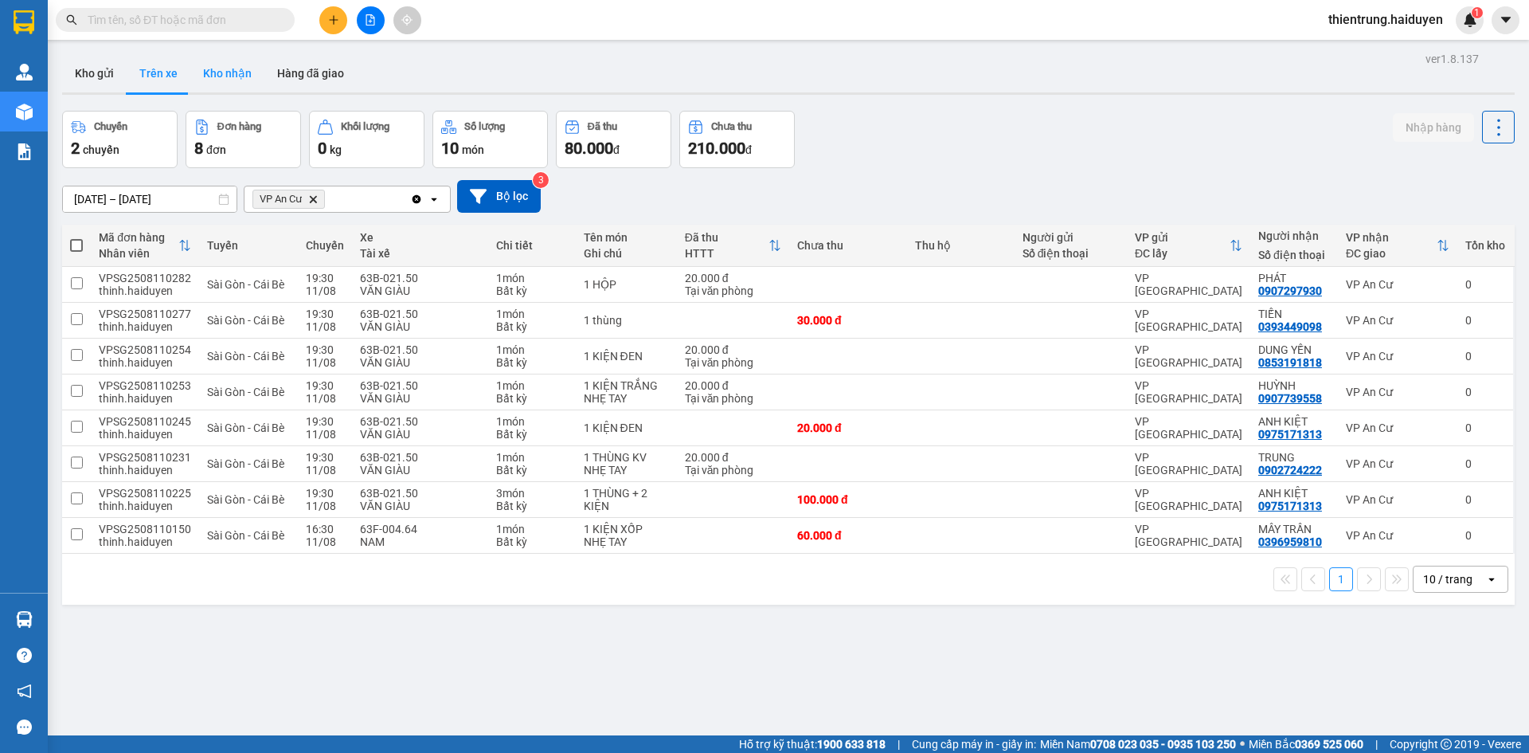
click at [250, 69] on button "Kho nhận" at bounding box center [227, 73] width 74 height 38
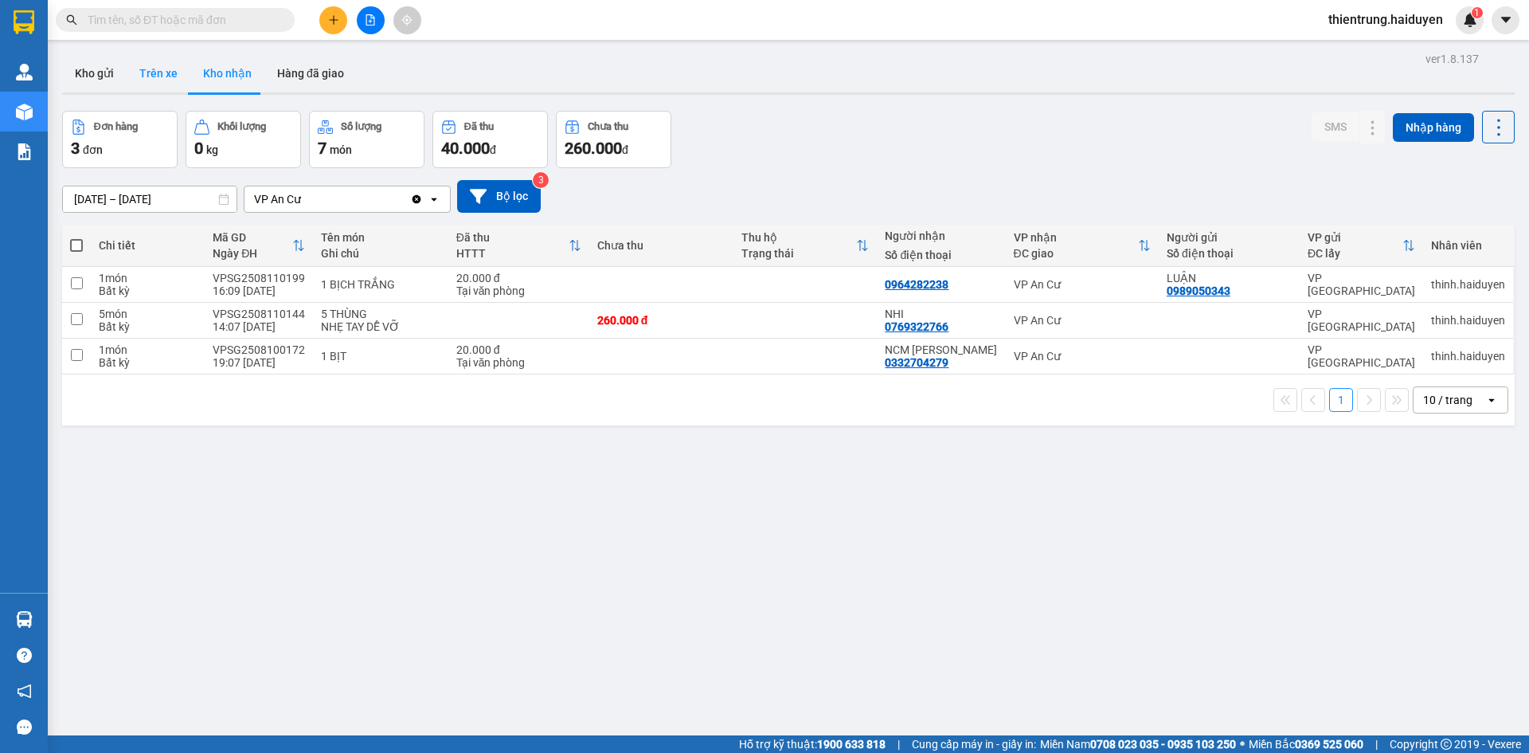
click at [147, 65] on button "Trên xe" at bounding box center [159, 73] width 64 height 38
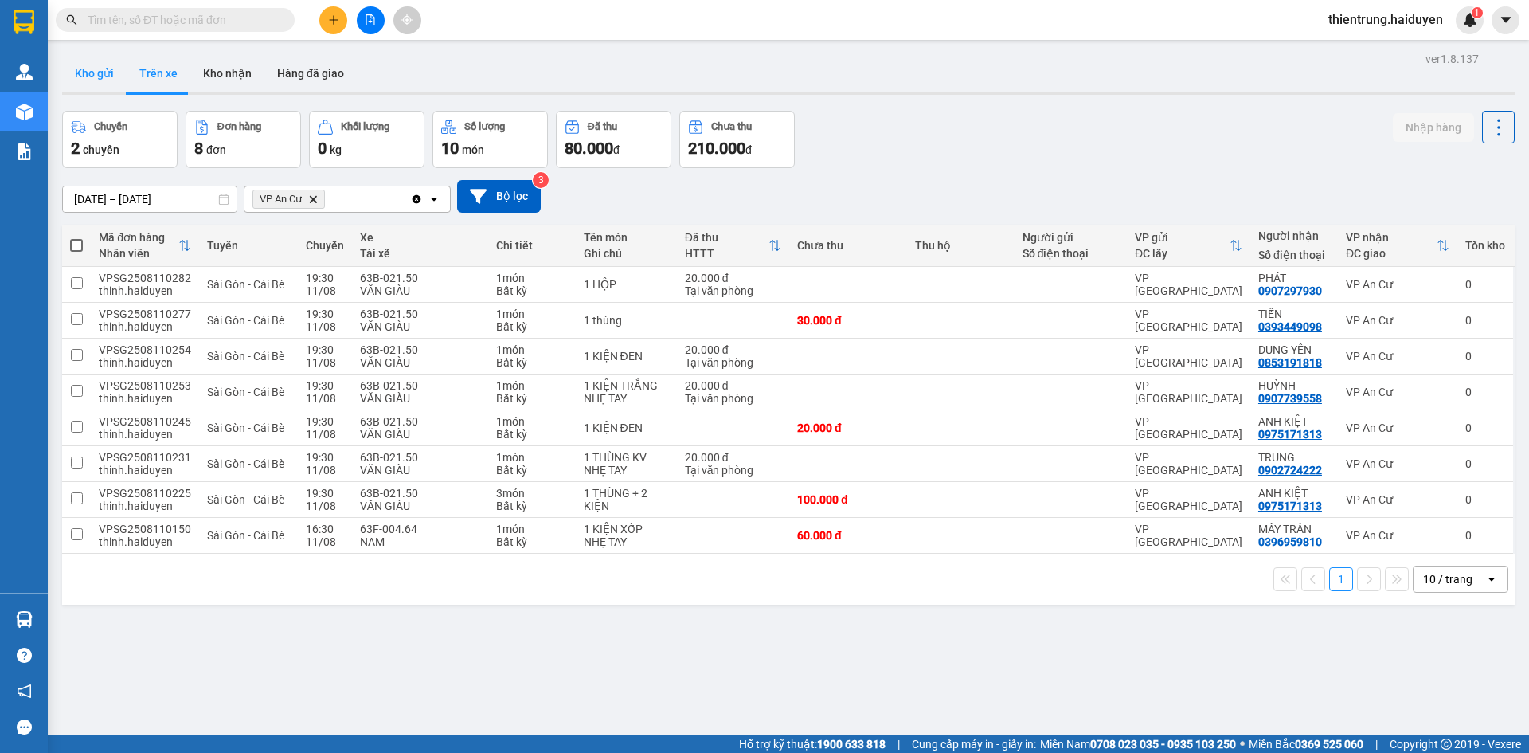
click at [93, 73] on button "Kho gửi" at bounding box center [94, 73] width 65 height 38
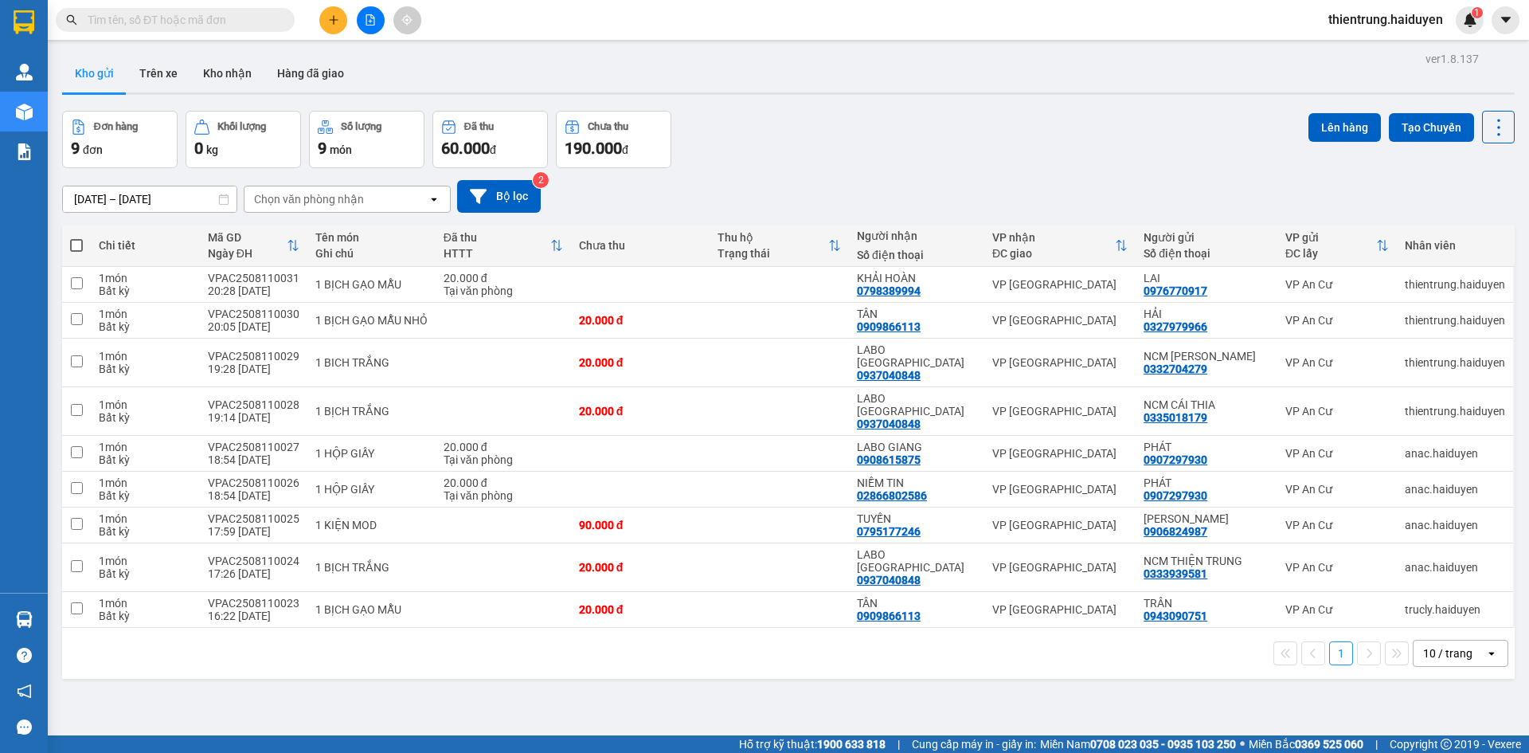
click at [118, 67] on button "Kho gửi" at bounding box center [94, 73] width 65 height 38
click at [166, 68] on button "Trên xe" at bounding box center [159, 73] width 64 height 38
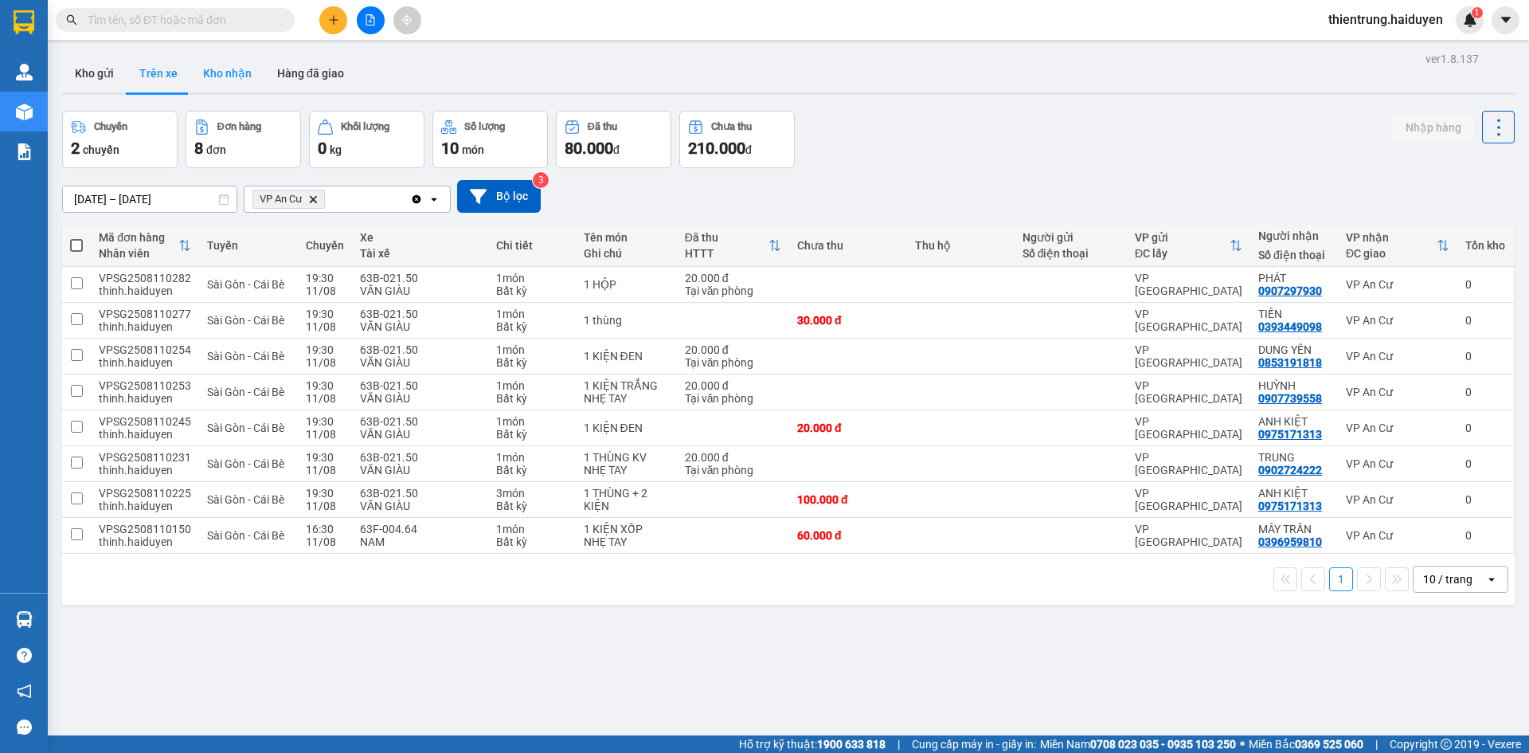
click at [213, 68] on button "Kho nhận" at bounding box center [227, 73] width 74 height 38
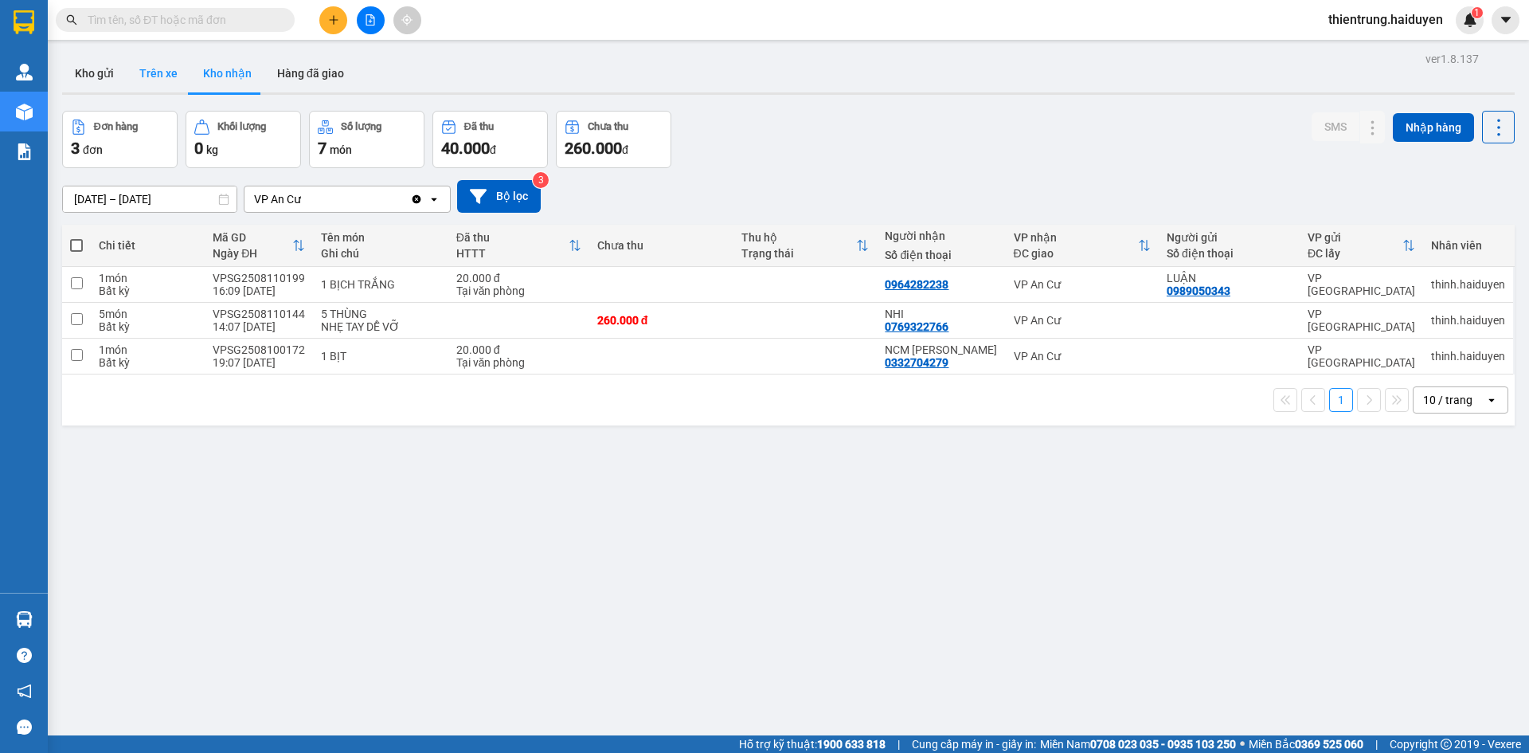
click at [131, 76] on button "Trên xe" at bounding box center [159, 73] width 64 height 38
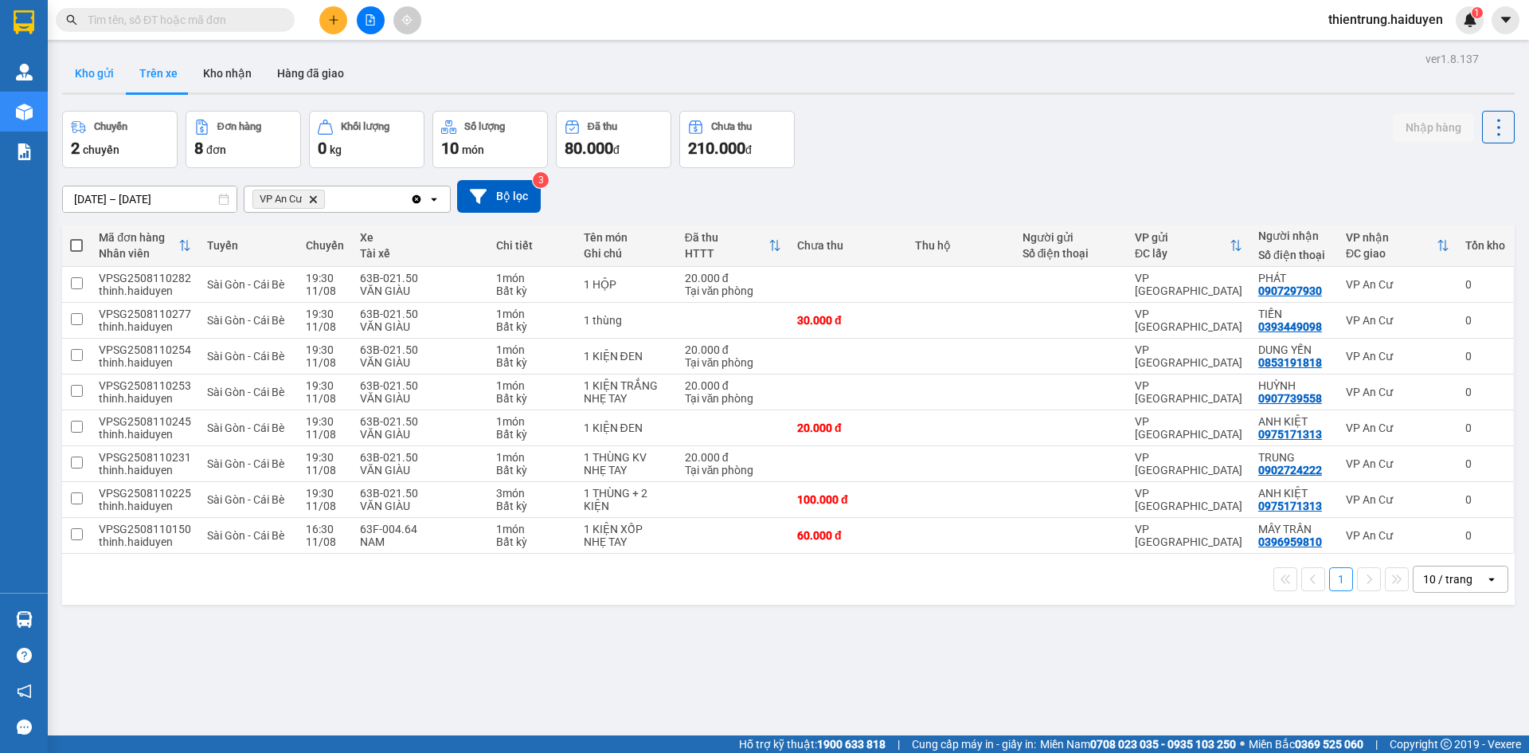
click at [109, 76] on button "Kho gửi" at bounding box center [94, 73] width 65 height 38
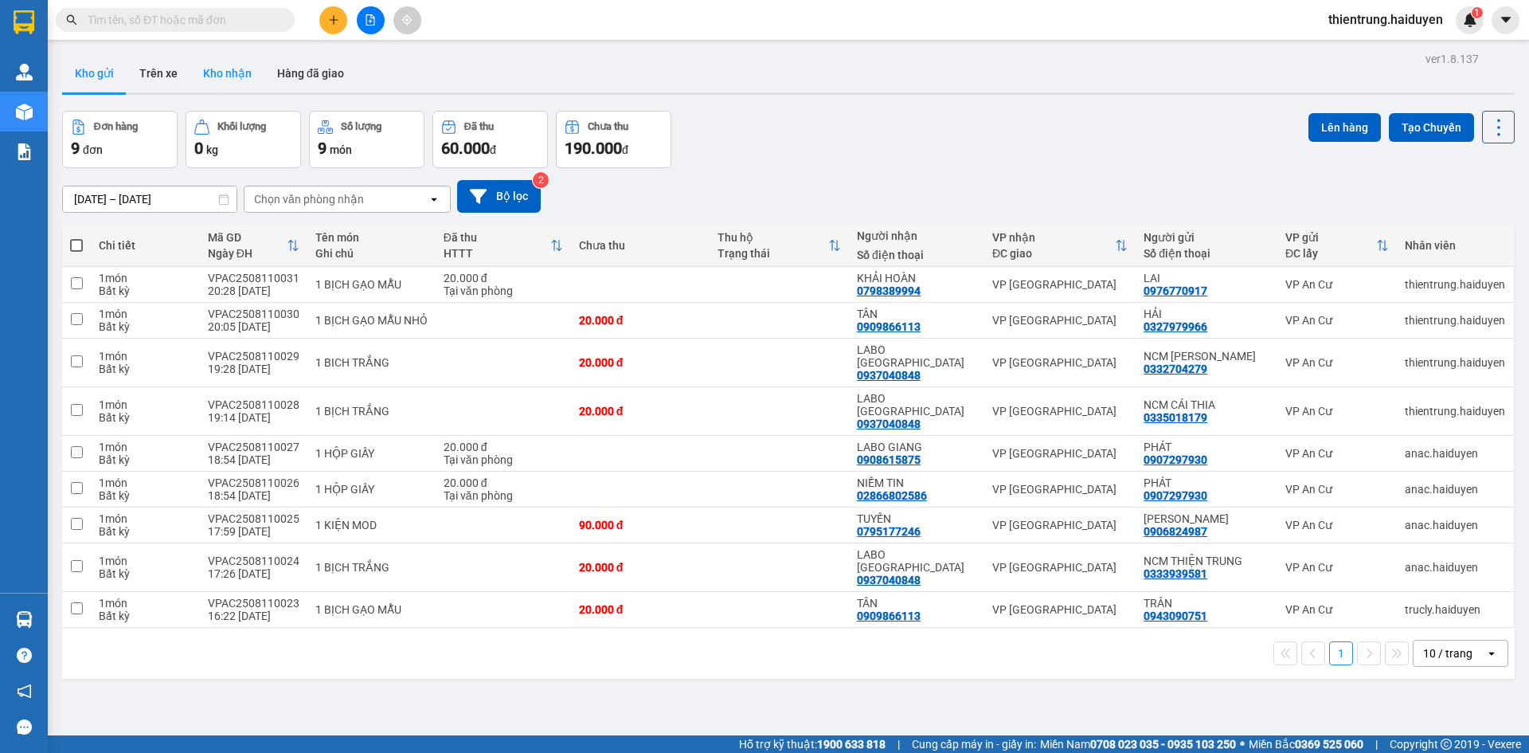
click at [222, 80] on button "Kho nhận" at bounding box center [227, 73] width 74 height 38
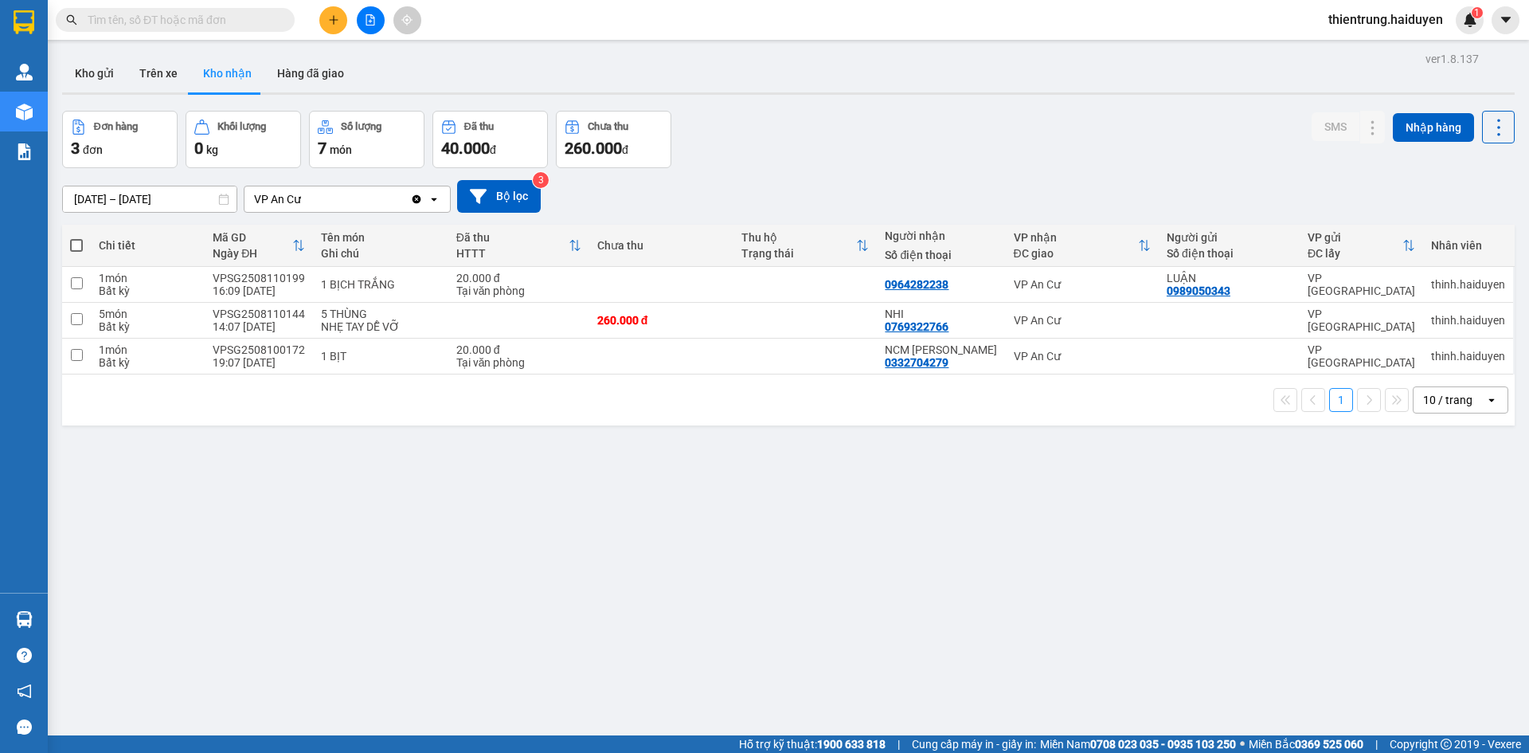
click at [1019, 690] on div "ver 1.8.137 Kho gửi Trên xe Kho nhận Hàng đã giao Đơn hàng 3 đơn Khối lượng 0 k…" at bounding box center [788, 424] width 1465 height 753
drag, startPoint x: 412, startPoint y: 503, endPoint x: 328, endPoint y: 327, distance: 195.6
click at [405, 499] on div "ver 1.8.137 Kho gửi Trên xe Kho nhận Hàng đã giao Đơn hàng 3 đơn Khối lượng 0 k…" at bounding box center [788, 424] width 1465 height 753
click at [141, 84] on button "Trên xe" at bounding box center [159, 73] width 64 height 38
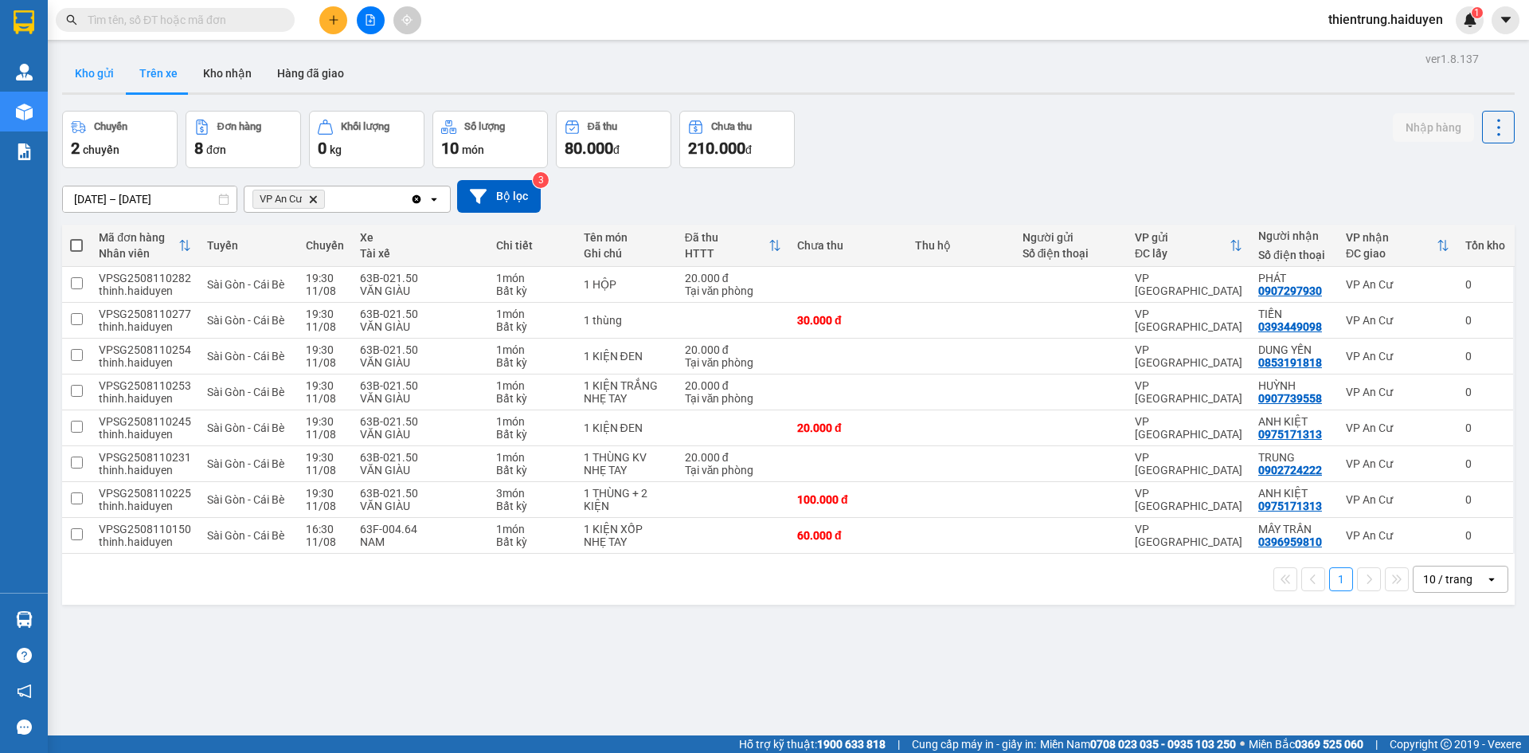
click at [111, 76] on button "Kho gửi" at bounding box center [94, 73] width 65 height 38
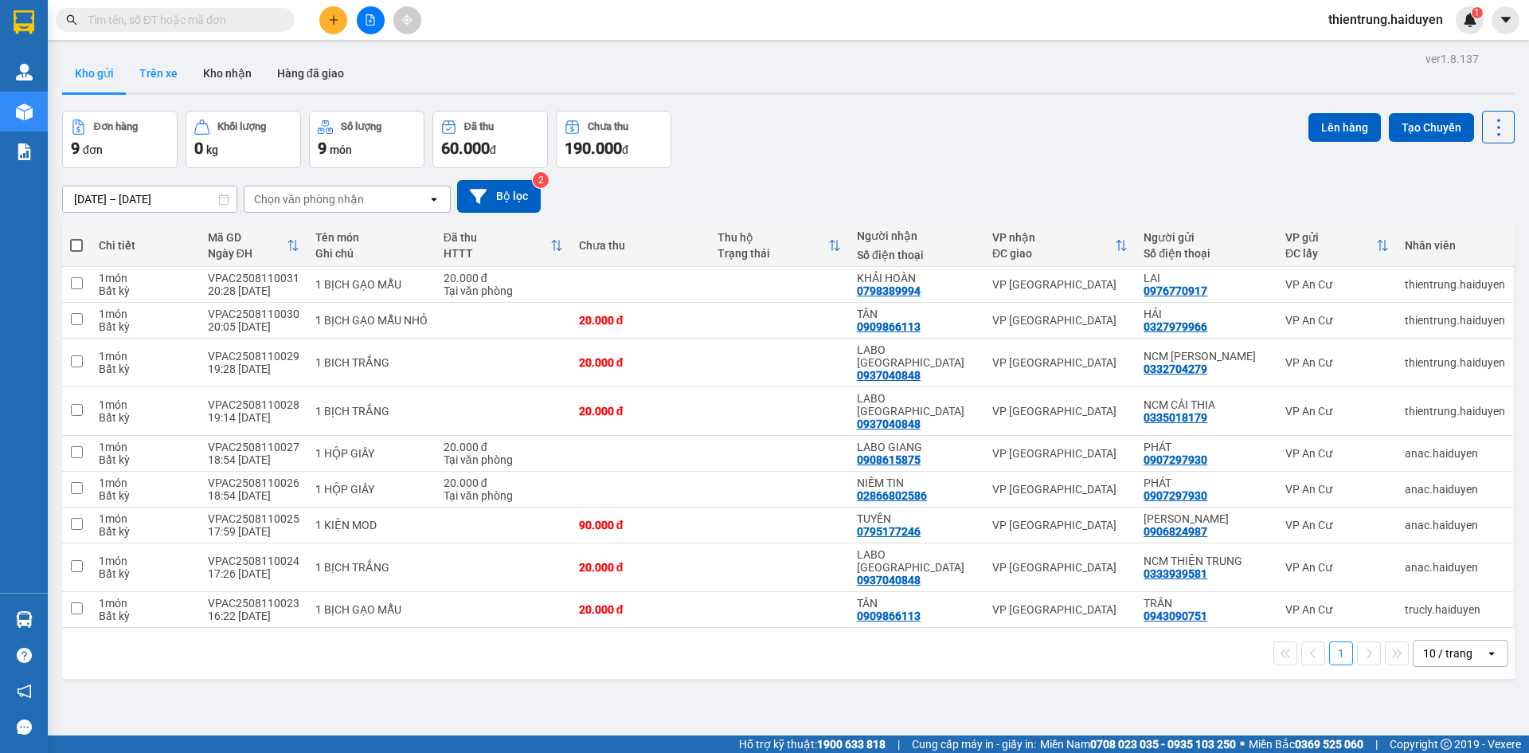
click at [131, 73] on button "Trên xe" at bounding box center [159, 73] width 64 height 38
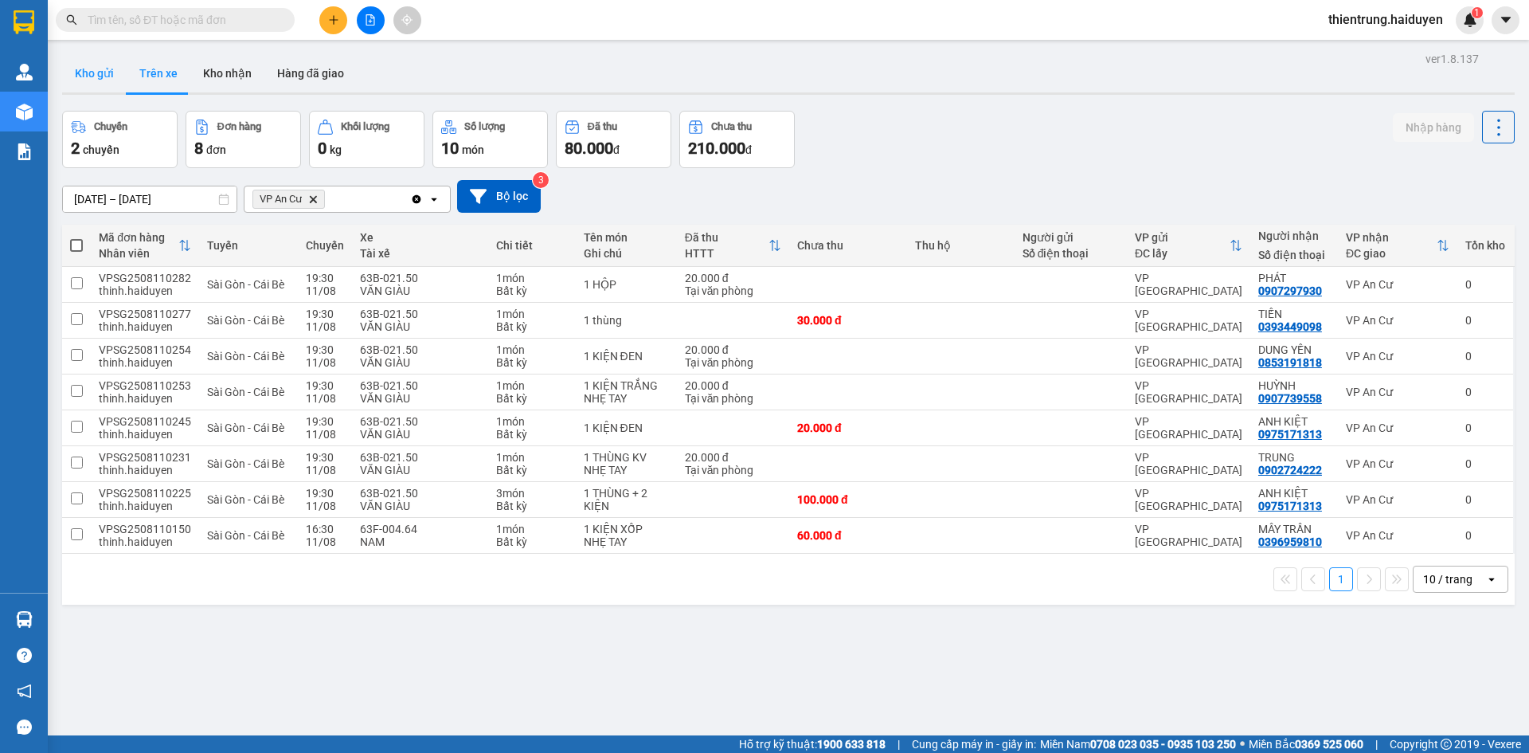
click at [102, 80] on button "Kho gửi" at bounding box center [94, 73] width 65 height 38
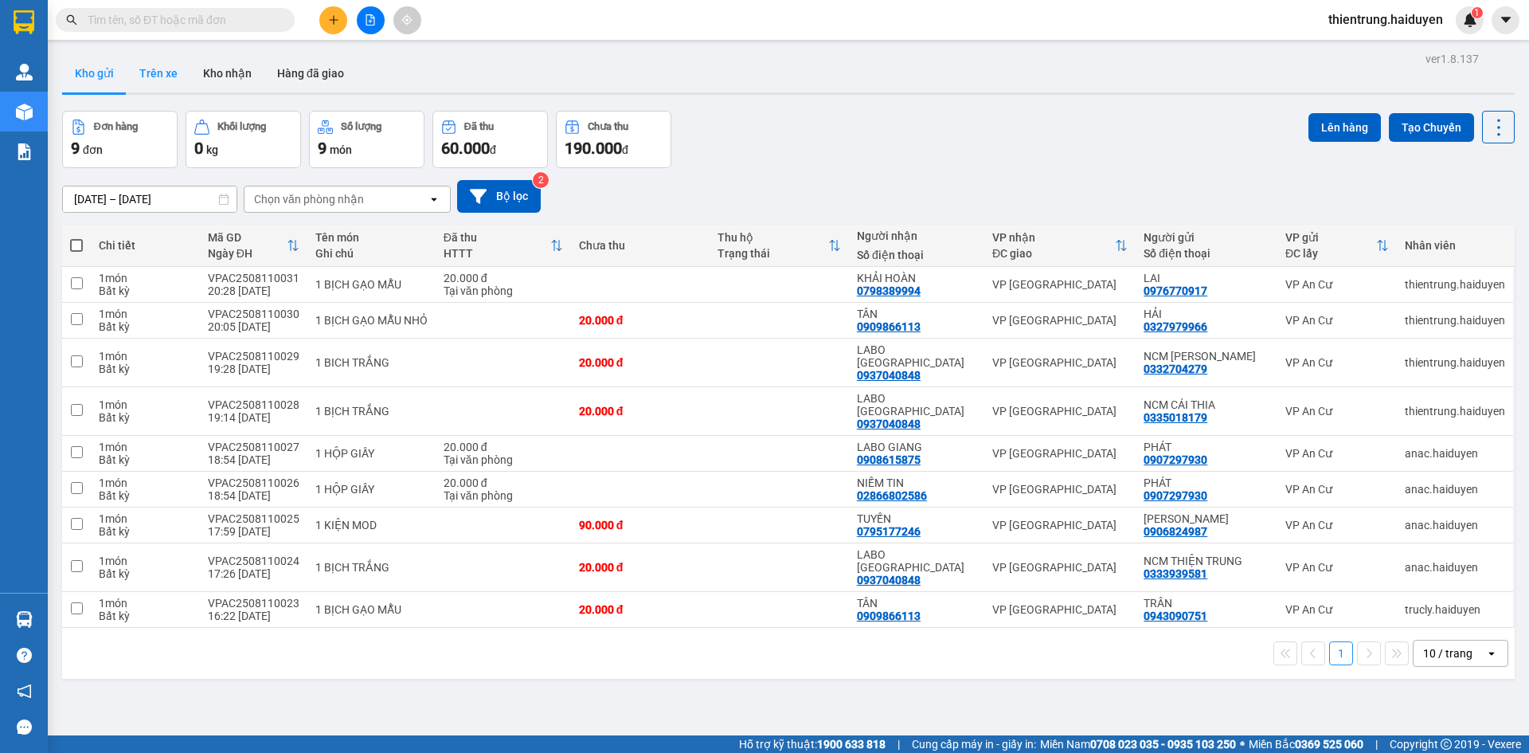
click at [162, 84] on button "Trên xe" at bounding box center [159, 73] width 64 height 38
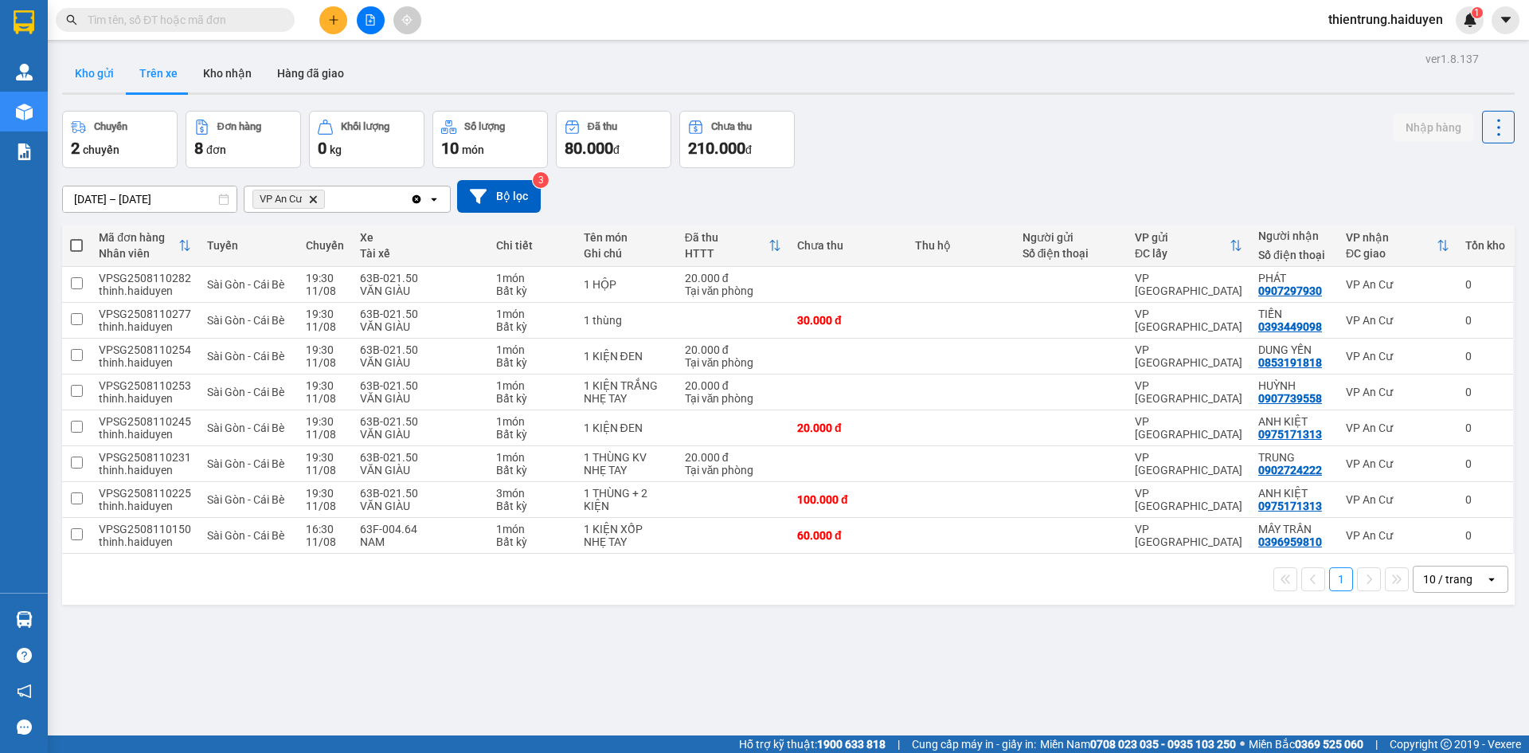
click at [105, 79] on button "Kho gửi" at bounding box center [94, 73] width 65 height 38
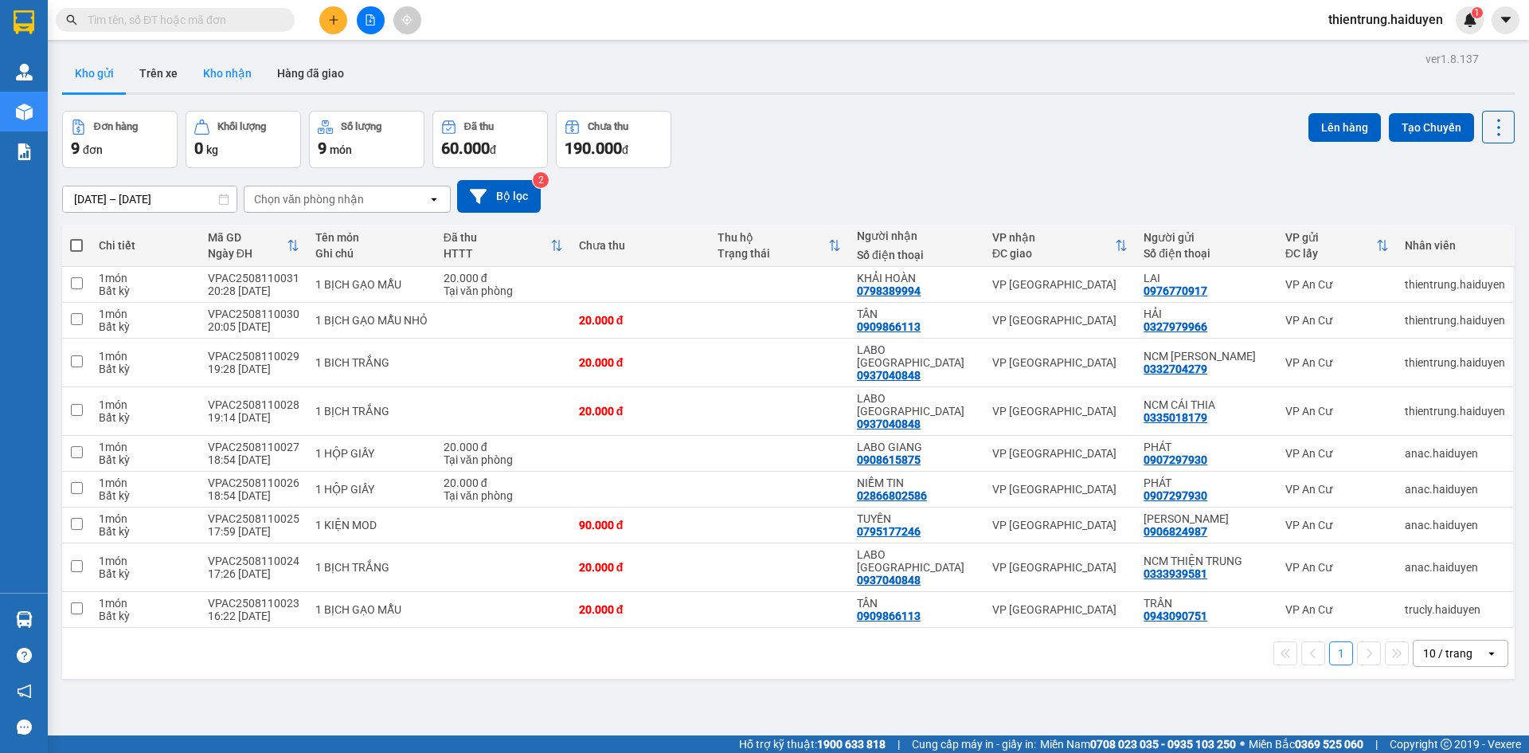
click at [210, 83] on button "Kho nhận" at bounding box center [227, 73] width 74 height 38
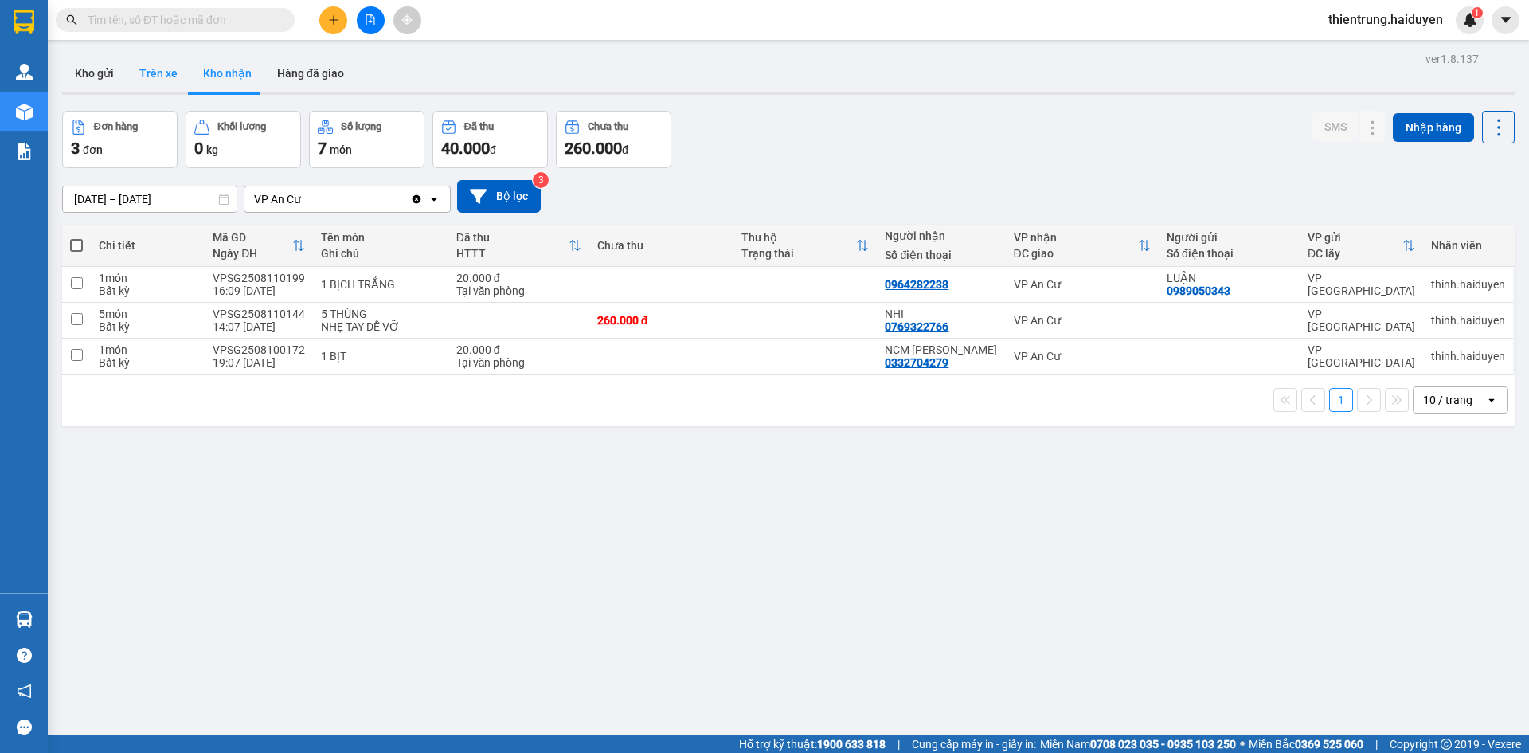
click at [168, 74] on button "Trên xe" at bounding box center [159, 73] width 64 height 38
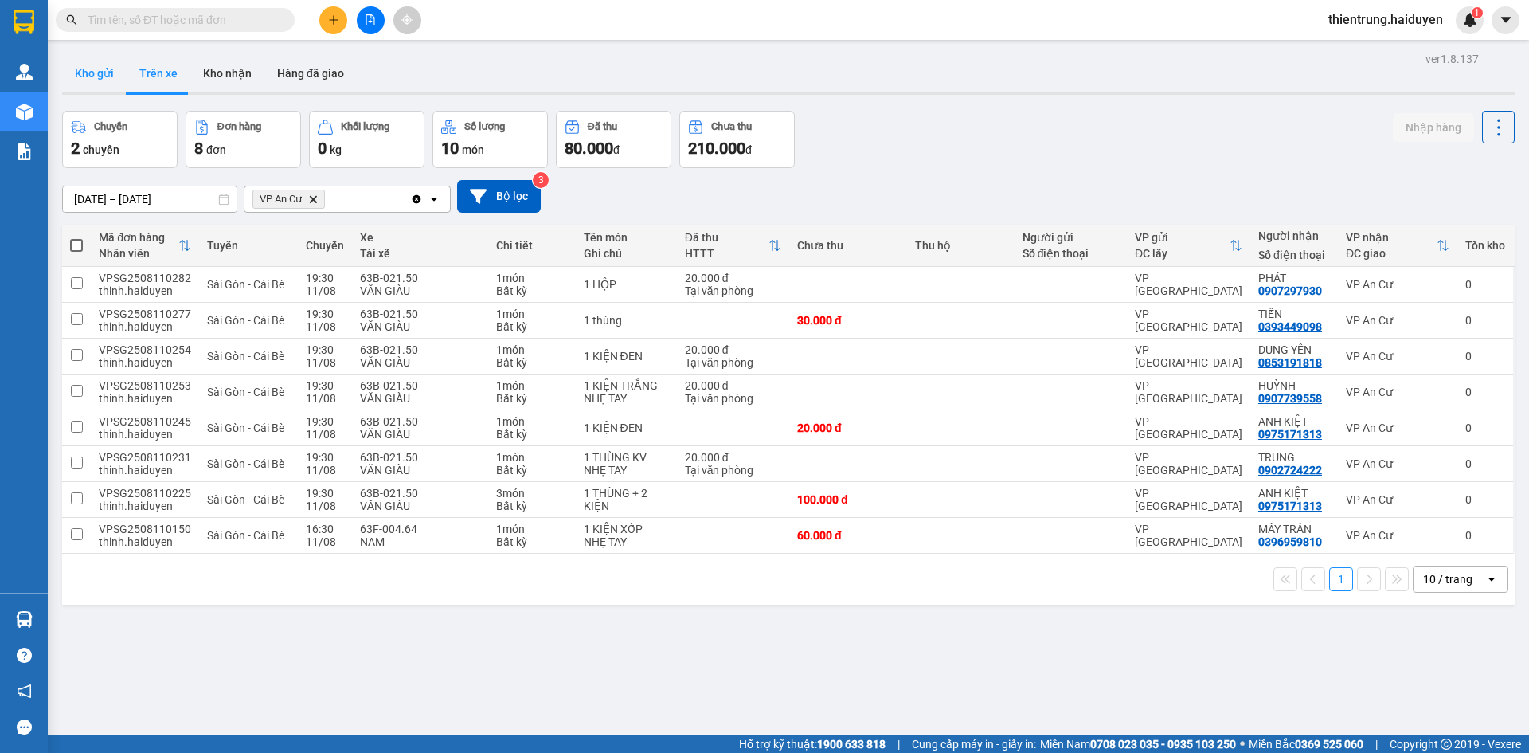
click at [99, 80] on button "Kho gửi" at bounding box center [94, 73] width 65 height 38
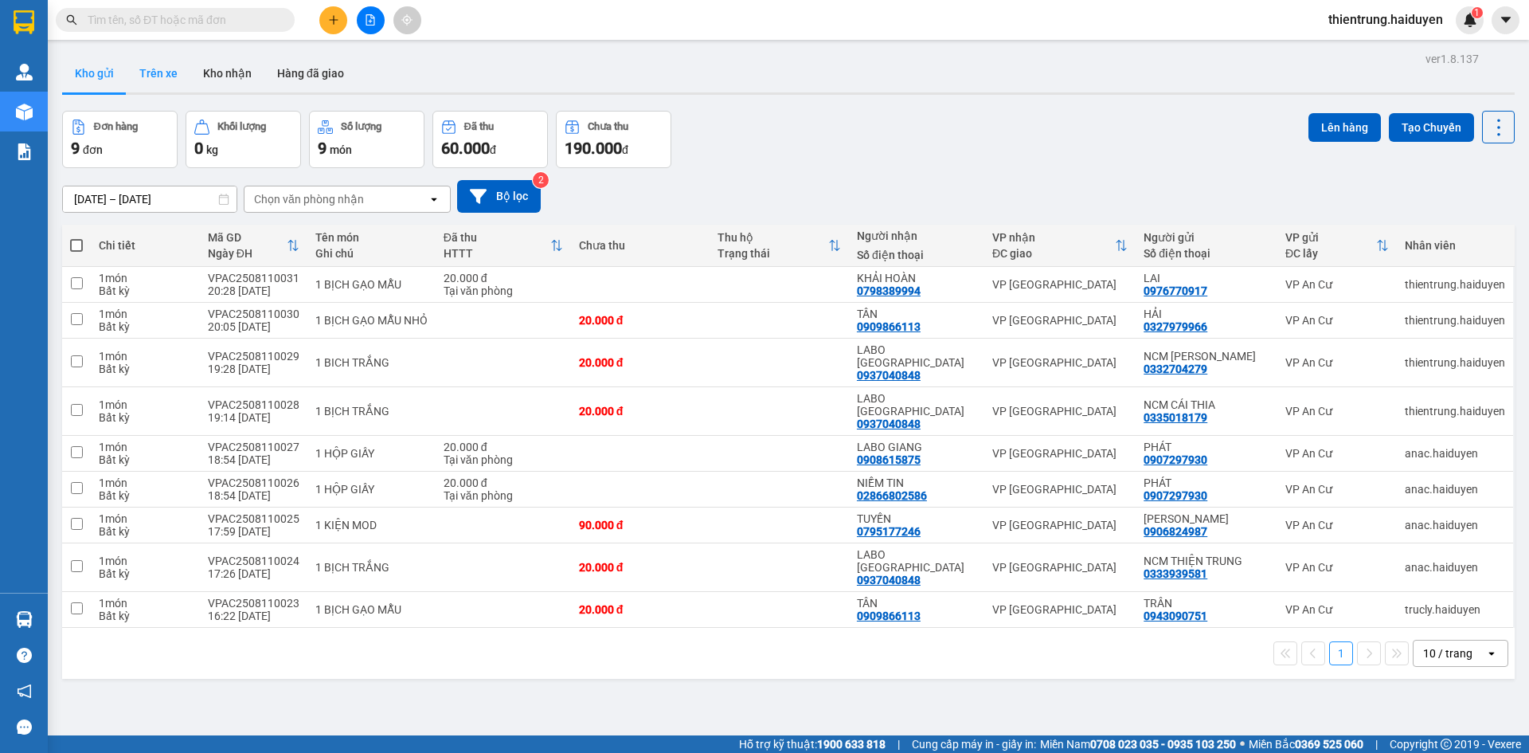
click at [157, 80] on button "Trên xe" at bounding box center [159, 73] width 64 height 38
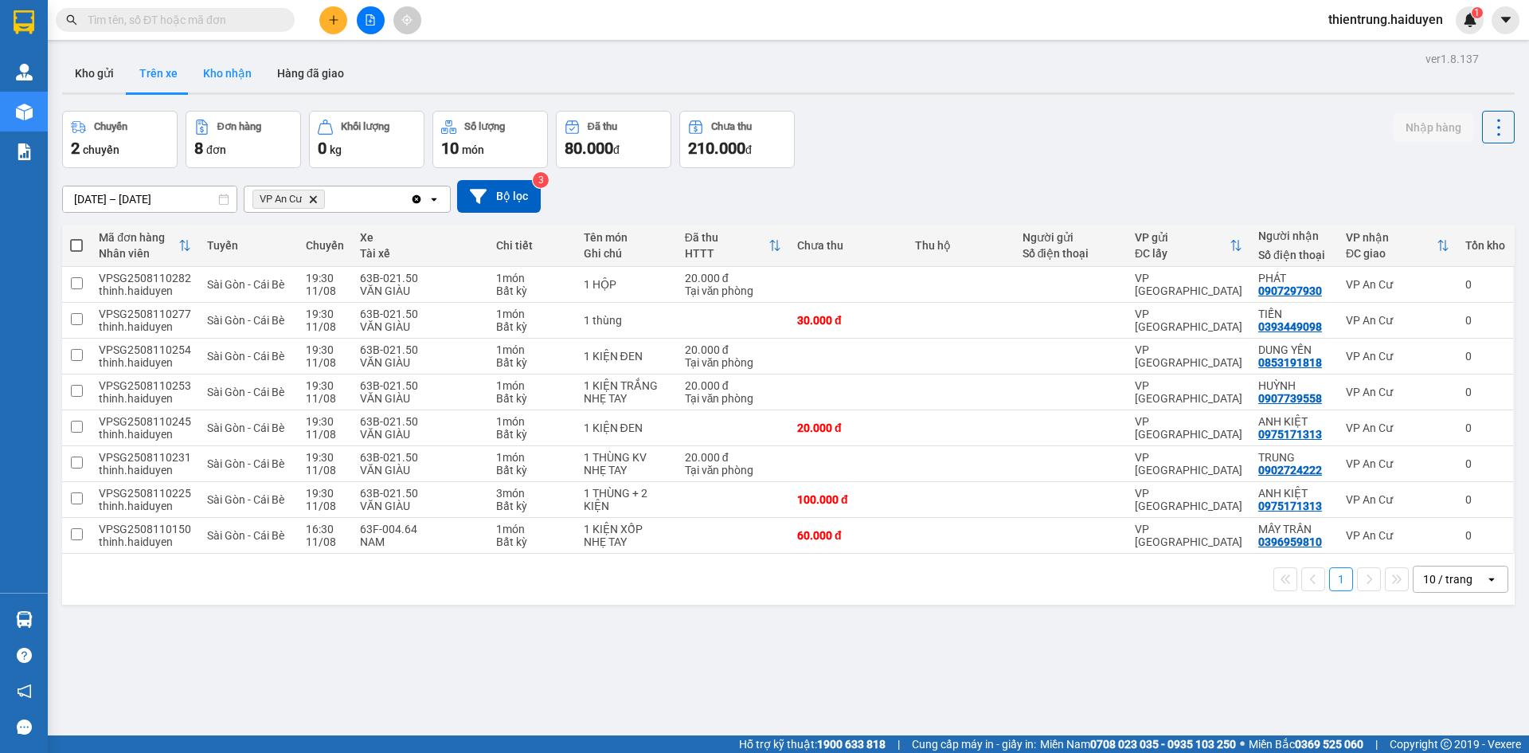
click at [215, 81] on button "Kho nhận" at bounding box center [227, 73] width 74 height 38
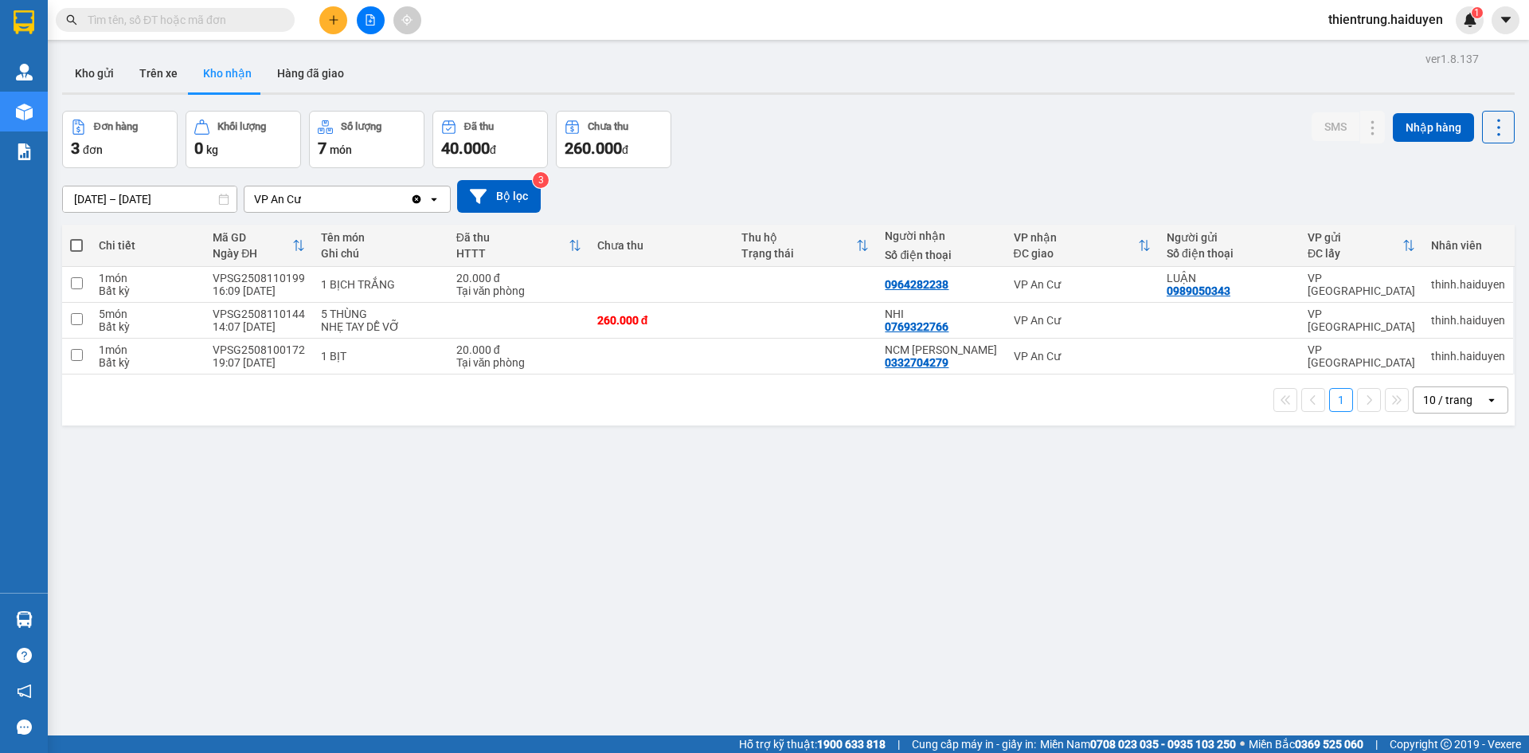
click at [463, 479] on div "ver 1.8.137 Kho gửi Trên xe Kho nhận Hàng đã giao Đơn hàng 3 đơn Khối lượng 0 k…" at bounding box center [788, 424] width 1465 height 753
click at [174, 75] on button "Trên xe" at bounding box center [159, 73] width 64 height 38
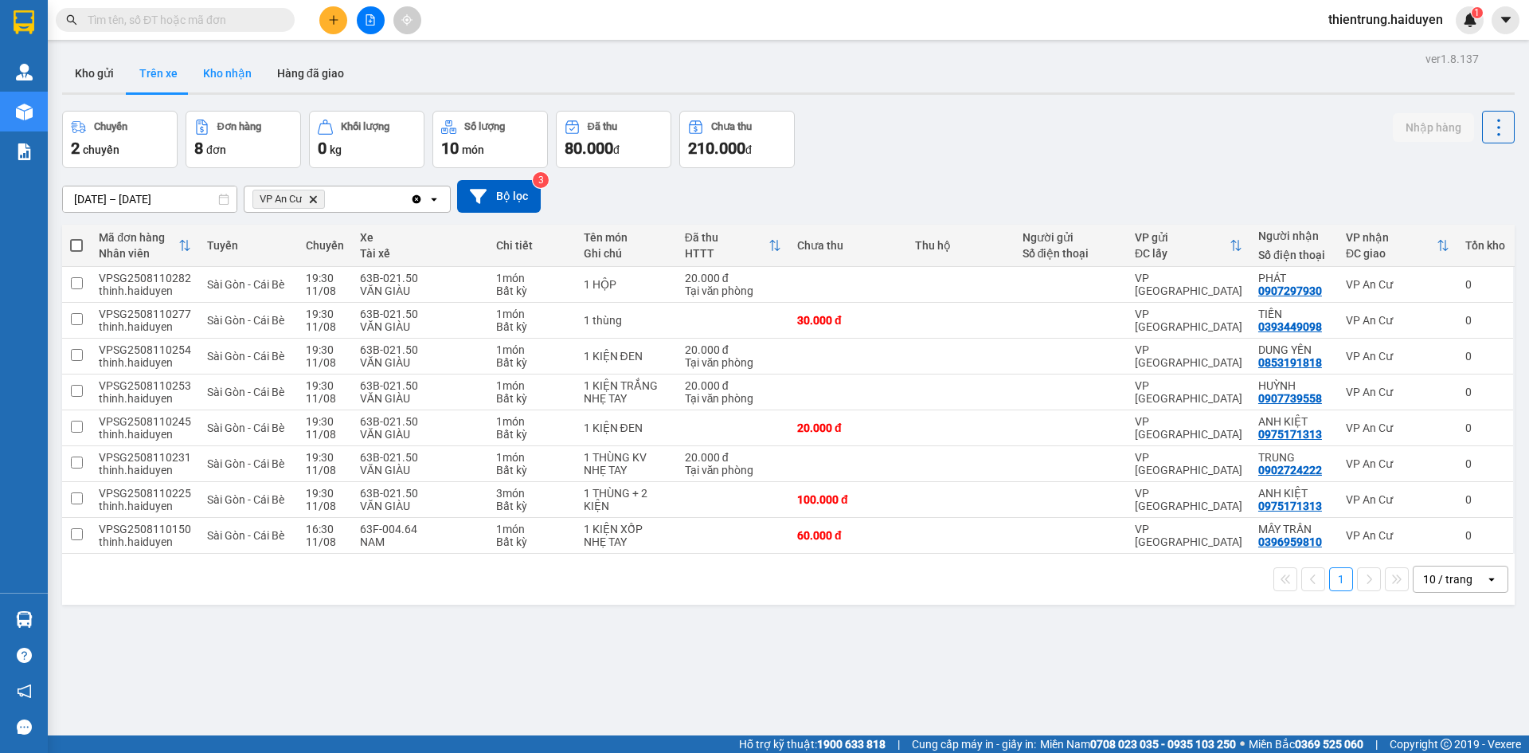
click at [219, 74] on button "Kho nhận" at bounding box center [227, 73] width 74 height 38
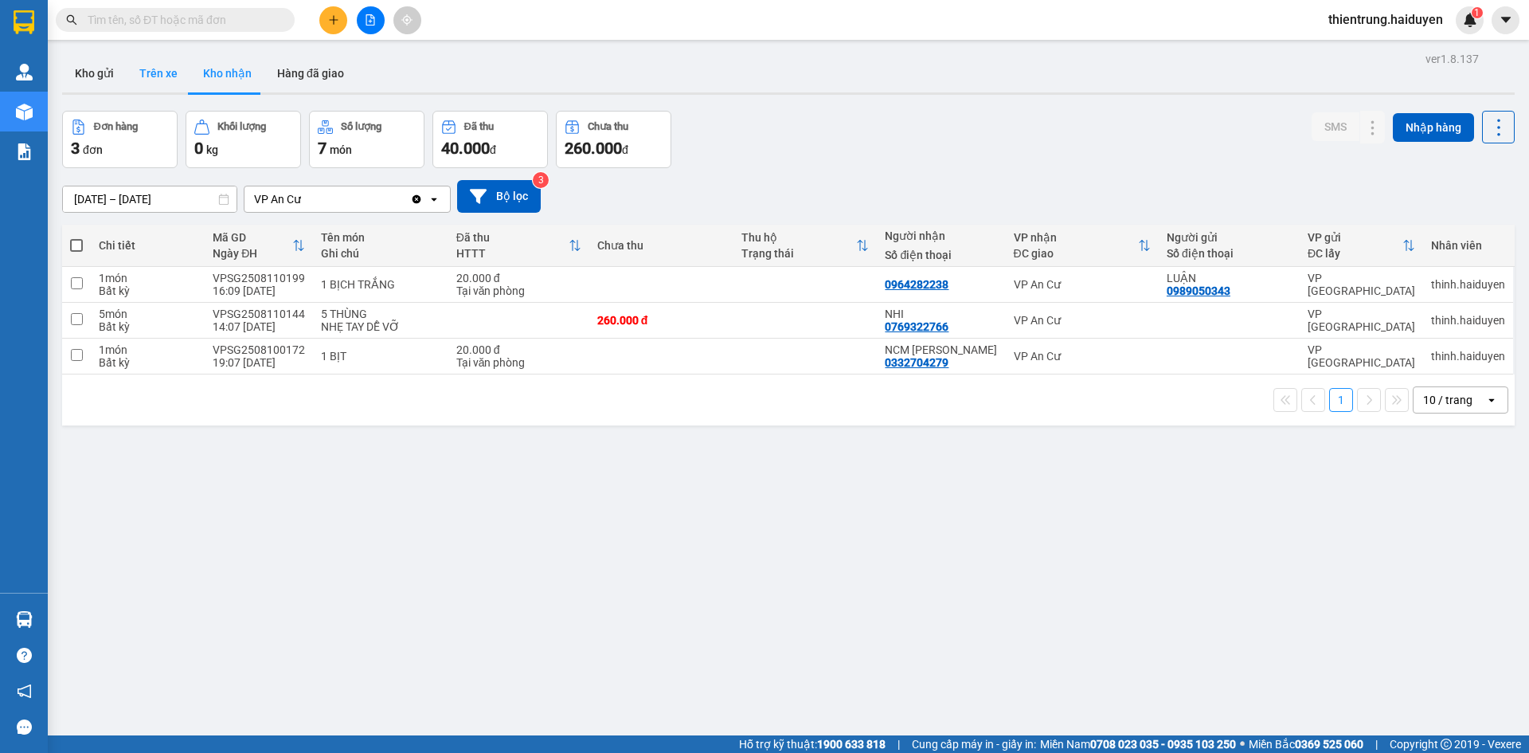
click at [156, 85] on button "Trên xe" at bounding box center [159, 73] width 64 height 38
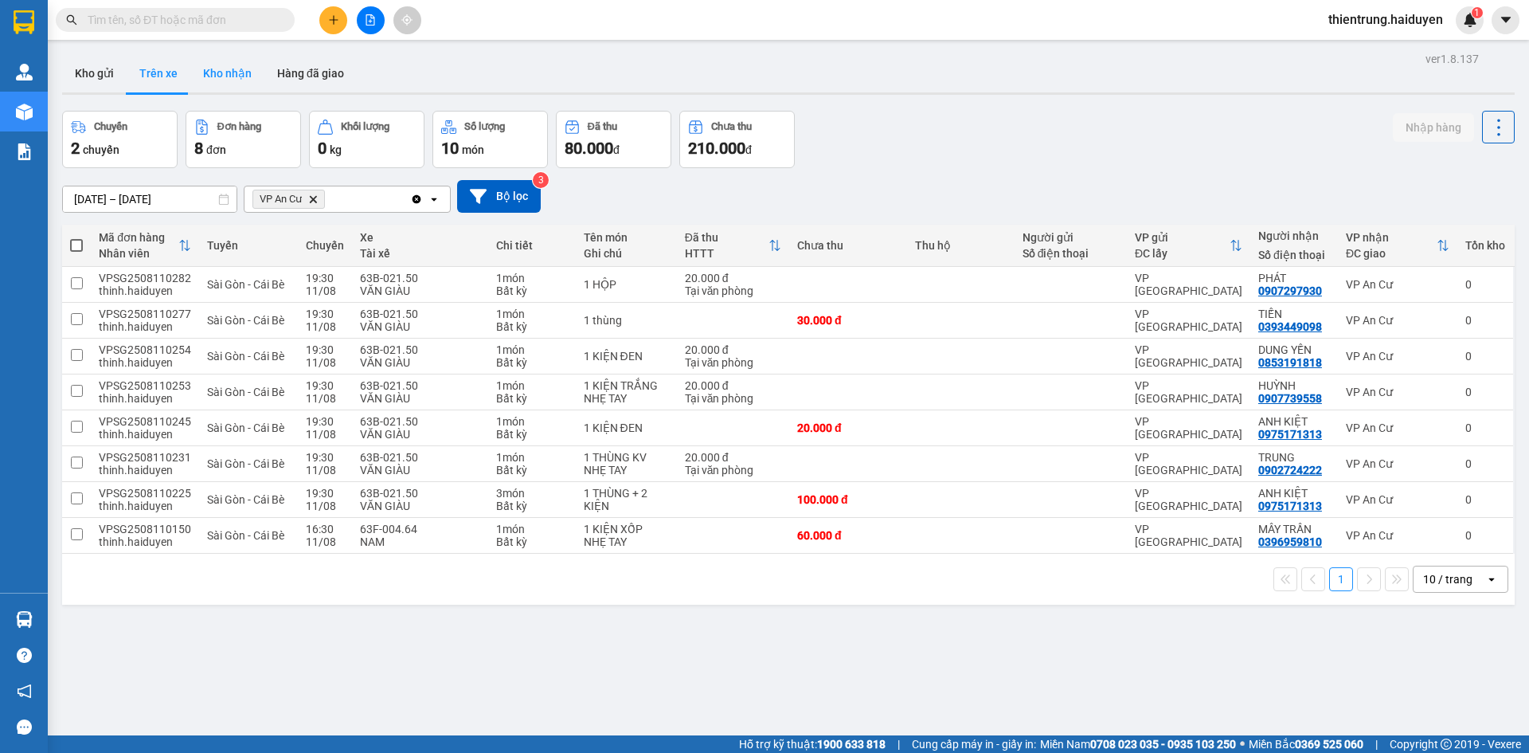
click at [217, 88] on button "Kho nhận" at bounding box center [227, 73] width 74 height 38
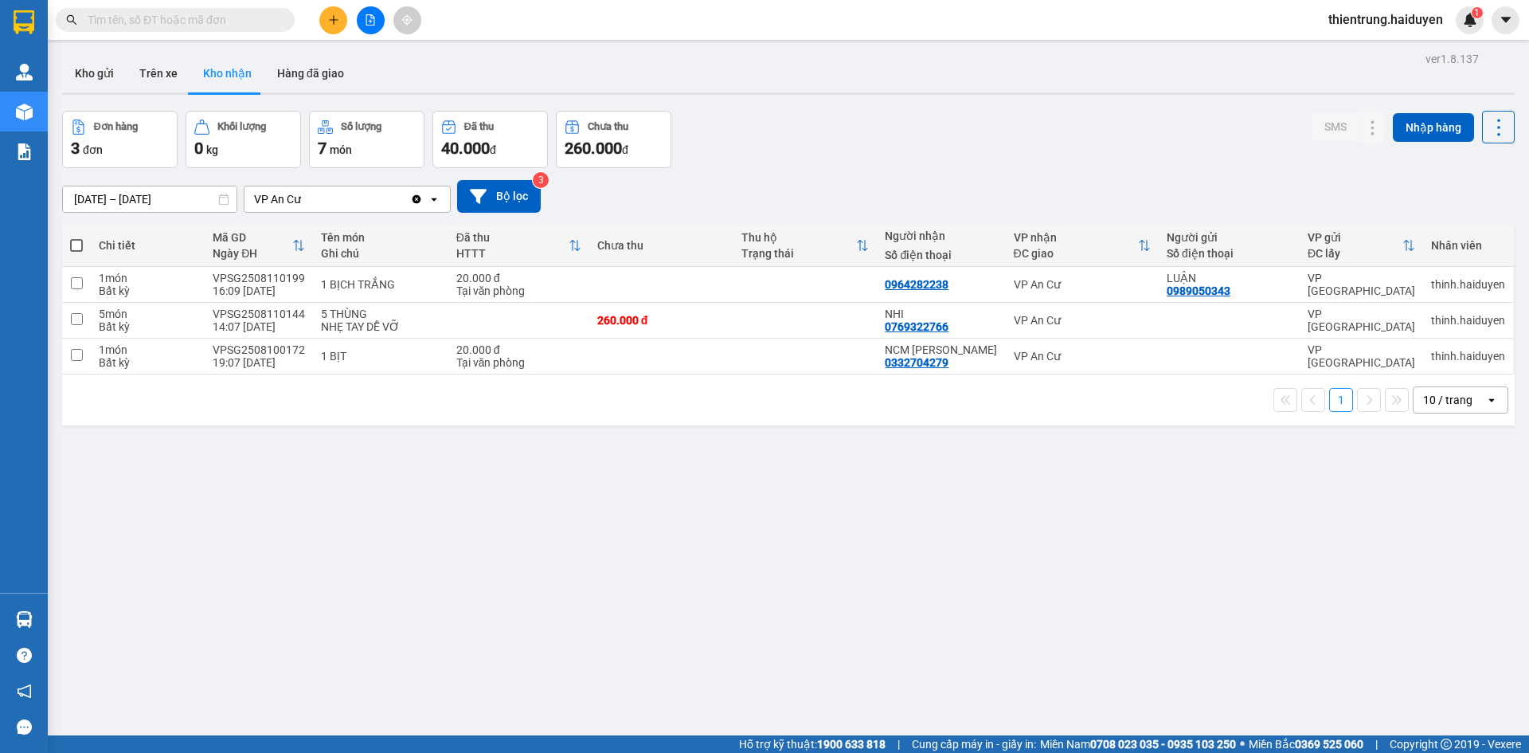
click at [1009, 558] on div "ver 1.8.137 Kho gửi Trên xe Kho nhận Hàng đã giao Đơn hàng 3 đơn Khối lượng 0 k…" at bounding box center [788, 424] width 1465 height 753
click at [848, 532] on div "ver 1.8.137 Kho gửi Trên xe Kho nhận Hàng đã giao Đơn hàng 3 đơn Khối lượng 0 k…" at bounding box center [788, 424] width 1465 height 753
click at [771, 165] on div "Đơn hàng 3 đơn Khối lượng 0 kg Số lượng 7 món Đã thu 40.000 đ Chưa thu 260.000 …" at bounding box center [788, 139] width 1453 height 57
click at [163, 72] on button "Trên xe" at bounding box center [159, 73] width 64 height 38
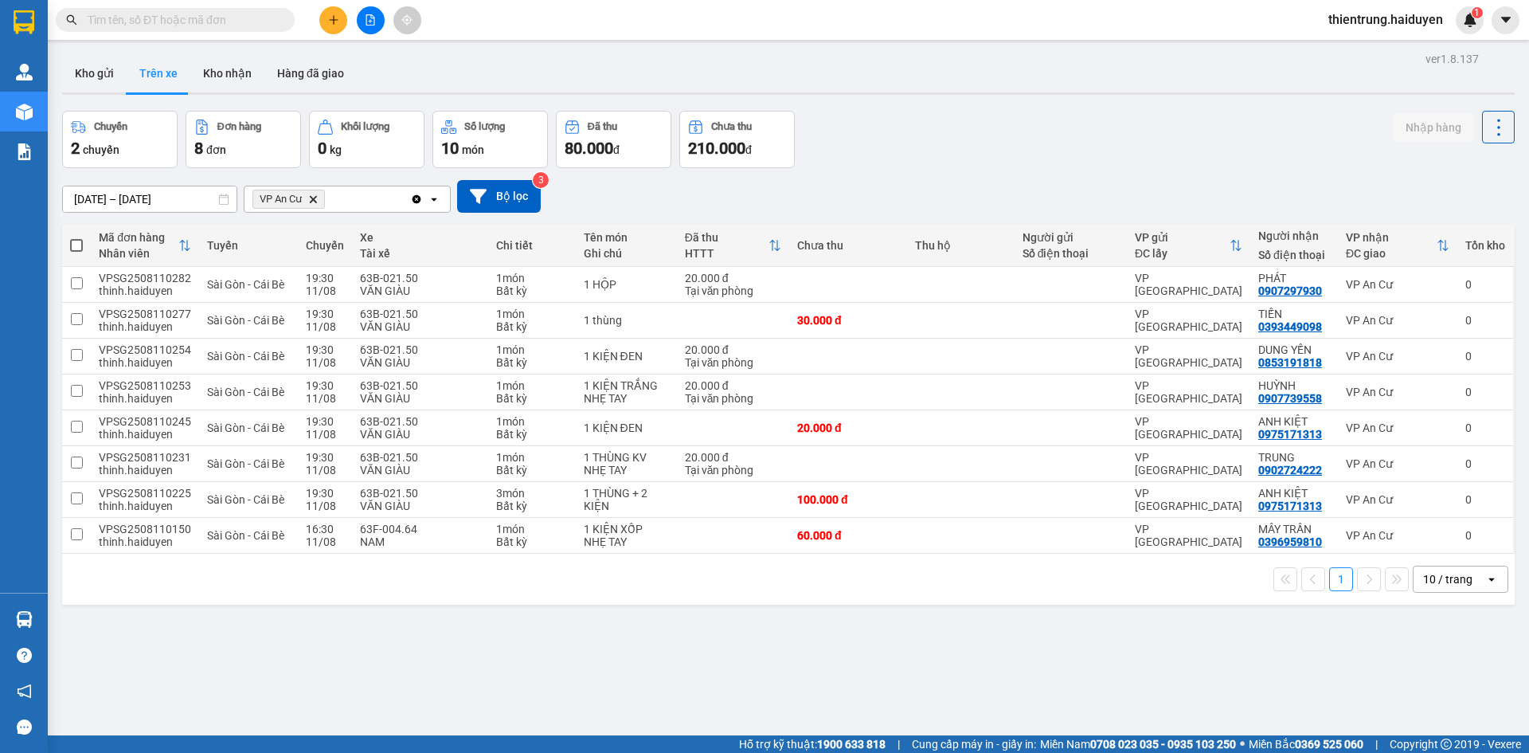
click at [1196, 687] on div "ver 1.8.137 Kho gửi Trên xe Kho nhận Hàng đã giao Chuyến 2 chuyến Đơn hàng 8 đơ…" at bounding box center [788, 424] width 1465 height 753
click at [219, 70] on button "Kho nhận" at bounding box center [227, 73] width 74 height 38
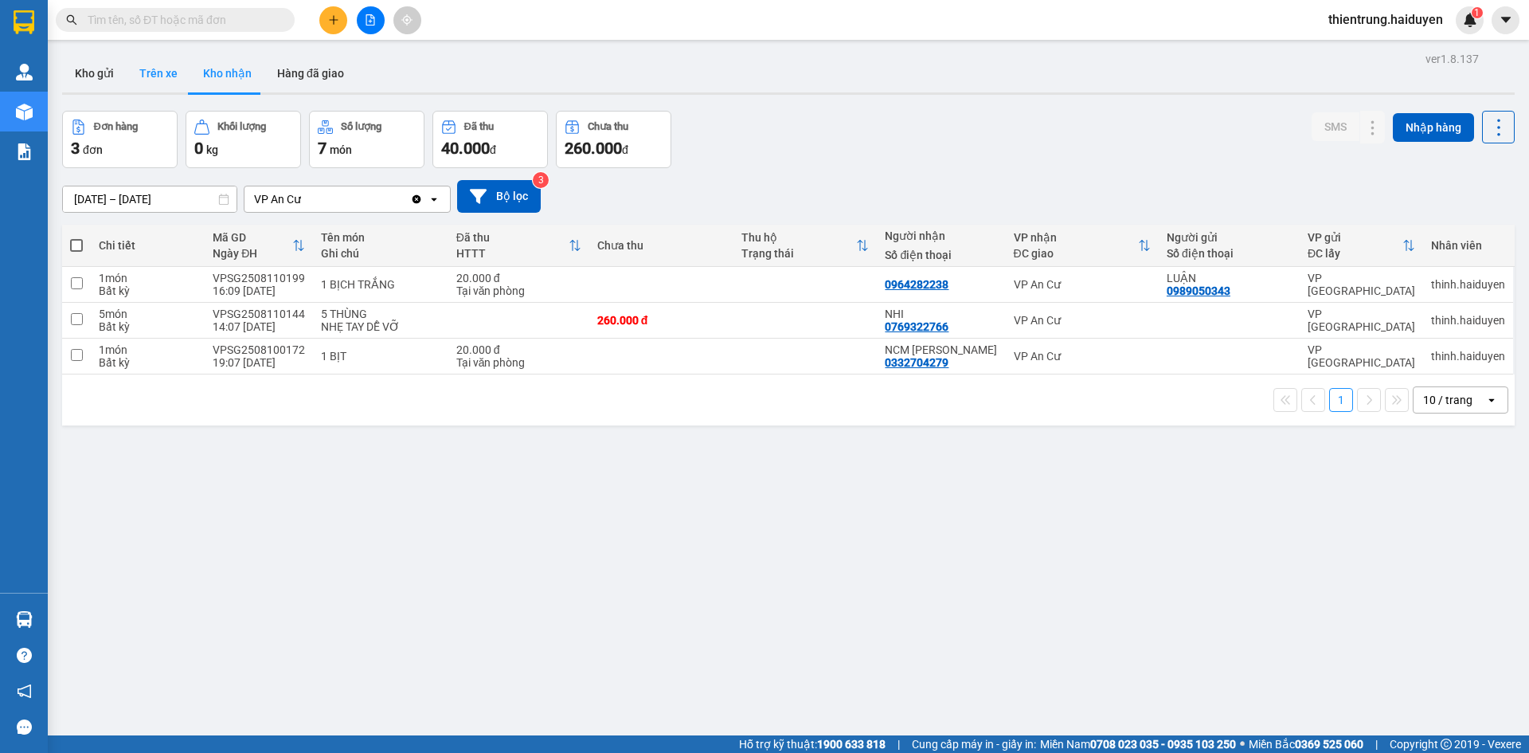
click at [150, 72] on button "Trên xe" at bounding box center [159, 73] width 64 height 38
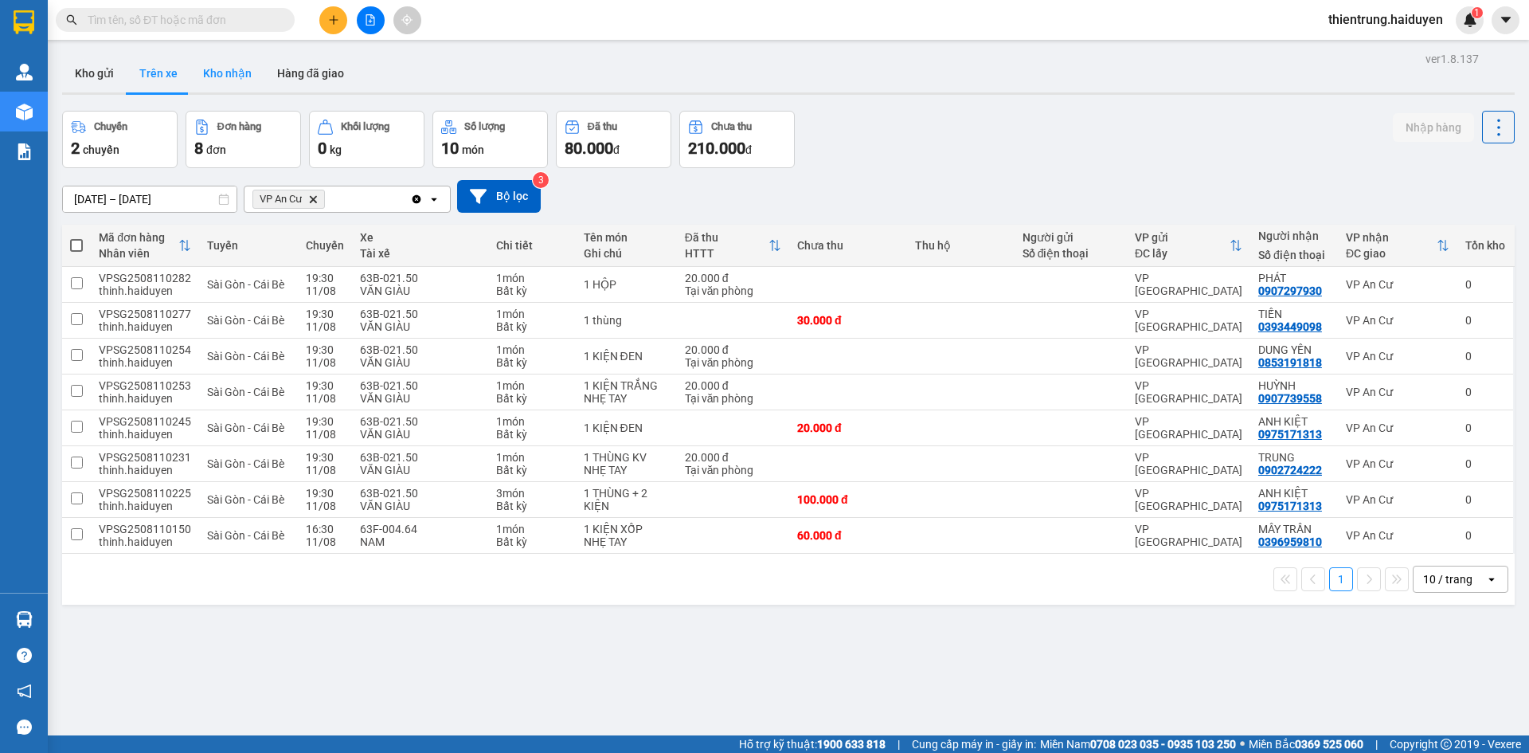
click at [218, 74] on button "Kho nhận" at bounding box center [227, 73] width 74 height 38
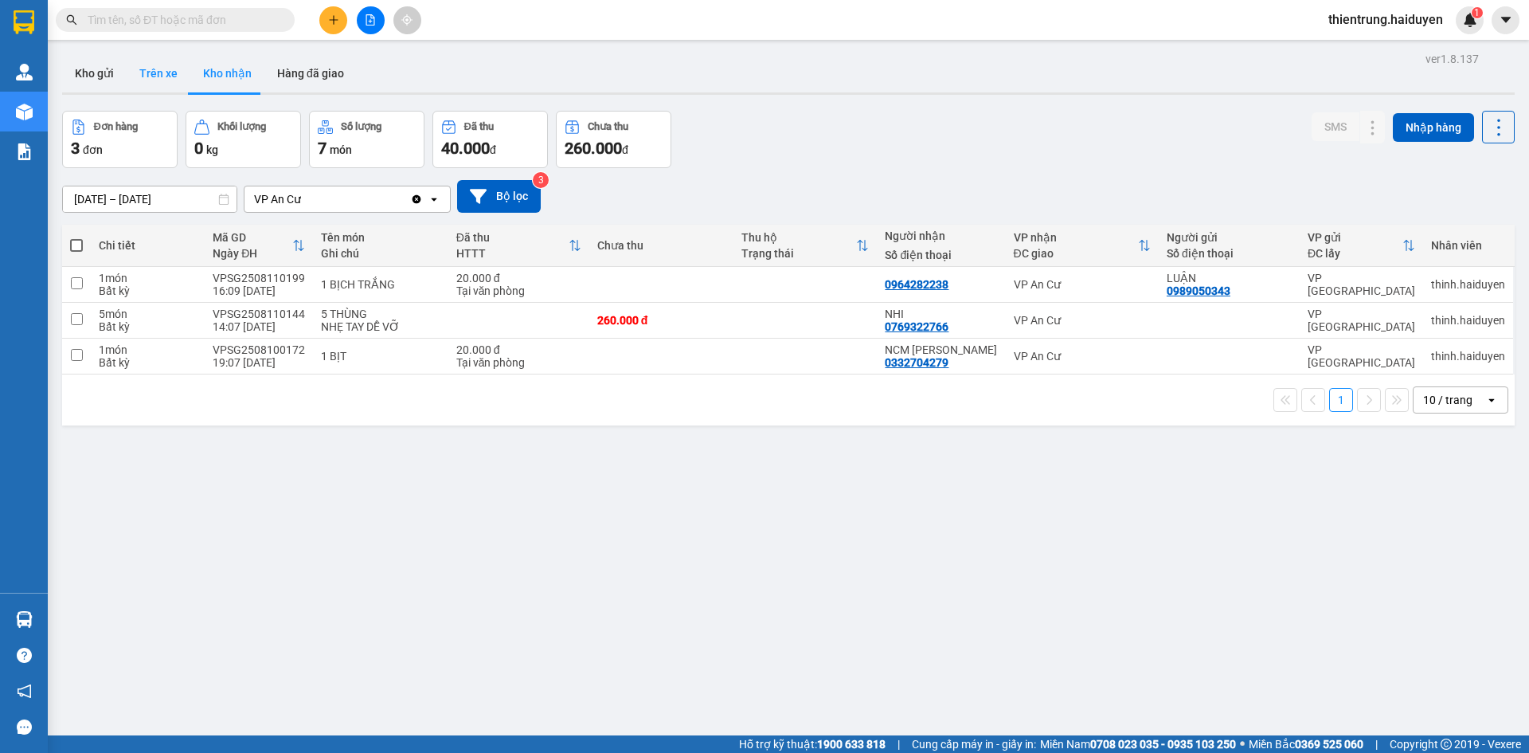
click at [157, 84] on button "Trên xe" at bounding box center [159, 73] width 64 height 38
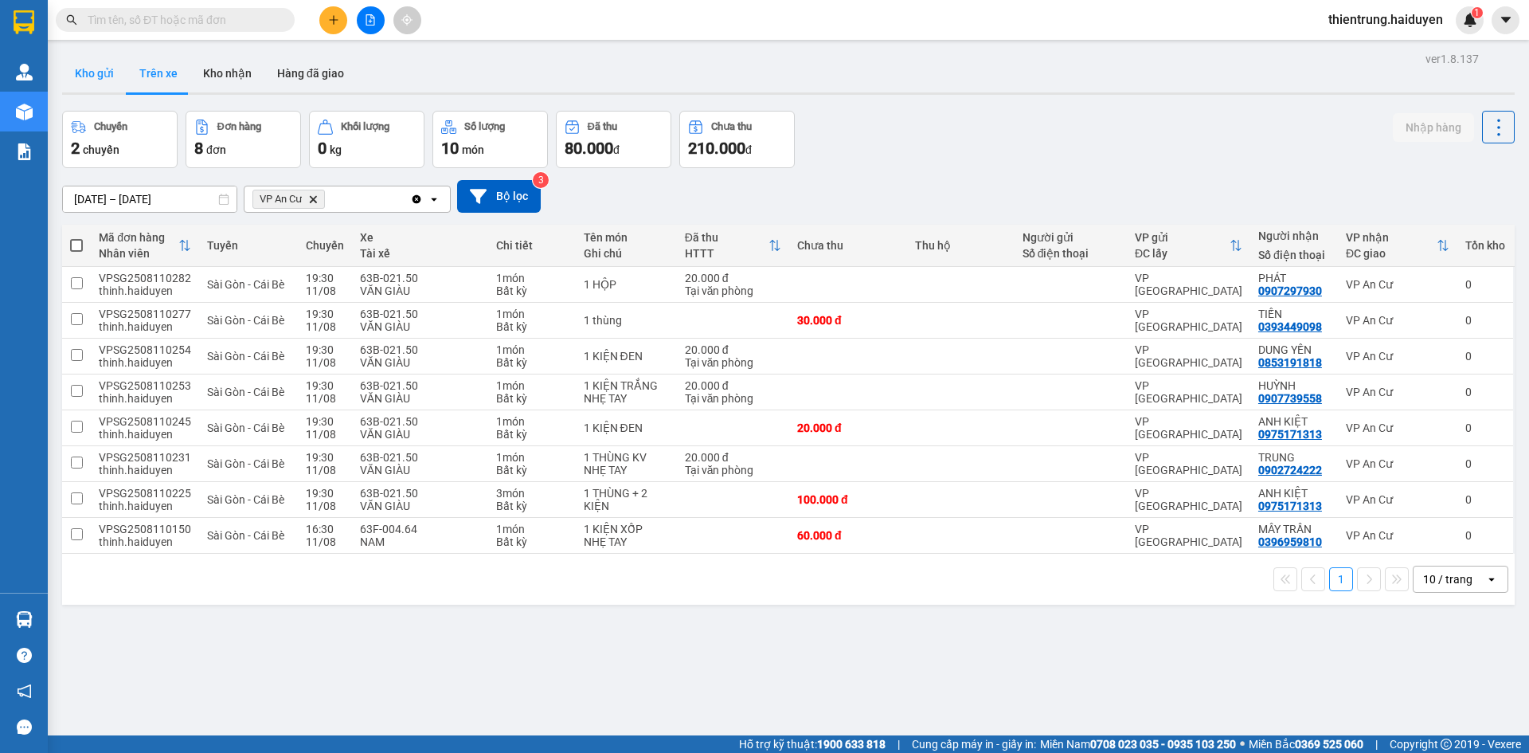
click at [96, 84] on button "Kho gửi" at bounding box center [94, 73] width 65 height 38
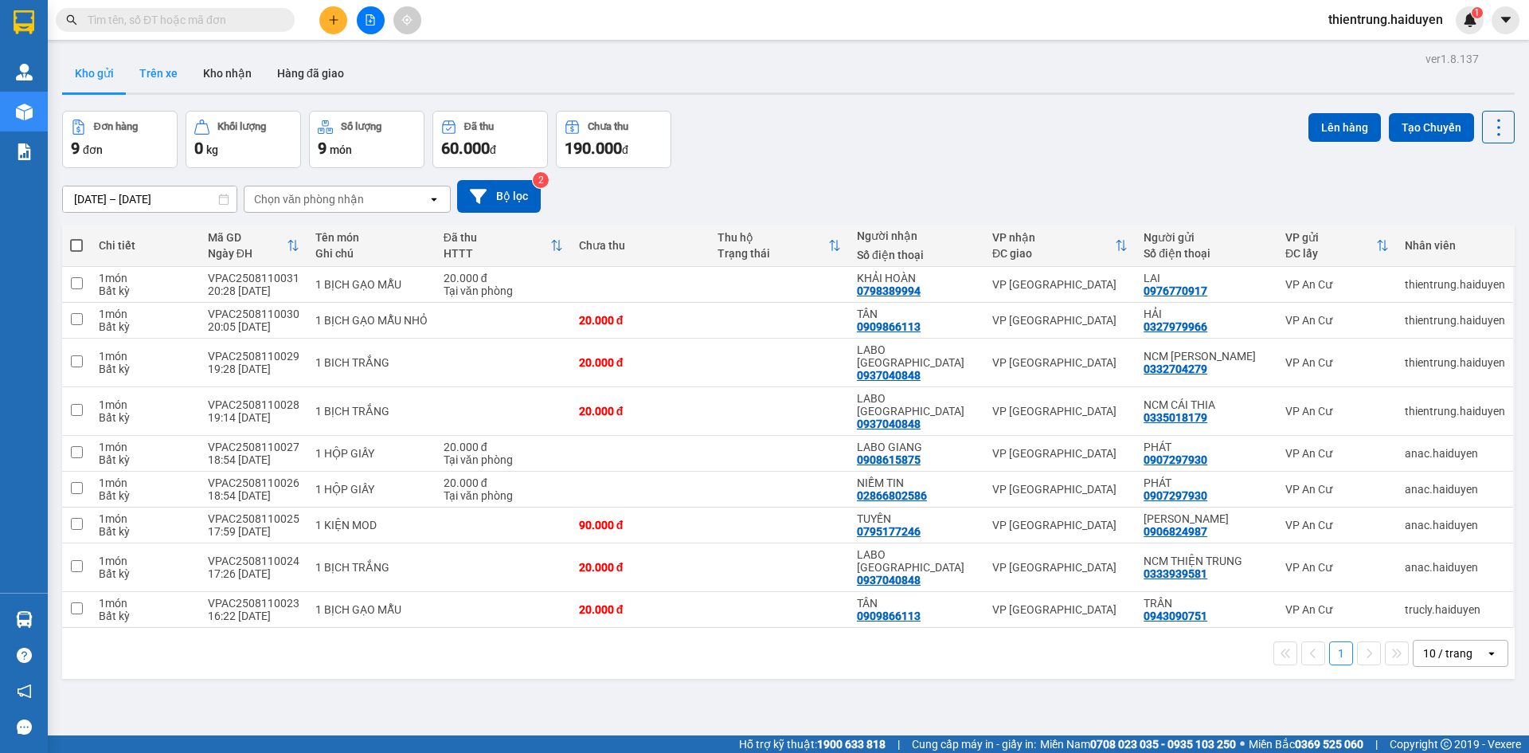
click at [177, 76] on button "Trên xe" at bounding box center [159, 73] width 64 height 38
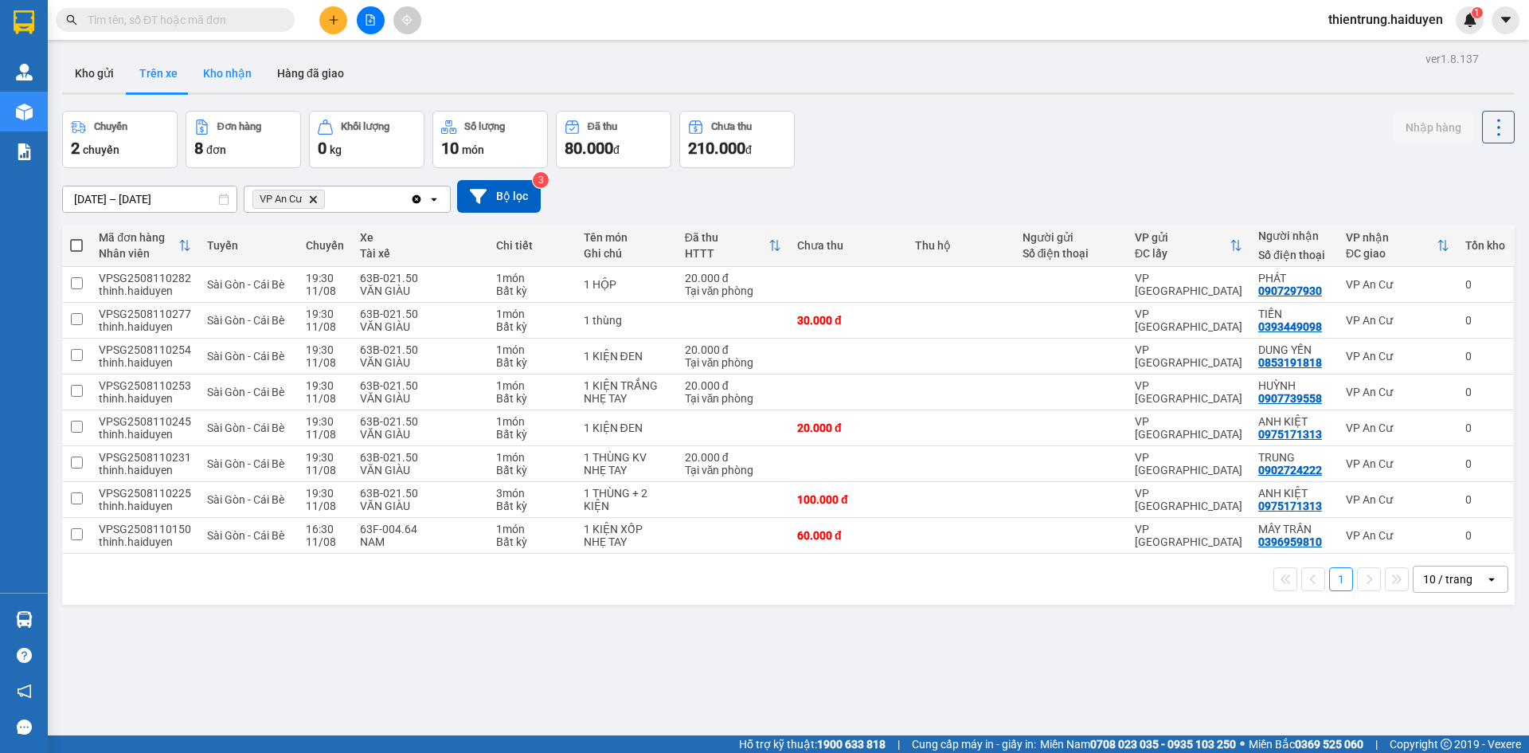
click at [208, 75] on button "Kho nhận" at bounding box center [227, 73] width 74 height 38
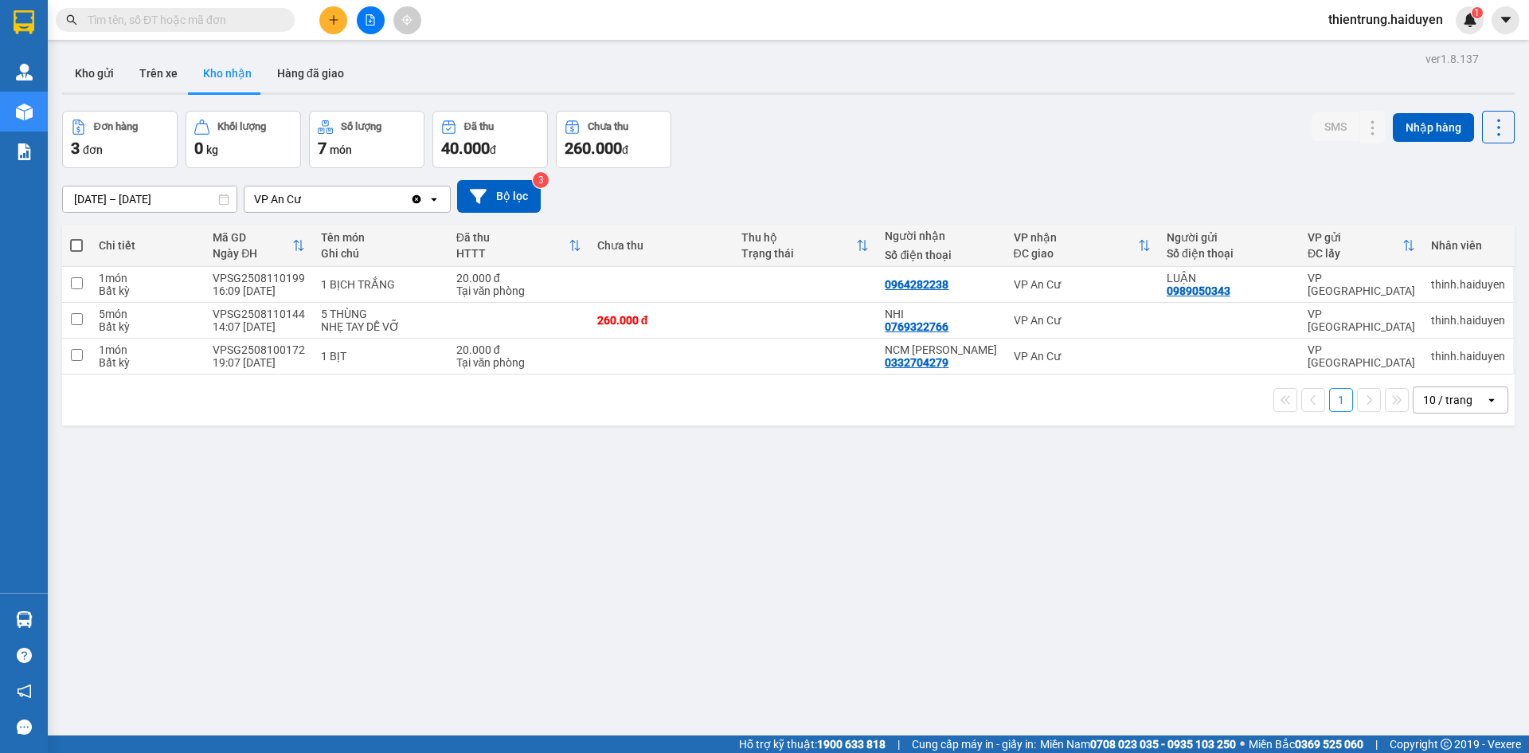
drag, startPoint x: 434, startPoint y: 506, endPoint x: 429, endPoint y: 483, distance: 22.8
click at [434, 506] on div "ver 1.8.137 Kho gửi Trên xe Kho nhận Hàng đã giao Đơn hàng 3 đơn Khối lượng 0 k…" at bounding box center [788, 424] width 1465 height 753
click at [164, 88] on button "Trên xe" at bounding box center [159, 73] width 64 height 38
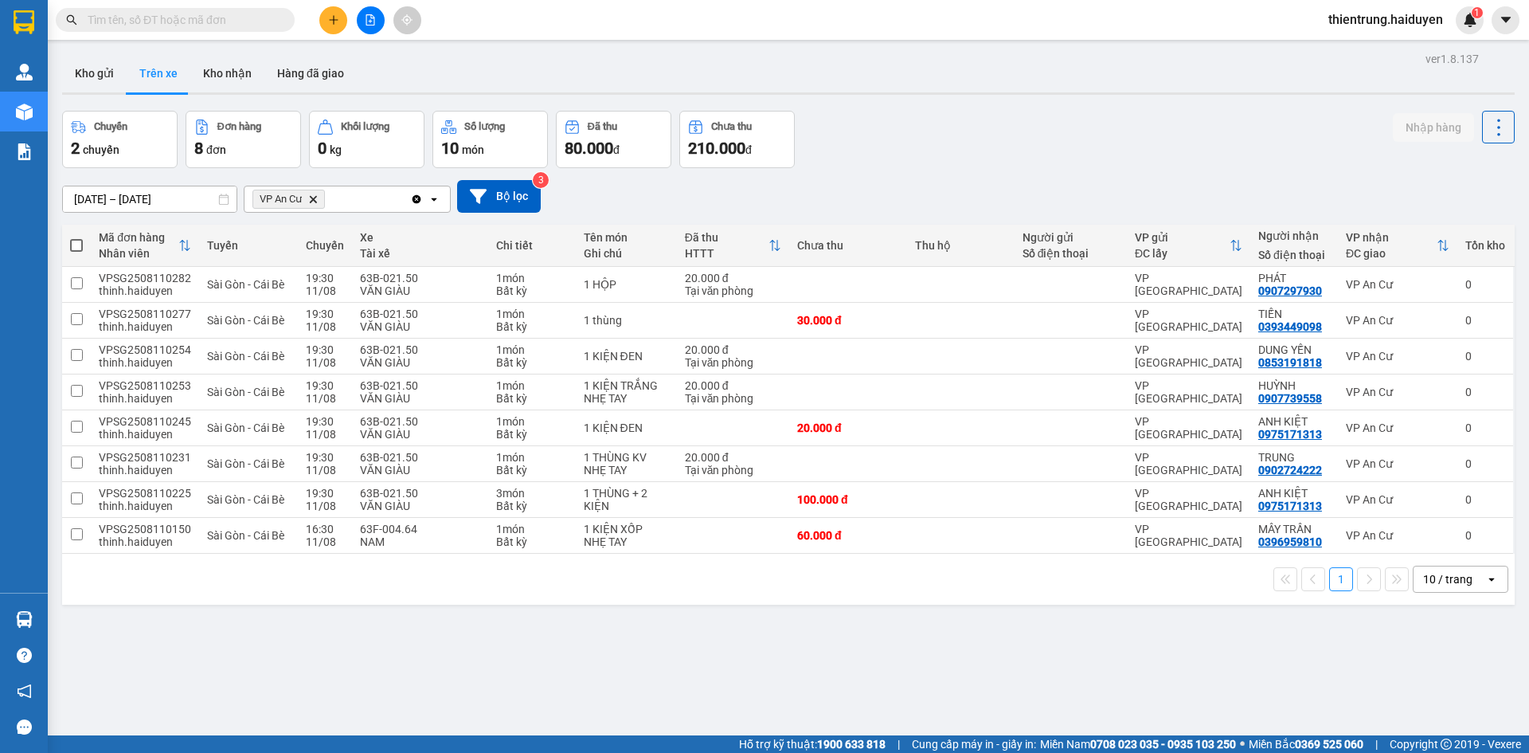
click at [944, 107] on div "ver 1.8.137 Kho gửi Trên xe Kho nhận Hàng đã giao Chuyến 2 chuyến Đơn hàng 8 đơ…" at bounding box center [788, 424] width 1465 height 753
click at [212, 72] on button "Kho nhận" at bounding box center [227, 73] width 74 height 38
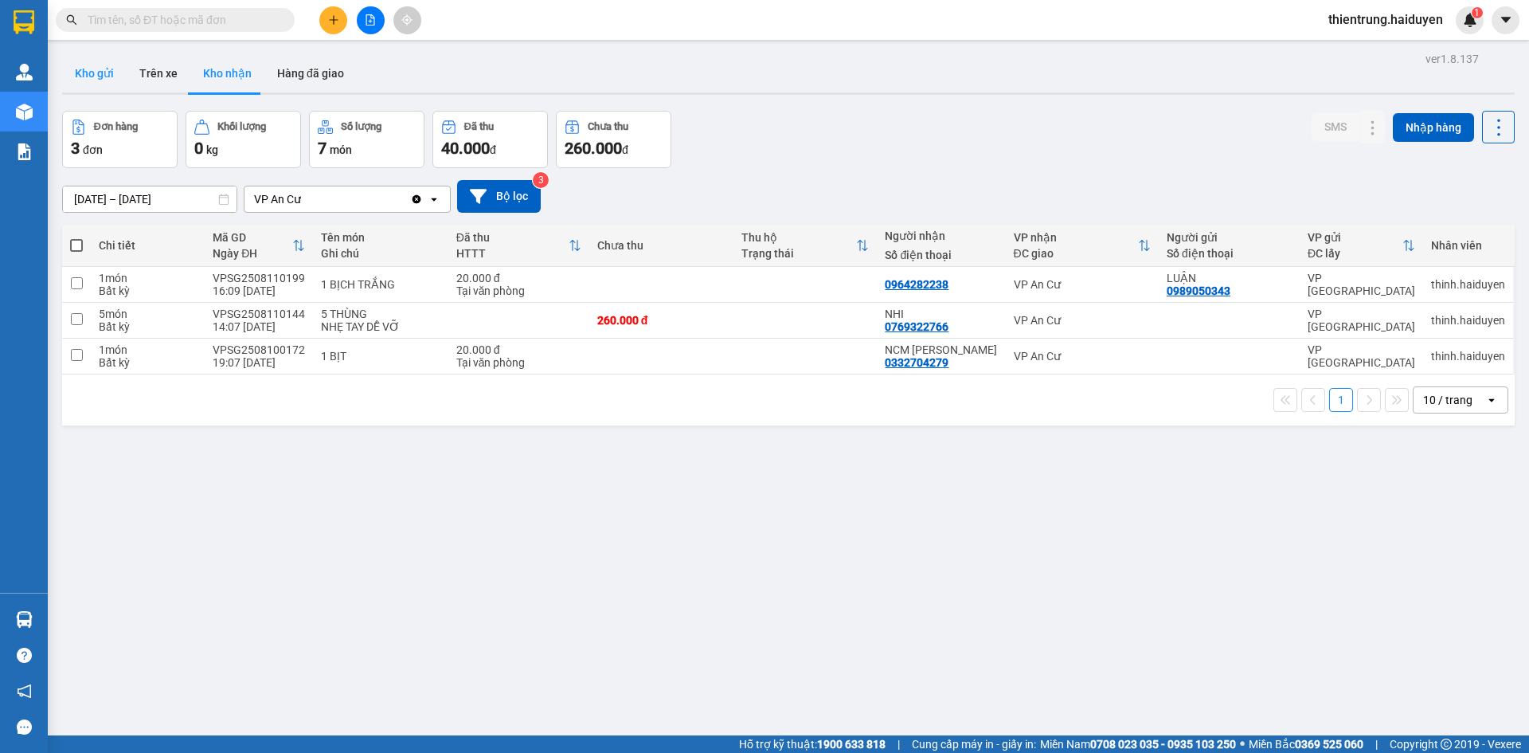
click at [108, 82] on button "Kho gửi" at bounding box center [94, 73] width 65 height 38
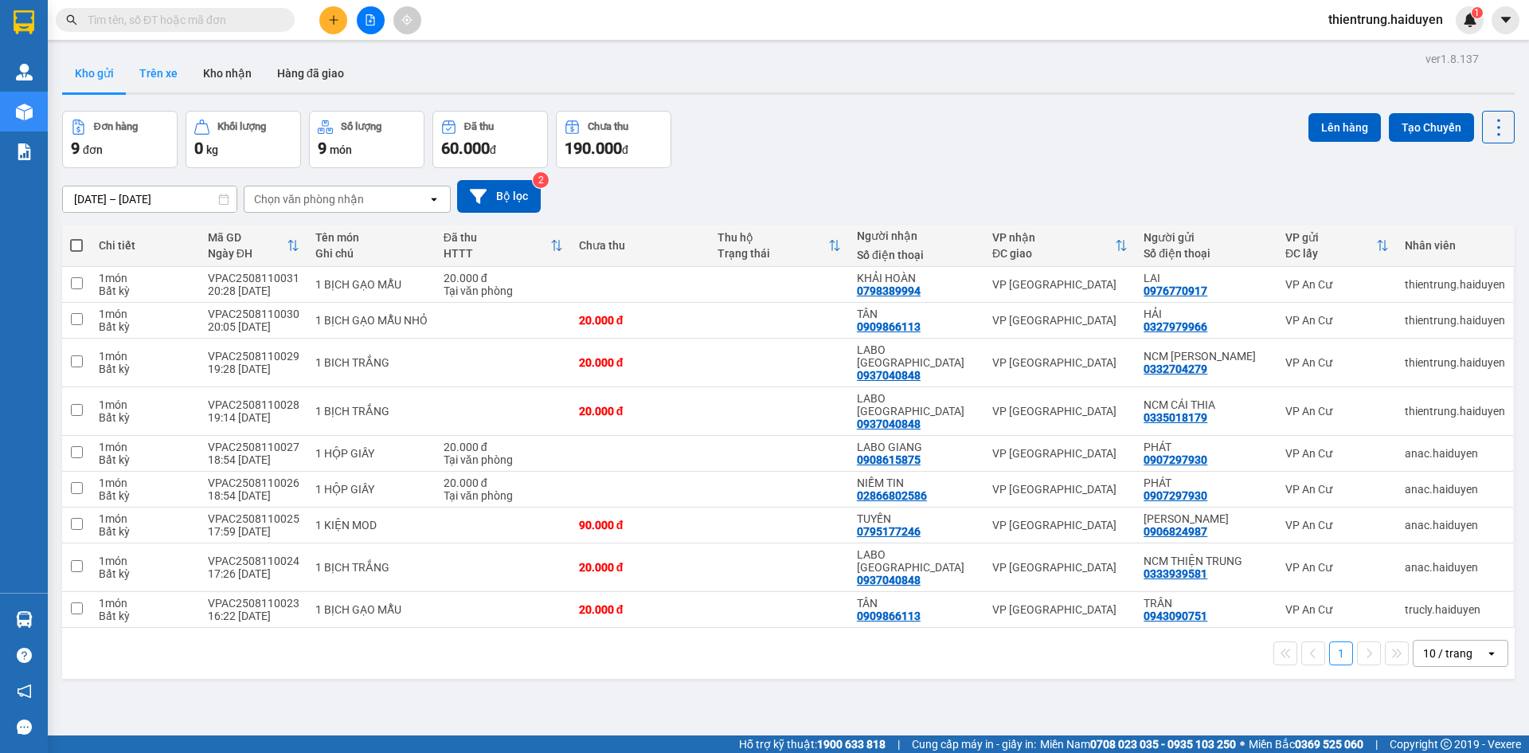
click at [146, 65] on button "Trên xe" at bounding box center [159, 73] width 64 height 38
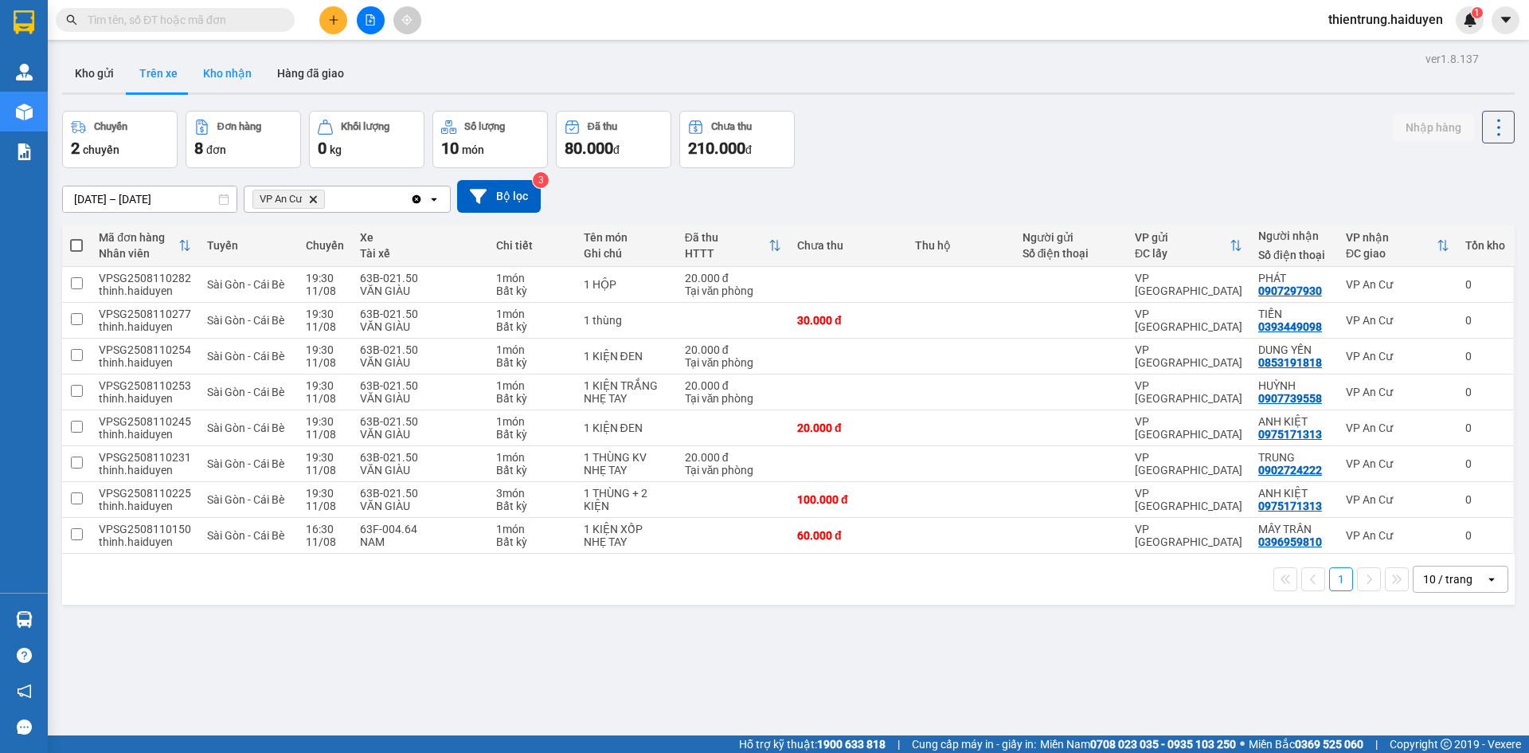
click at [209, 72] on button "Kho nhận" at bounding box center [227, 73] width 74 height 38
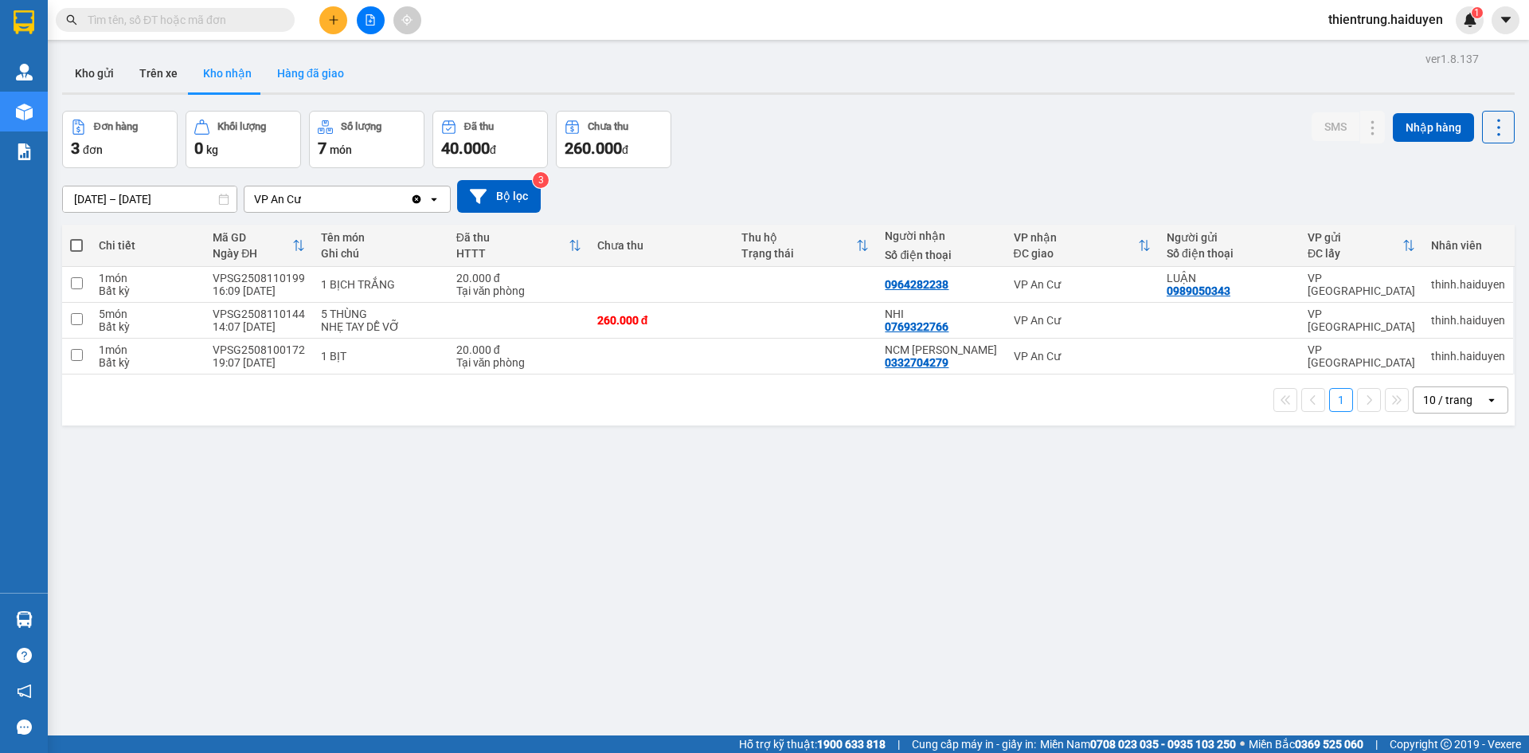
click at [308, 74] on button "Hàng đã giao" at bounding box center [310, 73] width 92 height 38
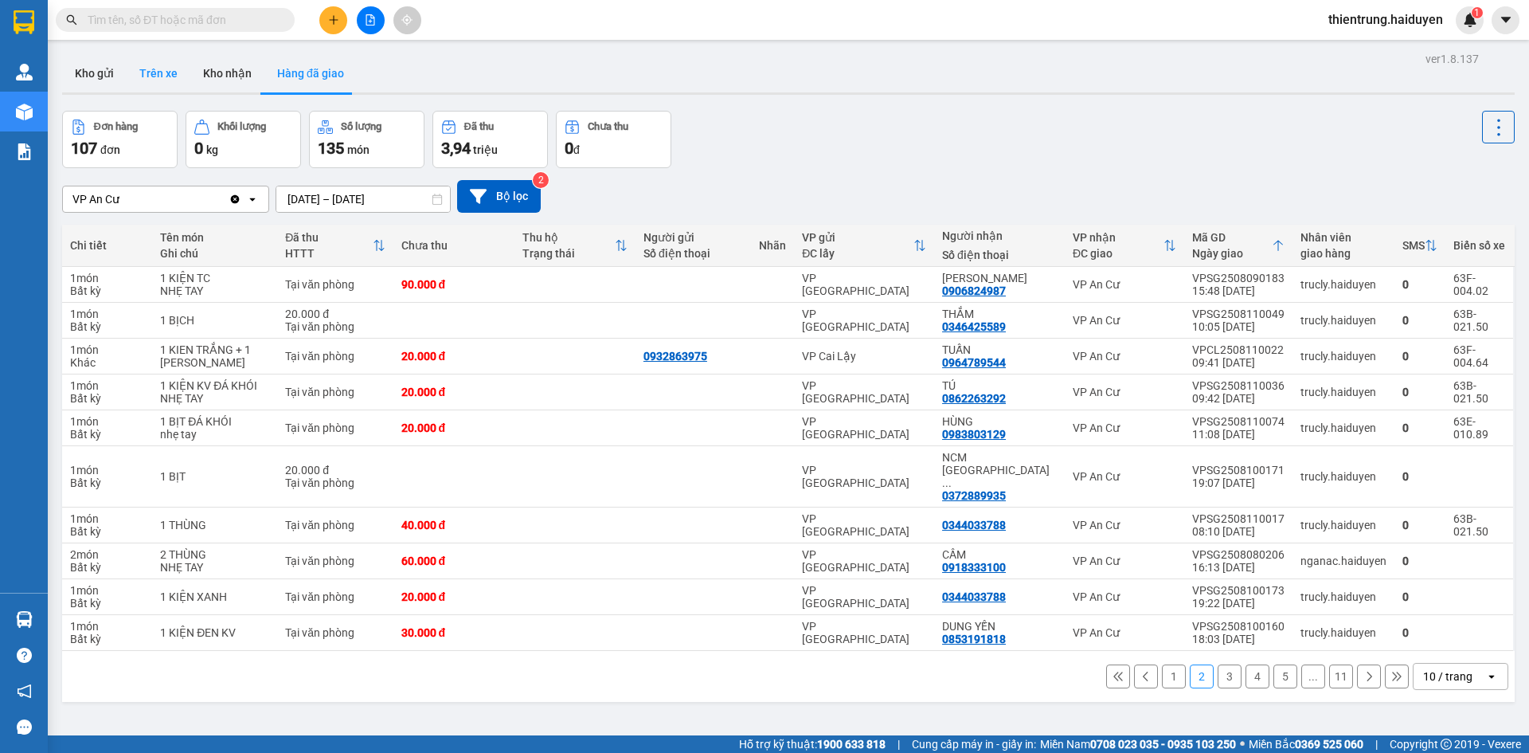
click at [162, 82] on button "Trên xe" at bounding box center [159, 73] width 64 height 38
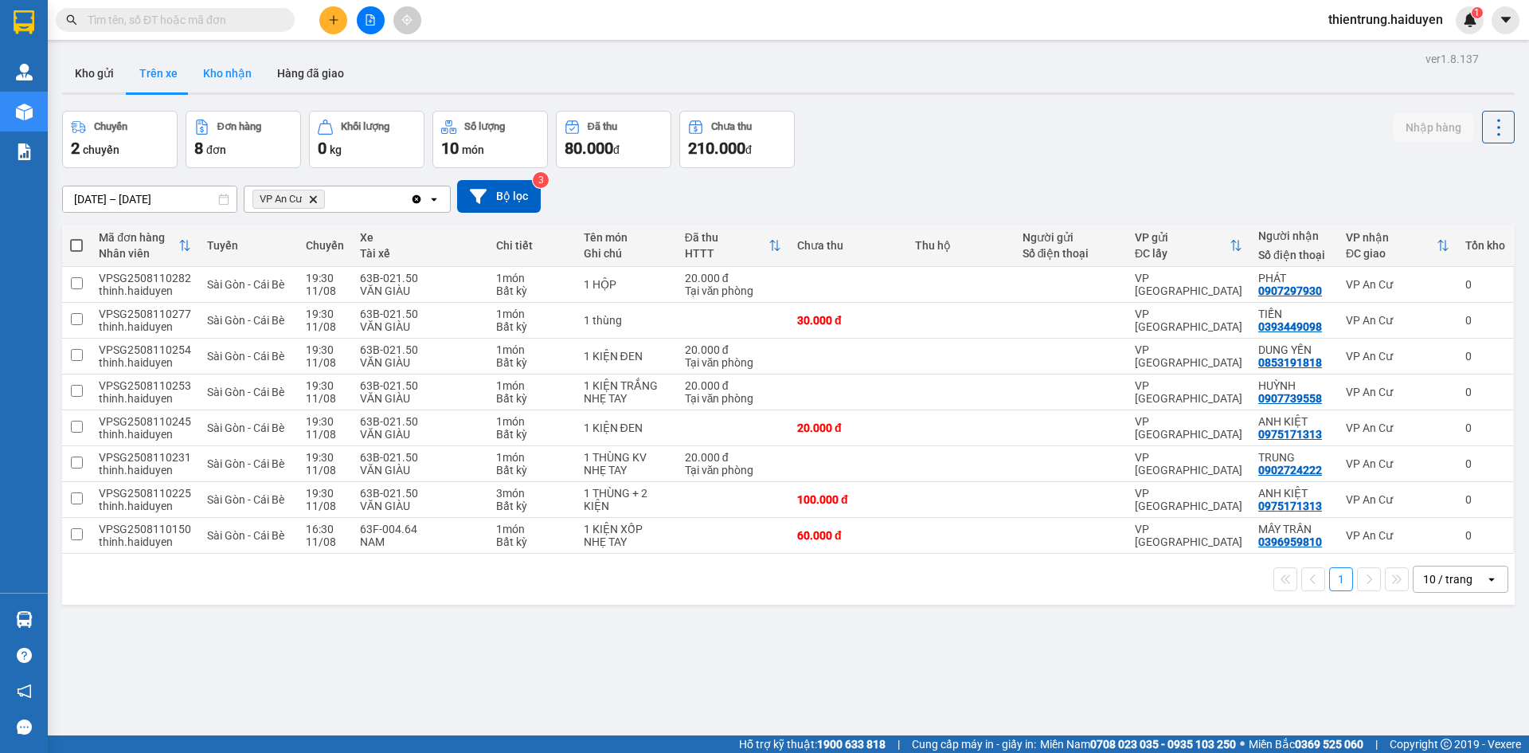
click at [229, 80] on button "Kho nhận" at bounding box center [227, 73] width 74 height 38
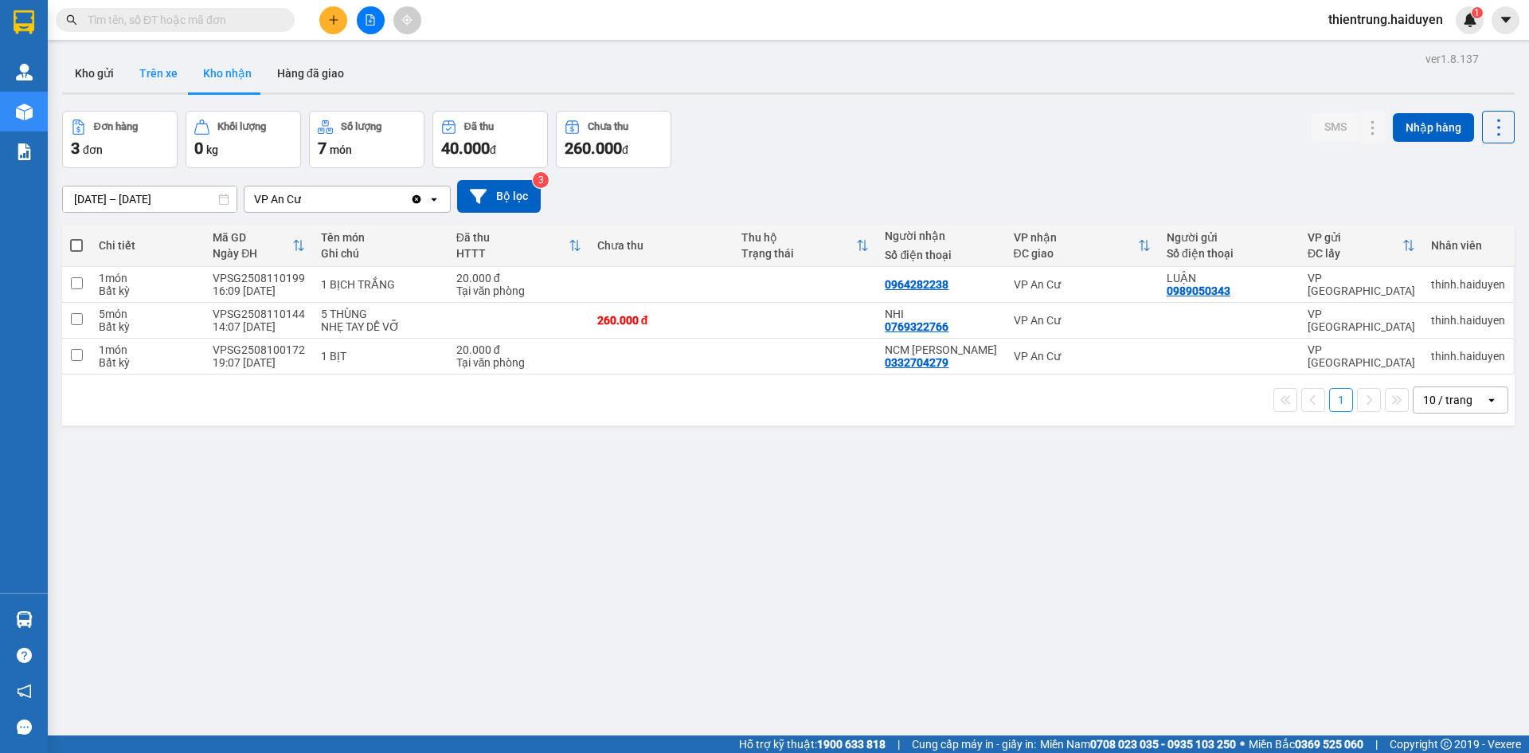
click at [167, 80] on button "Trên xe" at bounding box center [159, 73] width 64 height 38
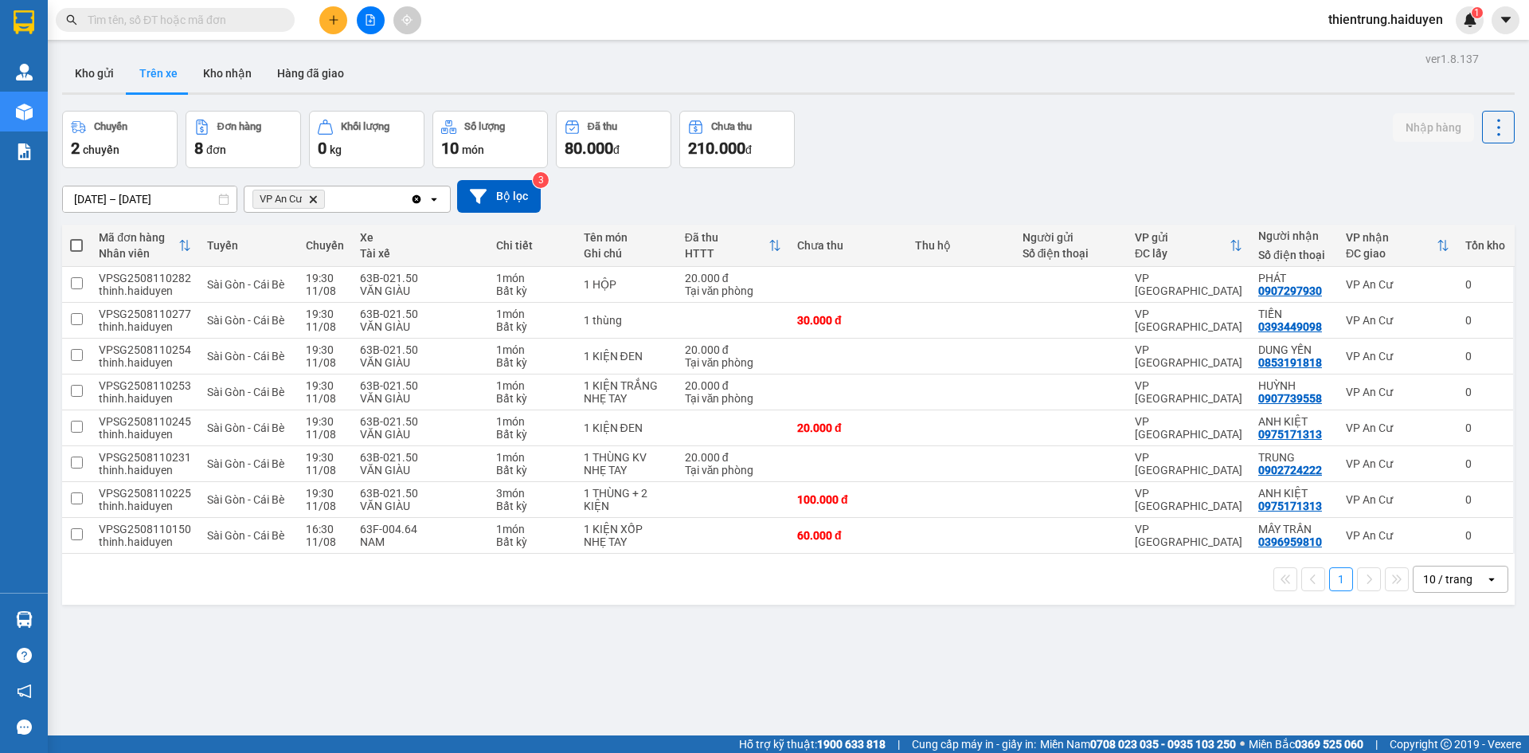
click at [984, 716] on div "ver 1.8.137 Kho gửi Trên xe Kho nhận Hàng đã giao Chuyến 2 chuyến Đơn hàng 8 đơ…" at bounding box center [788, 424] width 1465 height 753
click at [213, 71] on button "Kho nhận" at bounding box center [227, 73] width 74 height 38
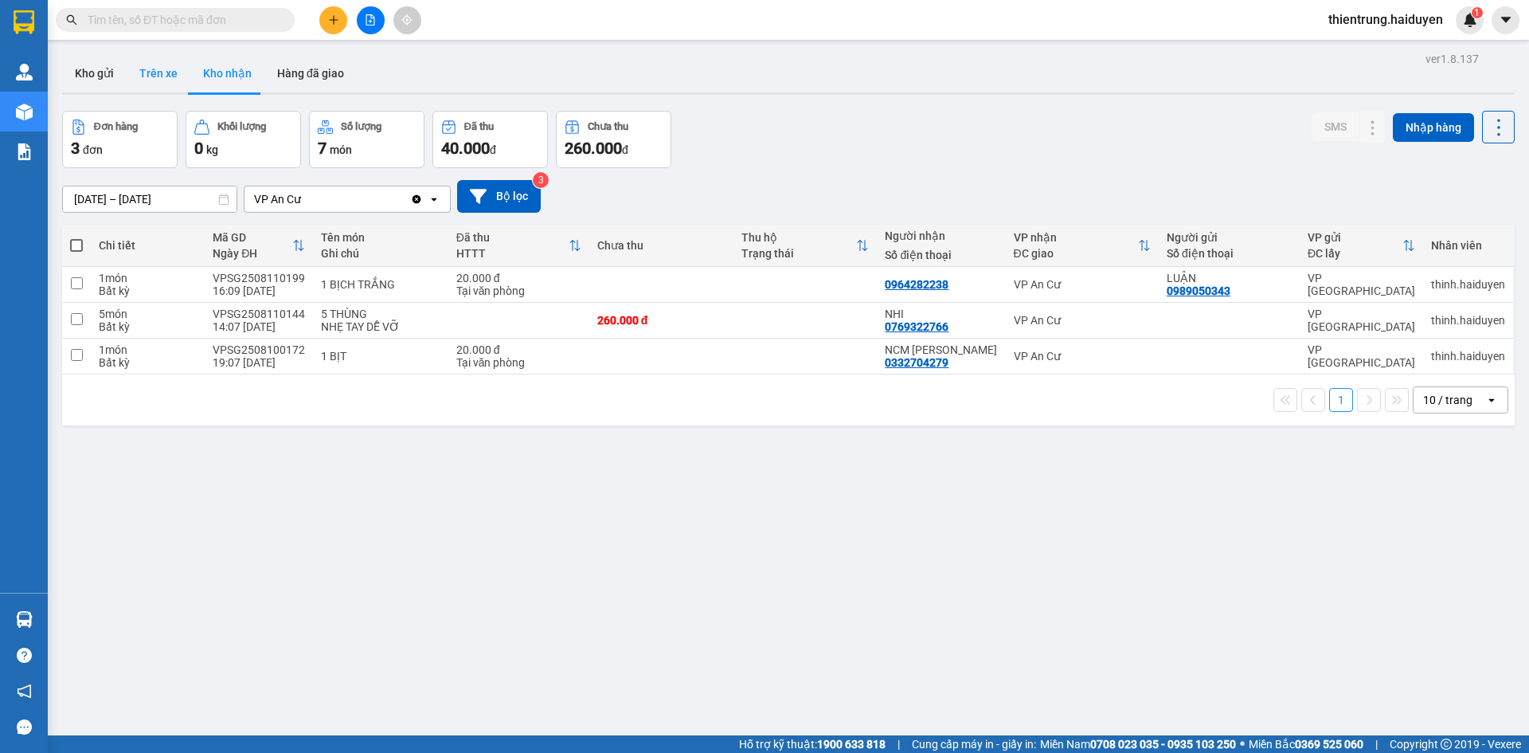
click at [170, 72] on button "Trên xe" at bounding box center [159, 73] width 64 height 38
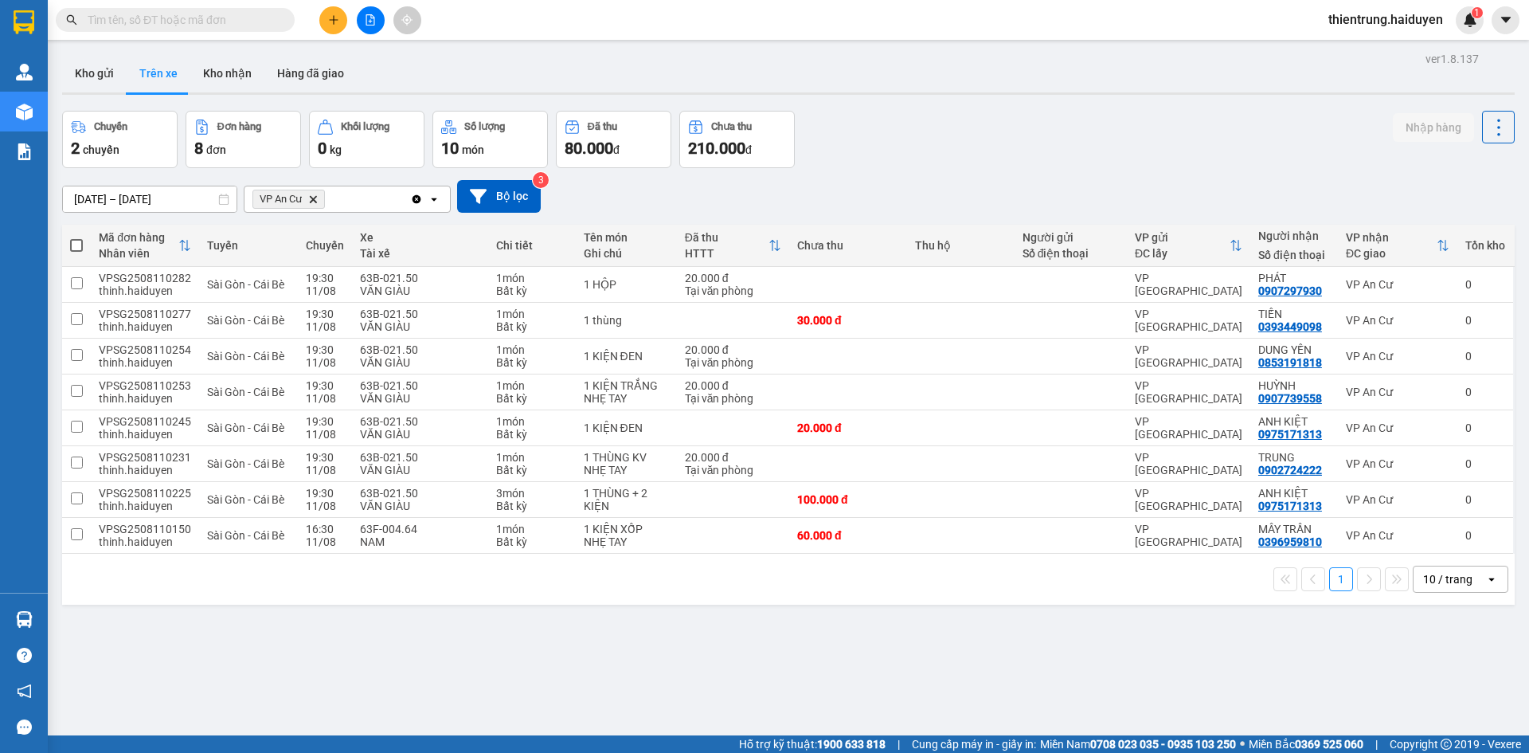
click at [609, 684] on div "ver 1.8.137 Kho gửi Trên xe Kho nhận Hàng đã giao Chuyến 2 chuyến Đơn hàng 8 đơ…" at bounding box center [788, 424] width 1465 height 753
click at [105, 68] on button "Kho gửi" at bounding box center [94, 73] width 65 height 38
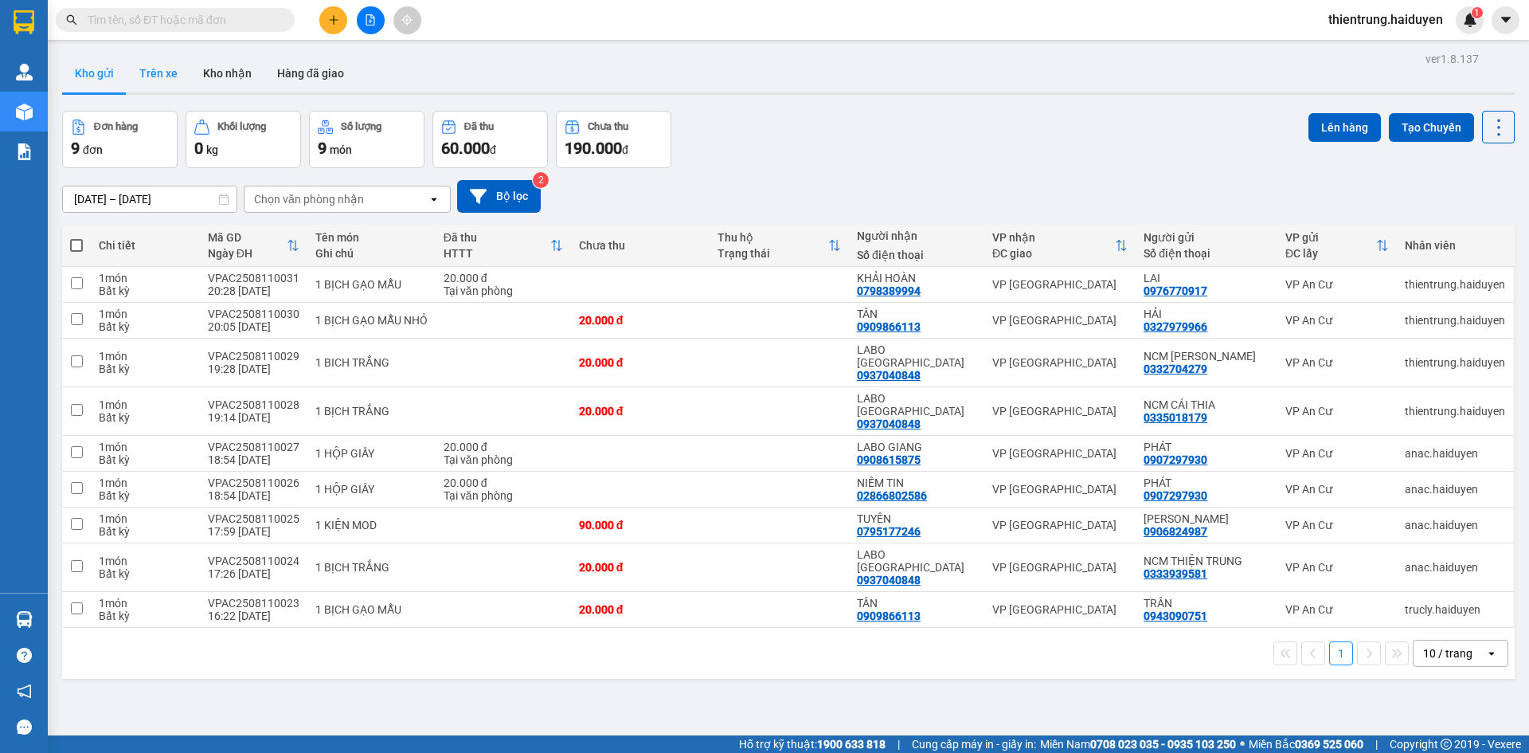
click at [179, 72] on button "Trên xe" at bounding box center [159, 73] width 64 height 38
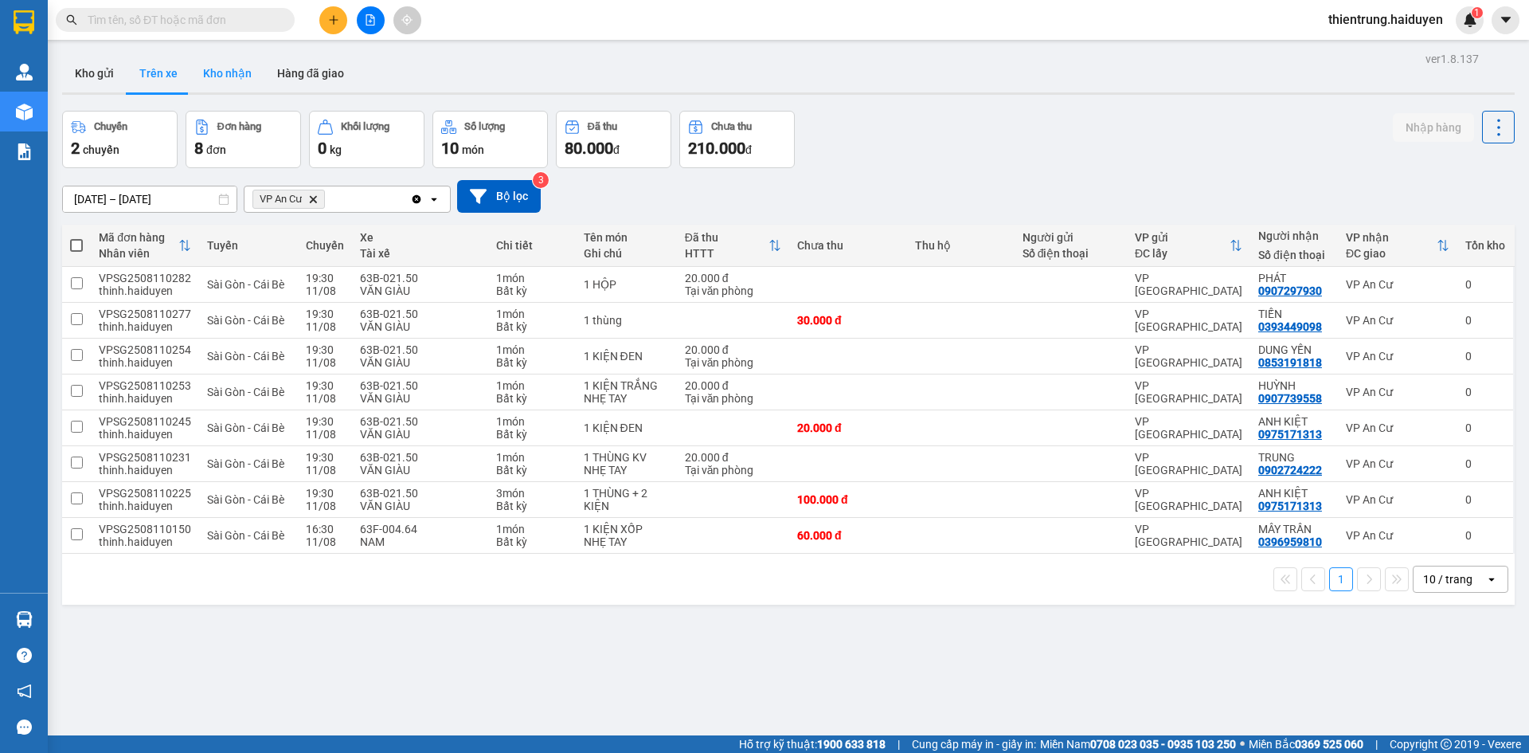
click at [217, 74] on button "Kho nhận" at bounding box center [227, 73] width 74 height 38
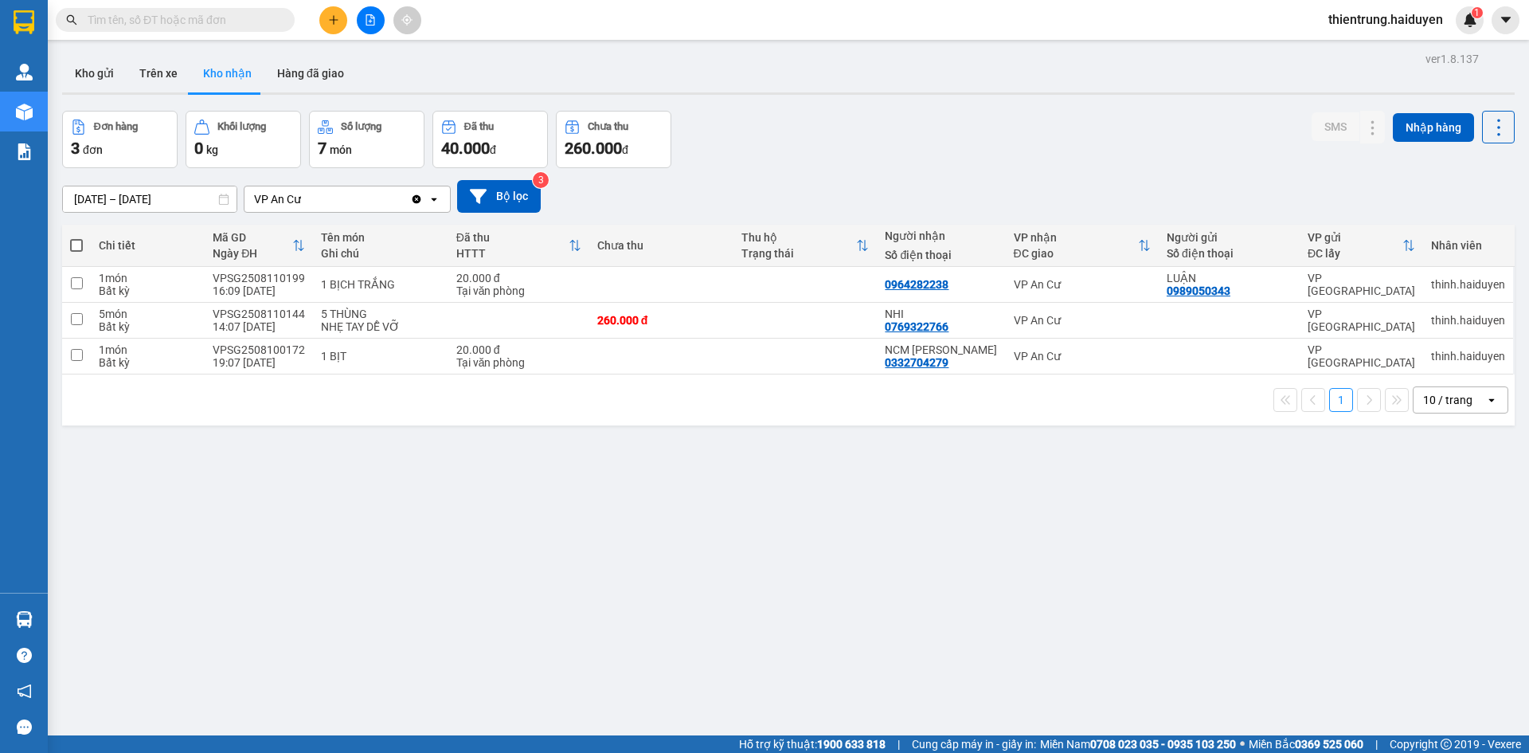
click at [976, 92] on div "Kho gửi Trên xe Kho nhận Hàng đã giao" at bounding box center [788, 75] width 1453 height 42
click at [126, 55] on div "Kho gửi Trên xe Kho nhận Hàng đã giao" at bounding box center [788, 75] width 1453 height 42
click at [149, 67] on button "Trên xe" at bounding box center [159, 73] width 64 height 38
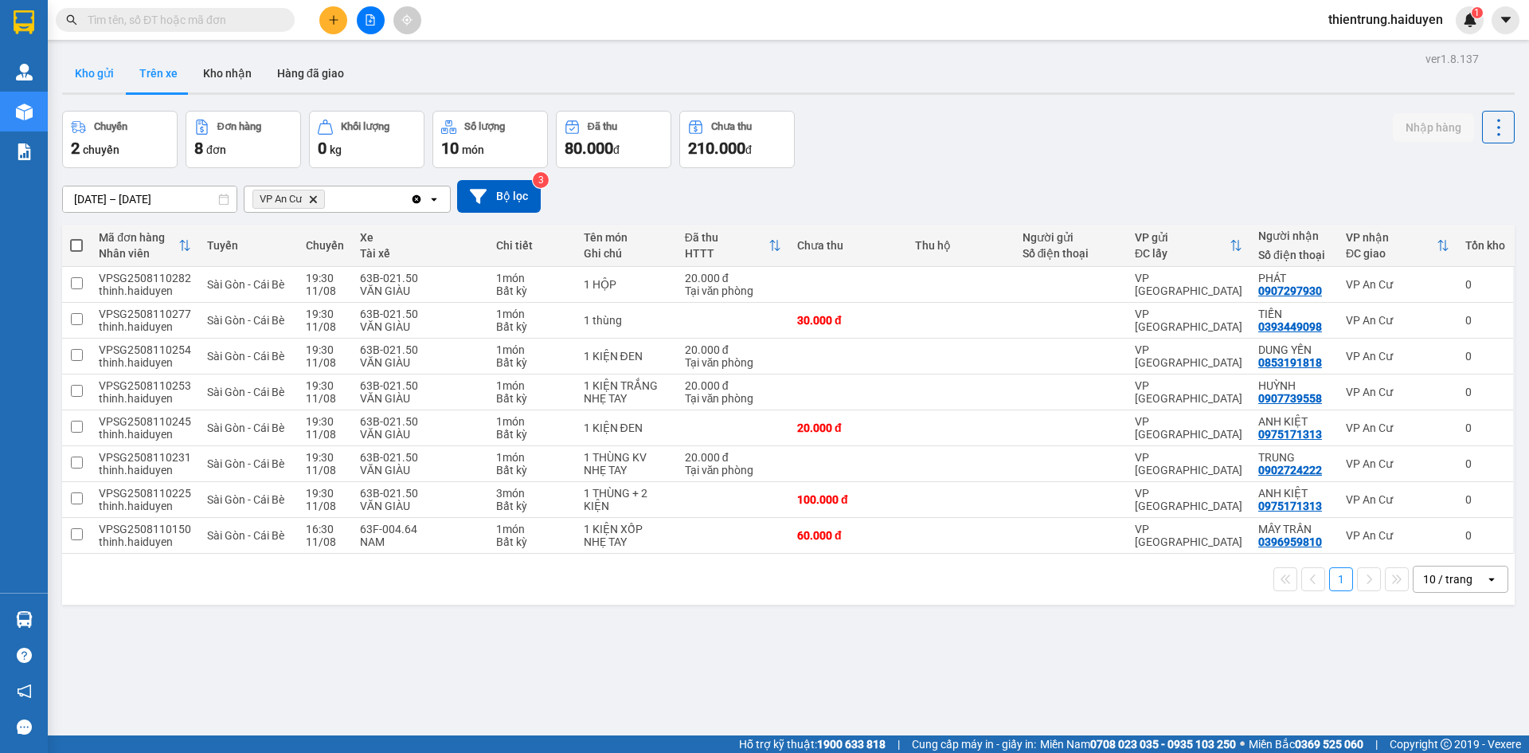
click at [104, 83] on button "Kho gửi" at bounding box center [94, 73] width 65 height 38
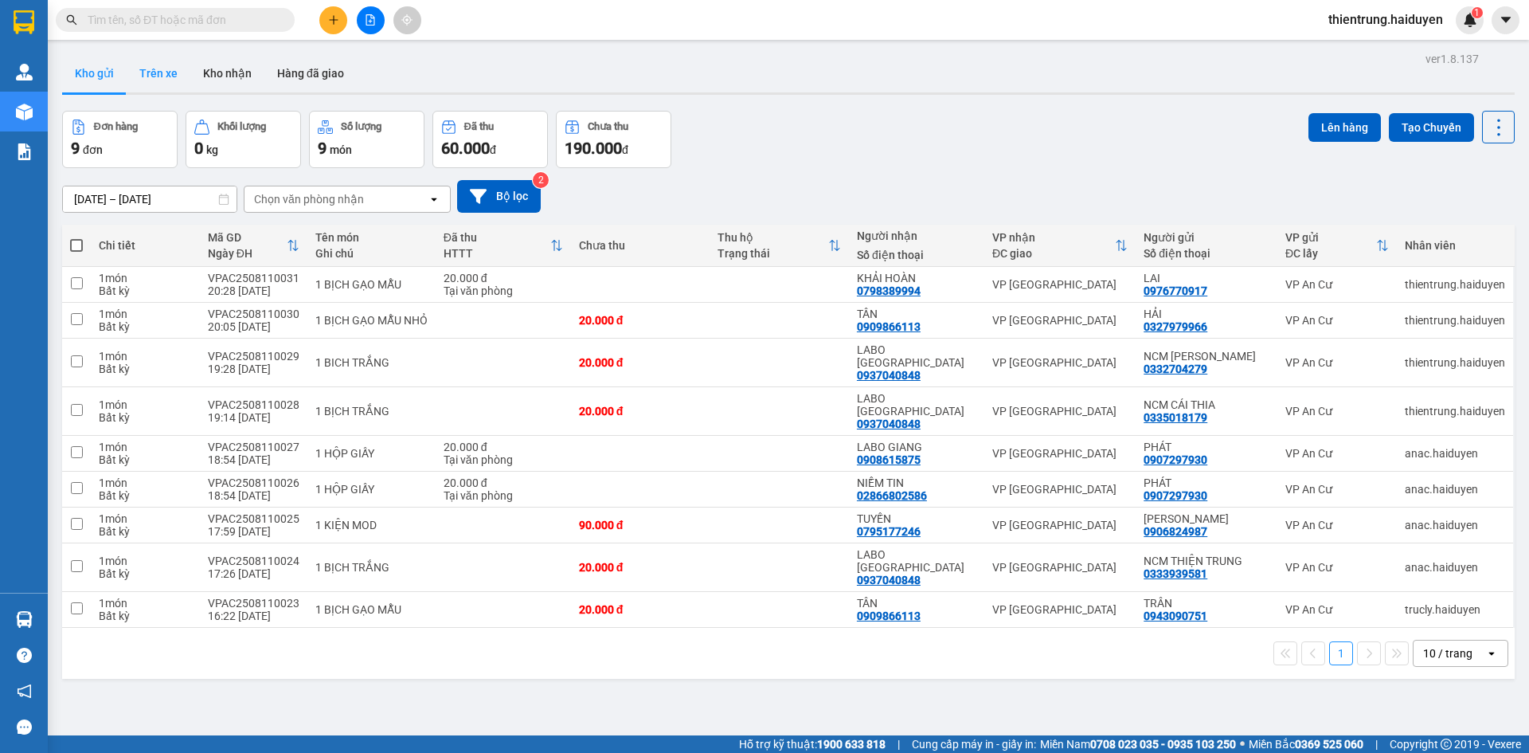
click at [159, 69] on button "Trên xe" at bounding box center [159, 73] width 64 height 38
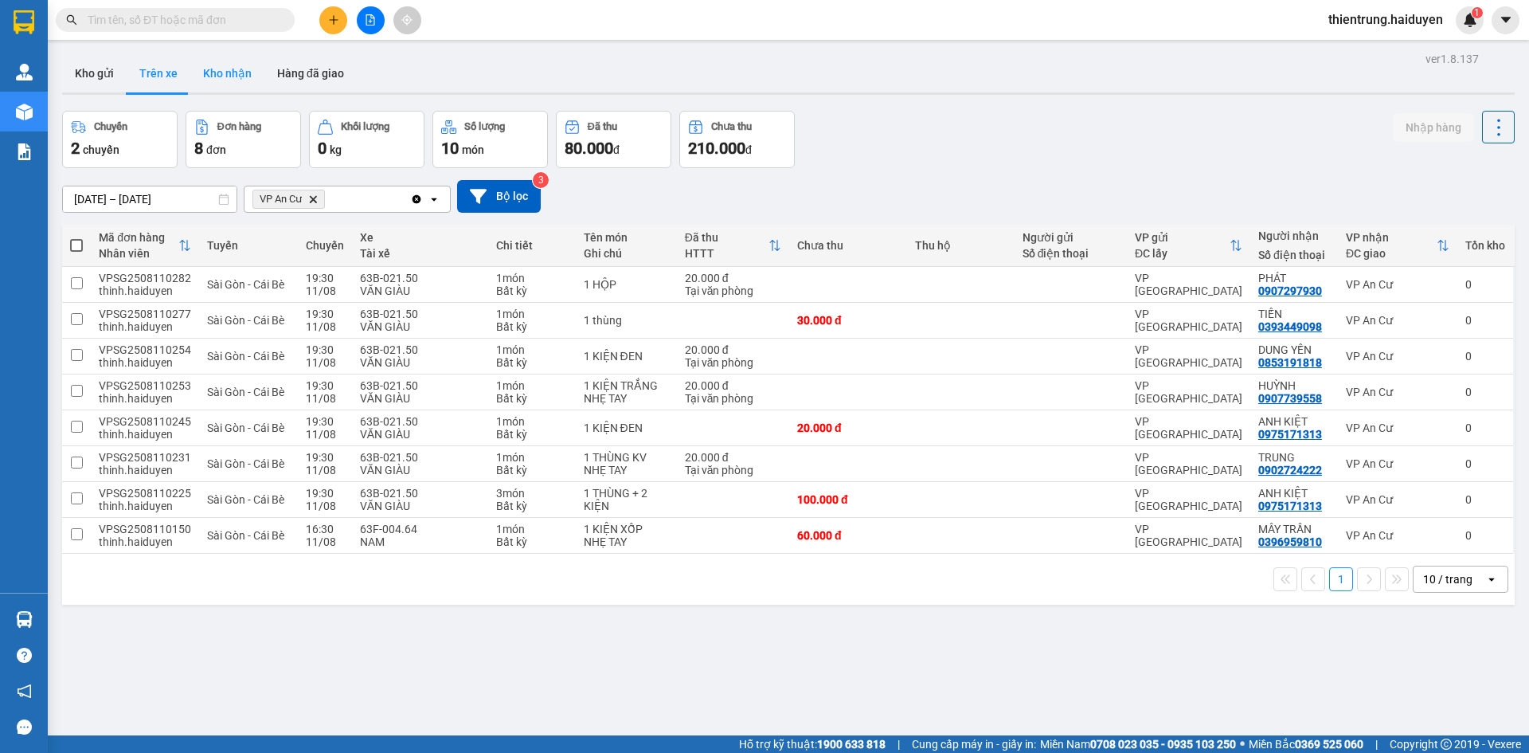
click at [251, 79] on button "Kho nhận" at bounding box center [227, 73] width 74 height 38
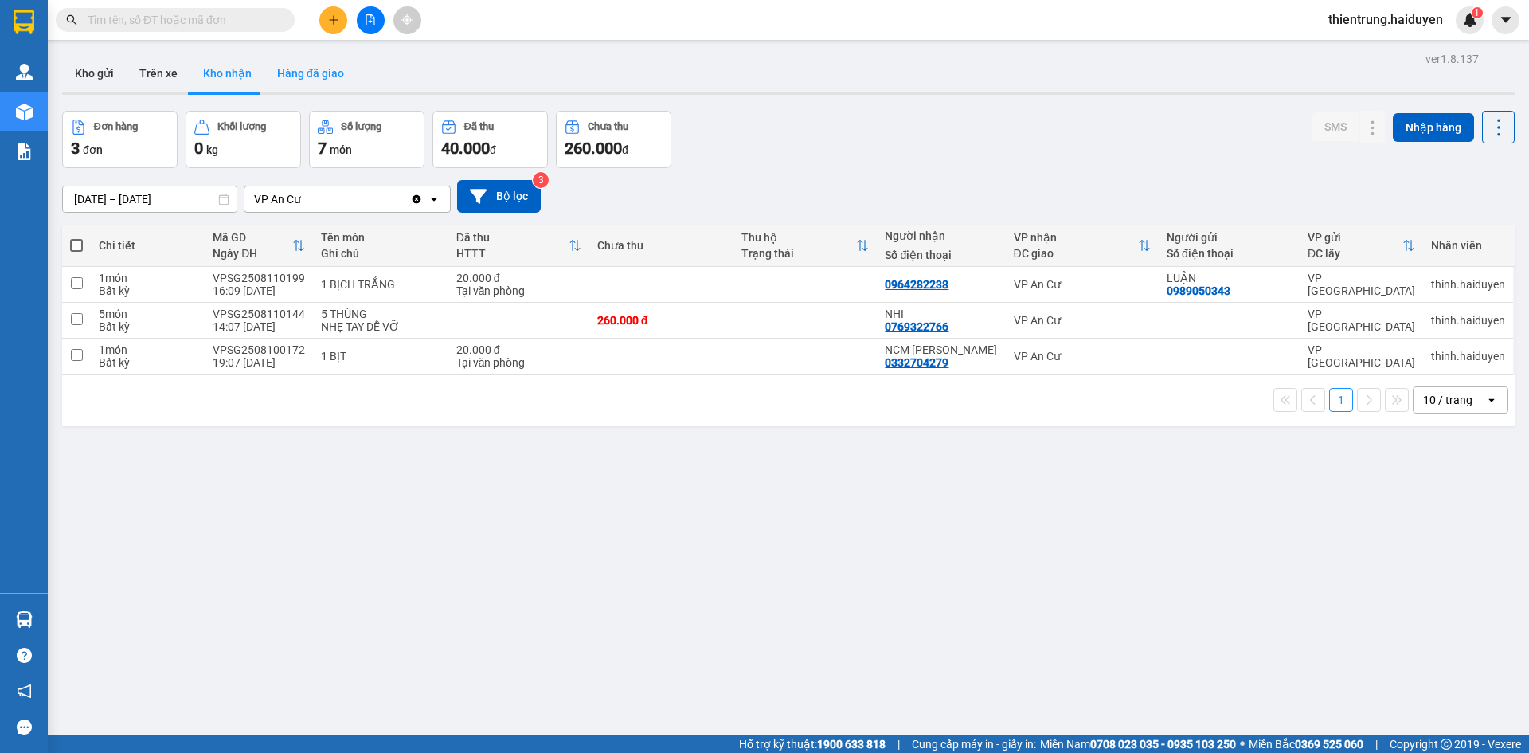
click at [309, 66] on button "Hàng đã giao" at bounding box center [310, 73] width 92 height 38
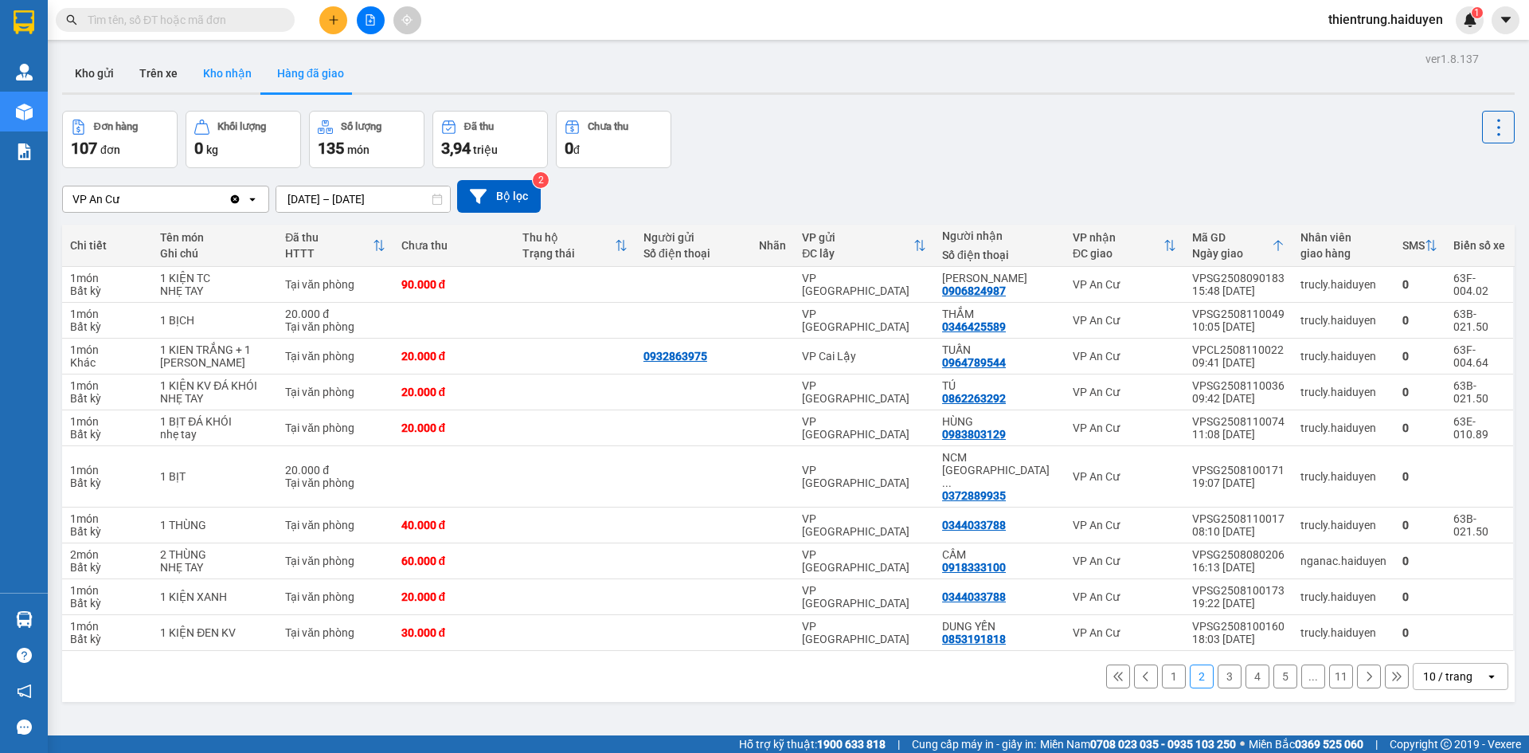
click at [244, 66] on button "Kho nhận" at bounding box center [227, 73] width 74 height 38
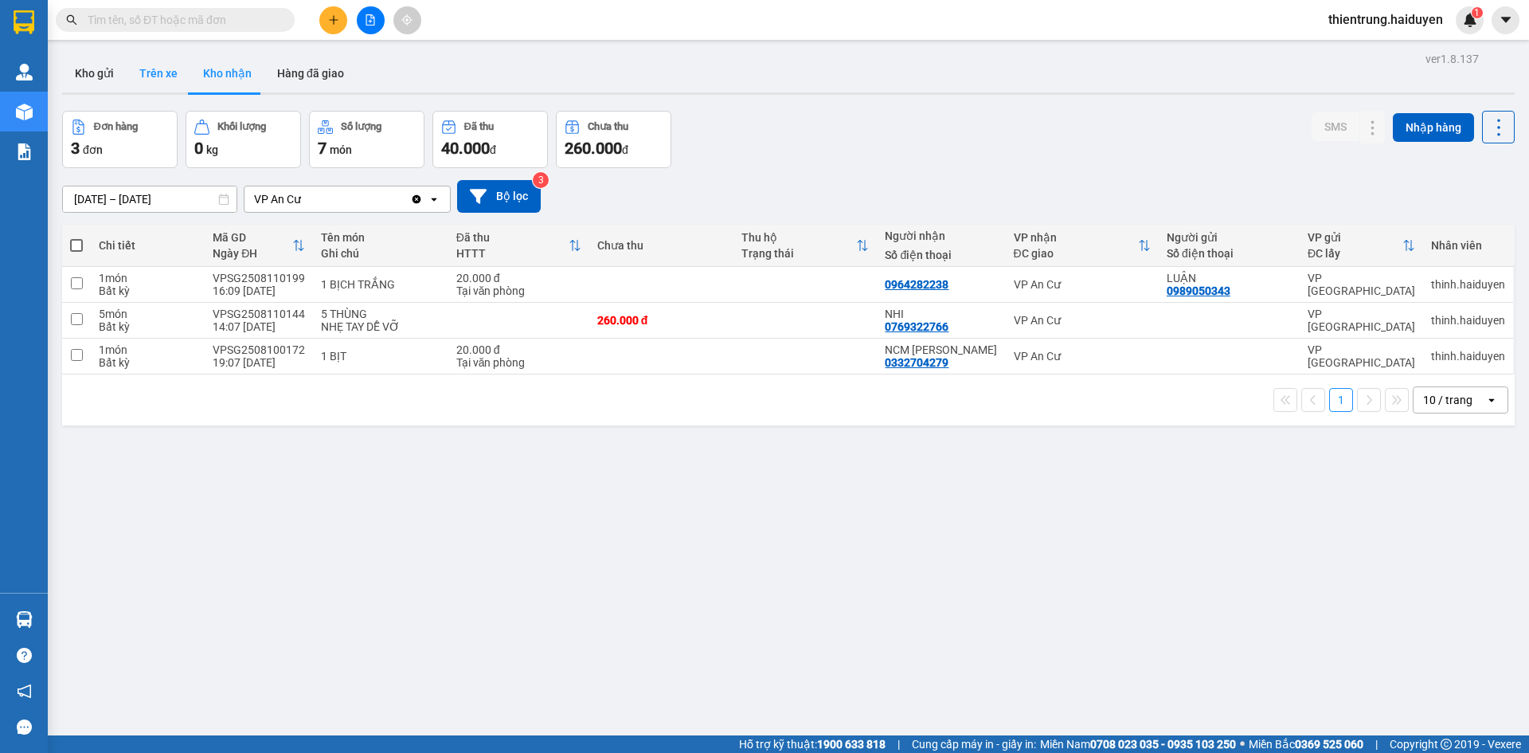
click at [168, 71] on button "Trên xe" at bounding box center [159, 73] width 64 height 38
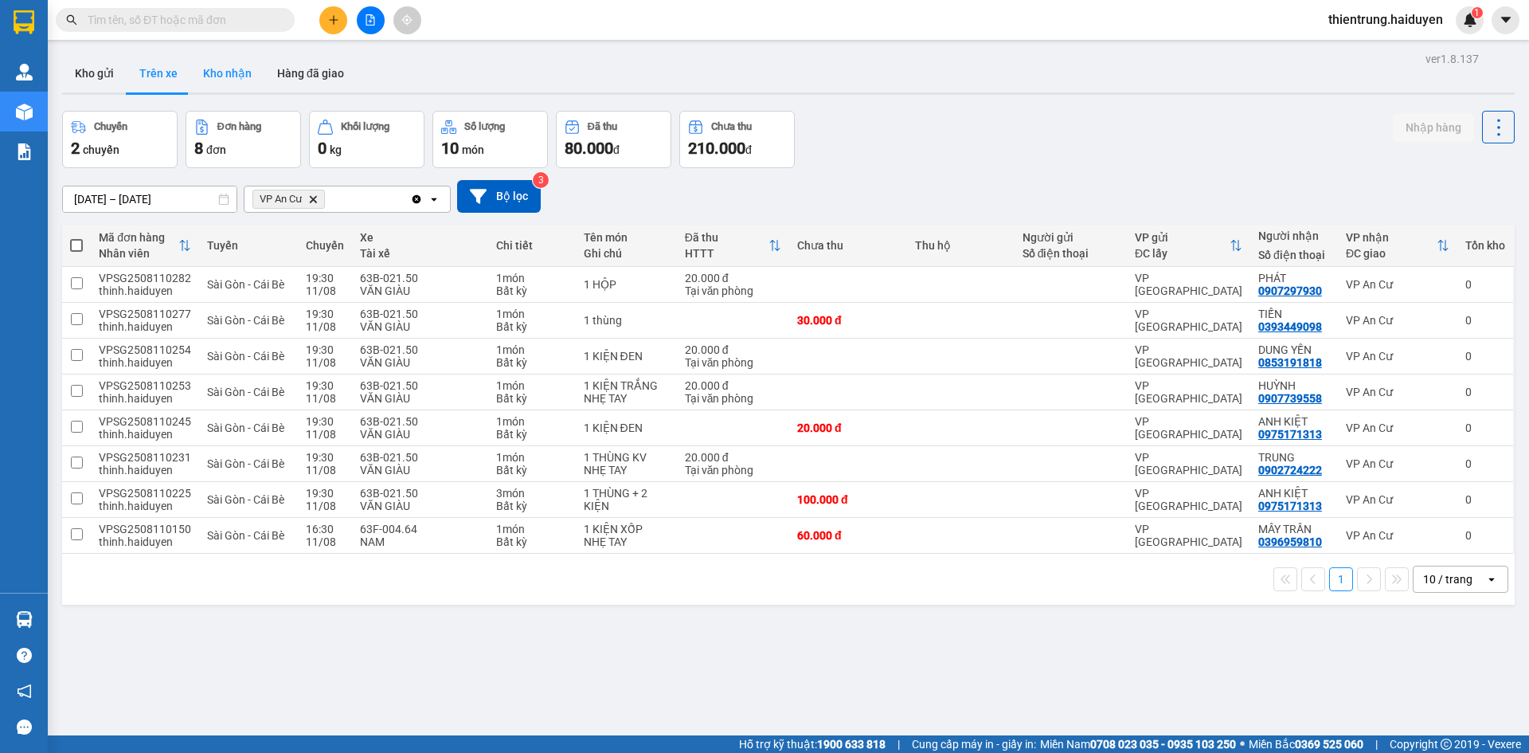
click at [221, 80] on button "Kho nhận" at bounding box center [227, 73] width 74 height 38
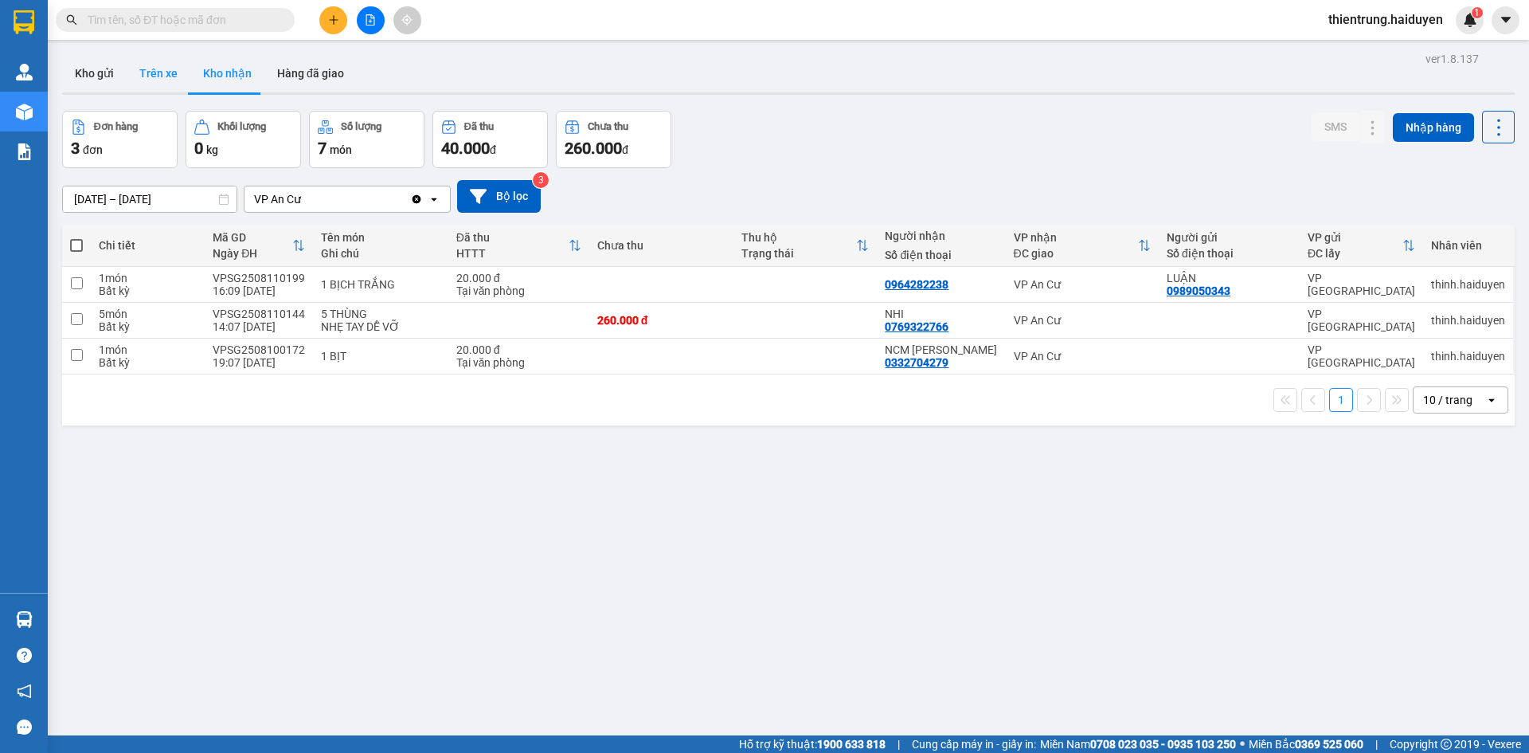
click at [154, 58] on button "Trên xe" at bounding box center [159, 73] width 64 height 38
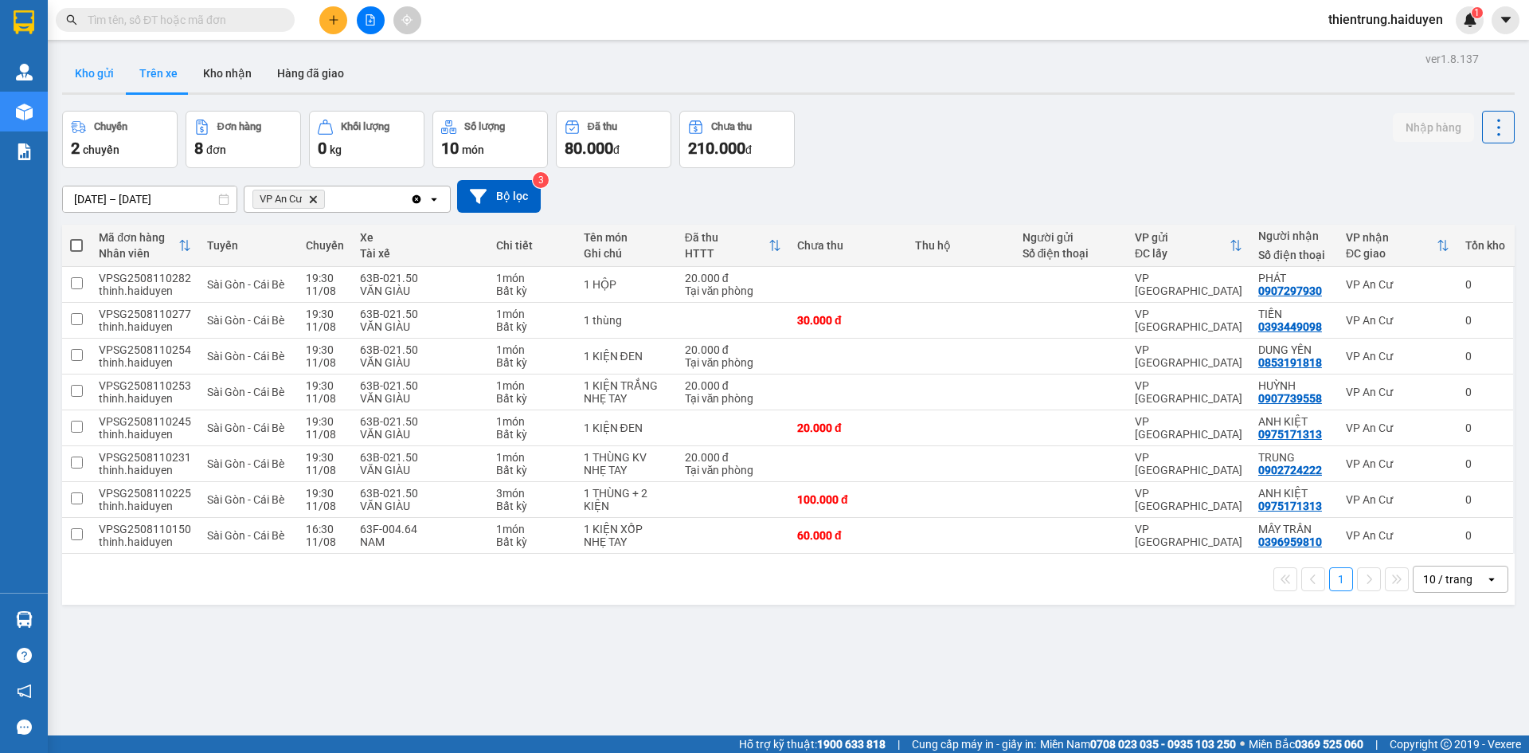
click at [101, 76] on button "Kho gửi" at bounding box center [94, 73] width 65 height 38
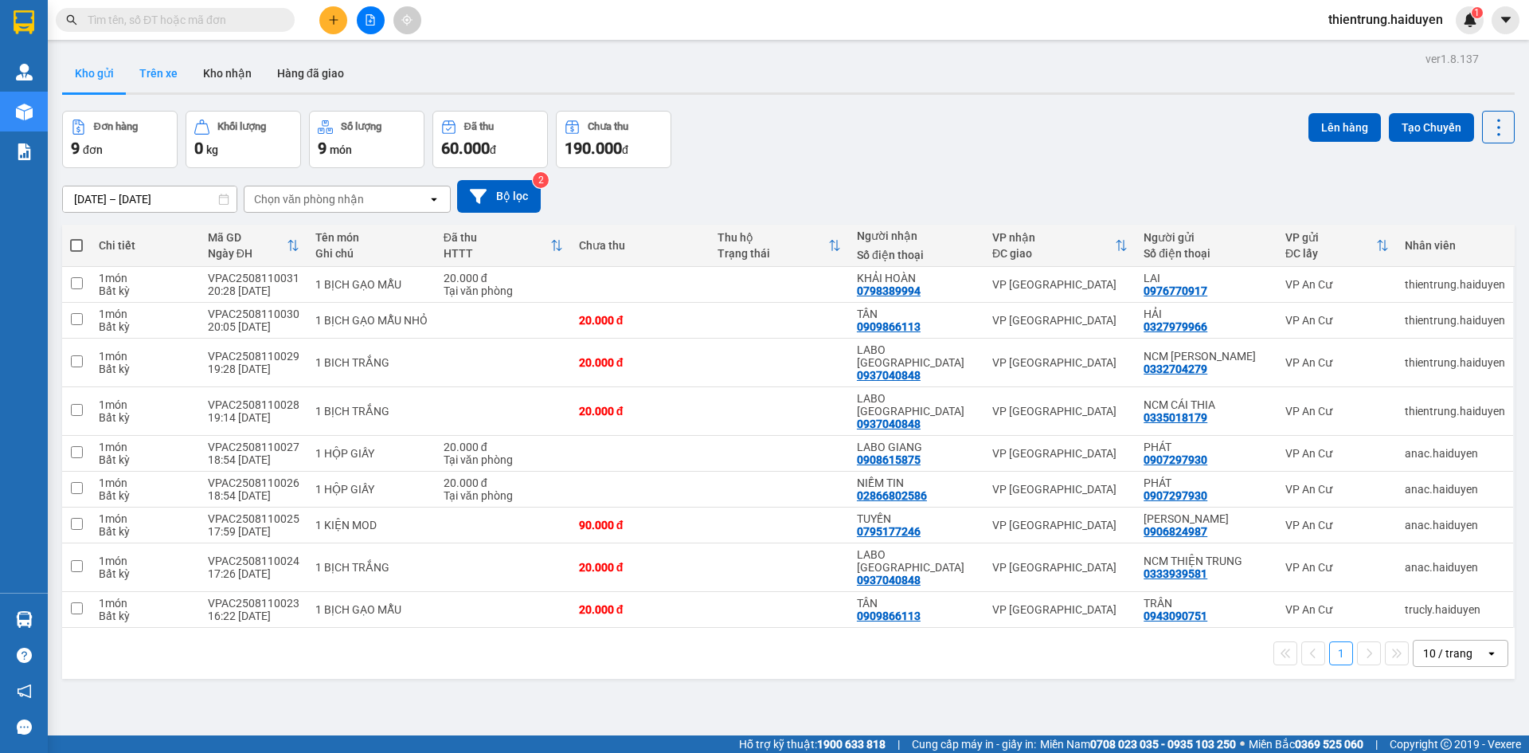
click at [146, 72] on button "Trên xe" at bounding box center [159, 73] width 64 height 38
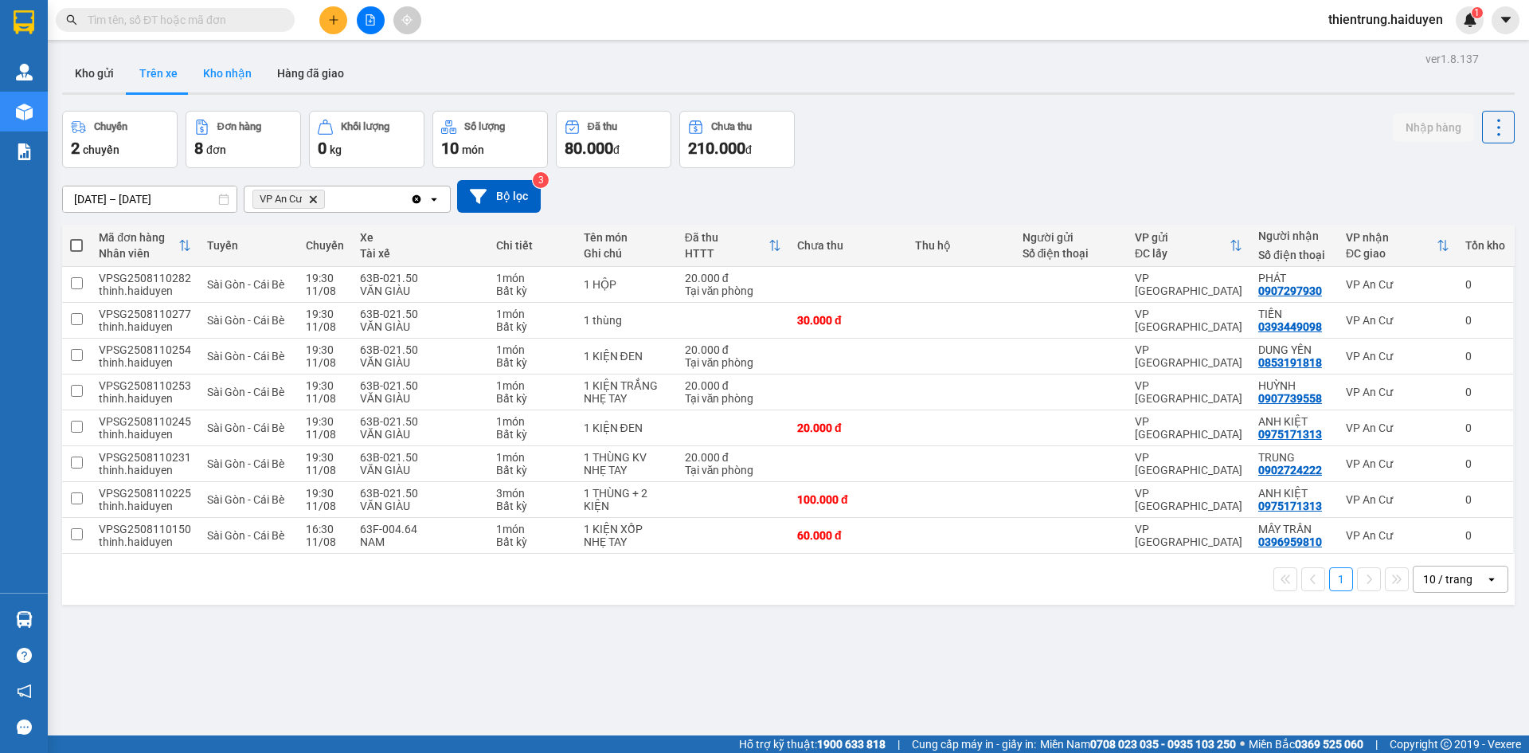
click at [244, 84] on button "Kho nhận" at bounding box center [227, 73] width 74 height 38
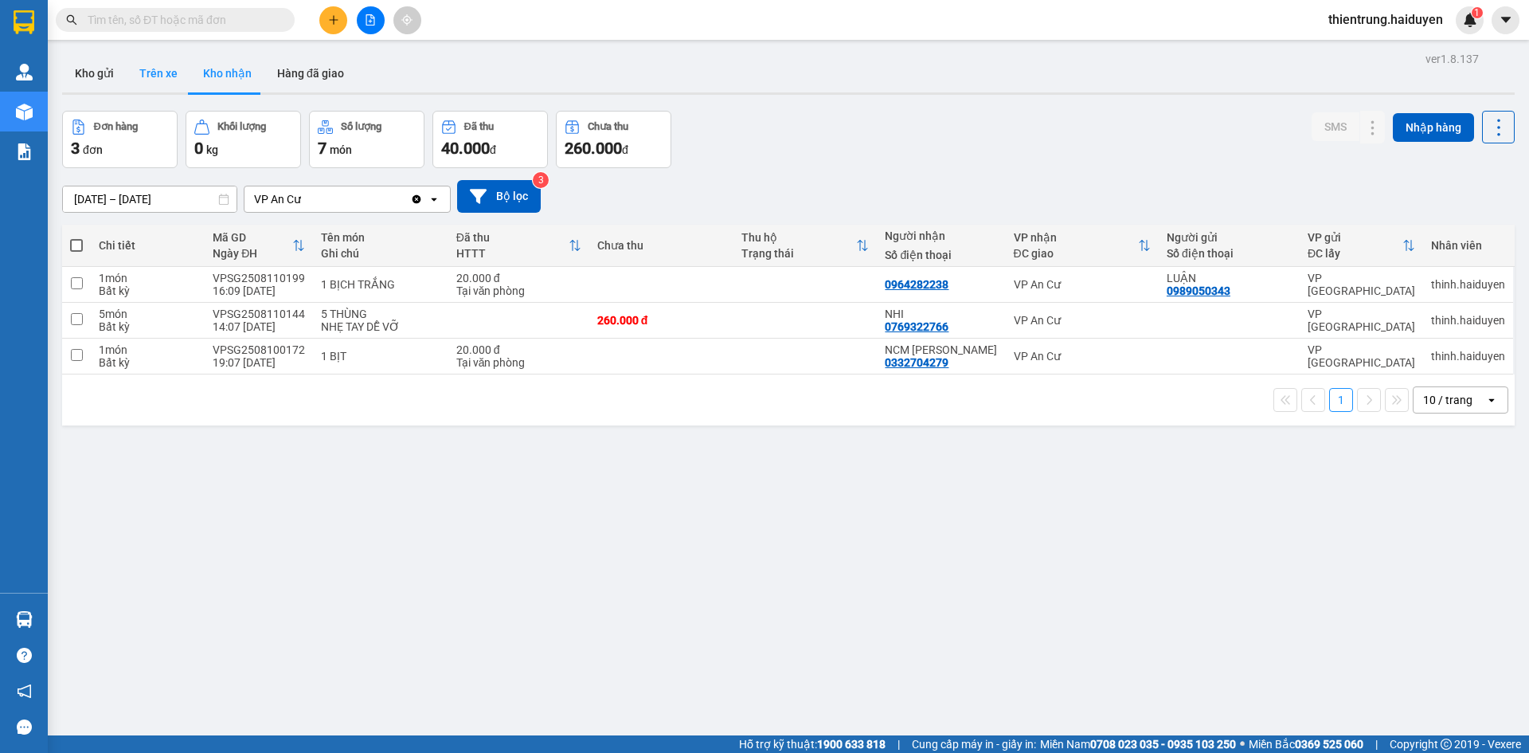
click at [168, 80] on button "Trên xe" at bounding box center [159, 73] width 64 height 38
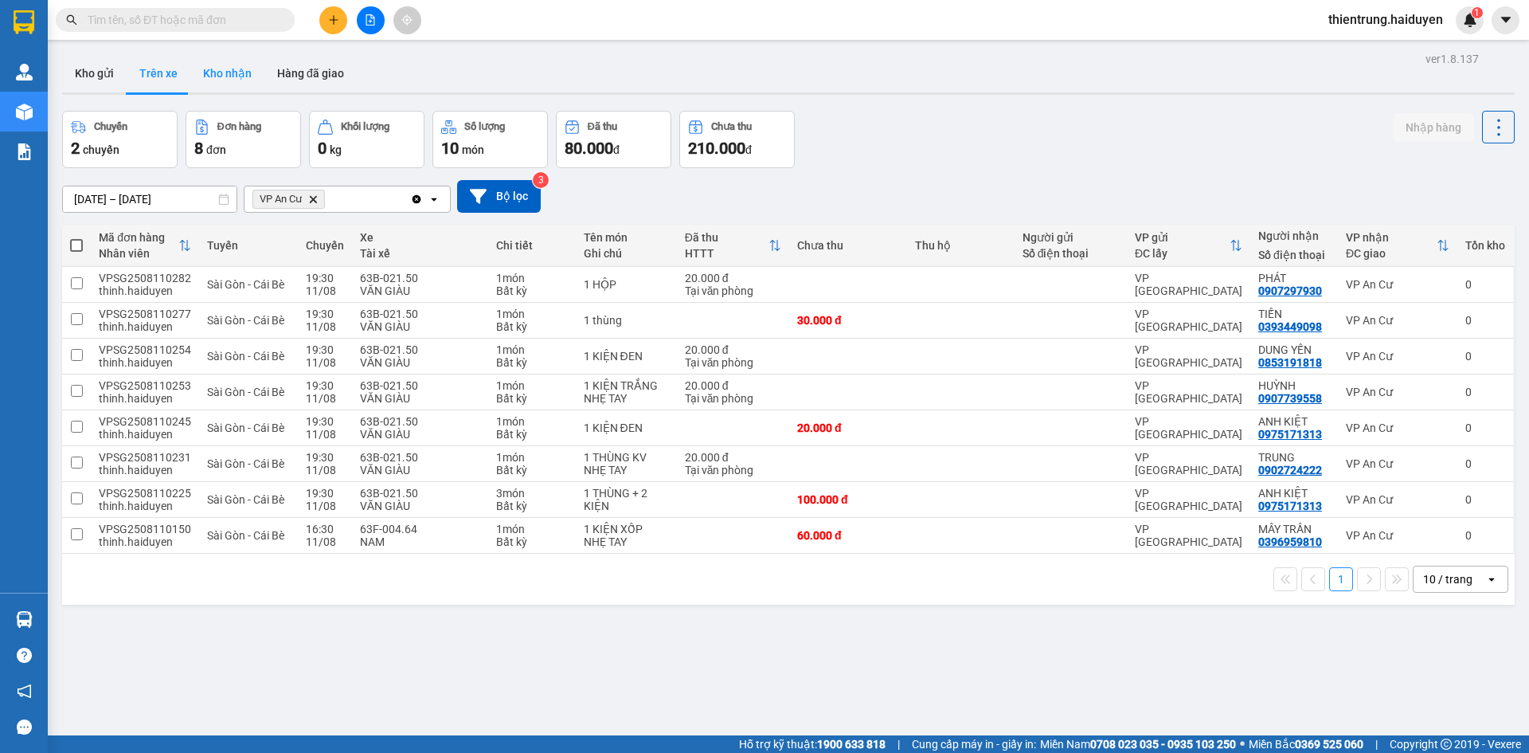
click at [215, 74] on button "Kho nhận" at bounding box center [227, 73] width 74 height 38
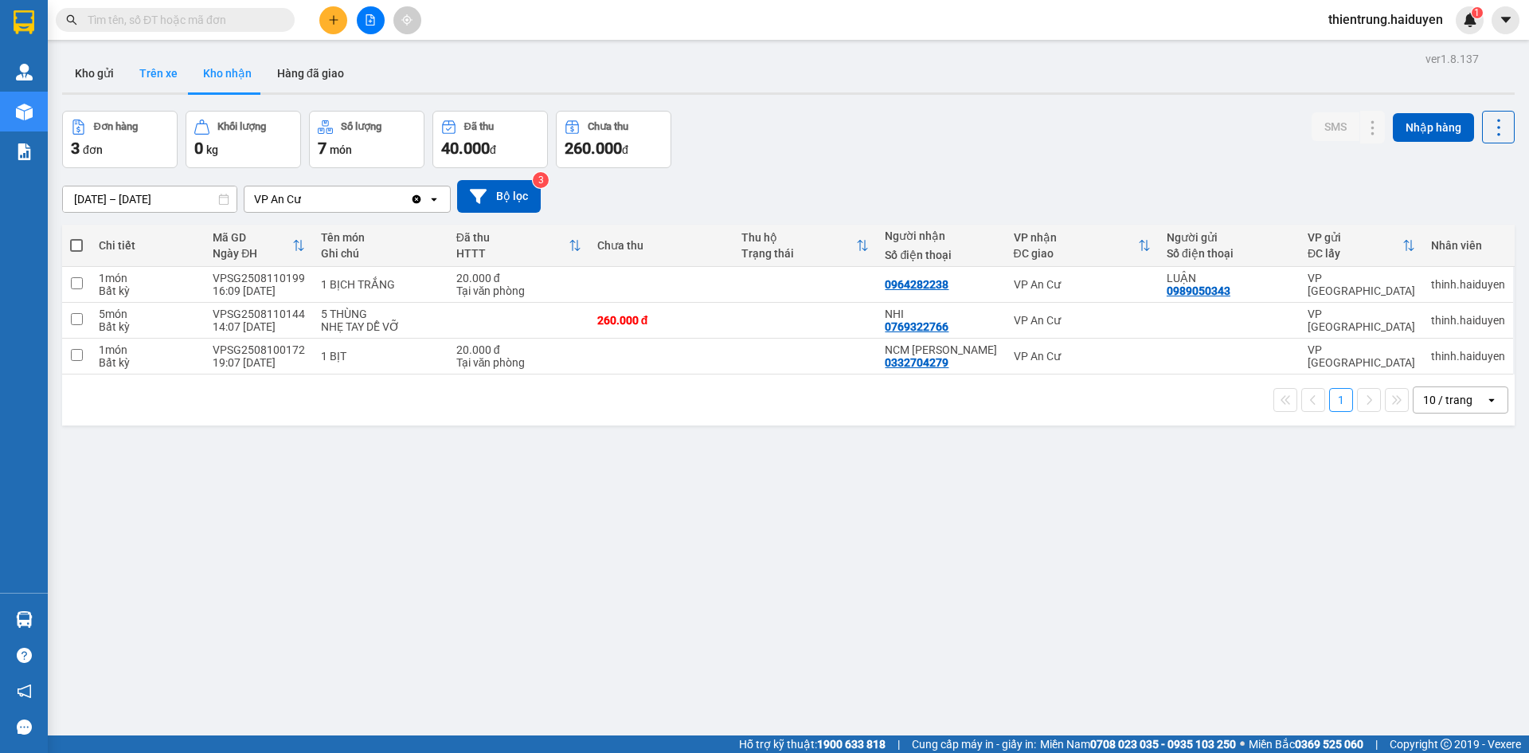
click at [170, 76] on button "Trên xe" at bounding box center [159, 73] width 64 height 38
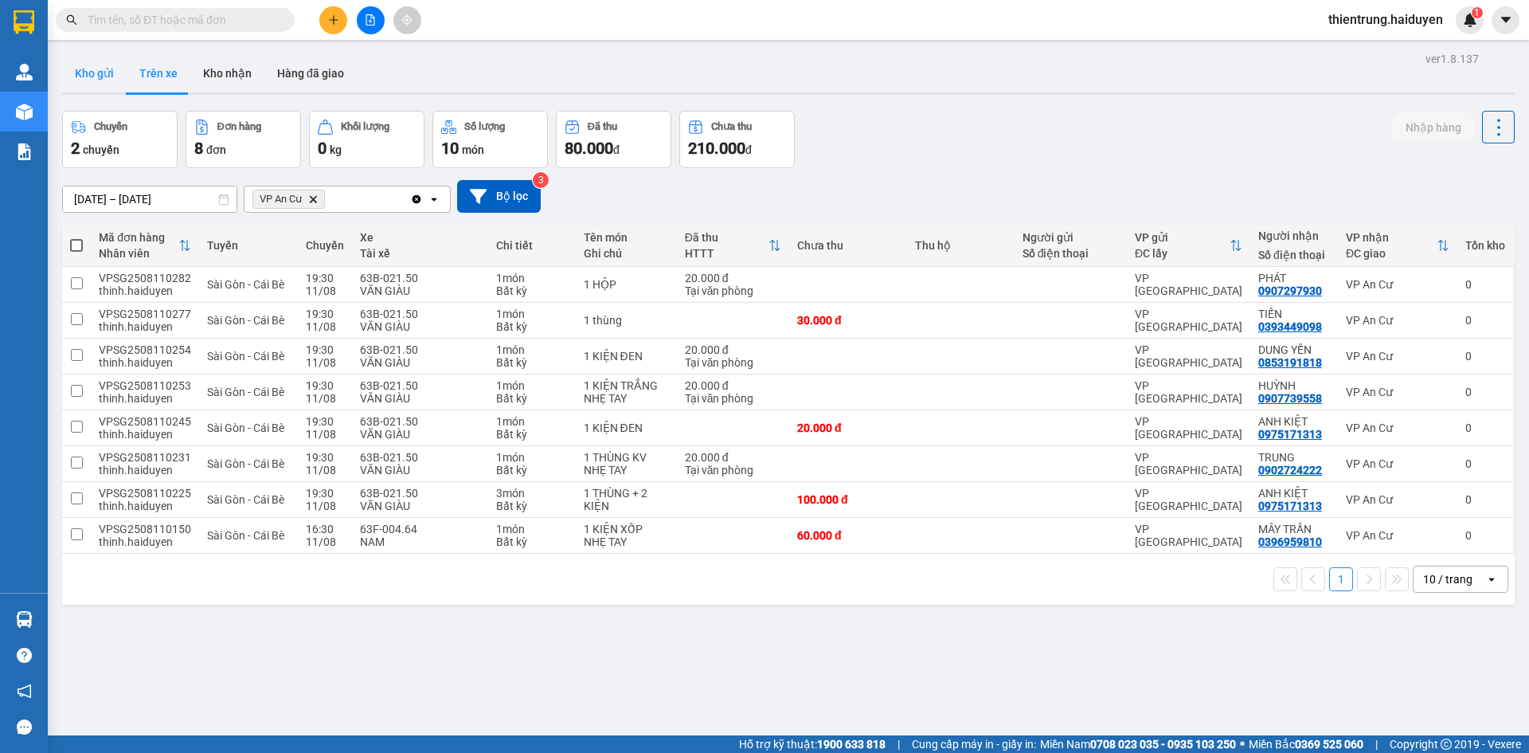
click at [115, 75] on button "Kho gửi" at bounding box center [94, 73] width 65 height 38
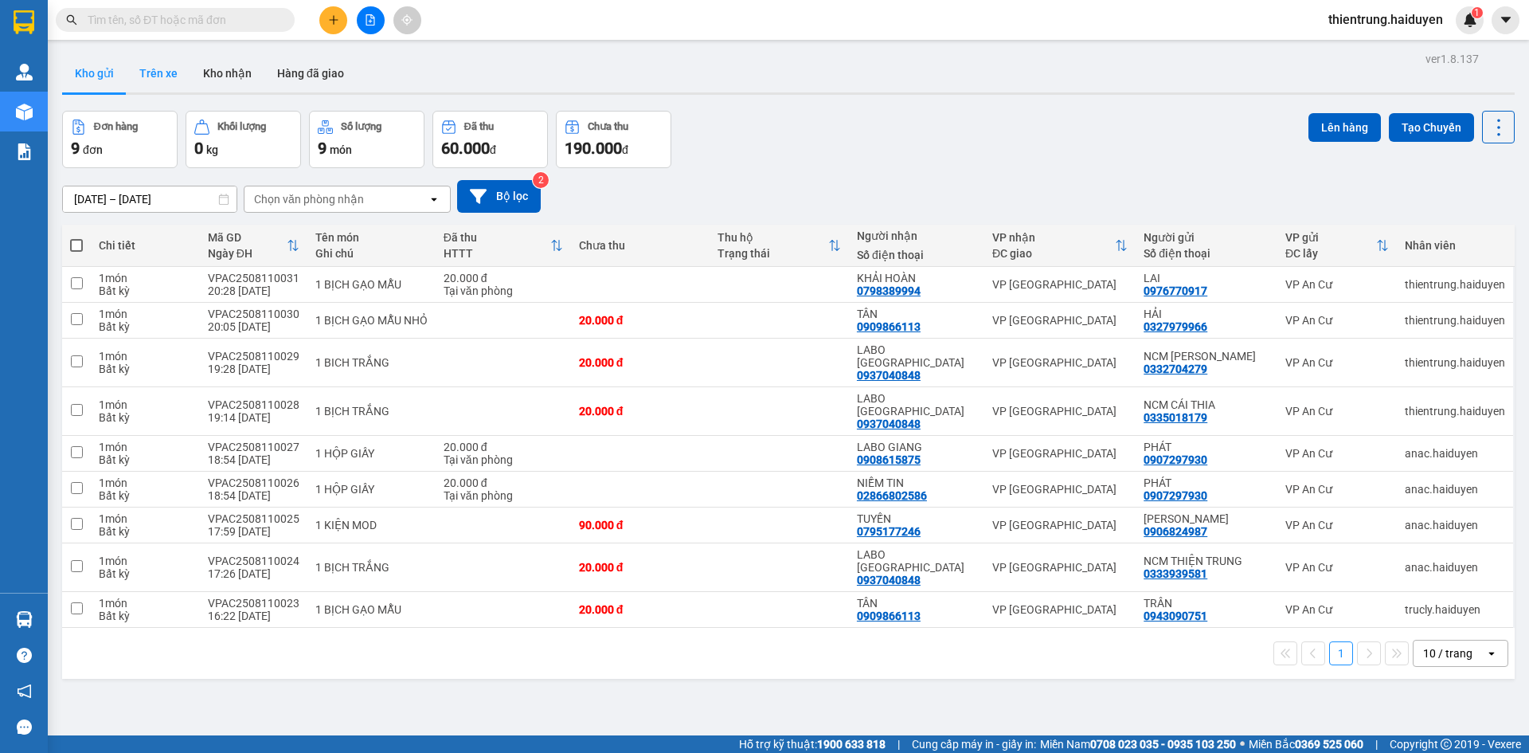
click at [170, 76] on button "Trên xe" at bounding box center [159, 73] width 64 height 38
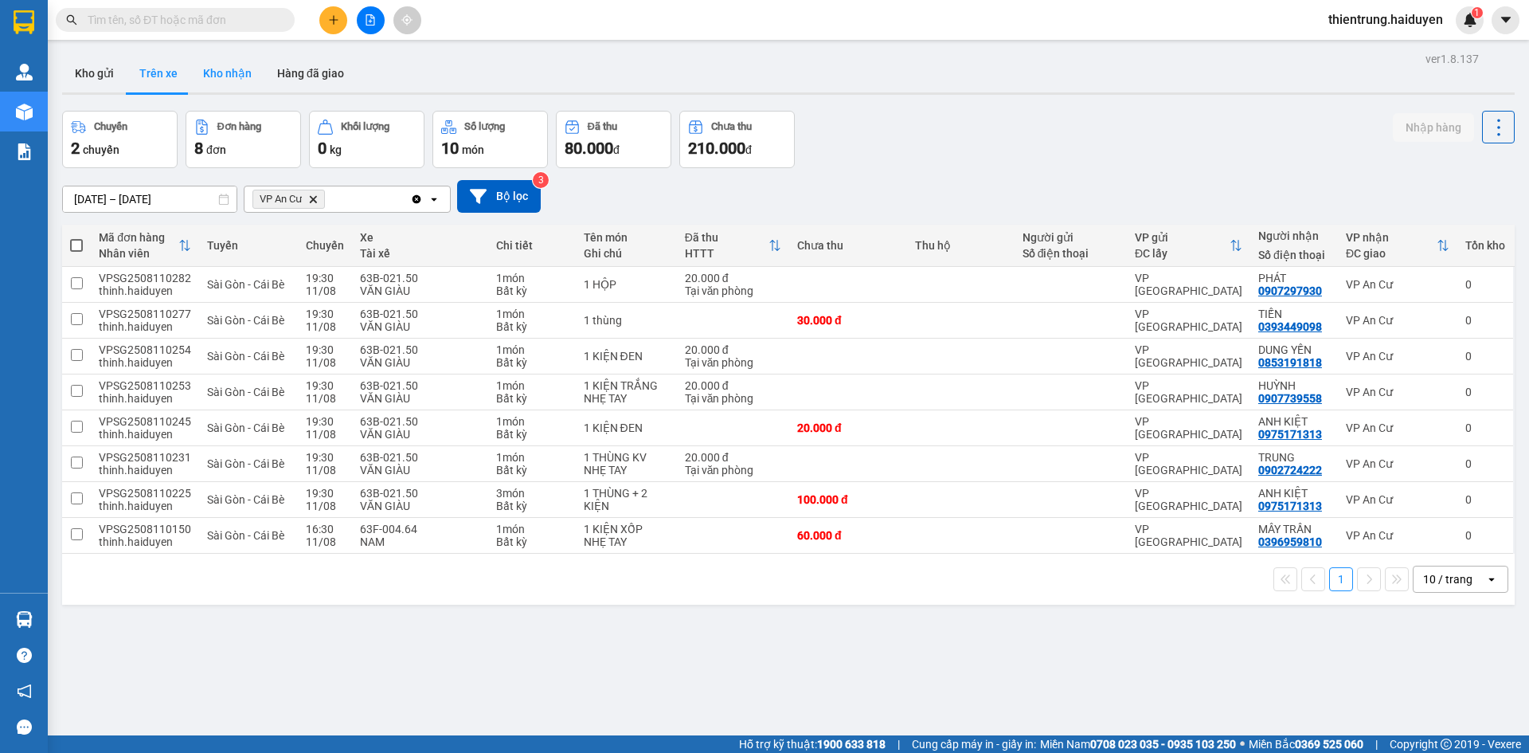
click at [237, 81] on button "Kho nhận" at bounding box center [227, 73] width 74 height 38
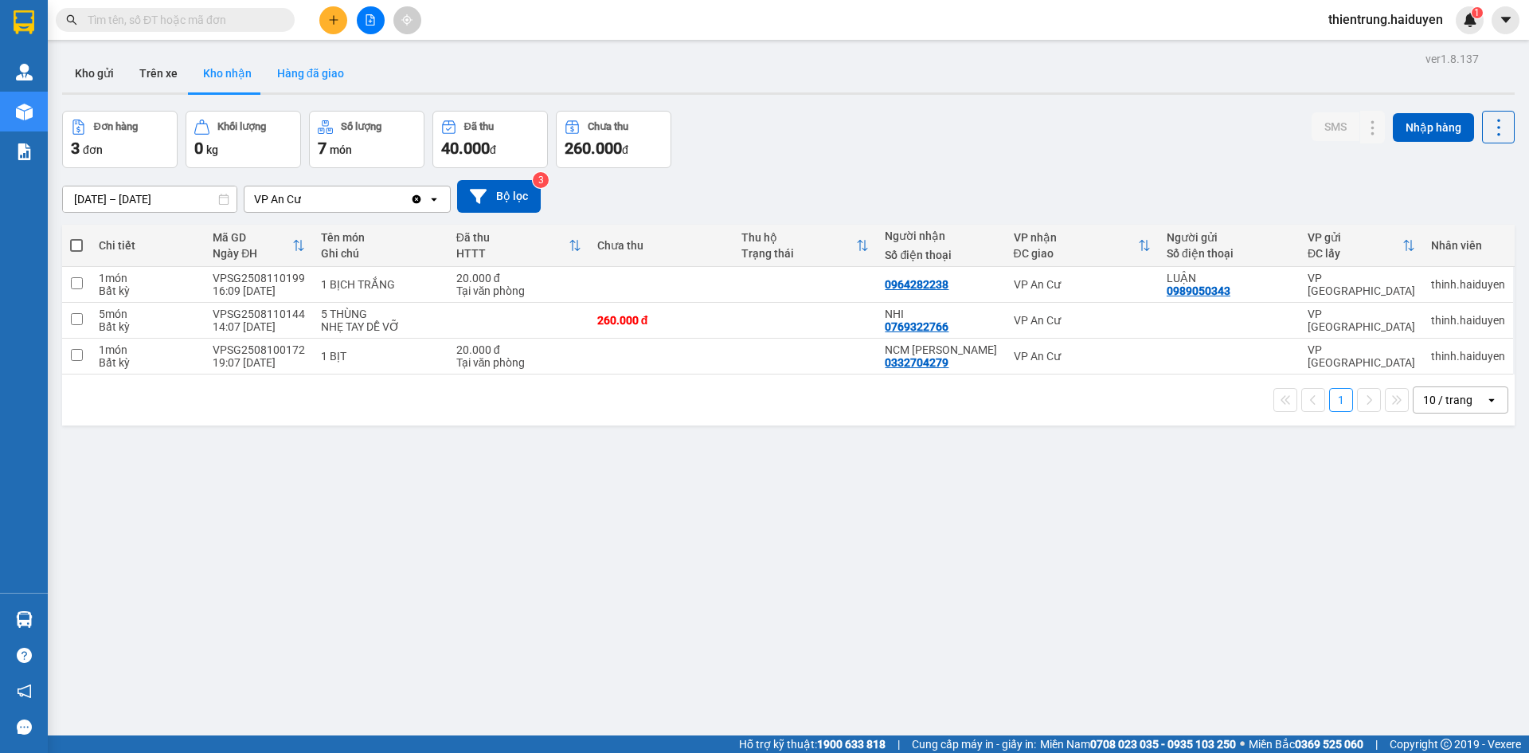
click at [313, 86] on button "Hàng đã giao" at bounding box center [310, 73] width 92 height 38
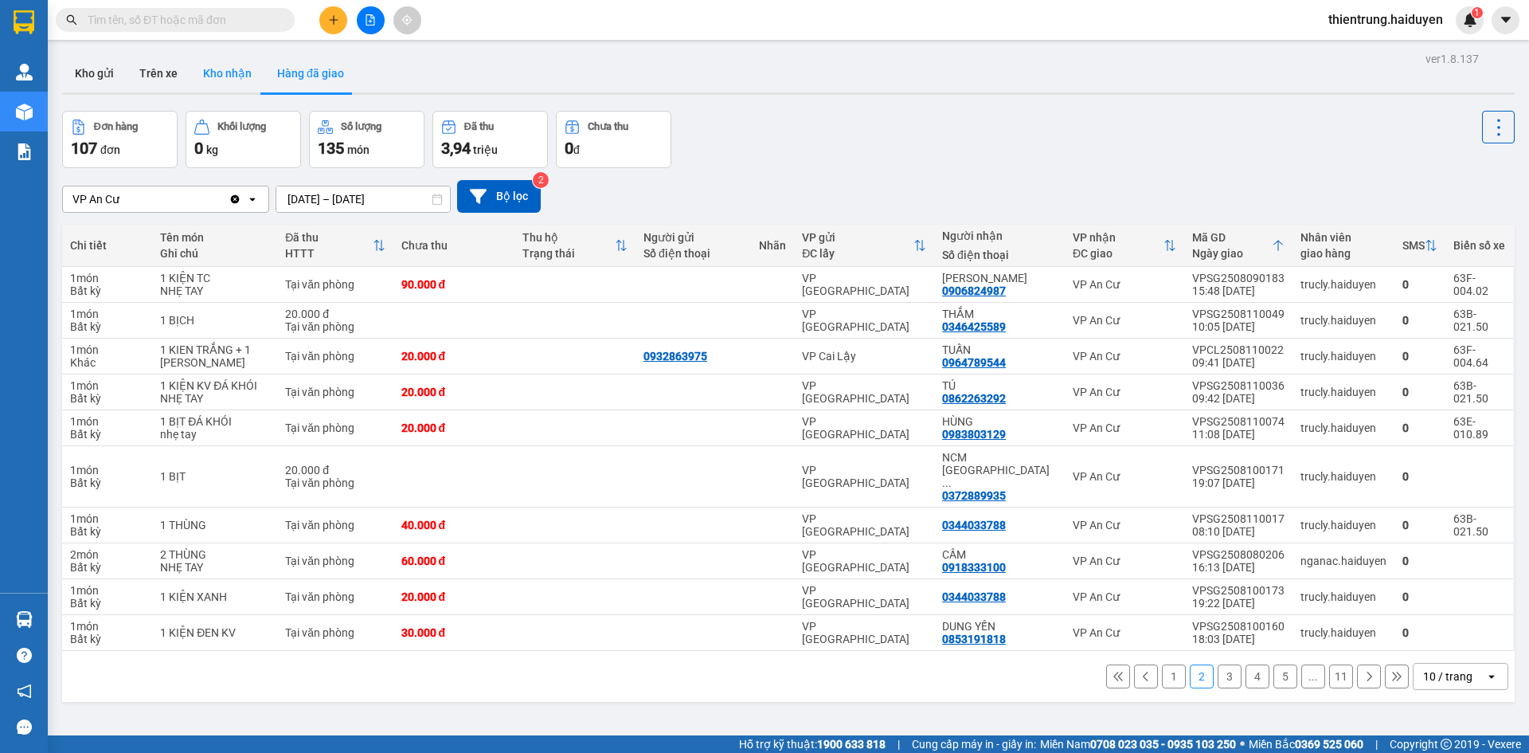
click at [225, 72] on button "Kho nhận" at bounding box center [227, 73] width 74 height 38
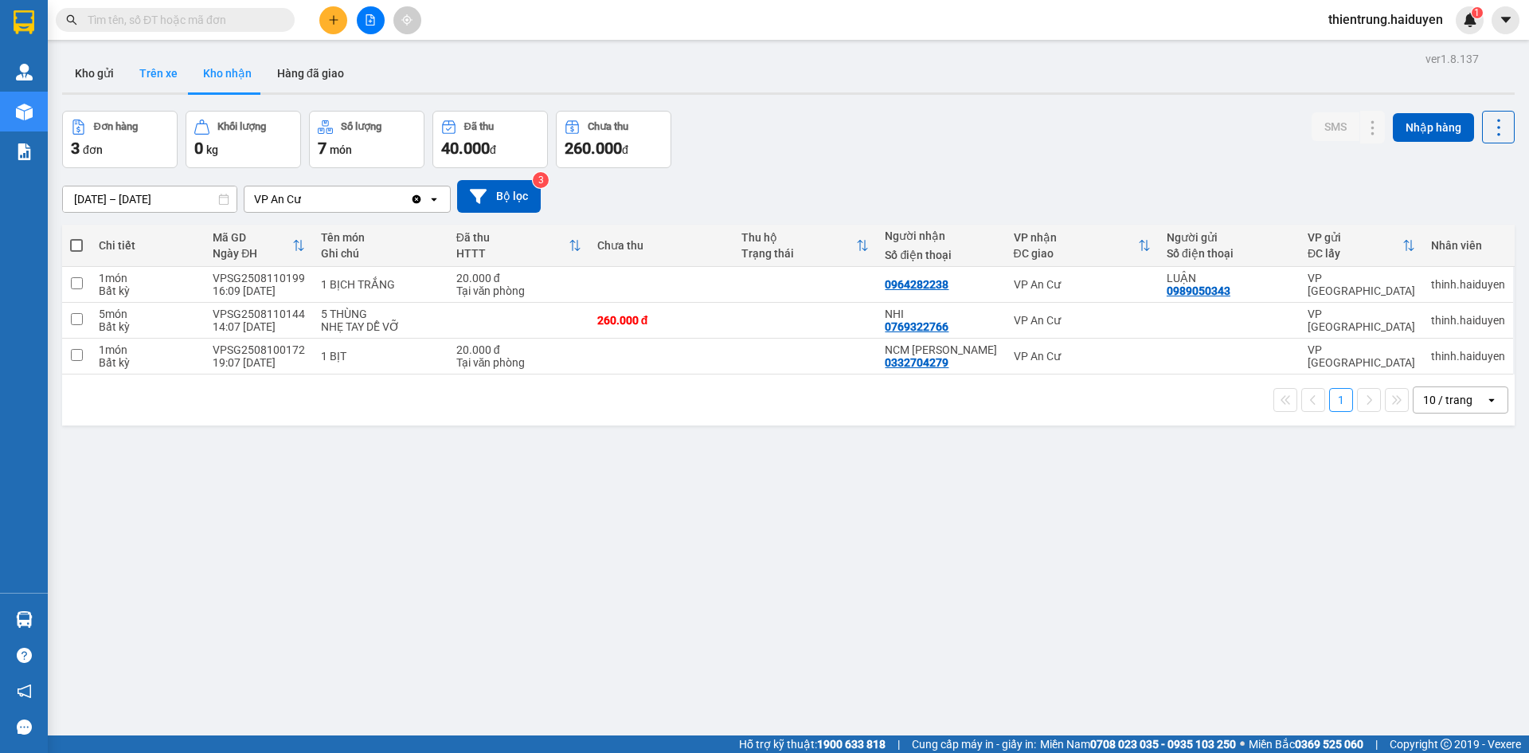
click at [157, 82] on button "Trên xe" at bounding box center [159, 73] width 64 height 38
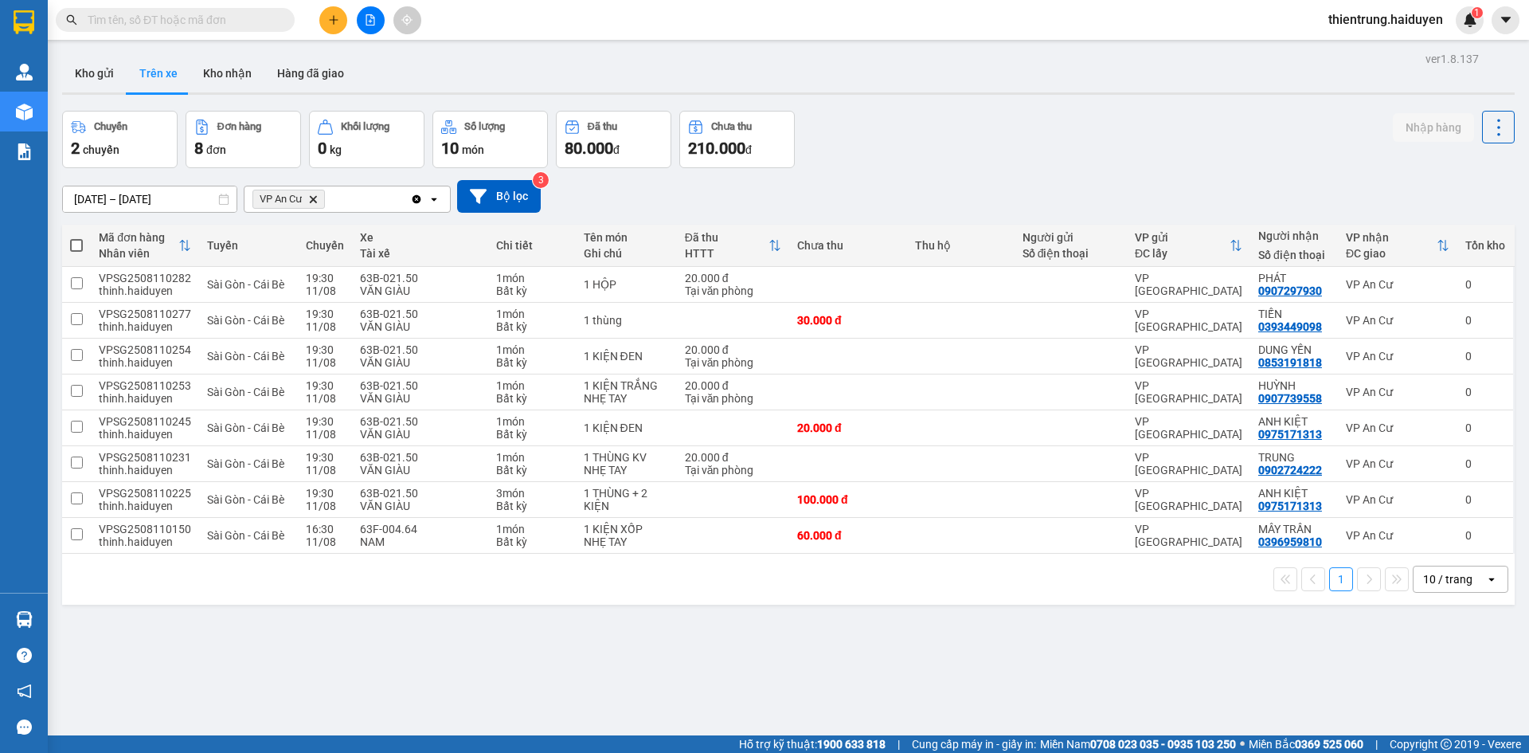
click at [117, 96] on div "ver 1.8.137 Kho gửi Trên xe Kho nhận Hàng đã giao Chuyến 2 chuyến Đơn hàng 8 đơ…" at bounding box center [788, 424] width 1465 height 753
drag, startPoint x: 117, startPoint y: 86, endPoint x: 168, endPoint y: 68, distance: 54.2
click at [136, 75] on div "Kho gửi Trên xe Kho nhận Hàng đã giao" at bounding box center [788, 75] width 1453 height 42
click at [217, 79] on button "Kho nhận" at bounding box center [227, 73] width 74 height 38
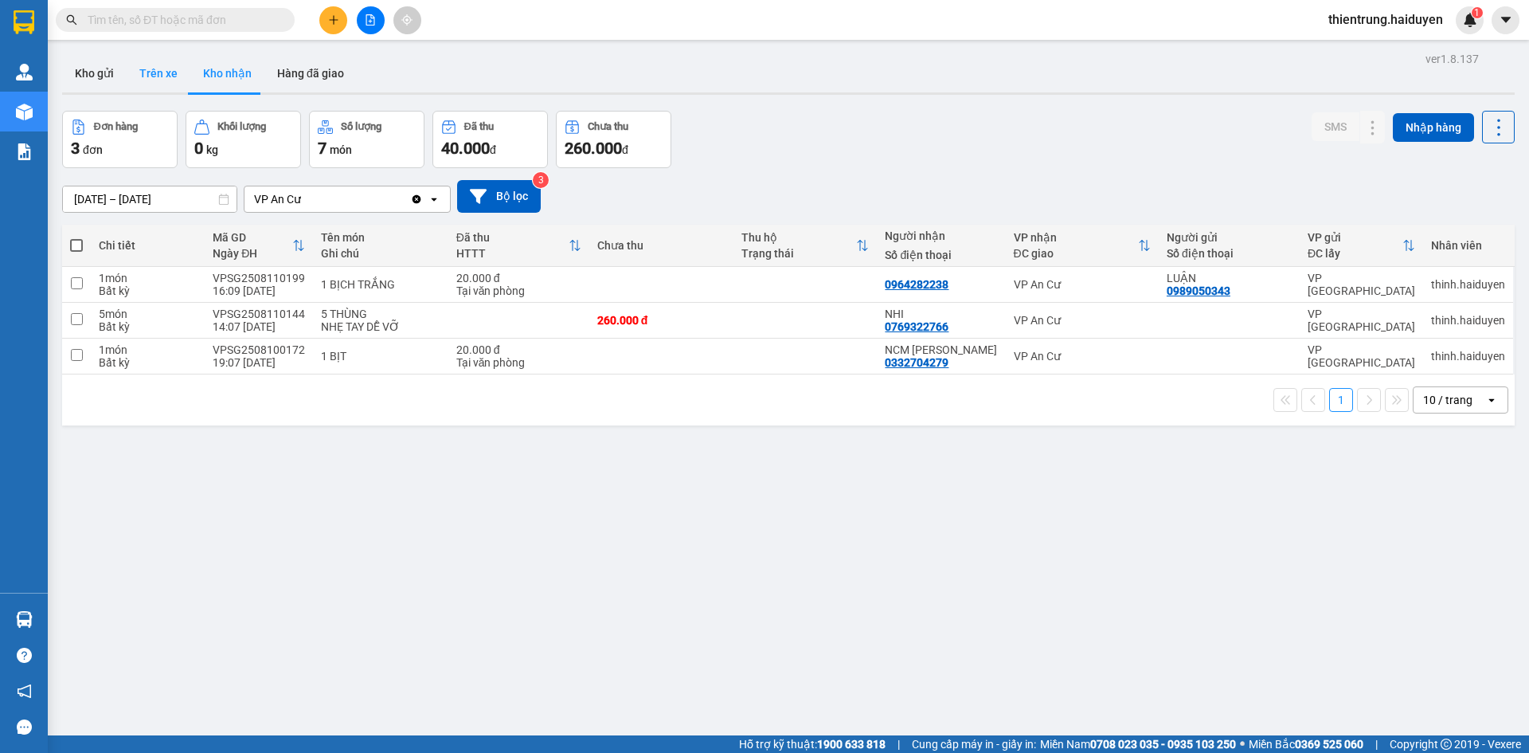
click at [143, 71] on button "Trên xe" at bounding box center [159, 73] width 64 height 38
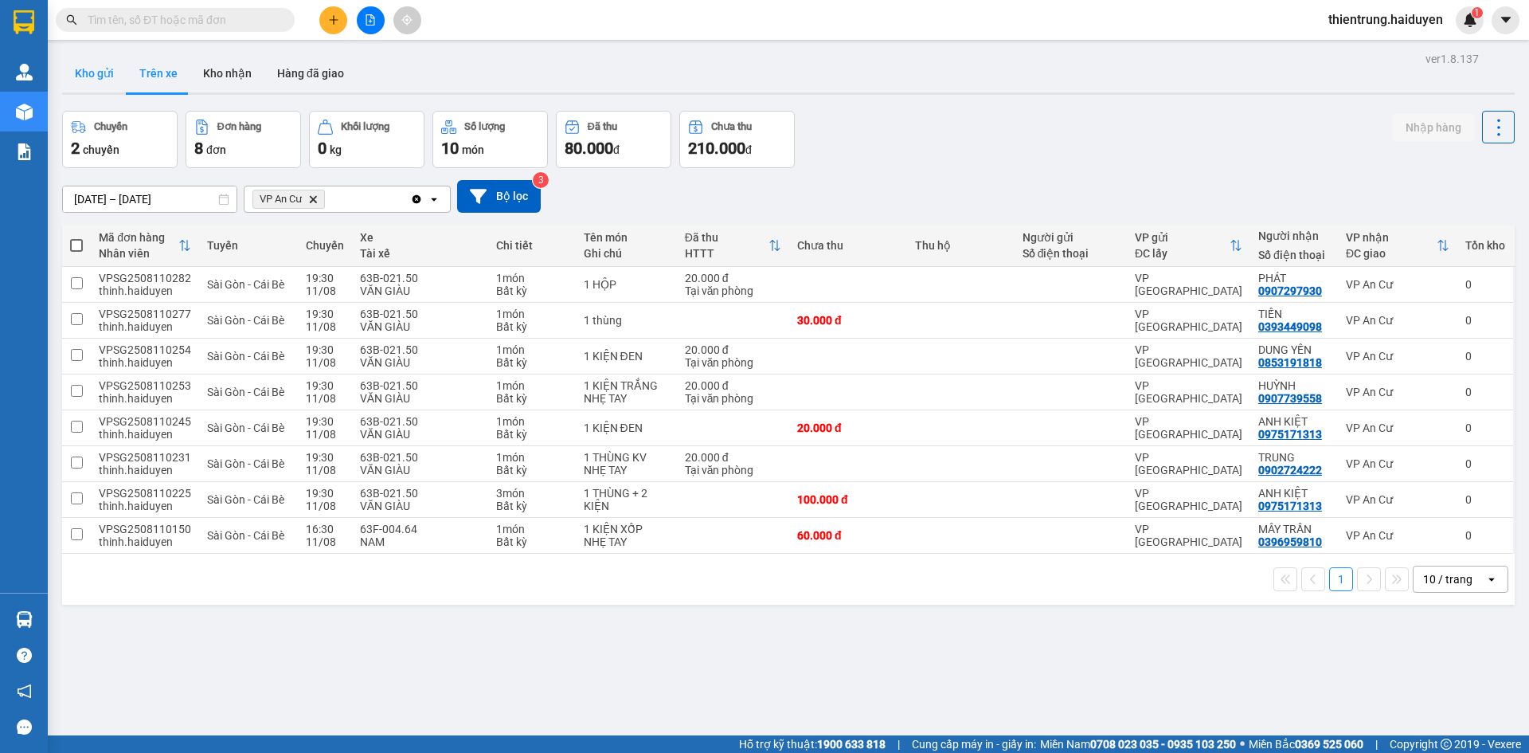
click at [99, 84] on button "Kho gửi" at bounding box center [94, 73] width 65 height 38
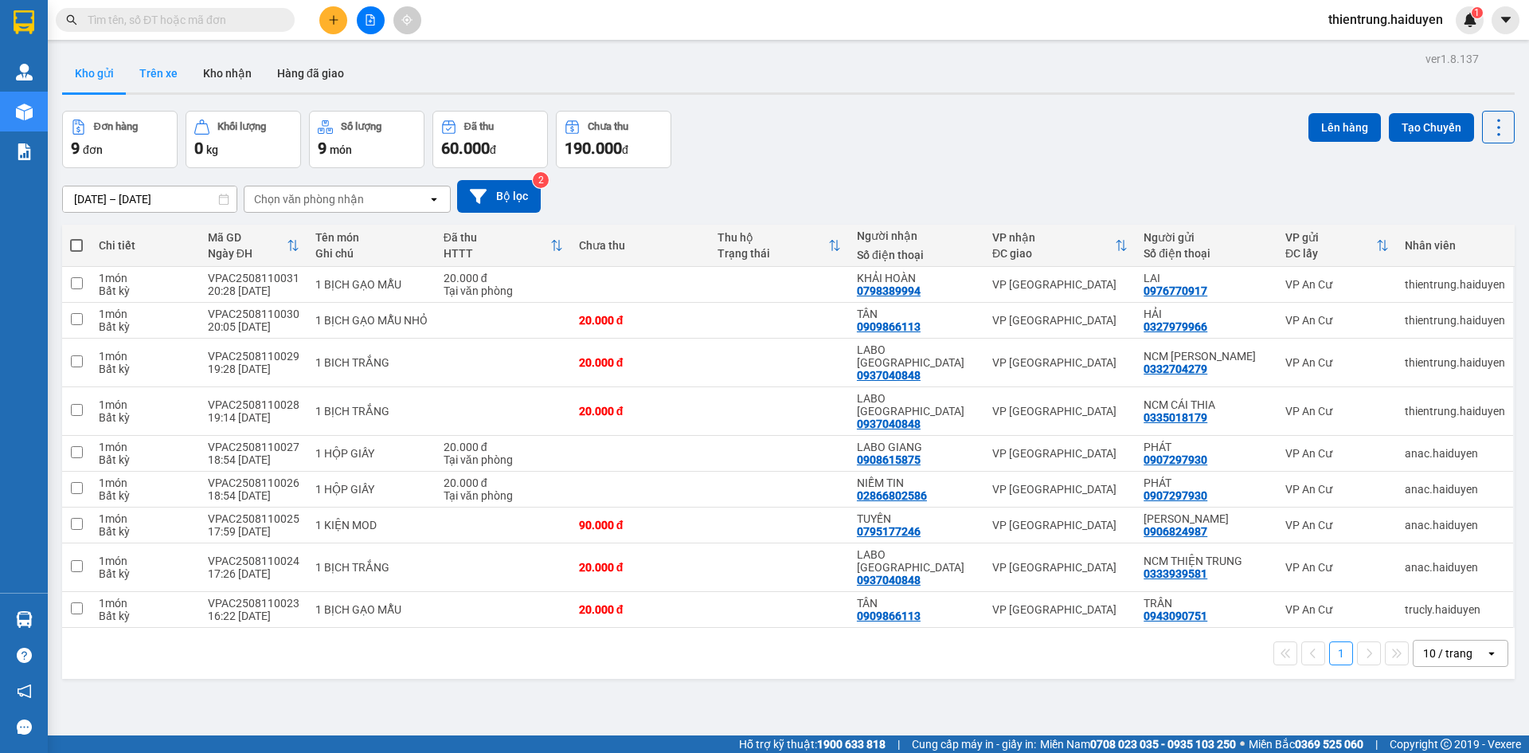
click at [170, 78] on button "Trên xe" at bounding box center [159, 73] width 64 height 38
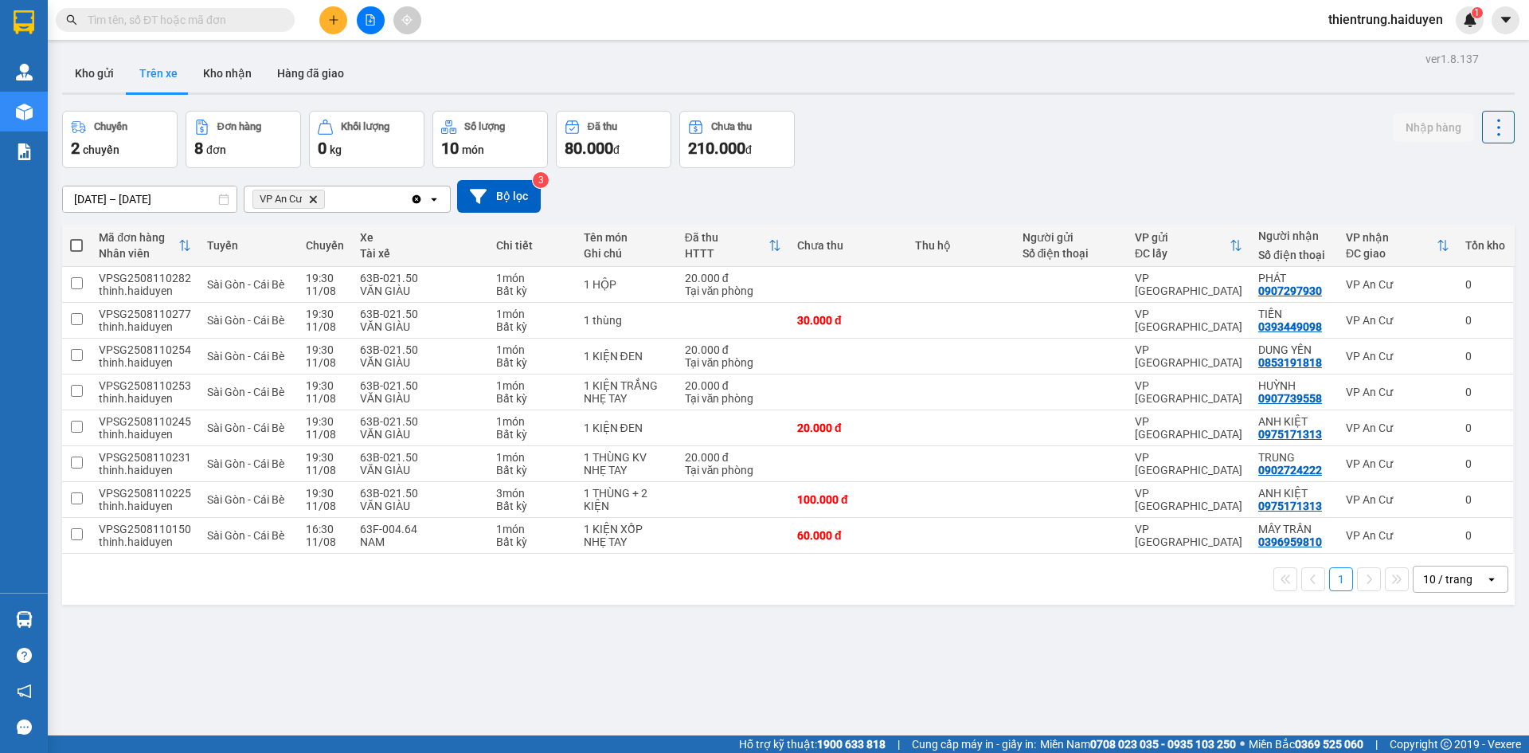
drag, startPoint x: 506, startPoint y: 80, endPoint x: 458, endPoint y: 111, distance: 58.1
click at [491, 93] on div "Kho gửi Trên xe Kho nhận Hàng đã giao" at bounding box center [788, 74] width 1453 height 41
click at [240, 80] on button "Kho nhận" at bounding box center [227, 73] width 74 height 38
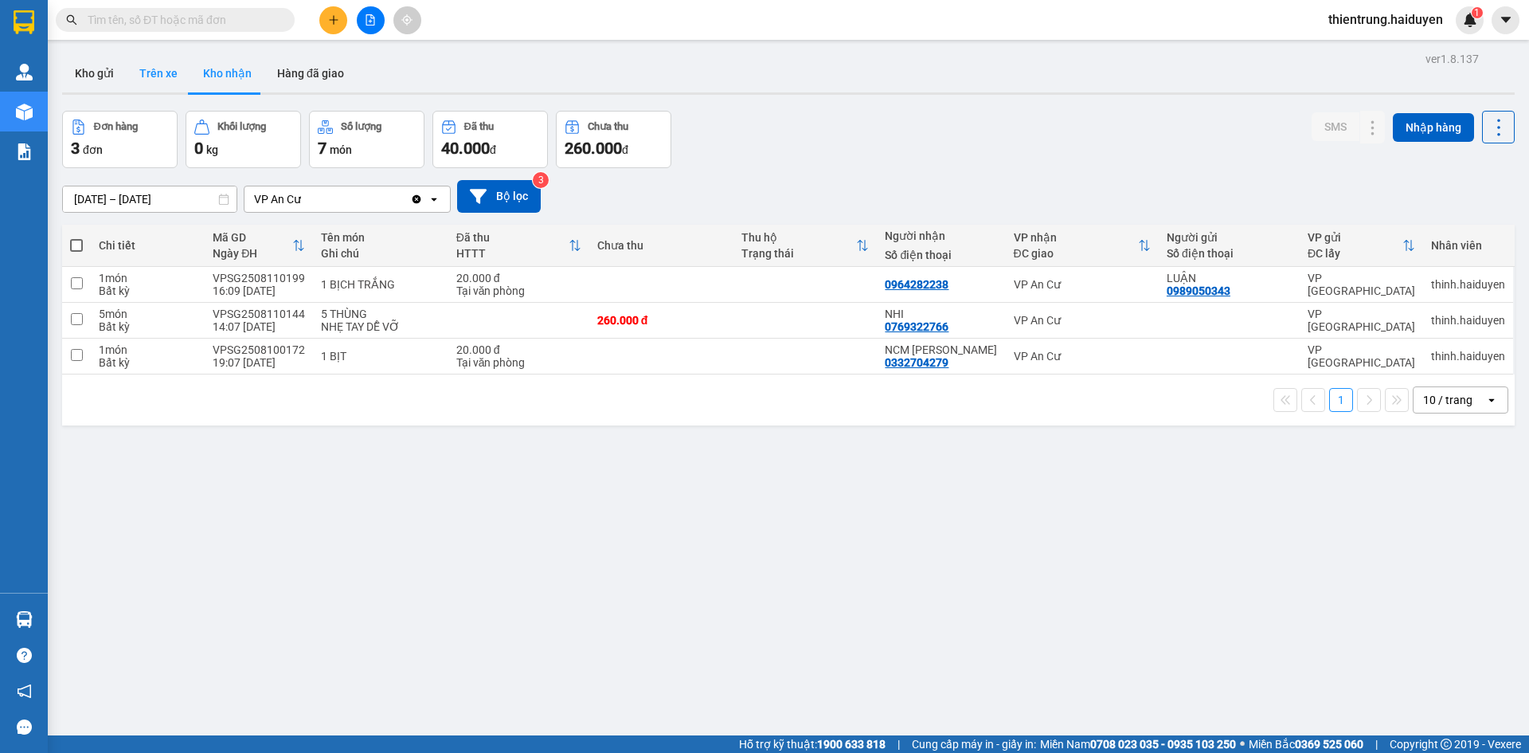
click at [165, 88] on button "Trên xe" at bounding box center [159, 73] width 64 height 38
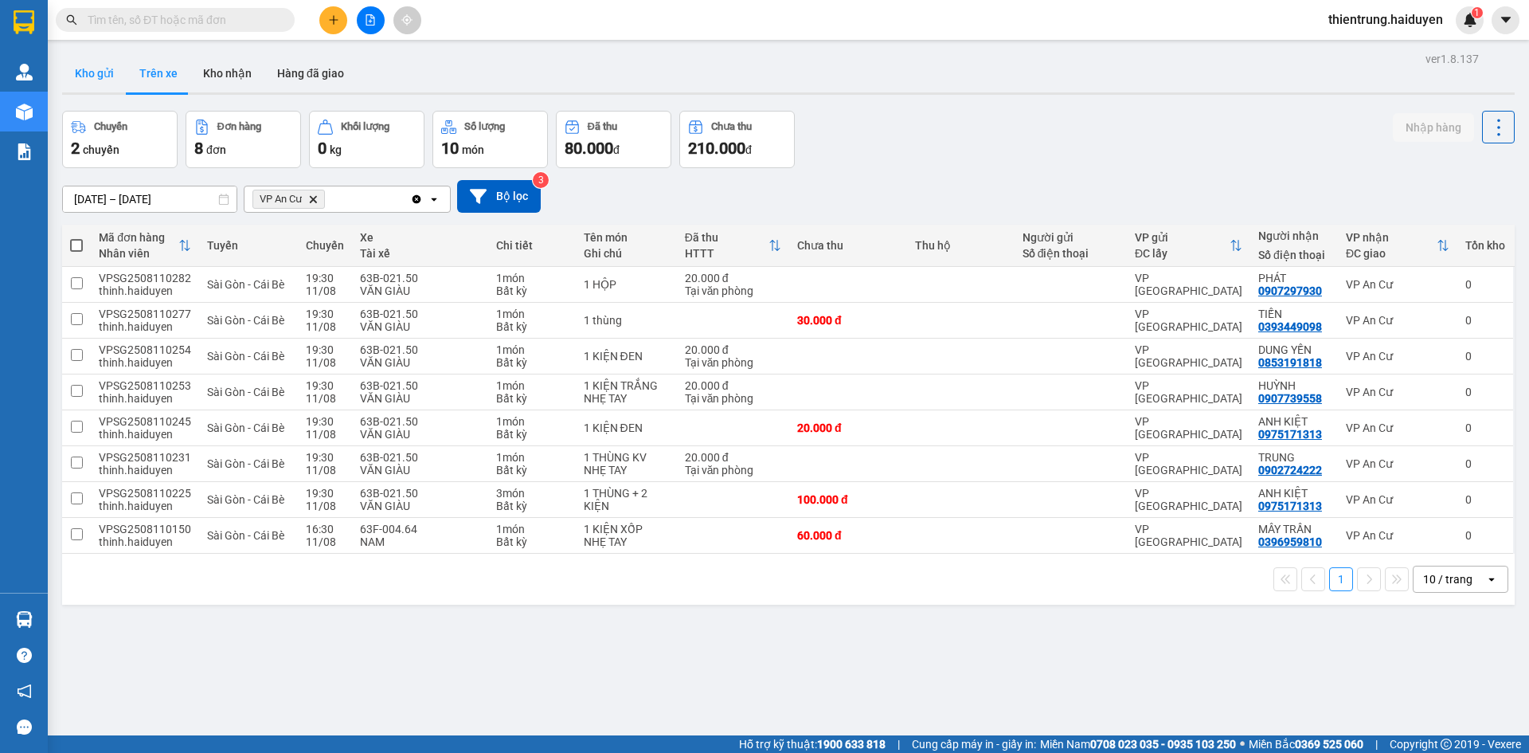
click at [101, 72] on button "Kho gửi" at bounding box center [94, 73] width 65 height 38
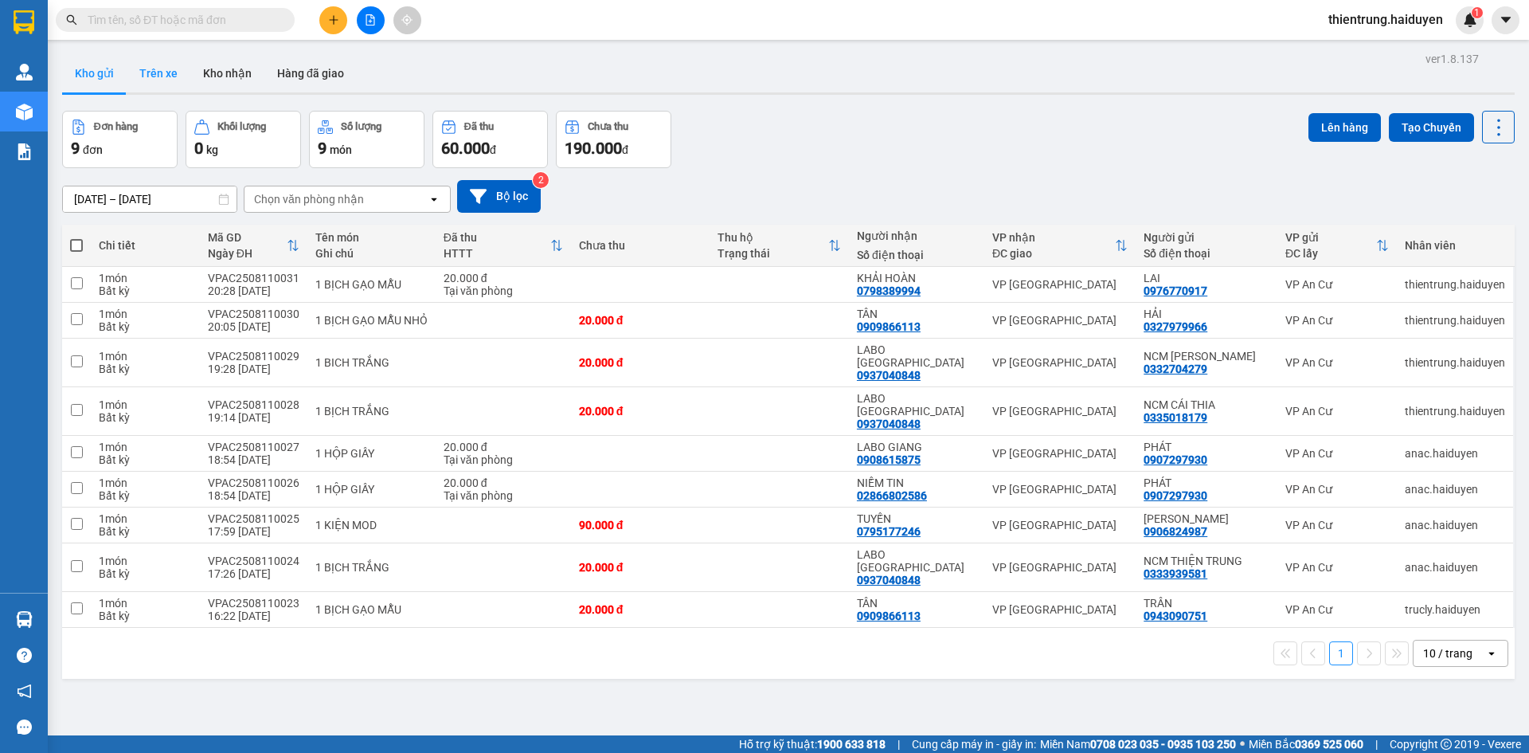
click at [154, 76] on button "Trên xe" at bounding box center [159, 73] width 64 height 38
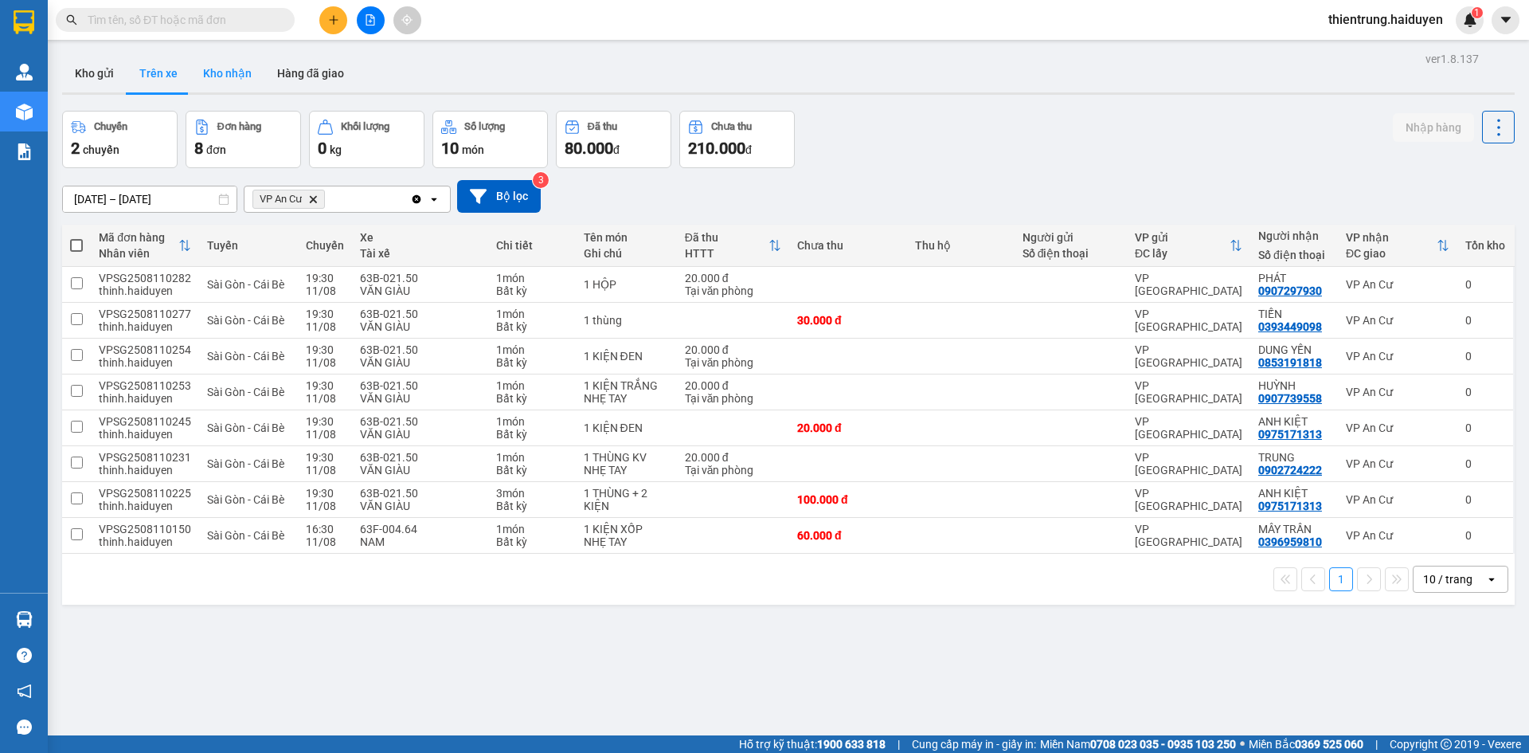
click at [221, 84] on button "Kho nhận" at bounding box center [227, 73] width 74 height 38
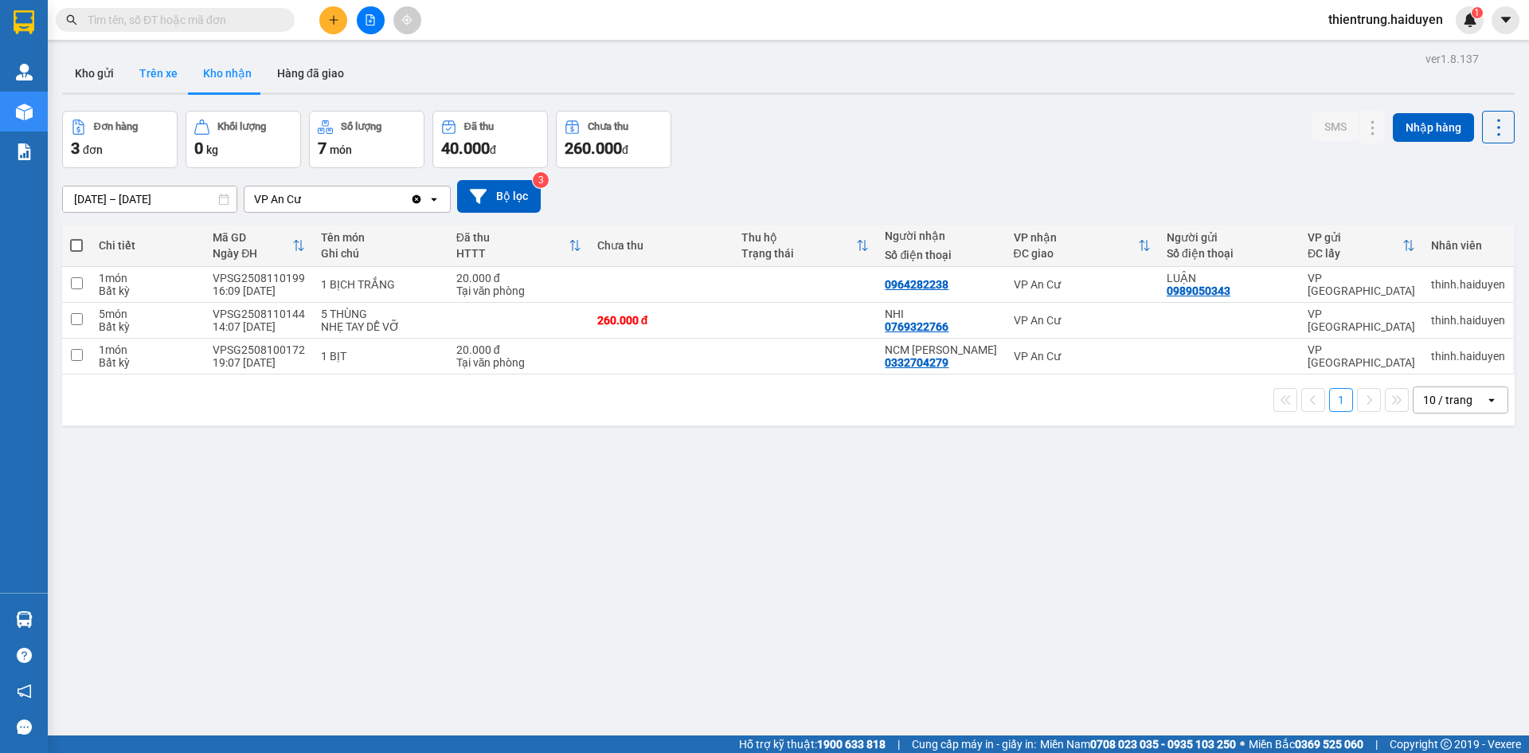
click at [164, 69] on button "Trên xe" at bounding box center [159, 73] width 64 height 38
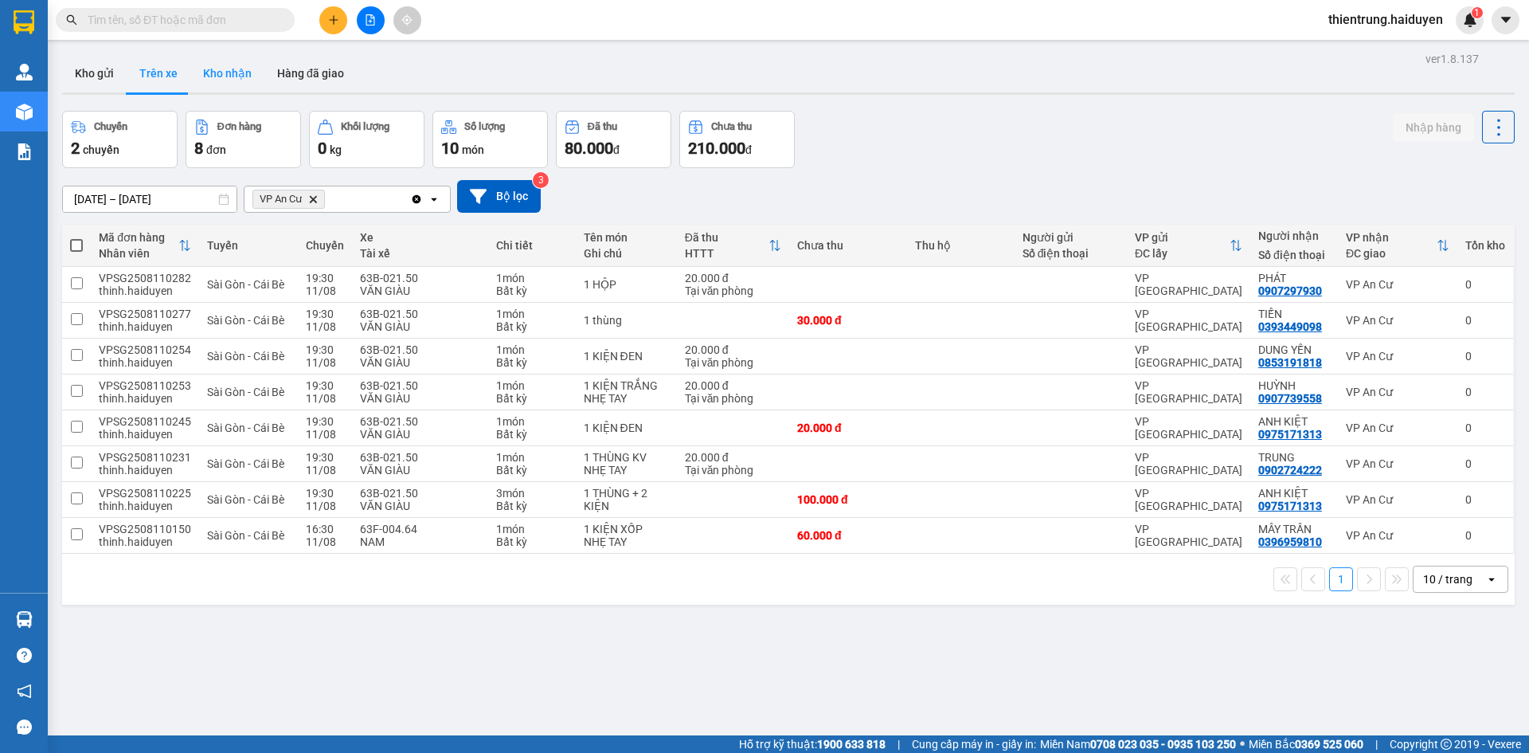
click at [237, 84] on button "Kho nhận" at bounding box center [227, 73] width 74 height 38
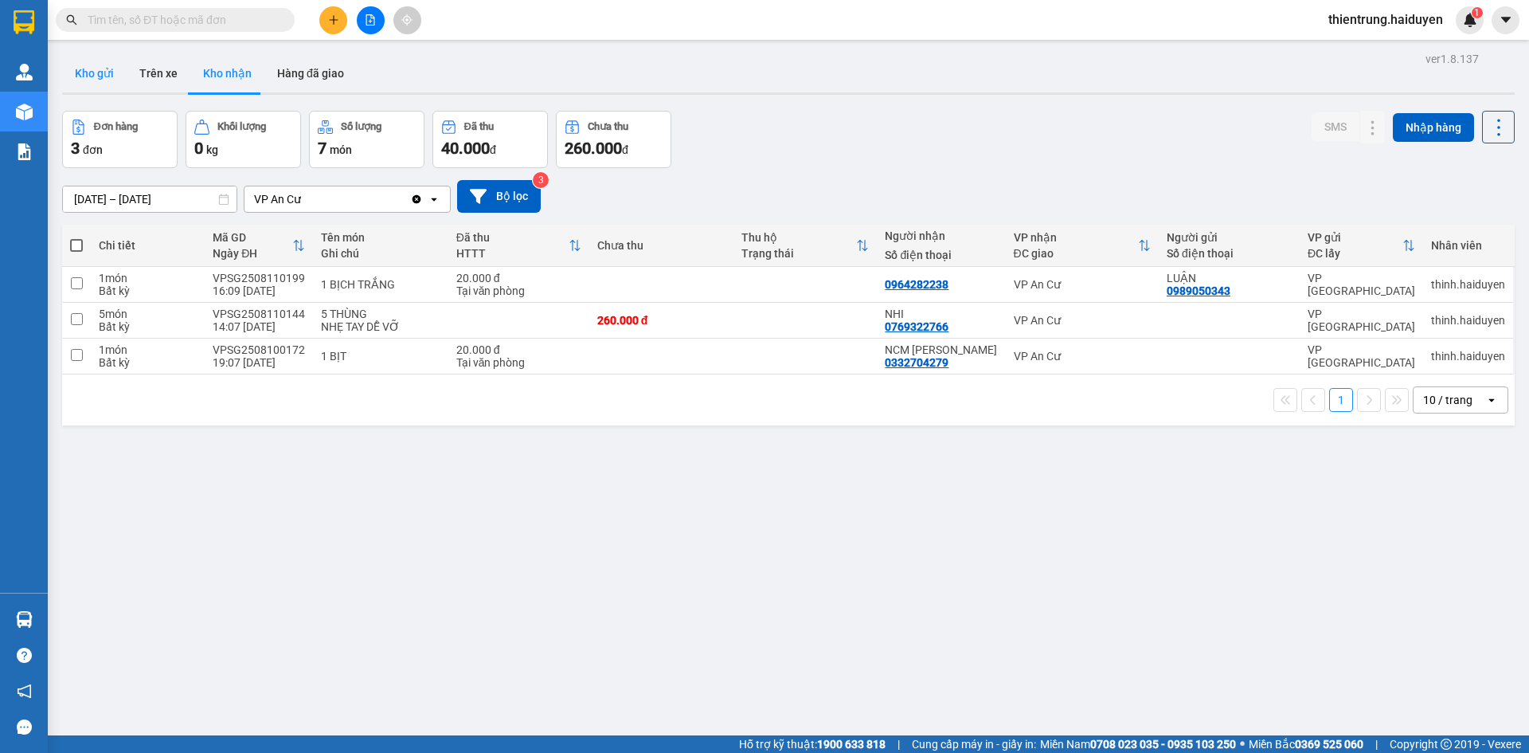
click at [100, 81] on button "Kho gửi" at bounding box center [94, 73] width 65 height 38
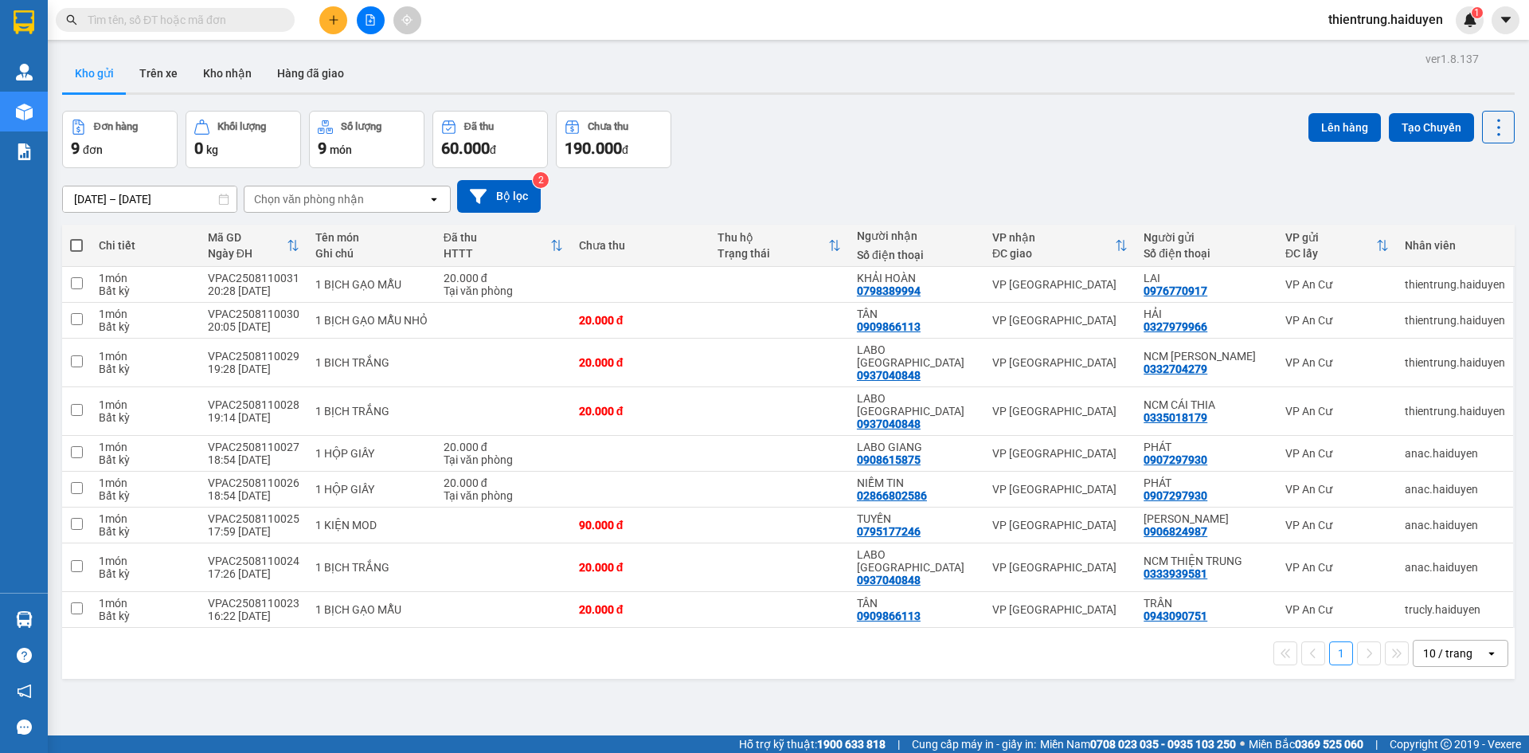
drag, startPoint x: 466, startPoint y: 692, endPoint x: 450, endPoint y: 663, distance: 33.5
click at [464, 690] on div "ver 1.8.137 Kho gửi Trên xe Kho nhận Hàng đã giao Đơn hàng 9 đơn Khối lượng 0 k…" at bounding box center [788, 424] width 1465 height 753
click at [186, 68] on button "Trên xe" at bounding box center [159, 73] width 64 height 38
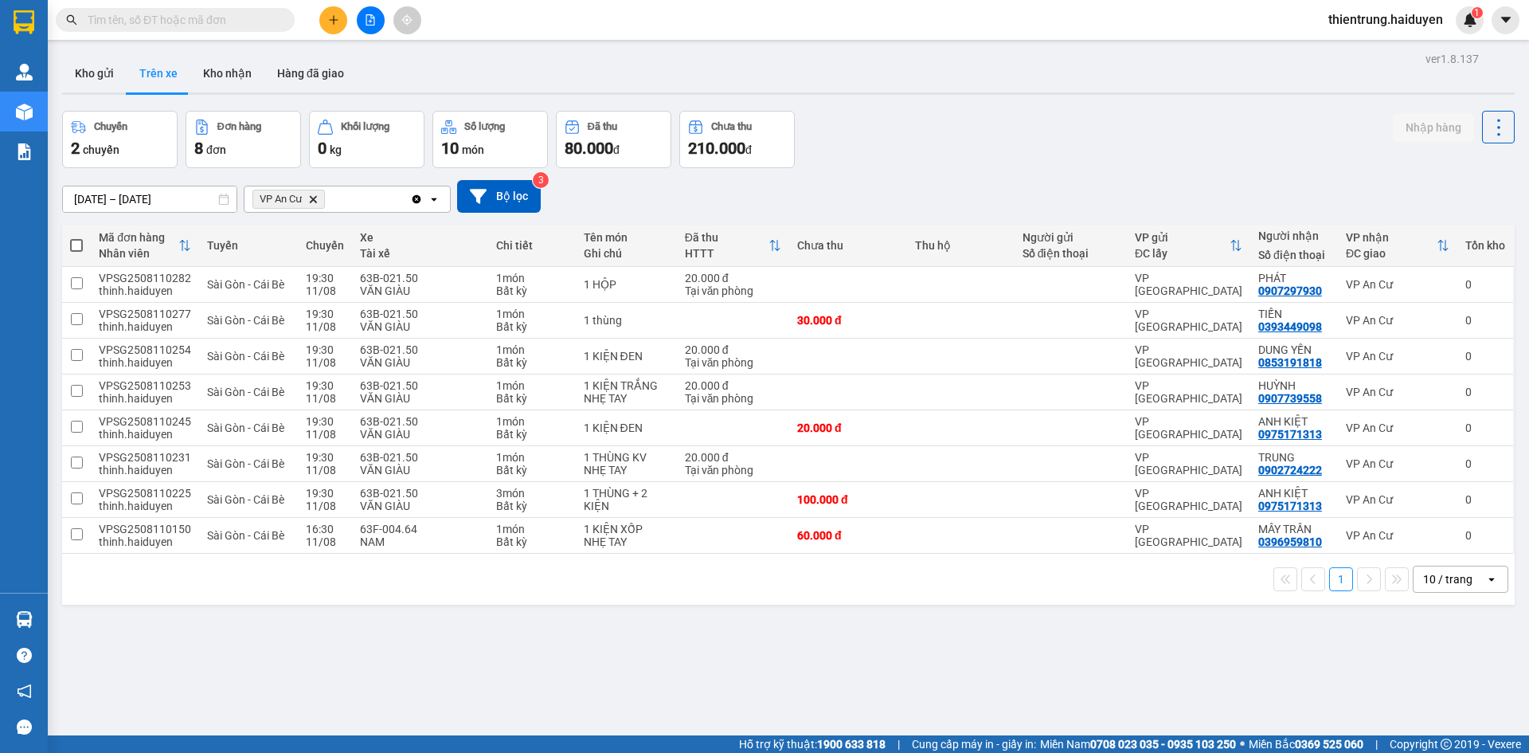
click at [662, 675] on div "ver 1.8.137 Kho gửi Trên xe Kho nhận Hàng đã giao Chuyến 2 chuyến Đơn hàng 8 đơ…" at bounding box center [788, 424] width 1465 height 753
click at [245, 84] on button "Kho nhận" at bounding box center [227, 73] width 74 height 38
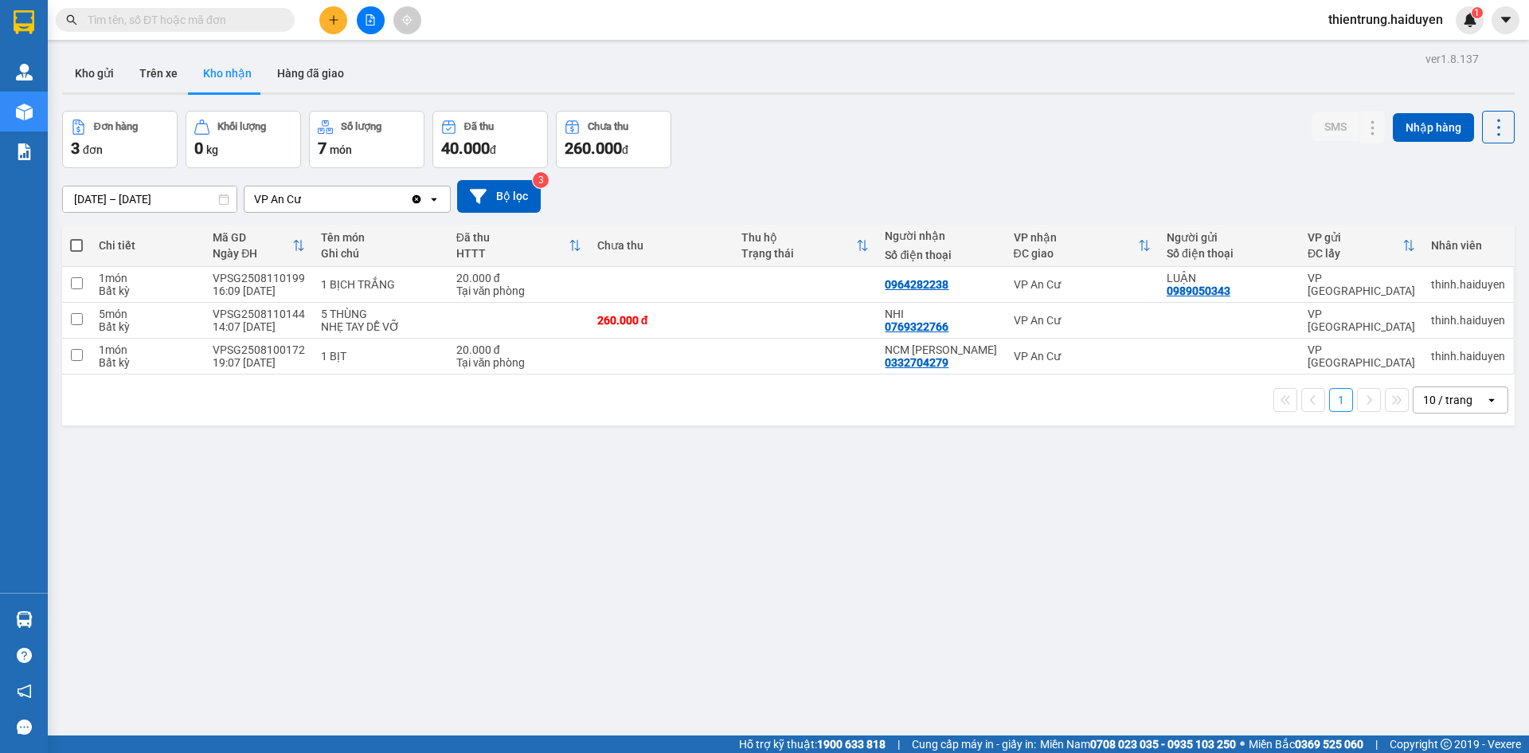
drag, startPoint x: 389, startPoint y: 587, endPoint x: 326, endPoint y: 390, distance: 206.8
click at [389, 587] on div "ver 1.8.137 Kho gửi Trên xe Kho nhận Hàng đã giao Đơn hàng 3 đơn Khối lượng 0 k…" at bounding box center [788, 424] width 1465 height 753
click at [162, 66] on button "Trên xe" at bounding box center [159, 73] width 64 height 38
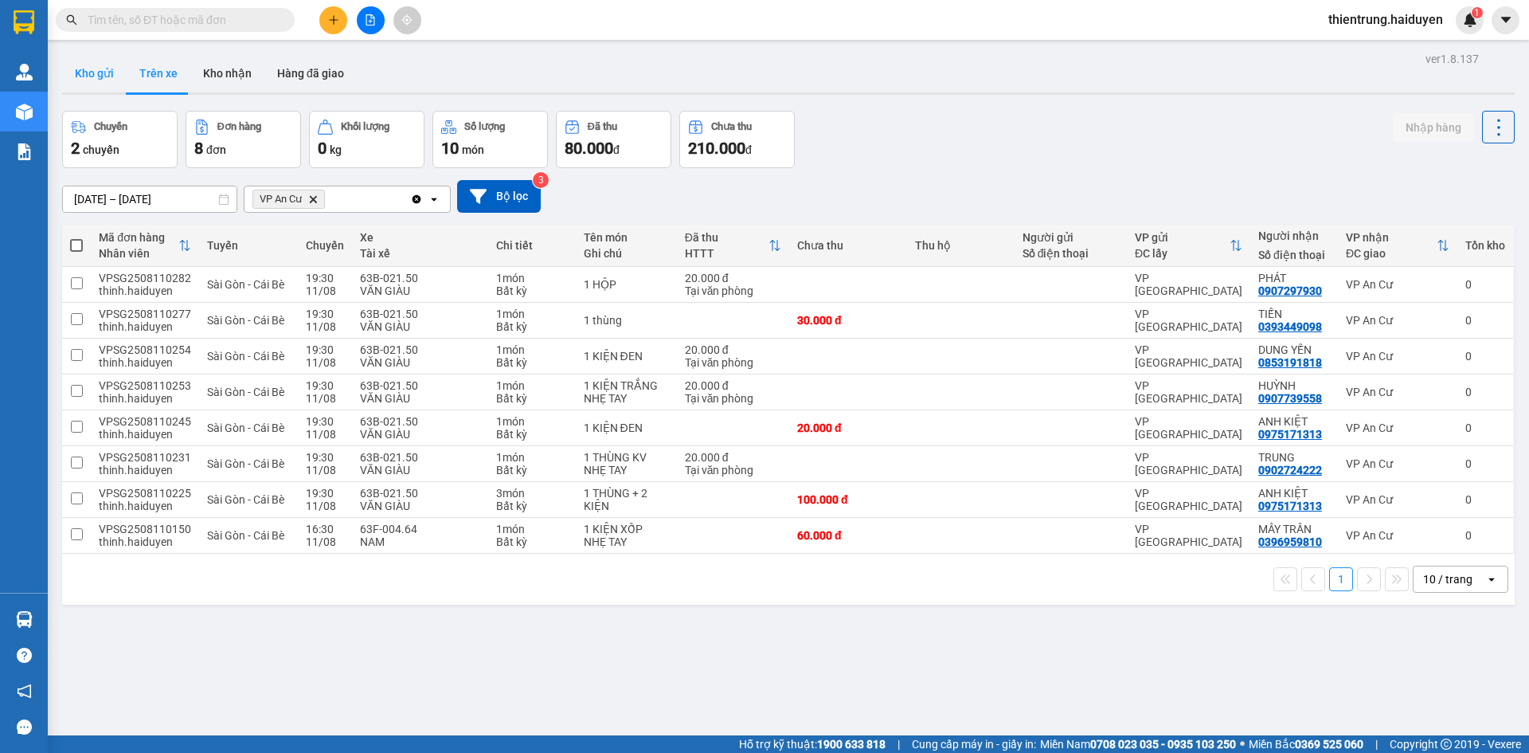
click at [107, 79] on button "Kho gửi" at bounding box center [94, 73] width 65 height 38
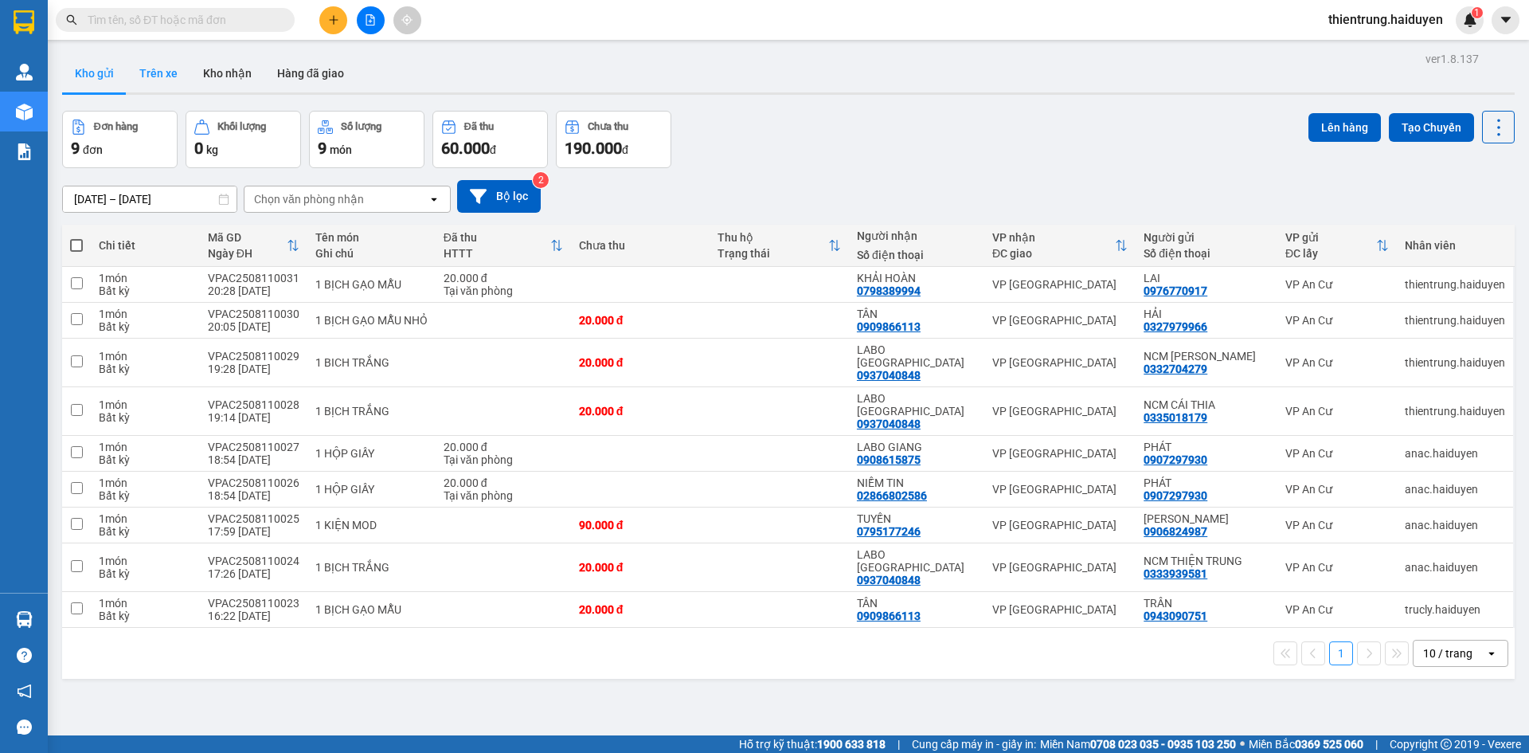
click at [155, 76] on button "Trên xe" at bounding box center [159, 73] width 64 height 38
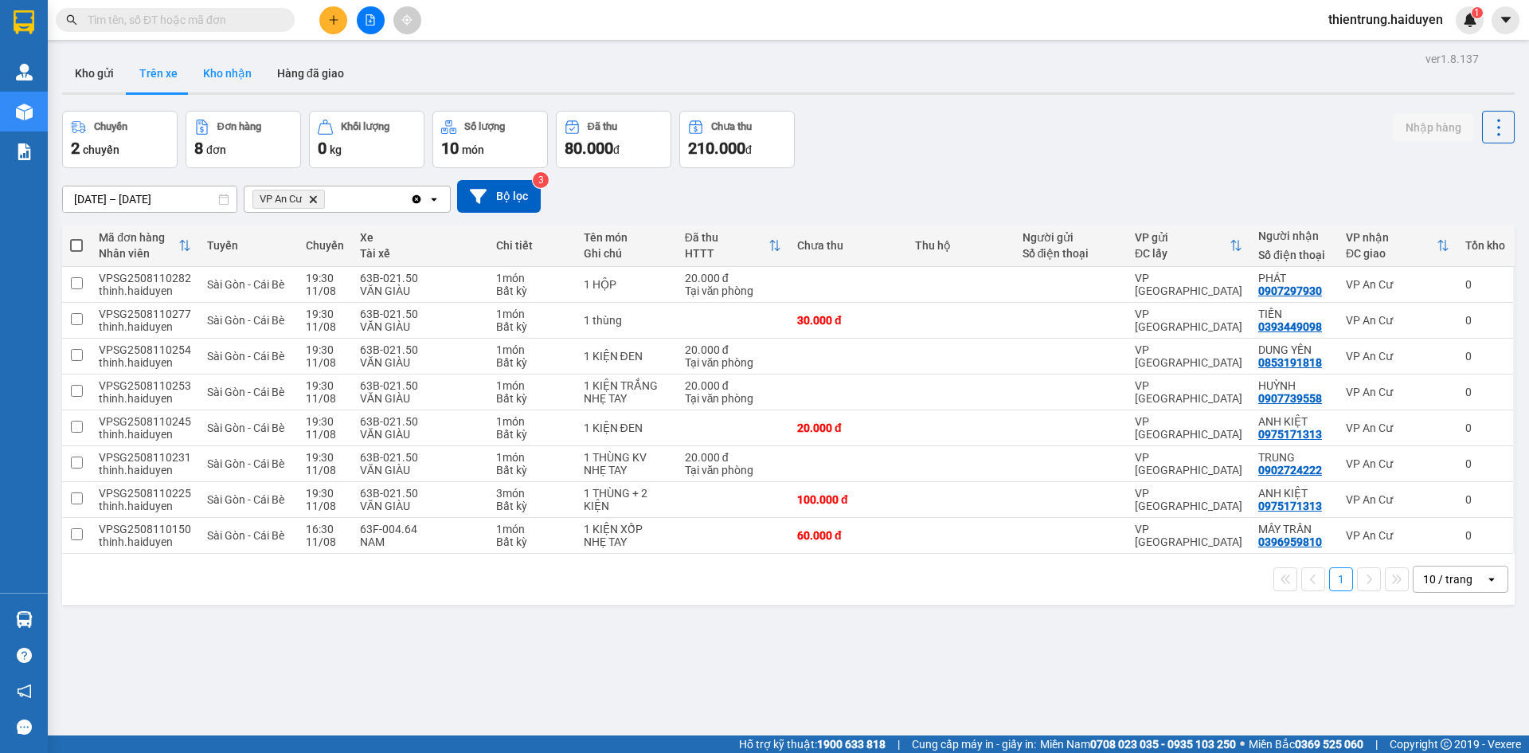
click at [241, 76] on button "Kho nhận" at bounding box center [227, 73] width 74 height 38
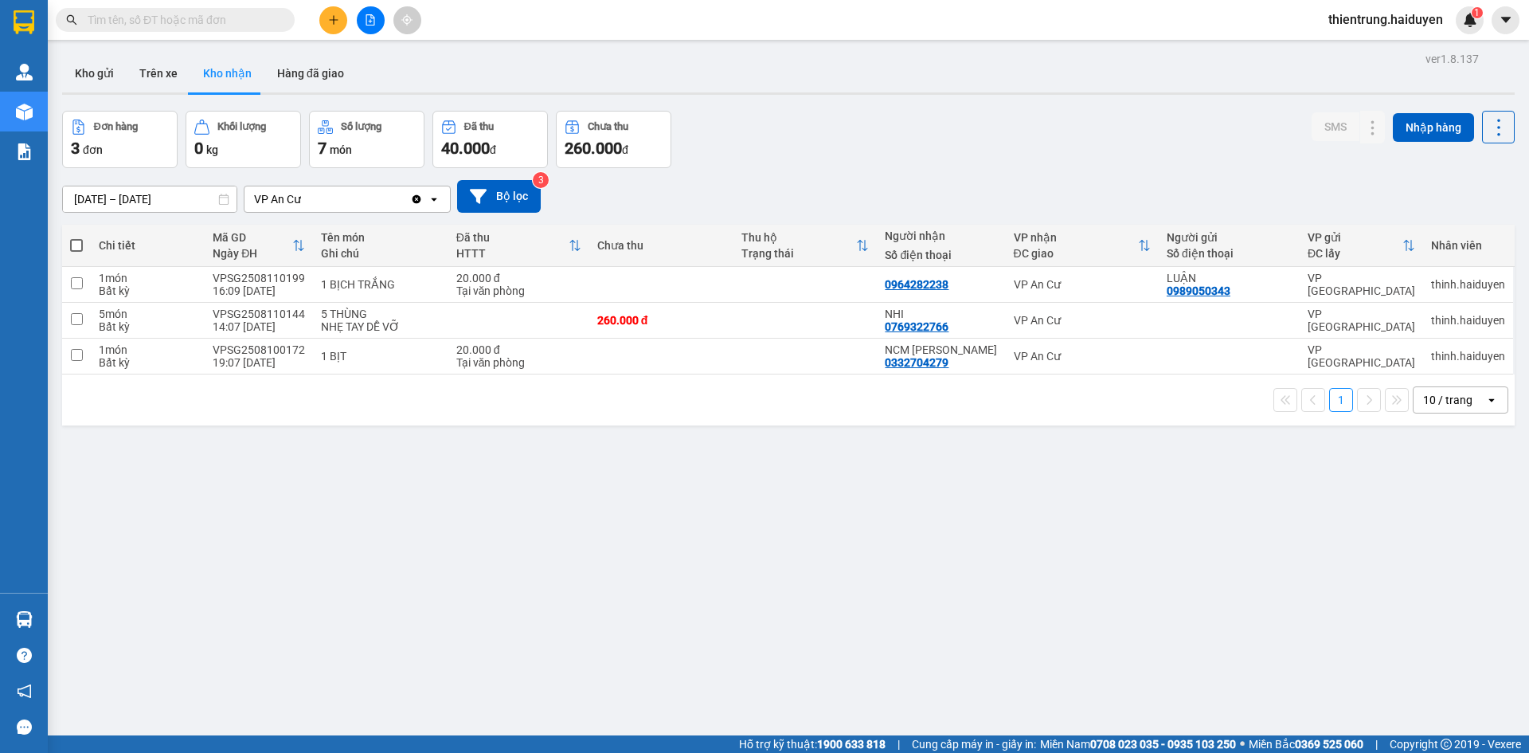
click at [817, 484] on div "ver 1.8.137 Kho gửi Trên xe Kho nhận Hàng đã giao Đơn hàng 3 đơn Khối lượng 0 k…" at bounding box center [788, 424] width 1465 height 753
click at [162, 80] on button "Trên xe" at bounding box center [159, 73] width 64 height 38
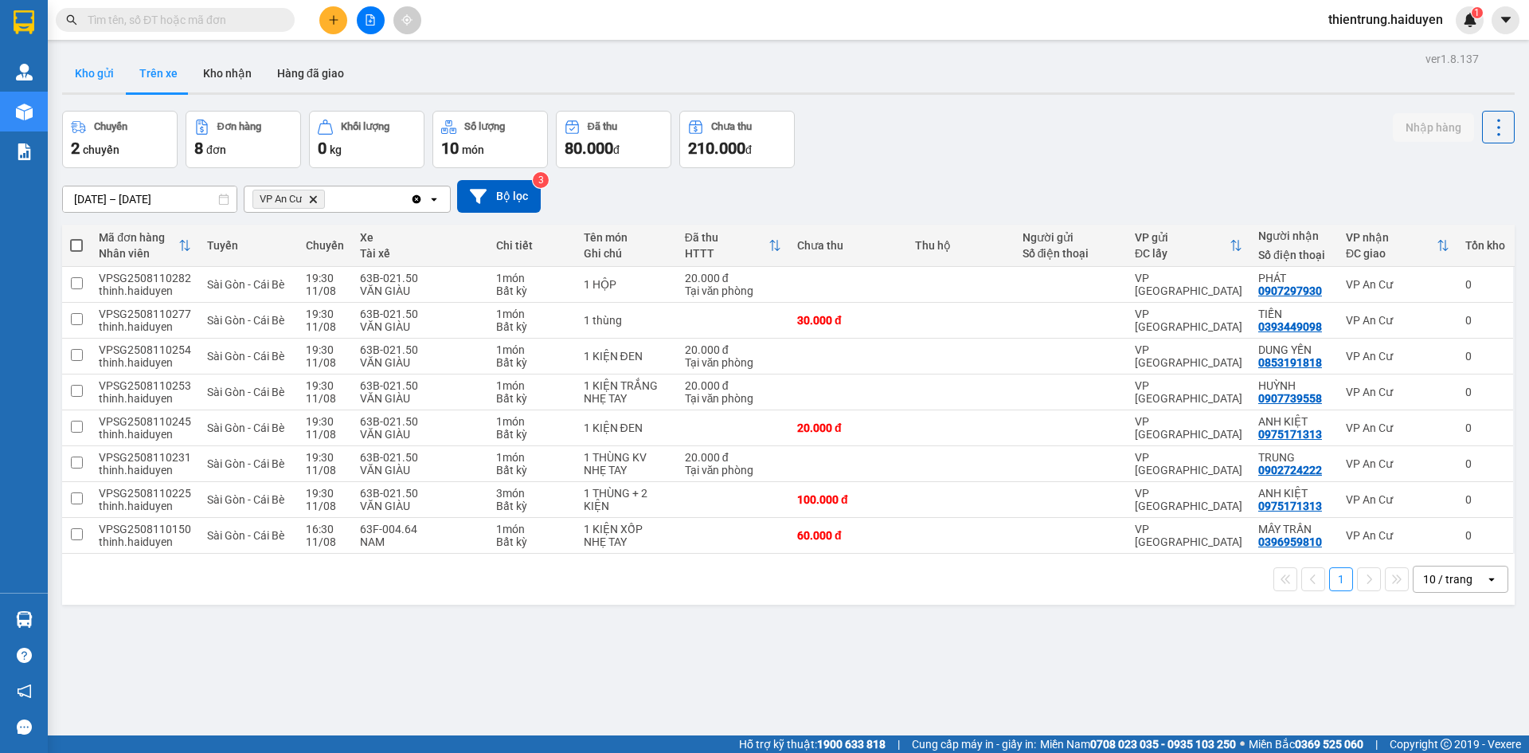
click at [111, 83] on button "Kho gửi" at bounding box center [94, 73] width 65 height 38
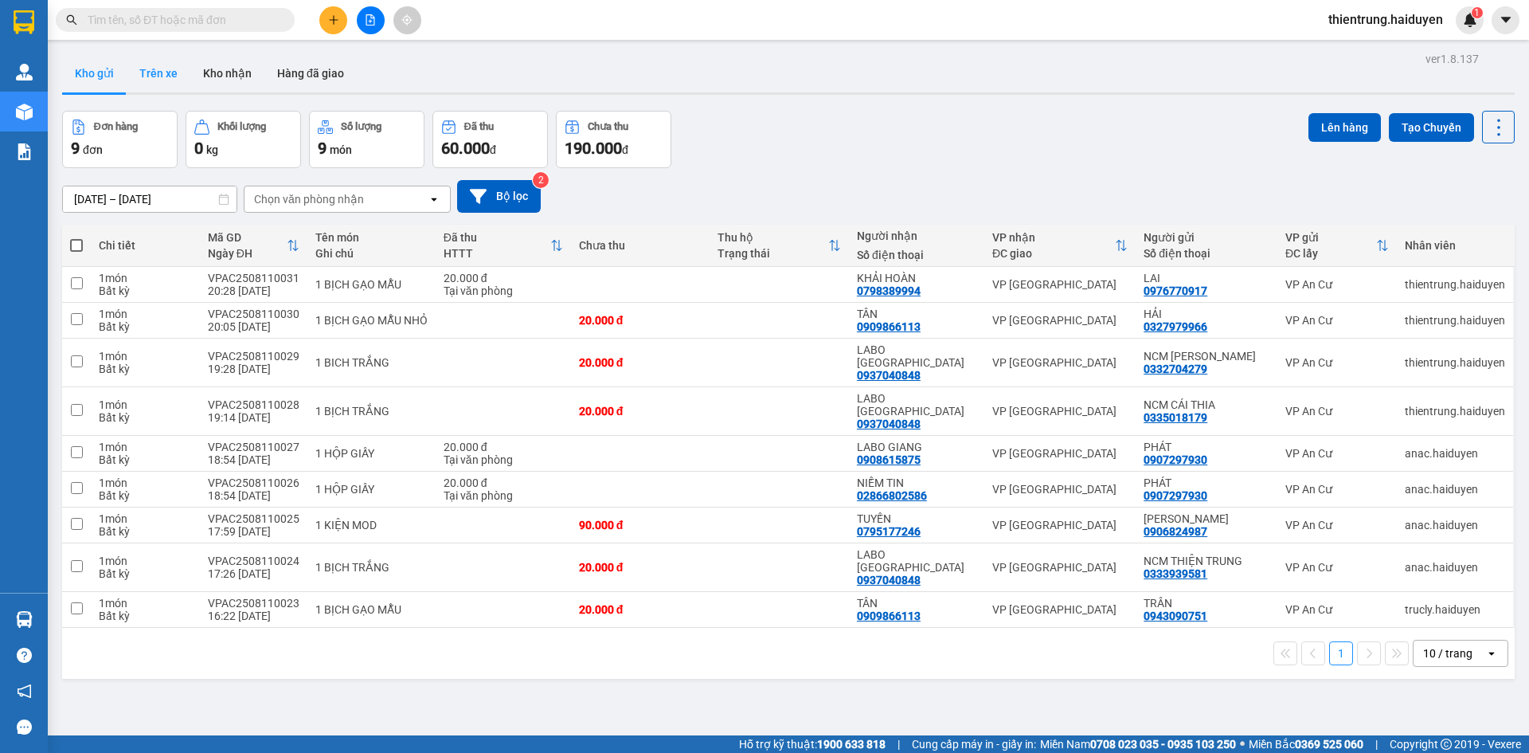
click at [169, 81] on button "Trên xe" at bounding box center [159, 73] width 64 height 38
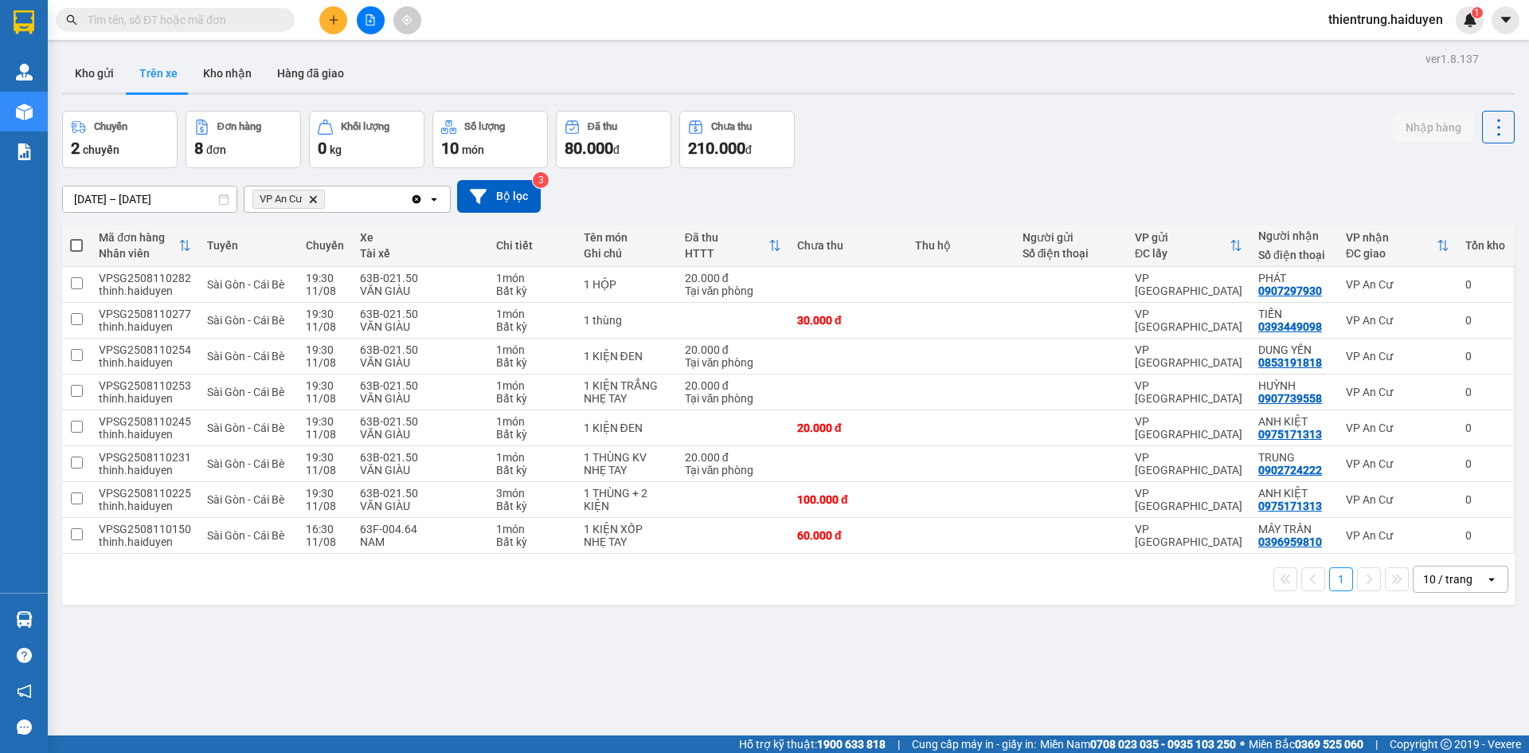
click at [925, 729] on div "ver 1.8.137 Kho gửi Trên xe Kho nhận Hàng đã giao Chuyến 2 chuyến Đơn hàng 8 đơ…" at bounding box center [788, 424] width 1465 height 753
drag, startPoint x: 103, startPoint y: 80, endPoint x: 168, endPoint y: 61, distance: 68.0
click at [168, 61] on button "Trên xe" at bounding box center [159, 73] width 64 height 38
click at [243, 78] on button "Kho nhận" at bounding box center [227, 73] width 74 height 38
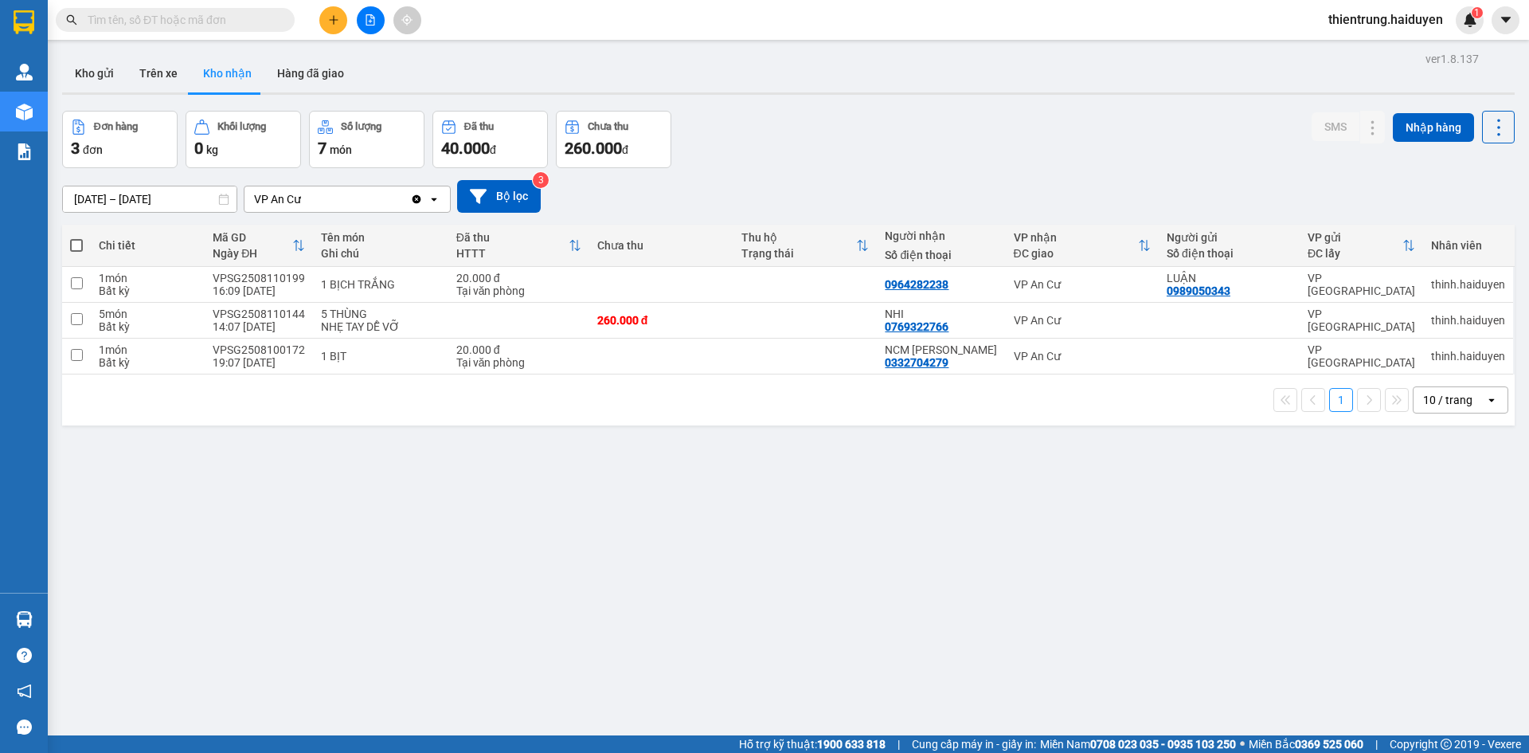
click at [1019, 585] on div "ver 1.8.137 Kho gửi Trên xe Kho nhận Hàng đã giao Đơn hàng 3 đơn Khối lượng 0 k…" at bounding box center [788, 424] width 1465 height 753
click at [150, 87] on button "Trên xe" at bounding box center [159, 73] width 64 height 38
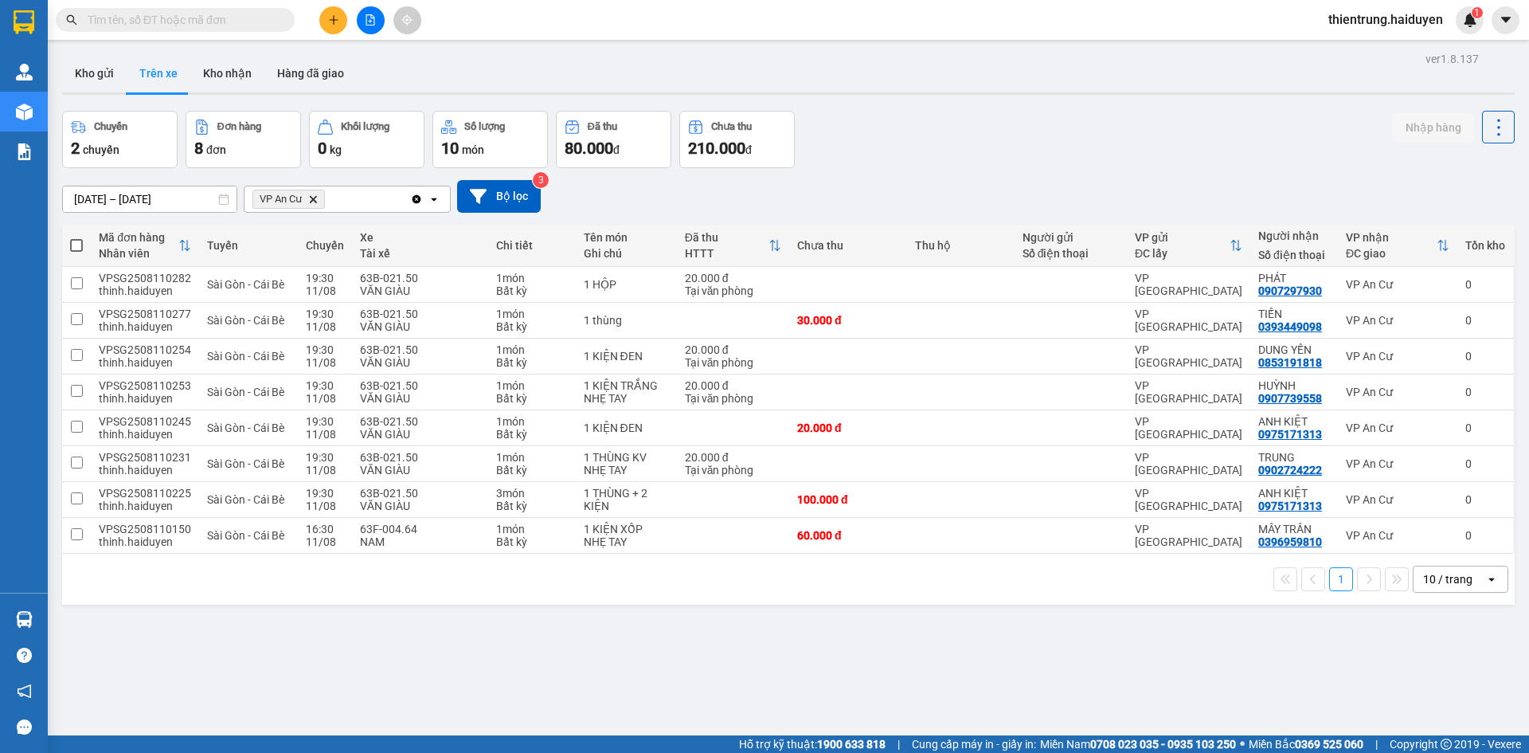
drag, startPoint x: 897, startPoint y: 643, endPoint x: 897, endPoint y: 629, distance: 13.5
click at [897, 643] on div "ver 1.8.137 Kho gửi Trên xe Kho nhận Hàng đã giao Chuyến 2 chuyến Đơn hàng 8 đơ…" at bounding box center [788, 424] width 1465 height 753
click at [114, 74] on button "Kho gửi" at bounding box center [94, 73] width 65 height 38
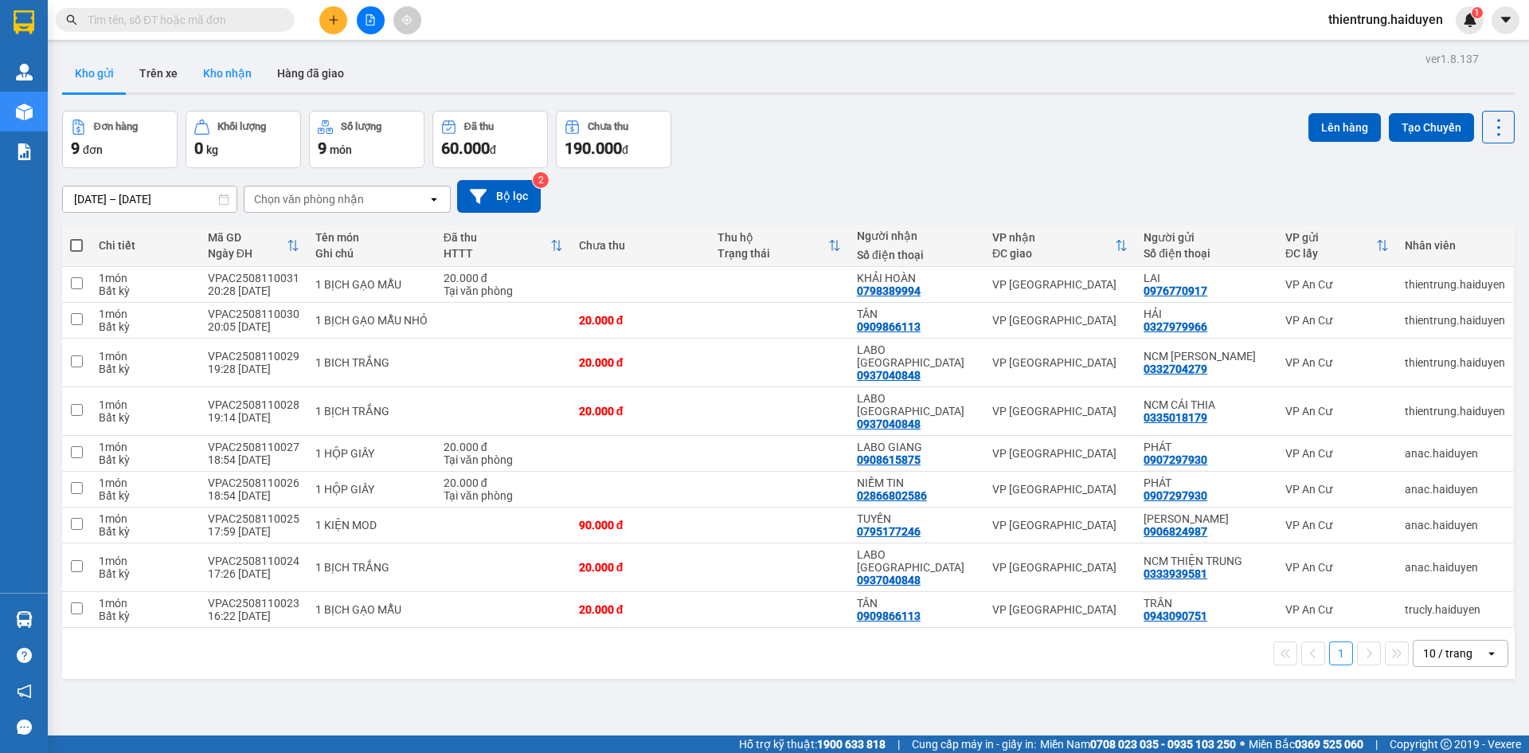
click at [237, 80] on button "Kho nhận" at bounding box center [227, 73] width 74 height 38
